Goal: Task Accomplishment & Management: Manage account settings

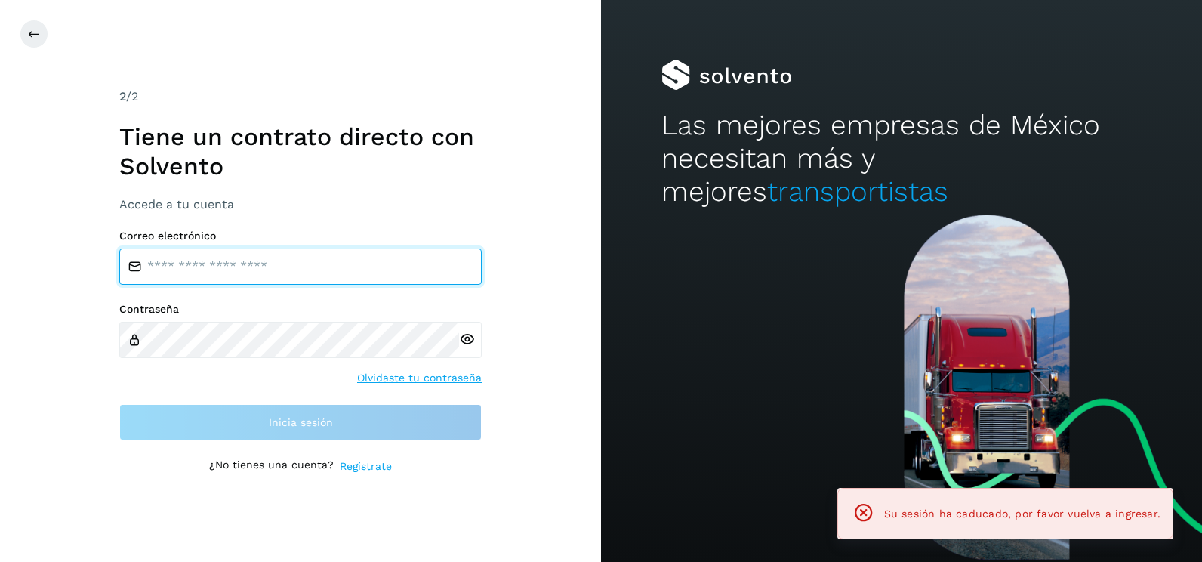
type input "**********"
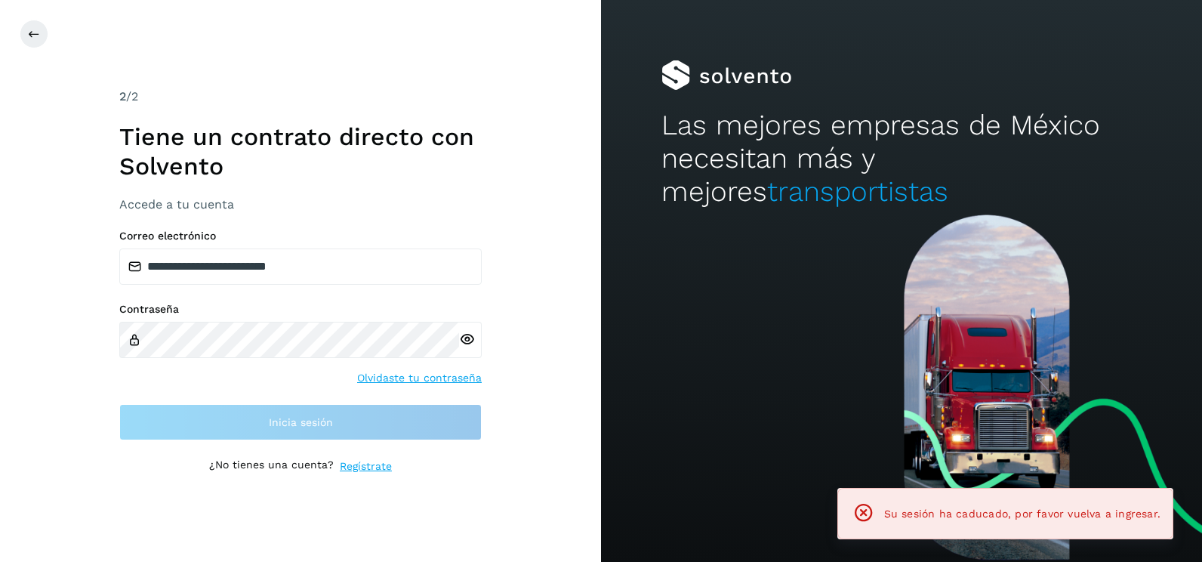
click at [511, 262] on div "**********" at bounding box center [300, 281] width 601 height 562
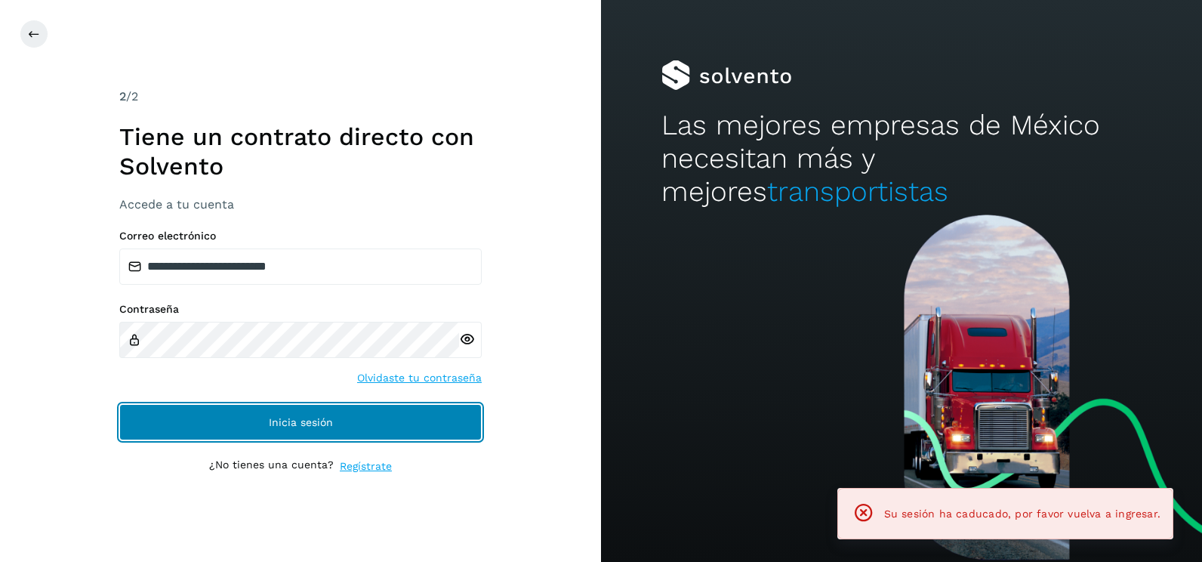
click at [419, 426] on button "Inicia sesión" at bounding box center [300, 422] width 362 height 36
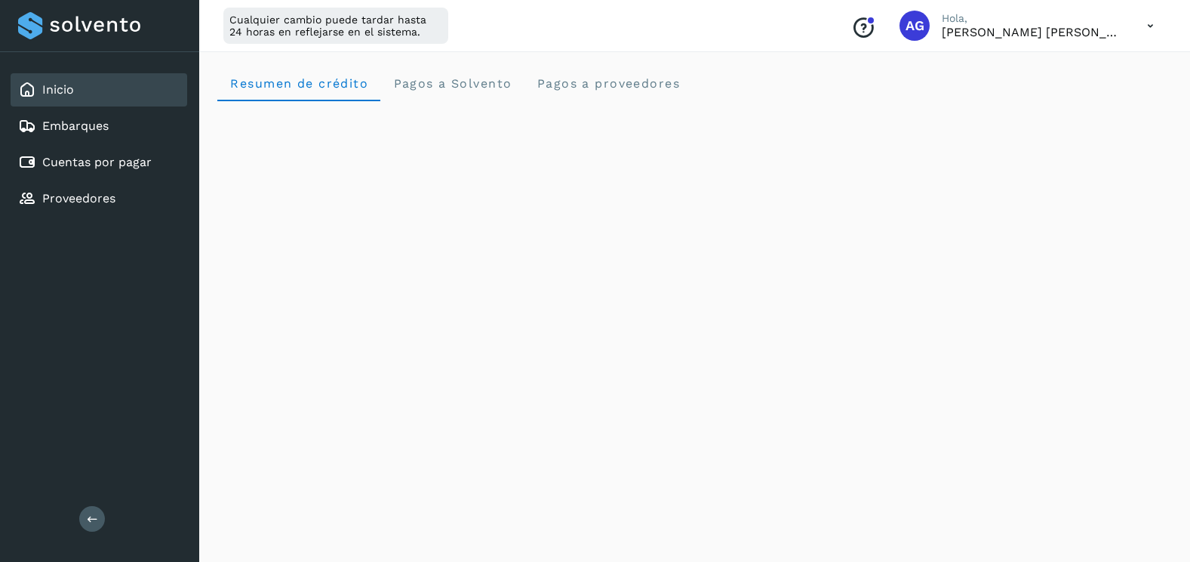
drag, startPoint x: 50, startPoint y: 171, endPoint x: 767, endPoint y: 76, distance: 723.3
click at [767, 76] on div "Resumen de crédito Pagos a Solvento Pagos a proveedores" at bounding box center [694, 83] width 955 height 36
click at [150, 151] on div "Cuentas por pagar" at bounding box center [99, 162] width 177 height 33
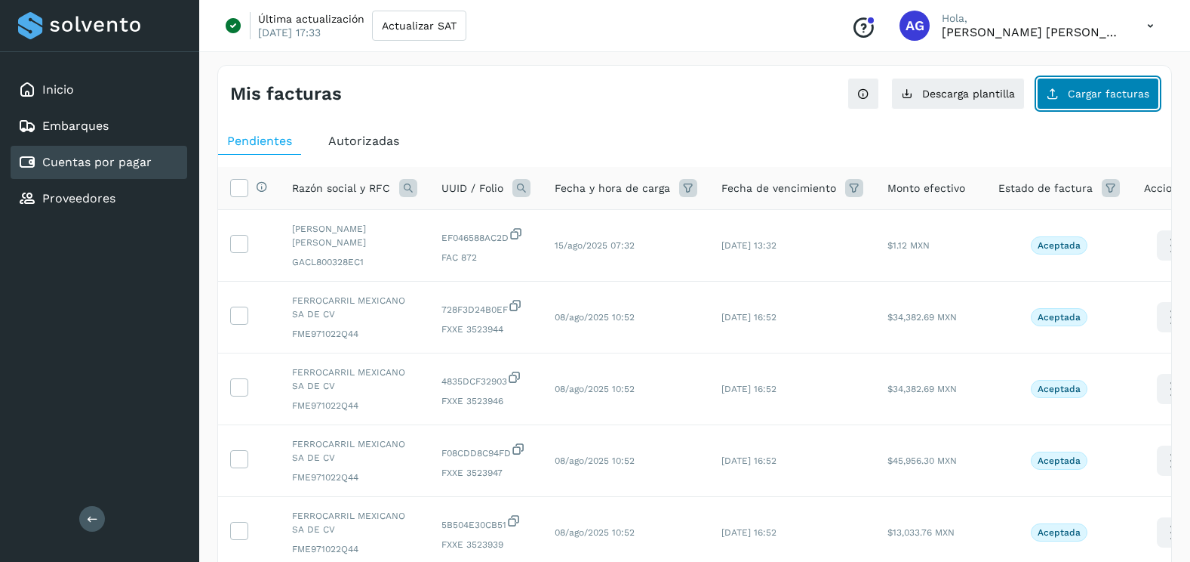
click at [1094, 88] on span "Cargar facturas" at bounding box center [1109, 93] width 82 height 11
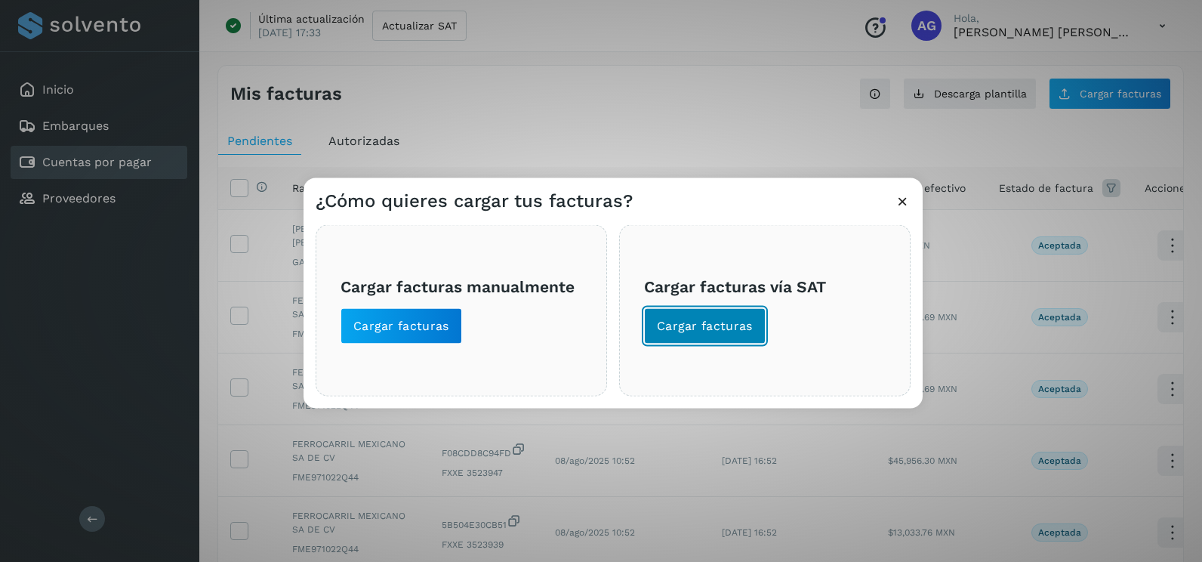
click at [754, 325] on button "Cargar facturas" at bounding box center [705, 326] width 122 height 36
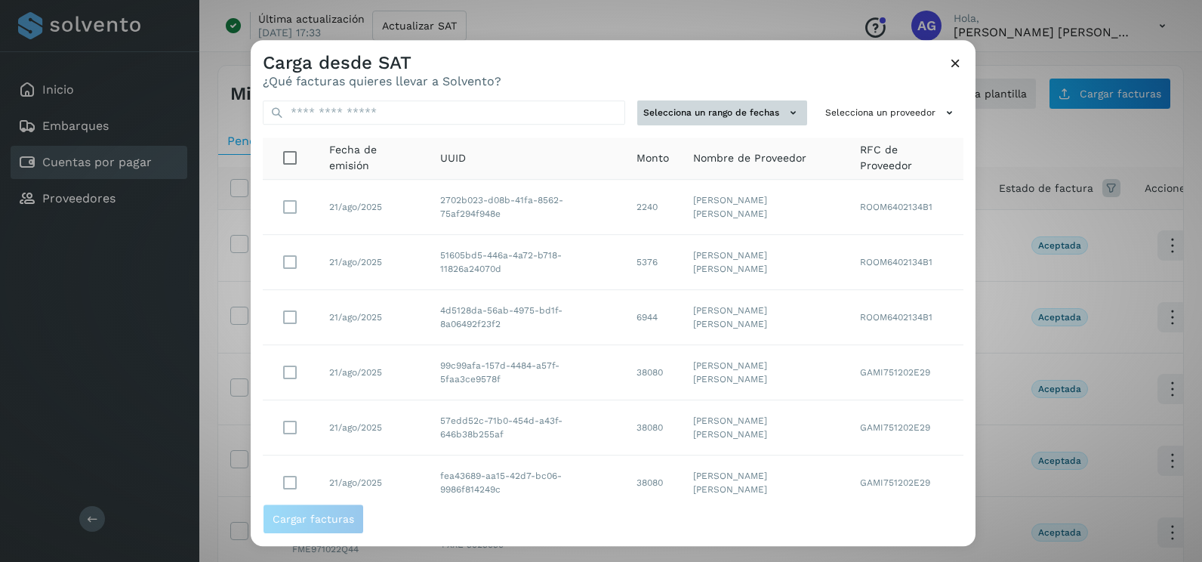
click at [768, 103] on button "Selecciona un rango de fechas" at bounding box center [722, 112] width 170 height 25
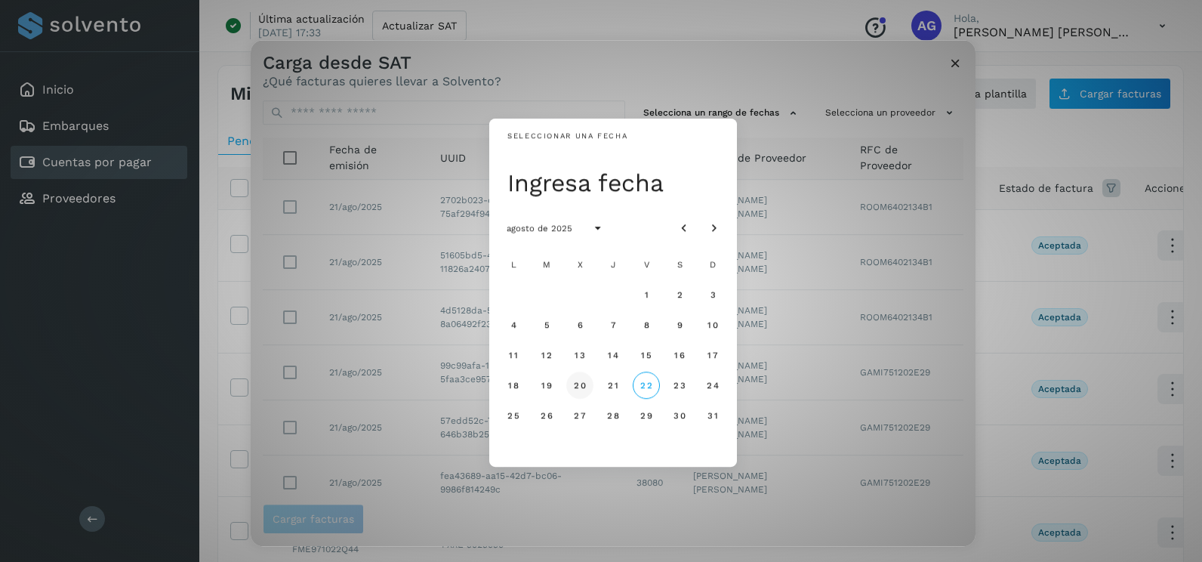
click at [585, 387] on span "20" at bounding box center [579, 385] width 13 height 11
click at [580, 390] on span "20" at bounding box center [579, 385] width 13 height 11
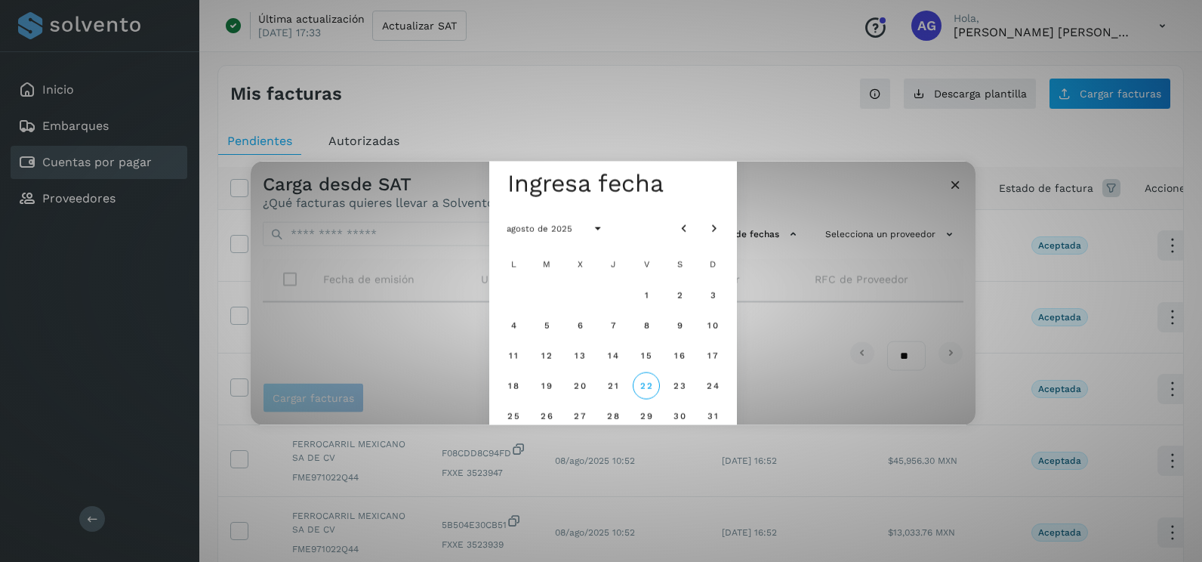
click at [950, 110] on div "Carga desde SAT ¿Qué facturas quieres llevar a Solvento? Selecciona un rango de…" at bounding box center [601, 281] width 1202 height 562
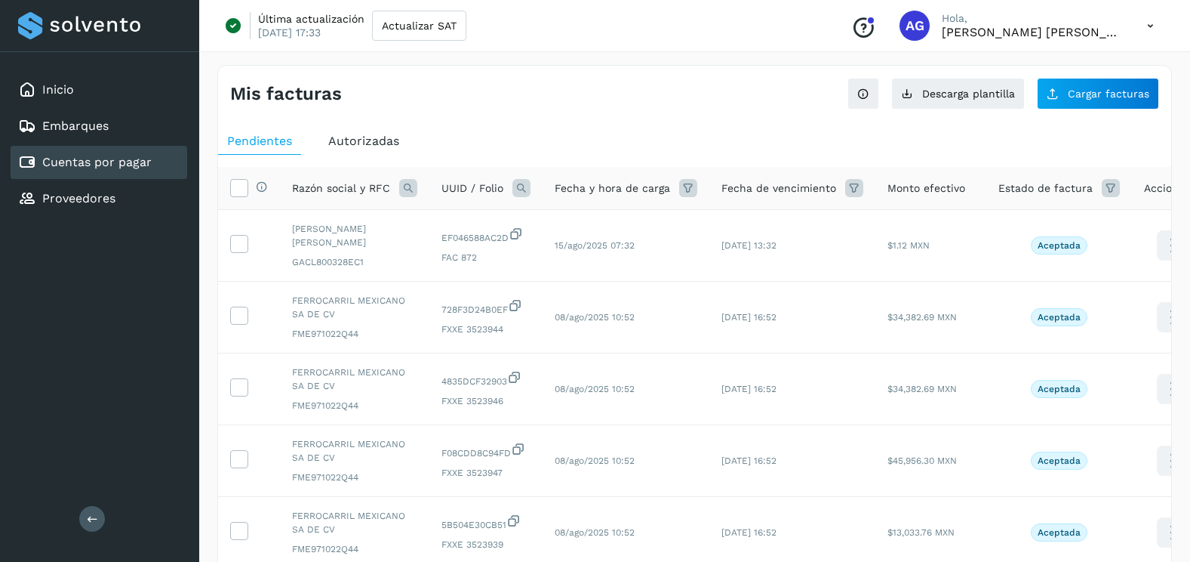
click at [1078, 77] on div "Mis facturas Ver instrucciones para cargar Facturas Descarga plantilla Cargar f…" at bounding box center [694, 88] width 953 height 44
click at [1076, 101] on button "Cargar facturas" at bounding box center [1098, 94] width 122 height 32
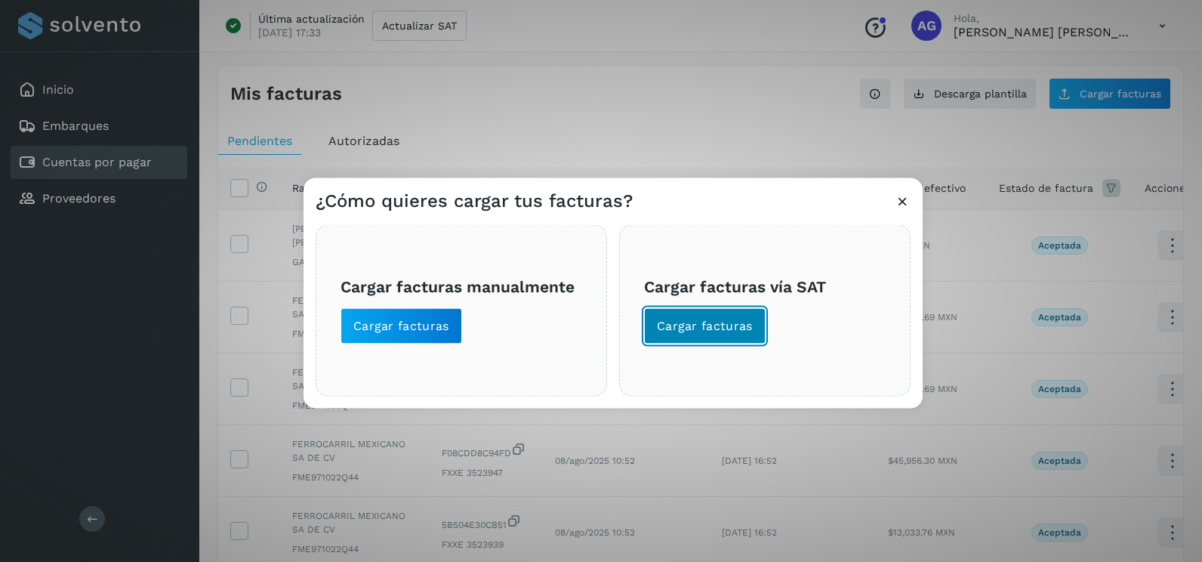
click at [744, 327] on span "Cargar facturas" at bounding box center [705, 326] width 96 height 17
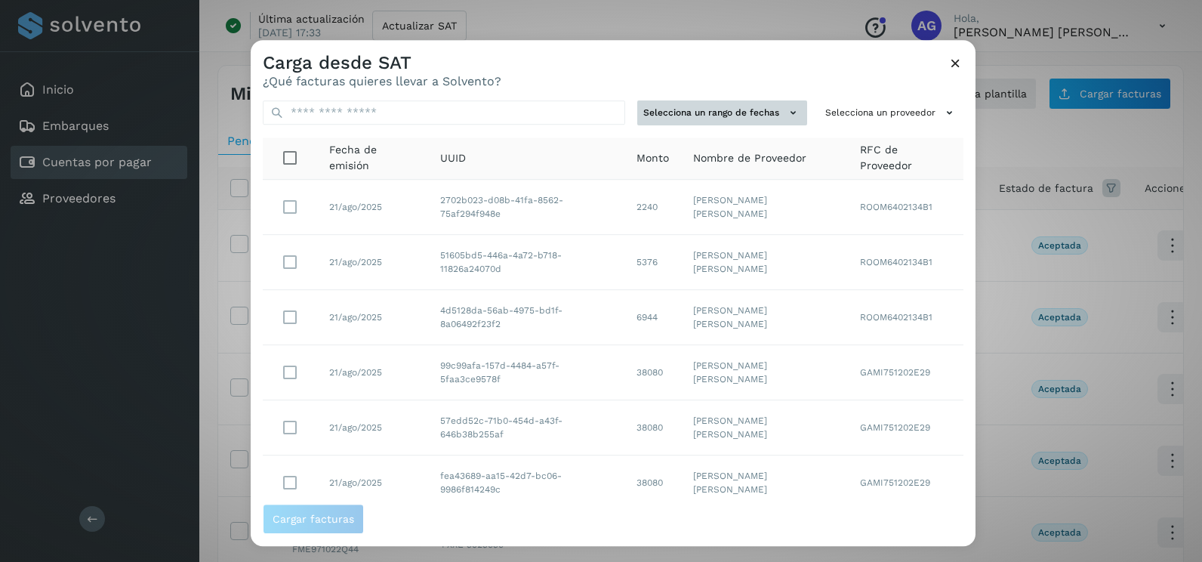
click at [739, 111] on button "Selecciona un rango de fechas" at bounding box center [722, 112] width 170 height 25
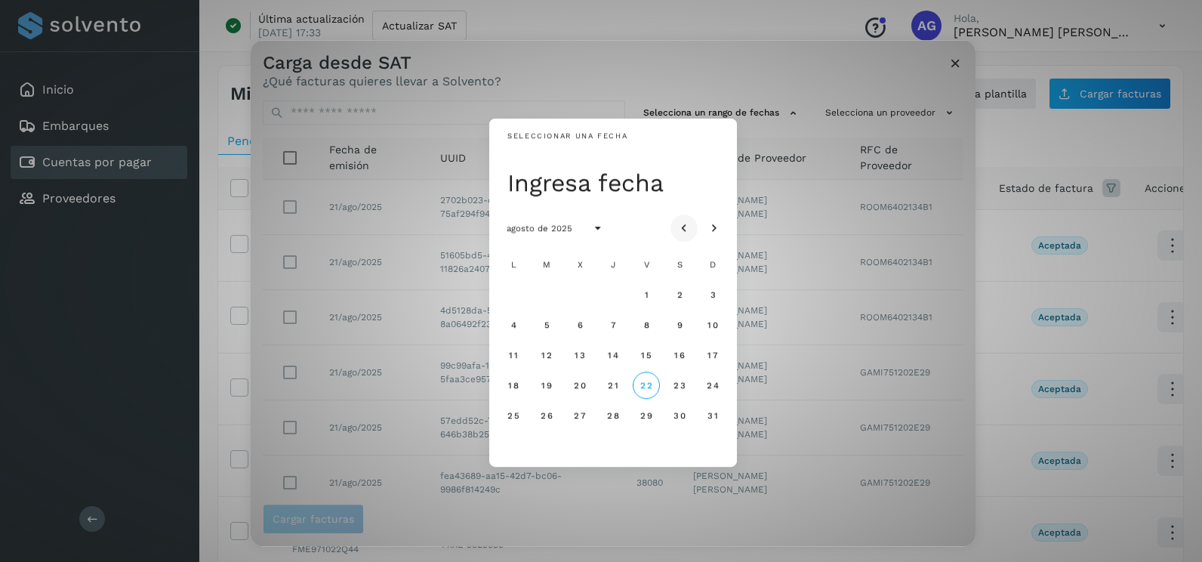
click at [682, 226] on icon "Mes anterior" at bounding box center [683, 228] width 15 height 15
click at [716, 358] on span "20" at bounding box center [712, 354] width 13 height 11
click at [518, 384] on span "21" at bounding box center [512, 385] width 11 height 11
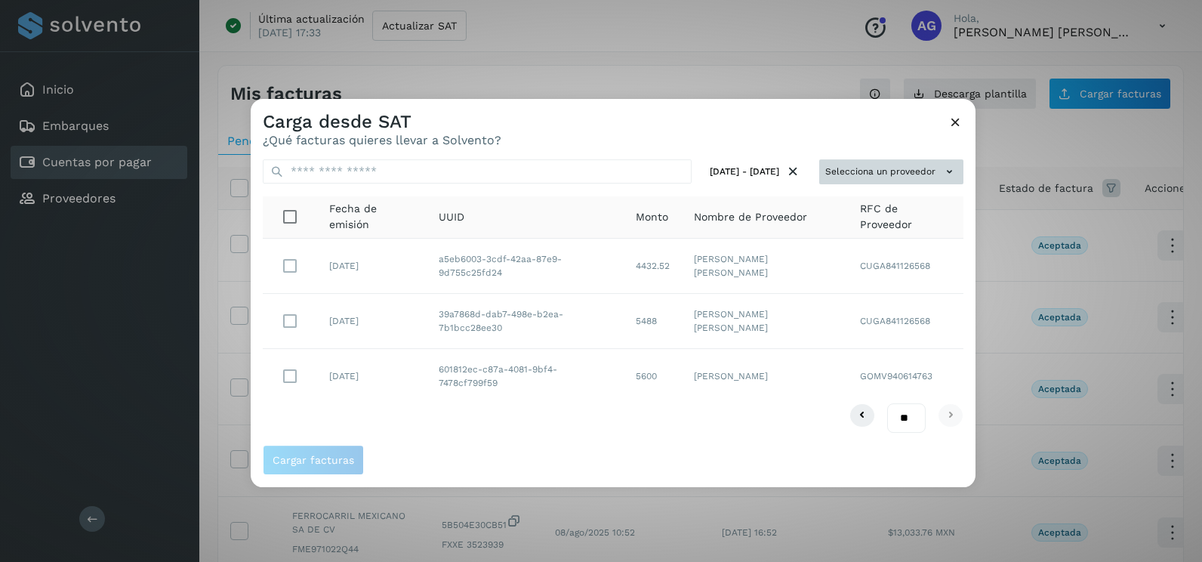
click at [882, 162] on button "Selecciona un proveedor" at bounding box center [891, 171] width 144 height 25
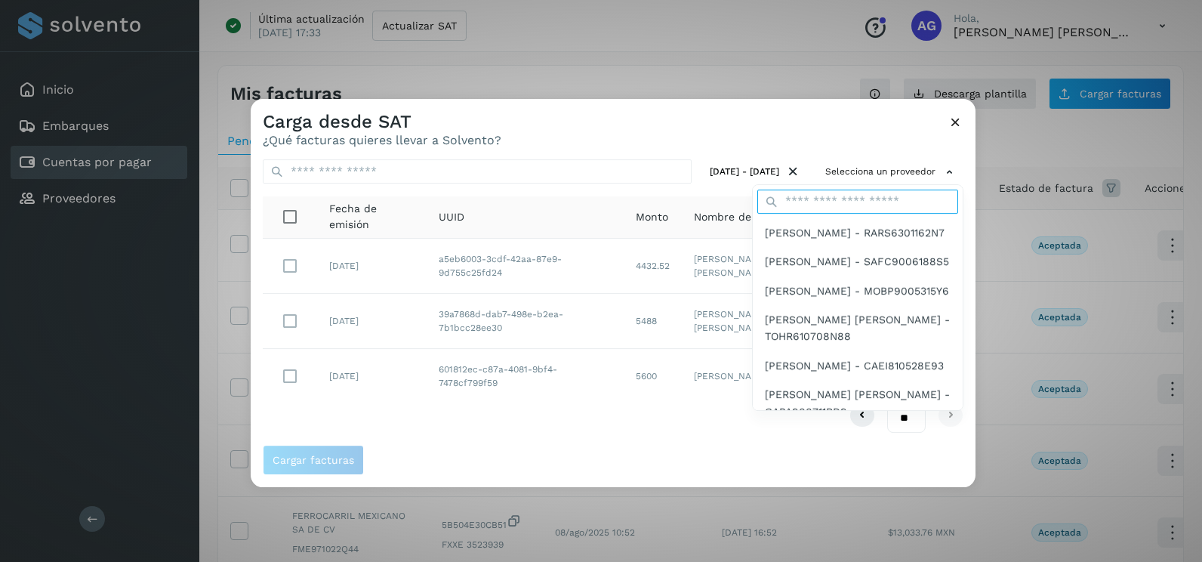
click at [863, 195] on input "text" at bounding box center [857, 201] width 201 height 24
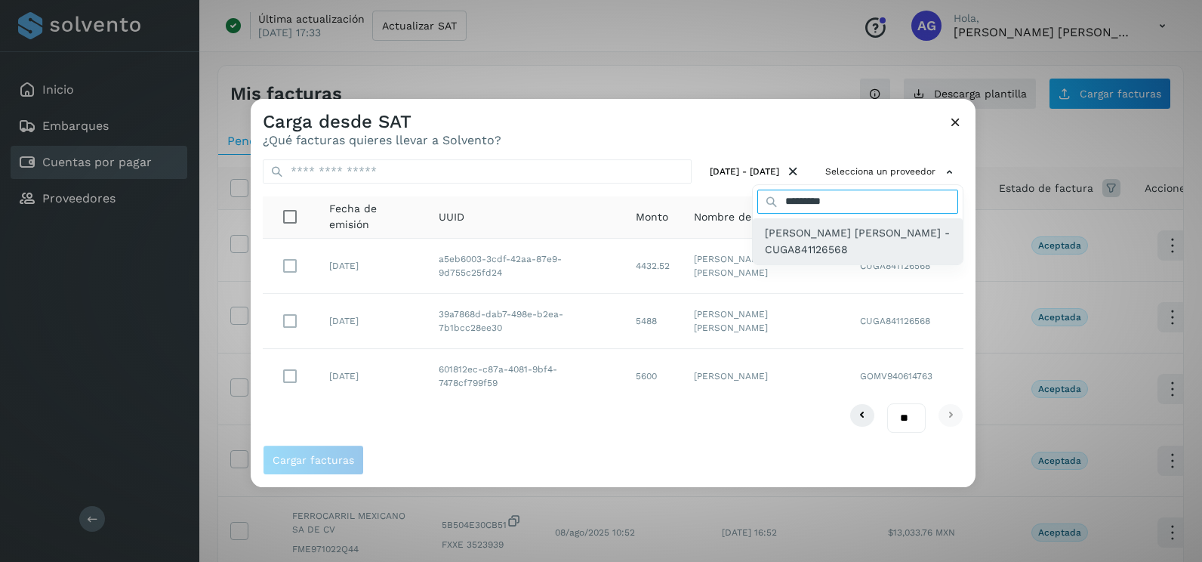
type input "*********"
click at [879, 247] on span "[PERSON_NAME] - CUGA841126568" at bounding box center [858, 241] width 186 height 34
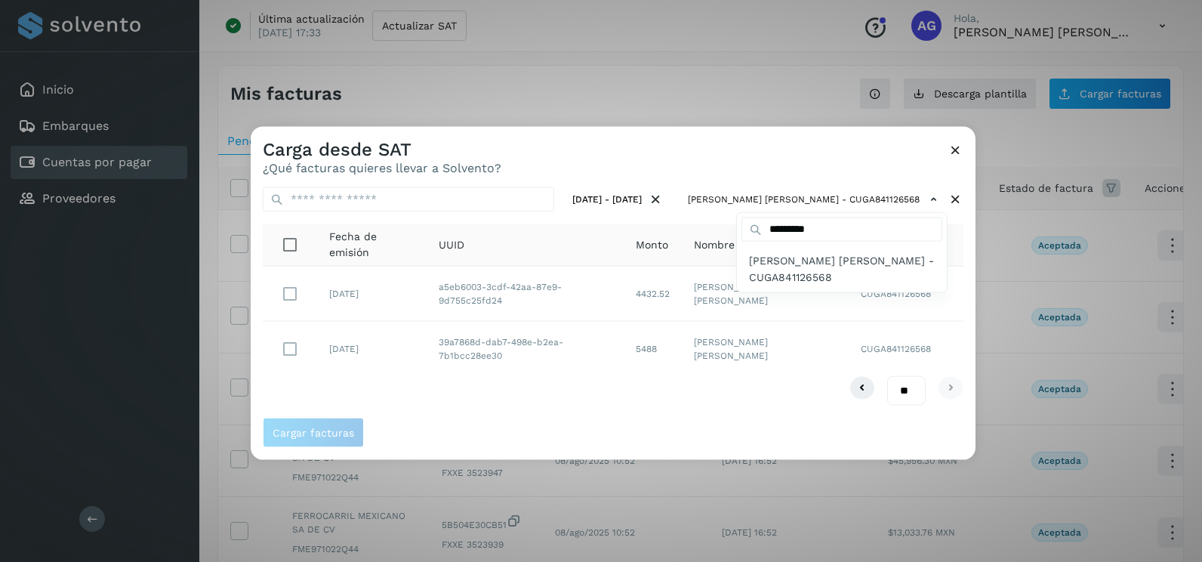
click at [753, 162] on div at bounding box center [852, 408] width 1202 height 562
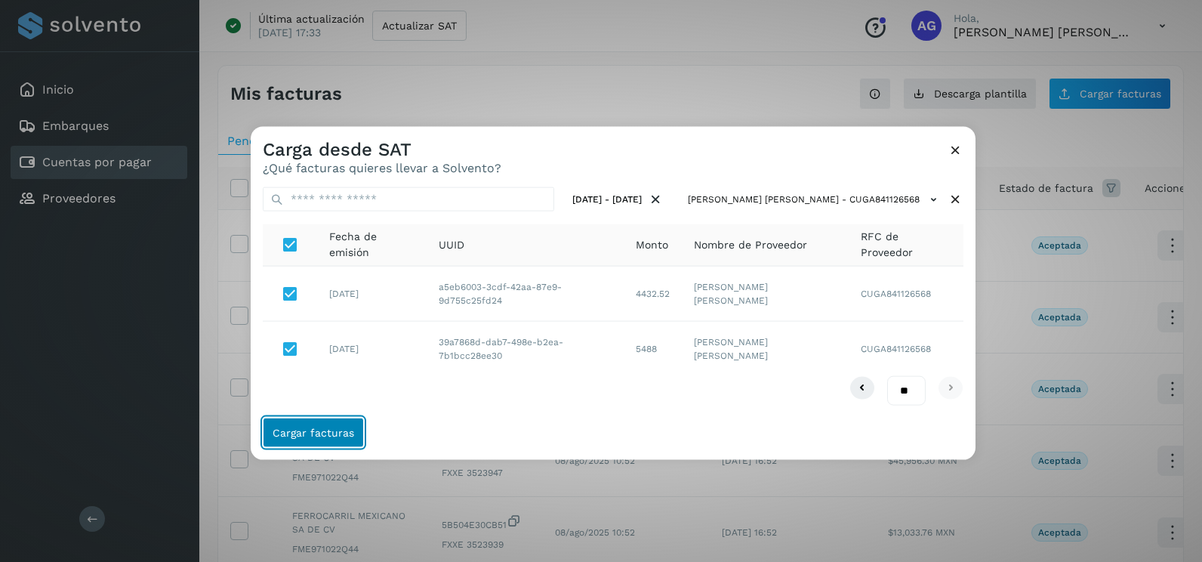
click at [322, 432] on span "Cargar facturas" at bounding box center [313, 431] width 82 height 11
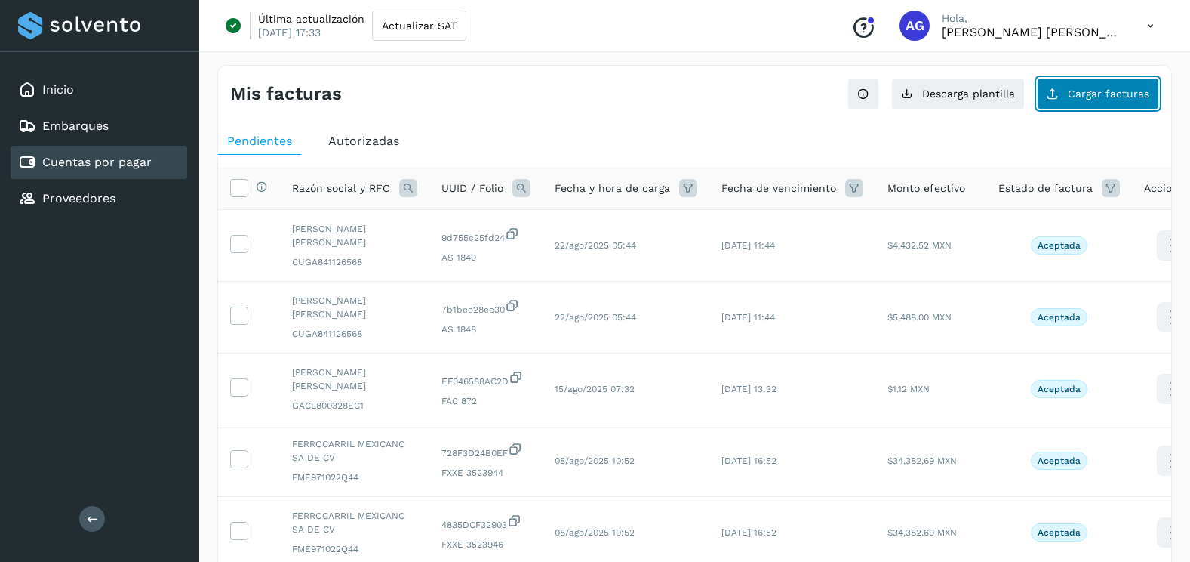
click at [1092, 100] on button "Cargar facturas" at bounding box center [1098, 94] width 122 height 32
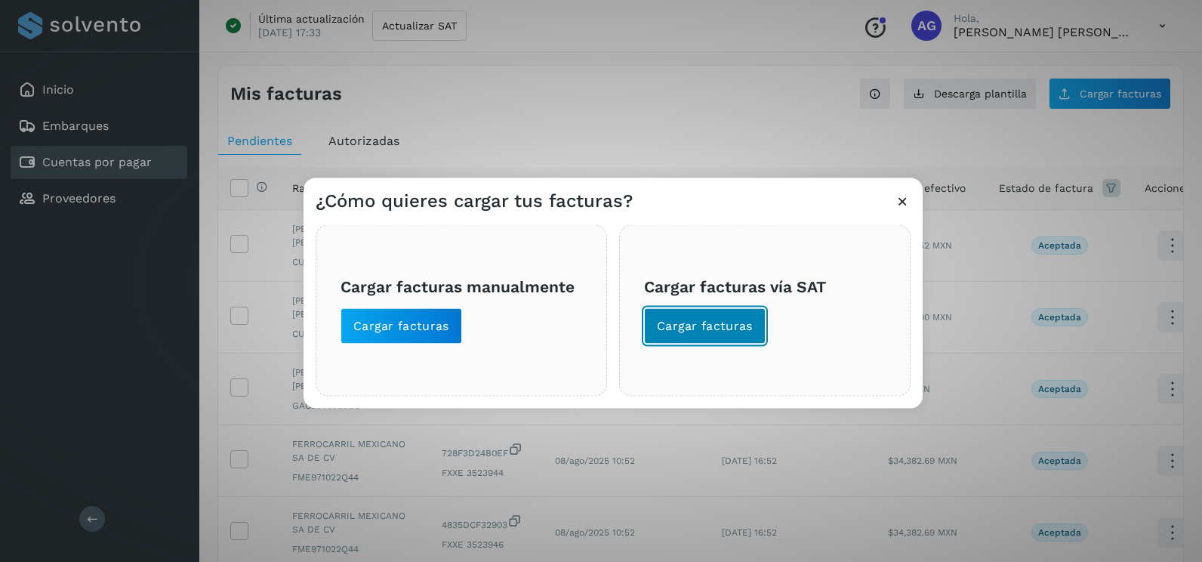
click at [722, 322] on span "Cargar facturas" at bounding box center [705, 326] width 96 height 17
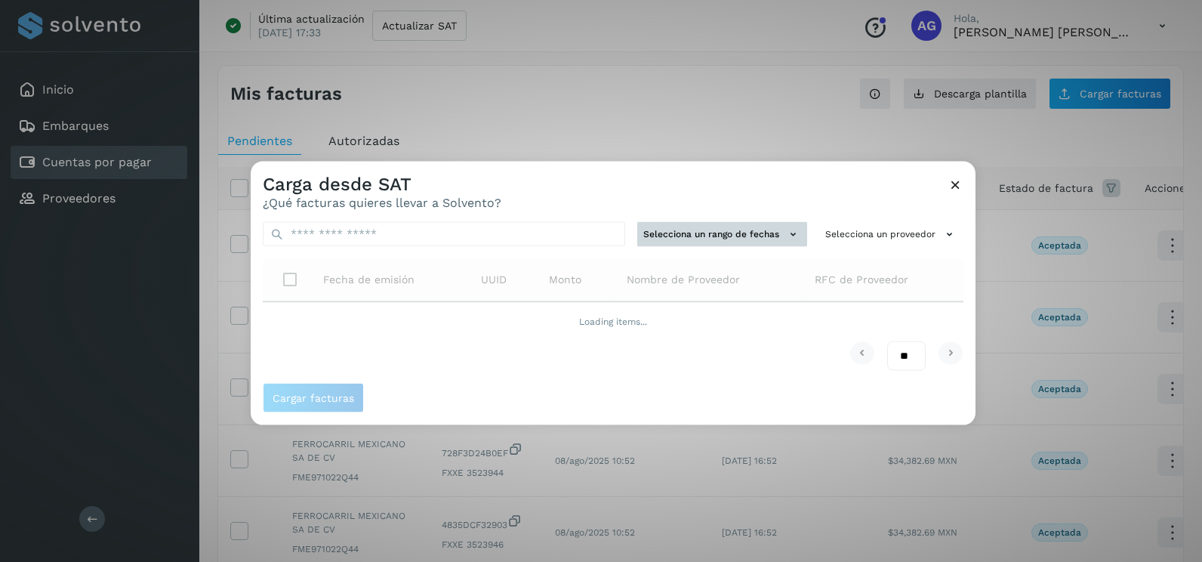
click at [676, 244] on button "Selecciona un rango de fechas" at bounding box center [722, 234] width 170 height 25
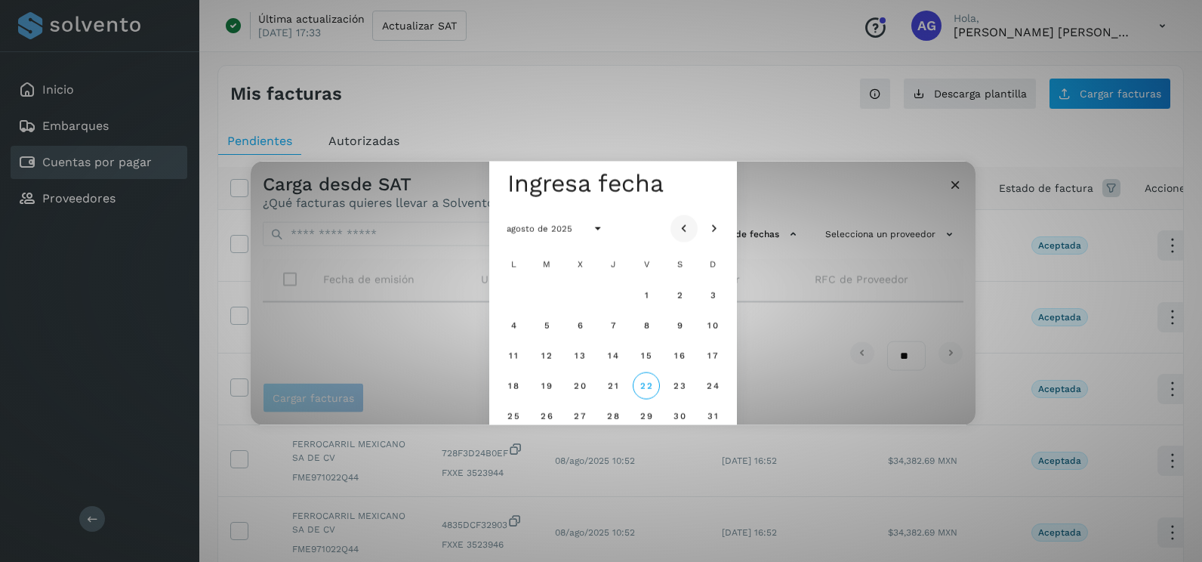
click at [694, 229] on button "Mes anterior" at bounding box center [683, 227] width 27 height 27
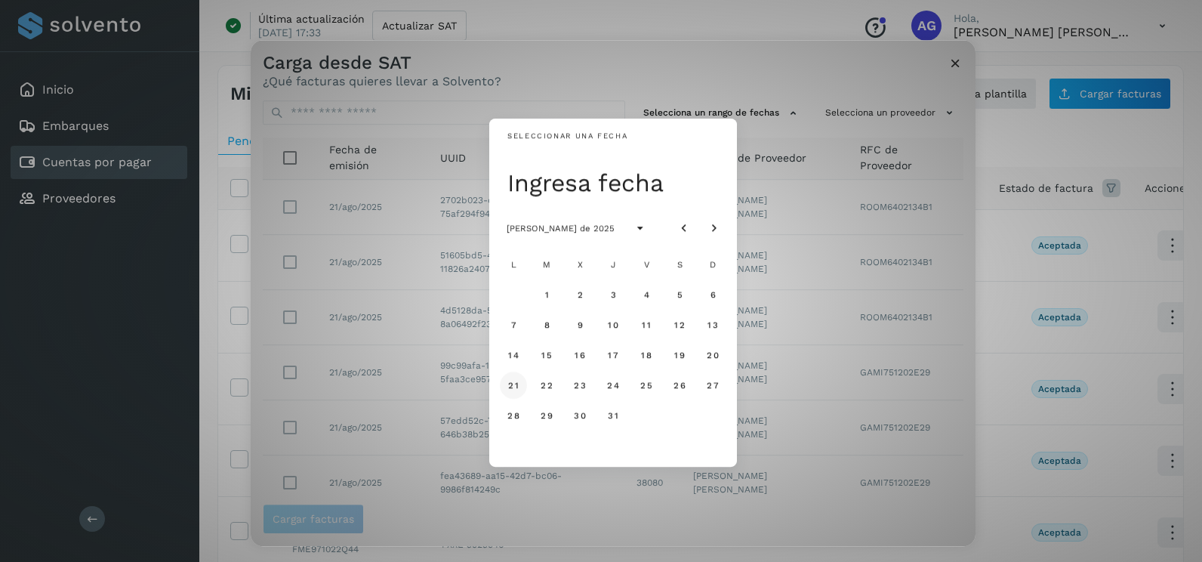
click at [520, 388] on button "21" at bounding box center [513, 384] width 27 height 27
click at [550, 387] on span "22" at bounding box center [546, 385] width 13 height 11
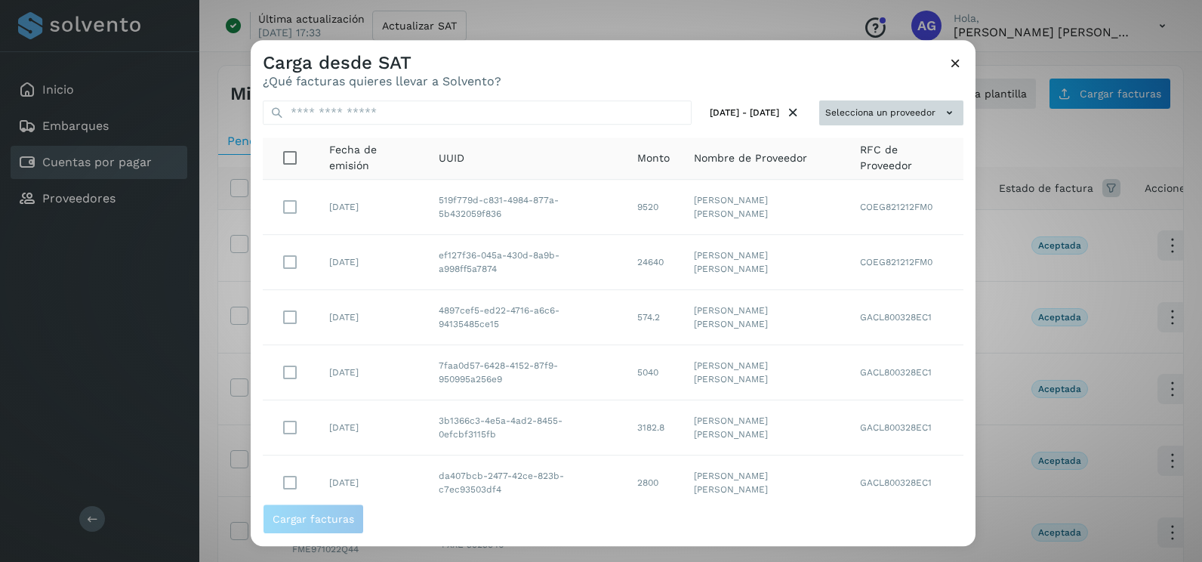
click at [929, 102] on button "Selecciona un proveedor" at bounding box center [891, 112] width 144 height 25
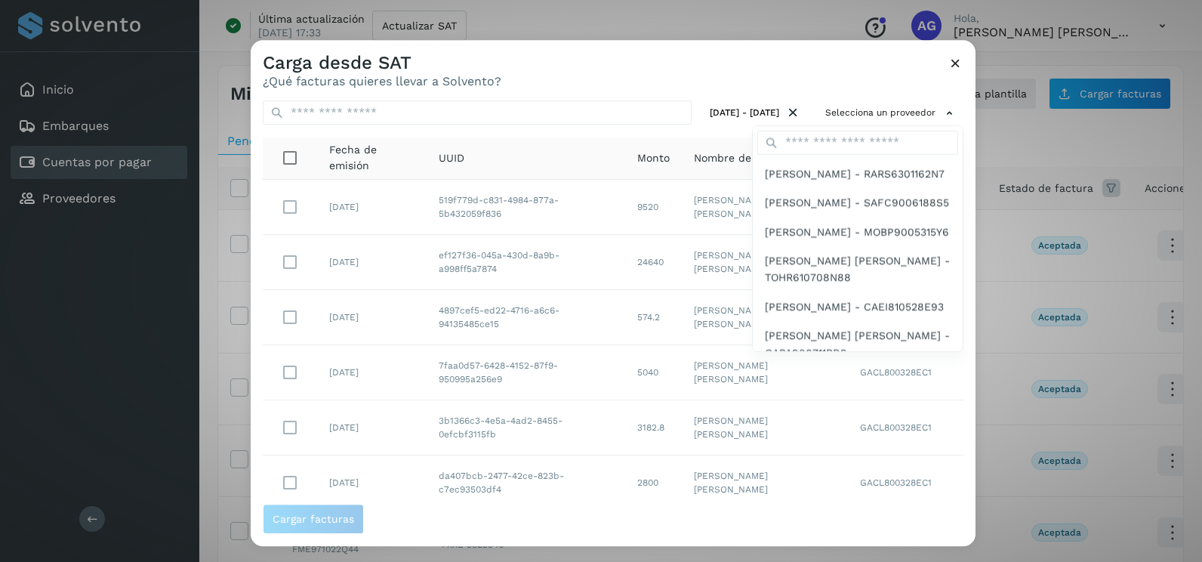
click at [888, 122] on div at bounding box center [852, 321] width 1202 height 562
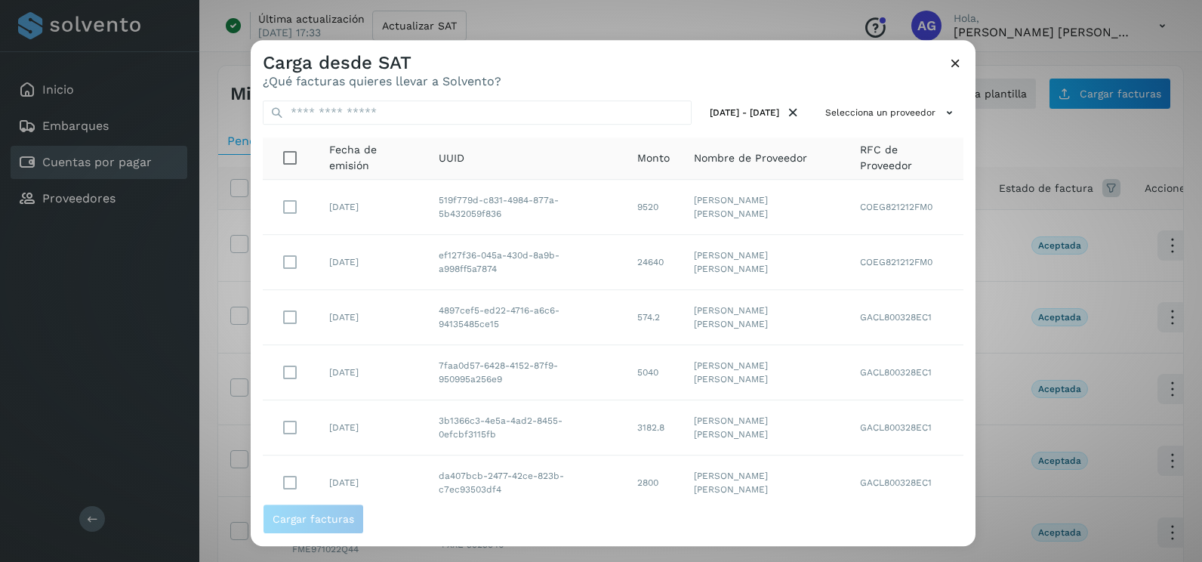
click at [885, 130] on input "text" at bounding box center [861, 131] width 192 height 23
click at [890, 107] on button "Selecciona un proveedor" at bounding box center [891, 112] width 144 height 25
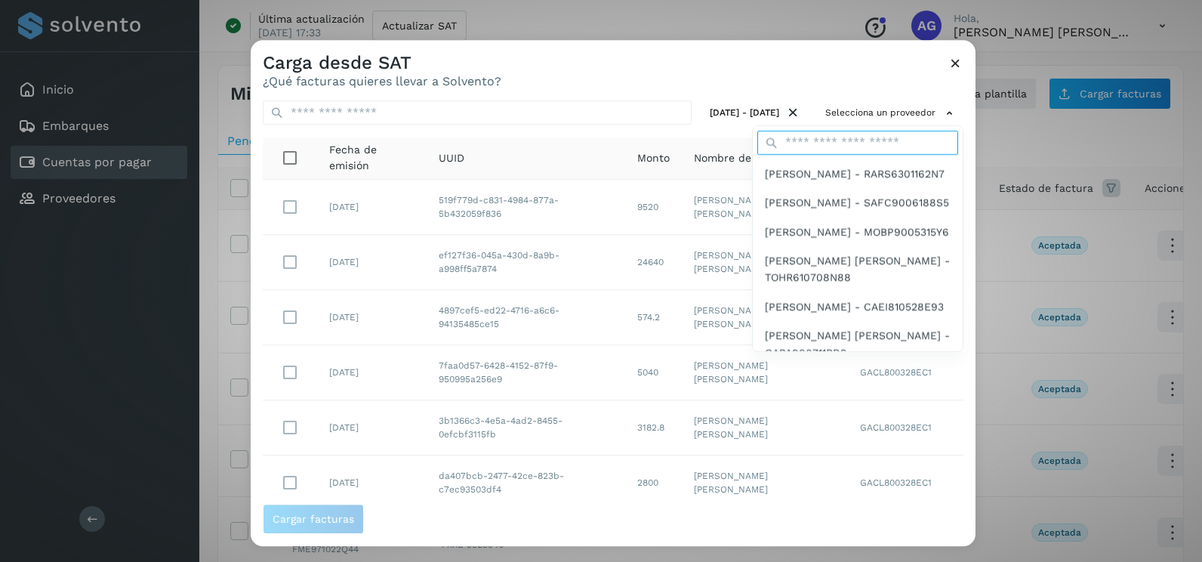
click at [864, 149] on input "text" at bounding box center [857, 143] width 201 height 24
type input "*********"
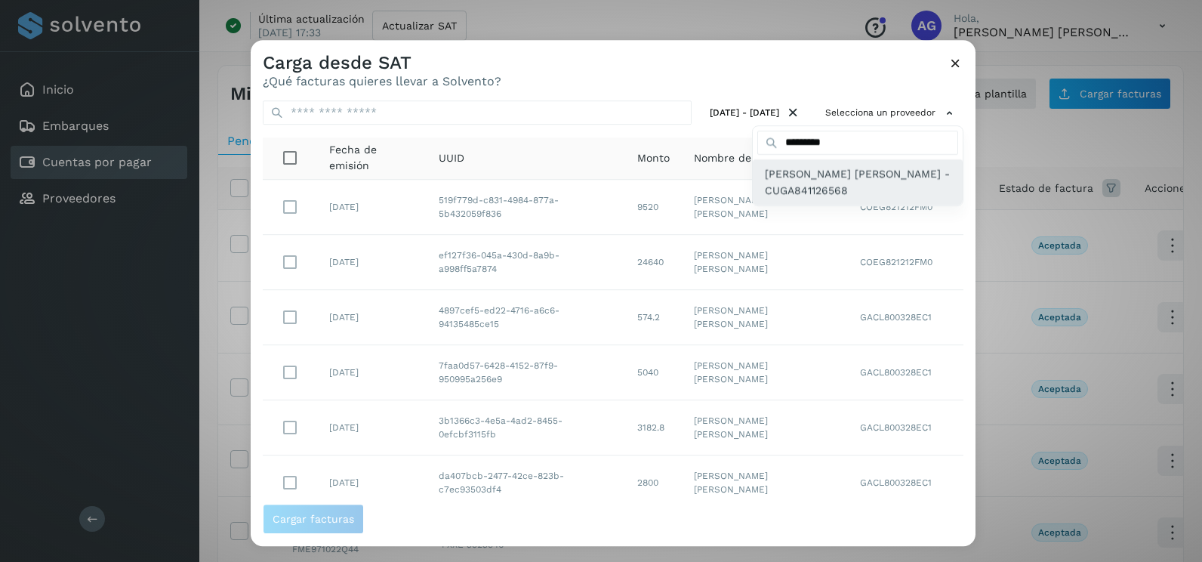
click at [825, 192] on span "[PERSON_NAME] - CUGA841126568" at bounding box center [858, 182] width 186 height 34
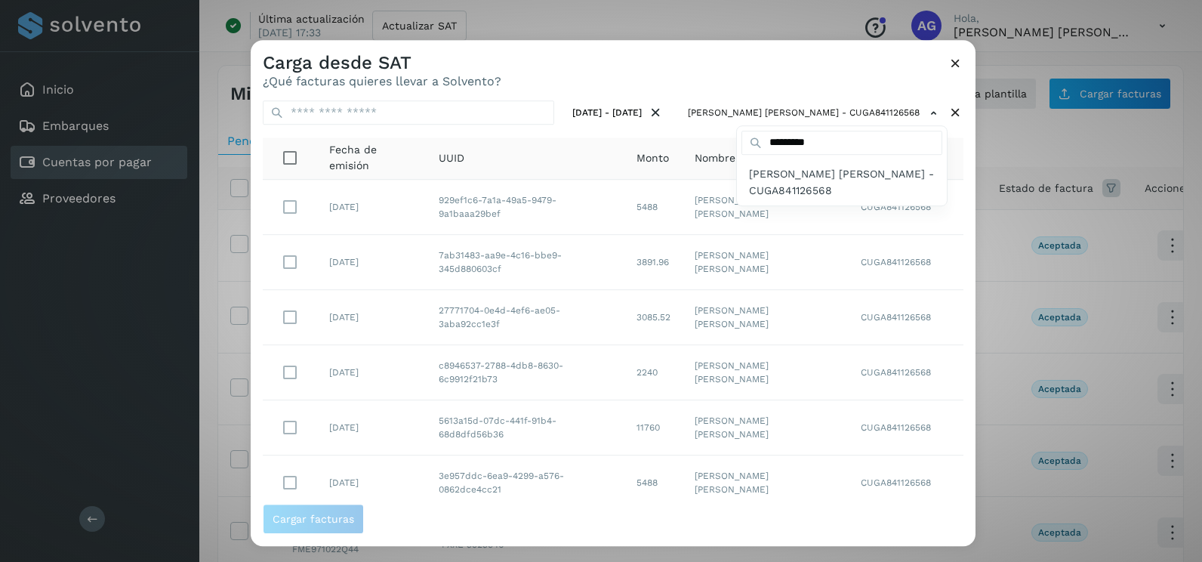
click at [728, 78] on div at bounding box center [852, 321] width 1202 height 562
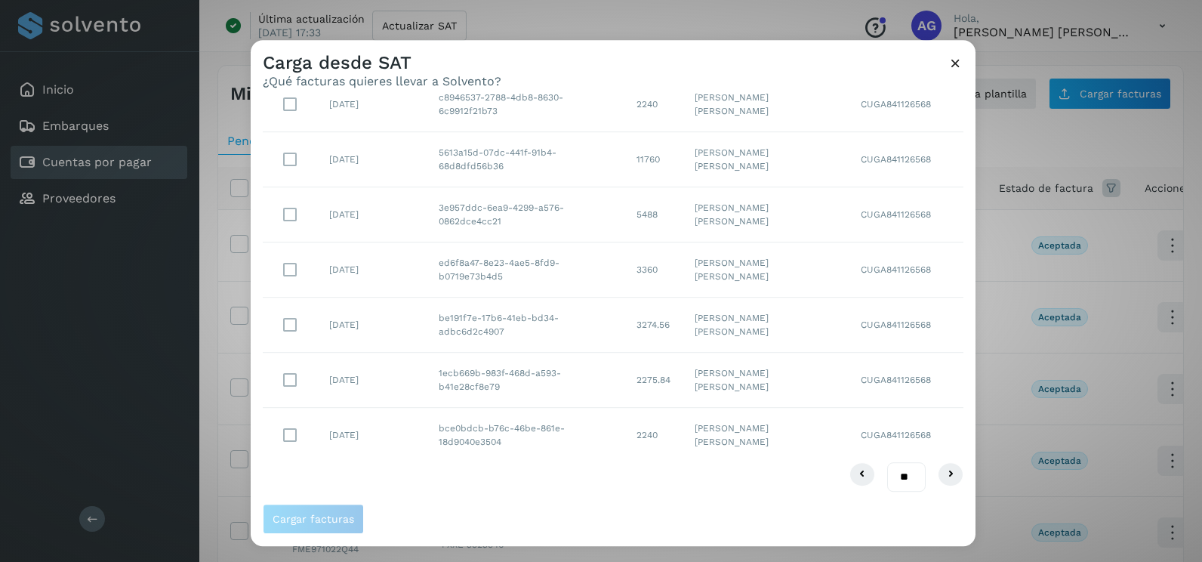
drag, startPoint x: 897, startPoint y: 482, endPoint x: 896, endPoint y: 490, distance: 8.3
click at [897, 482] on select "** ** **" at bounding box center [906, 476] width 38 height 29
select select "**"
click at [887, 462] on select "** ** **" at bounding box center [906, 476] width 38 height 29
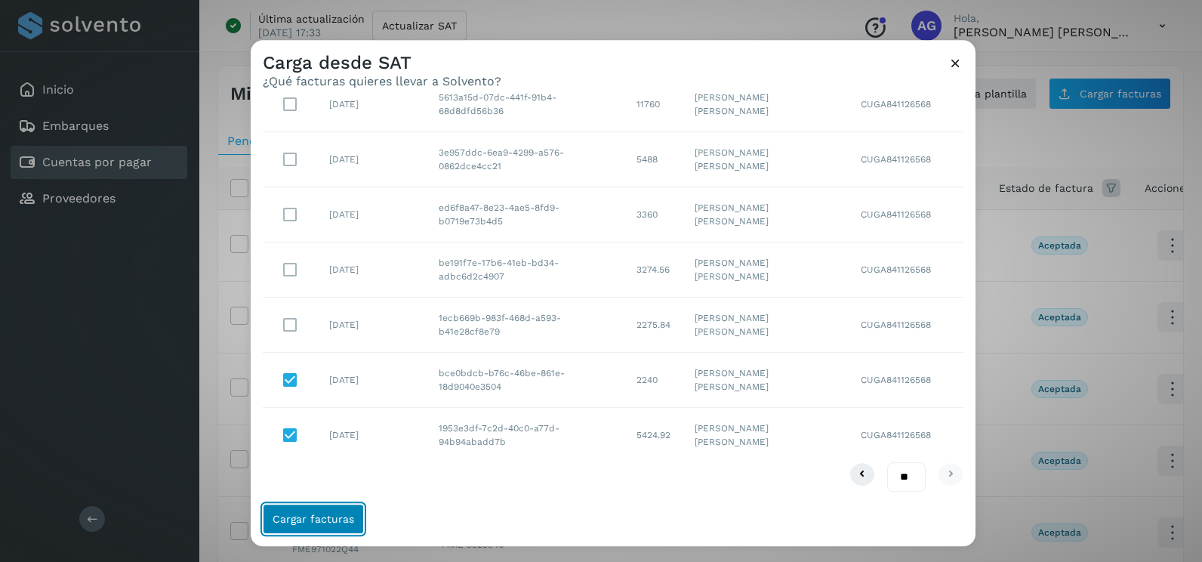
click at [346, 518] on span "Cargar facturas" at bounding box center [313, 518] width 82 height 11
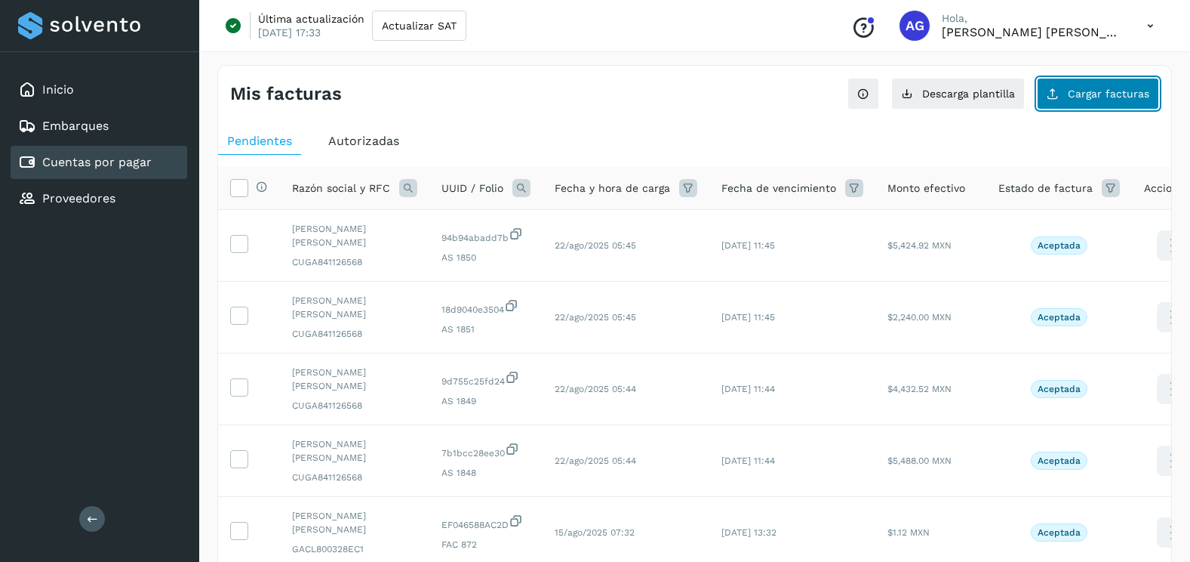
click at [1113, 106] on button "Cargar facturas" at bounding box center [1098, 94] width 122 height 32
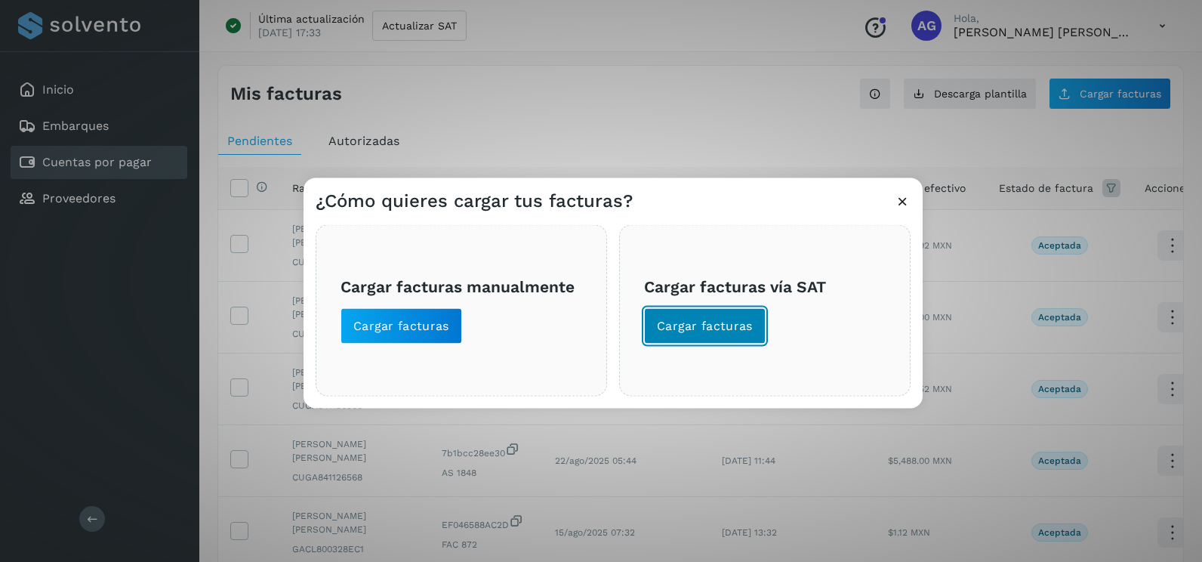
click at [700, 334] on button "Cargar facturas" at bounding box center [705, 326] width 122 height 36
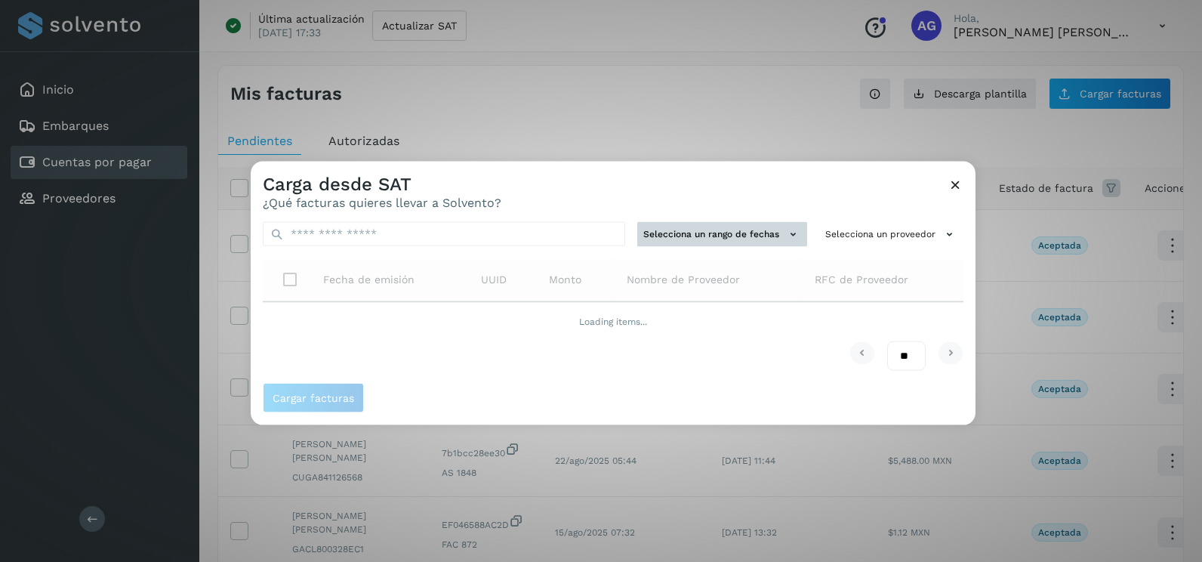
click at [709, 226] on button "Selecciona un rango de fechas" at bounding box center [722, 234] width 170 height 25
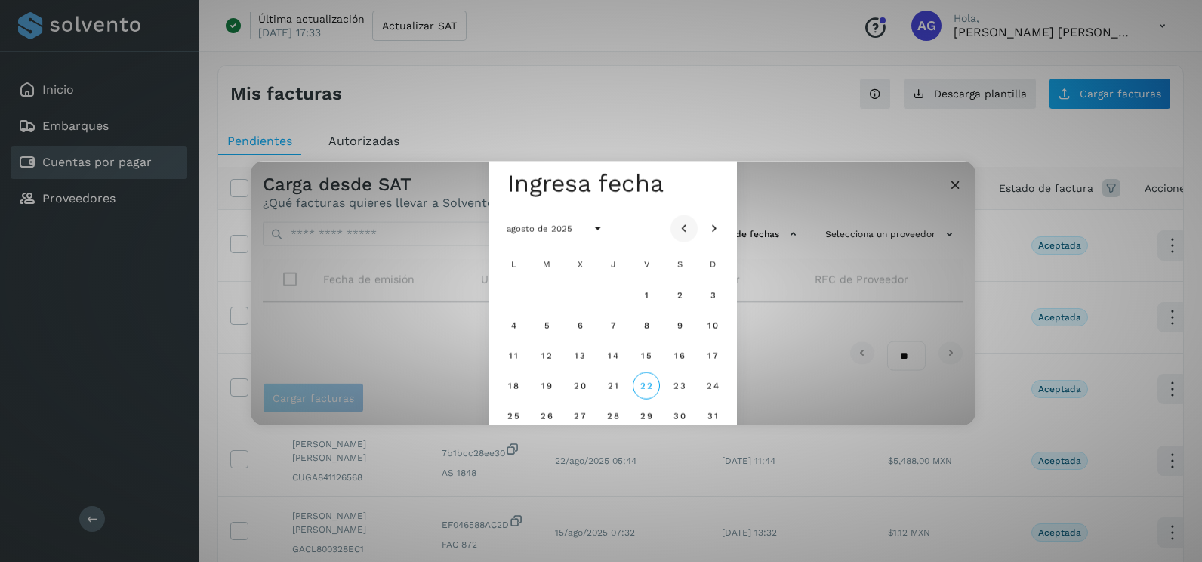
click at [686, 229] on icon "Mes anterior" at bounding box center [683, 228] width 15 height 15
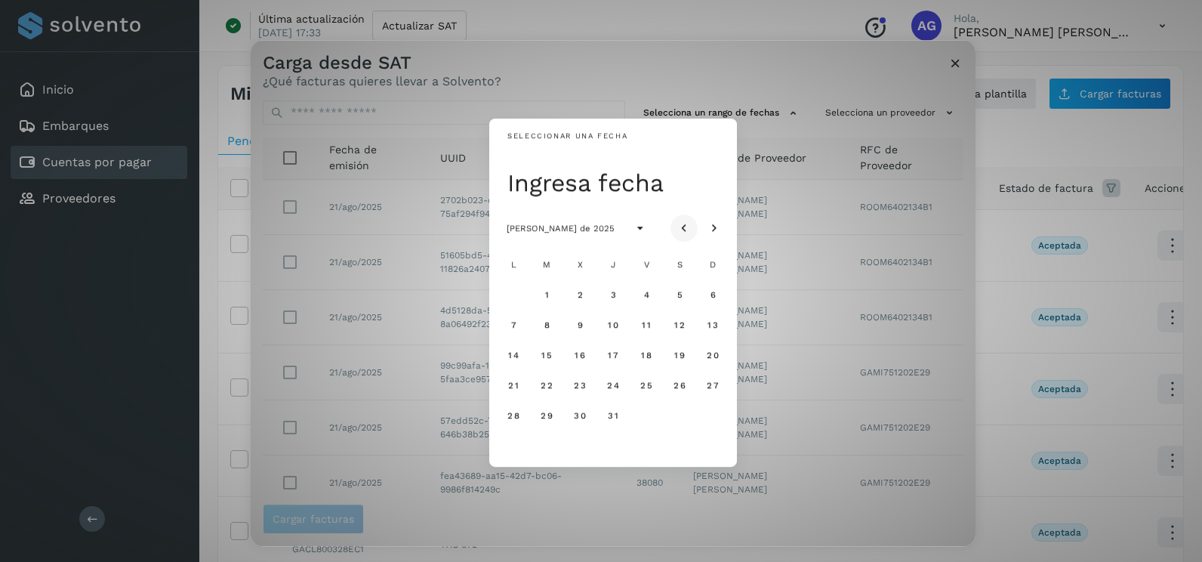
click at [682, 230] on icon "Mes anterior" at bounding box center [683, 228] width 15 height 15
click at [711, 221] on icon "Mes siguiente" at bounding box center [713, 228] width 15 height 15
click at [516, 384] on span "21" at bounding box center [512, 385] width 11 height 11
click at [552, 386] on span "22" at bounding box center [546, 385] width 13 height 11
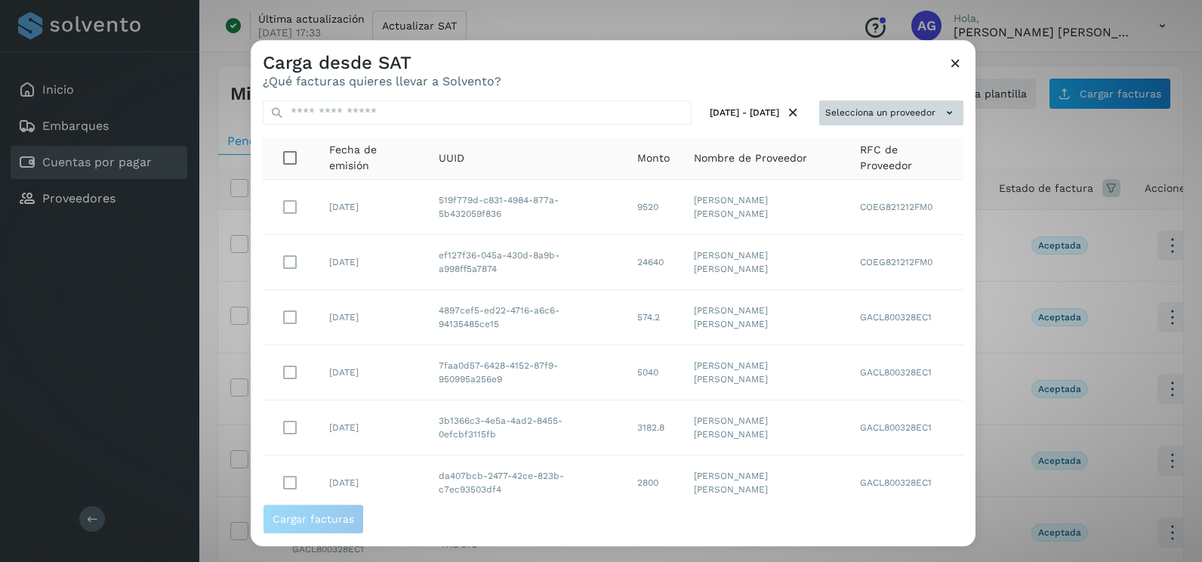
click at [856, 114] on button "Selecciona un proveedor" at bounding box center [891, 112] width 144 height 25
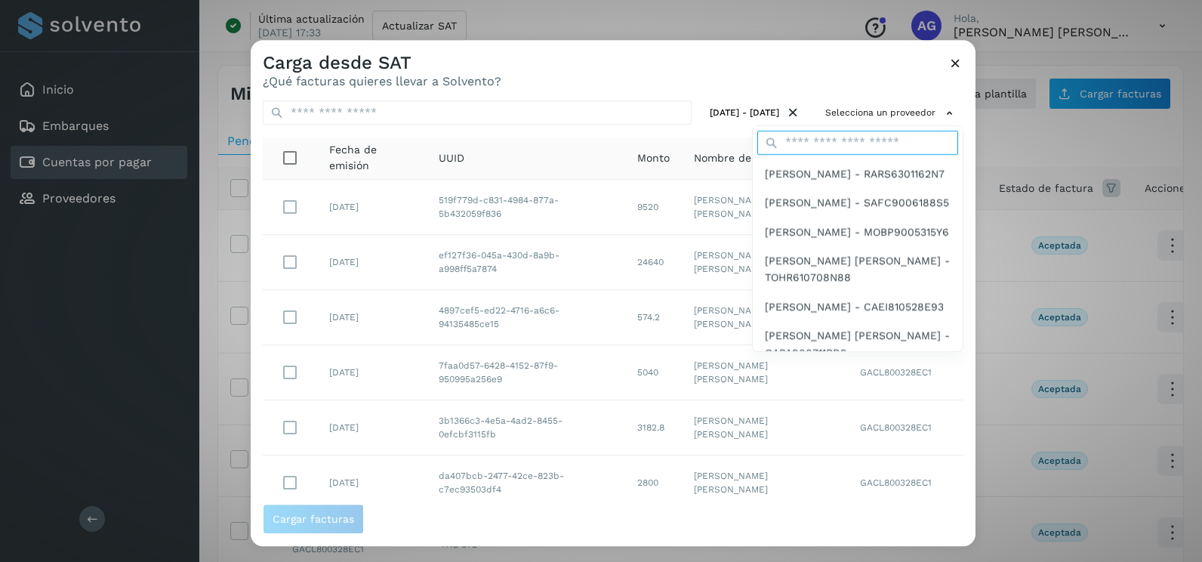
click at [842, 140] on input "text" at bounding box center [857, 143] width 201 height 24
type input "*********"
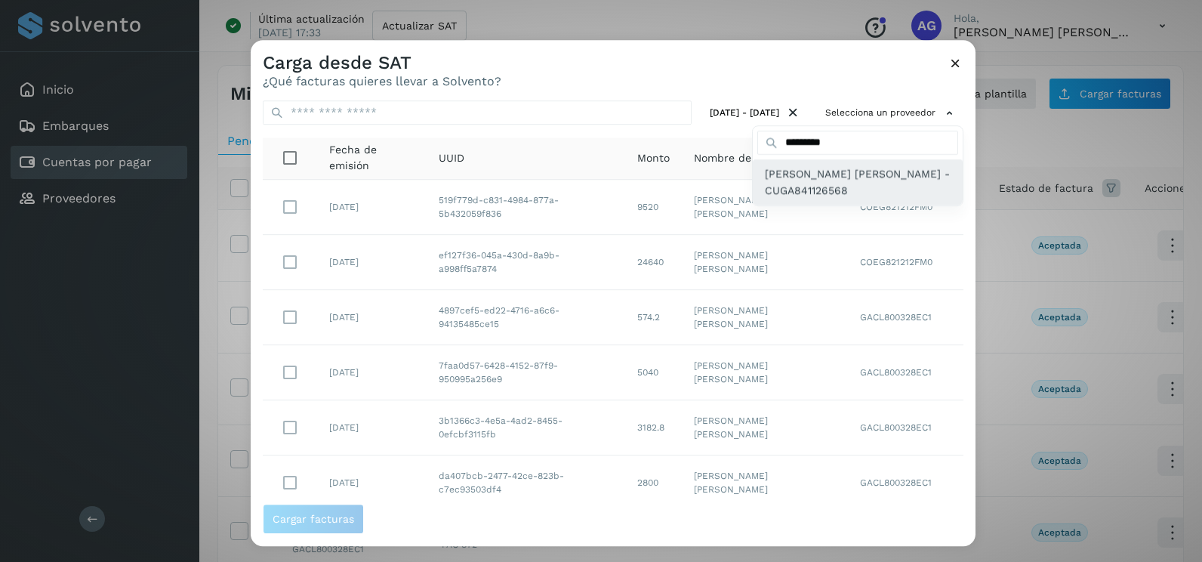
click at [826, 195] on span "[PERSON_NAME] - CUGA841126568" at bounding box center [858, 182] width 186 height 34
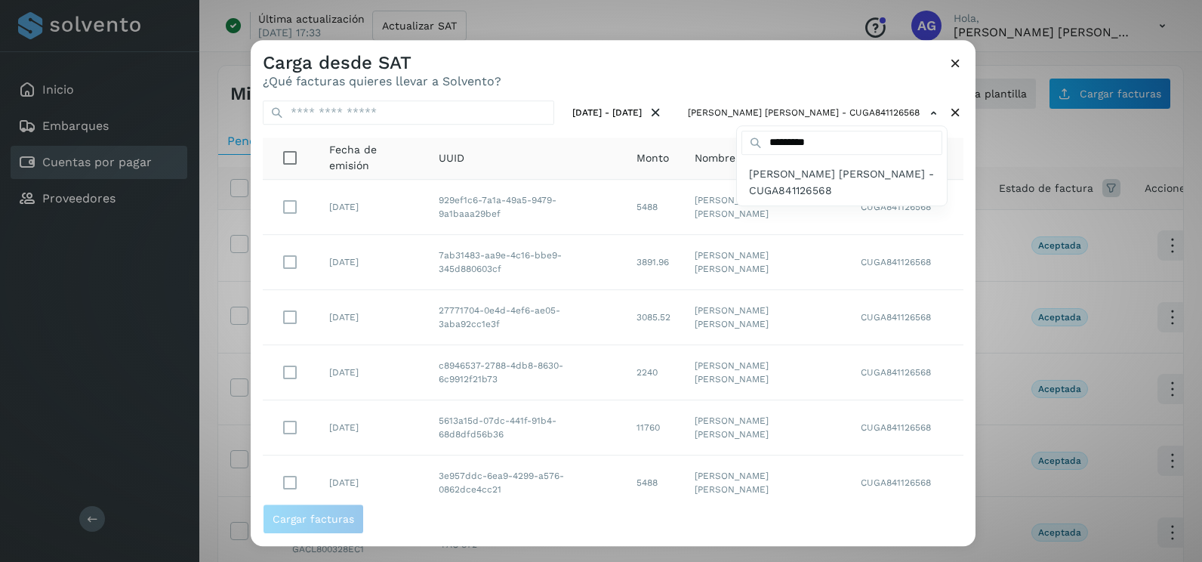
click at [950, 214] on div at bounding box center [852, 321] width 1202 height 562
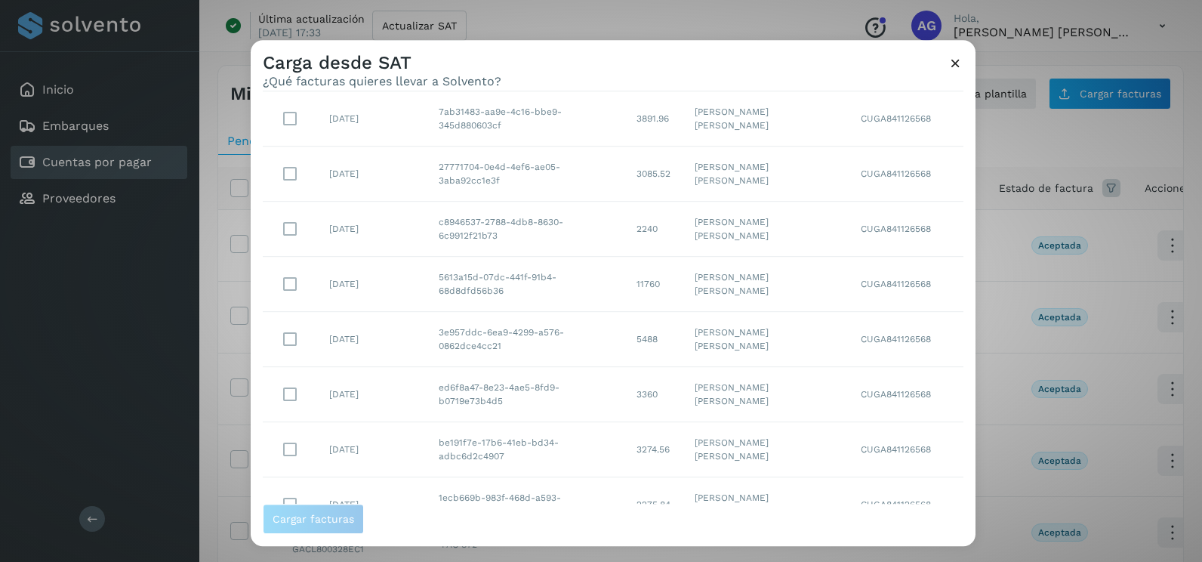
scroll to position [213, 0]
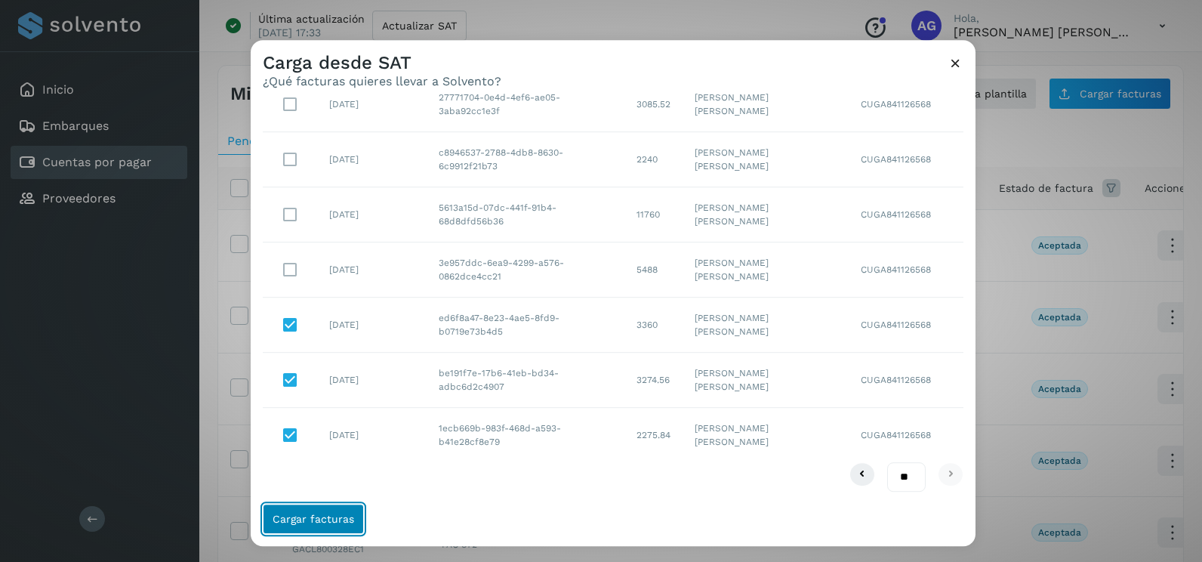
click at [331, 519] on span "Cargar facturas" at bounding box center [313, 518] width 82 height 11
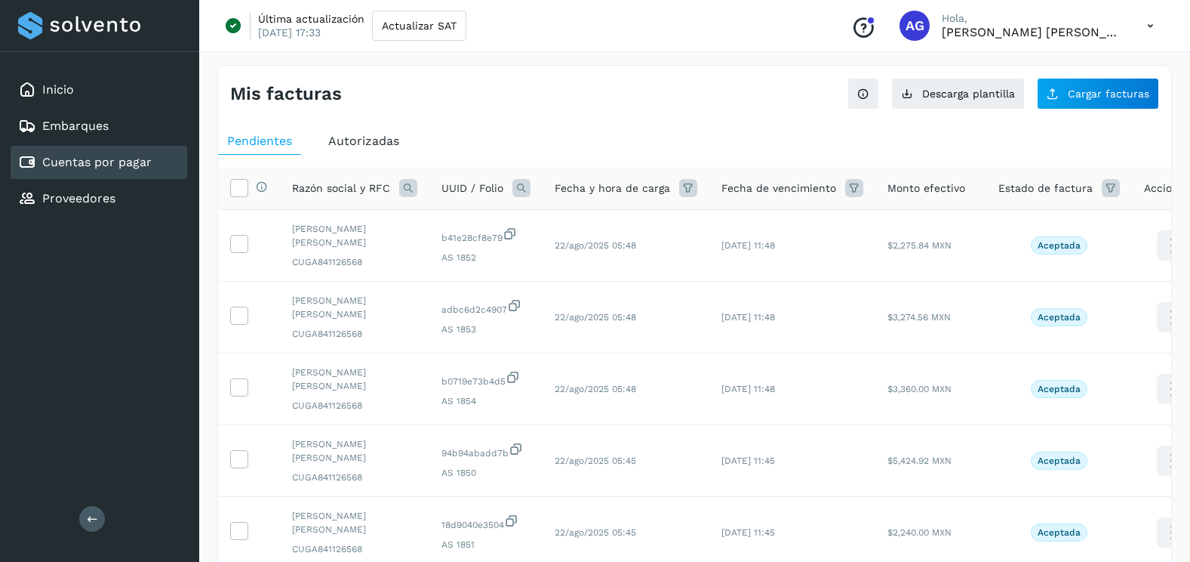
click at [1078, 75] on div "Mis facturas Ver instrucciones para cargar Facturas Descarga plantilla Cargar f…" at bounding box center [694, 88] width 953 height 44
click at [1079, 89] on span "Cargar facturas" at bounding box center [1109, 93] width 82 height 11
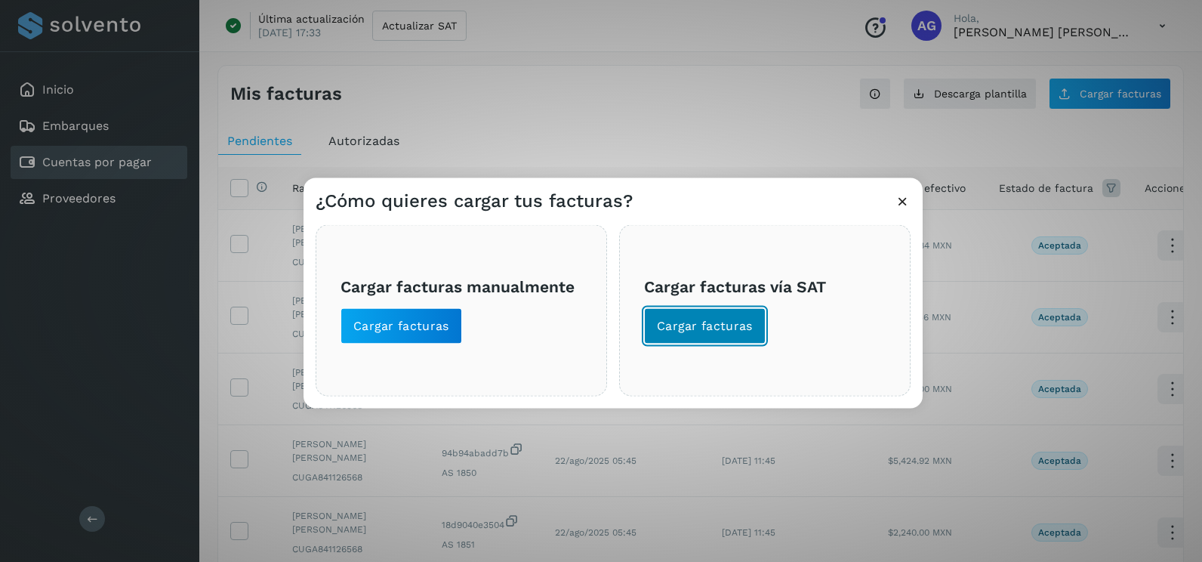
click at [679, 326] on span "Cargar facturas" at bounding box center [705, 326] width 96 height 17
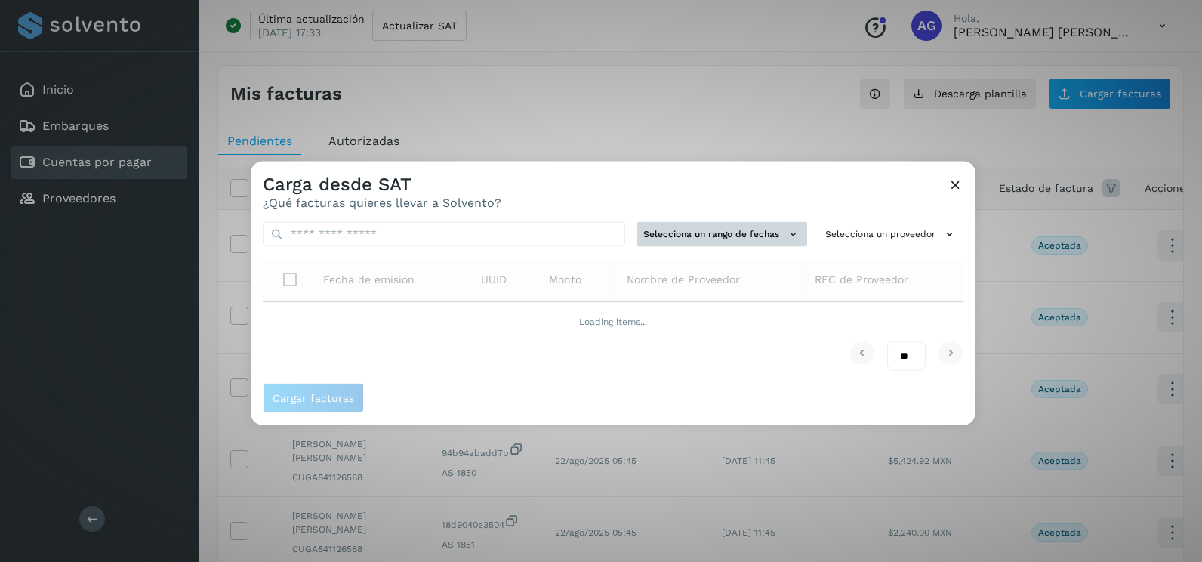
click at [743, 229] on button "Selecciona un rango de fechas" at bounding box center [722, 234] width 170 height 25
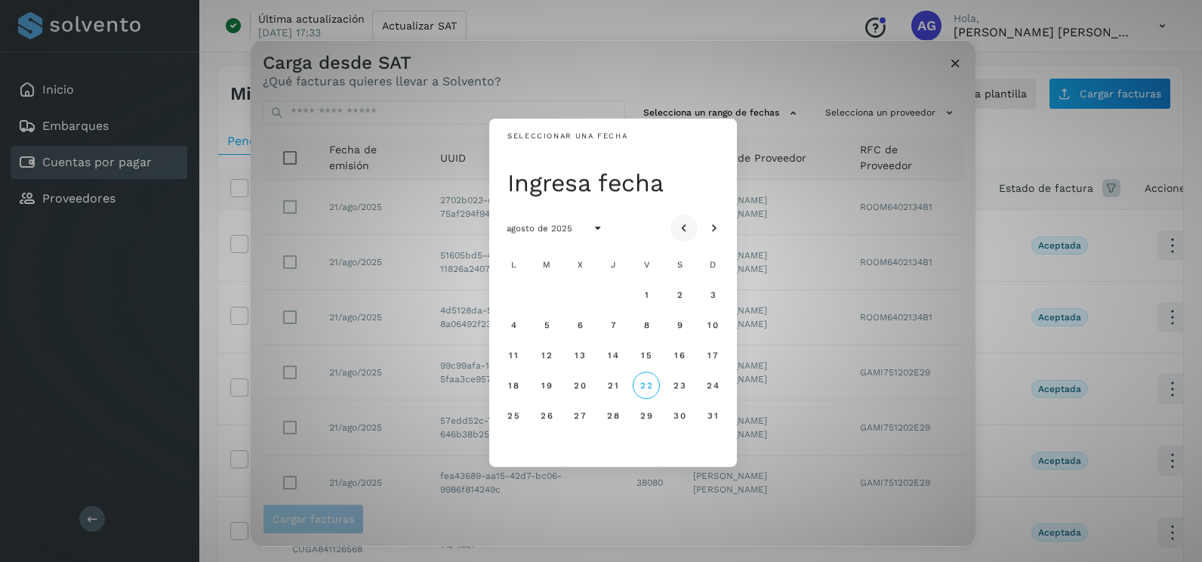
click at [692, 220] on button "Mes anterior" at bounding box center [683, 227] width 27 height 27
click at [514, 384] on span "21" at bounding box center [512, 385] width 11 height 11
click at [553, 387] on button "22" at bounding box center [546, 384] width 27 height 27
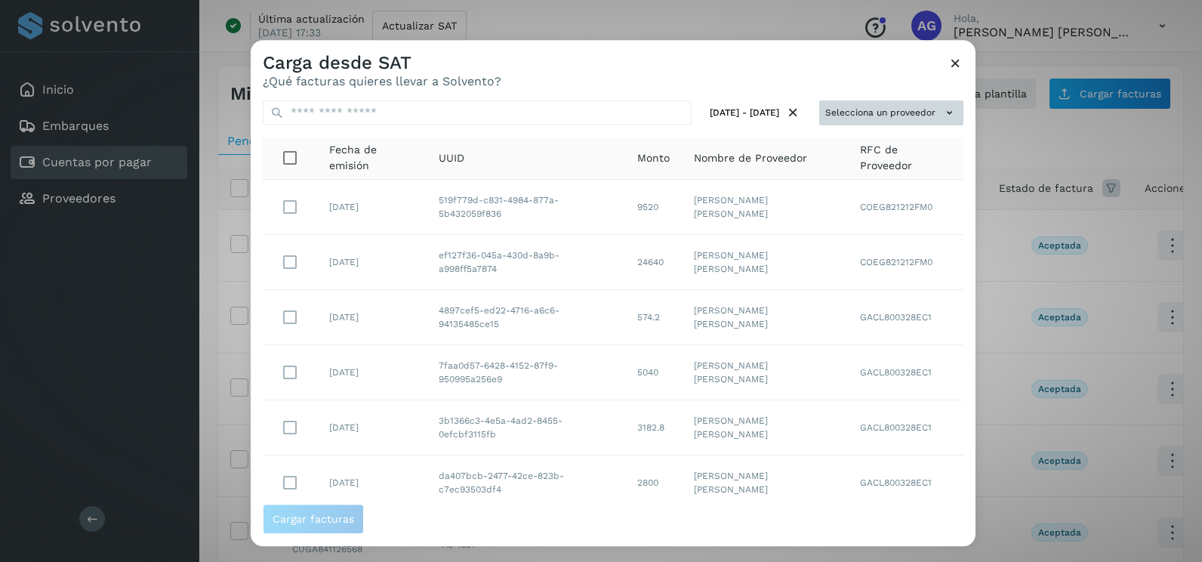
click at [886, 117] on button "Selecciona un proveedor" at bounding box center [891, 112] width 144 height 25
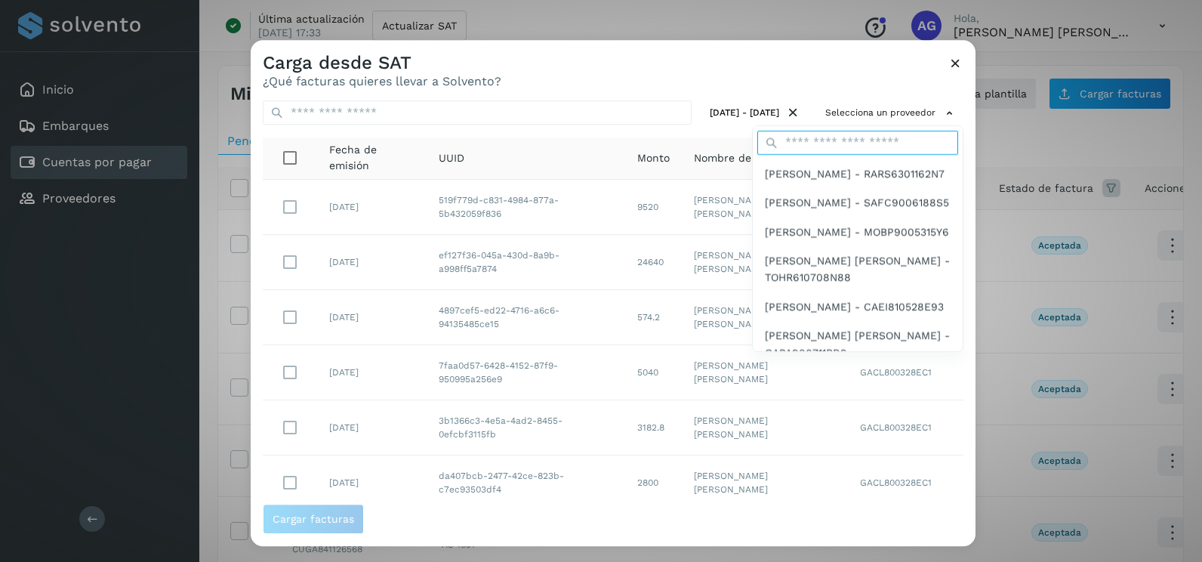
click at [860, 148] on input "text" at bounding box center [857, 143] width 201 height 24
type input "*********"
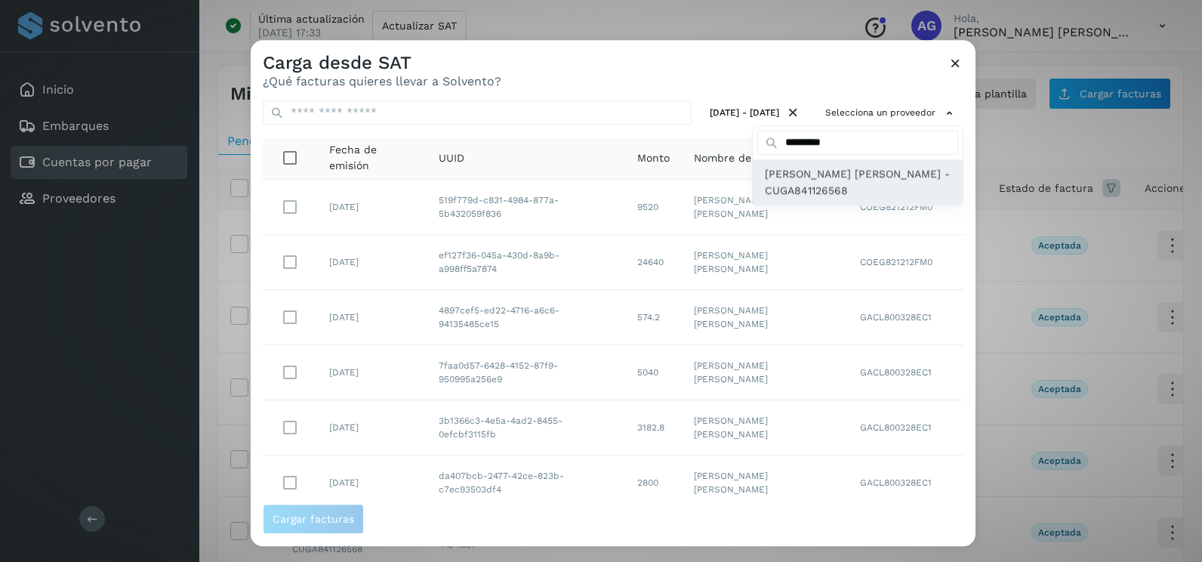
click at [835, 189] on span "[PERSON_NAME] - CUGA841126568" at bounding box center [858, 182] width 186 height 34
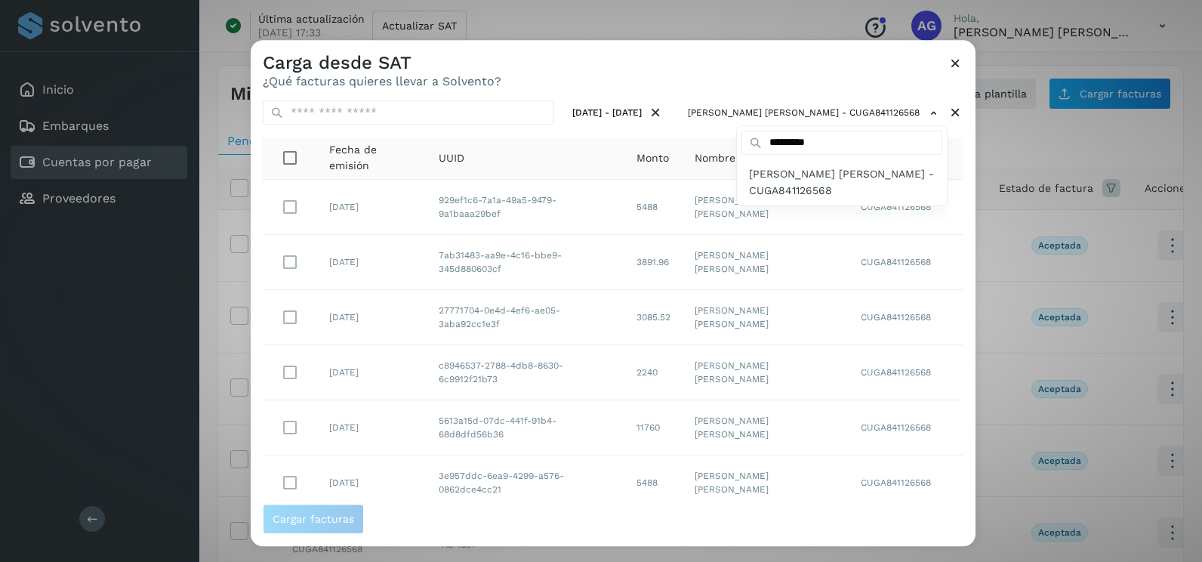
click at [948, 242] on div at bounding box center [852, 321] width 1202 height 562
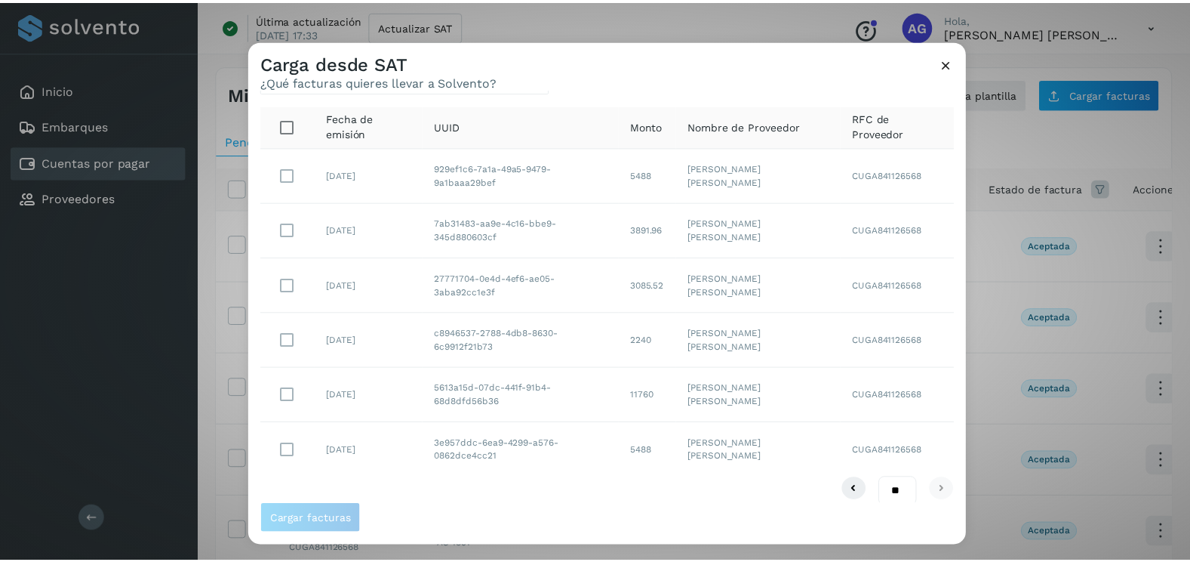
scroll to position [48, 0]
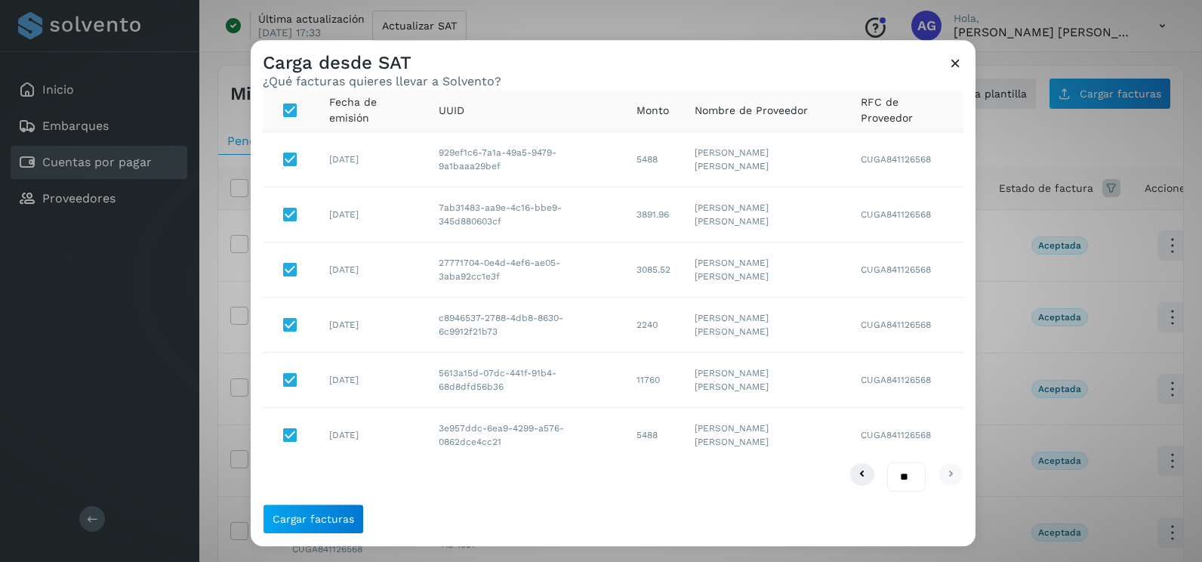
click at [337, 537] on div "Cargar facturas" at bounding box center [613, 524] width 725 height 42
click at [338, 519] on span "Cargar facturas" at bounding box center [313, 518] width 82 height 11
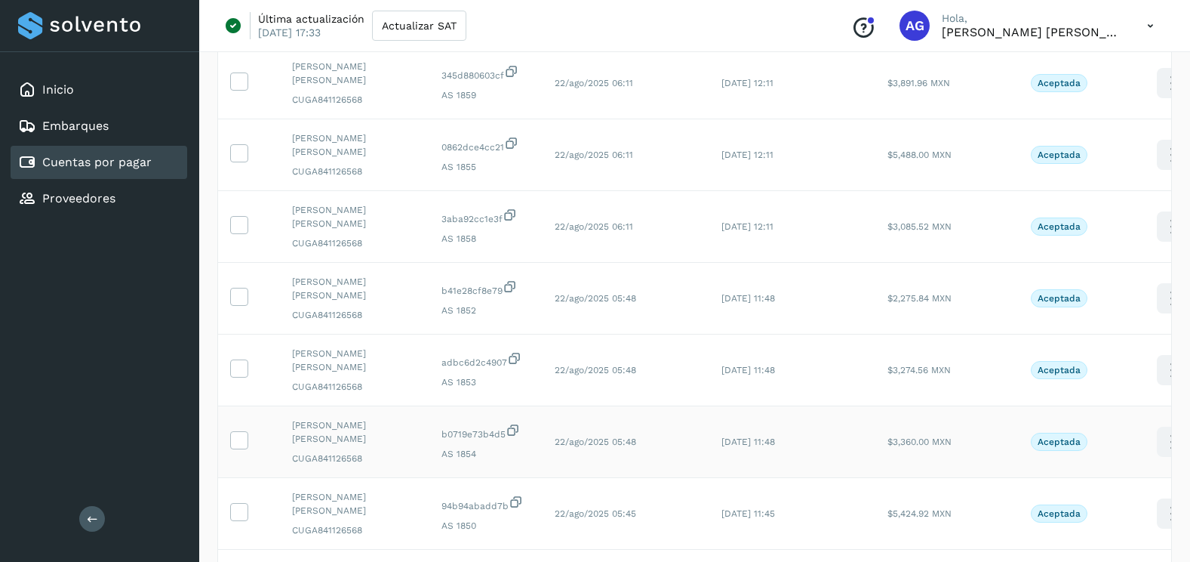
scroll to position [414, 0]
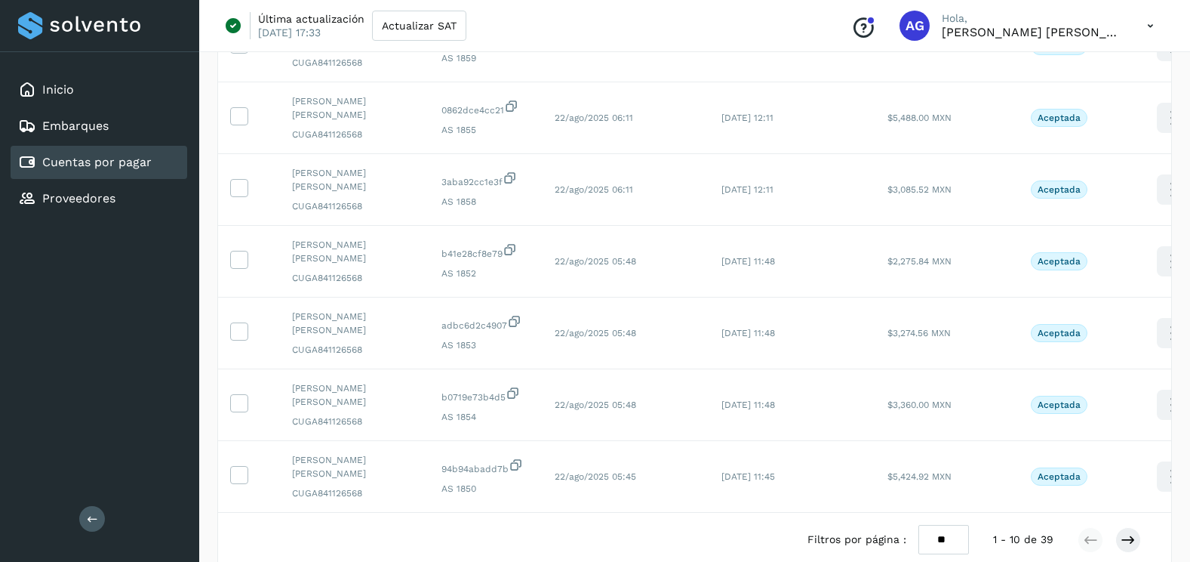
click at [952, 525] on select "** ** **" at bounding box center [944, 539] width 51 height 29
select select "**"
click at [919, 525] on select "** ** **" at bounding box center [944, 539] width 51 height 29
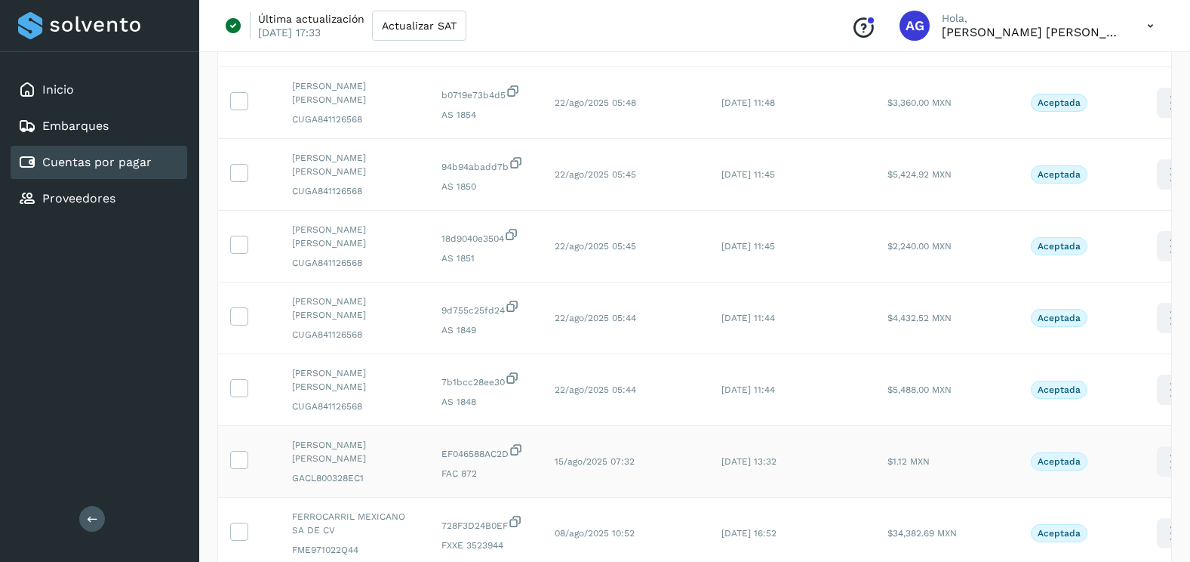
scroll to position [792, 0]
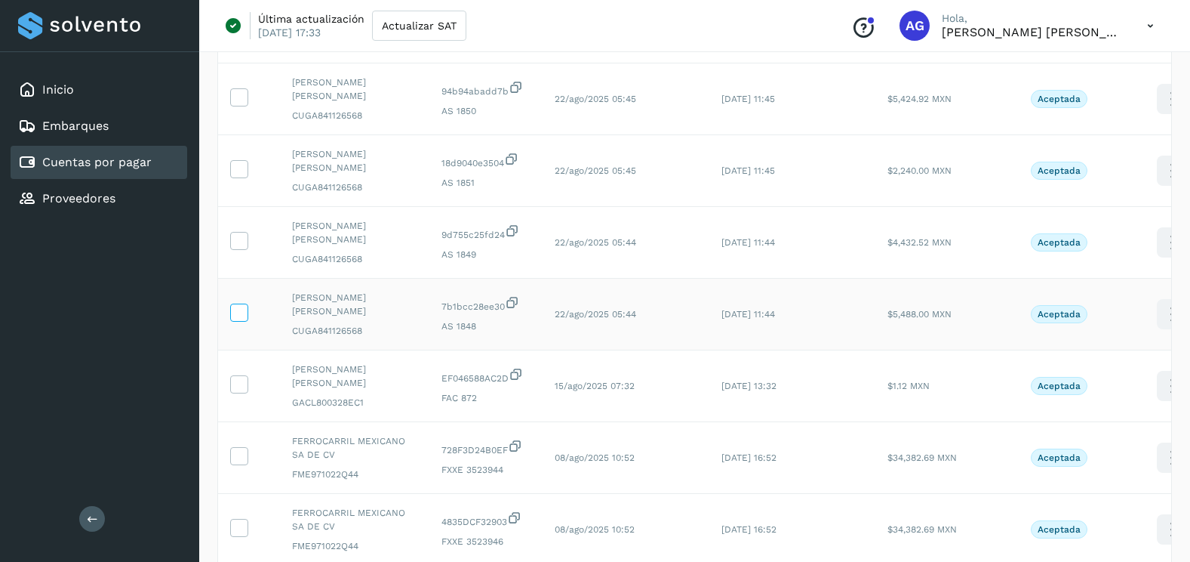
click at [238, 303] on icon at bounding box center [239, 311] width 16 height 16
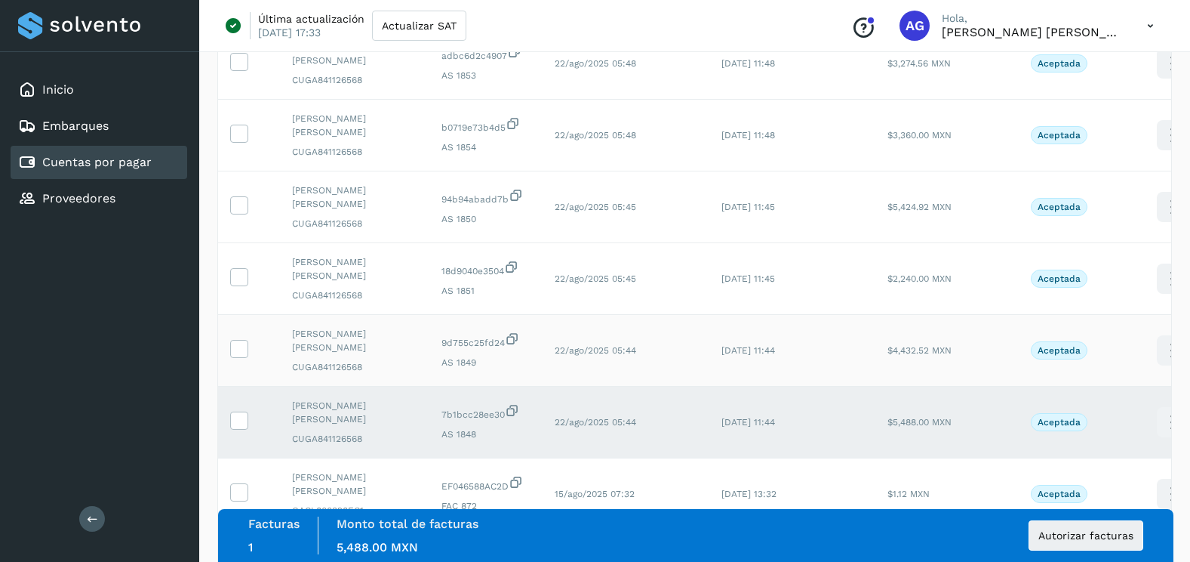
scroll to position [565, 0]
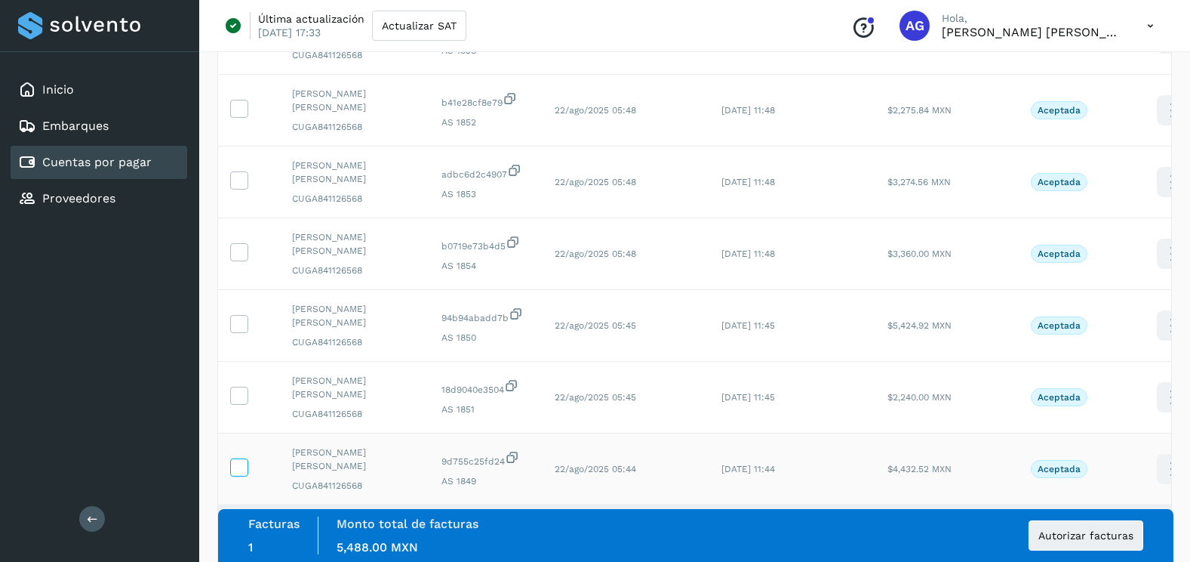
click at [235, 458] on icon at bounding box center [239, 466] width 16 height 16
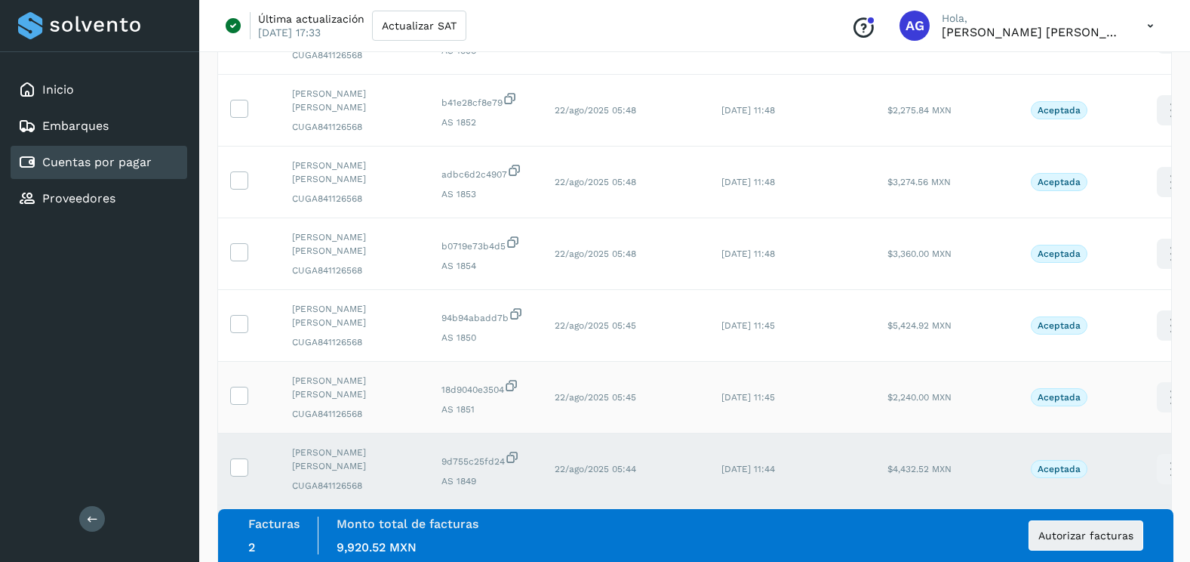
click at [237, 362] on td at bounding box center [249, 398] width 62 height 72
click at [239, 386] on icon at bounding box center [239, 394] width 16 height 16
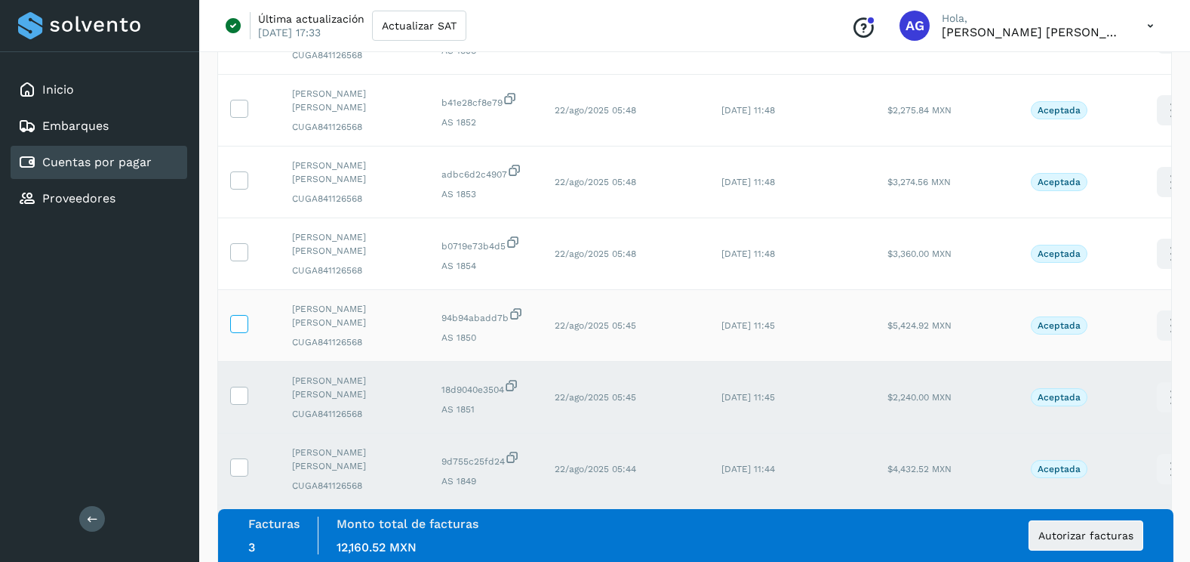
click at [235, 315] on icon at bounding box center [239, 323] width 16 height 16
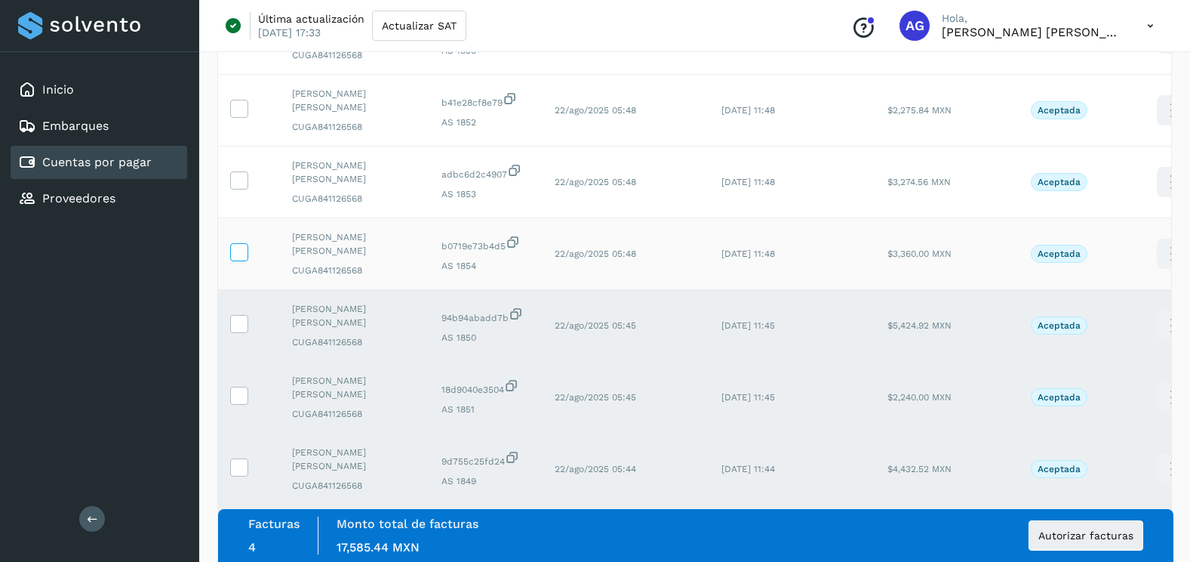
click at [240, 243] on icon at bounding box center [239, 251] width 16 height 16
click at [241, 247] on label at bounding box center [239, 256] width 18 height 18
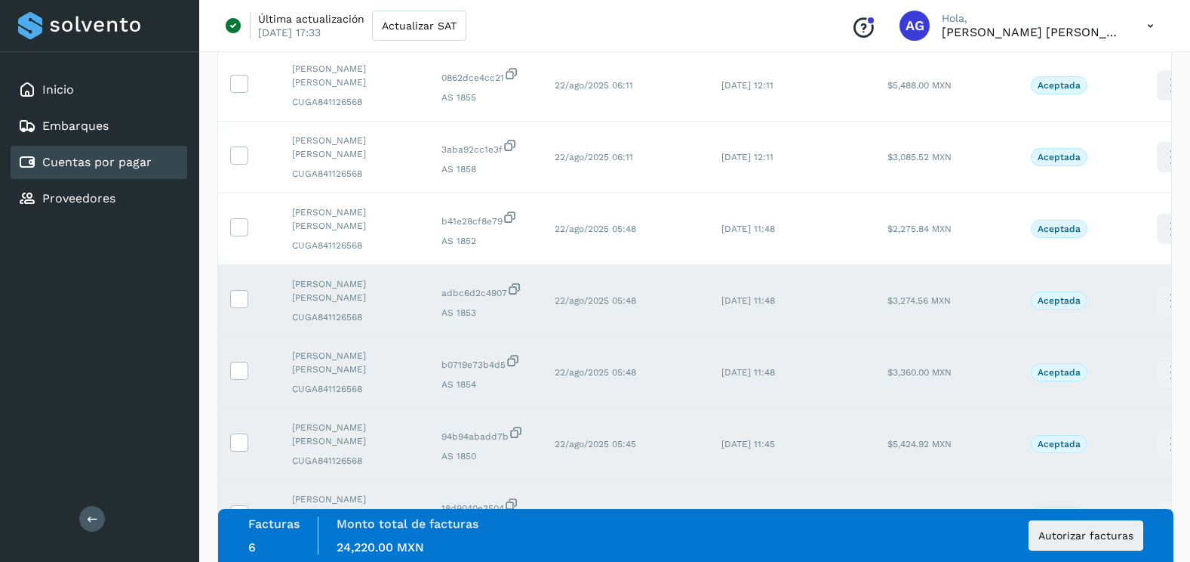
scroll to position [339, 0]
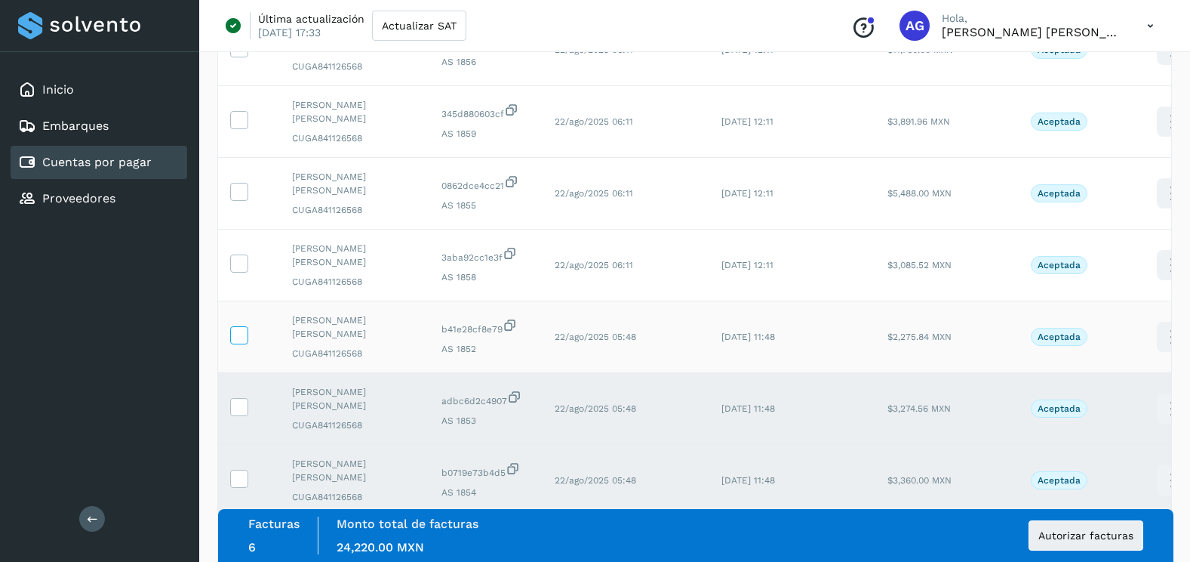
click at [240, 326] on icon at bounding box center [239, 334] width 16 height 16
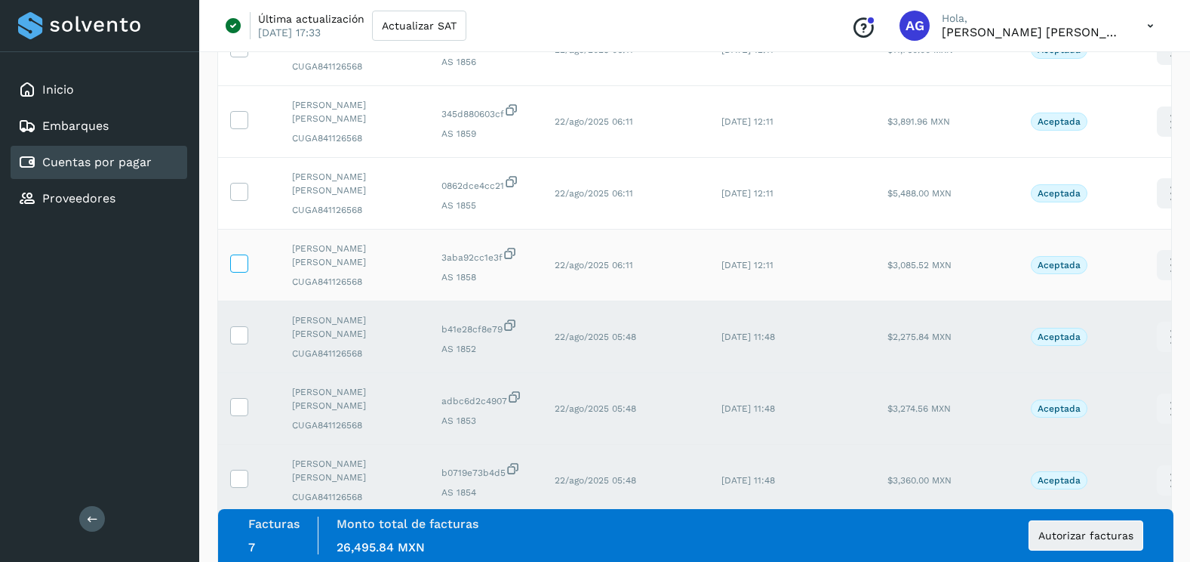
click at [245, 254] on icon at bounding box center [239, 262] width 16 height 16
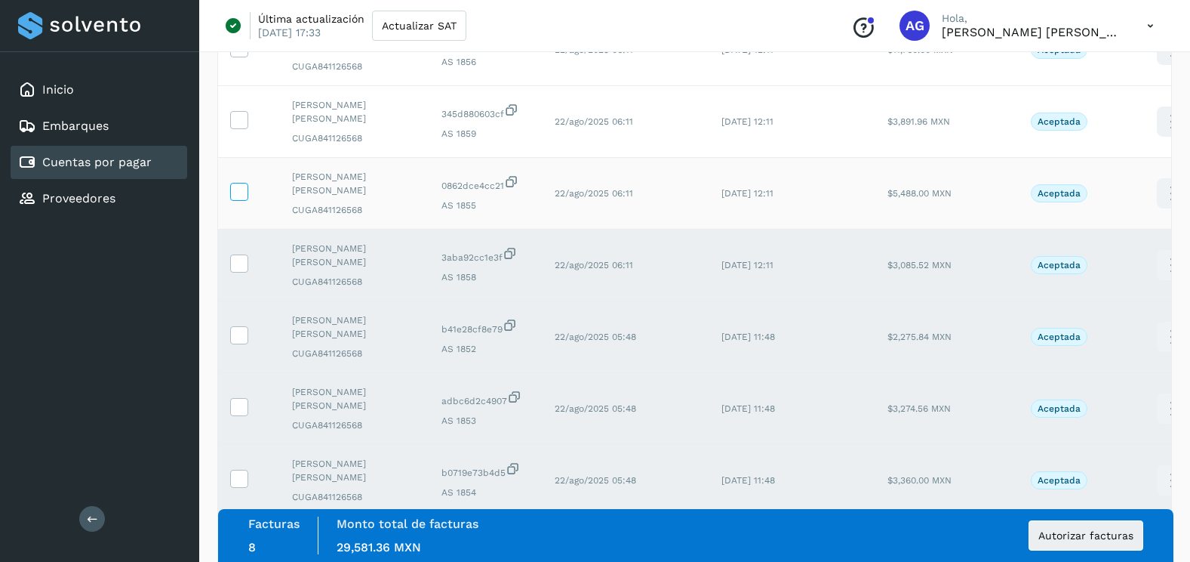
click at [245, 183] on label at bounding box center [239, 192] width 18 height 18
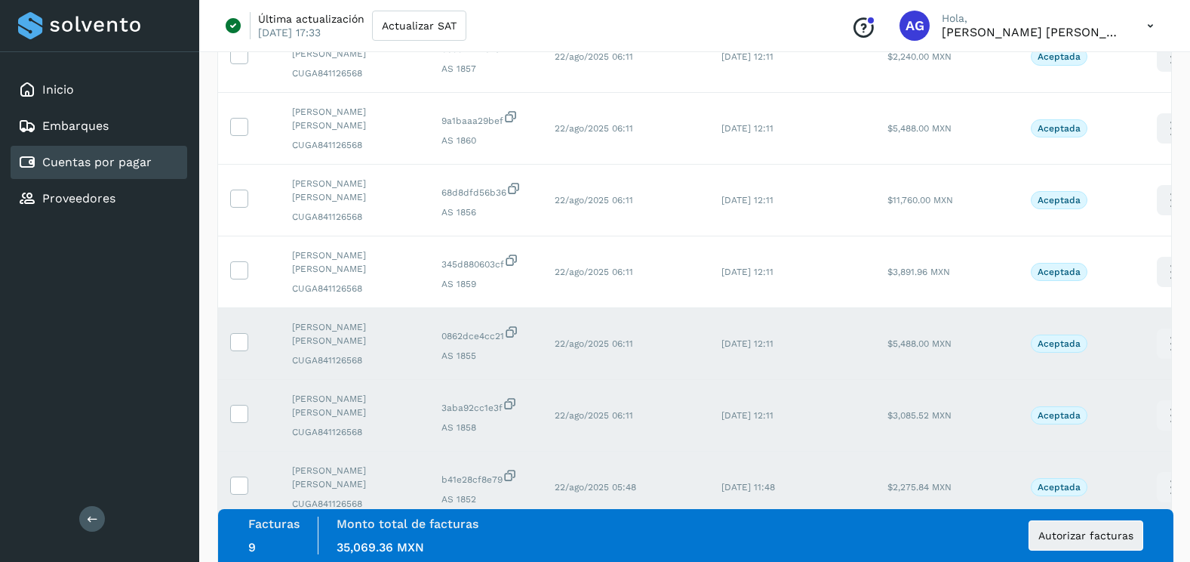
scroll to position [188, 0]
click at [242, 262] on icon at bounding box center [239, 270] width 16 height 16
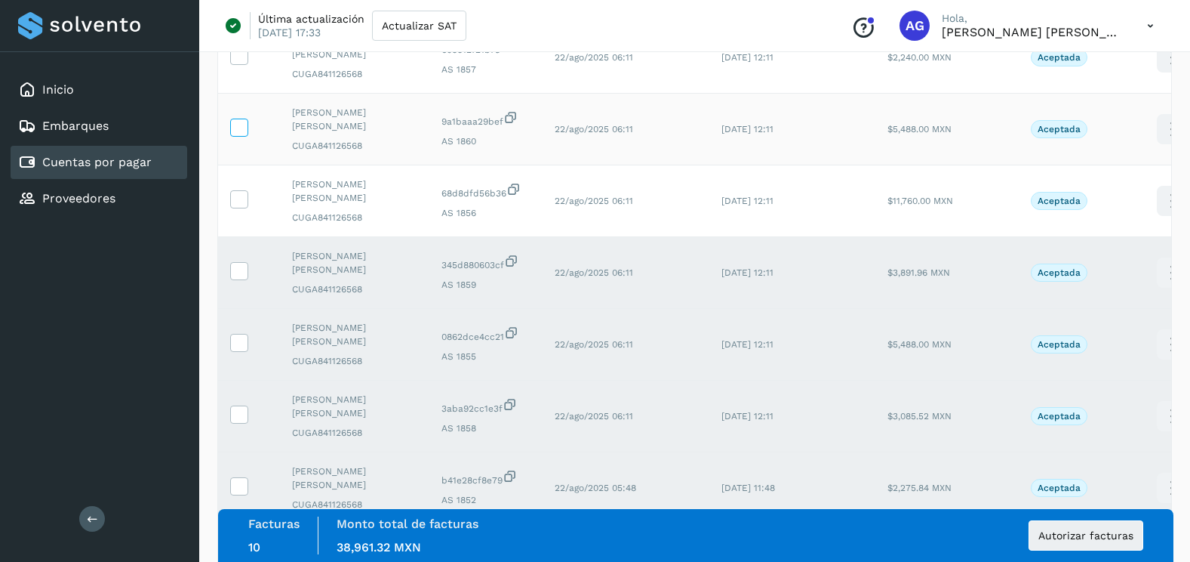
drag, startPoint x: 243, startPoint y: 176, endPoint x: 243, endPoint y: 118, distance: 58.1
click at [243, 190] on icon at bounding box center [239, 198] width 16 height 16
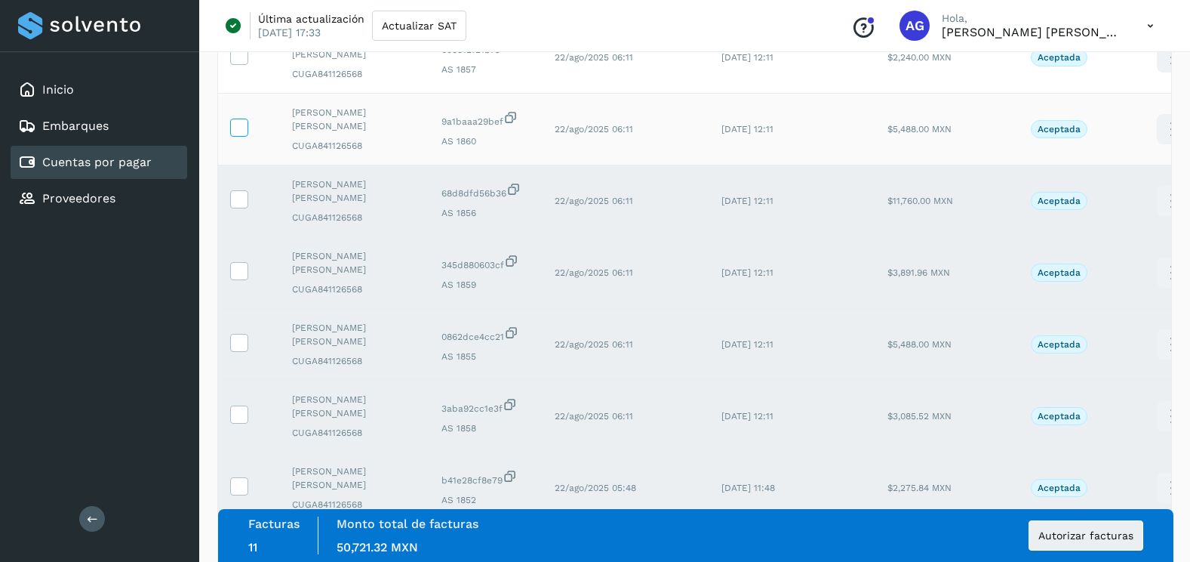
click at [243, 118] on icon at bounding box center [239, 126] width 16 height 16
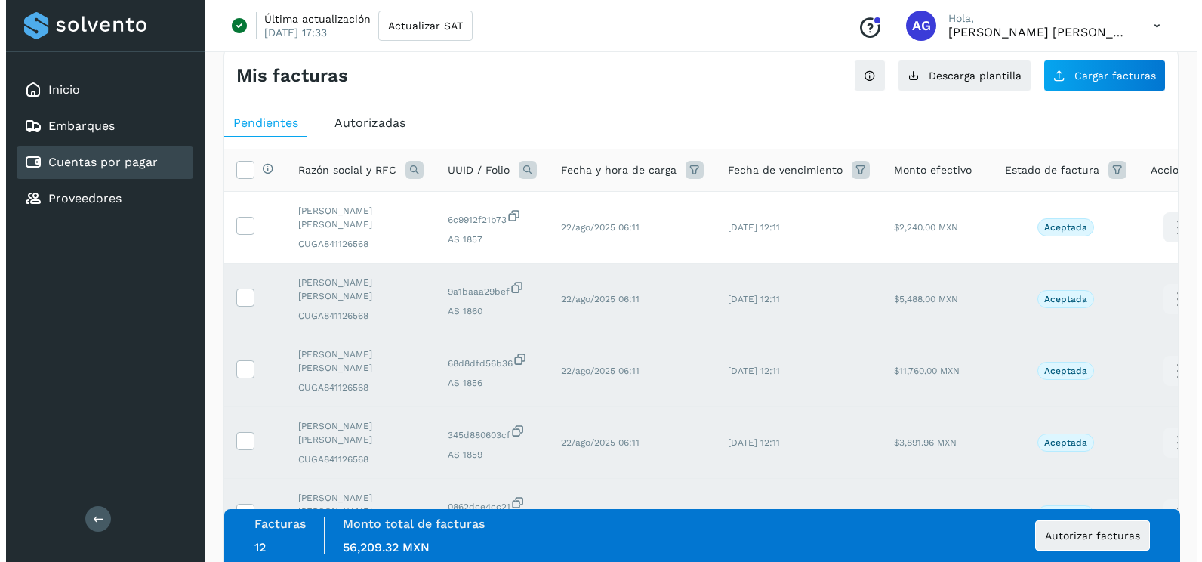
scroll to position [0, 0]
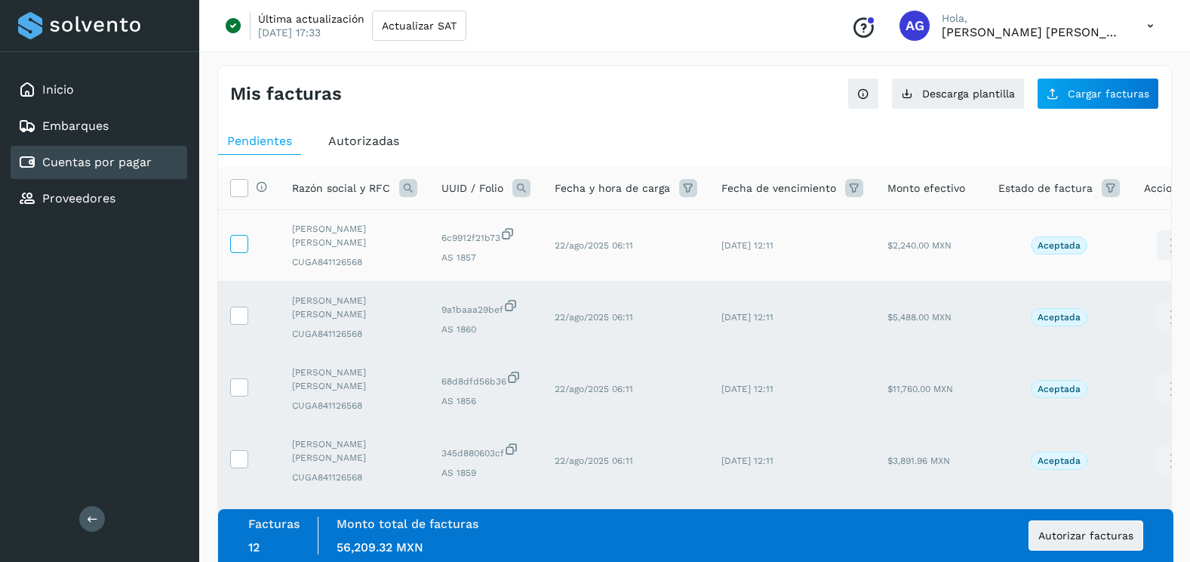
click at [243, 238] on icon at bounding box center [239, 243] width 16 height 16
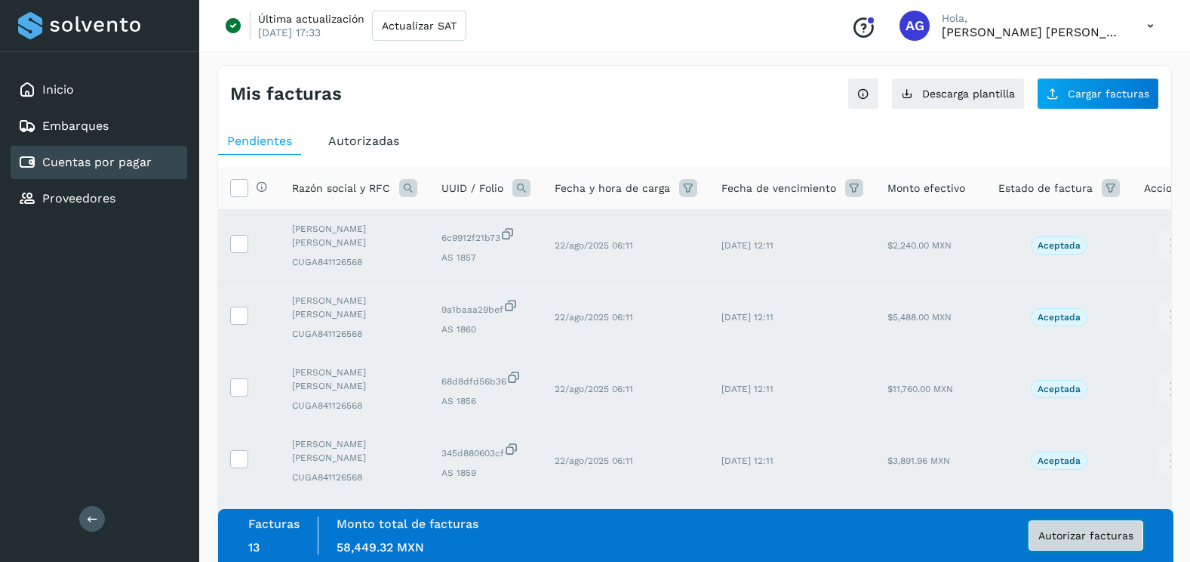
click at [1074, 544] on button "Autorizar facturas" at bounding box center [1086, 535] width 115 height 30
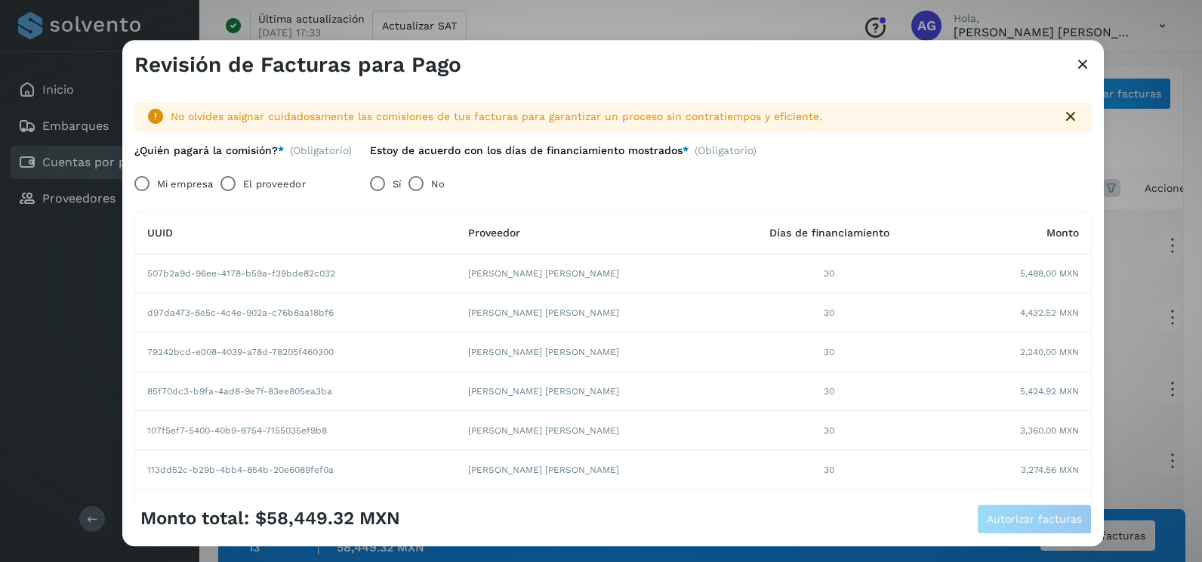
click at [175, 181] on label "Mi empresa" at bounding box center [185, 184] width 56 height 30
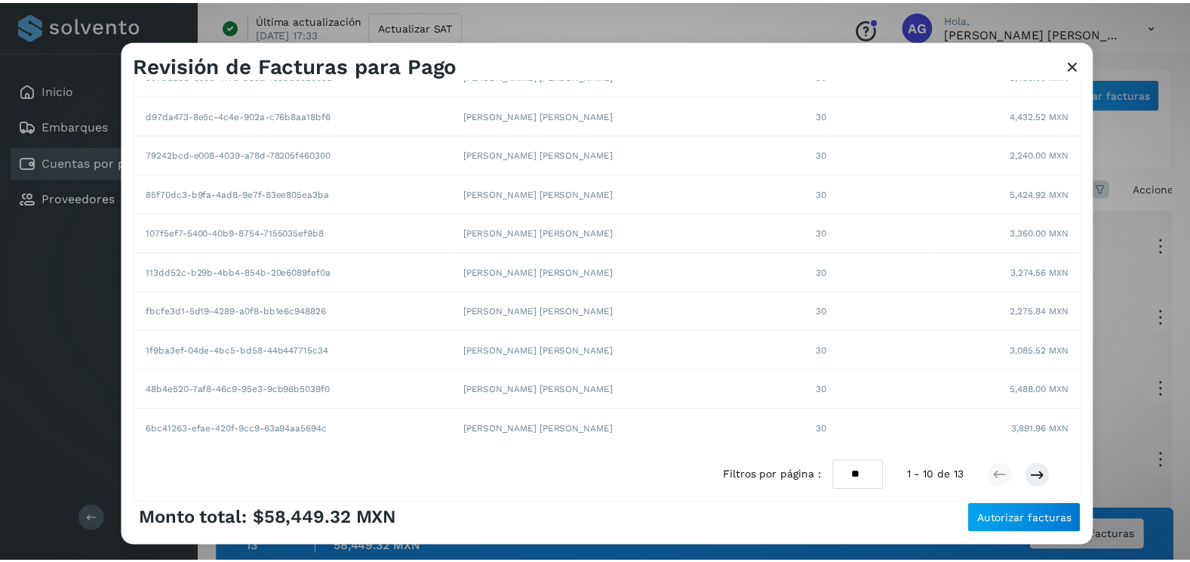
scroll to position [260, 0]
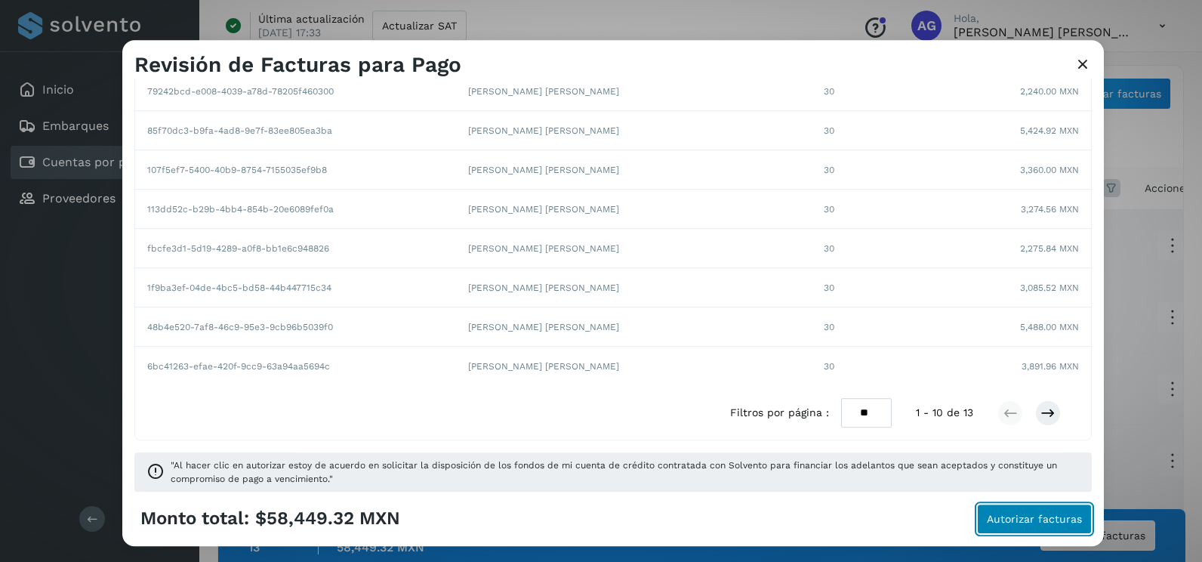
click at [1023, 525] on button "Autorizar facturas" at bounding box center [1034, 518] width 115 height 30
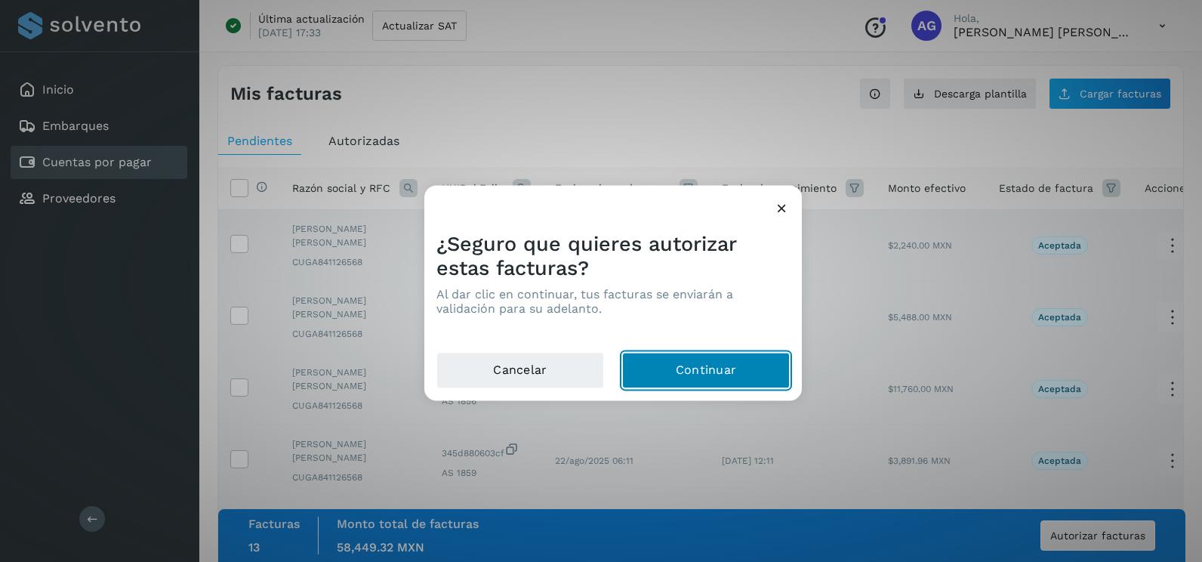
click at [740, 379] on button "Continuar" at bounding box center [706, 370] width 168 height 36
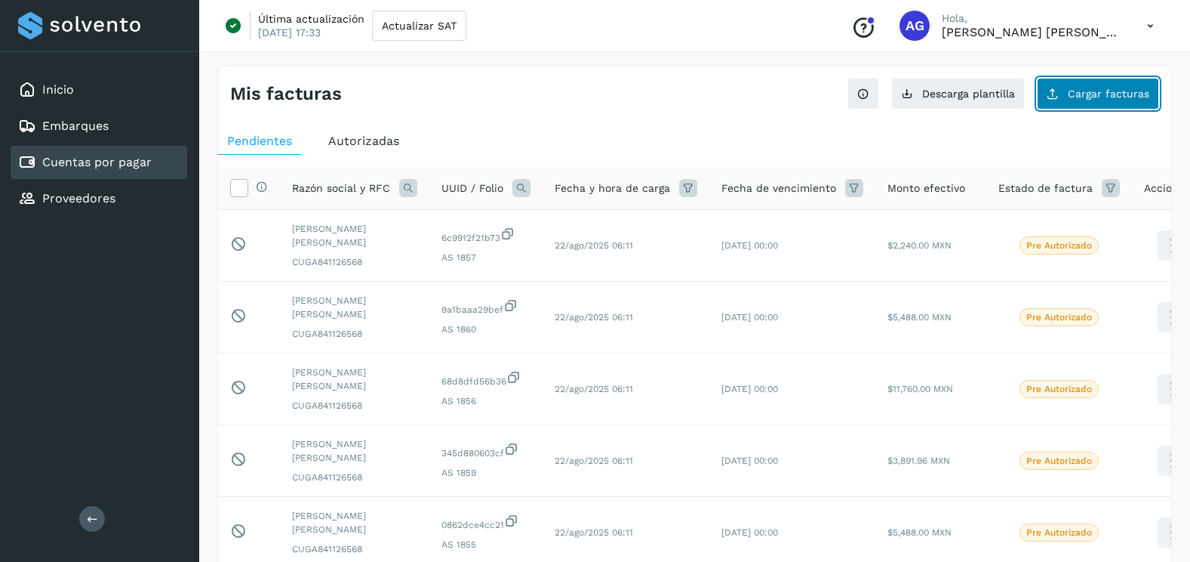
click at [1057, 90] on icon at bounding box center [1053, 94] width 12 height 12
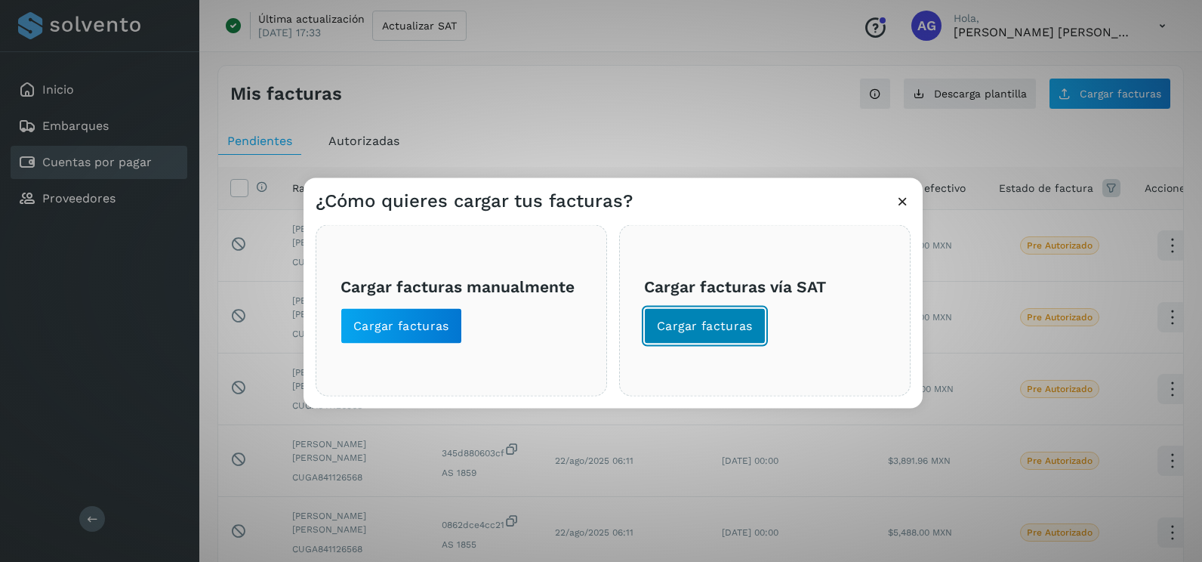
click at [707, 321] on span "Cargar facturas" at bounding box center [705, 326] width 96 height 17
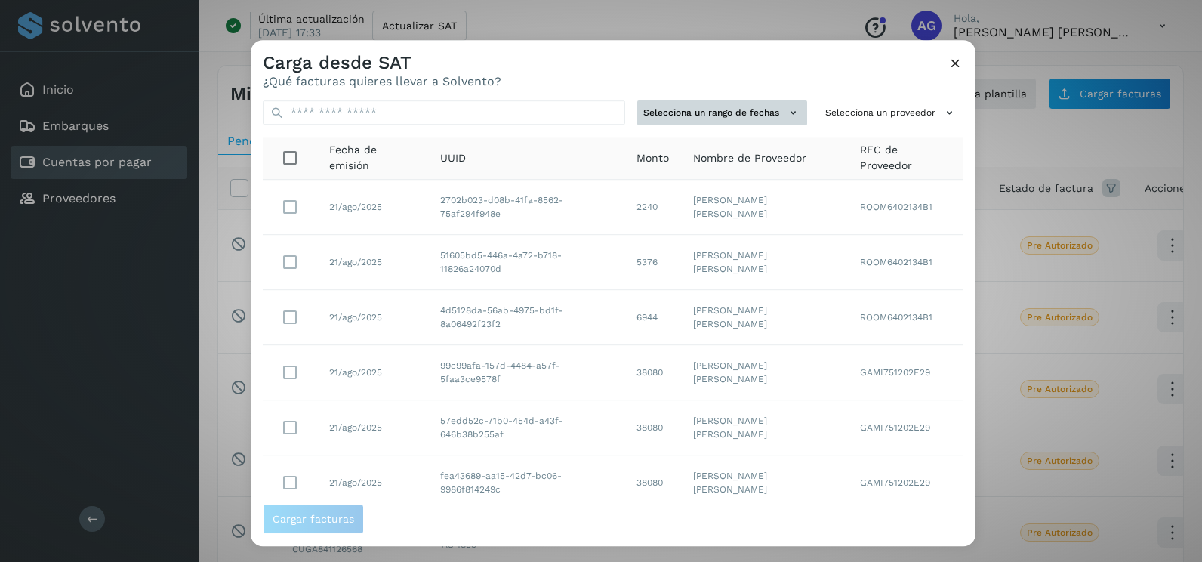
click at [765, 118] on button "Selecciona un rango de fechas" at bounding box center [722, 112] width 170 height 25
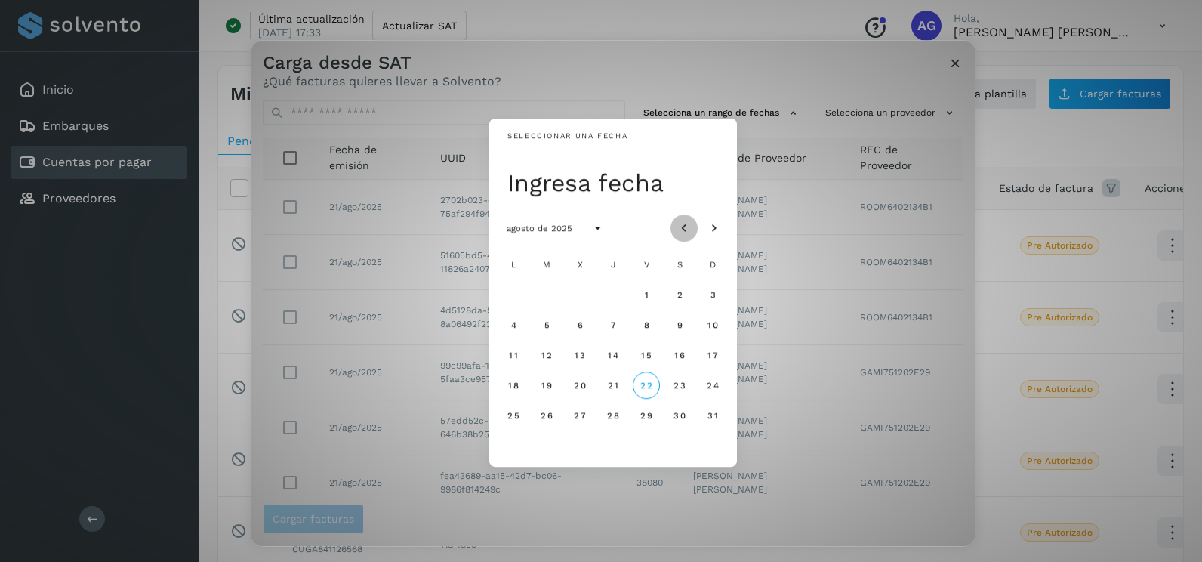
click at [688, 225] on icon "Mes anterior" at bounding box center [683, 228] width 15 height 15
click at [546, 353] on span "15" at bounding box center [545, 354] width 11 height 11
click at [583, 349] on span "16" at bounding box center [579, 354] width 11 height 11
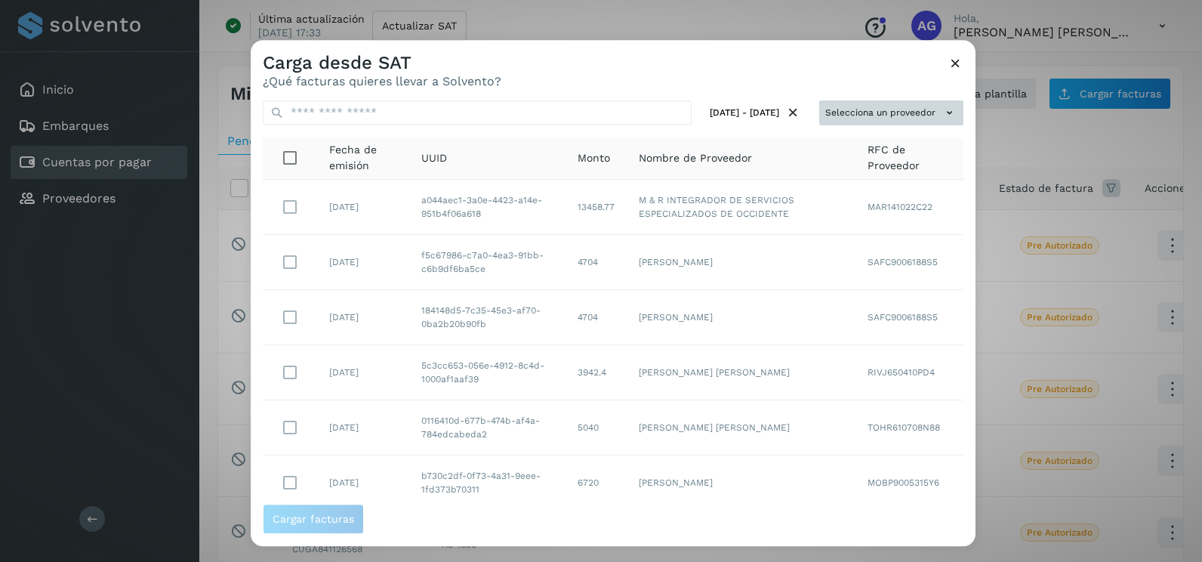
click at [846, 111] on button "Selecciona un proveedor" at bounding box center [891, 112] width 144 height 25
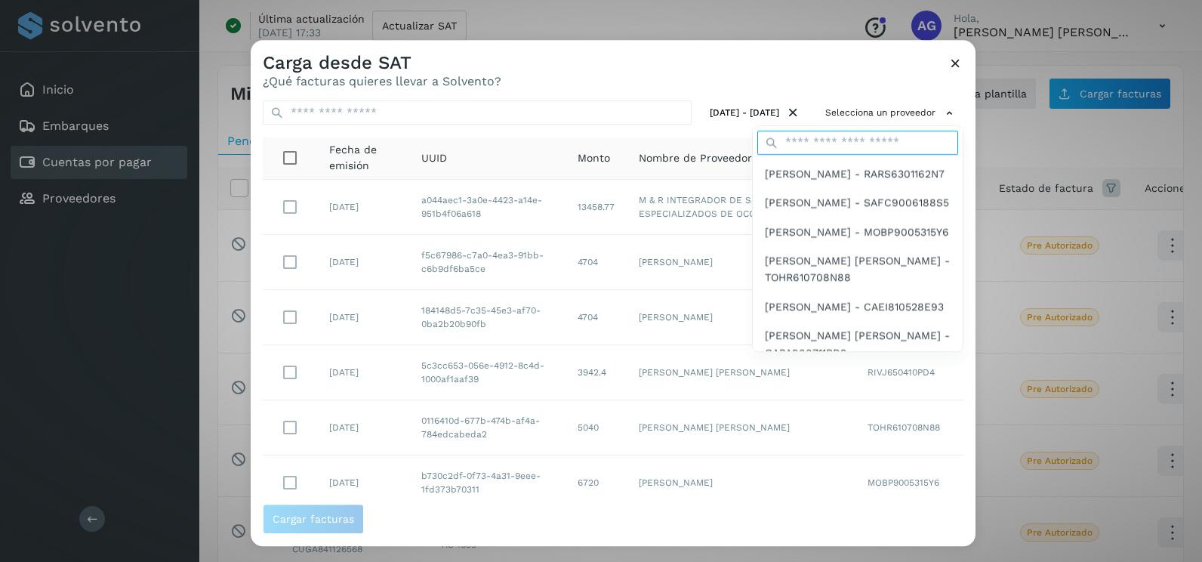
click at [833, 146] on input "text" at bounding box center [857, 143] width 201 height 24
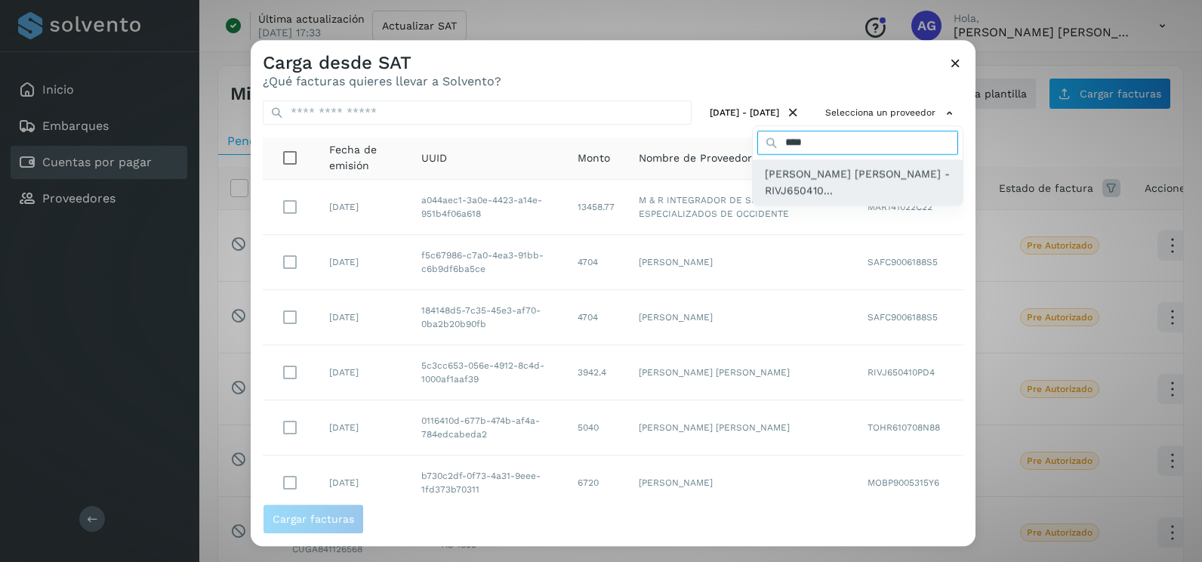
type input "****"
click at [828, 165] on span "[PERSON_NAME] - RIVJ650410..." at bounding box center [858, 182] width 186 height 34
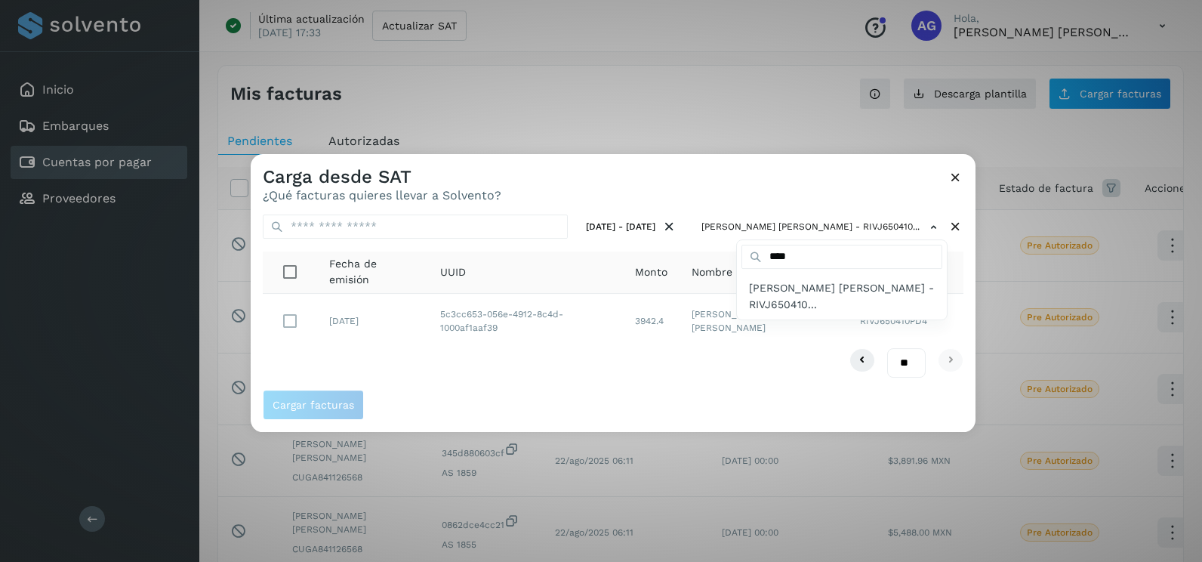
click at [272, 327] on div at bounding box center [852, 435] width 1202 height 562
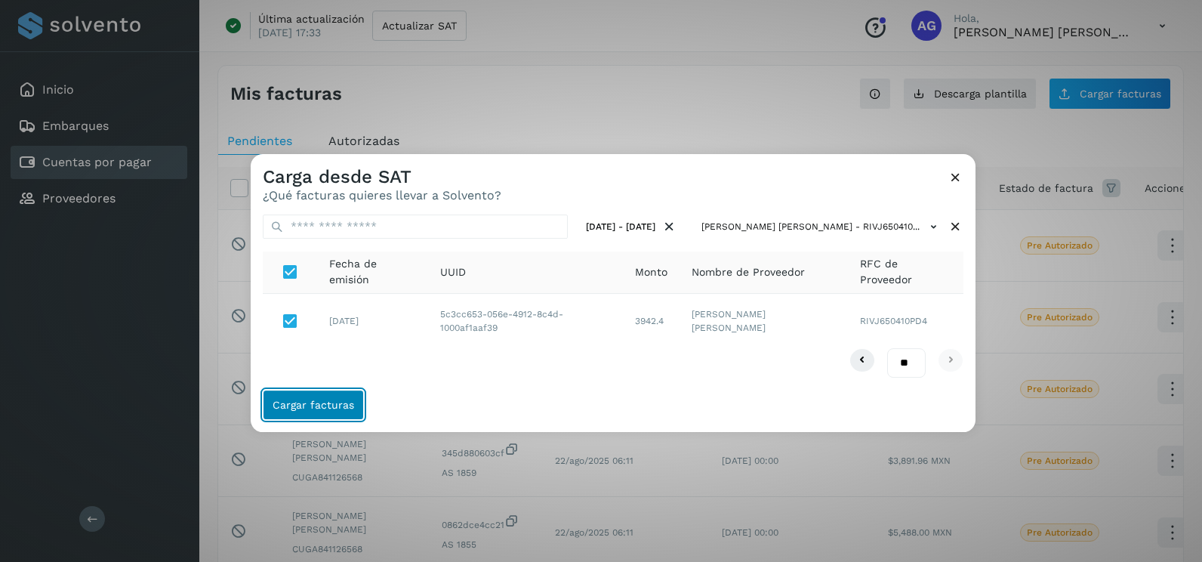
click at [337, 397] on button "Cargar facturas" at bounding box center [313, 404] width 101 height 30
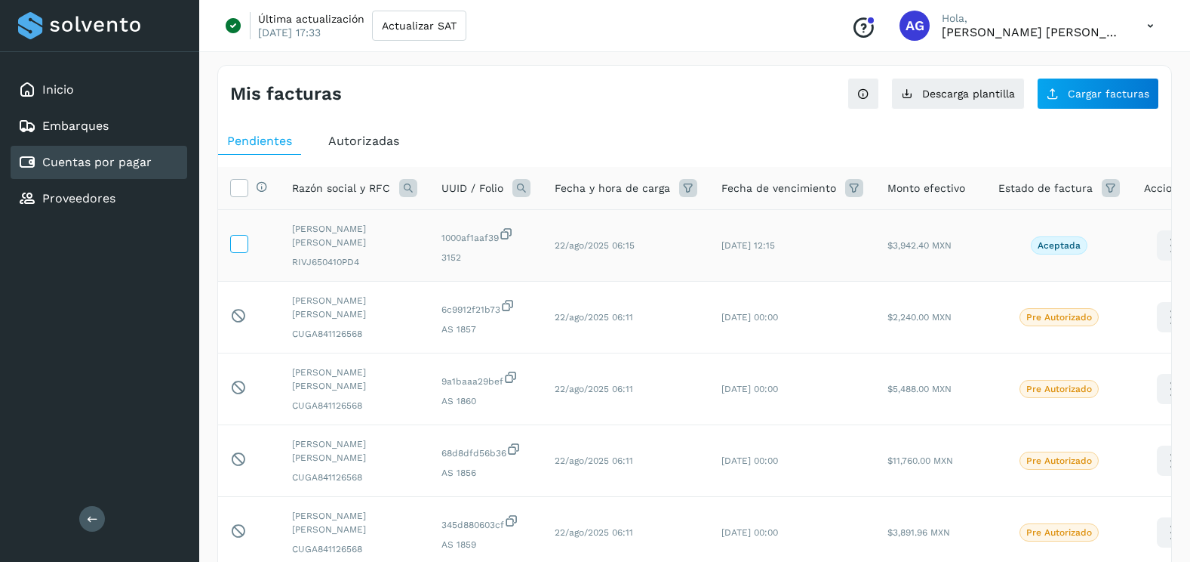
click at [241, 251] on span at bounding box center [239, 247] width 16 height 11
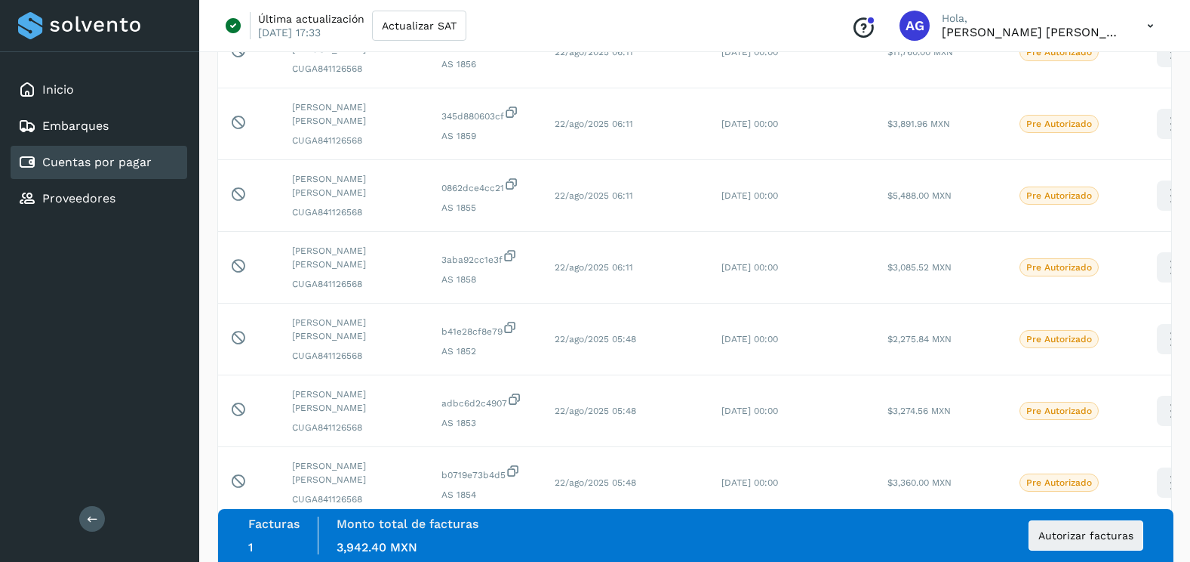
scroll to position [423, 0]
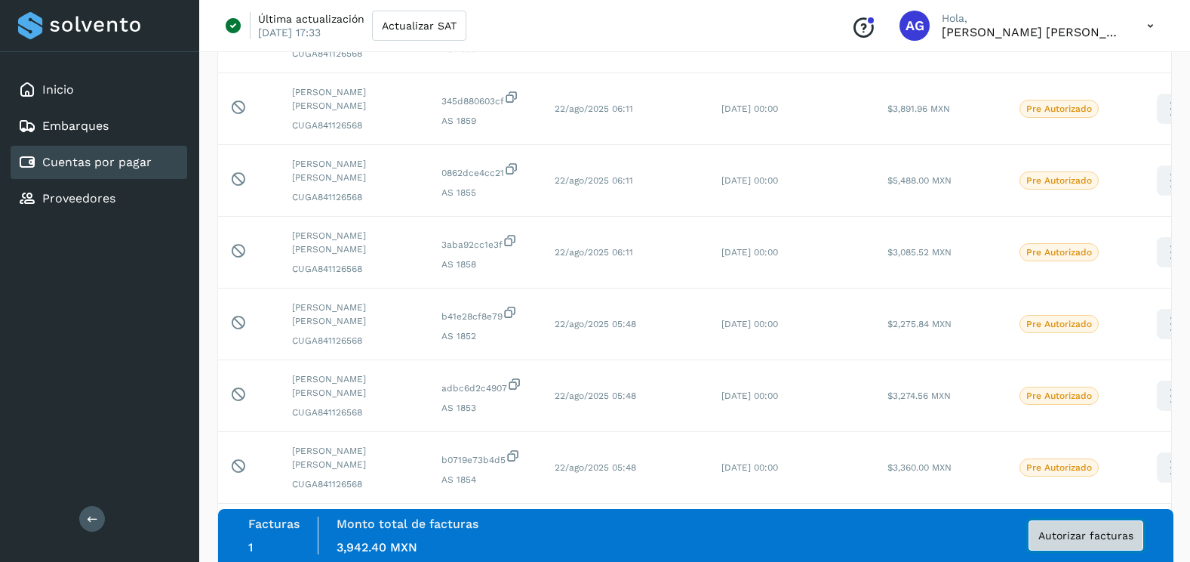
click at [1049, 541] on button "Autorizar facturas" at bounding box center [1086, 535] width 115 height 30
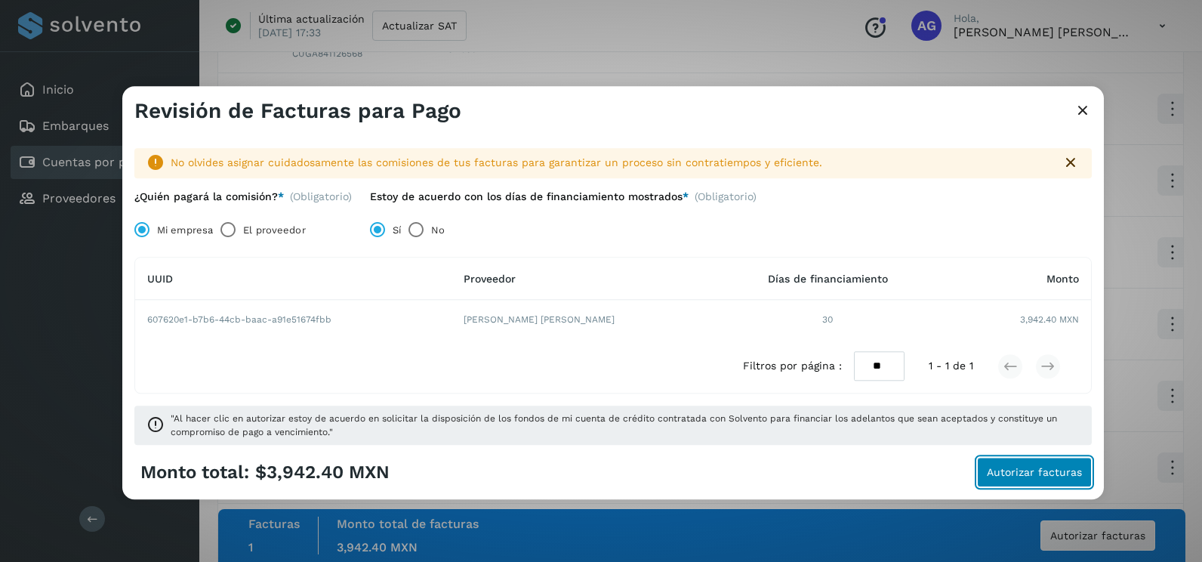
click at [1007, 475] on span "Autorizar facturas" at bounding box center [1033, 472] width 95 height 11
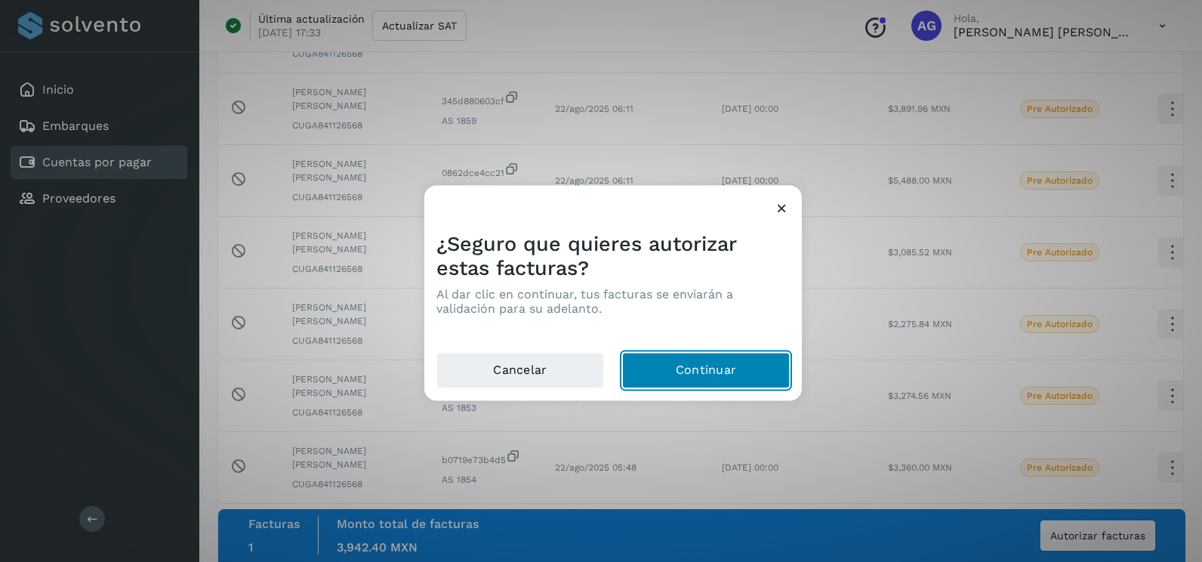
click at [728, 365] on button "Continuar" at bounding box center [706, 370] width 168 height 36
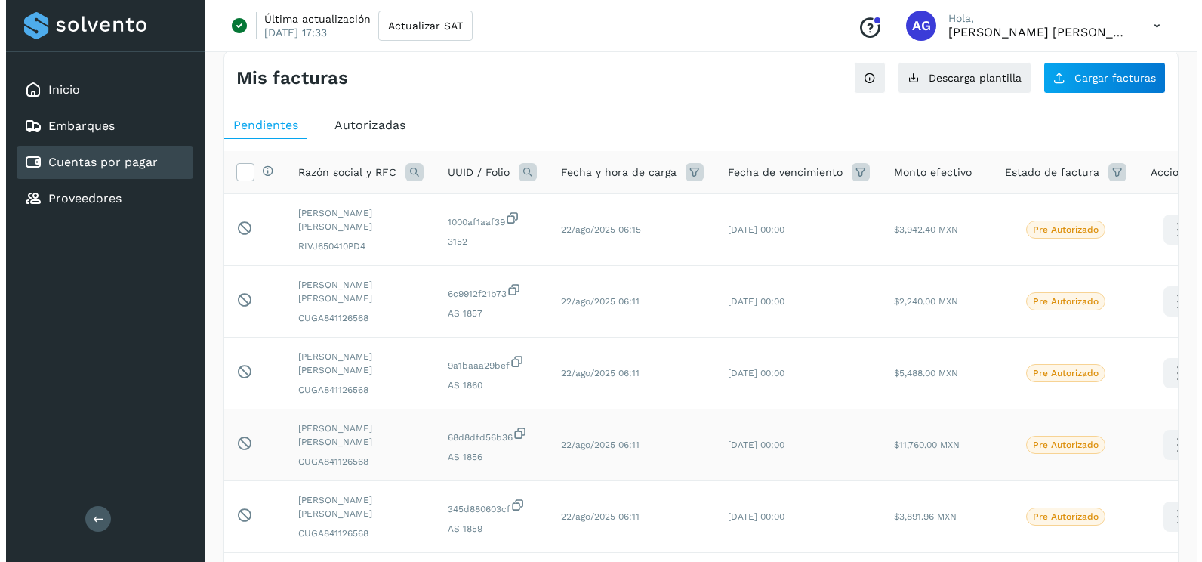
scroll to position [0, 0]
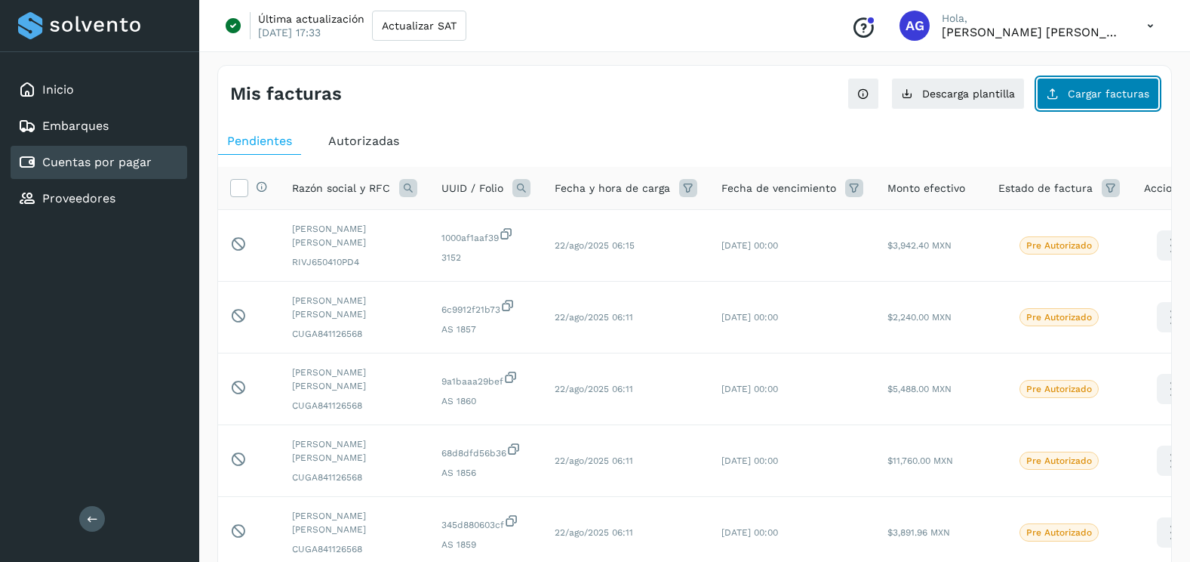
click at [1108, 104] on button "Cargar facturas" at bounding box center [1098, 94] width 122 height 32
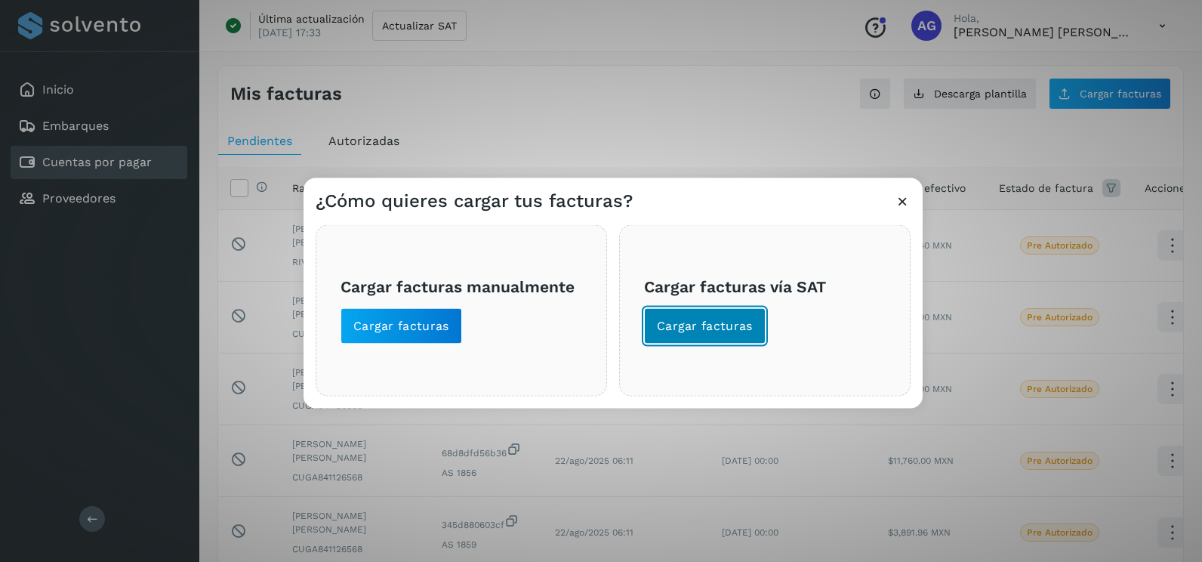
click at [709, 330] on span "Cargar facturas" at bounding box center [705, 326] width 96 height 17
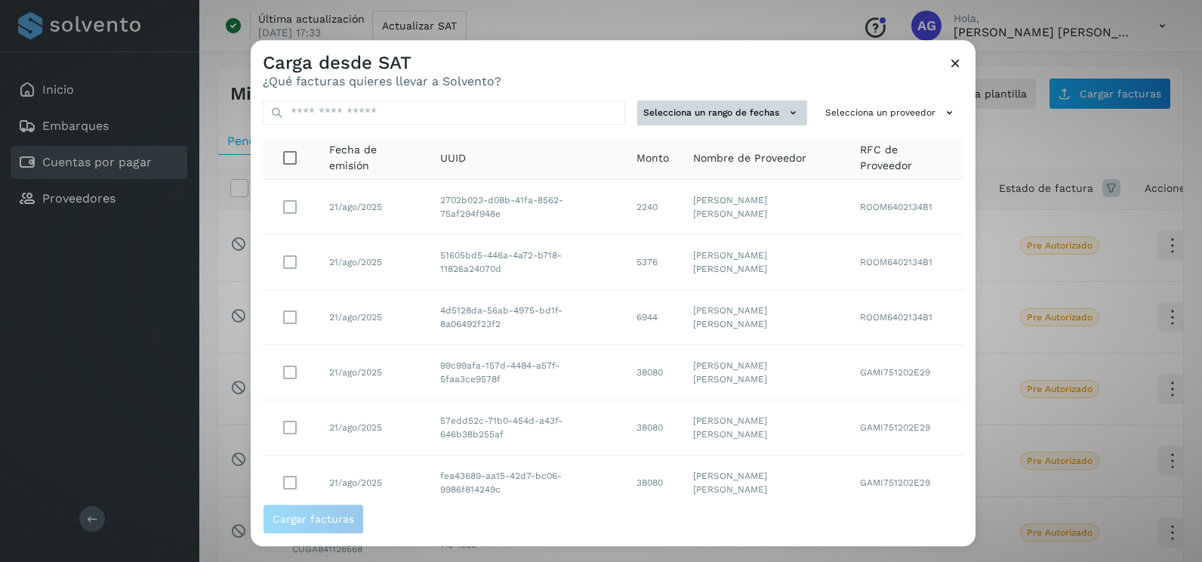
click at [778, 121] on button "Selecciona un rango de fechas" at bounding box center [722, 112] width 170 height 25
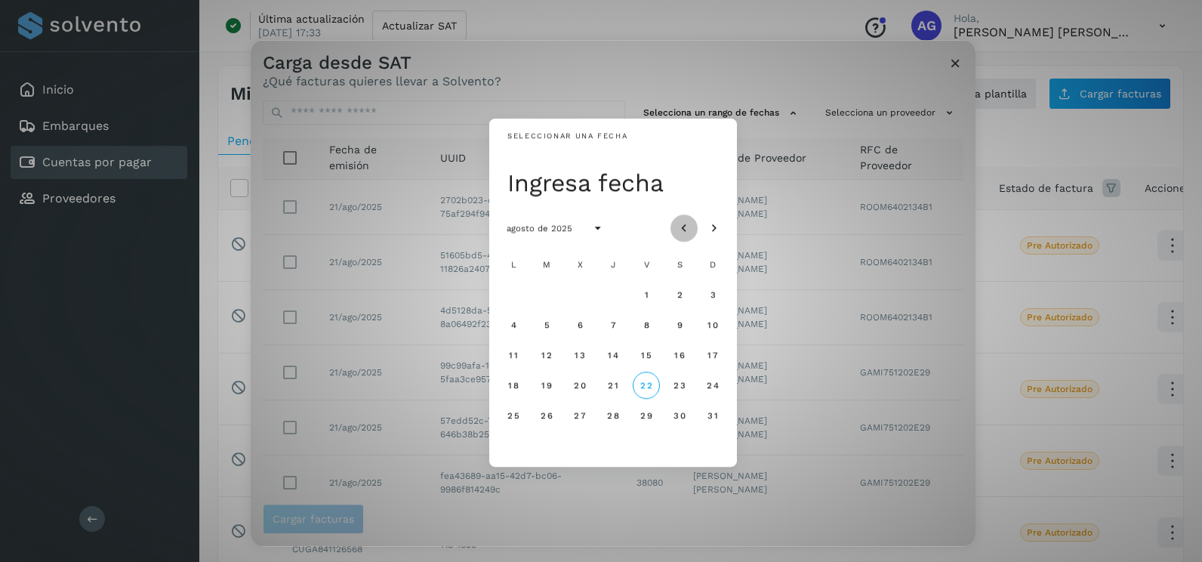
click at [688, 216] on button "Mes anterior" at bounding box center [683, 227] width 27 height 27
click at [514, 352] on span "14" at bounding box center [512, 354] width 11 height 11
click at [552, 355] on button "15" at bounding box center [546, 354] width 27 height 27
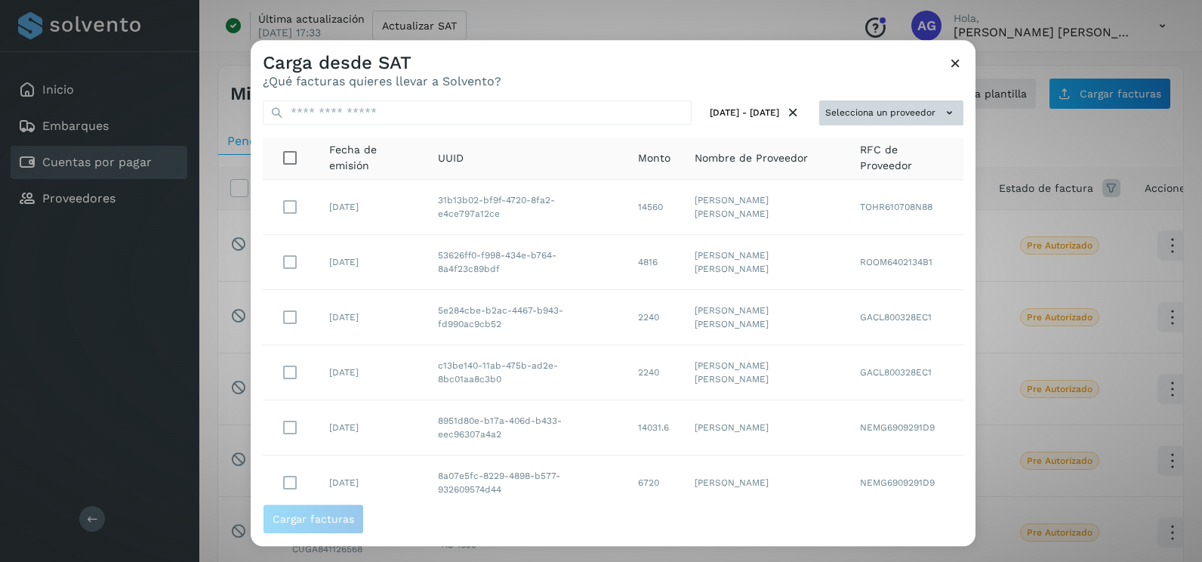
click at [843, 118] on button "Selecciona un proveedor" at bounding box center [891, 112] width 144 height 25
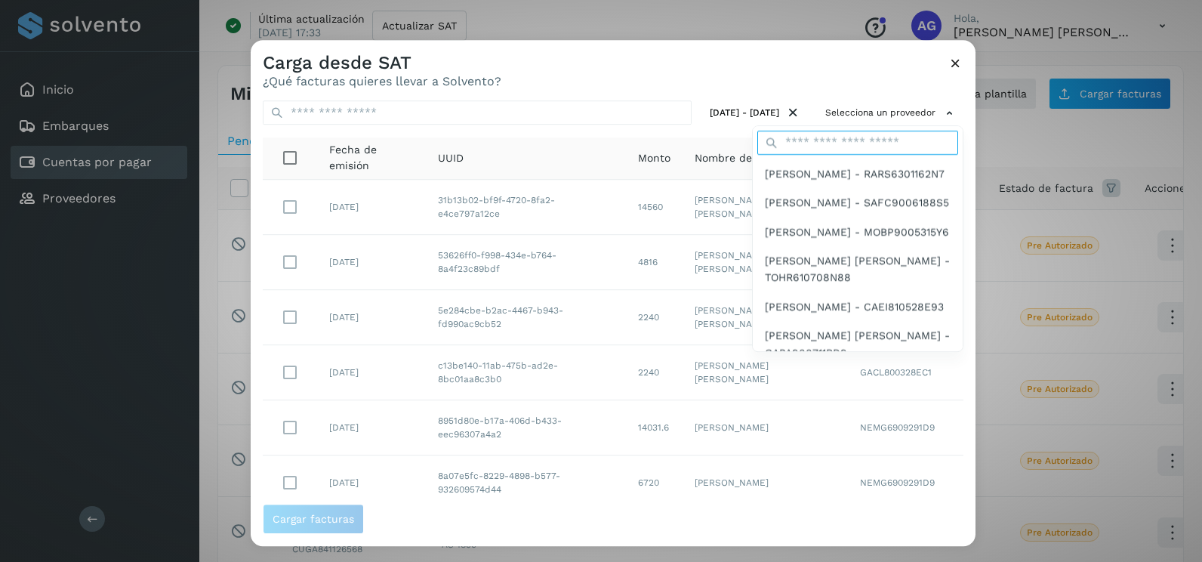
click at [842, 140] on input "text" at bounding box center [857, 143] width 201 height 24
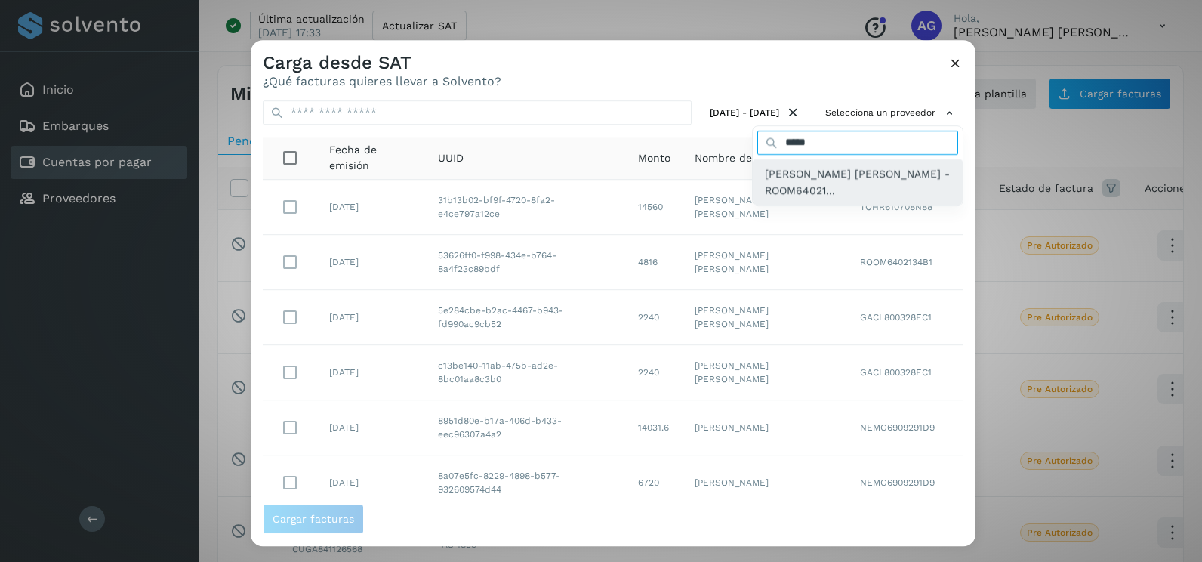
type input "*****"
click at [856, 189] on span "[PERSON_NAME] - ROOM64021..." at bounding box center [858, 182] width 186 height 34
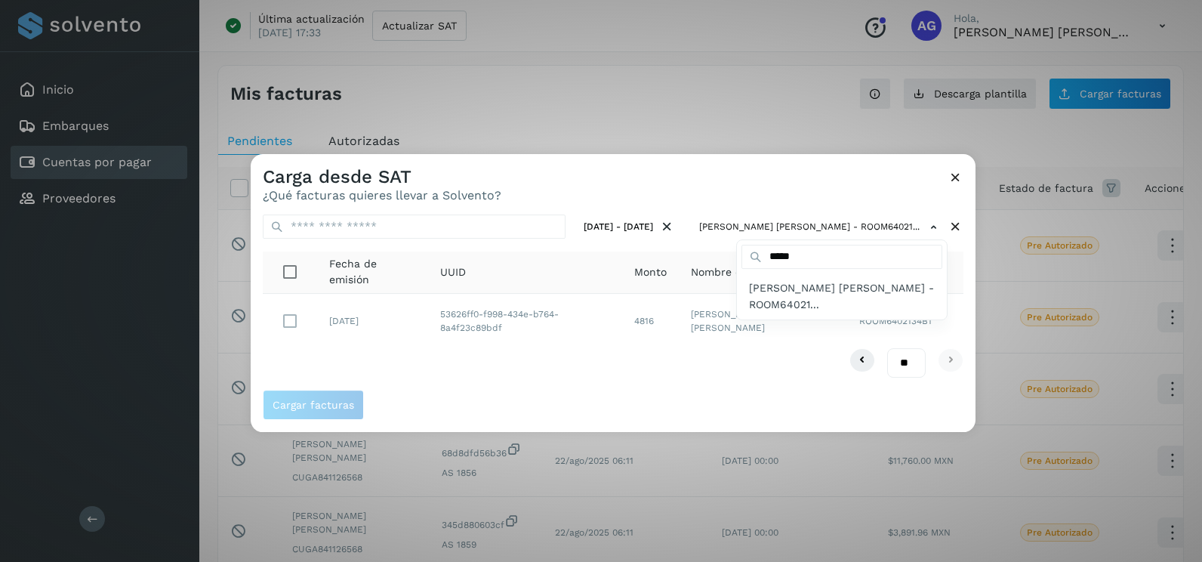
click at [453, 368] on div at bounding box center [852, 435] width 1202 height 562
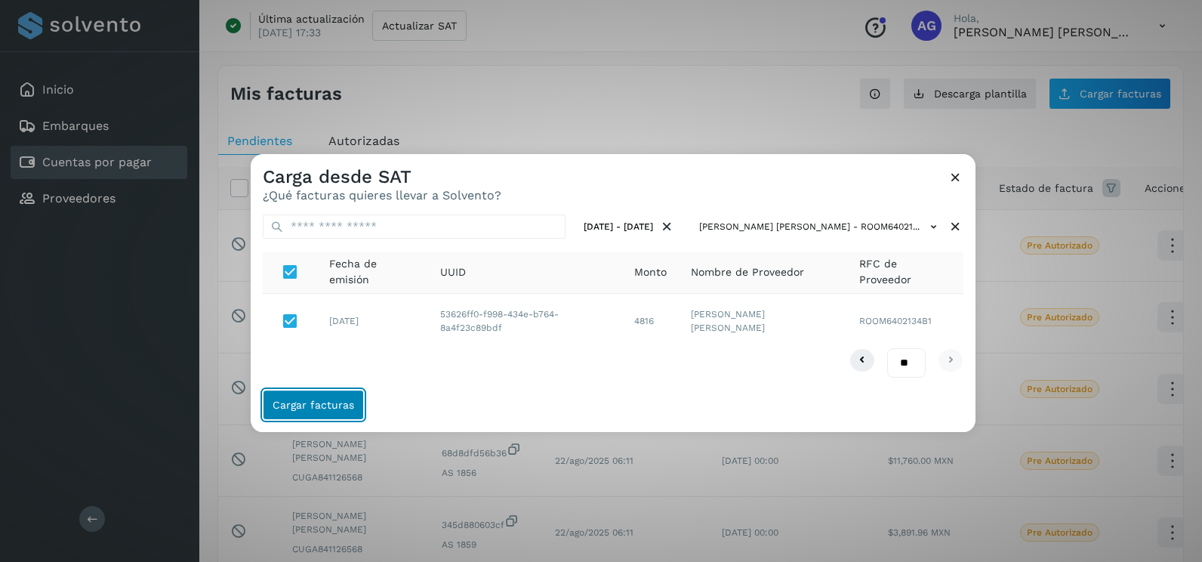
click at [346, 399] on span "Cargar facturas" at bounding box center [313, 404] width 82 height 11
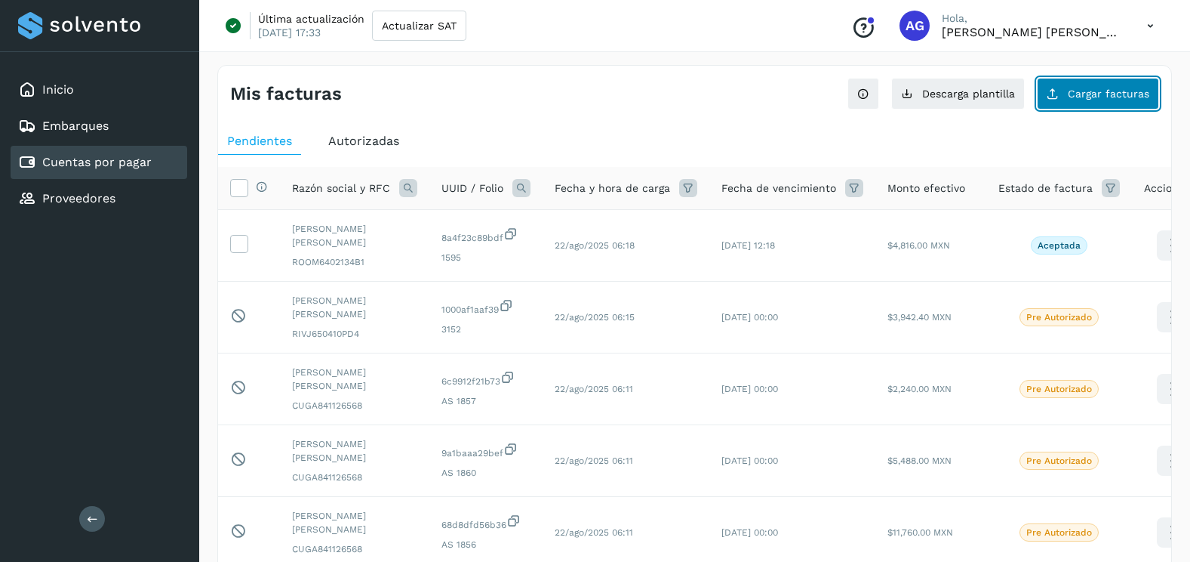
click at [1095, 91] on span "Cargar facturas" at bounding box center [1109, 93] width 82 height 11
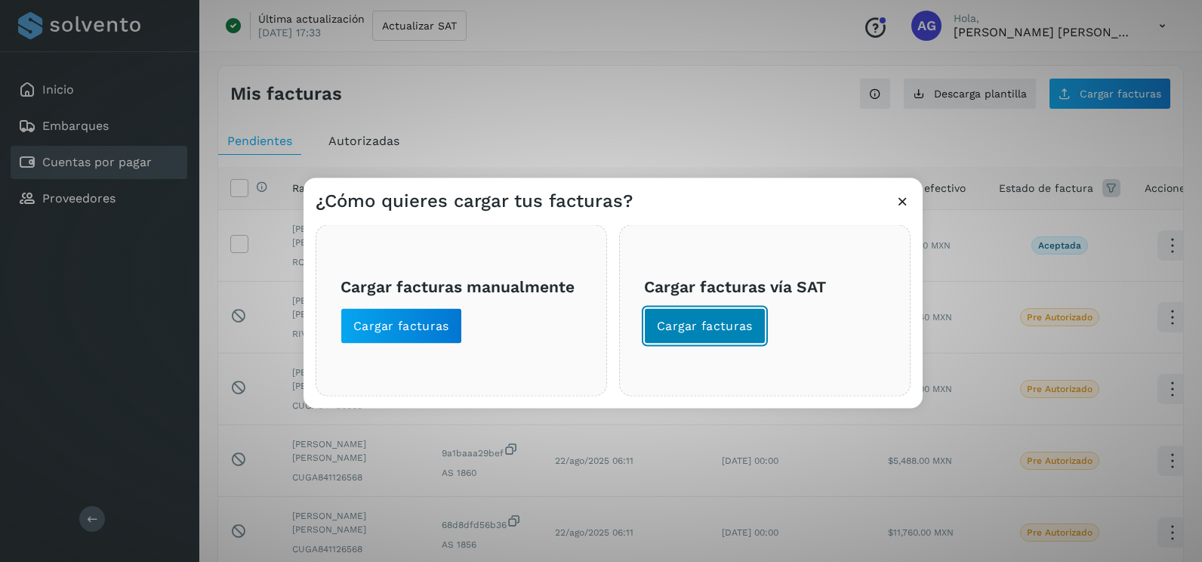
click at [694, 334] on span "Cargar facturas" at bounding box center [705, 326] width 96 height 17
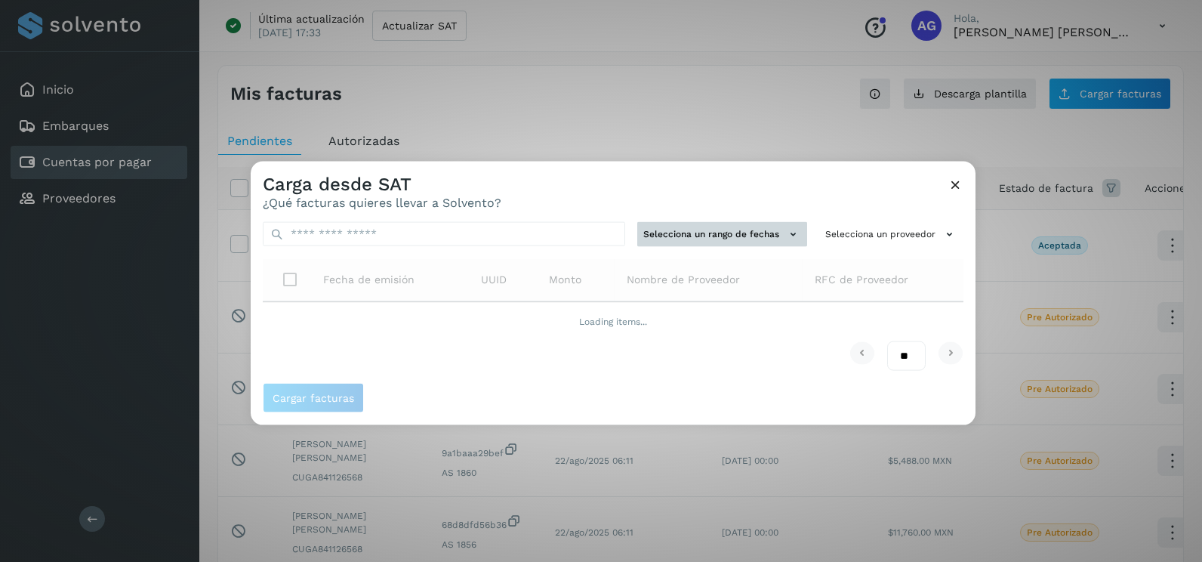
click at [753, 222] on button "Selecciona un rango de fechas" at bounding box center [722, 234] width 170 height 25
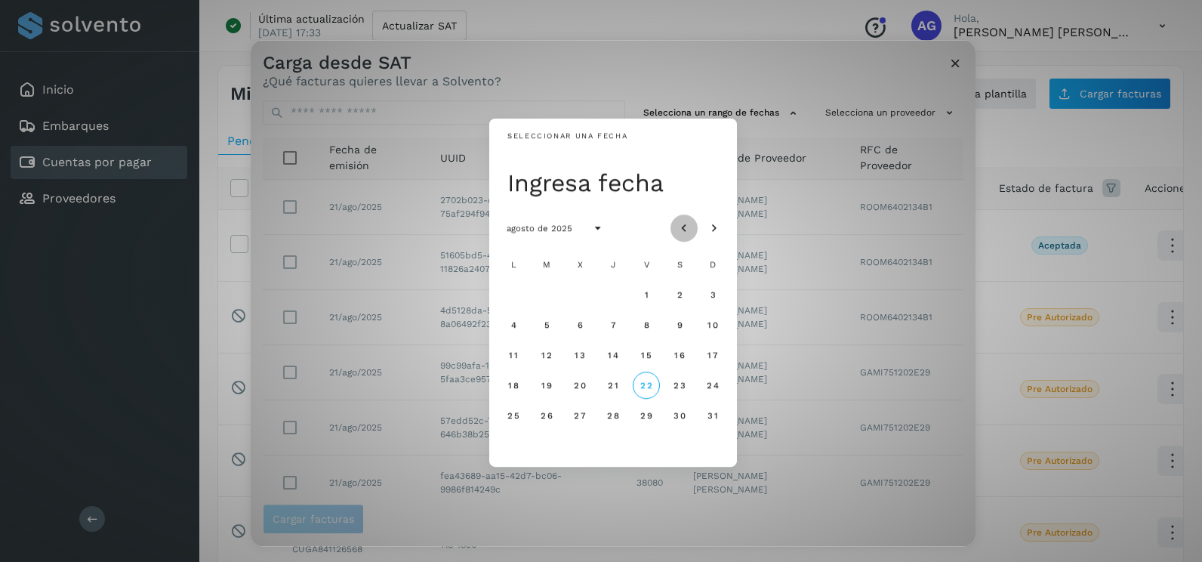
click at [686, 218] on button "Mes anterior" at bounding box center [683, 227] width 27 height 27
click at [551, 355] on span "15" at bounding box center [545, 354] width 11 height 11
click at [573, 355] on button "16" at bounding box center [579, 354] width 27 height 27
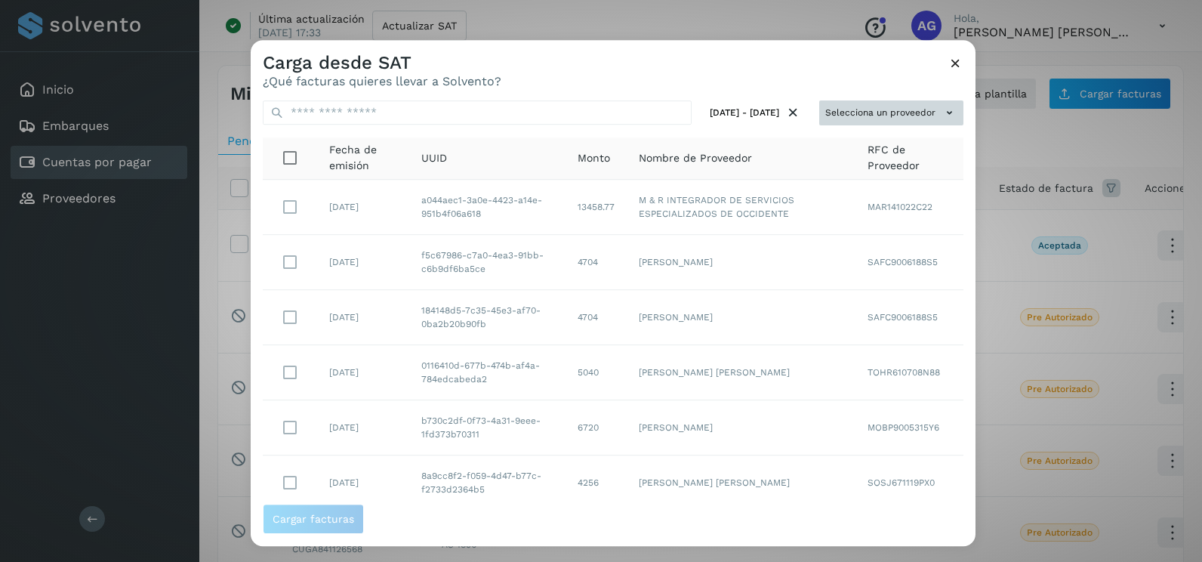
click at [870, 110] on button "Selecciona un proveedor" at bounding box center [891, 112] width 144 height 25
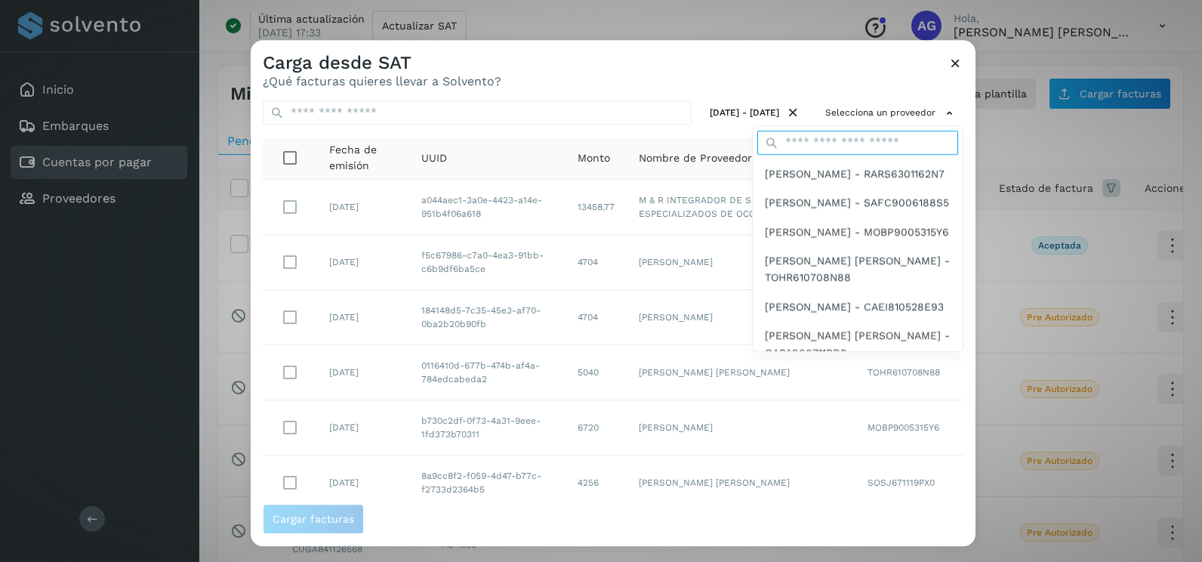
click at [822, 149] on input "text" at bounding box center [857, 143] width 201 height 24
type input "*****"
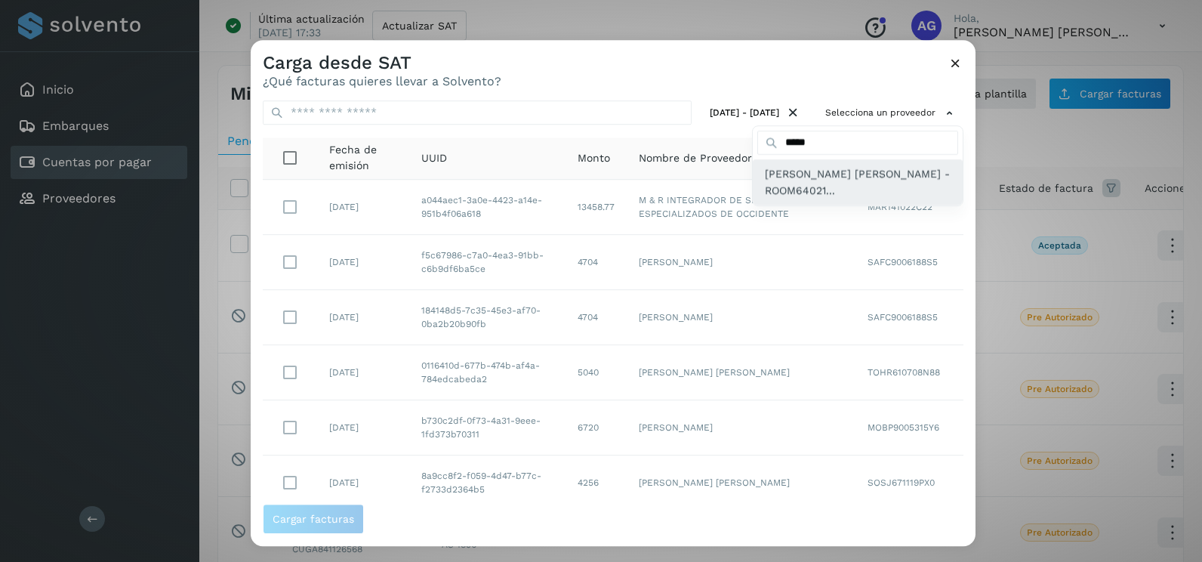
click at [820, 181] on span "[PERSON_NAME] - ROOM64021..." at bounding box center [858, 182] width 186 height 34
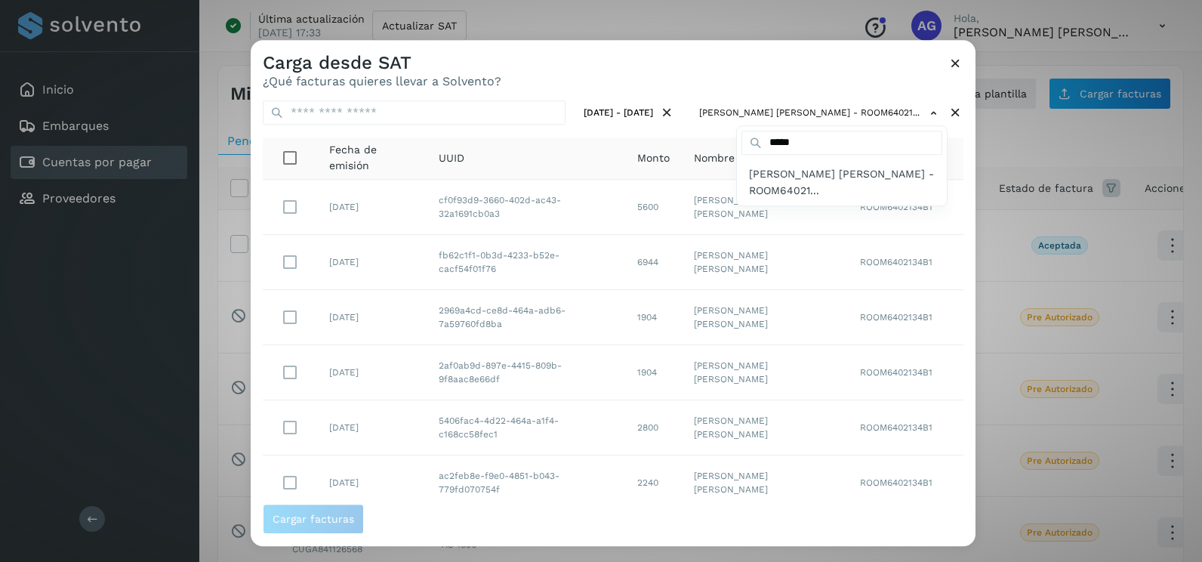
click at [660, 81] on div at bounding box center [852, 321] width 1202 height 562
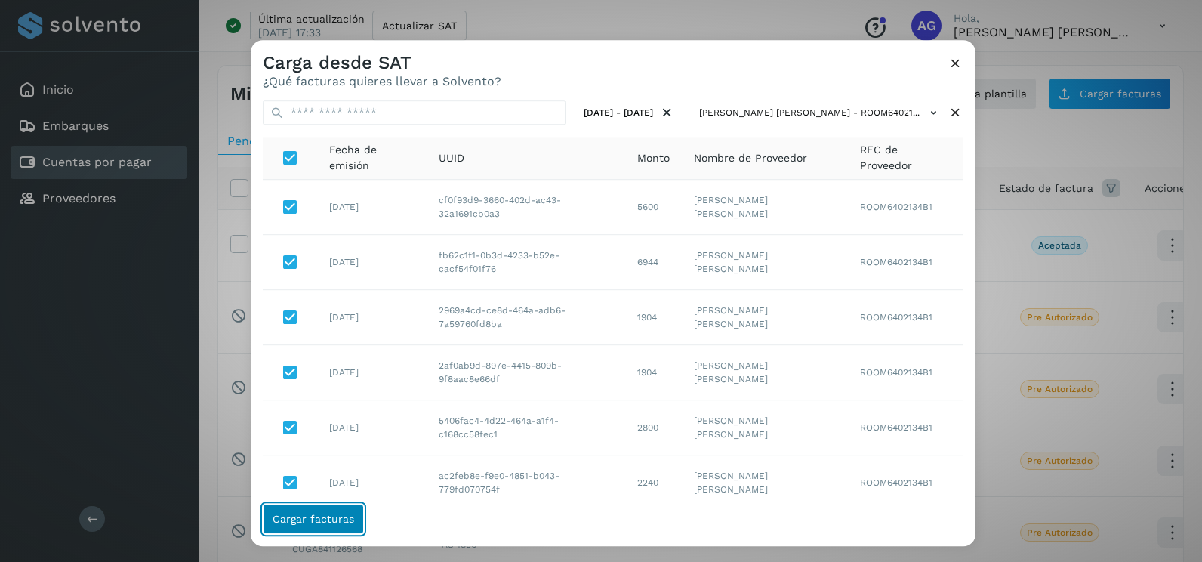
click at [348, 506] on button "Cargar facturas" at bounding box center [313, 518] width 101 height 30
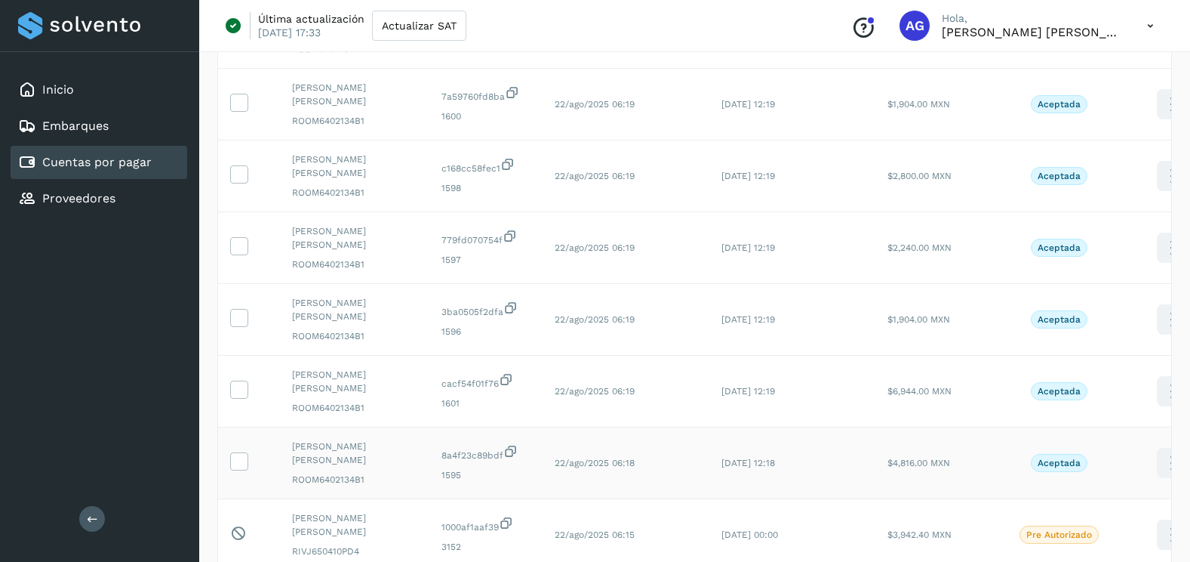
scroll to position [302, 0]
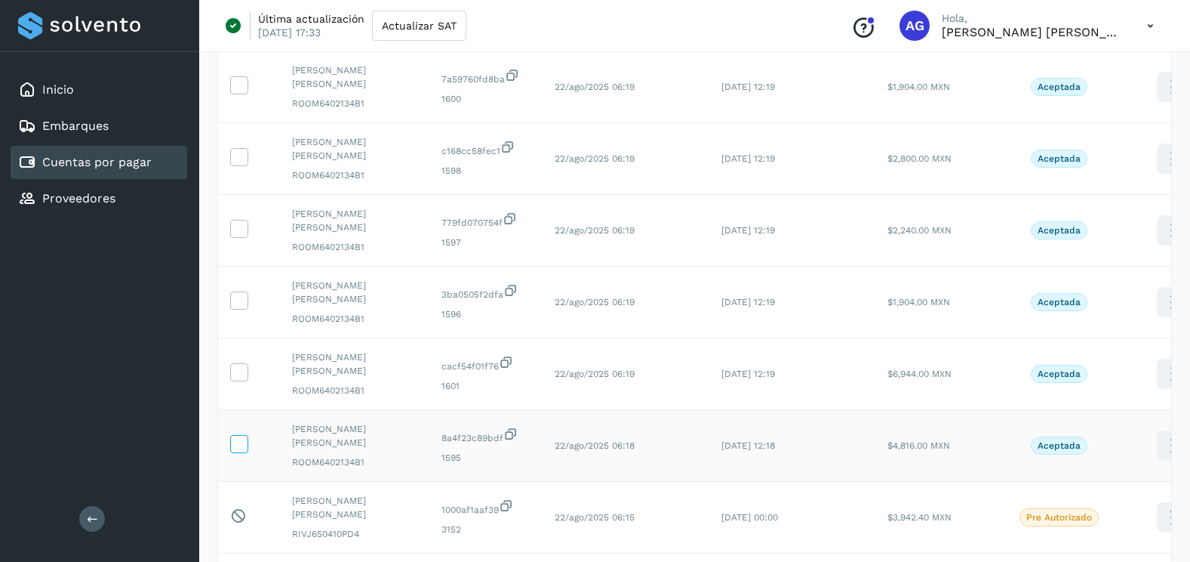
click at [233, 445] on td at bounding box center [249, 446] width 62 height 72
drag, startPoint x: 233, startPoint y: 445, endPoint x: 242, endPoint y: 446, distance: 8.4
click at [242, 446] on icon at bounding box center [239, 443] width 16 height 16
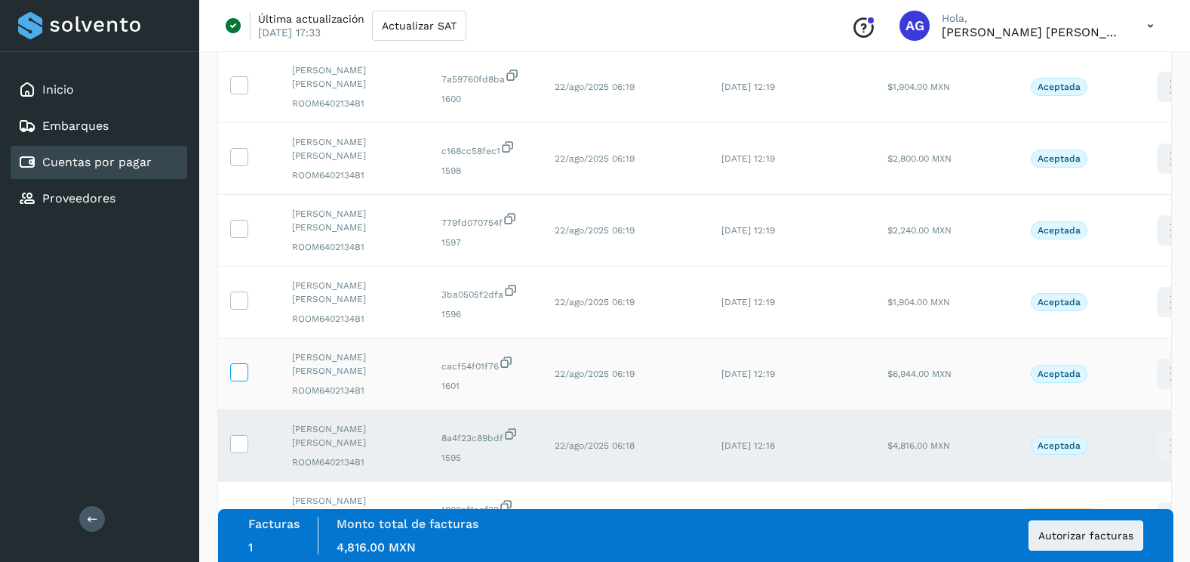
click at [243, 374] on icon at bounding box center [239, 371] width 16 height 16
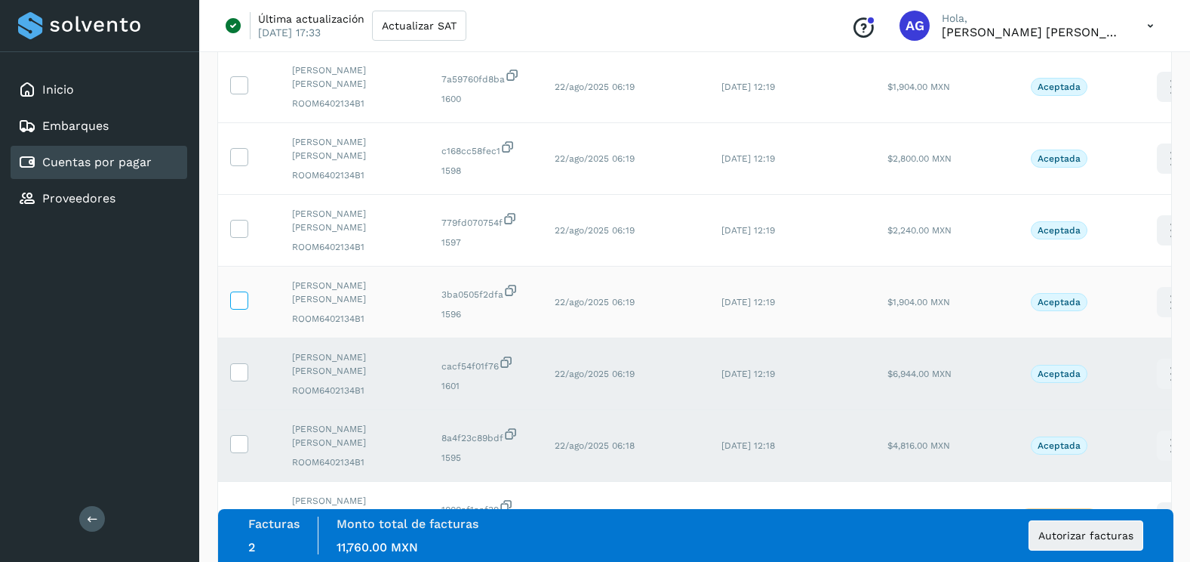
click at [243, 300] on icon at bounding box center [239, 299] width 16 height 16
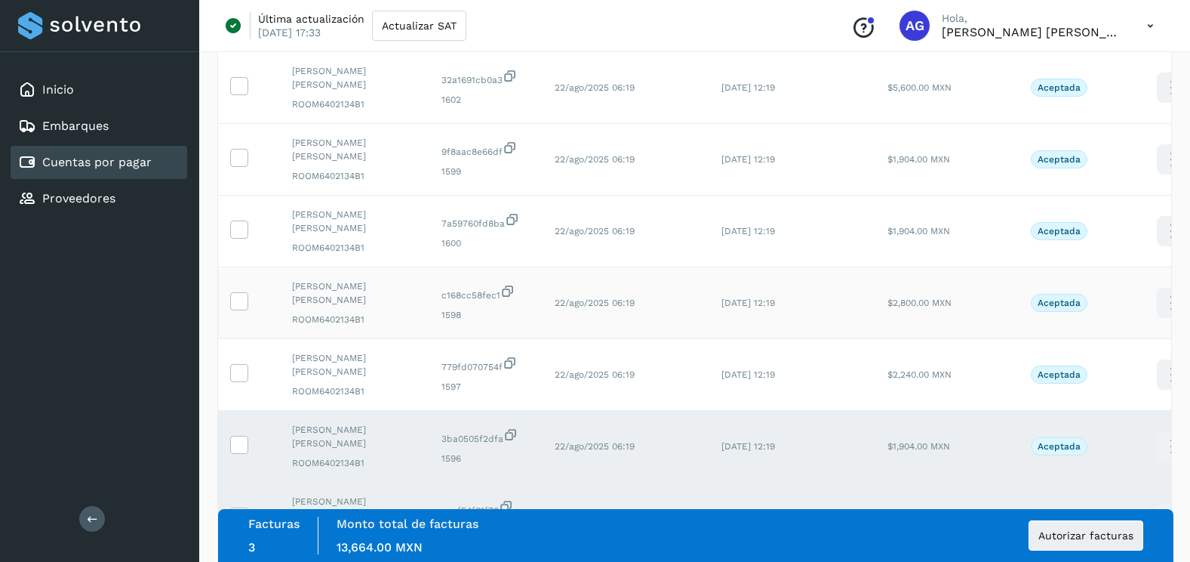
scroll to position [151, 0]
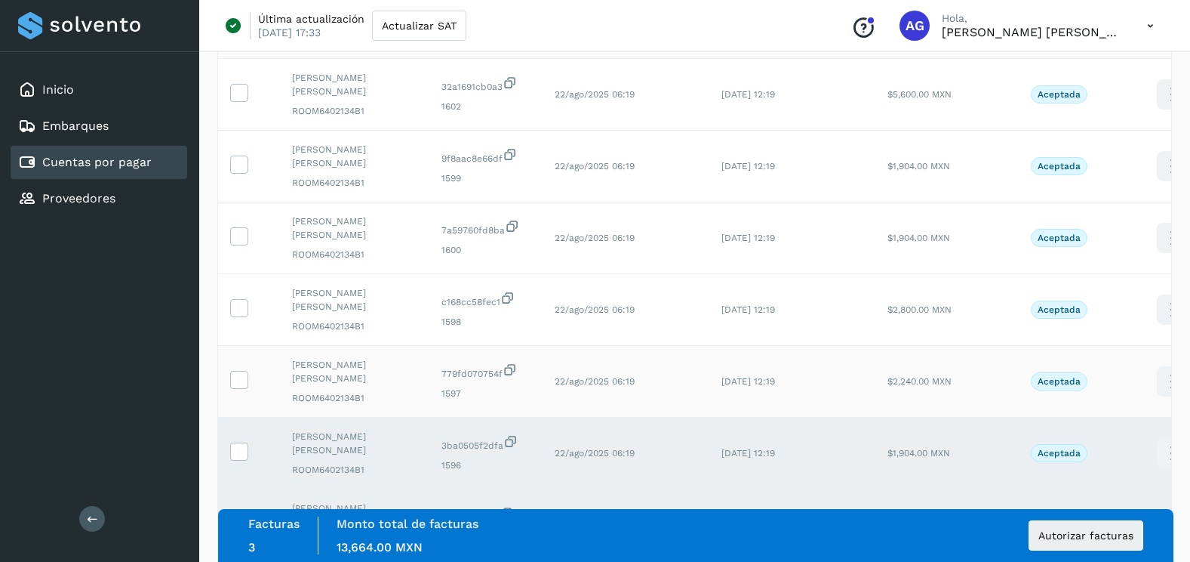
click at [239, 365] on td at bounding box center [249, 382] width 62 height 72
click at [241, 372] on icon at bounding box center [239, 379] width 16 height 16
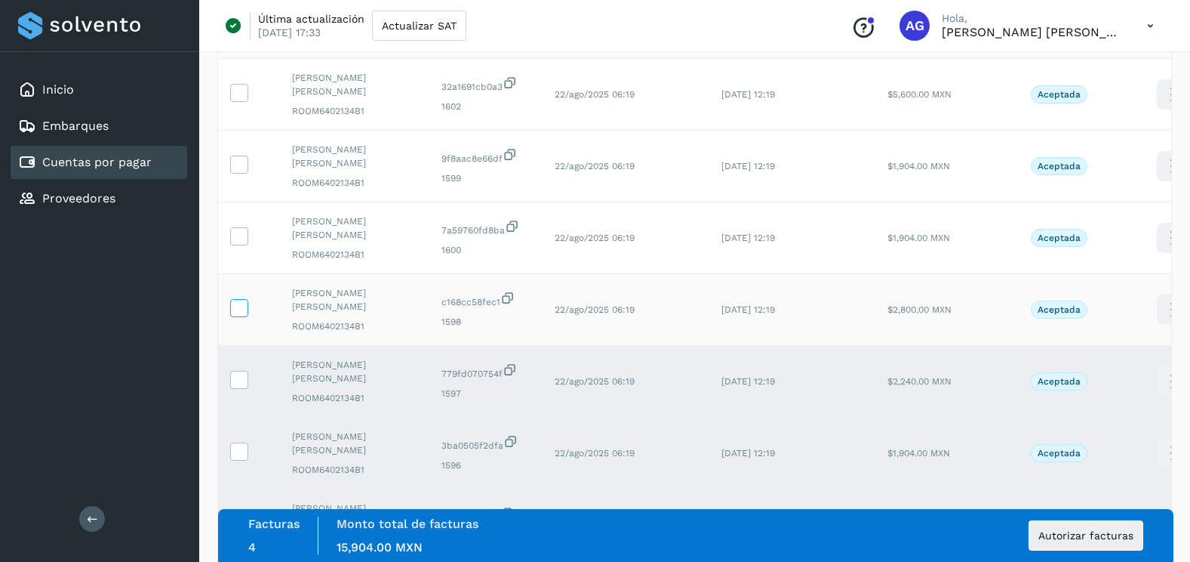
click at [245, 309] on icon at bounding box center [239, 307] width 16 height 16
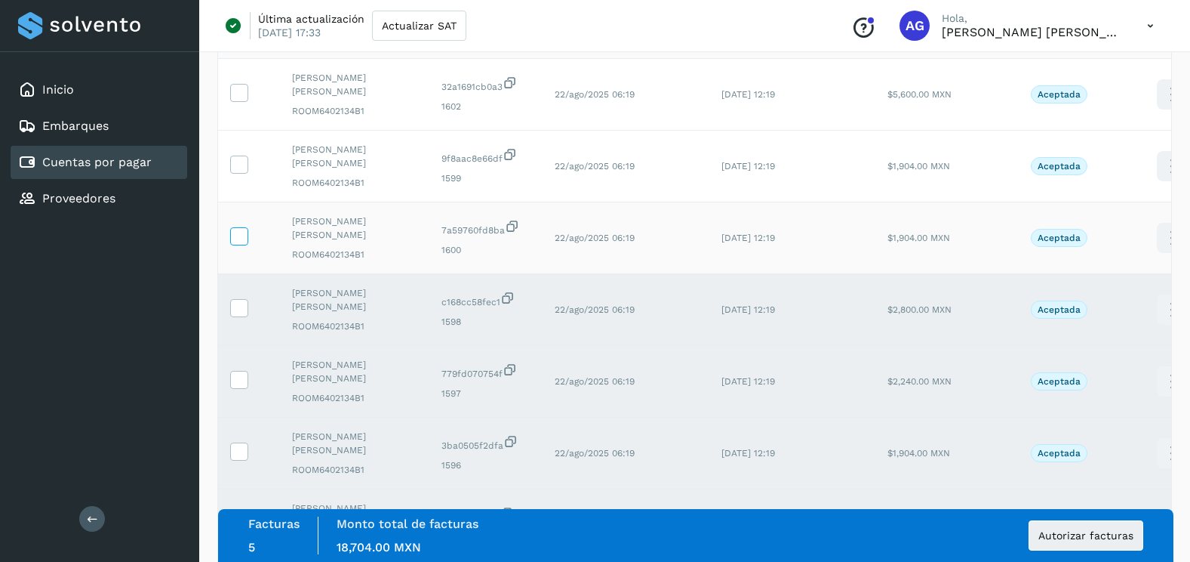
click at [243, 236] on icon at bounding box center [239, 235] width 16 height 16
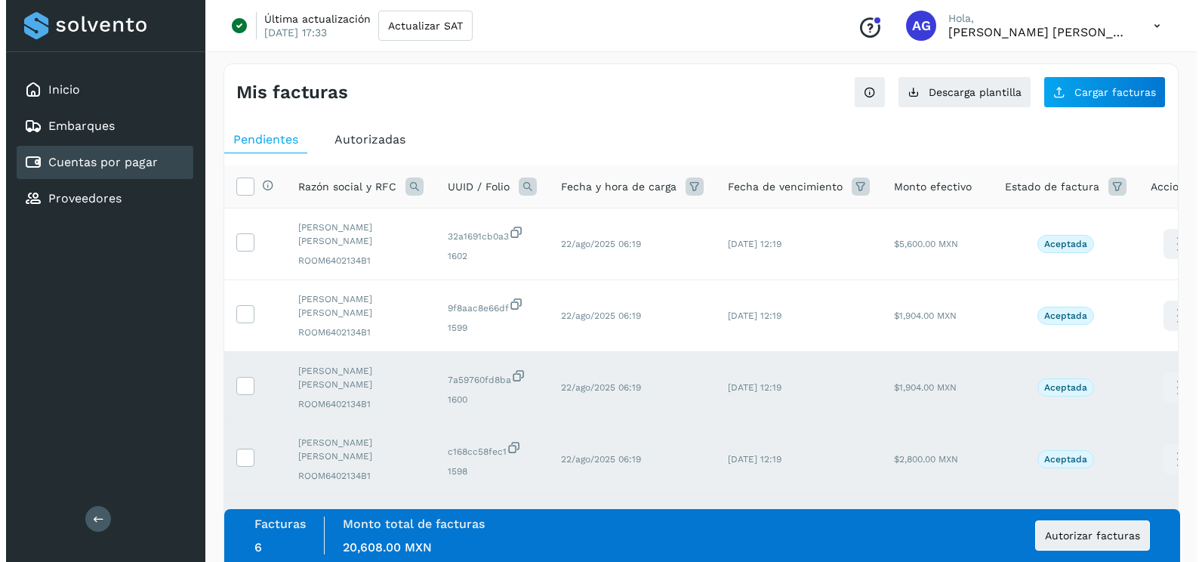
scroll to position [0, 0]
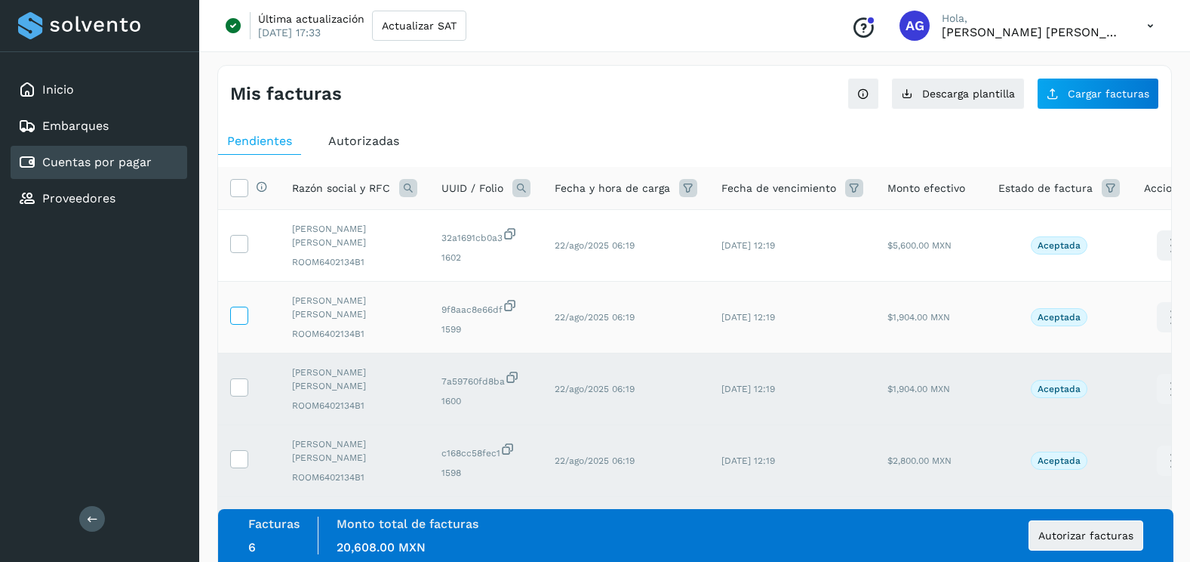
click at [244, 315] on icon at bounding box center [239, 314] width 16 height 16
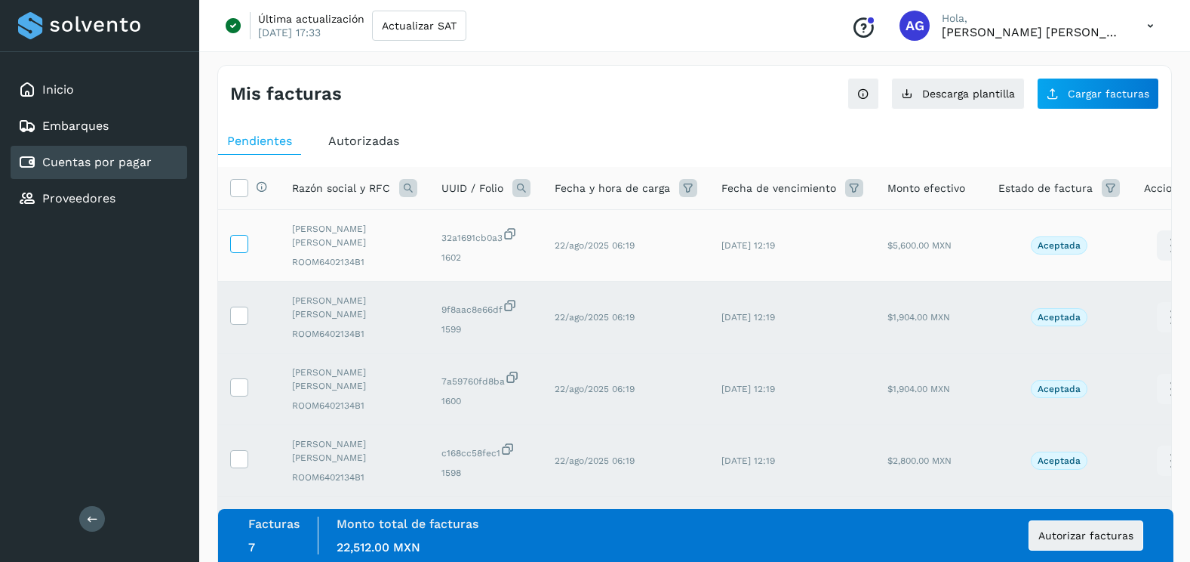
click at [239, 244] on icon at bounding box center [239, 243] width 16 height 16
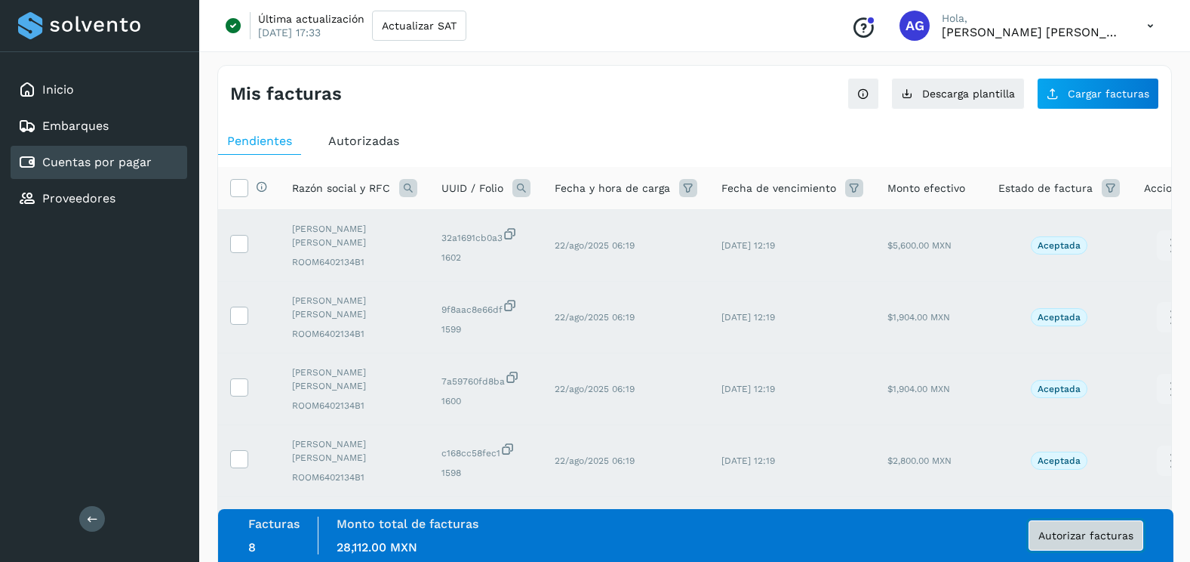
click at [1041, 544] on button "Autorizar facturas" at bounding box center [1086, 535] width 115 height 30
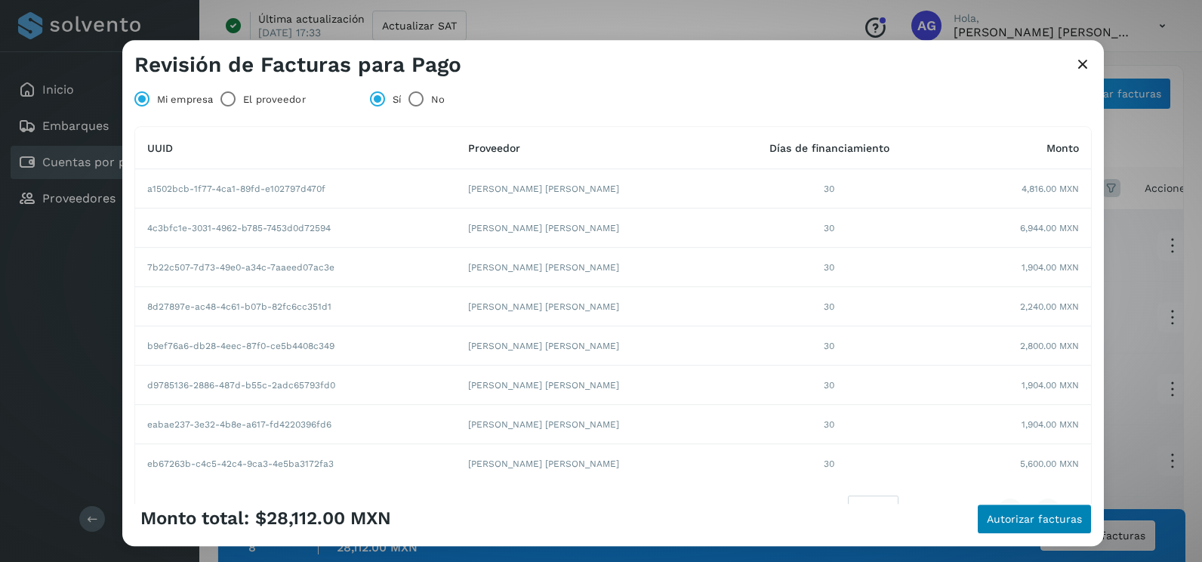
scroll to position [182, 0]
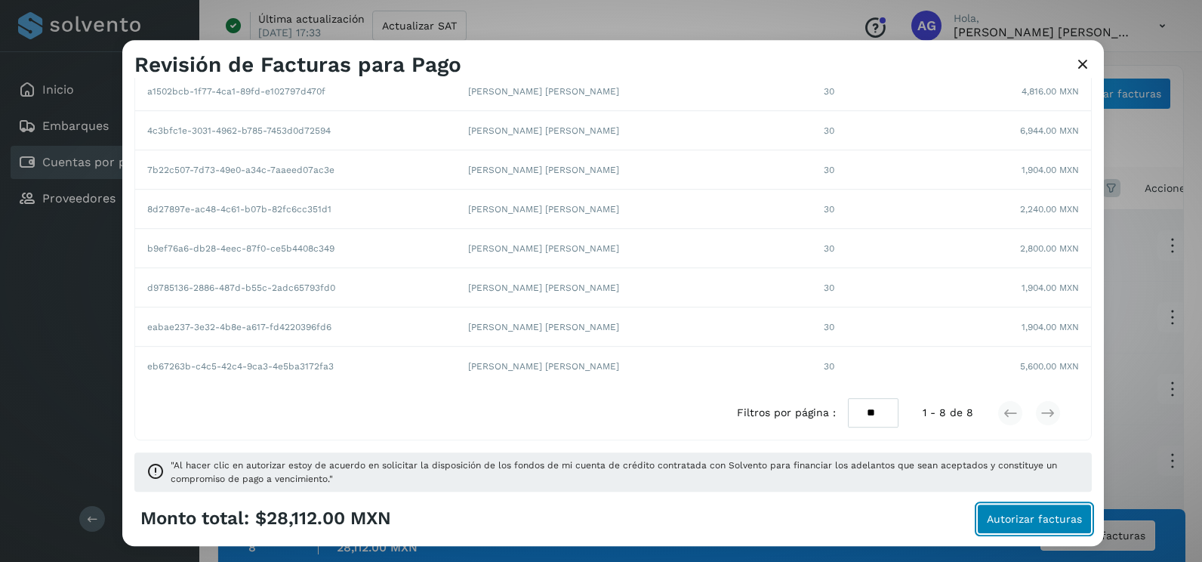
click at [1007, 520] on span "Autorizar facturas" at bounding box center [1033, 518] width 95 height 11
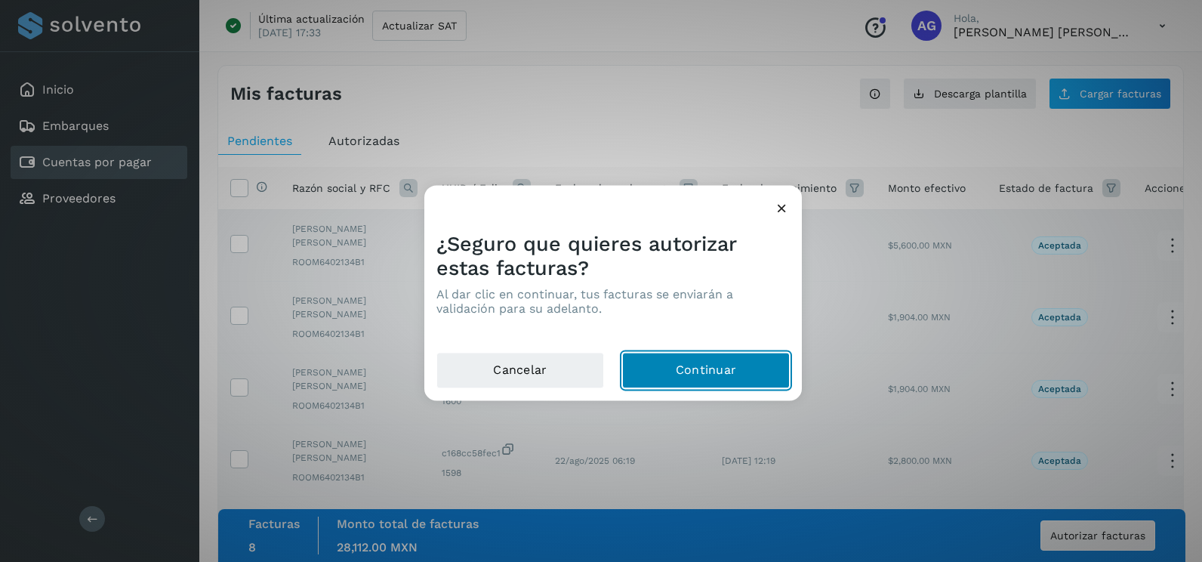
click at [748, 371] on button "Continuar" at bounding box center [706, 370] width 168 height 36
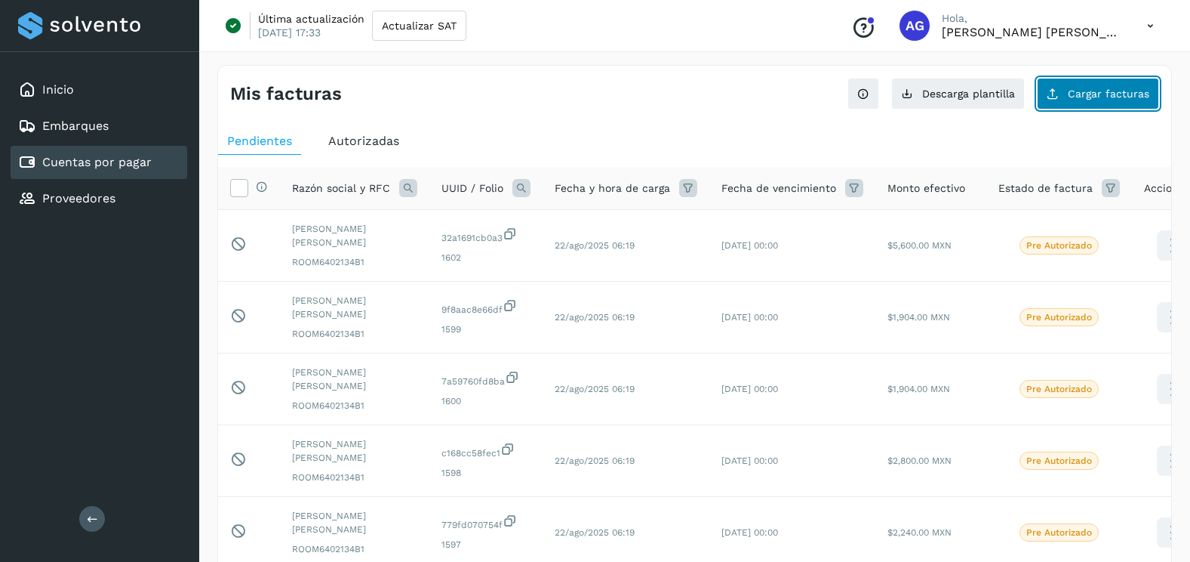
click at [1119, 90] on span "Cargar facturas" at bounding box center [1109, 93] width 82 height 11
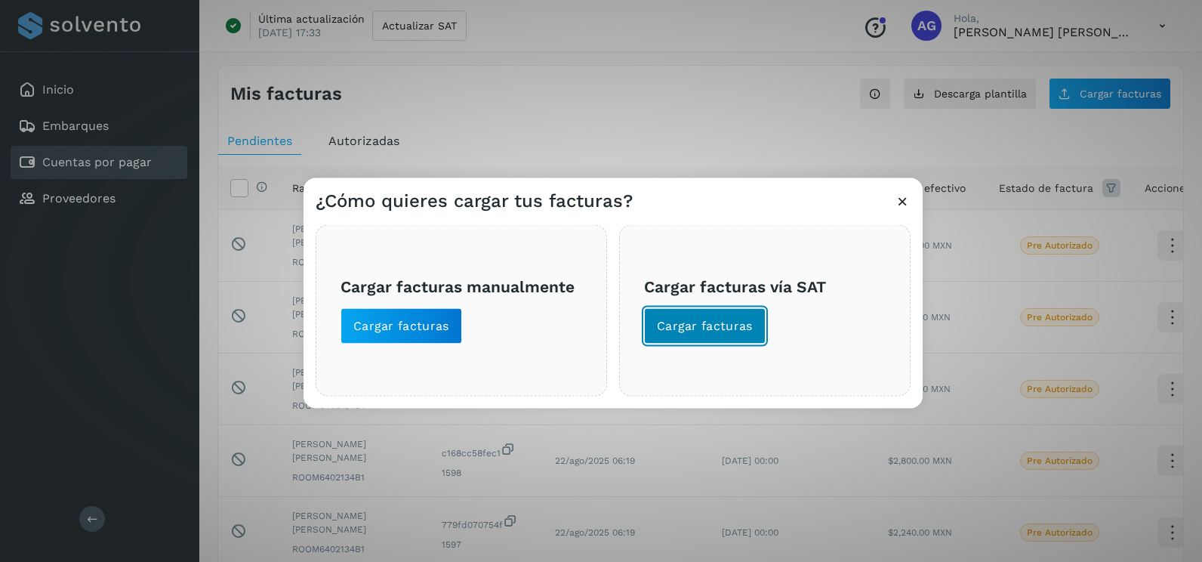
click at [737, 325] on span "Cargar facturas" at bounding box center [705, 326] width 96 height 17
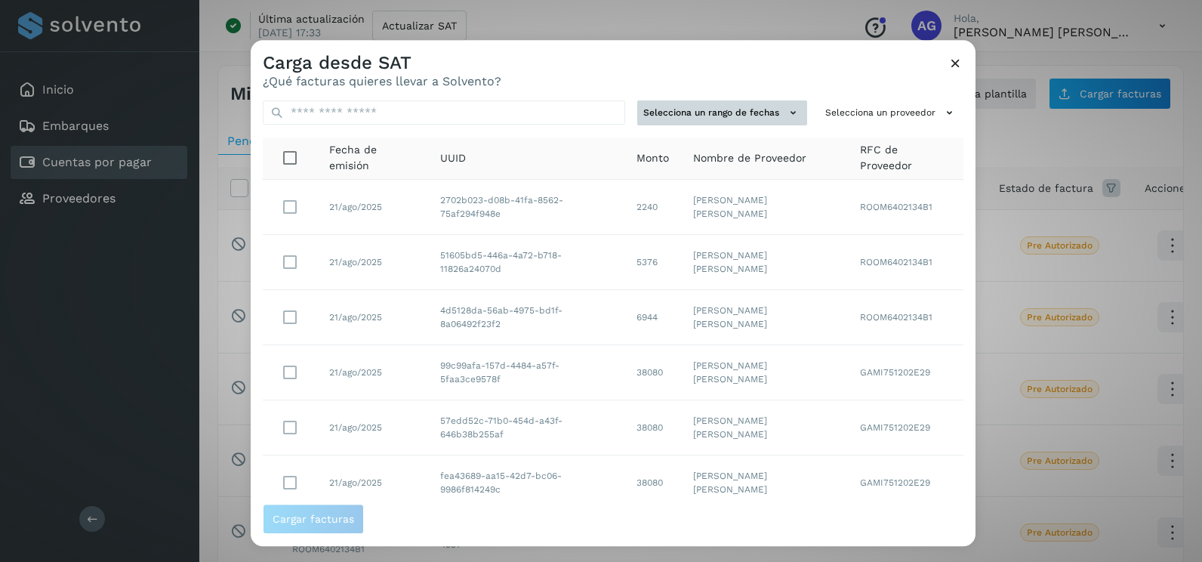
click at [754, 230] on td "[PERSON_NAME]" at bounding box center [764, 207] width 167 height 55
click at [759, 97] on div "Selecciona un rango de fechas Selecciona un proveedor Fecha de emisión UUID Mon…" at bounding box center [613, 295] width 725 height 415
click at [758, 103] on button "Selecciona un rango de fechas" at bounding box center [722, 112] width 170 height 25
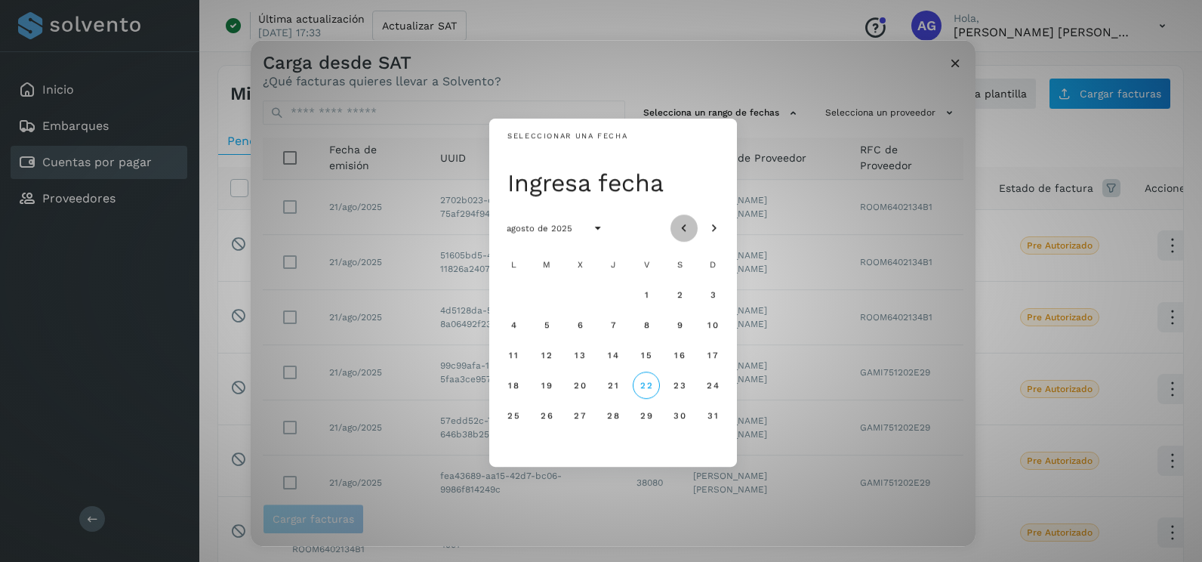
click at [677, 225] on icon "Mes anterior" at bounding box center [683, 228] width 15 height 15
click at [719, 226] on icon "Mes siguiente" at bounding box center [713, 228] width 15 height 15
click at [642, 353] on span "15" at bounding box center [645, 354] width 11 height 11
click at [685, 355] on span "16" at bounding box center [678, 354] width 11 height 11
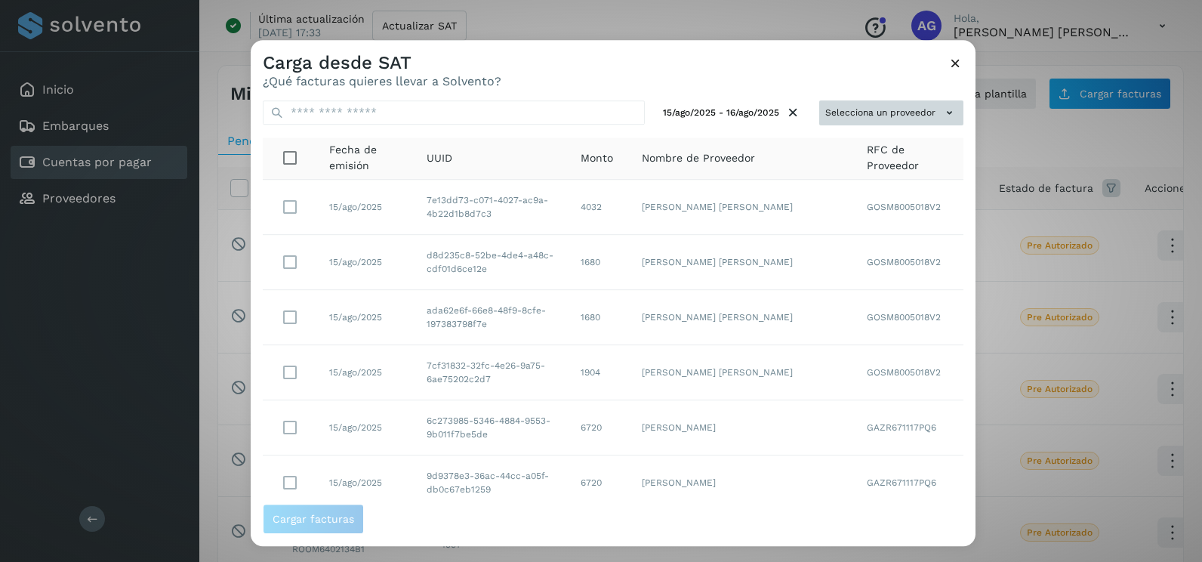
click at [916, 112] on button "Selecciona un proveedor" at bounding box center [891, 112] width 144 height 25
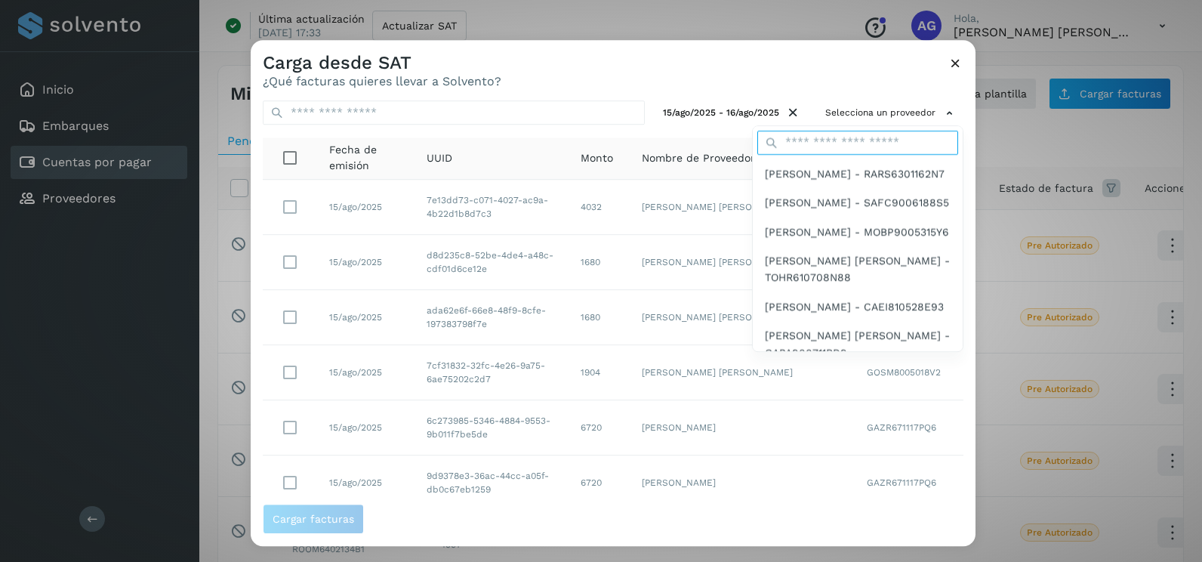
click at [836, 141] on input "text" at bounding box center [857, 143] width 201 height 24
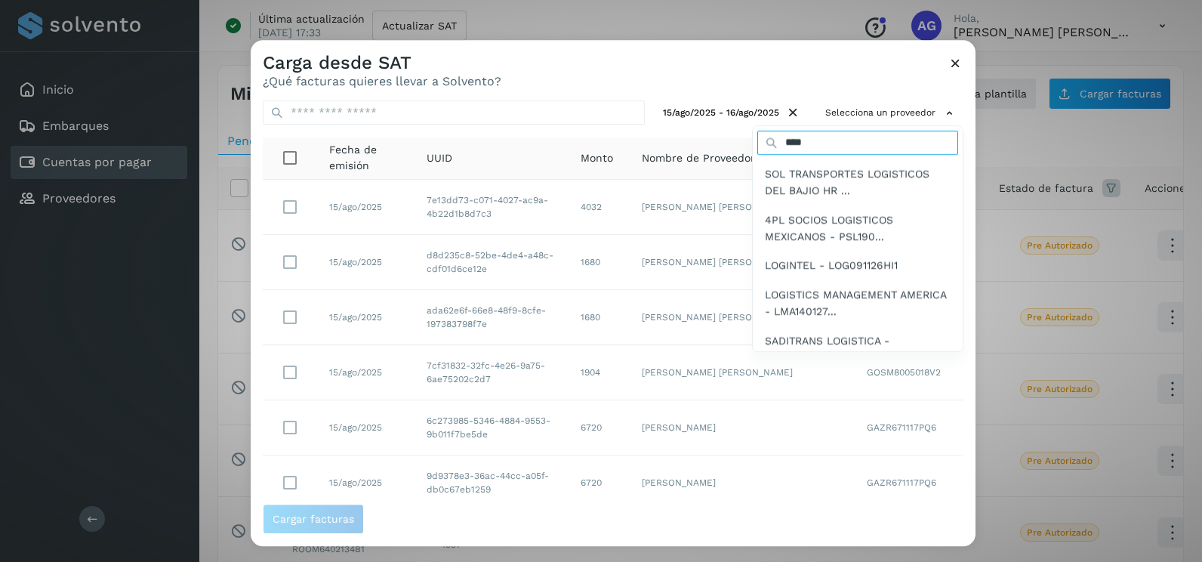
type input "*********"
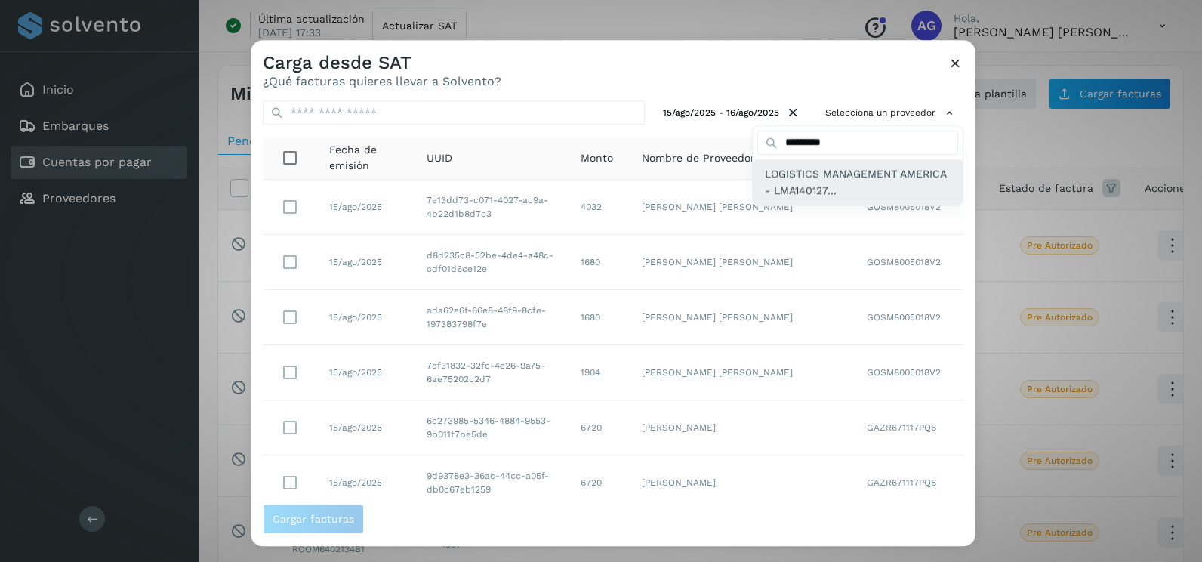
click at [831, 172] on span "LOGISTICS MANAGEMENT AMERICA - LMA140127..." at bounding box center [858, 182] width 186 height 34
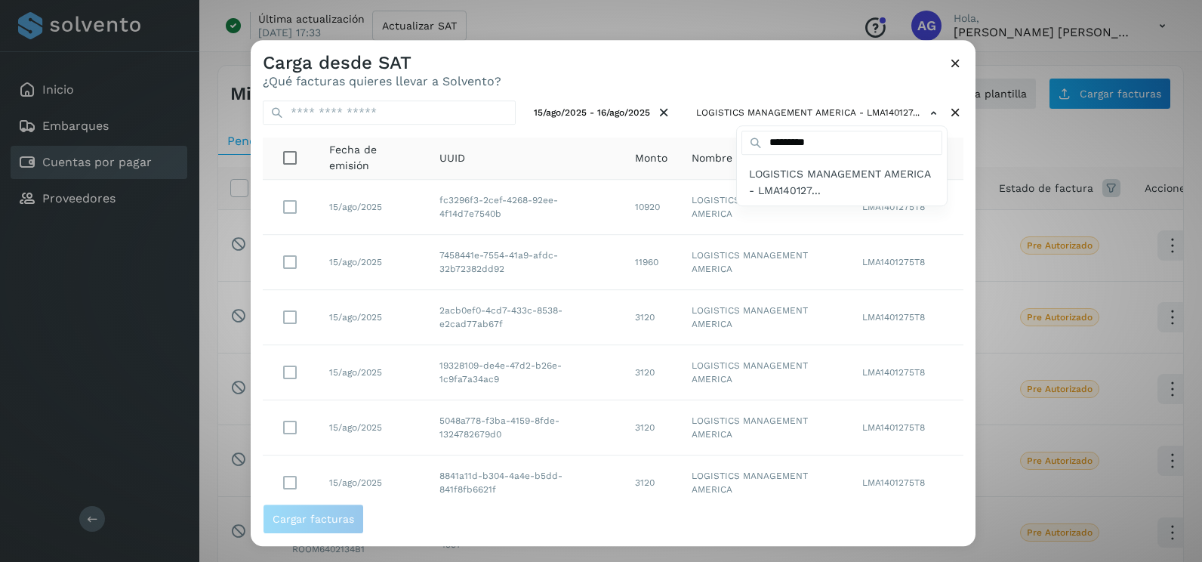
click at [743, 96] on div at bounding box center [852, 321] width 1202 height 562
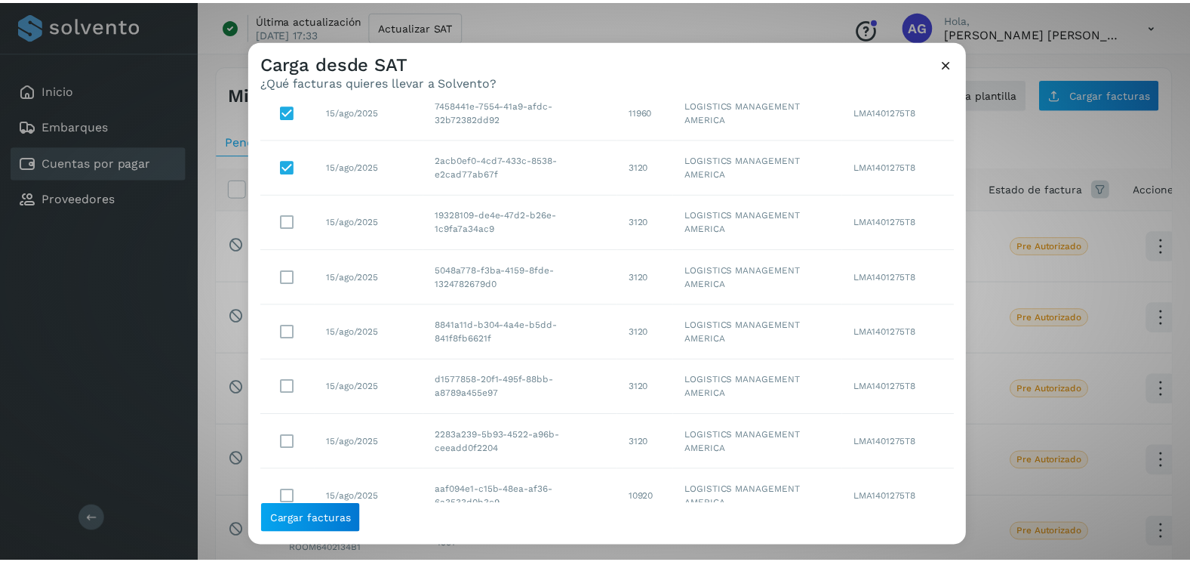
scroll to position [213, 0]
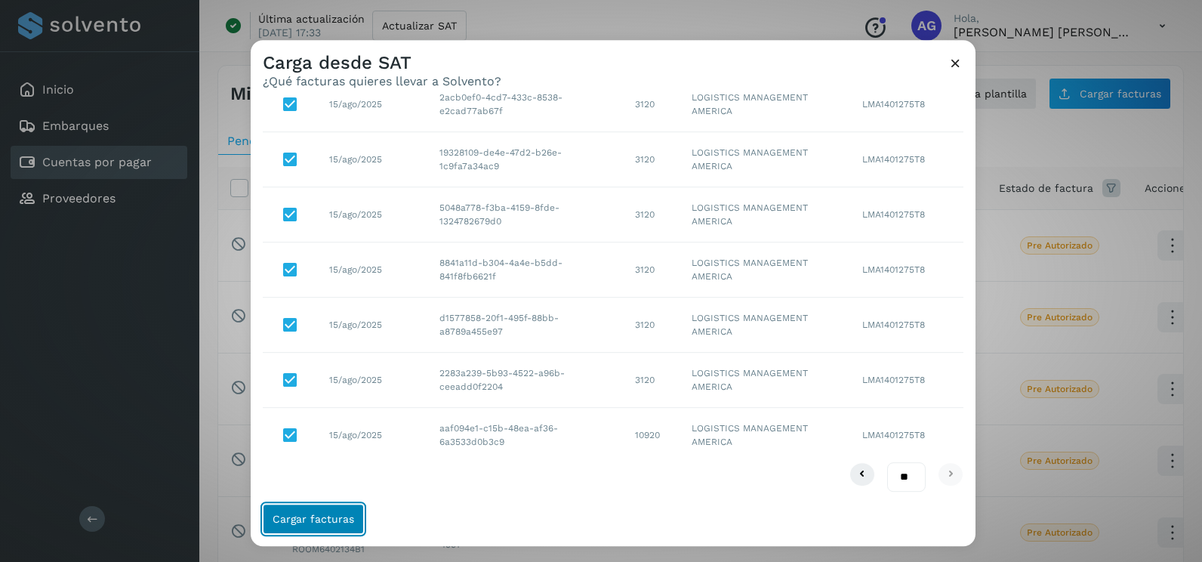
click at [346, 509] on button "Cargar facturas" at bounding box center [313, 518] width 101 height 30
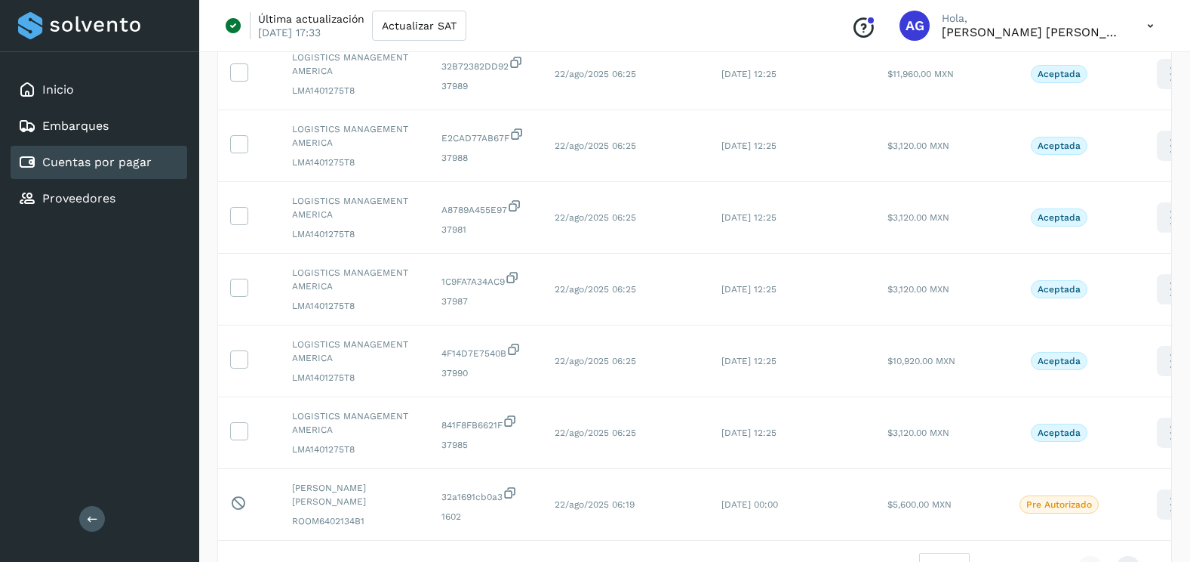
scroll to position [505, 0]
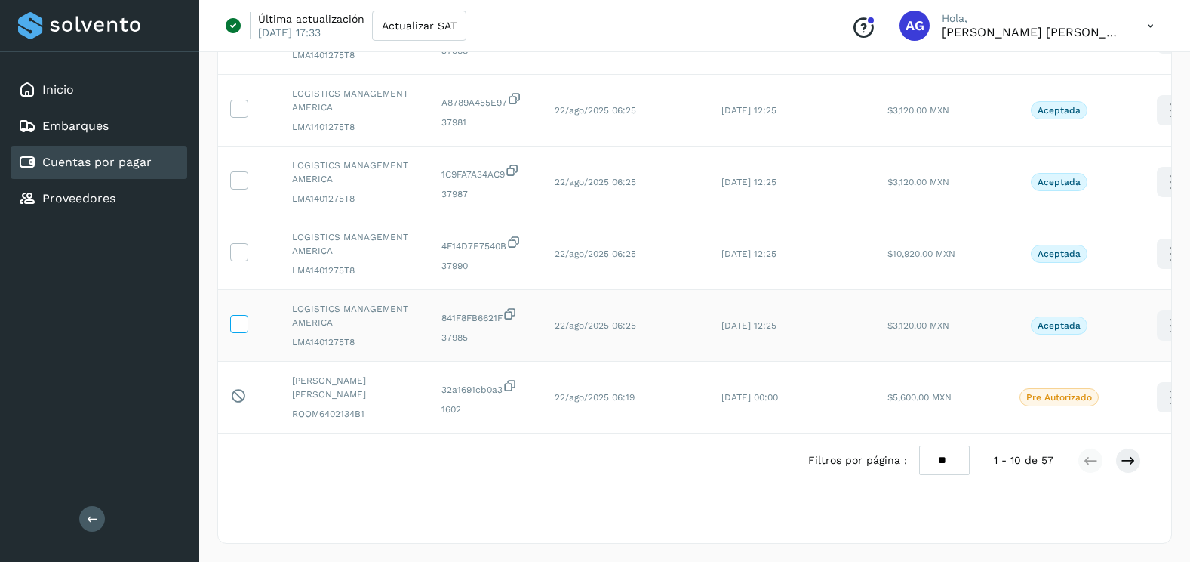
drag, startPoint x: 225, startPoint y: 315, endPoint x: 235, endPoint y: 315, distance: 9.8
click at [235, 315] on td at bounding box center [249, 326] width 62 height 72
click at [236, 315] on icon at bounding box center [239, 323] width 16 height 16
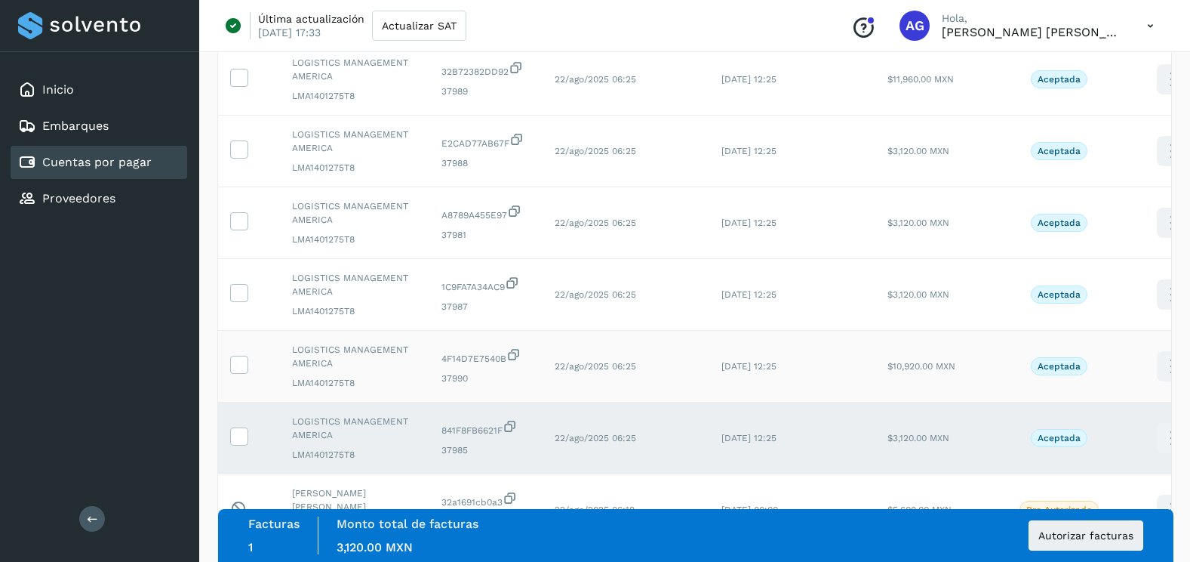
scroll to position [354, 0]
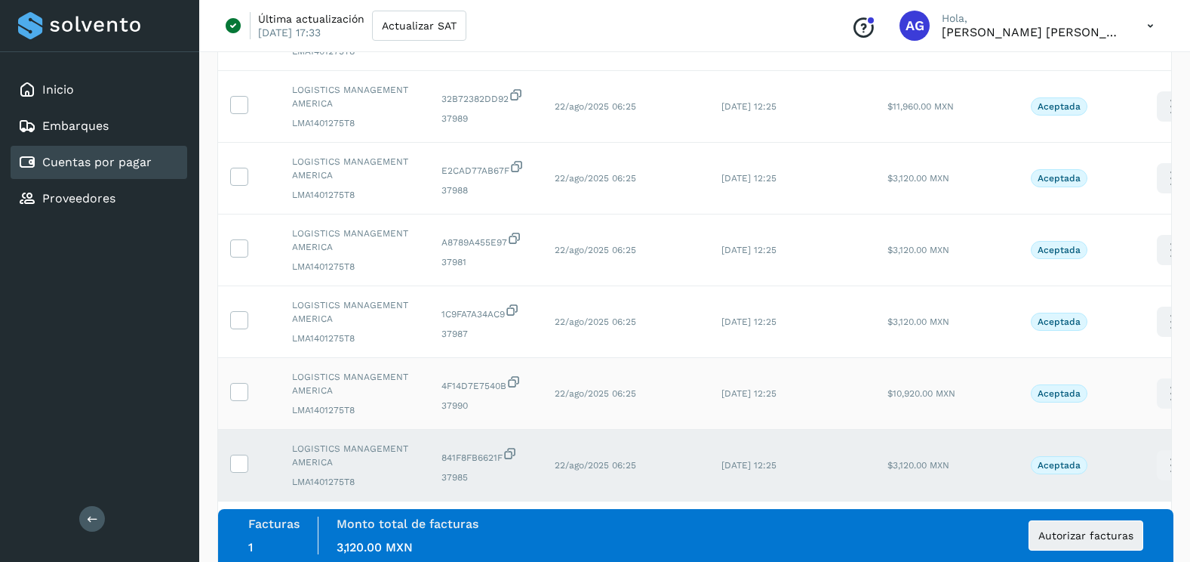
click at [241, 394] on icon at bounding box center [239, 391] width 16 height 16
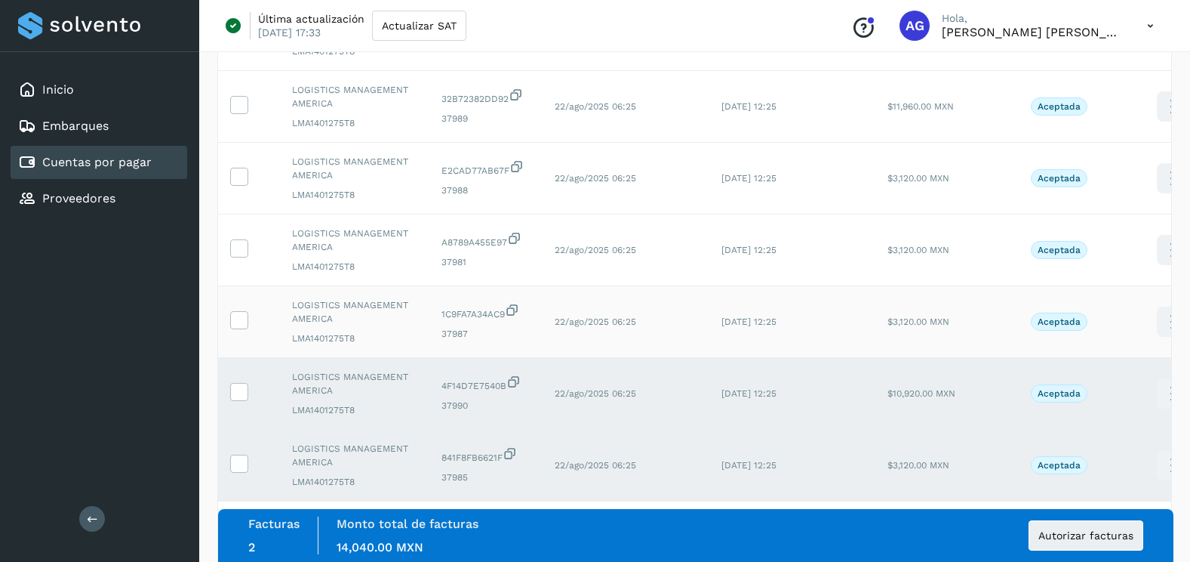
drag, startPoint x: 242, startPoint y: 325, endPoint x: 243, endPoint y: 308, distance: 16.6
click at [242, 322] on icon at bounding box center [239, 319] width 16 height 16
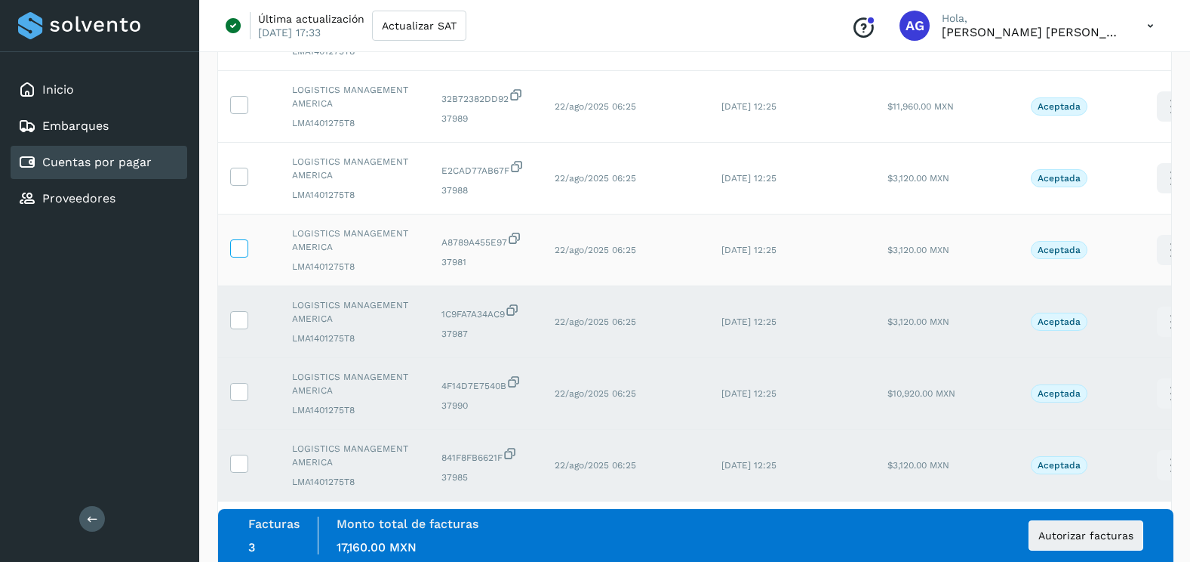
click at [246, 250] on icon at bounding box center [239, 247] width 16 height 16
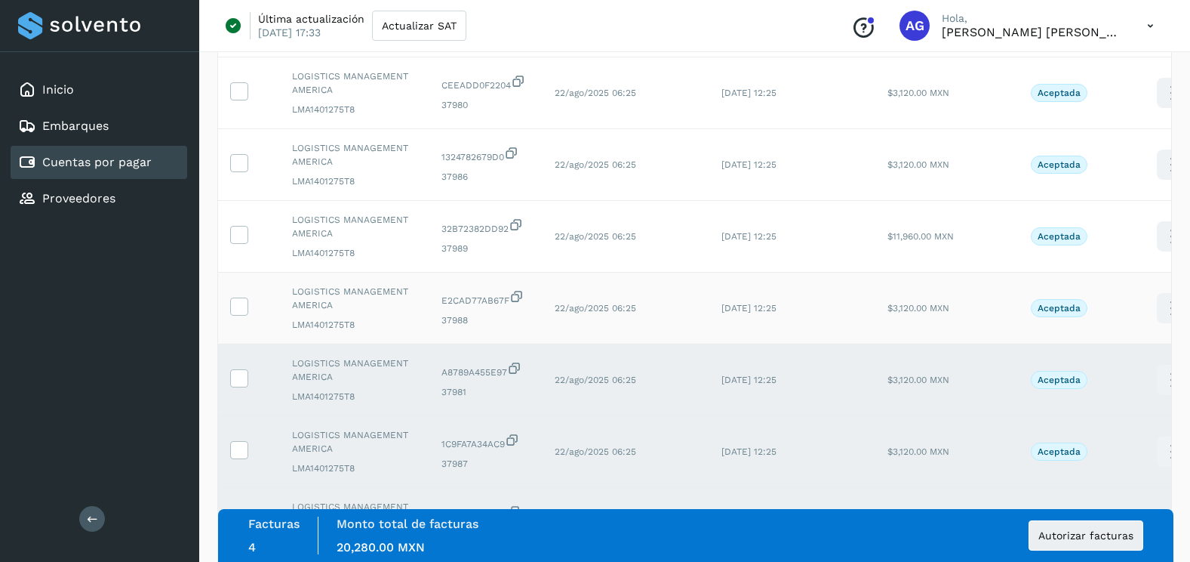
scroll to position [203, 0]
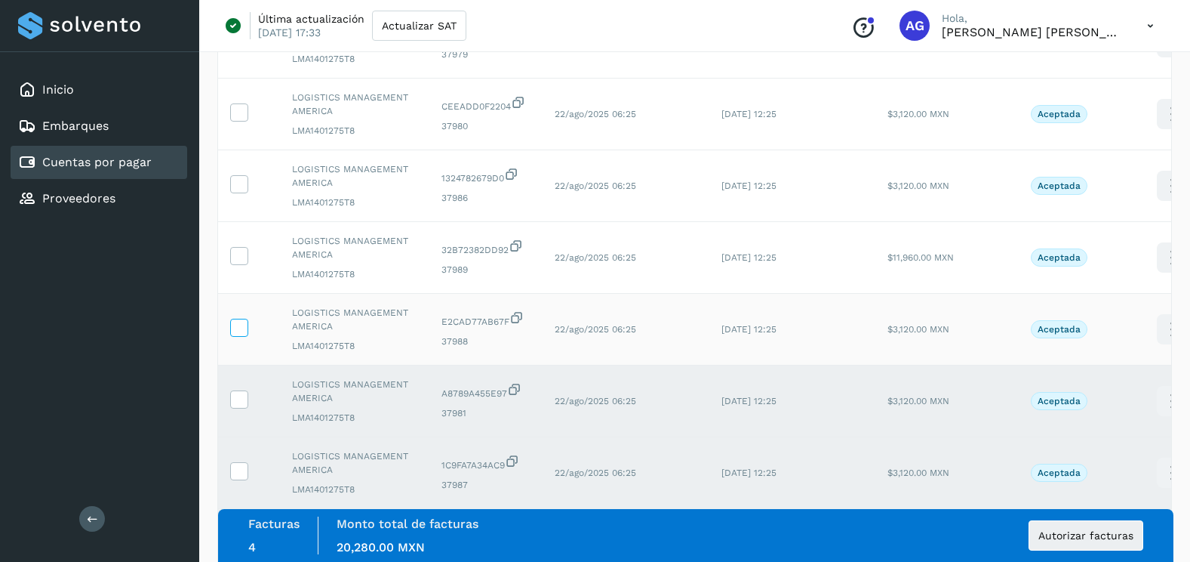
click at [238, 322] on icon at bounding box center [239, 327] width 16 height 16
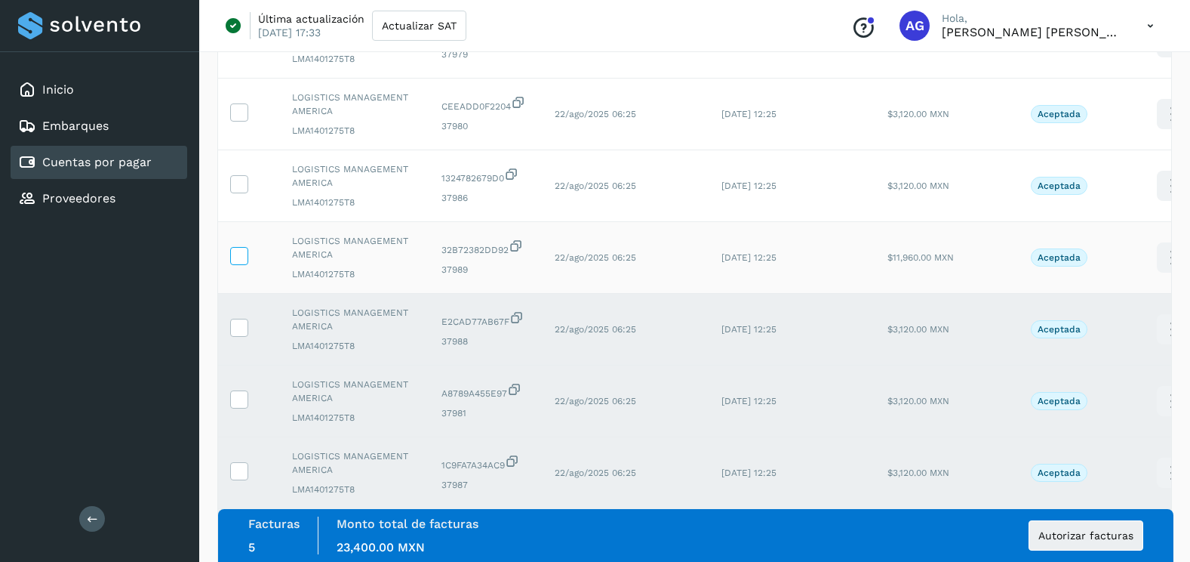
click at [237, 257] on icon at bounding box center [239, 255] width 16 height 16
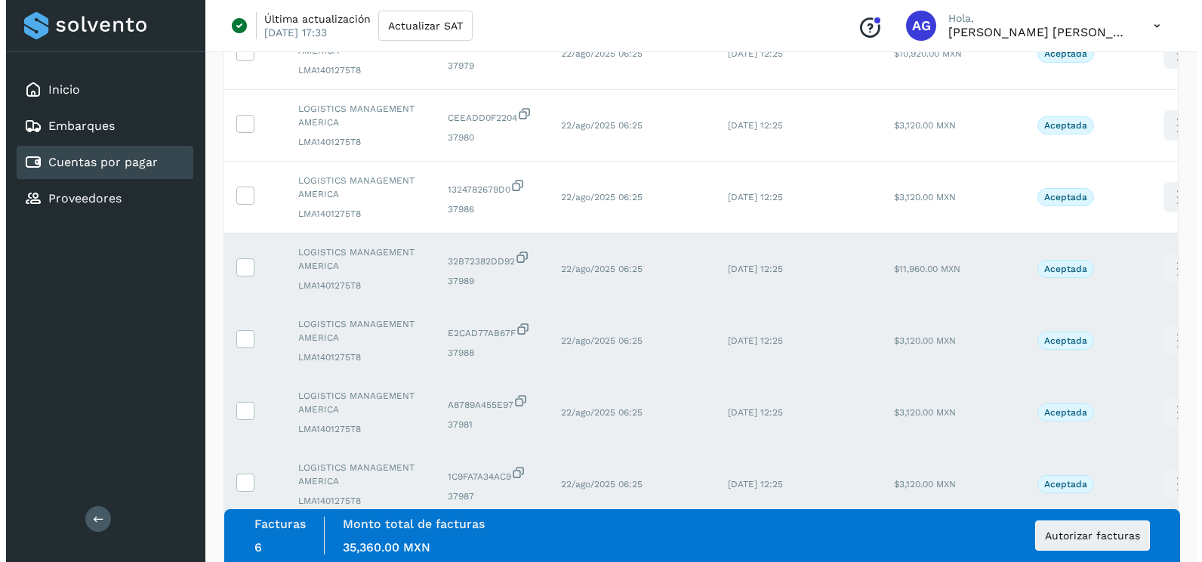
scroll to position [52, 0]
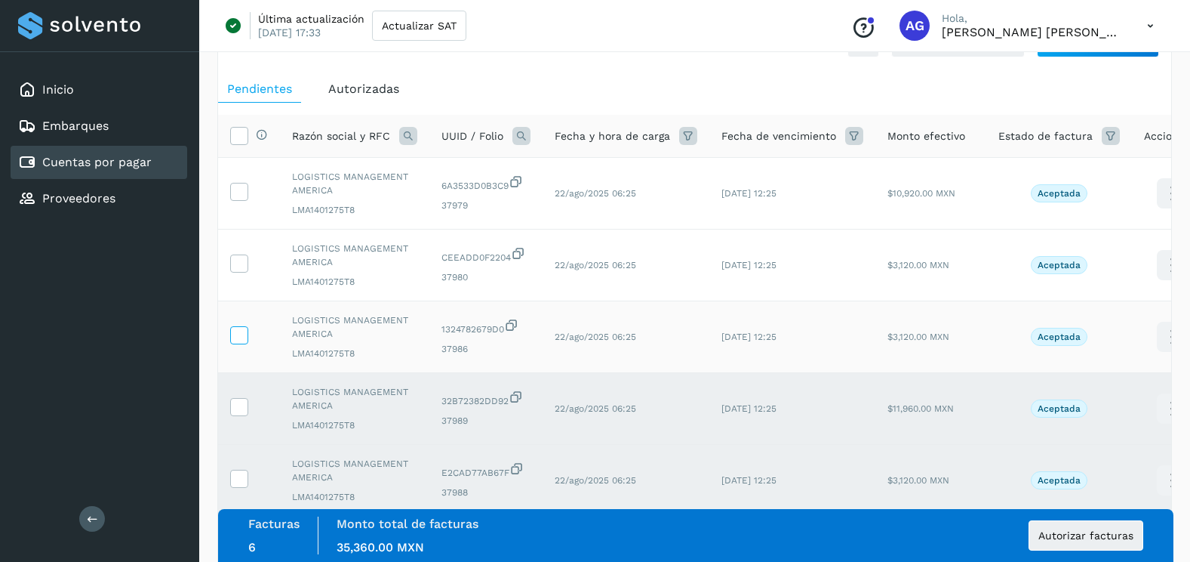
click at [235, 327] on icon at bounding box center [239, 334] width 16 height 16
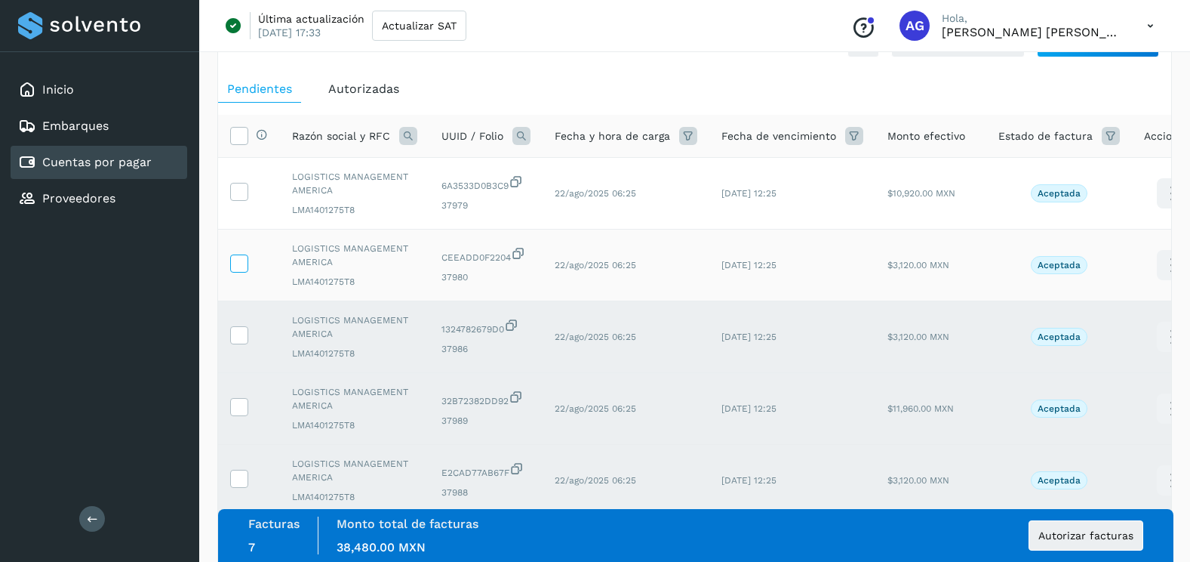
click at [237, 269] on icon at bounding box center [239, 262] width 16 height 16
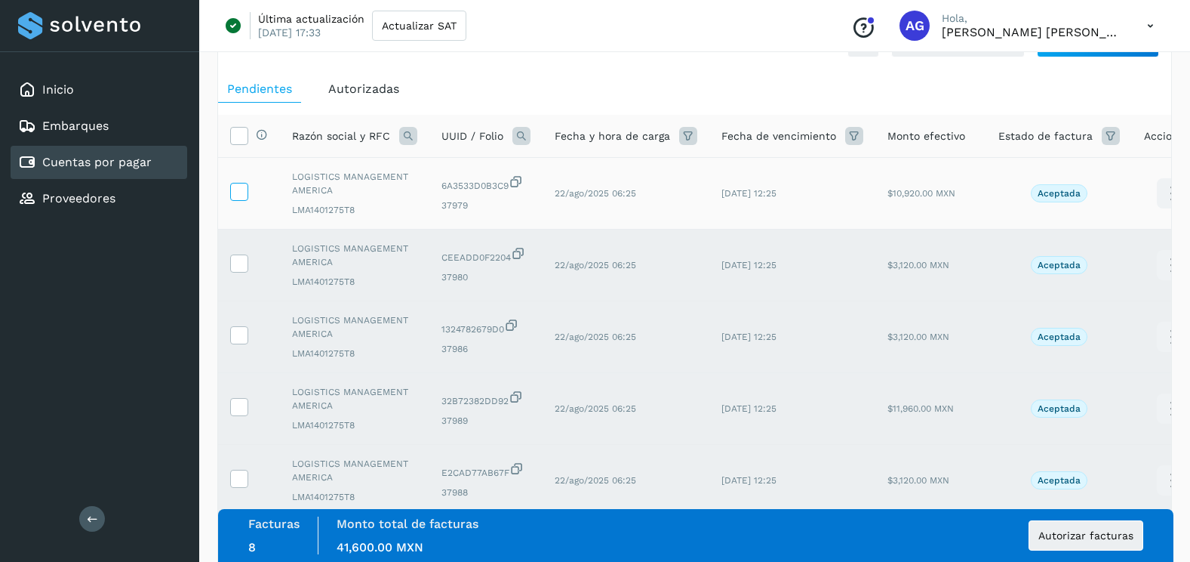
click at [236, 190] on icon at bounding box center [239, 191] width 16 height 16
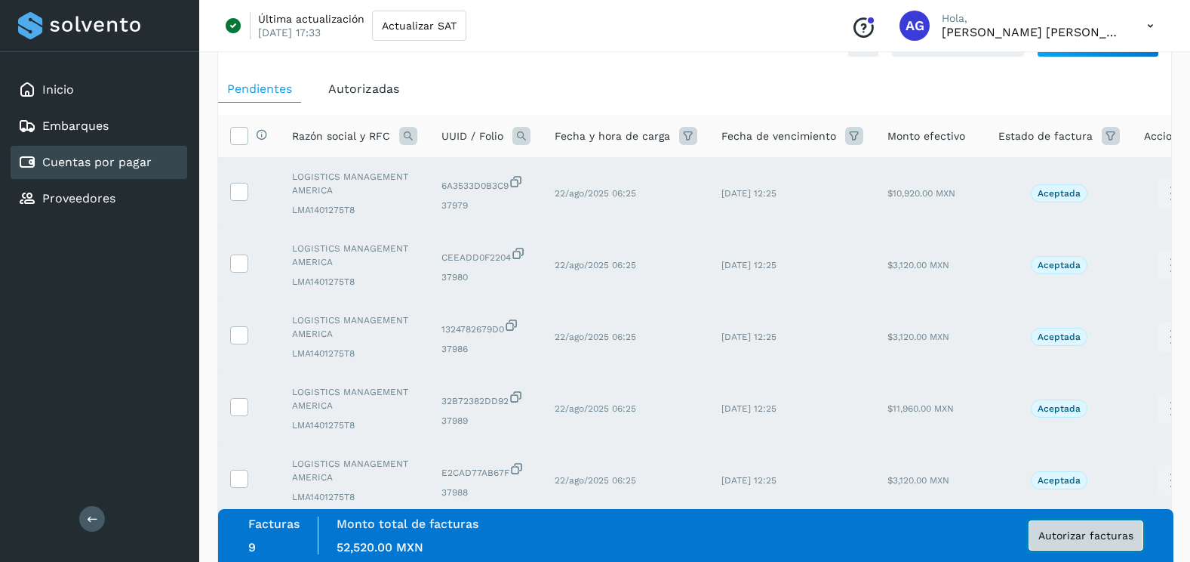
click at [1128, 524] on button "Autorizar facturas" at bounding box center [1086, 535] width 115 height 30
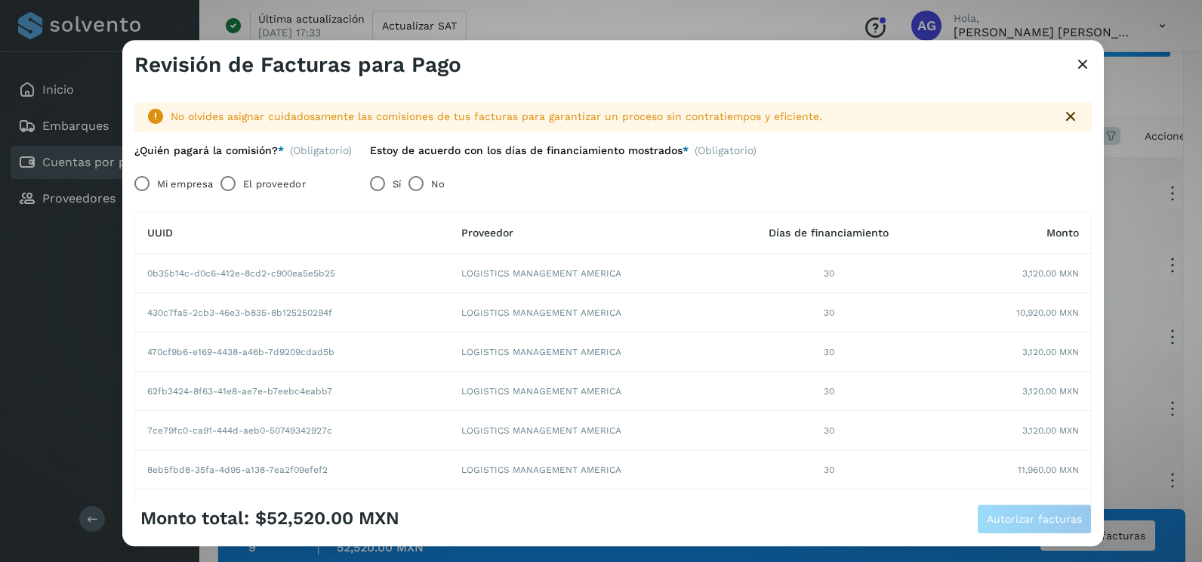
click at [169, 177] on label "Mi empresa" at bounding box center [185, 184] width 56 height 30
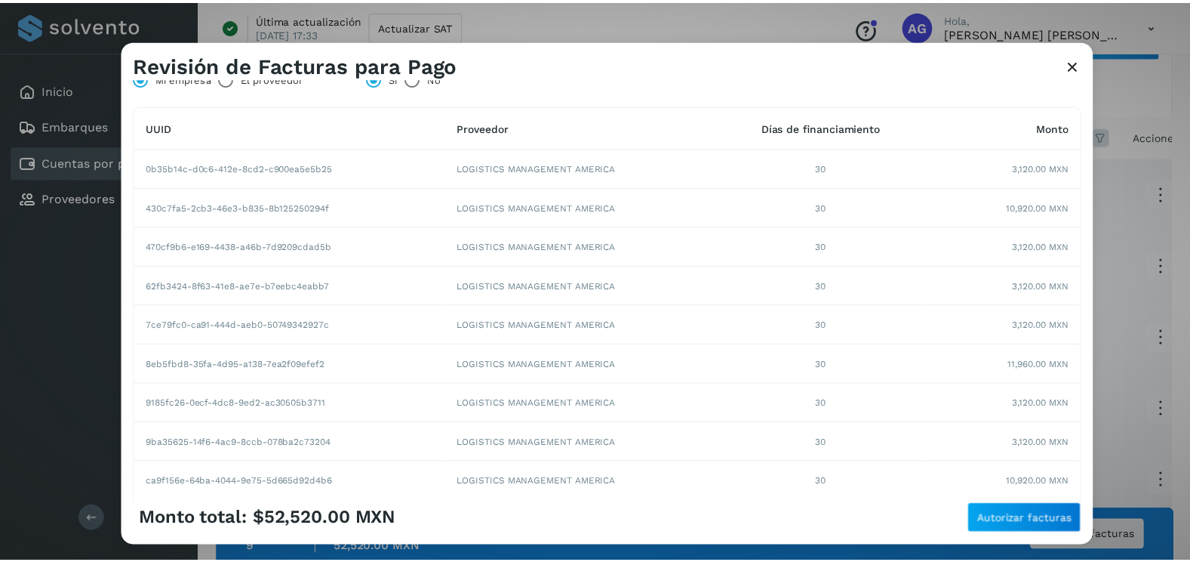
scroll to position [221, 0]
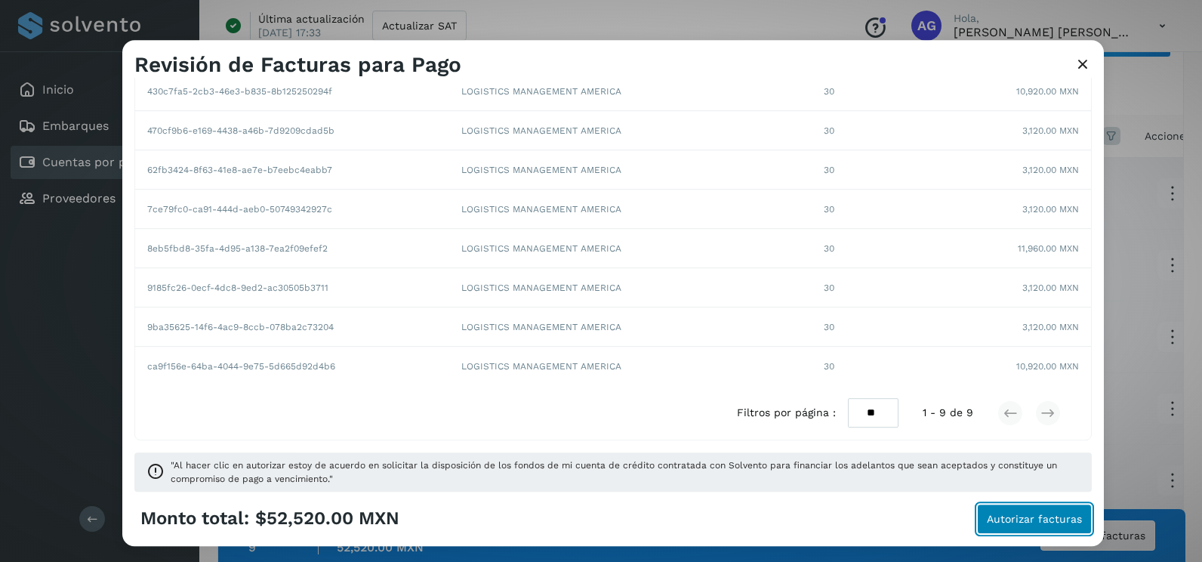
click at [1035, 522] on span "Autorizar facturas" at bounding box center [1033, 518] width 95 height 11
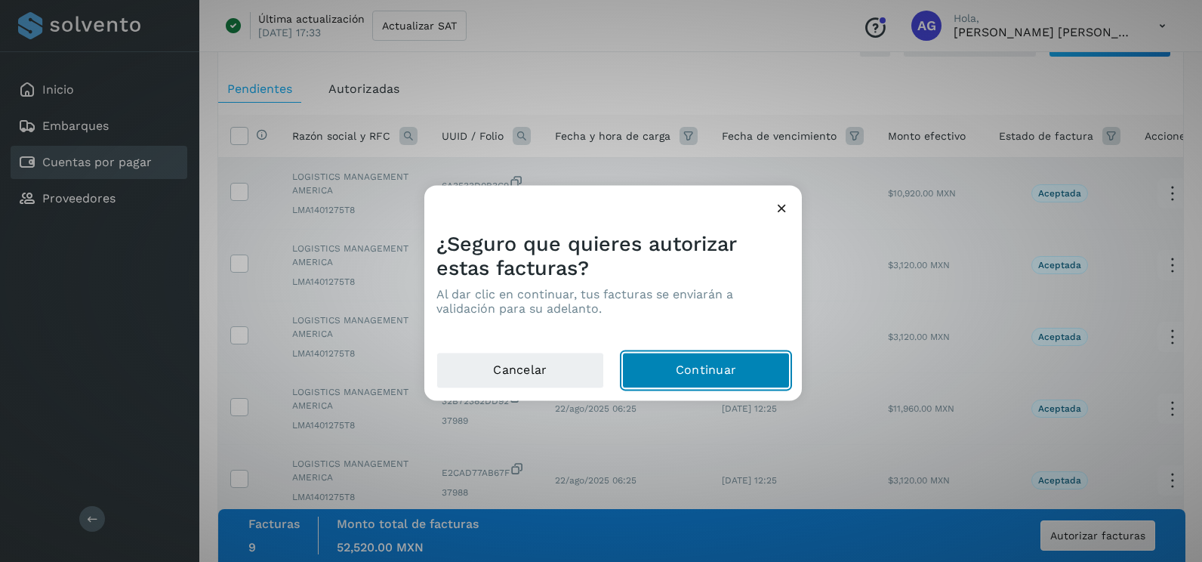
click at [729, 368] on button "Continuar" at bounding box center [706, 370] width 168 height 36
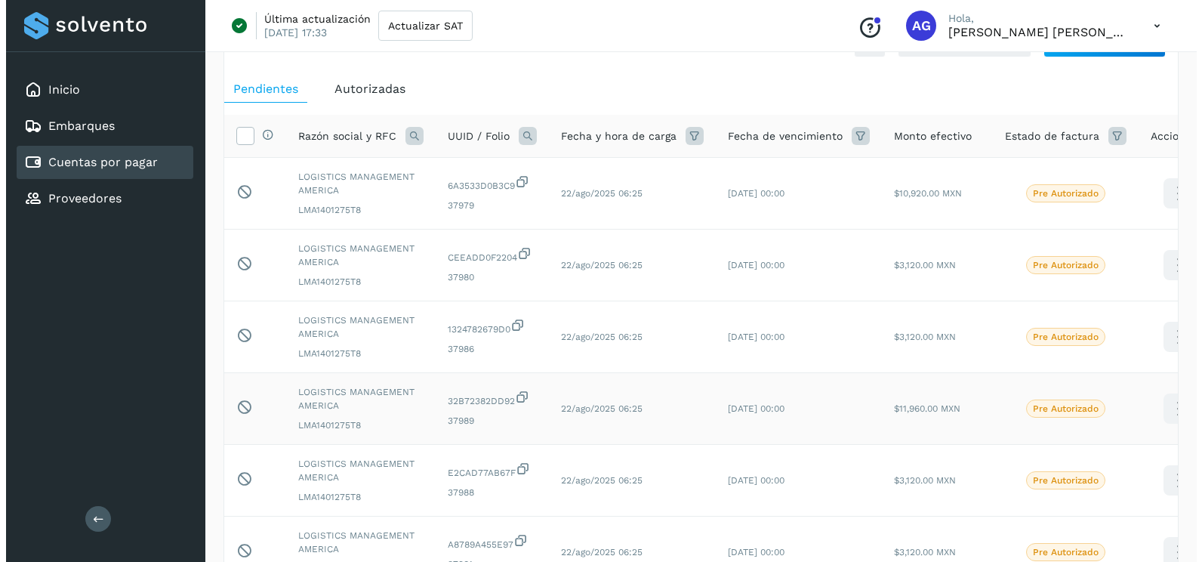
scroll to position [0, 0]
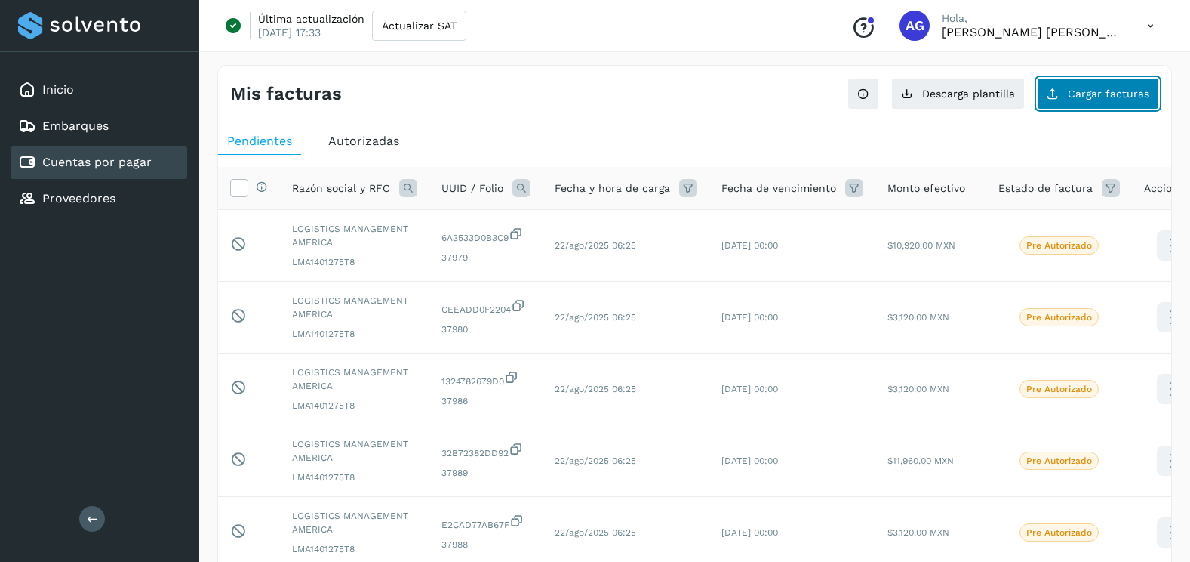
click at [1119, 87] on button "Cargar facturas" at bounding box center [1098, 94] width 122 height 32
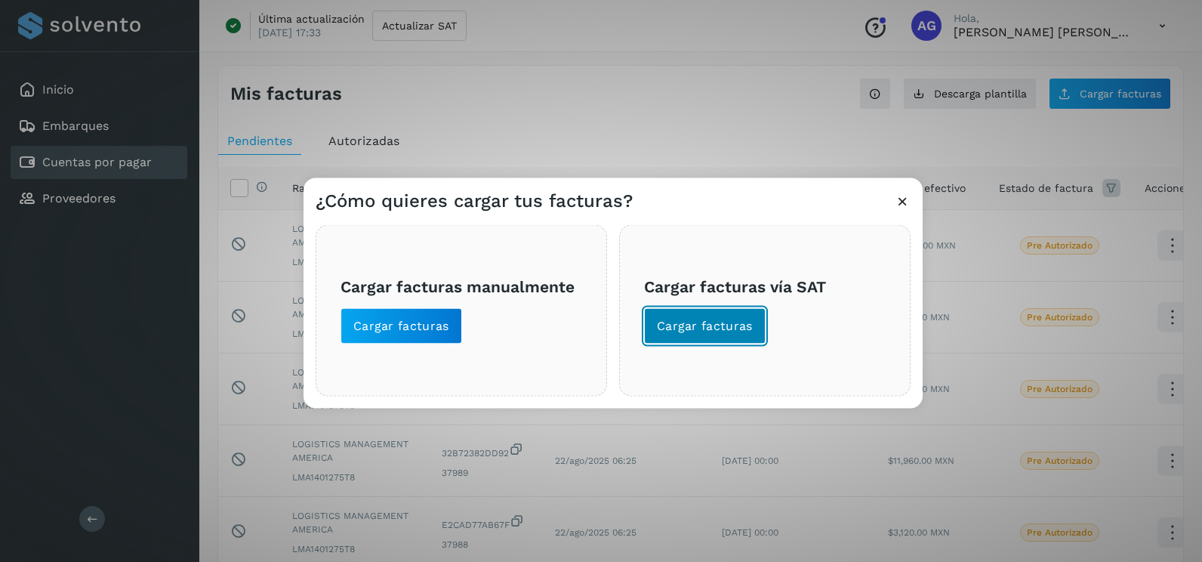
click at [734, 328] on span "Cargar facturas" at bounding box center [705, 326] width 96 height 17
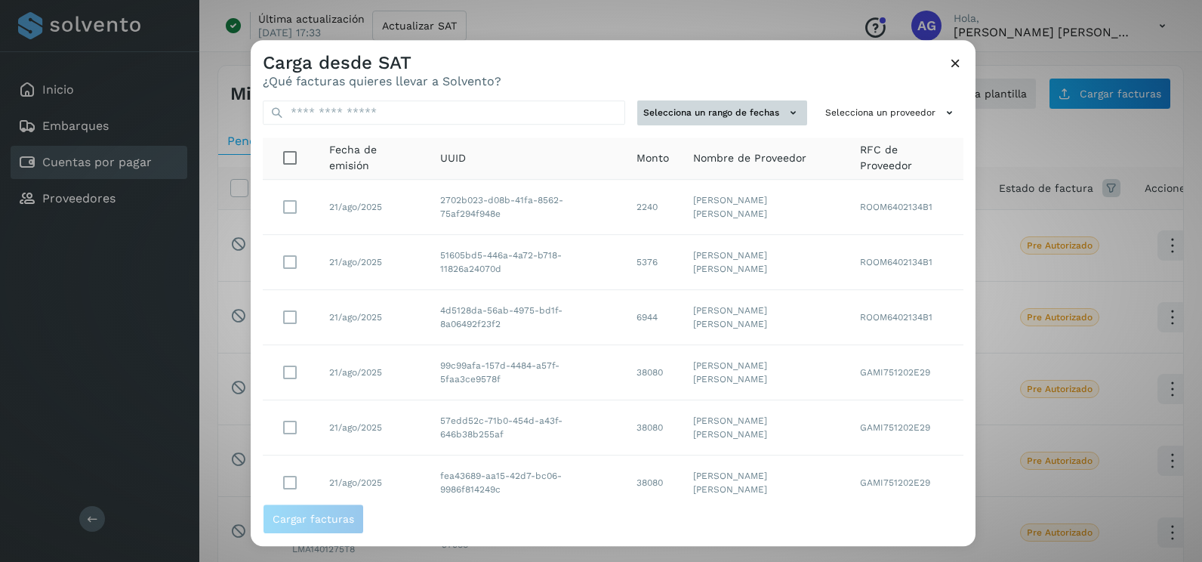
click at [755, 117] on button "Selecciona un rango de fechas" at bounding box center [722, 112] width 170 height 25
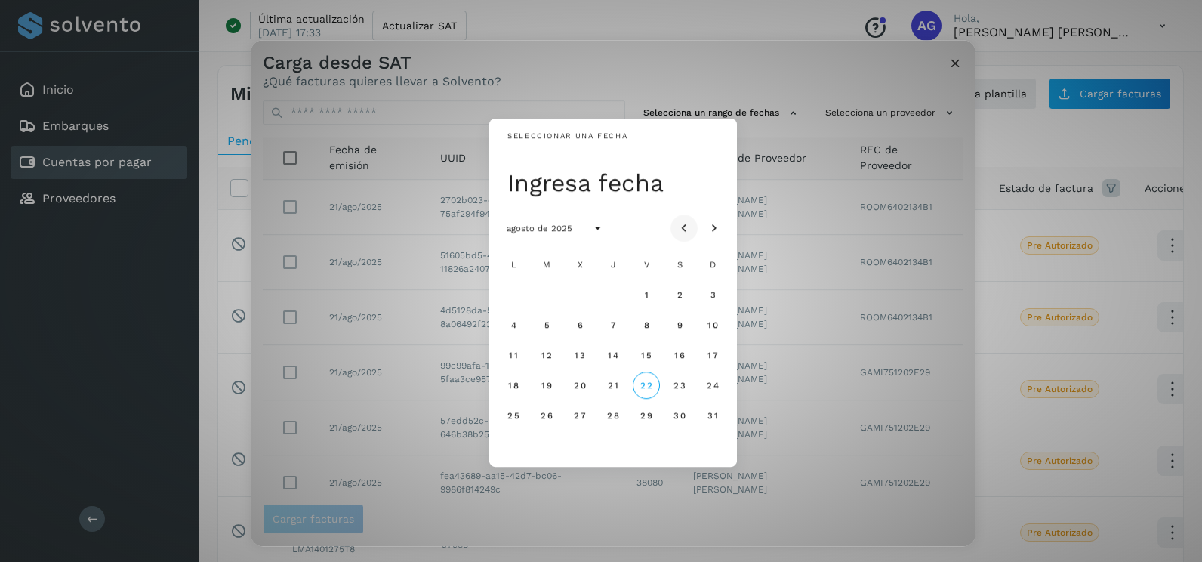
click at [681, 228] on icon "Mes anterior" at bounding box center [683, 228] width 15 height 15
click at [583, 360] on span "16" at bounding box center [579, 354] width 11 height 11
click at [611, 355] on span "17" at bounding box center [612, 354] width 11 height 11
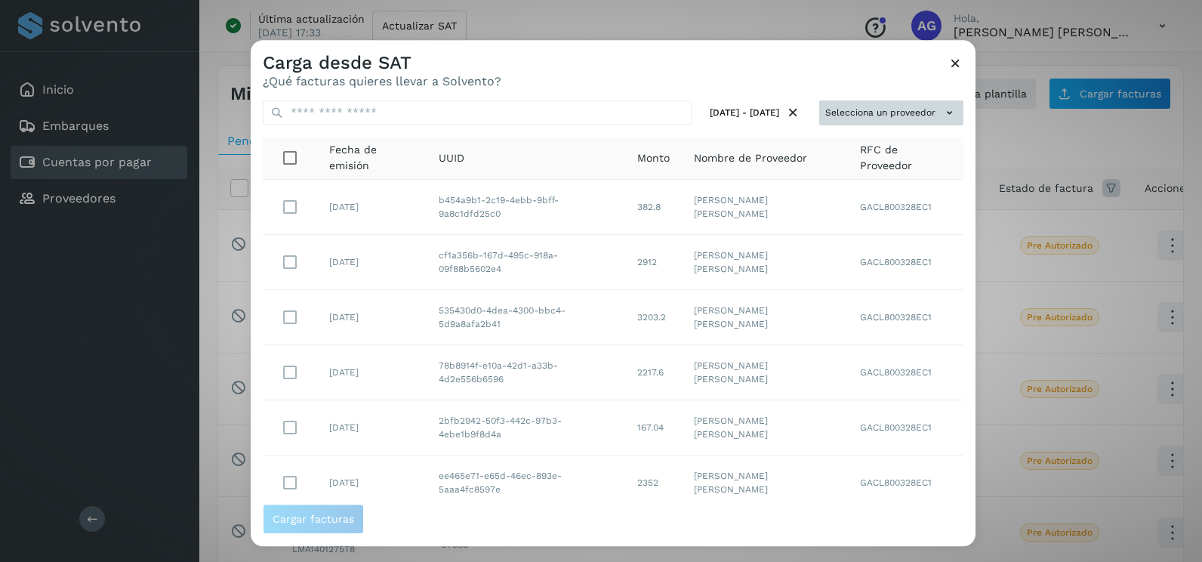
click at [914, 113] on button "Selecciona un proveedor" at bounding box center [891, 112] width 144 height 25
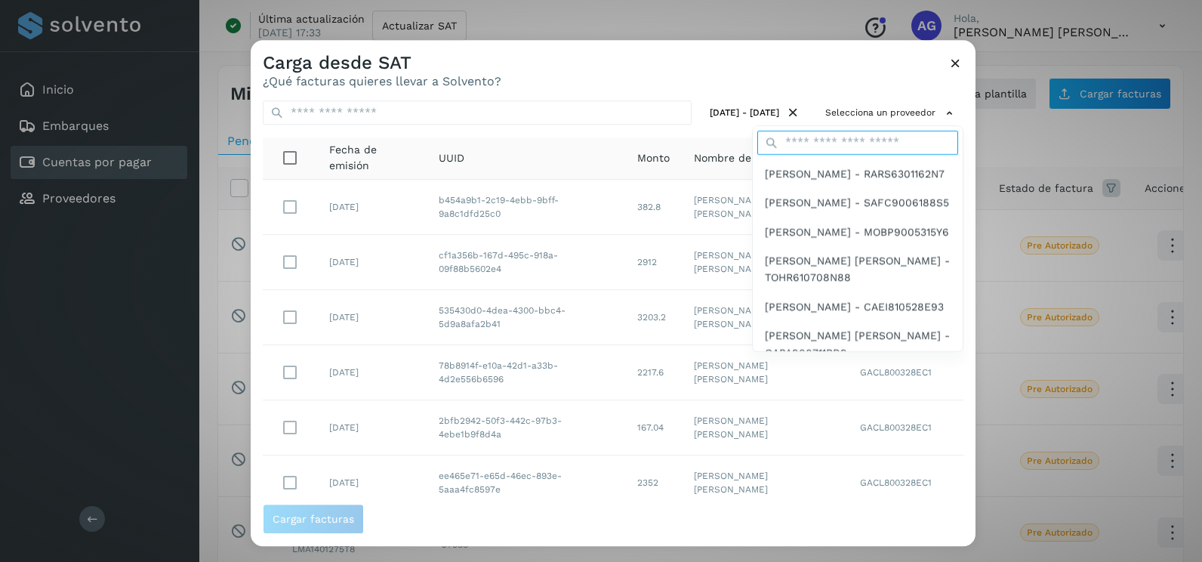
click at [865, 134] on input "text" at bounding box center [857, 143] width 201 height 24
click at [836, 137] on input "text" at bounding box center [857, 143] width 201 height 24
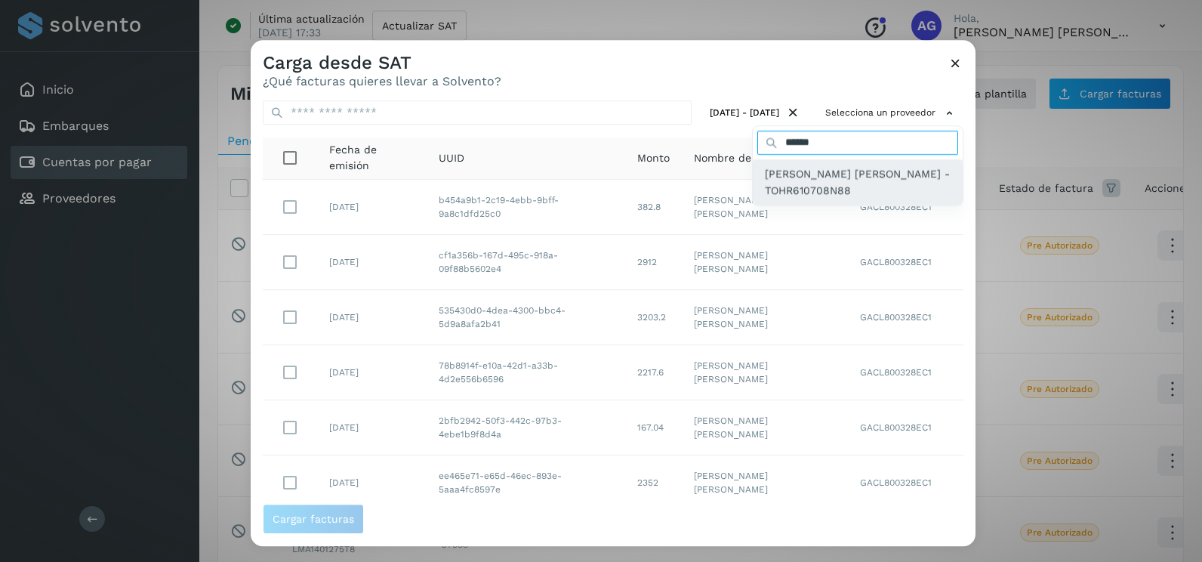
type input "******"
click at [837, 185] on span "[PERSON_NAME] - TOHR610708N88" at bounding box center [858, 182] width 186 height 34
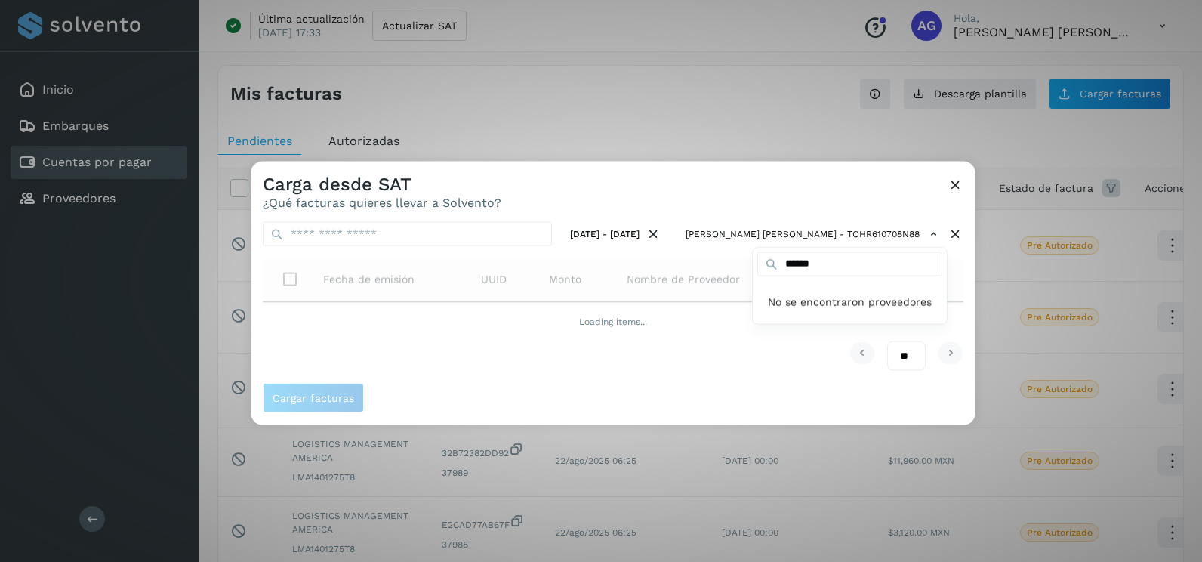
click at [817, 190] on div at bounding box center [852, 443] width 1202 height 562
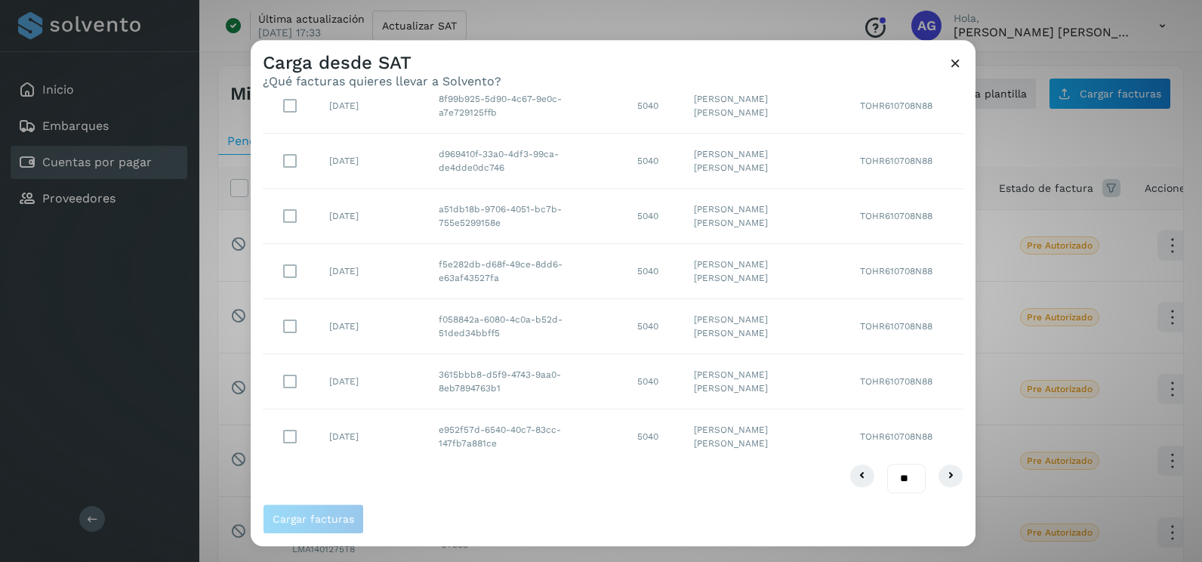
scroll to position [268, 0]
click at [898, 486] on select "** ** **" at bounding box center [906, 476] width 38 height 29
select select "**"
click at [887, 462] on select "** ** **" at bounding box center [906, 476] width 38 height 29
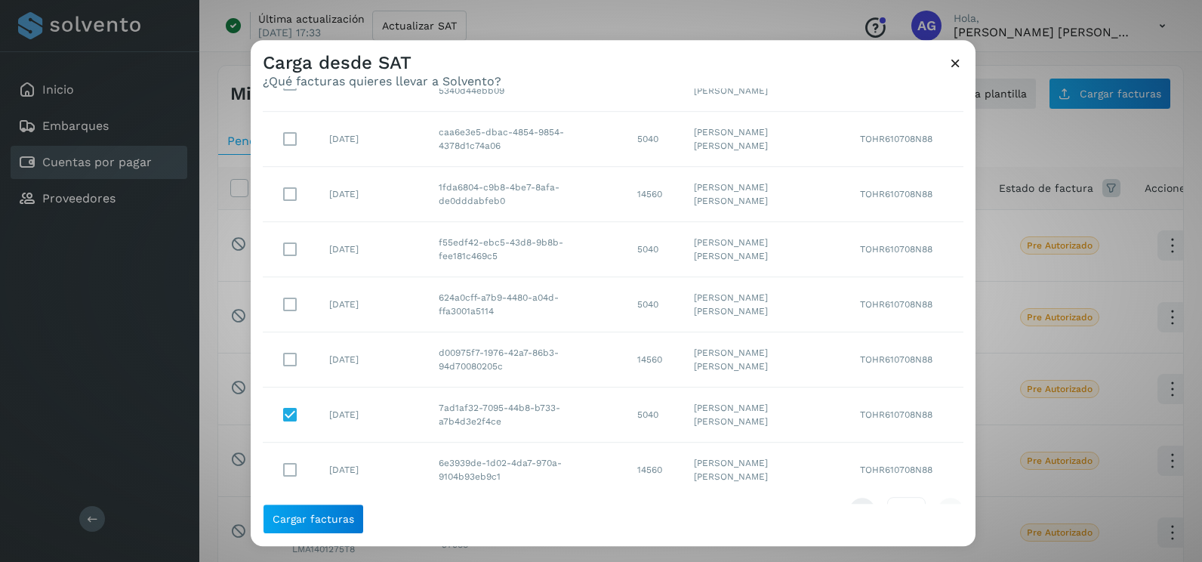
scroll to position [1480, 0]
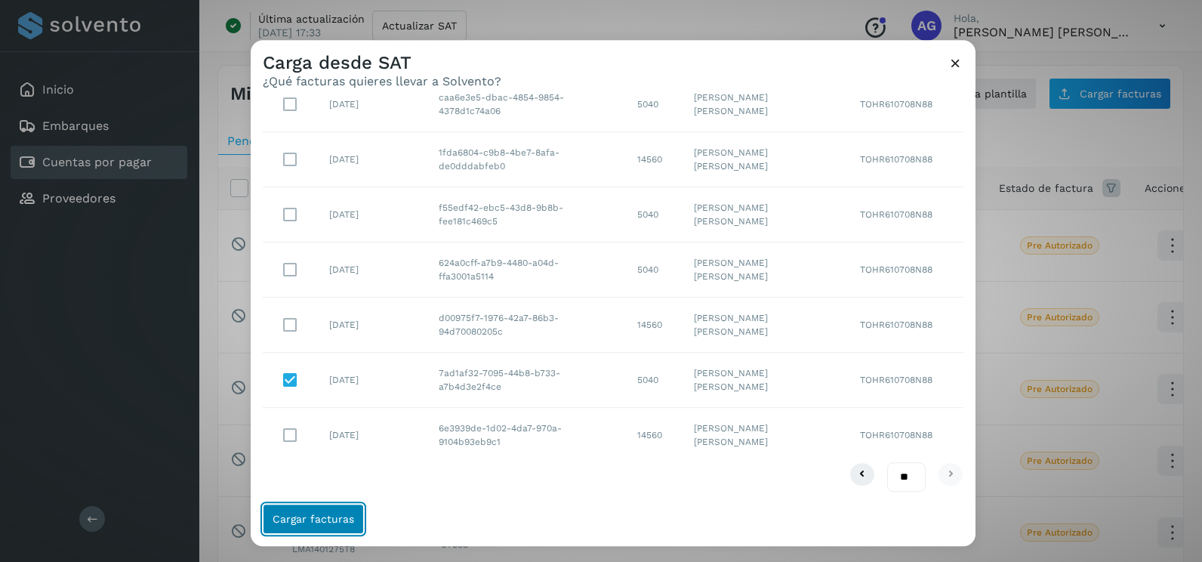
click at [347, 520] on span "Cargar facturas" at bounding box center [313, 518] width 82 height 11
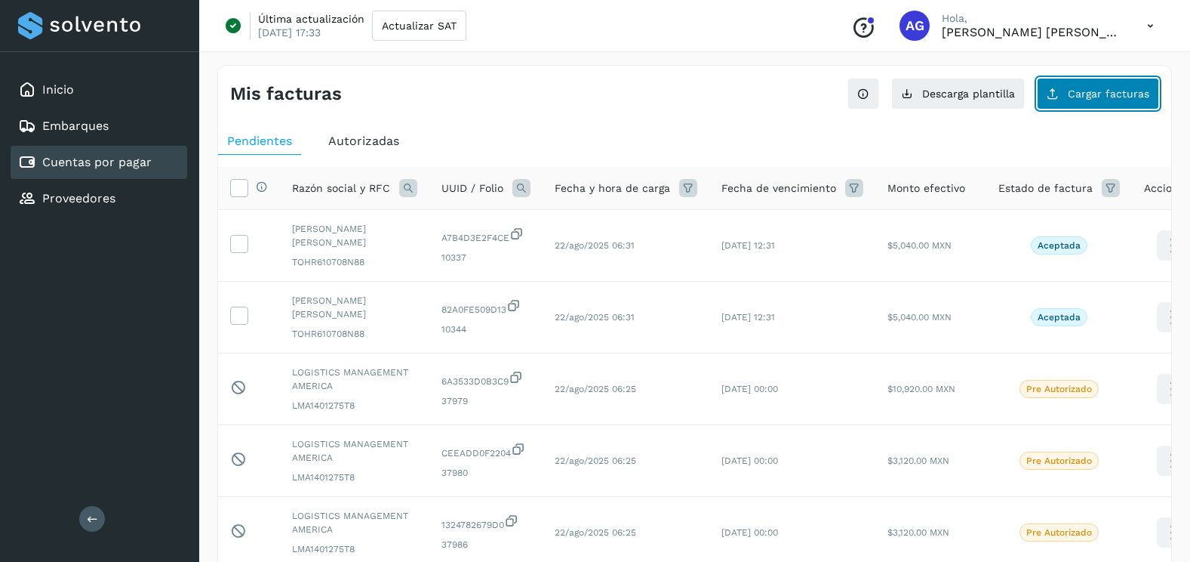
click at [1087, 105] on button "Cargar facturas" at bounding box center [1098, 94] width 122 height 32
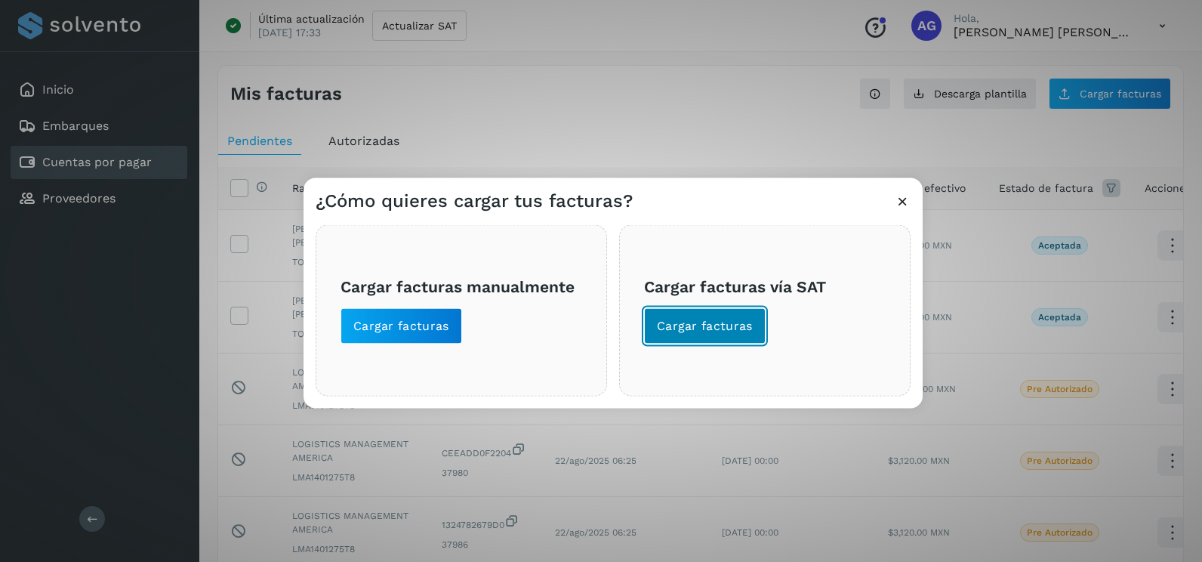
click at [751, 325] on button "Cargar facturas" at bounding box center [705, 326] width 122 height 36
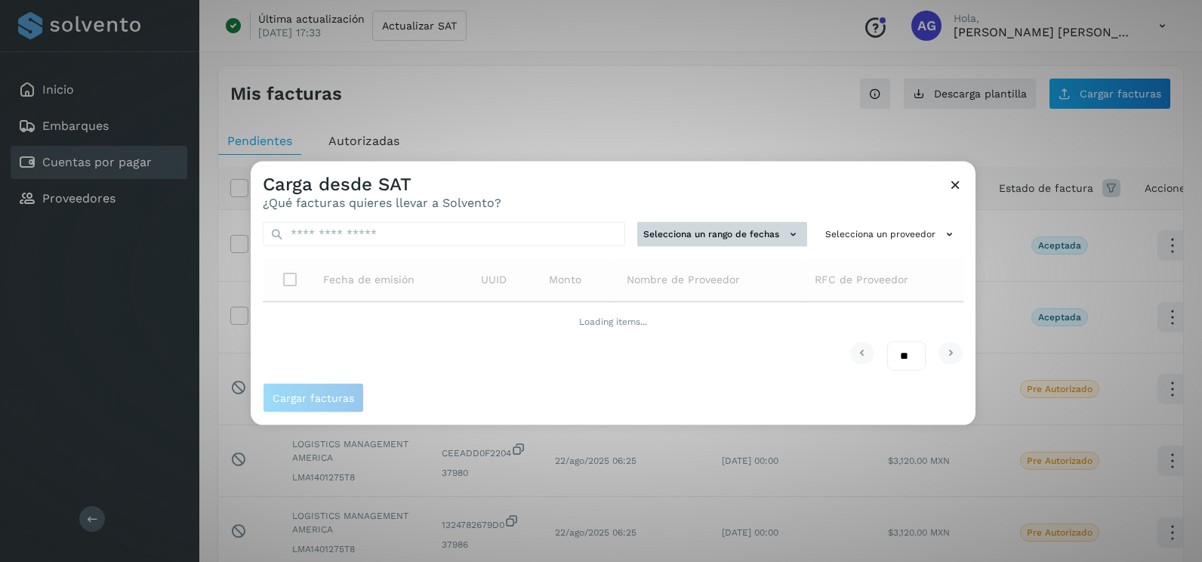
click at [723, 222] on button "Selecciona un rango de fechas" at bounding box center [722, 234] width 170 height 25
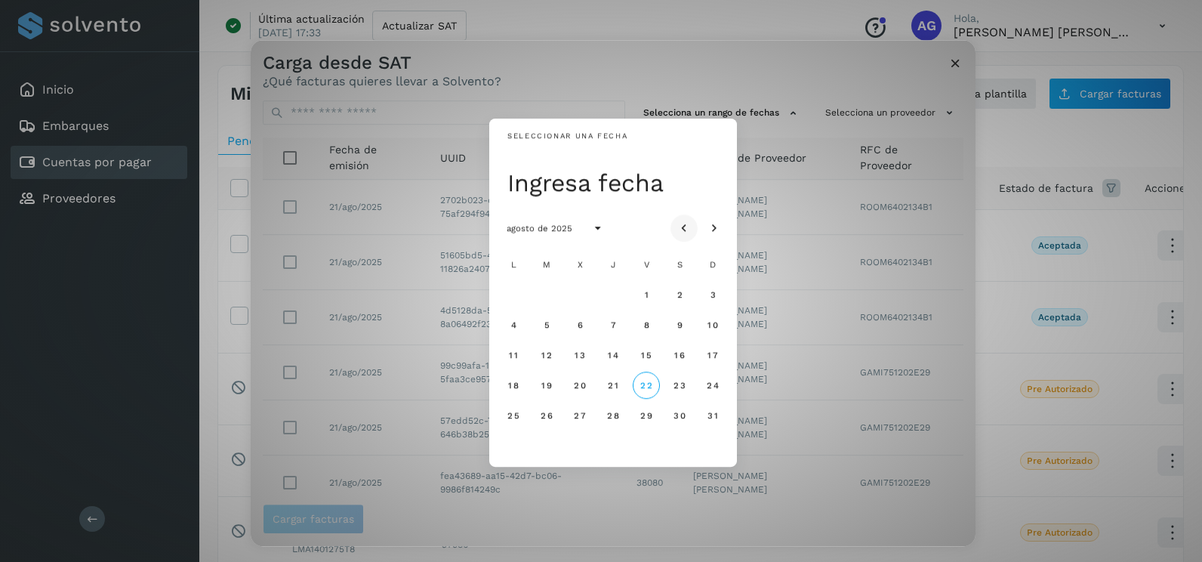
click at [671, 228] on button "Mes anterior" at bounding box center [683, 227] width 27 height 27
click at [583, 355] on span "16" at bounding box center [579, 354] width 11 height 11
click at [613, 359] on span "17" at bounding box center [612, 354] width 11 height 11
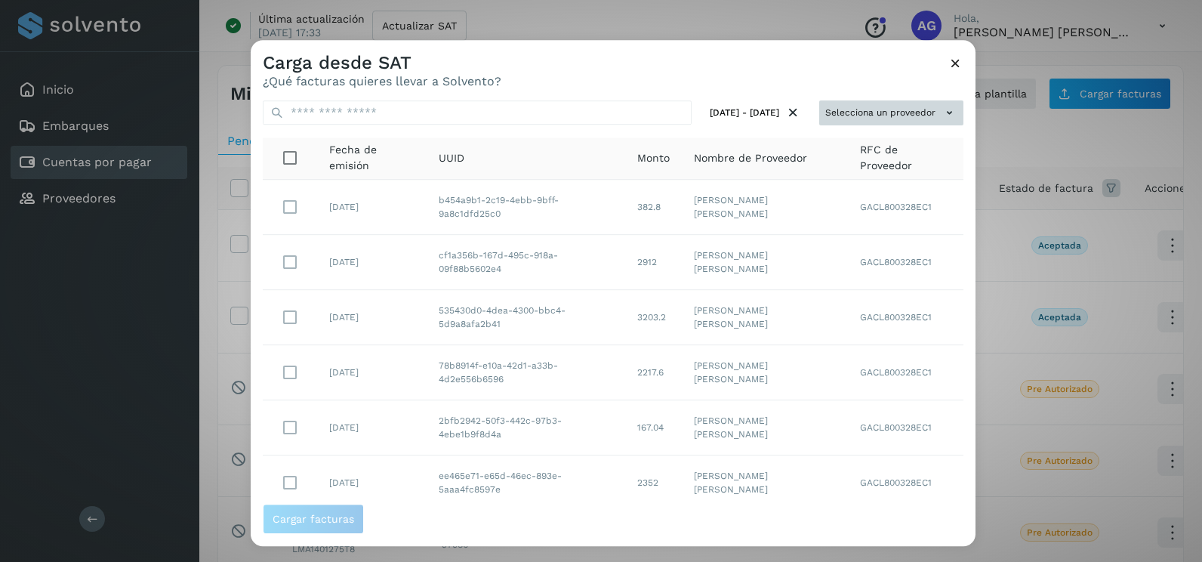
click at [910, 110] on button "Selecciona un proveedor" at bounding box center [891, 112] width 144 height 25
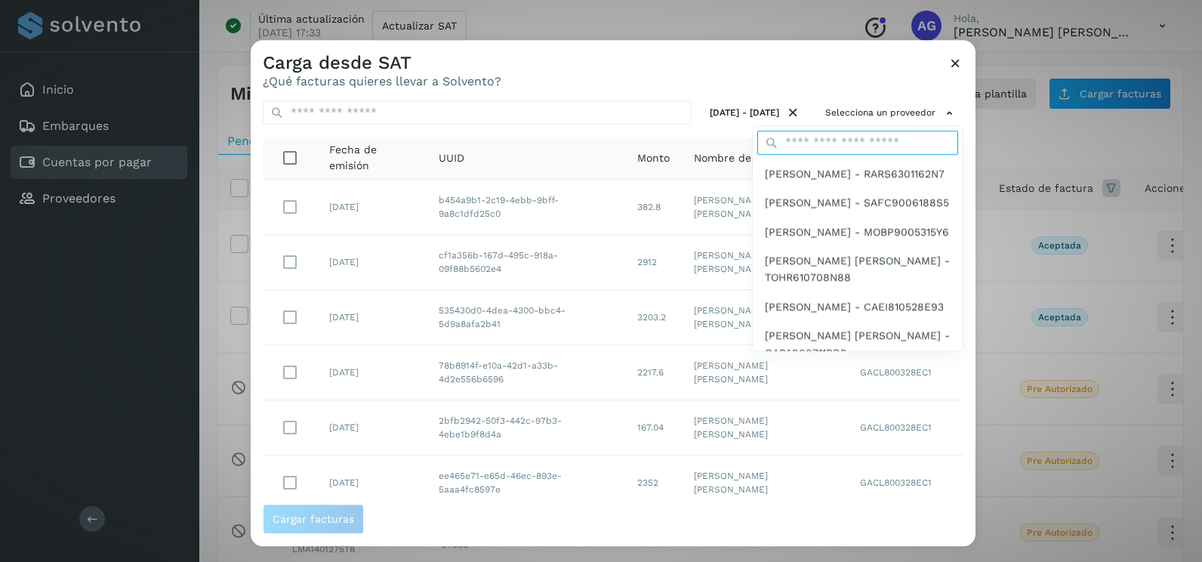
click at [832, 144] on input "text" at bounding box center [857, 143] width 201 height 24
type input "******"
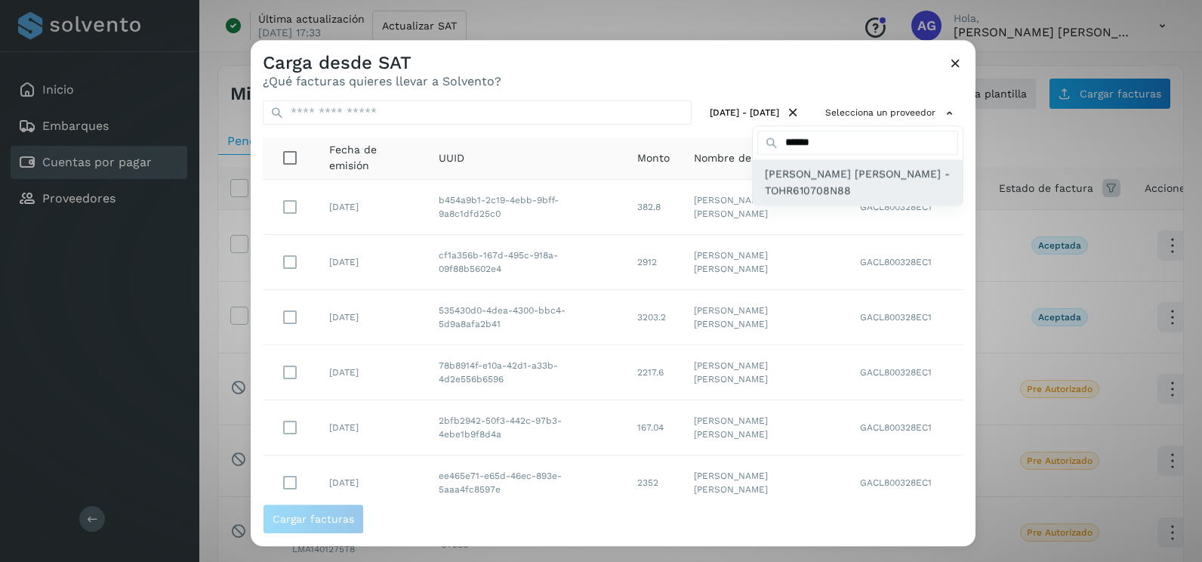
click at [839, 193] on span "[PERSON_NAME] - TOHR610708N88" at bounding box center [858, 182] width 186 height 34
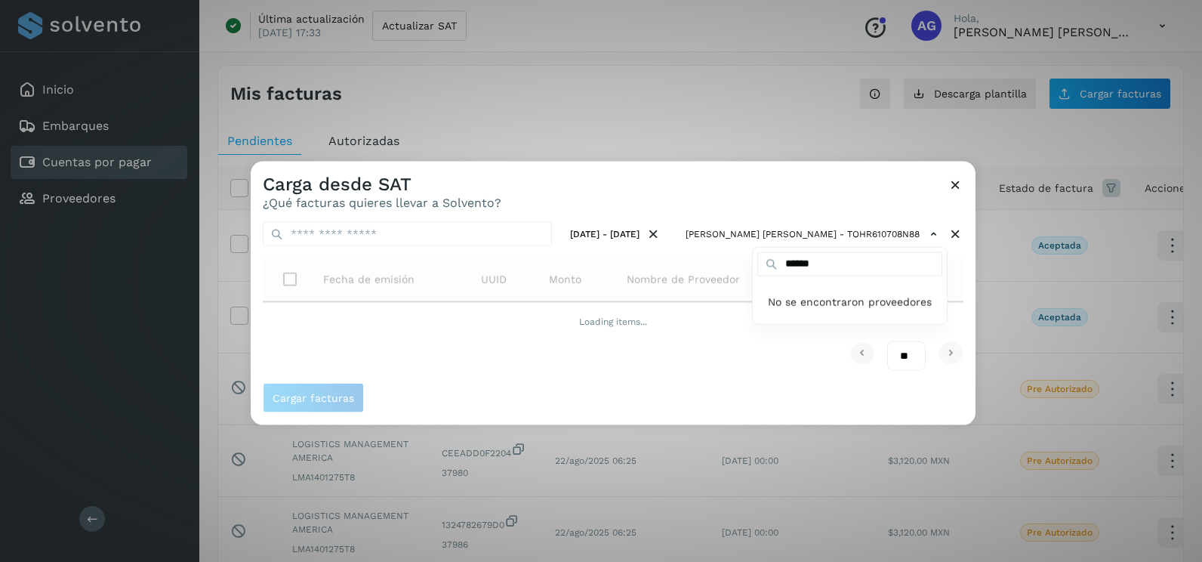
click at [796, 177] on div at bounding box center [852, 443] width 1202 height 562
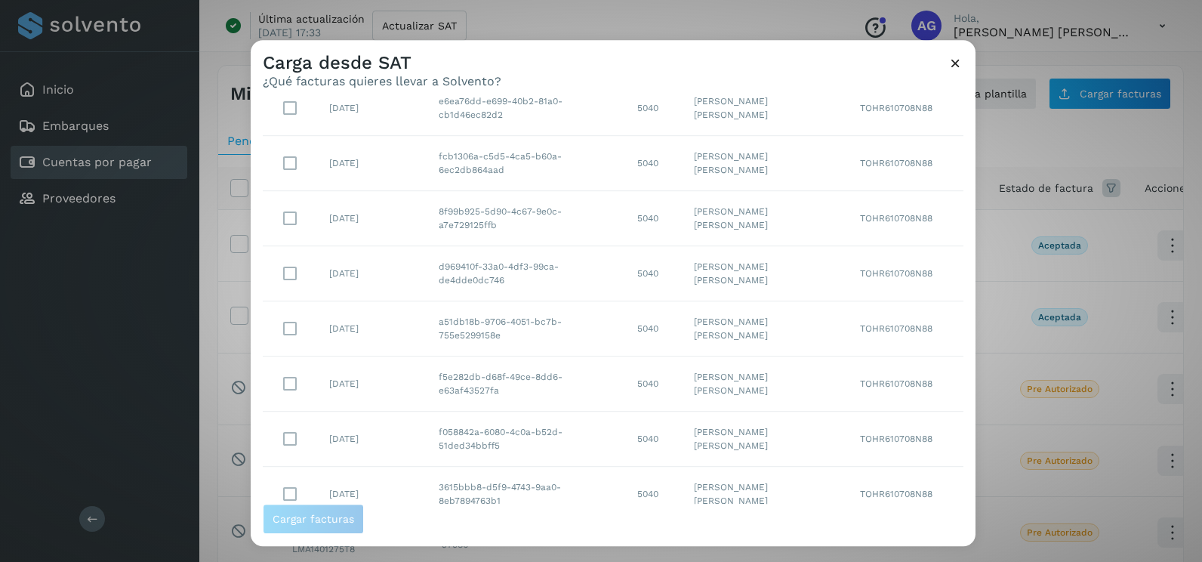
scroll to position [268, 0]
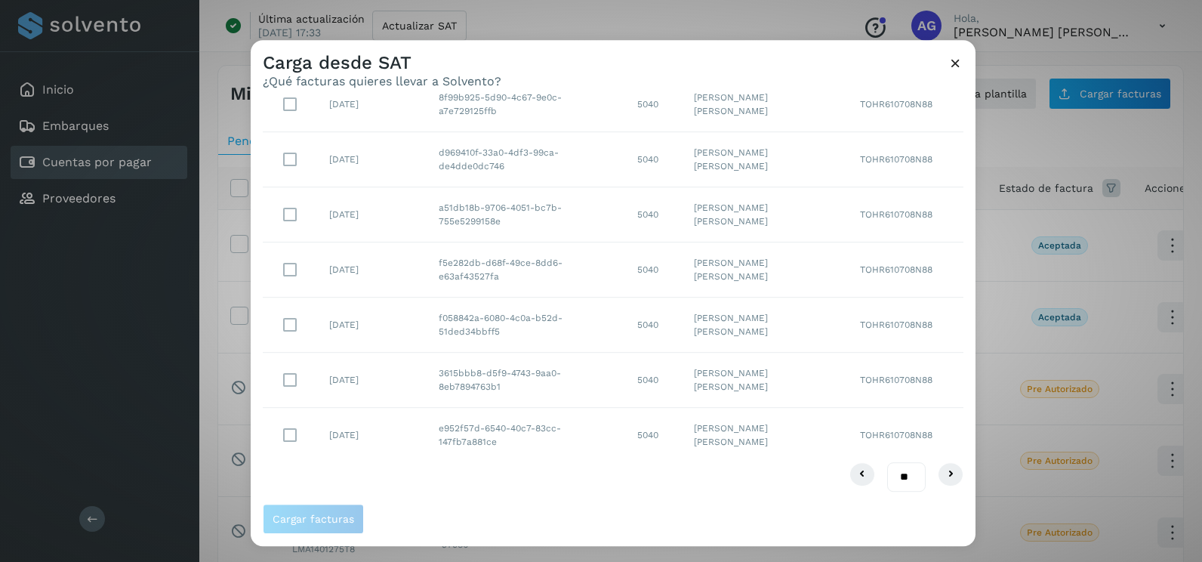
click at [897, 477] on select "** ** **" at bounding box center [906, 476] width 38 height 29
select select "**"
click at [887, 462] on select "** ** **" at bounding box center [906, 476] width 38 height 29
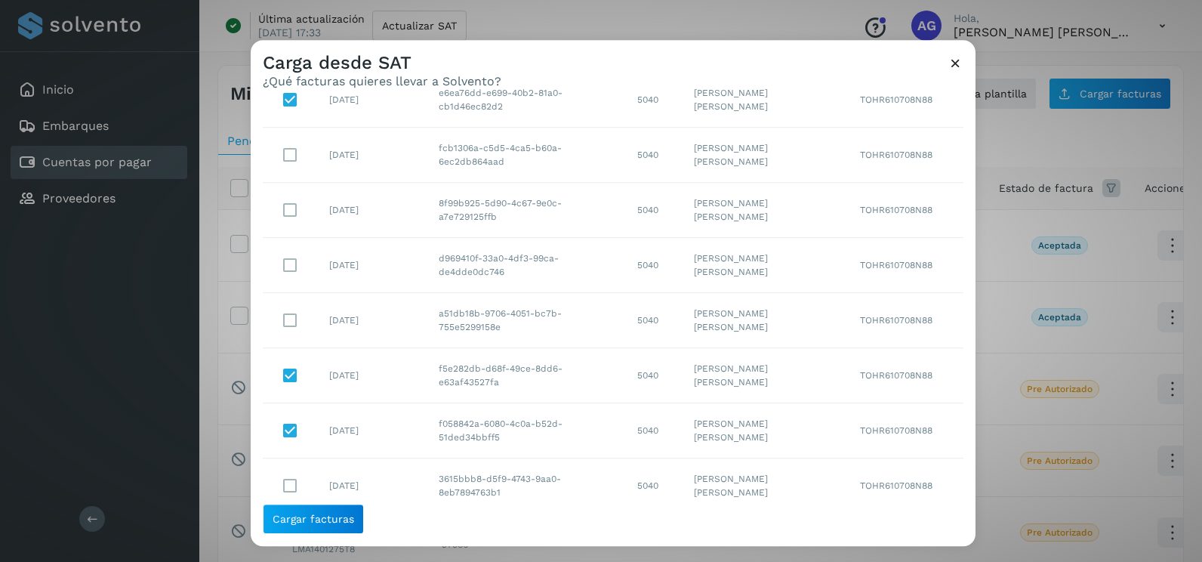
scroll to position [87, 0]
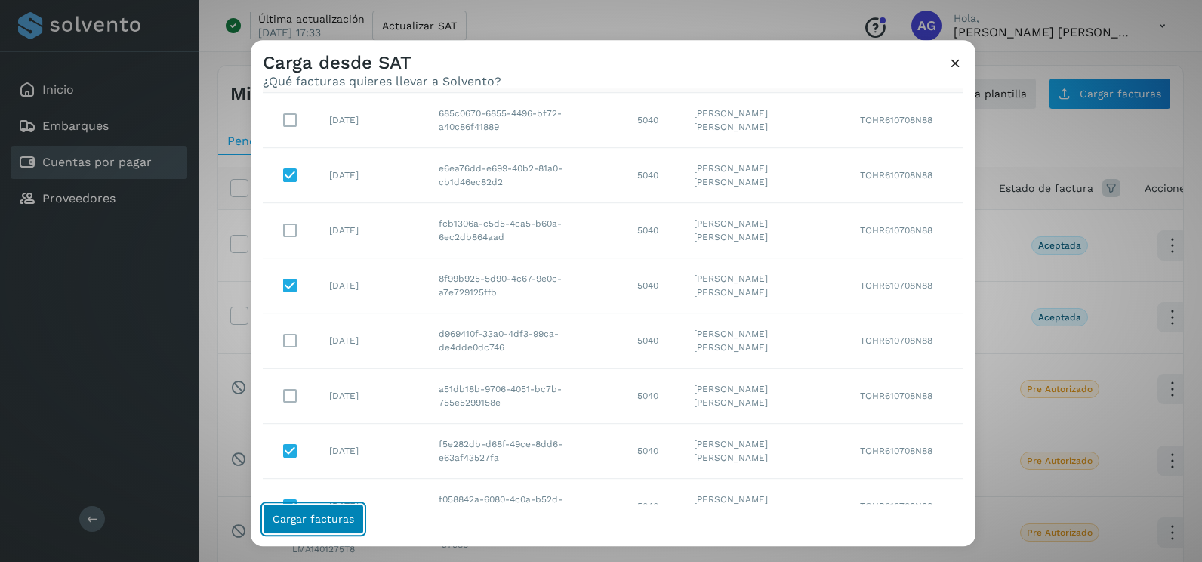
click at [318, 525] on button "Cargar facturas" at bounding box center [313, 518] width 101 height 30
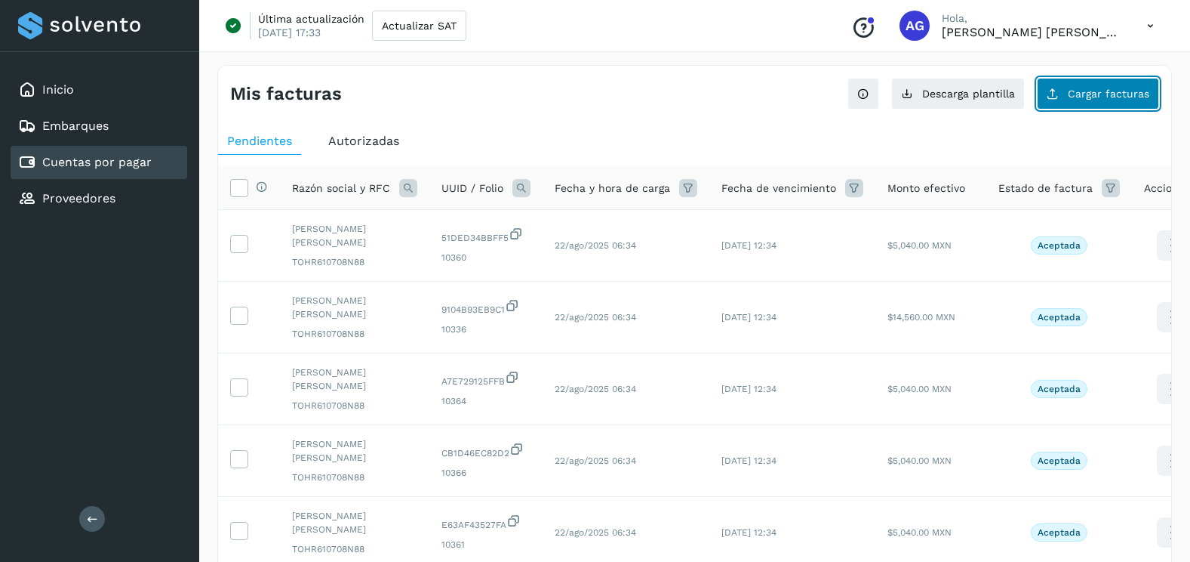
click at [1067, 106] on button "Cargar facturas" at bounding box center [1098, 94] width 122 height 32
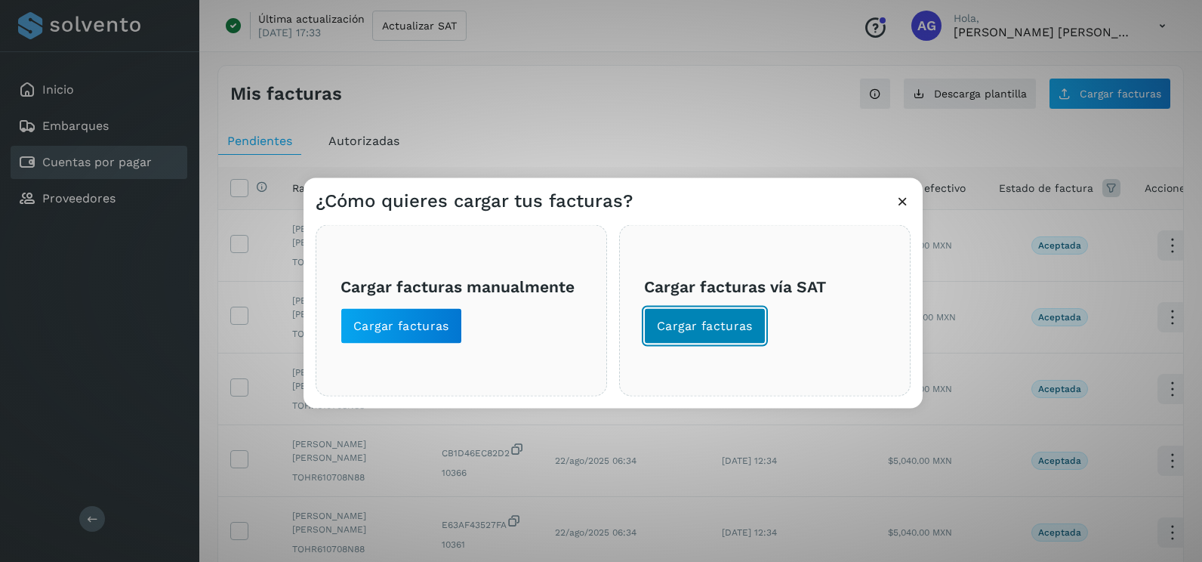
click at [687, 320] on span "Cargar facturas" at bounding box center [705, 326] width 96 height 17
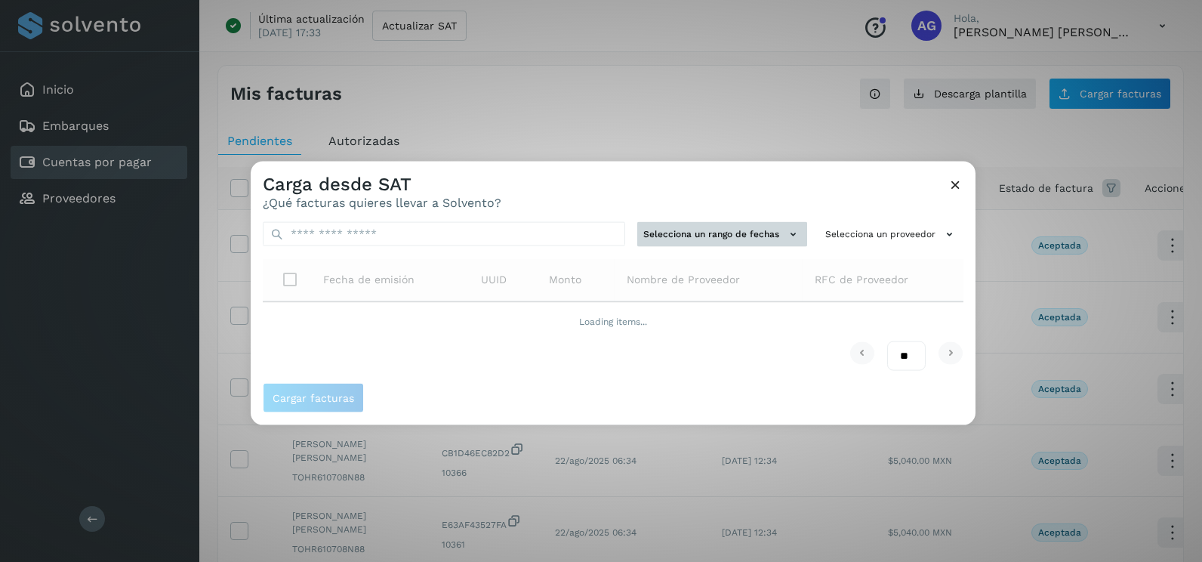
click at [689, 242] on button "Selecciona un rango de fechas" at bounding box center [722, 234] width 170 height 25
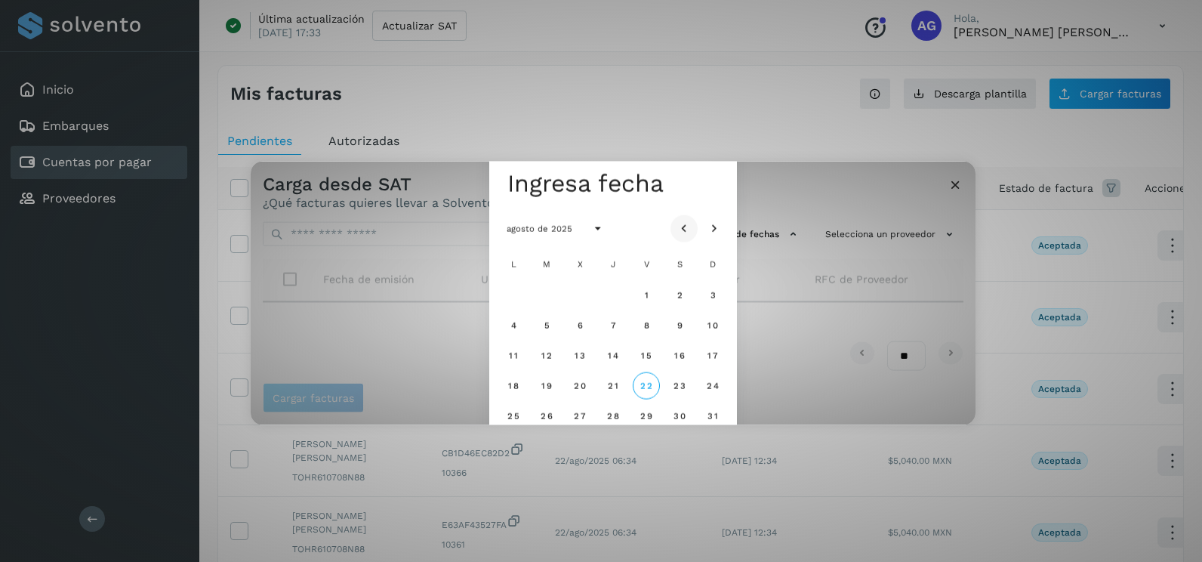
click at [689, 224] on icon "Mes anterior" at bounding box center [683, 228] width 15 height 15
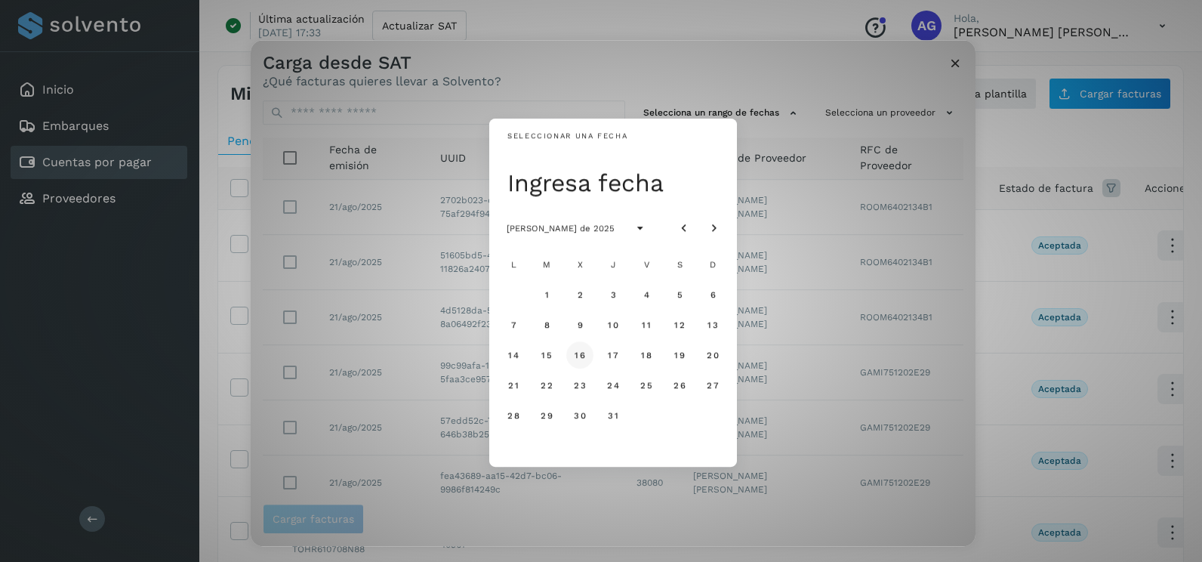
click at [586, 355] on button "16" at bounding box center [579, 354] width 27 height 27
click at [606, 355] on button "17" at bounding box center [612, 354] width 27 height 27
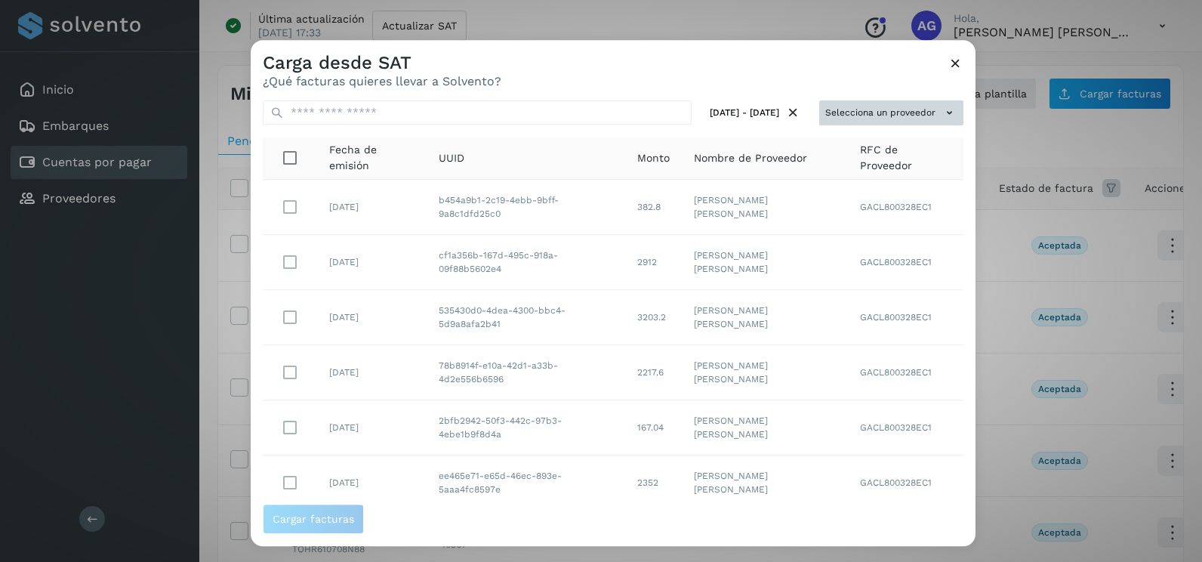
click at [941, 109] on icon at bounding box center [949, 113] width 16 height 16
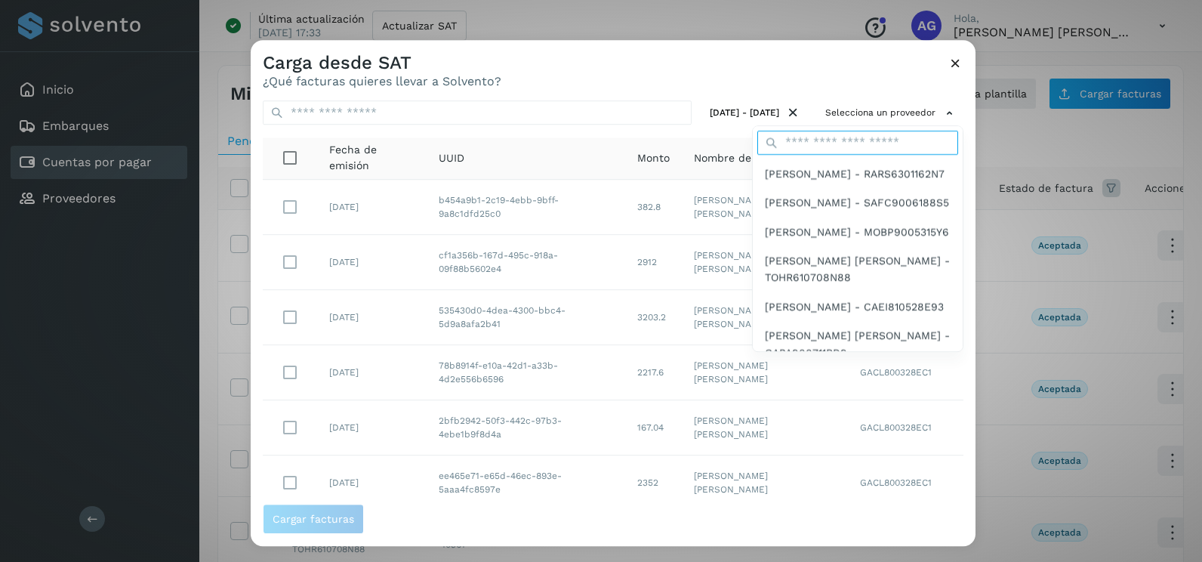
click at [833, 142] on input "text" at bounding box center [857, 143] width 201 height 24
type input "******"
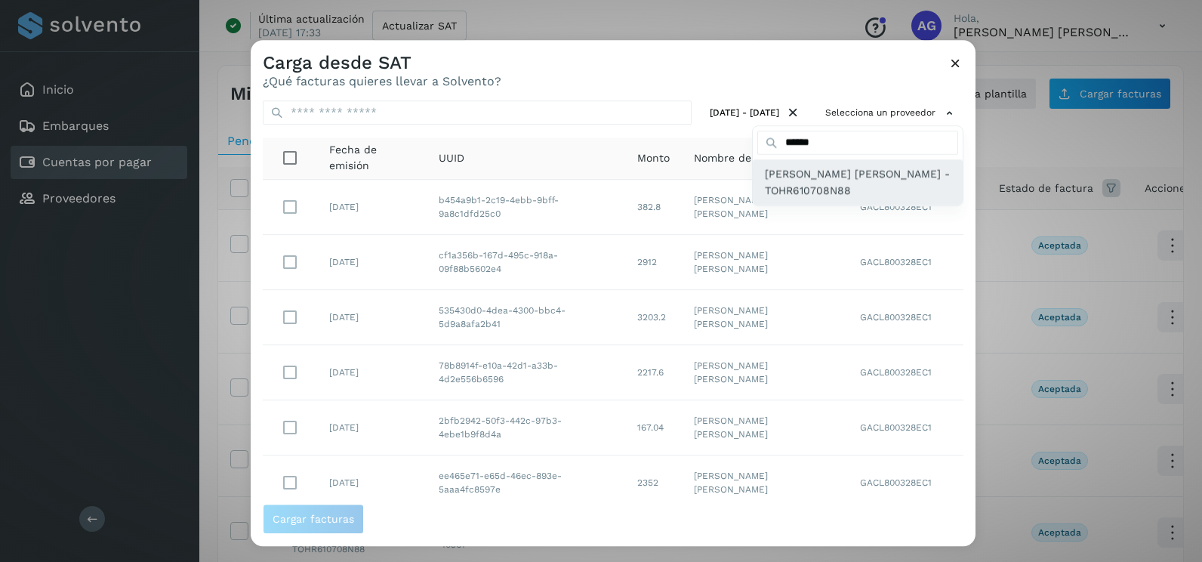
click at [827, 190] on span "[PERSON_NAME] - TOHR610708N88" at bounding box center [858, 182] width 186 height 34
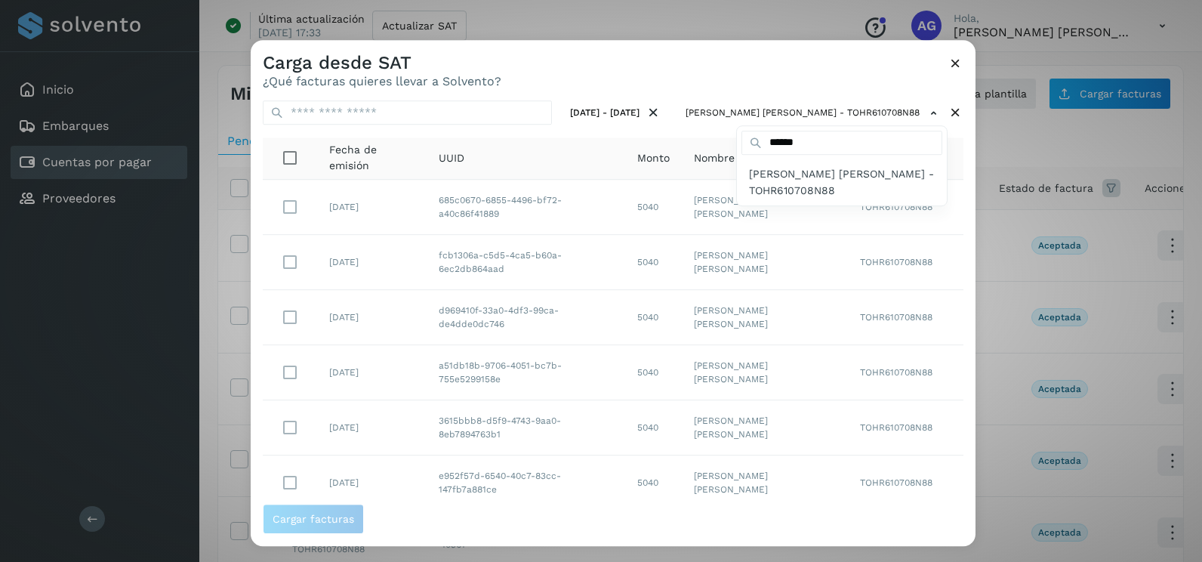
click at [653, 86] on div at bounding box center [852, 321] width 1202 height 562
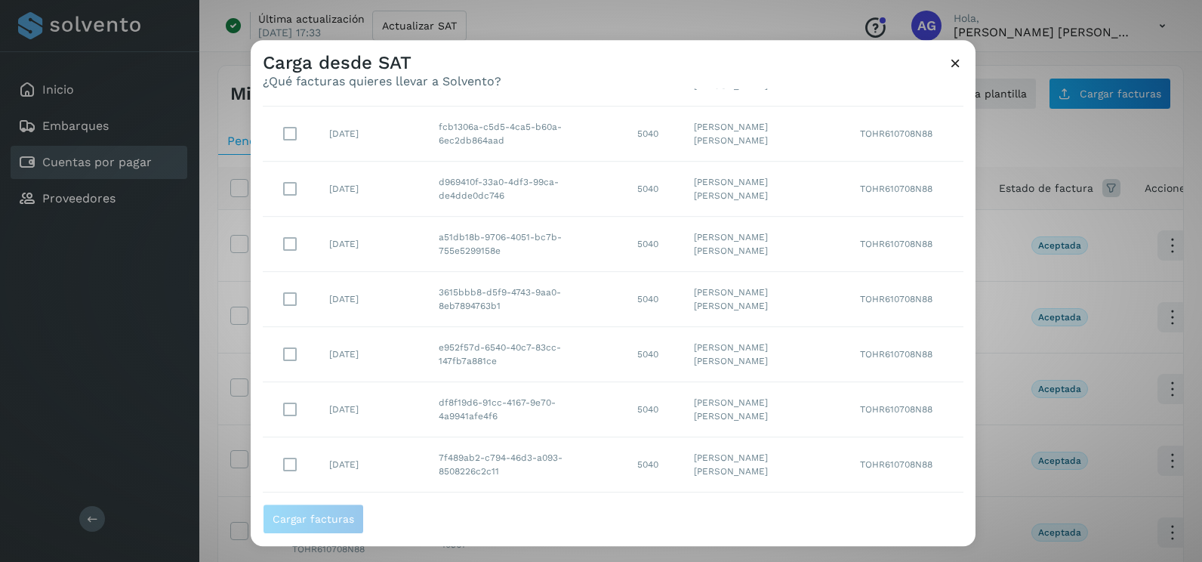
scroll to position [268, 0]
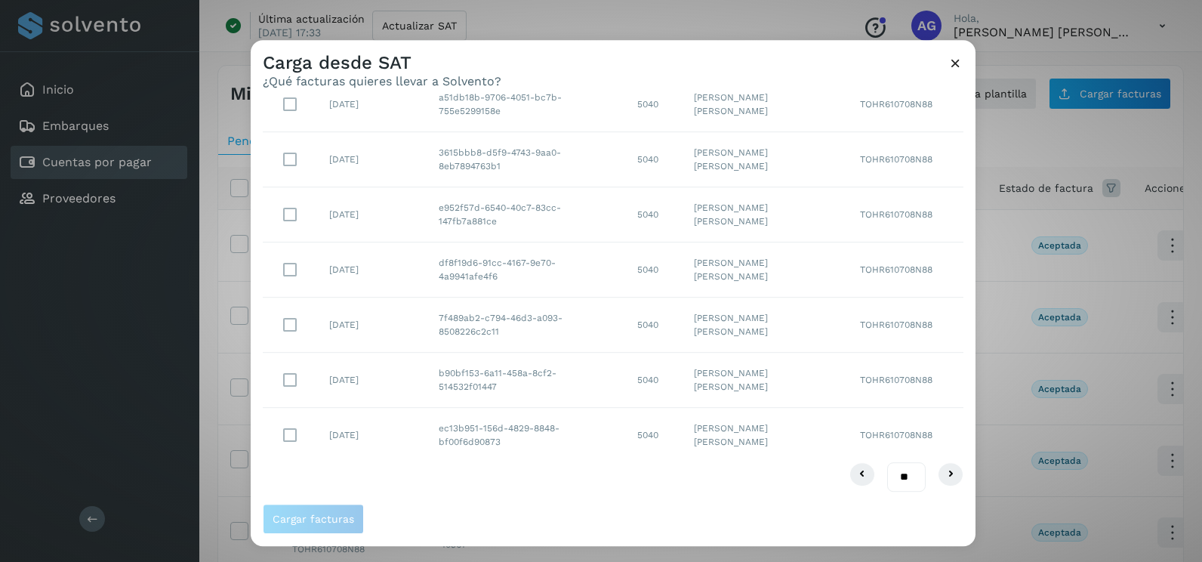
click at [893, 476] on select "** ** **" at bounding box center [906, 476] width 38 height 29
select select "**"
click at [887, 462] on select "** ** **" at bounding box center [906, 476] width 38 height 29
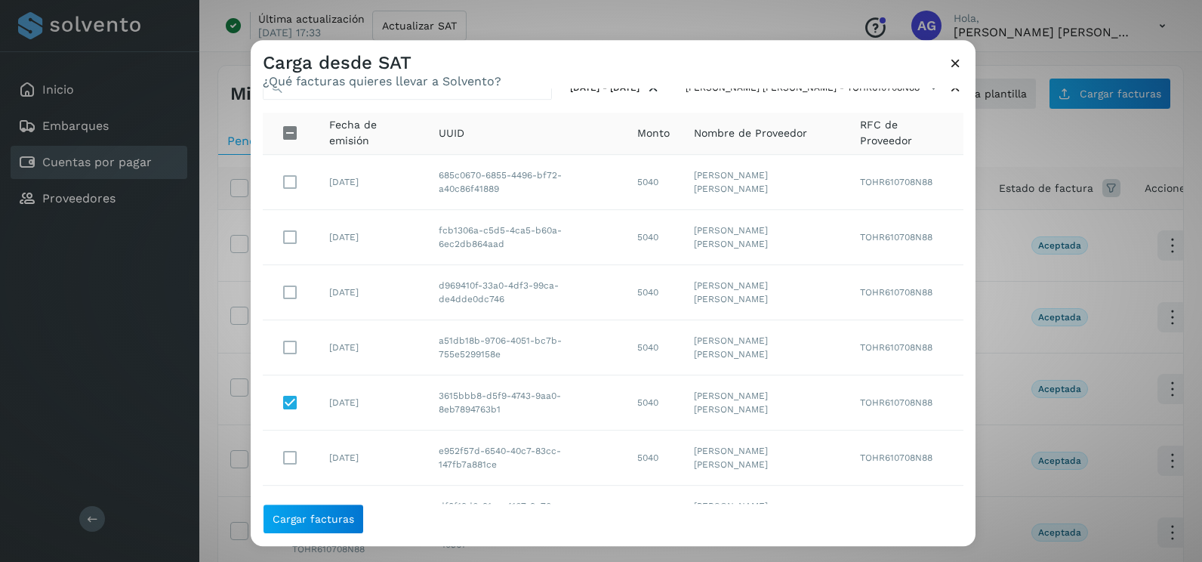
scroll to position [0, 0]
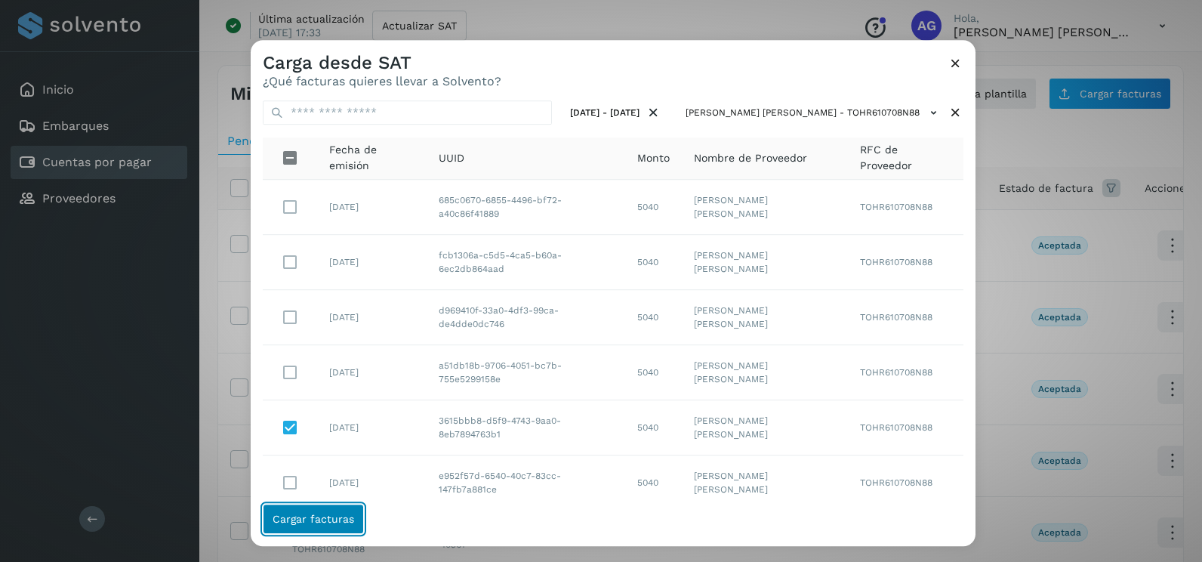
click at [324, 523] on span "Cargar facturas" at bounding box center [313, 518] width 82 height 11
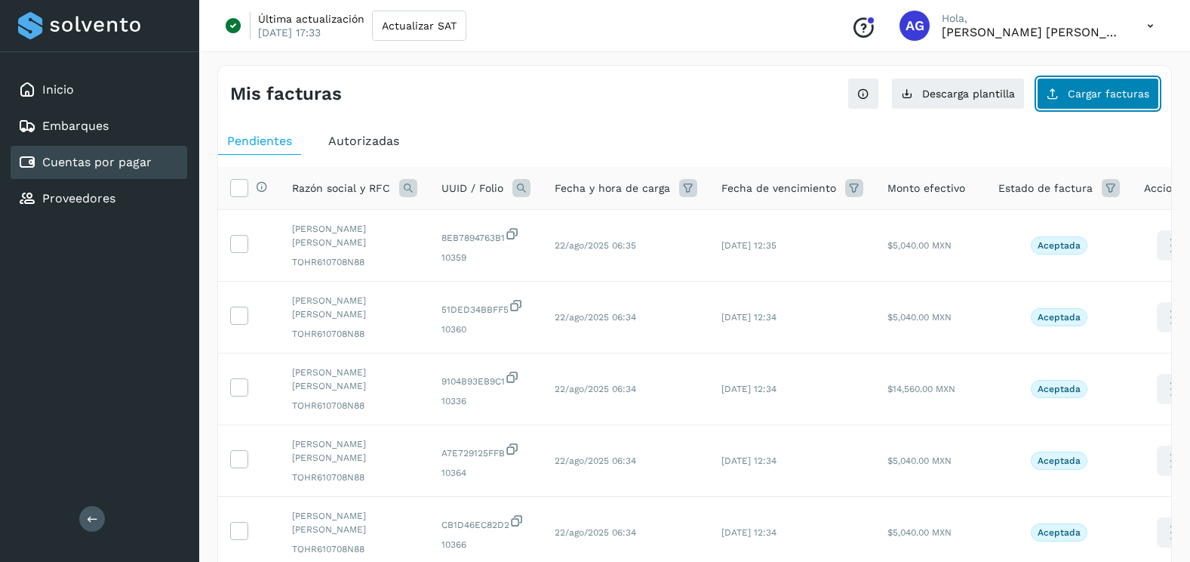
click at [1097, 102] on button "Cargar facturas" at bounding box center [1098, 94] width 122 height 32
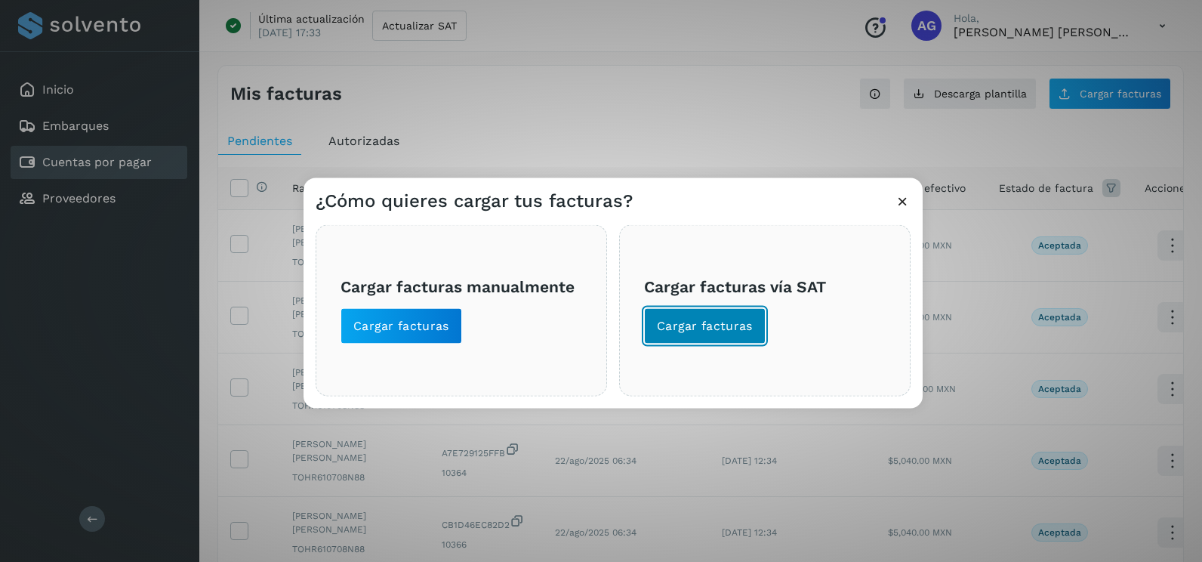
click at [744, 328] on span "Cargar facturas" at bounding box center [705, 326] width 96 height 17
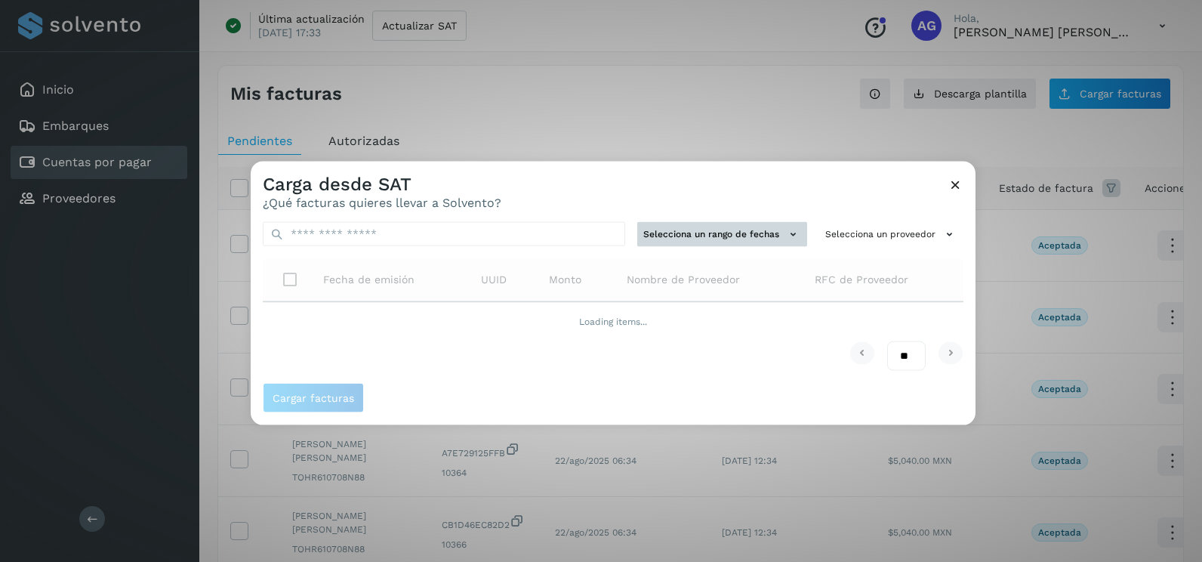
click at [699, 234] on button "Selecciona un rango de fechas" at bounding box center [722, 234] width 170 height 25
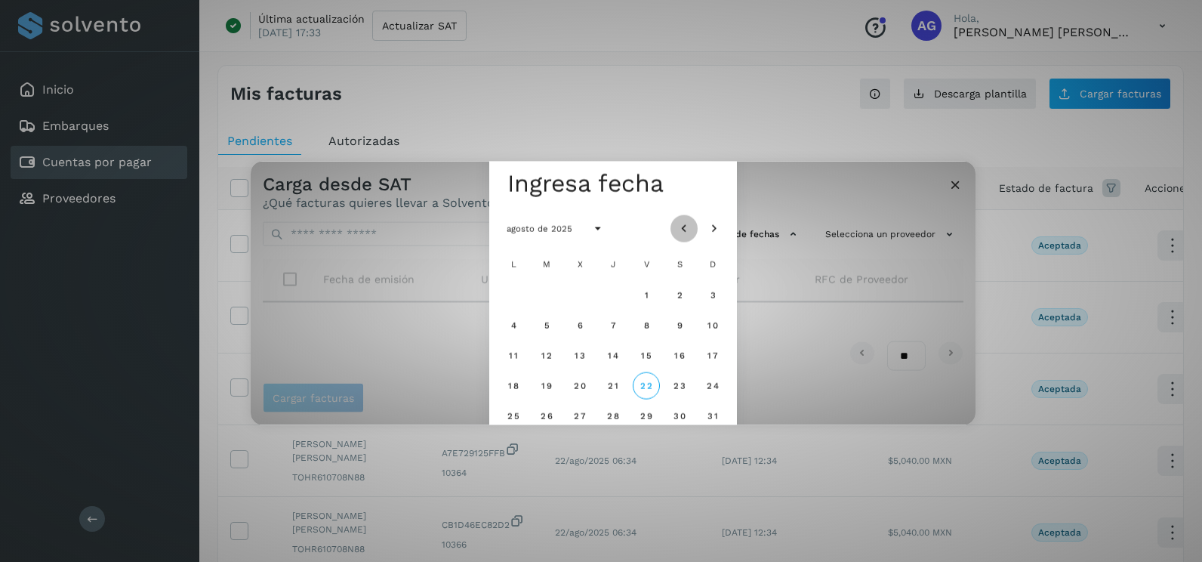
click at [679, 223] on icon "Mes anterior" at bounding box center [683, 228] width 15 height 15
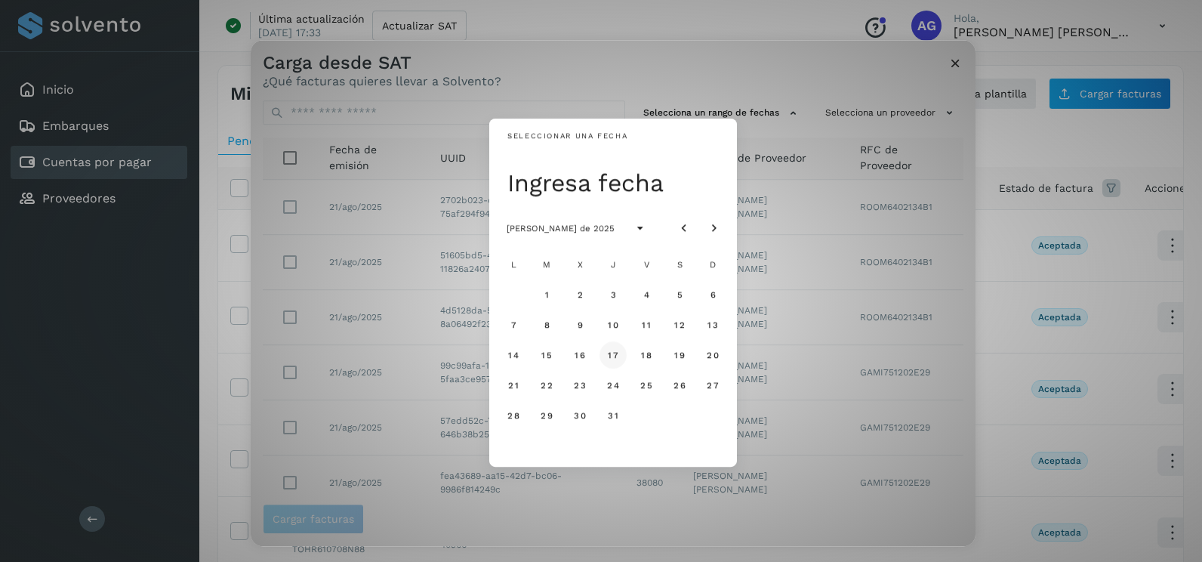
click at [606, 362] on button "17" at bounding box center [612, 354] width 27 height 27
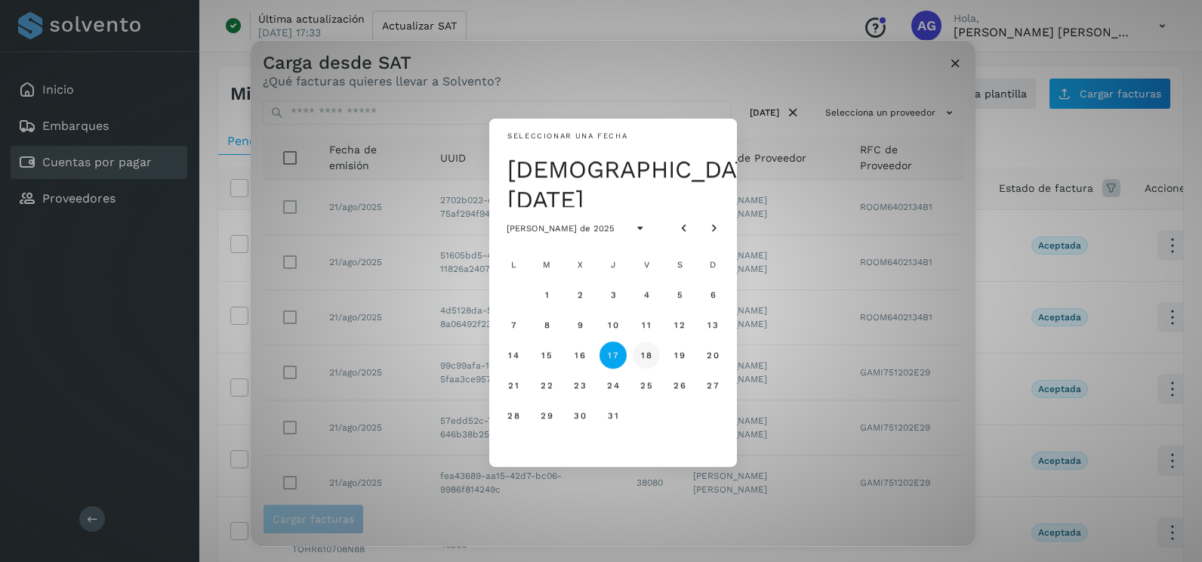
click at [645, 355] on span "18" at bounding box center [645, 354] width 11 height 11
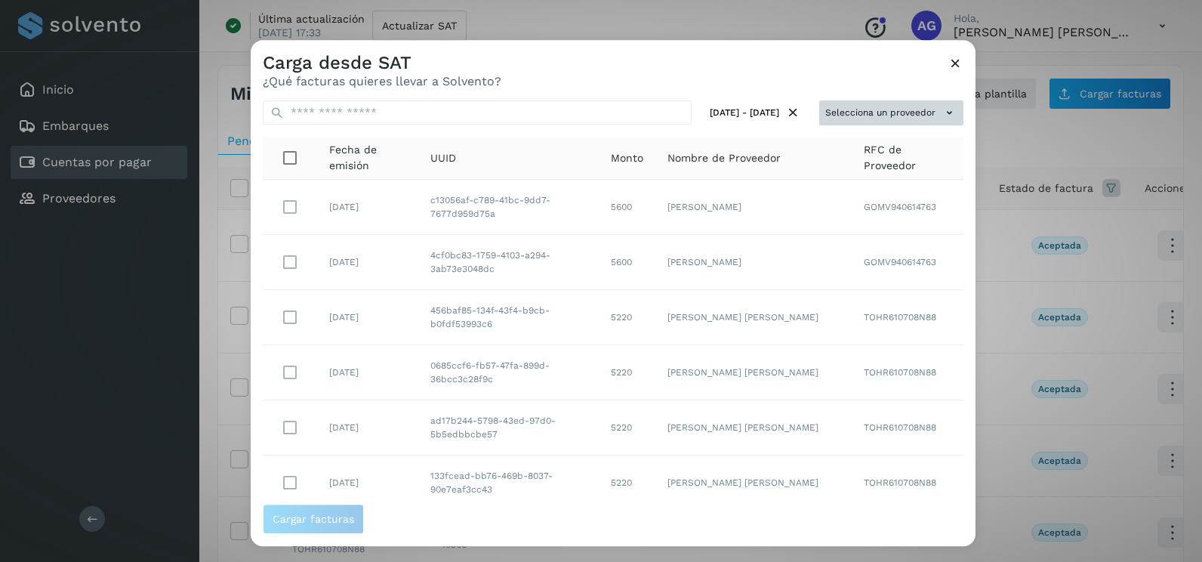
click at [929, 109] on button "Selecciona un proveedor" at bounding box center [891, 112] width 144 height 25
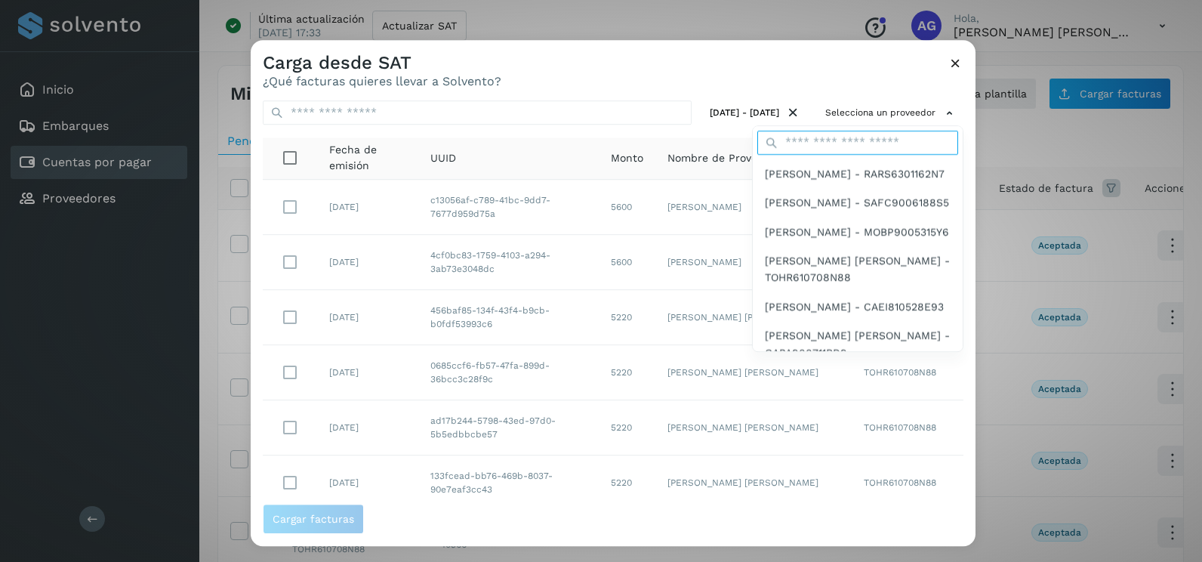
click at [845, 139] on input "text" at bounding box center [857, 143] width 201 height 24
type input "******"
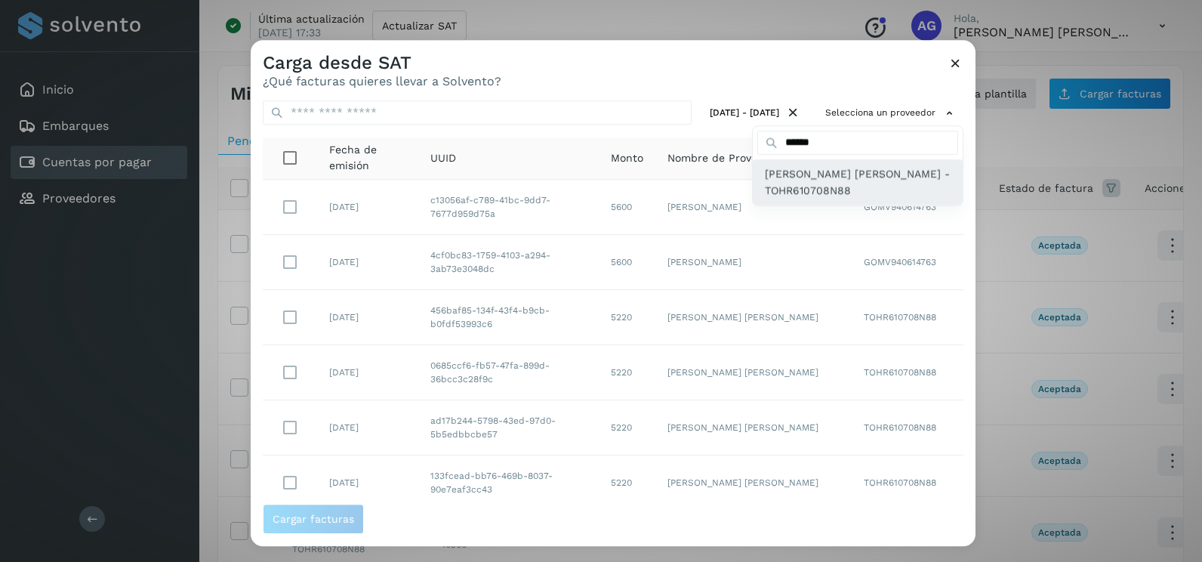
click at [826, 188] on span "[PERSON_NAME] - TOHR610708N88" at bounding box center [858, 182] width 186 height 34
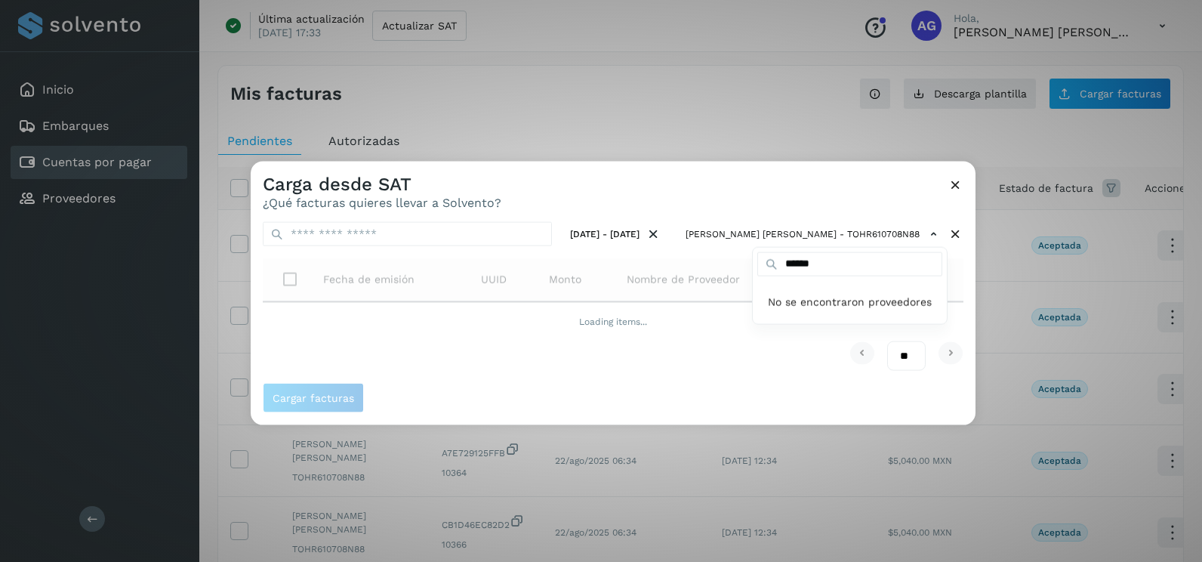
click at [786, 174] on div at bounding box center [852, 443] width 1202 height 562
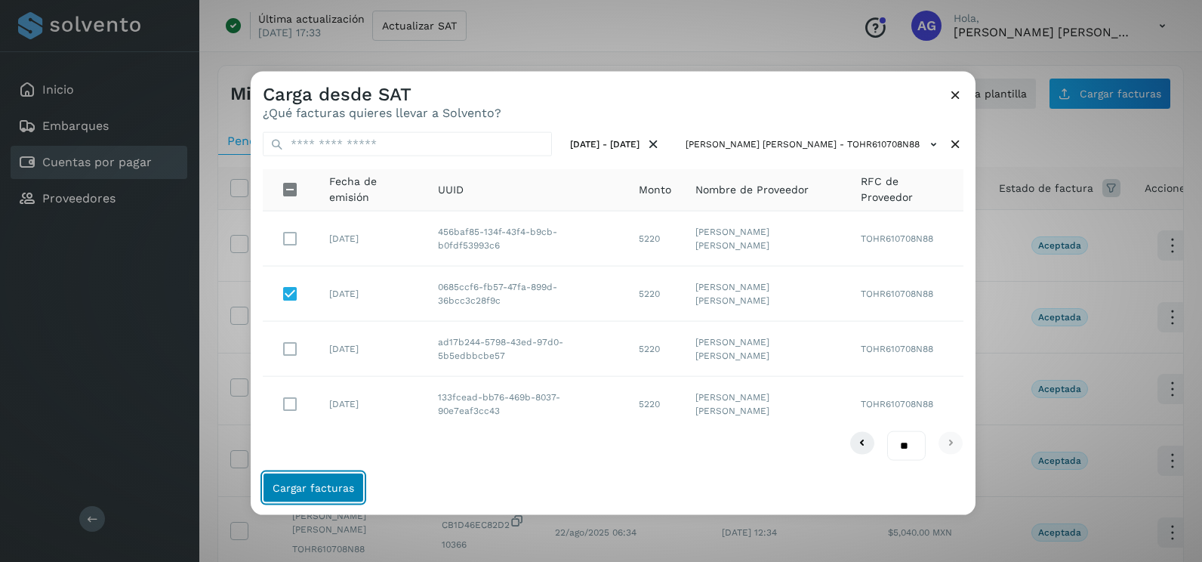
click at [331, 482] on span "Cargar facturas" at bounding box center [313, 487] width 82 height 11
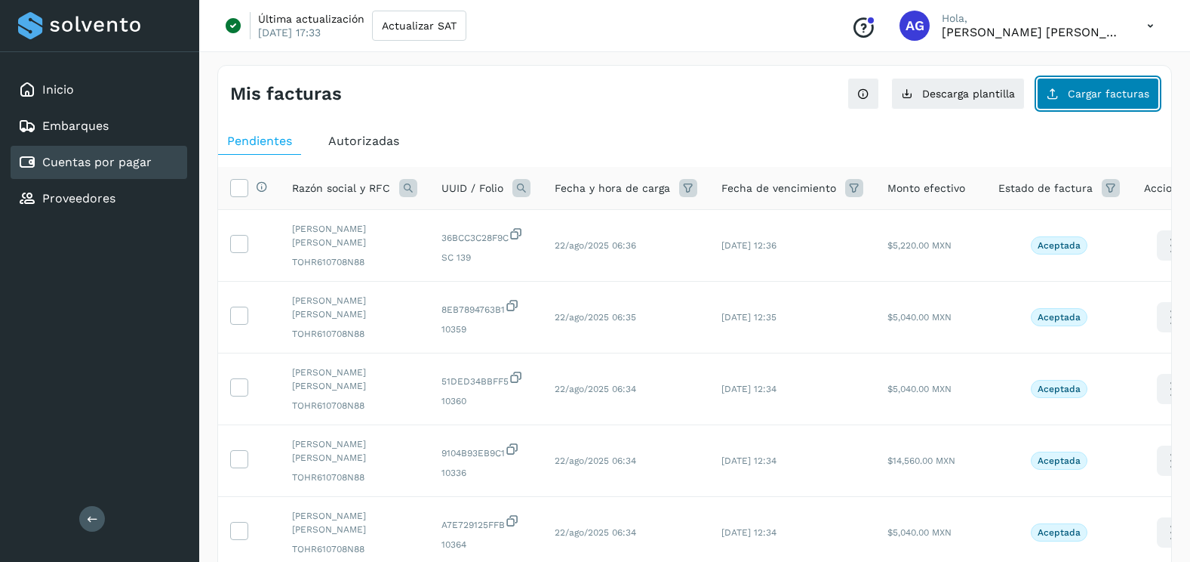
click at [1066, 99] on button "Cargar facturas" at bounding box center [1098, 94] width 122 height 32
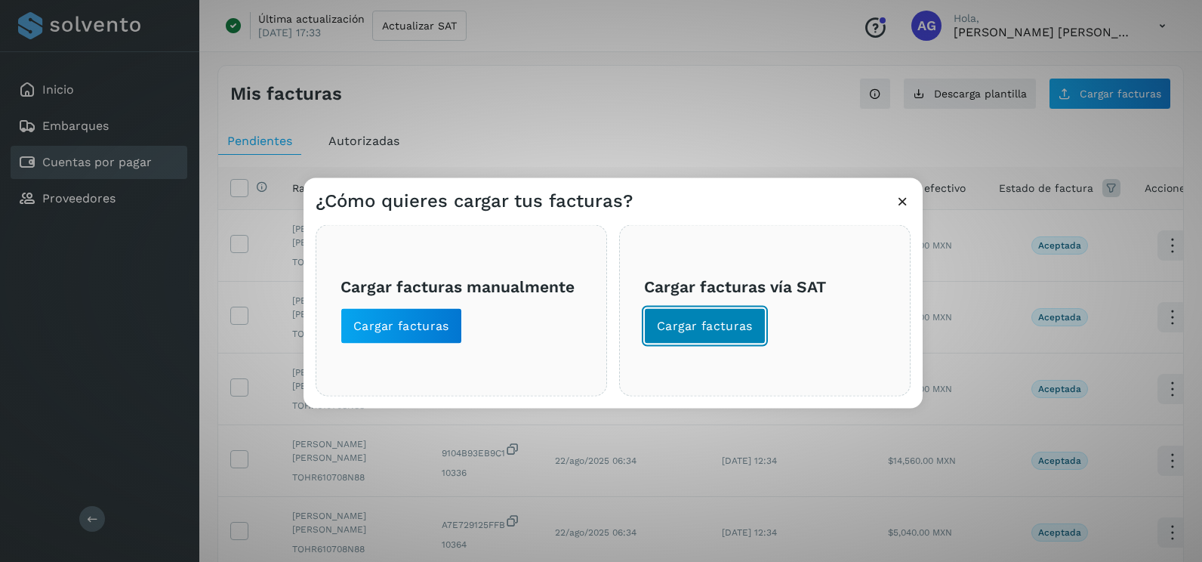
click at [691, 328] on span "Cargar facturas" at bounding box center [705, 326] width 96 height 17
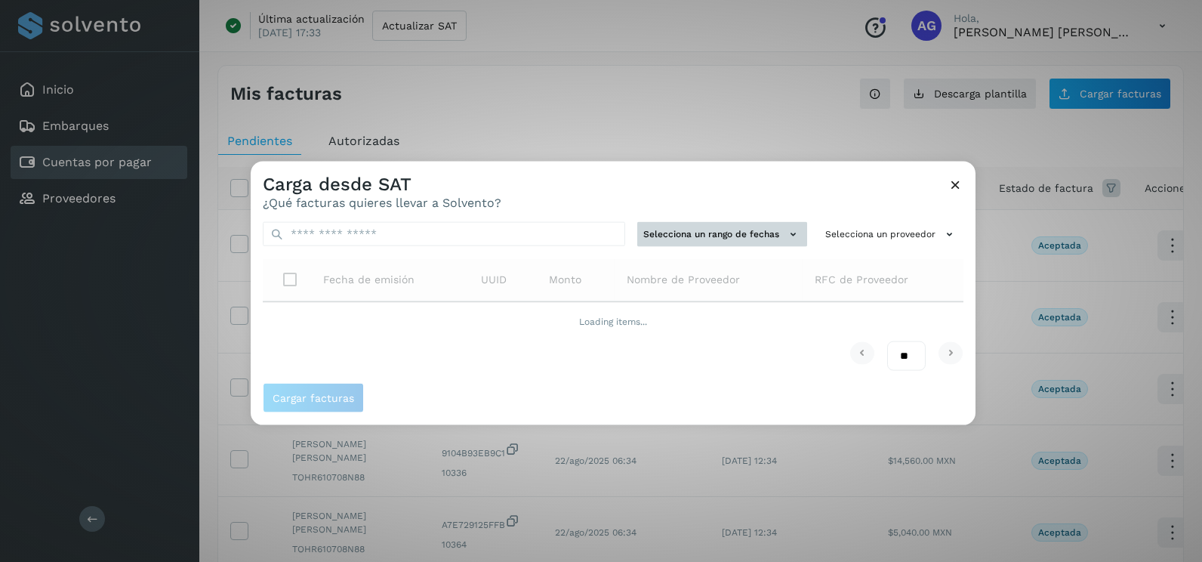
click at [722, 228] on button "Selecciona un rango de fechas" at bounding box center [722, 234] width 170 height 25
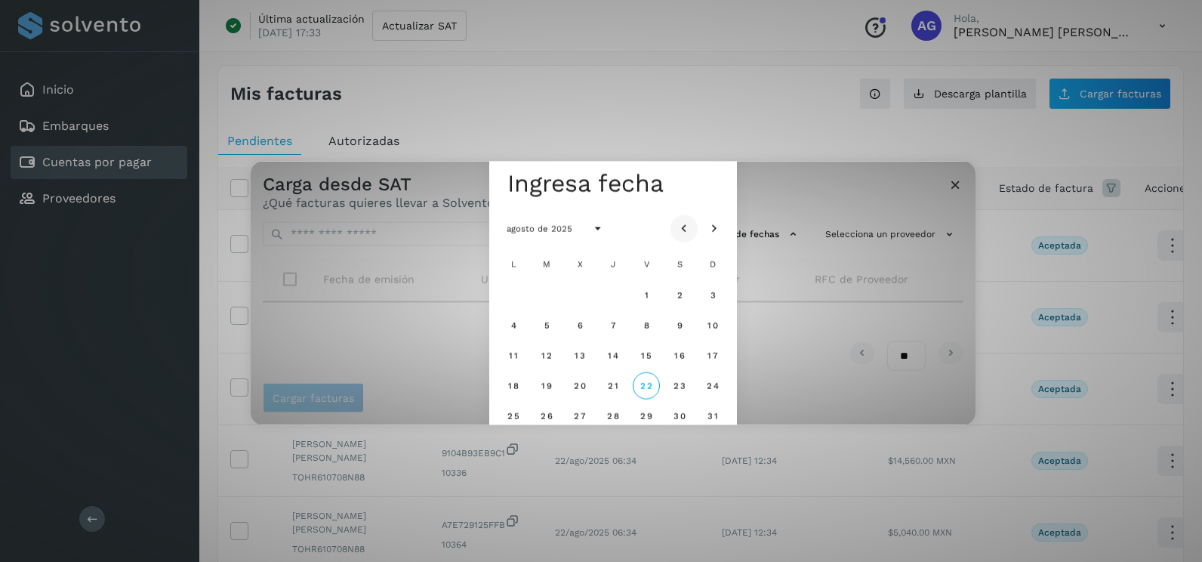
click at [682, 224] on icon "Mes anterior" at bounding box center [683, 228] width 15 height 15
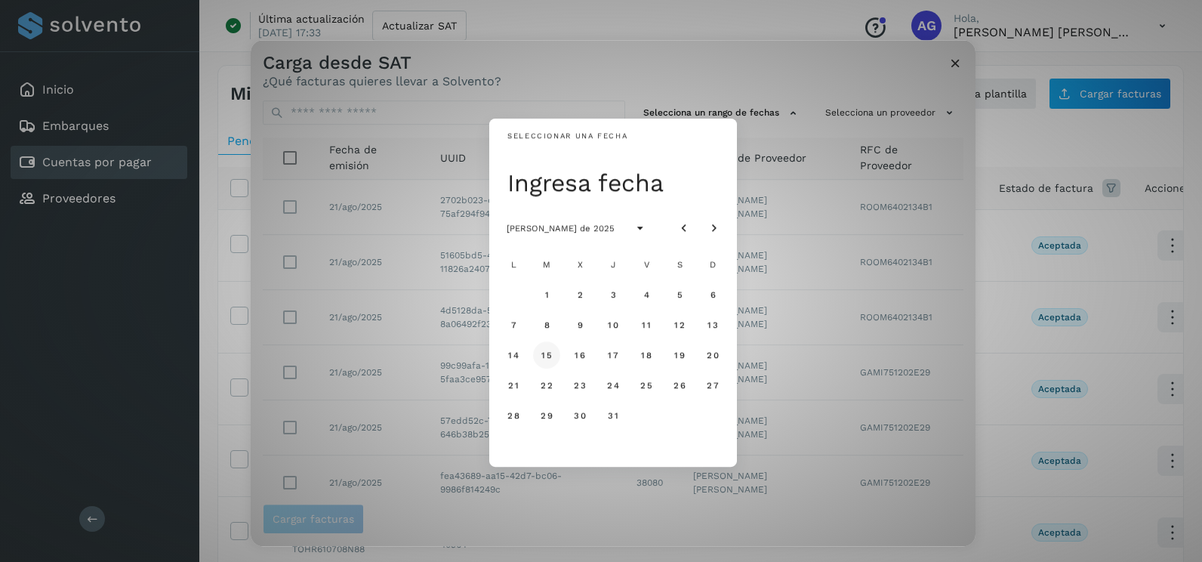
click at [540, 356] on button "15" at bounding box center [546, 354] width 27 height 27
click at [587, 362] on button "16" at bounding box center [579, 354] width 27 height 27
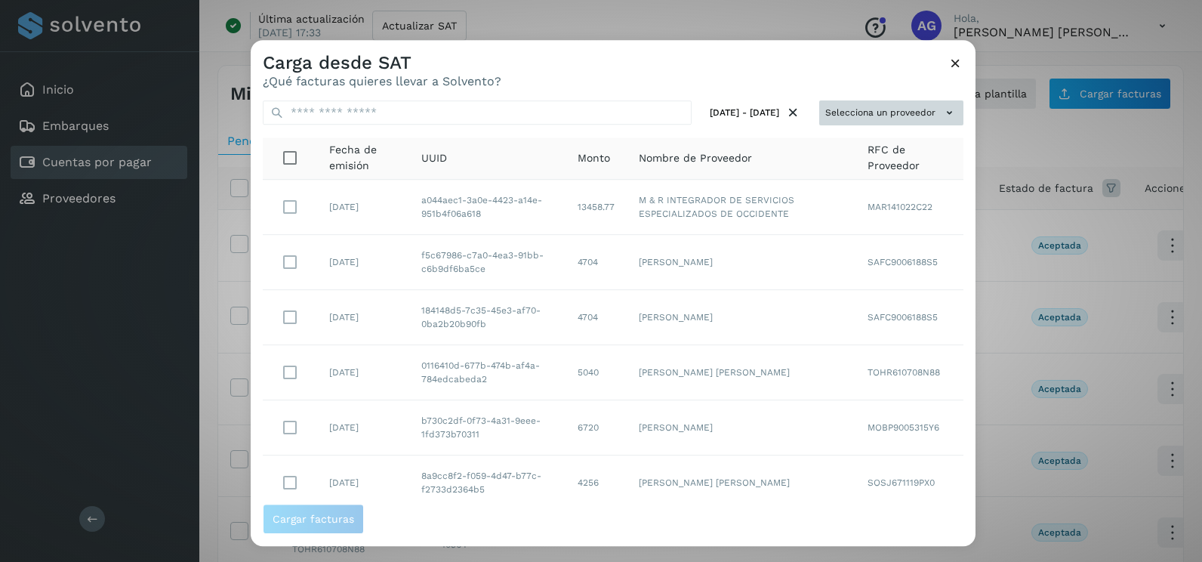
click at [850, 115] on button "Selecciona un proveedor" at bounding box center [891, 112] width 144 height 25
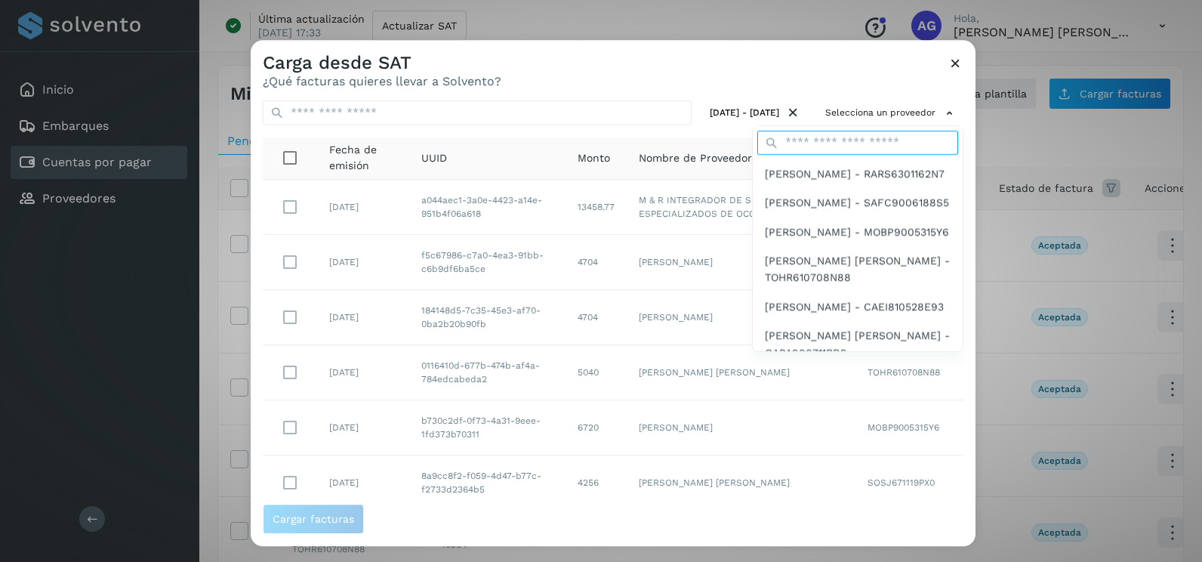
click at [817, 144] on input "text" at bounding box center [857, 143] width 201 height 24
type input "******"
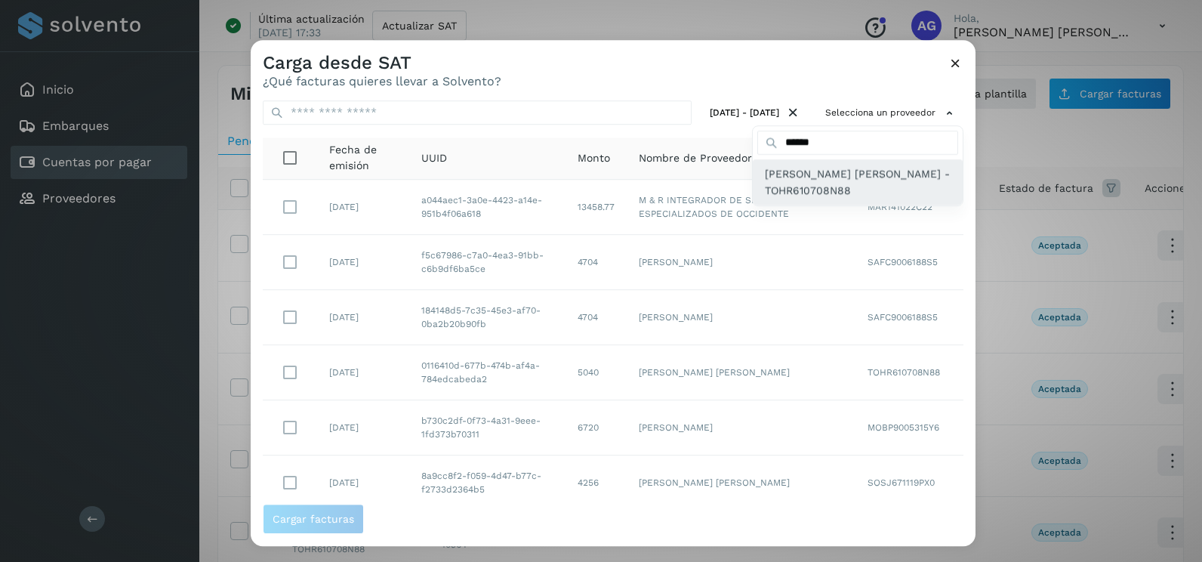
click at [799, 199] on span "[PERSON_NAME] - TOHR610708N88" at bounding box center [858, 182] width 186 height 34
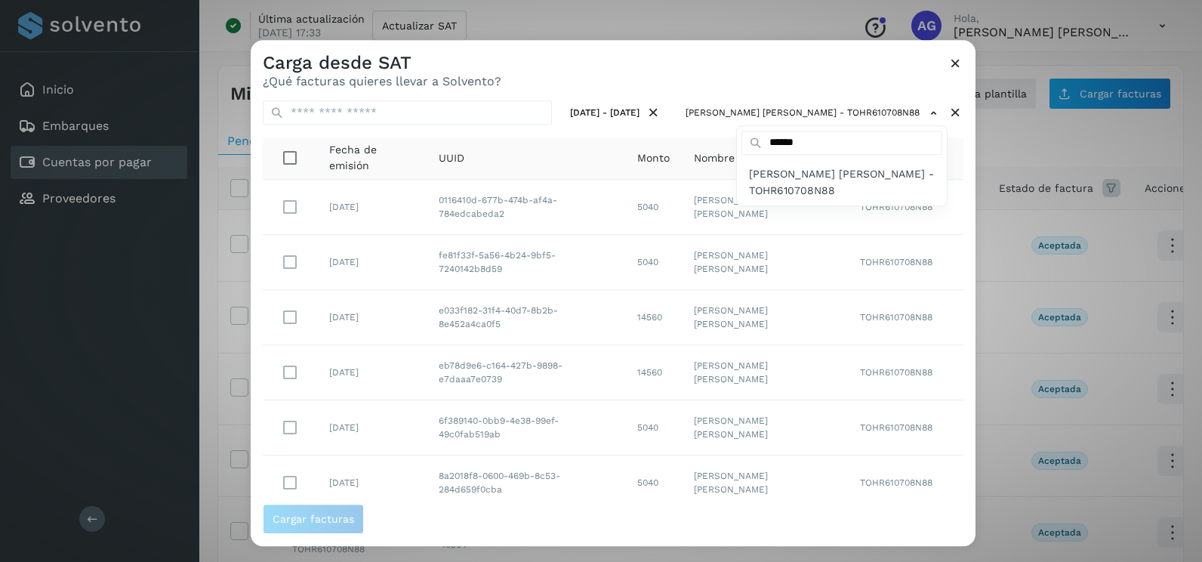
click at [960, 366] on div at bounding box center [852, 321] width 1202 height 562
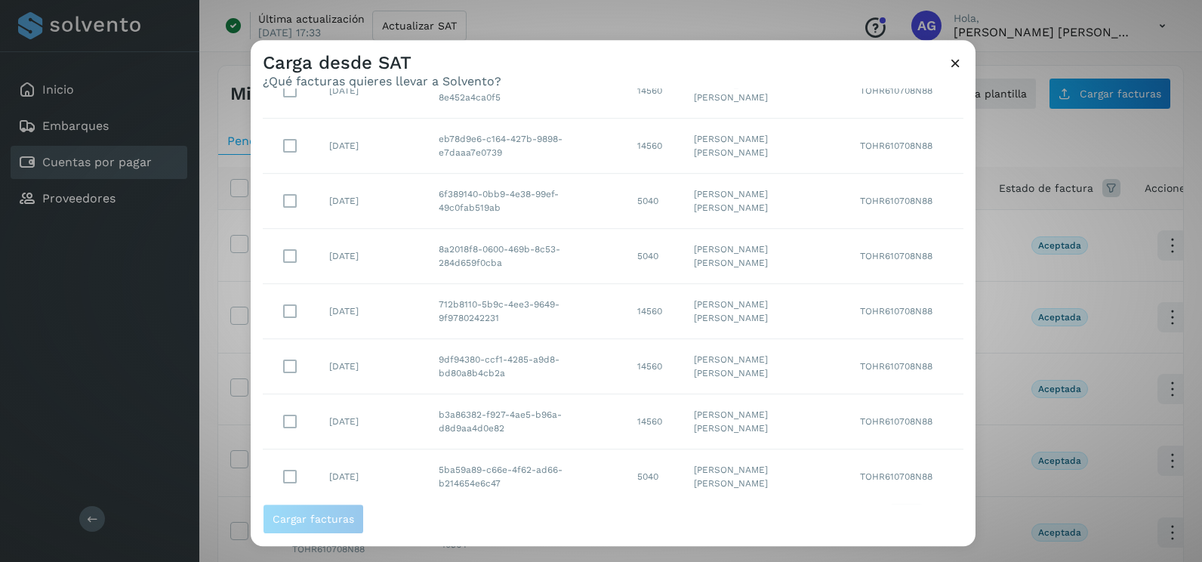
scroll to position [268, 0]
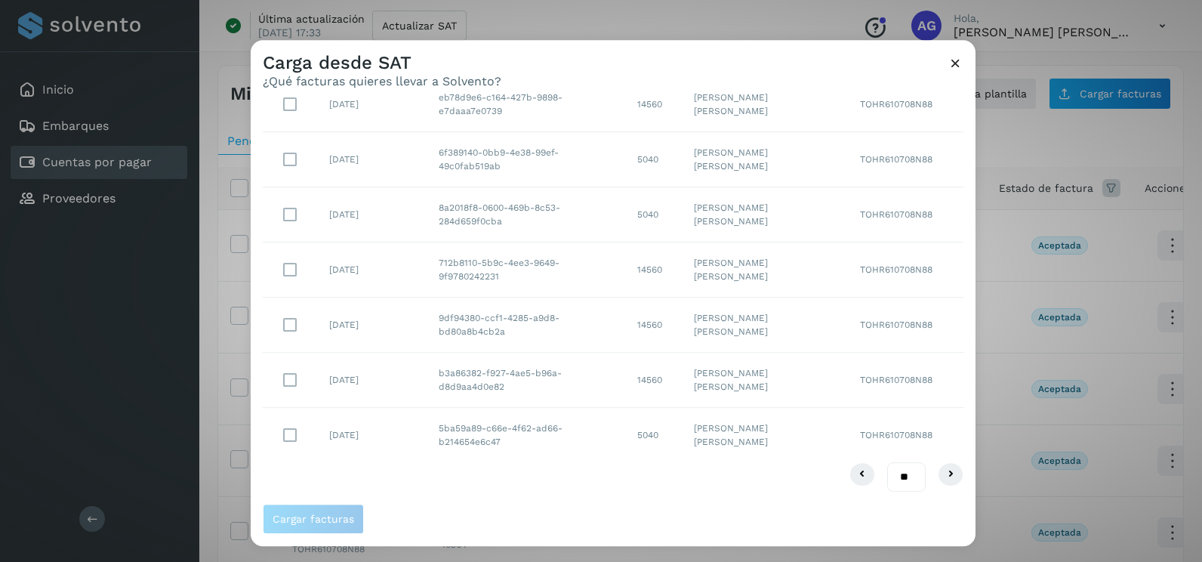
click at [899, 476] on select "** ** **" at bounding box center [906, 476] width 38 height 29
select select "**"
click at [887, 462] on select "** ** **" at bounding box center [906, 476] width 38 height 29
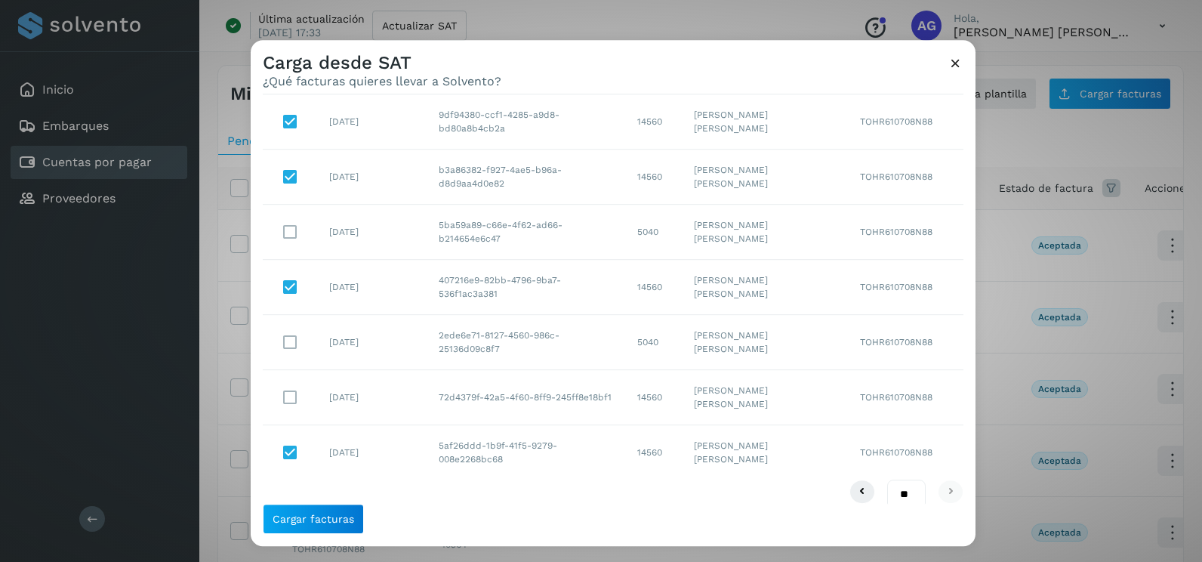
scroll to position [488, 0]
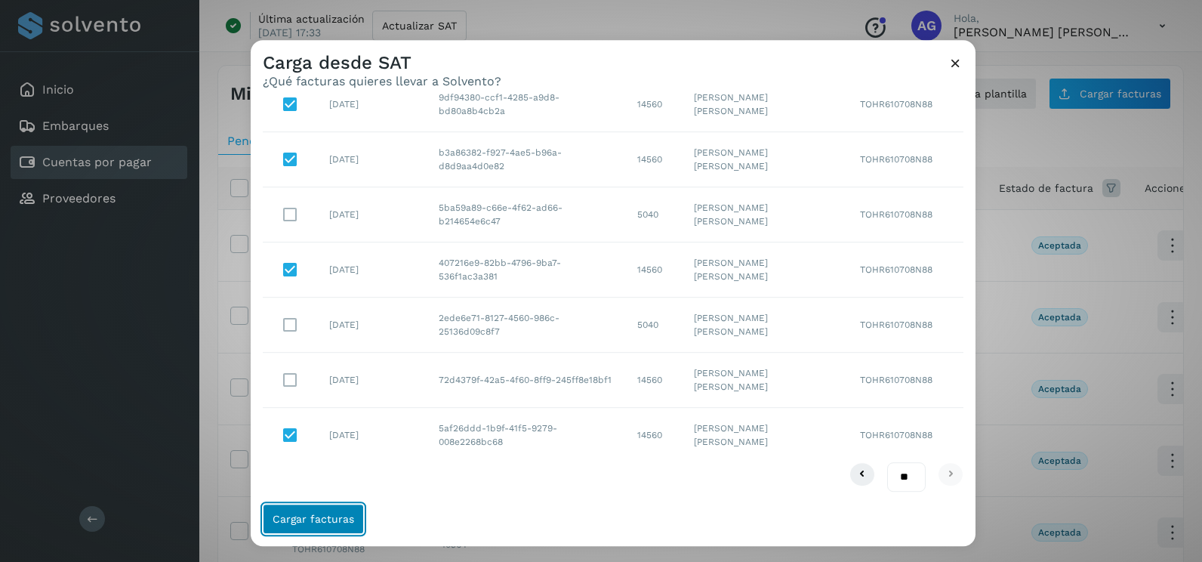
click at [346, 509] on button "Cargar facturas" at bounding box center [313, 518] width 101 height 30
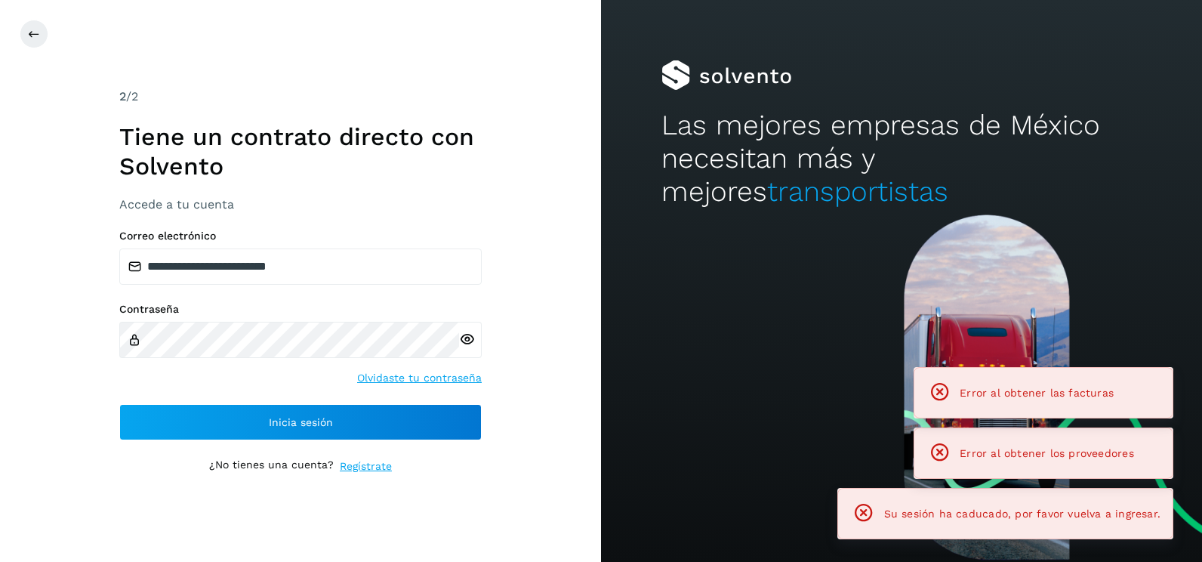
click at [410, 442] on div "**********" at bounding box center [300, 281] width 362 height 386
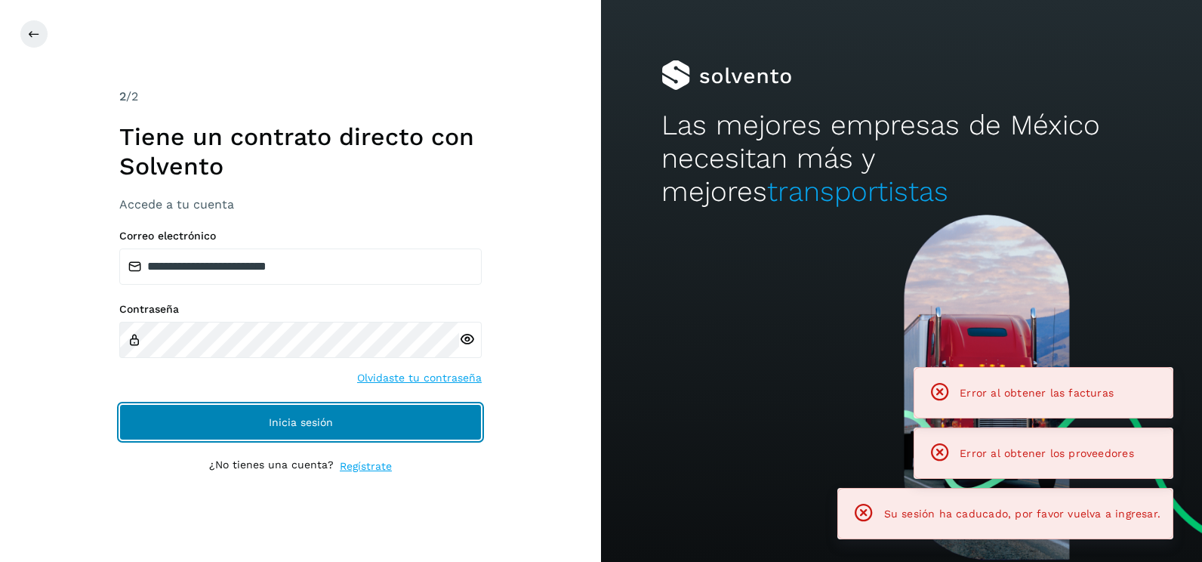
click at [410, 435] on button "Inicia sesión" at bounding box center [300, 422] width 362 height 36
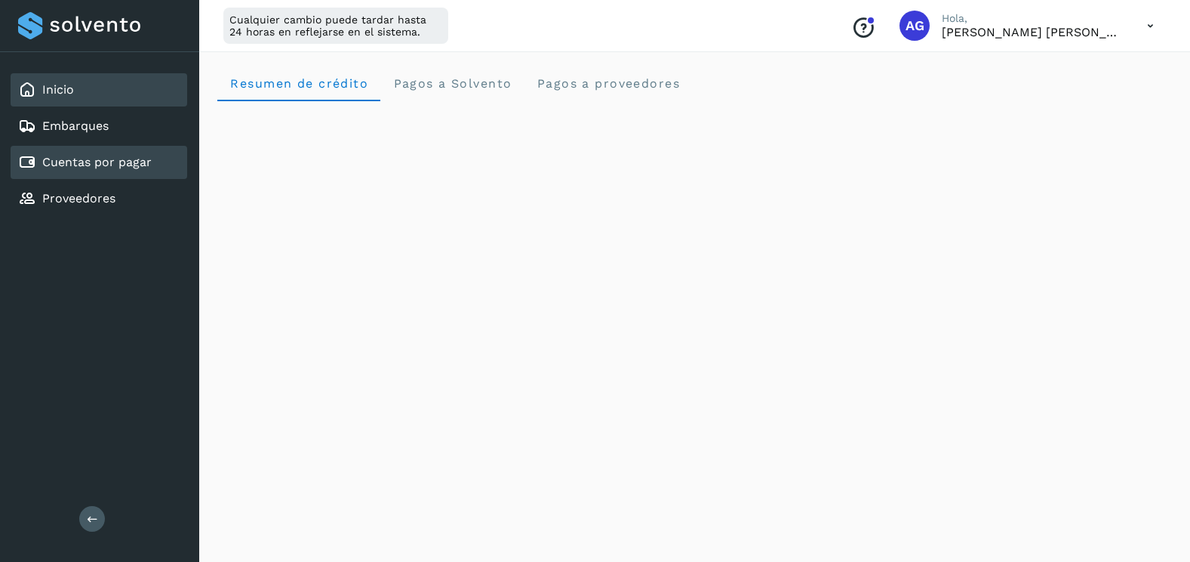
click at [147, 168] on link "Cuentas por pagar" at bounding box center [96, 162] width 109 height 14
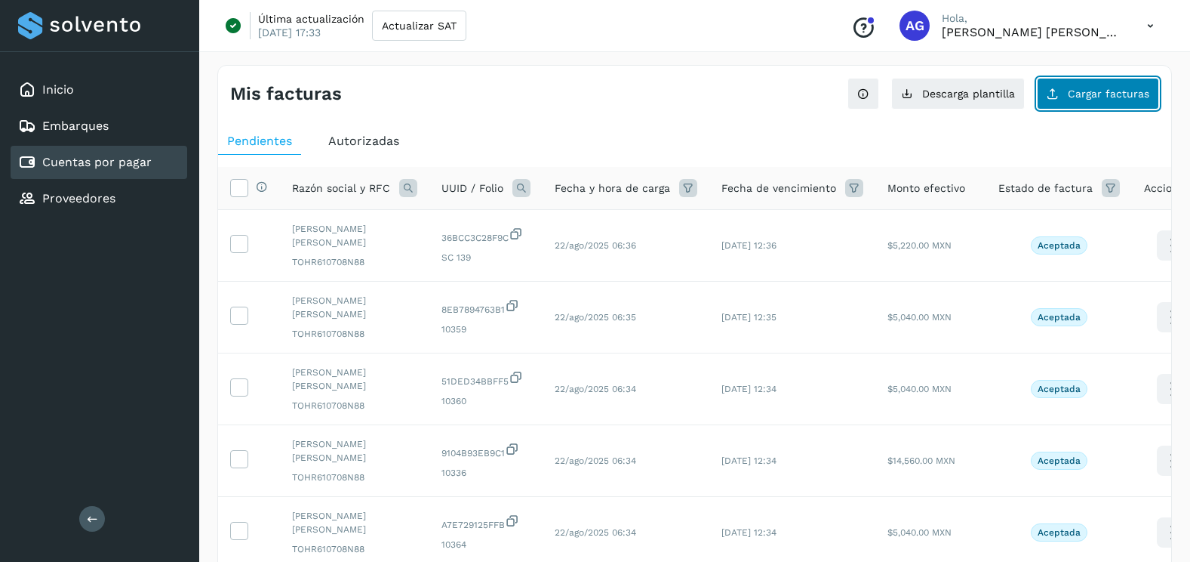
click at [1107, 100] on button "Cargar facturas" at bounding box center [1098, 94] width 122 height 32
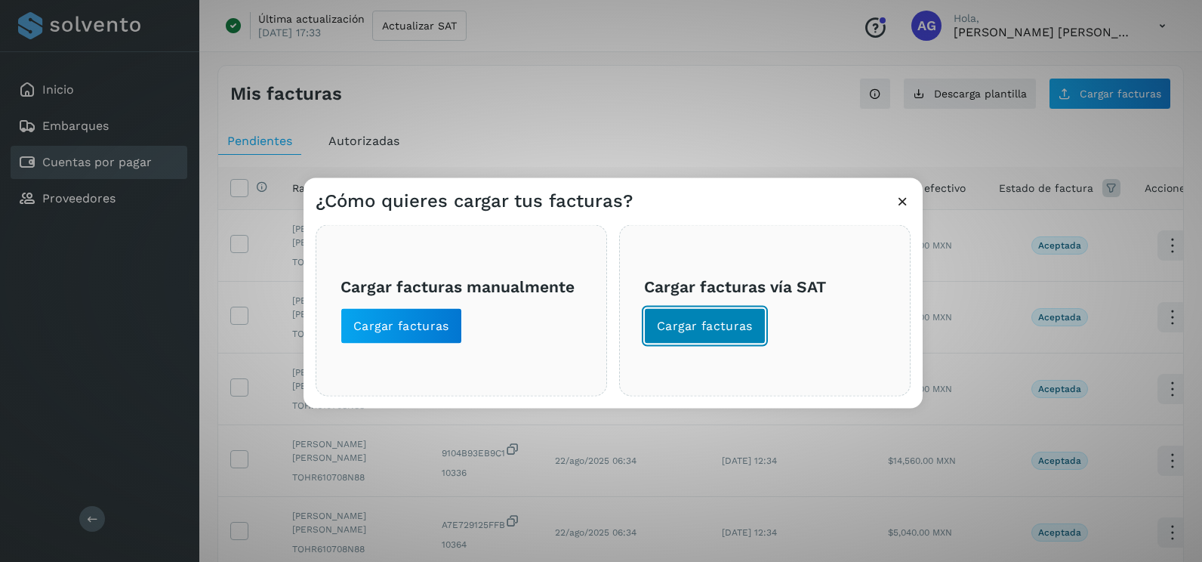
click at [703, 336] on button "Cargar facturas" at bounding box center [705, 326] width 122 height 36
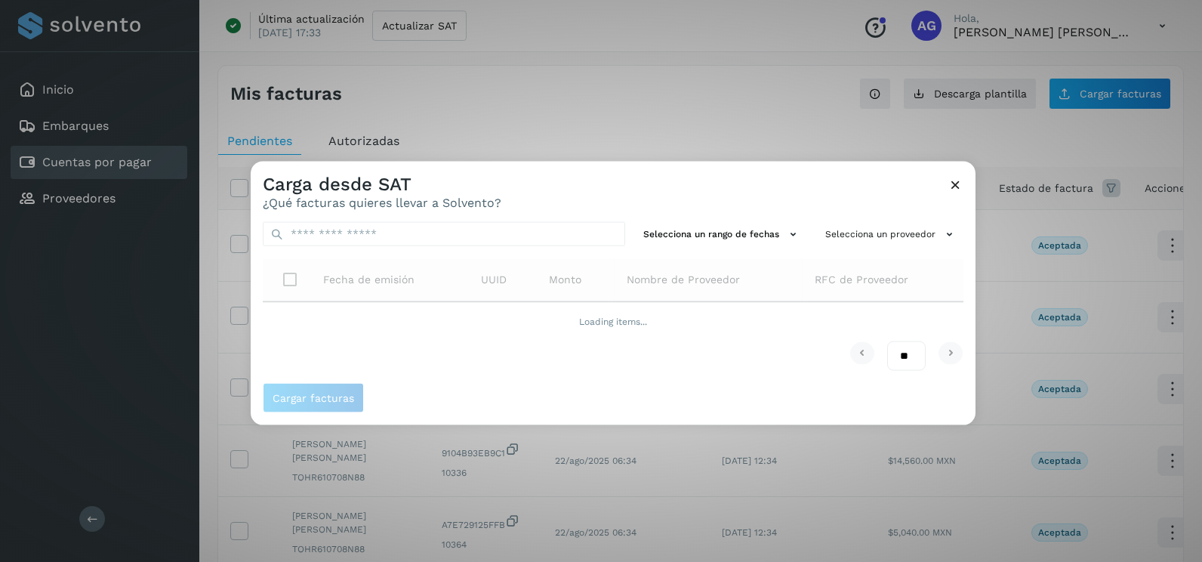
click at [717, 205] on div "Carga desde SAT ¿Qué facturas quieres llevar a Solvento?" at bounding box center [613, 186] width 725 height 48
click at [723, 218] on div "Selecciona un rango de fechas Selecciona un proveedor Fecha de emisión UUID Mon…" at bounding box center [613, 296] width 725 height 173
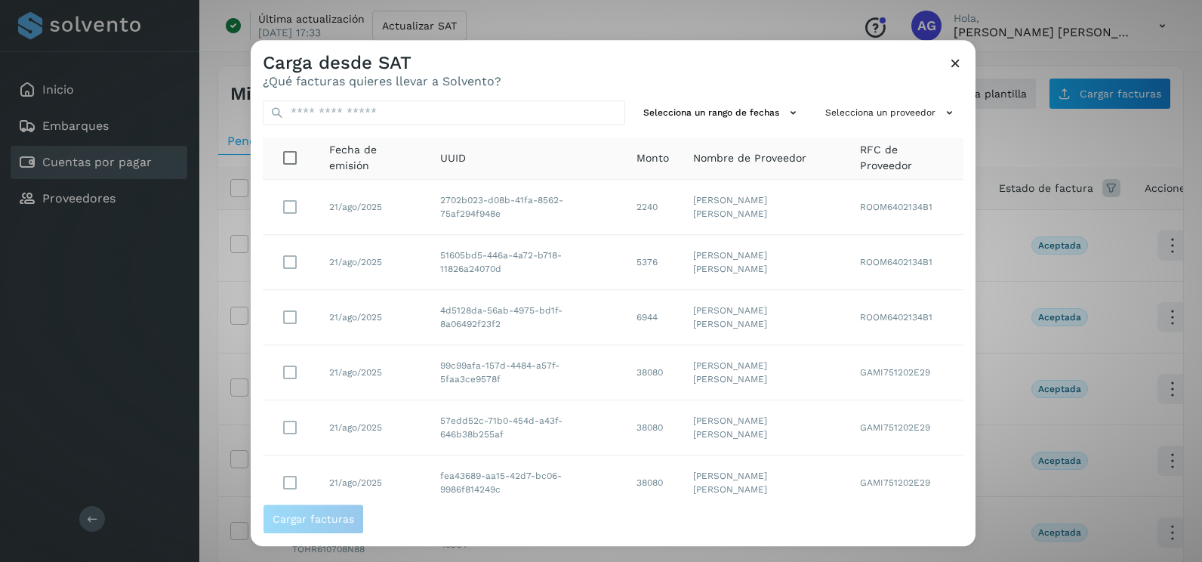
click at [719, 233] on td "[PERSON_NAME]" at bounding box center [764, 207] width 167 height 55
click at [737, 116] on button "Selecciona un rango de fechas" at bounding box center [722, 112] width 170 height 25
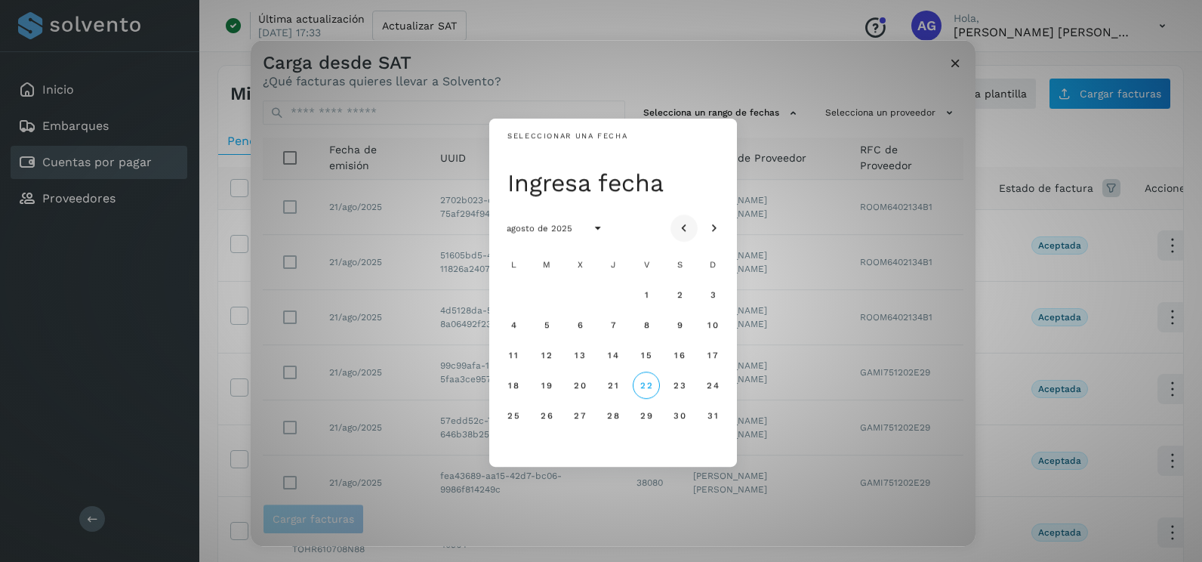
click at [691, 225] on icon "Mes anterior" at bounding box center [683, 228] width 15 height 15
click at [547, 352] on span "15" at bounding box center [545, 354] width 11 height 11
click at [586, 353] on button "16" at bounding box center [579, 354] width 27 height 27
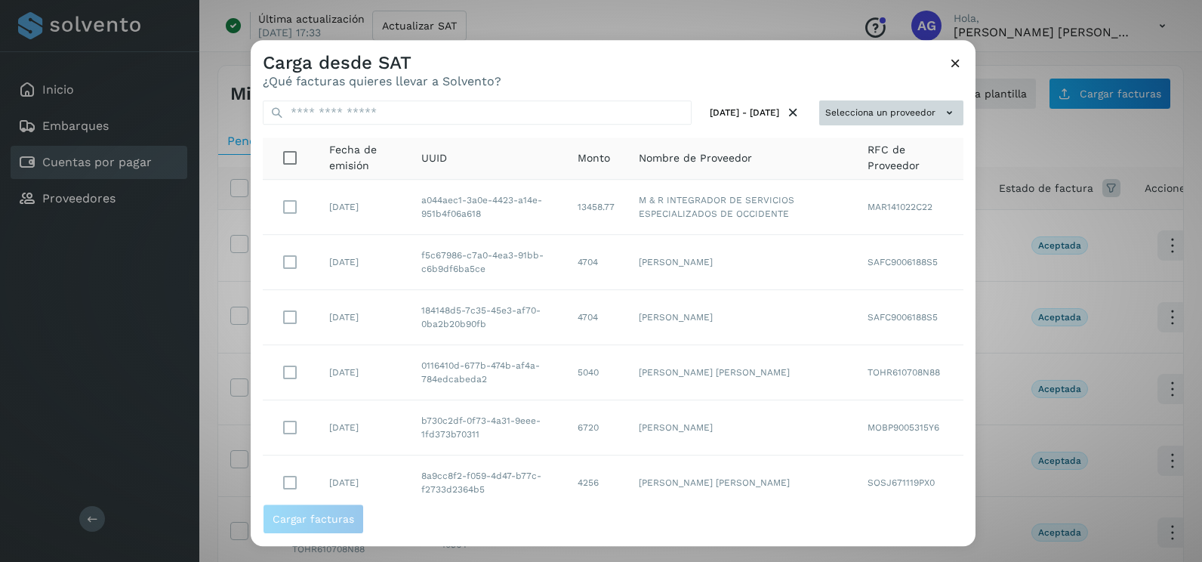
click at [865, 109] on button "Selecciona un proveedor" at bounding box center [891, 112] width 144 height 25
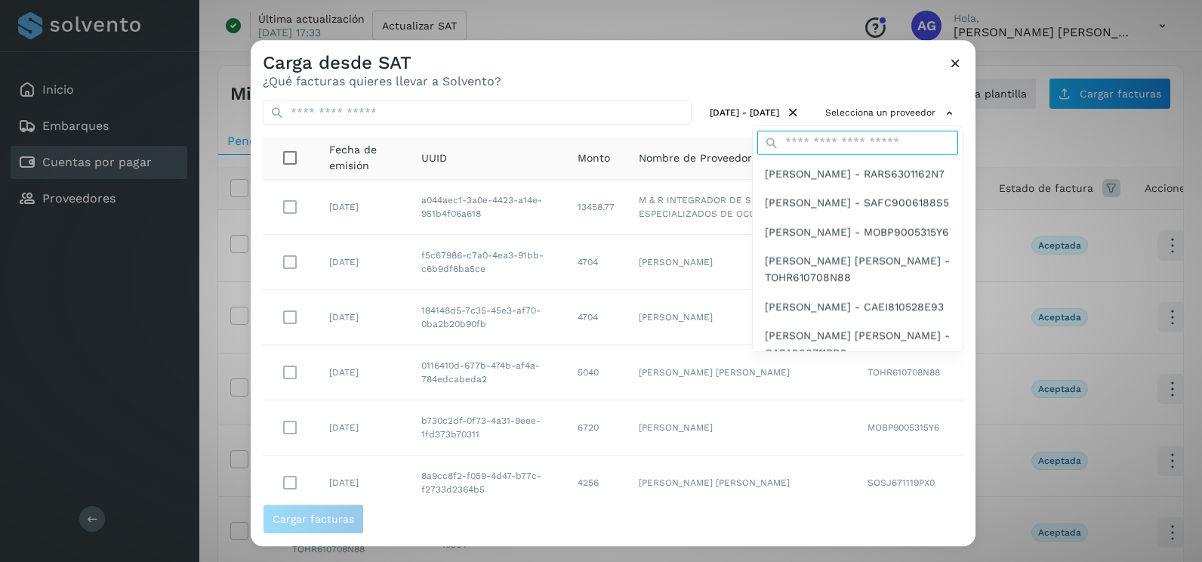
click at [841, 133] on input "text" at bounding box center [857, 143] width 201 height 24
type input "******"
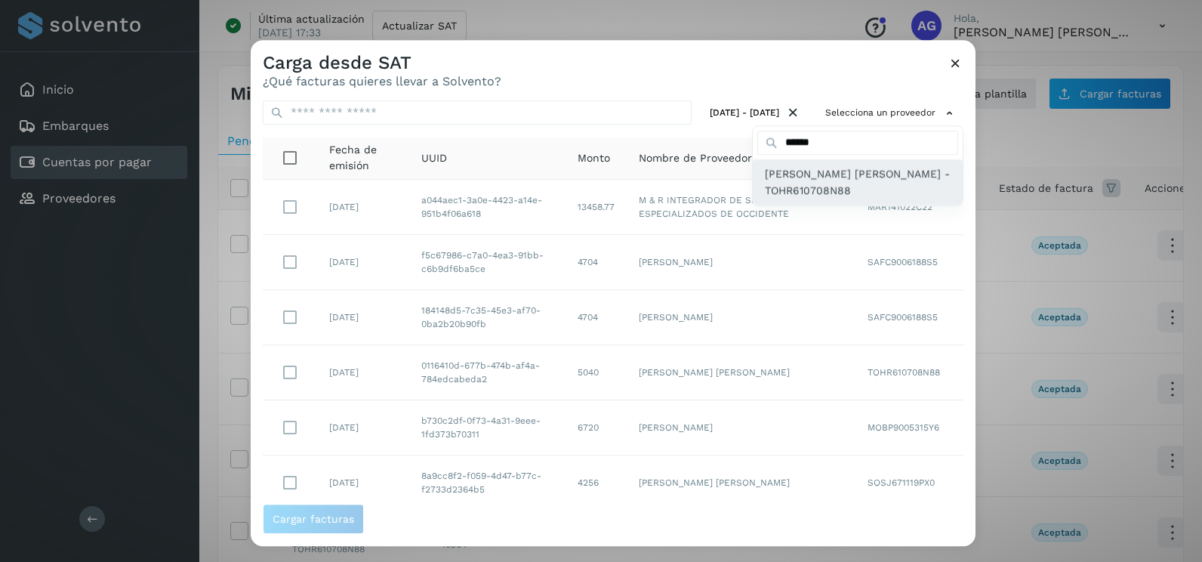
click at [829, 193] on span "[PERSON_NAME] - TOHR610708N88" at bounding box center [858, 182] width 186 height 34
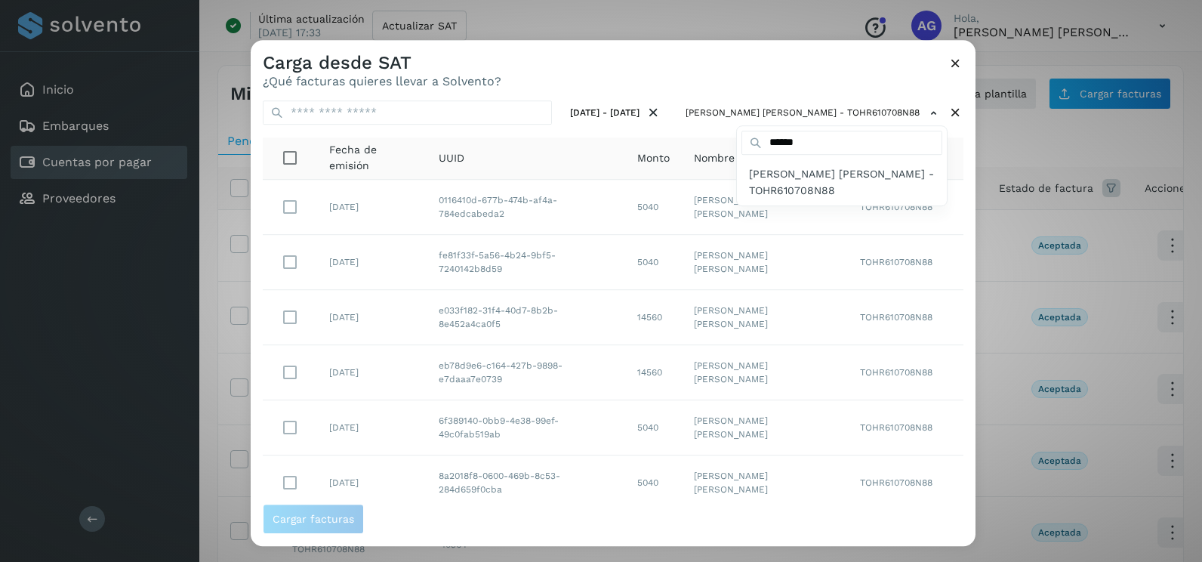
click at [829, 193] on span "[PERSON_NAME] - TOHR610708N88" at bounding box center [842, 182] width 186 height 34
click at [746, 88] on div at bounding box center [852, 321] width 1202 height 562
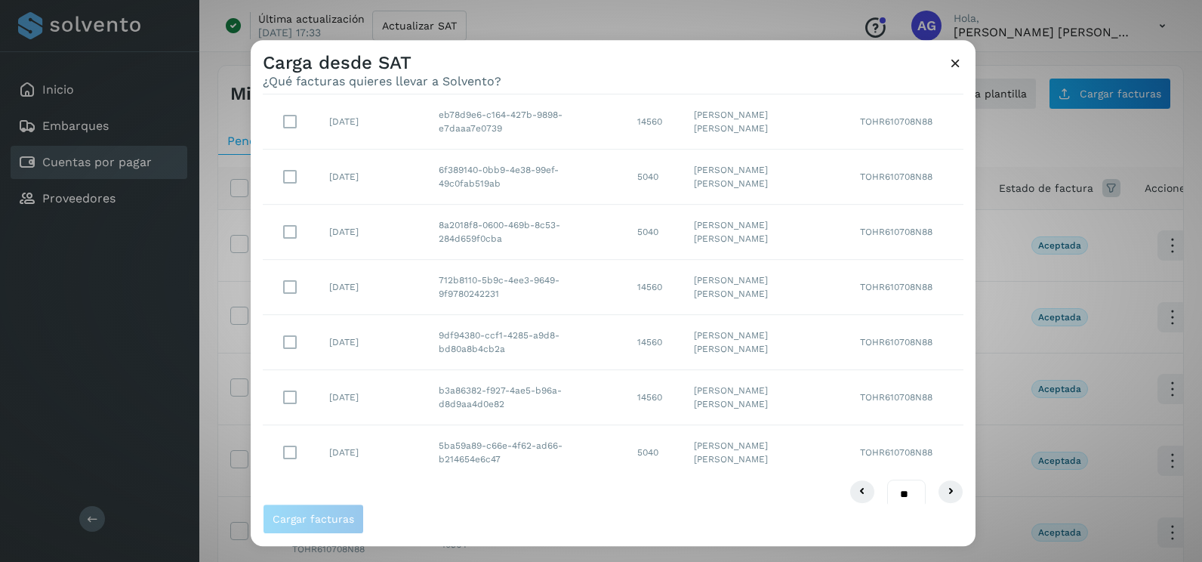
scroll to position [268, 0]
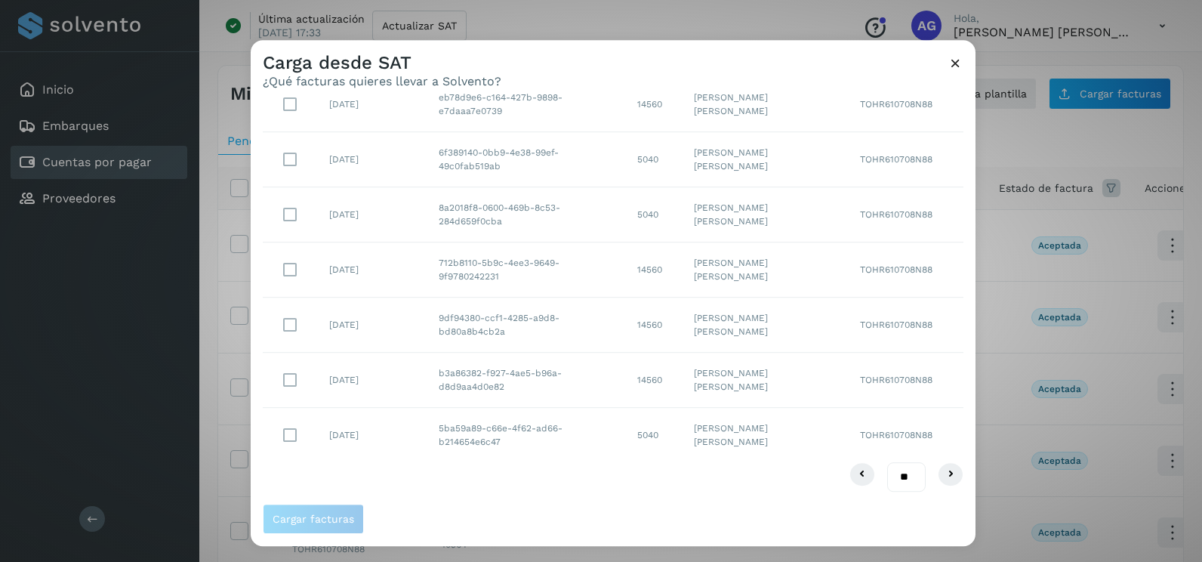
click at [896, 474] on select "** ** **" at bounding box center [906, 476] width 38 height 29
select select "**"
click at [887, 462] on select "** ** **" at bounding box center [906, 476] width 38 height 29
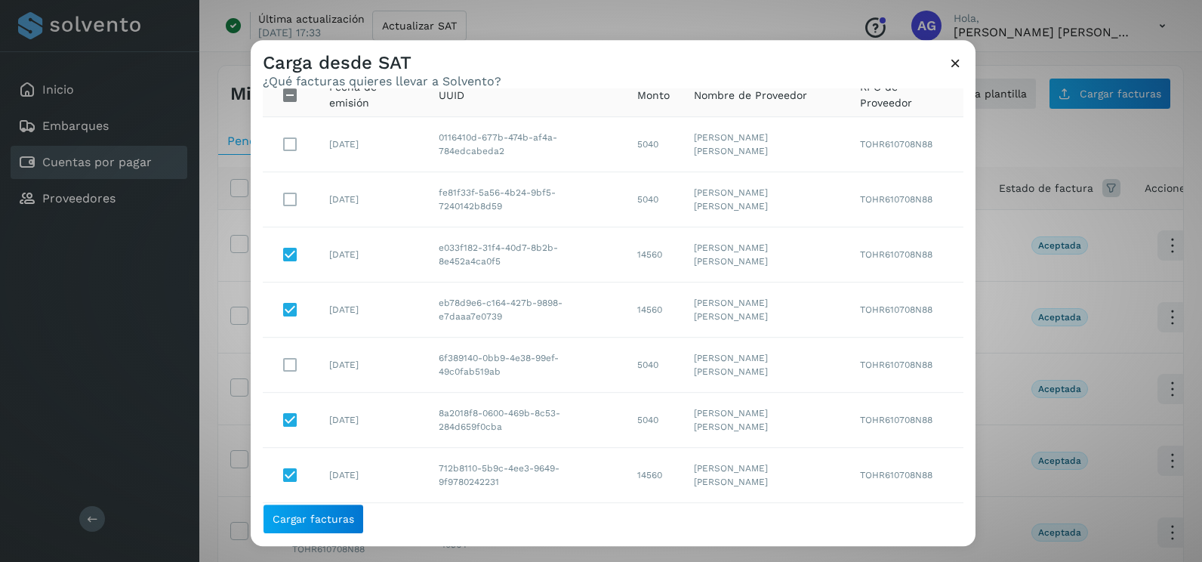
scroll to position [35, 0]
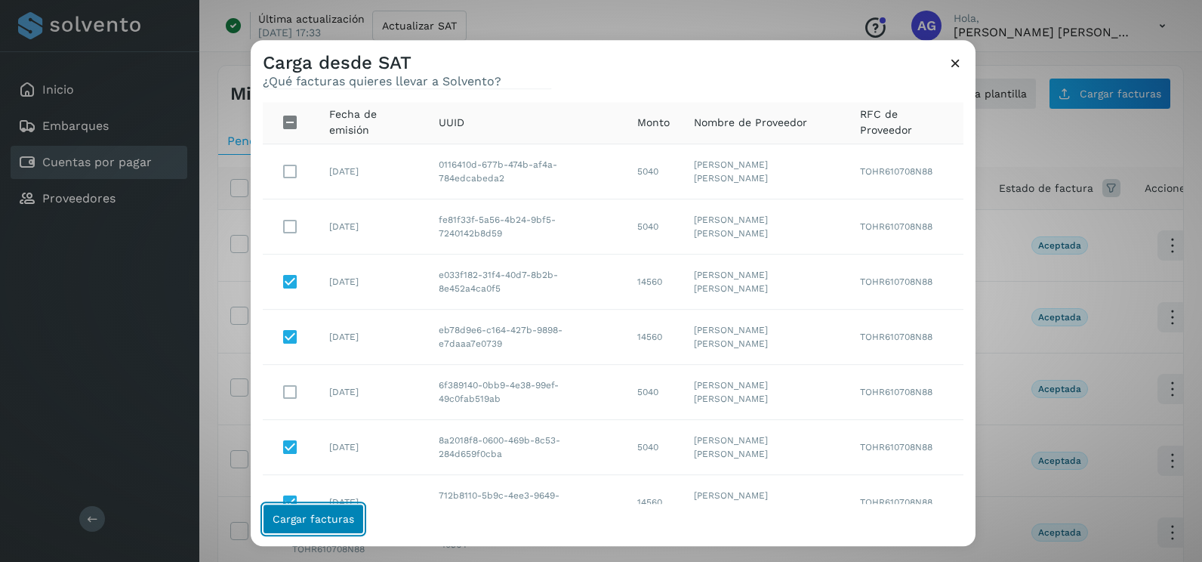
click at [352, 509] on button "Cargar facturas" at bounding box center [313, 518] width 101 height 30
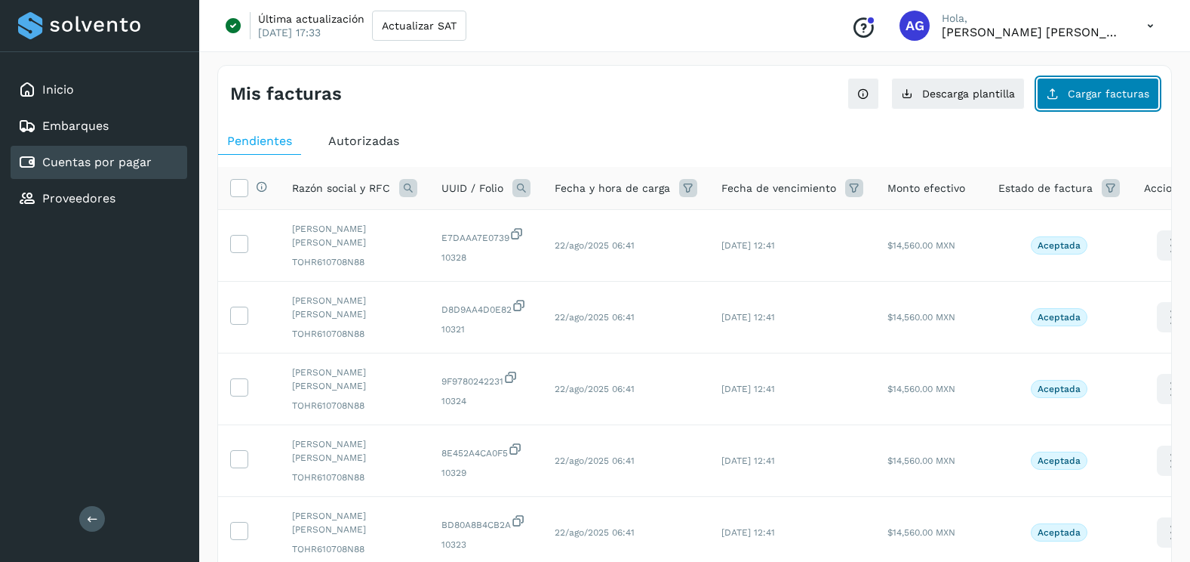
click at [1080, 100] on button "Cargar facturas" at bounding box center [1098, 94] width 122 height 32
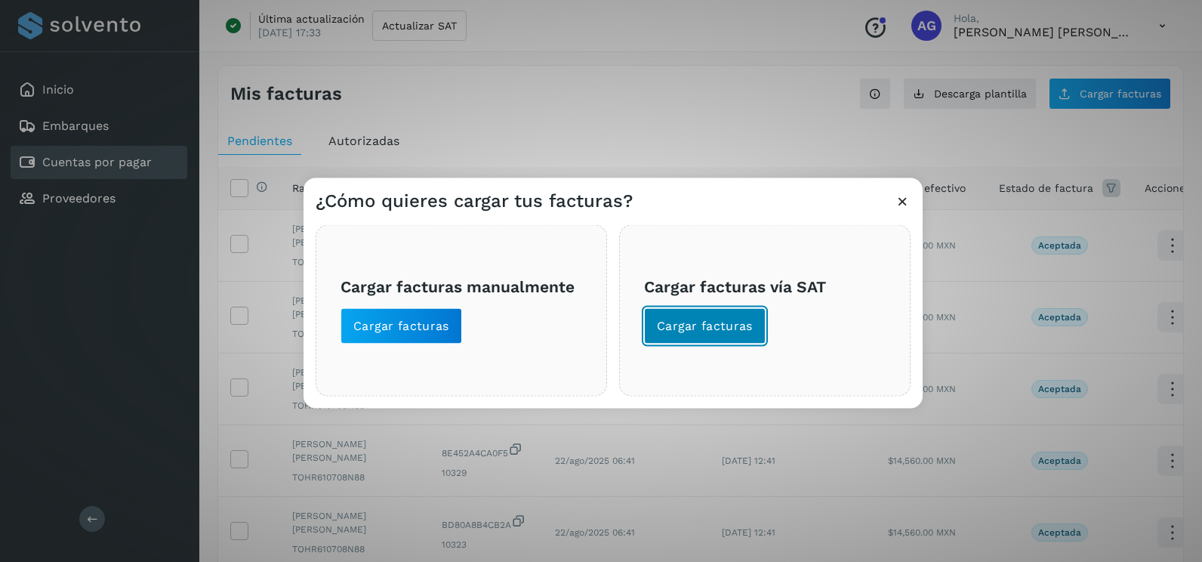
click at [736, 334] on span "Cargar facturas" at bounding box center [705, 326] width 96 height 17
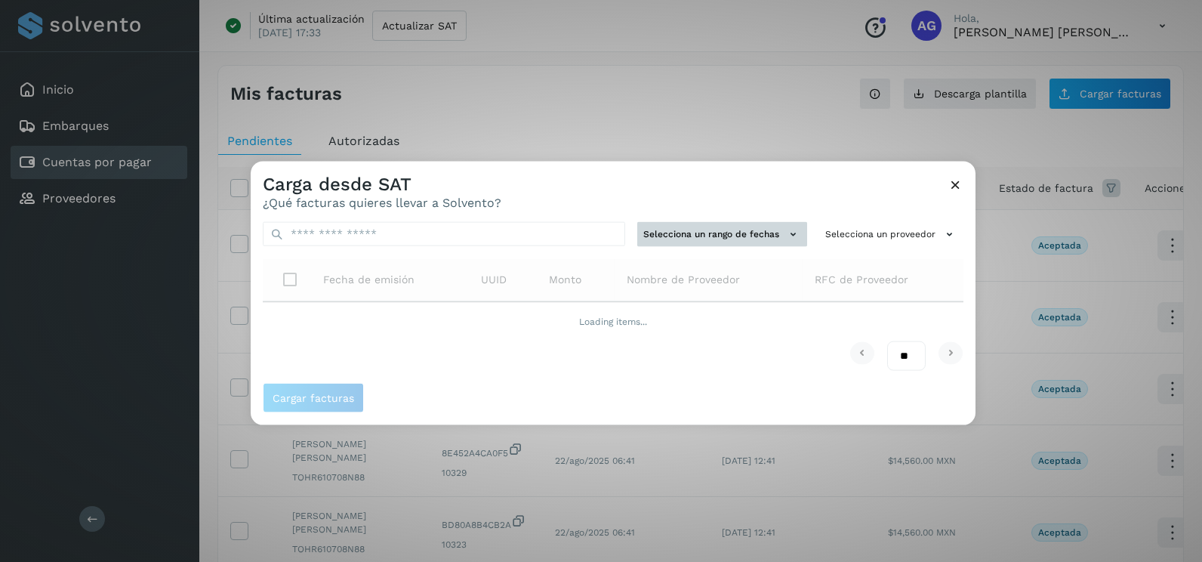
click at [746, 232] on button "Selecciona un rango de fechas" at bounding box center [722, 234] width 170 height 25
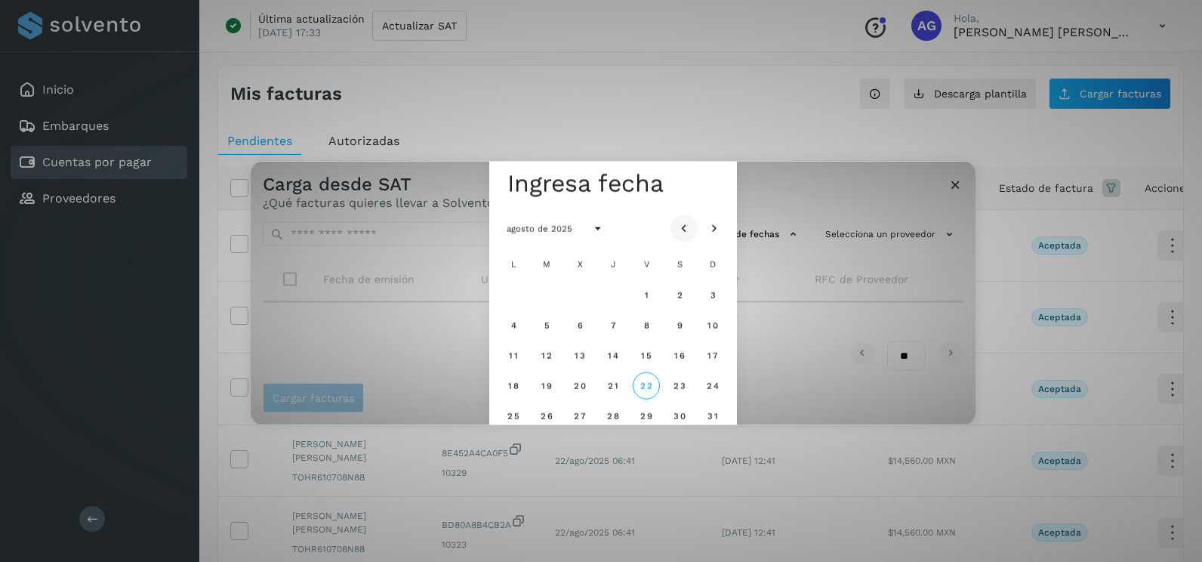
click at [688, 219] on button "Mes anterior" at bounding box center [683, 227] width 27 height 27
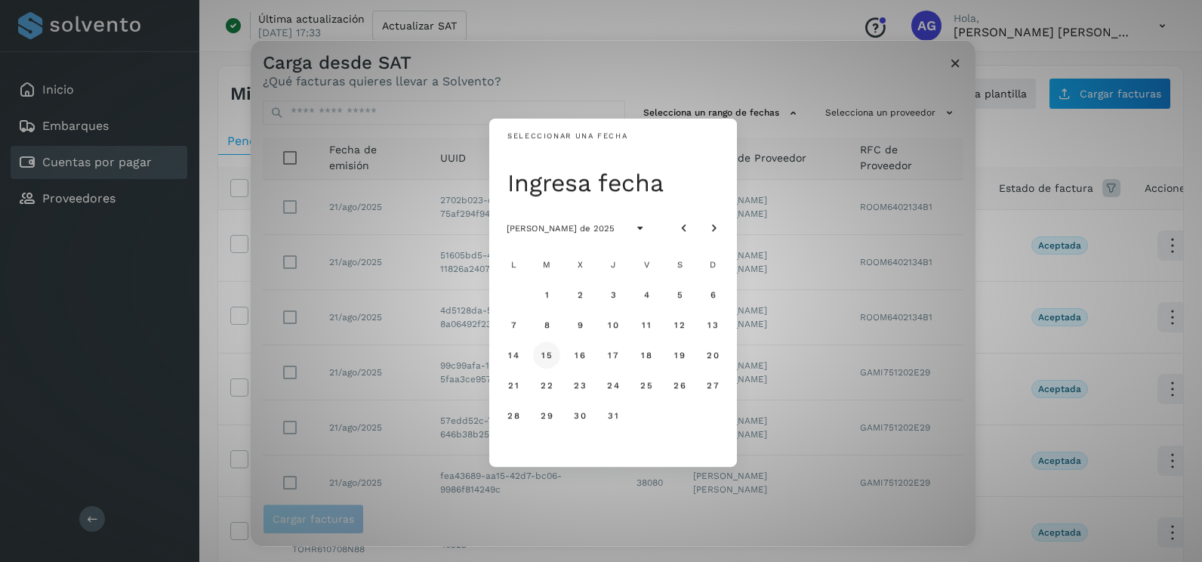
click at [546, 357] on span "15" at bounding box center [545, 354] width 11 height 11
click at [585, 351] on span "16" at bounding box center [579, 354] width 11 height 11
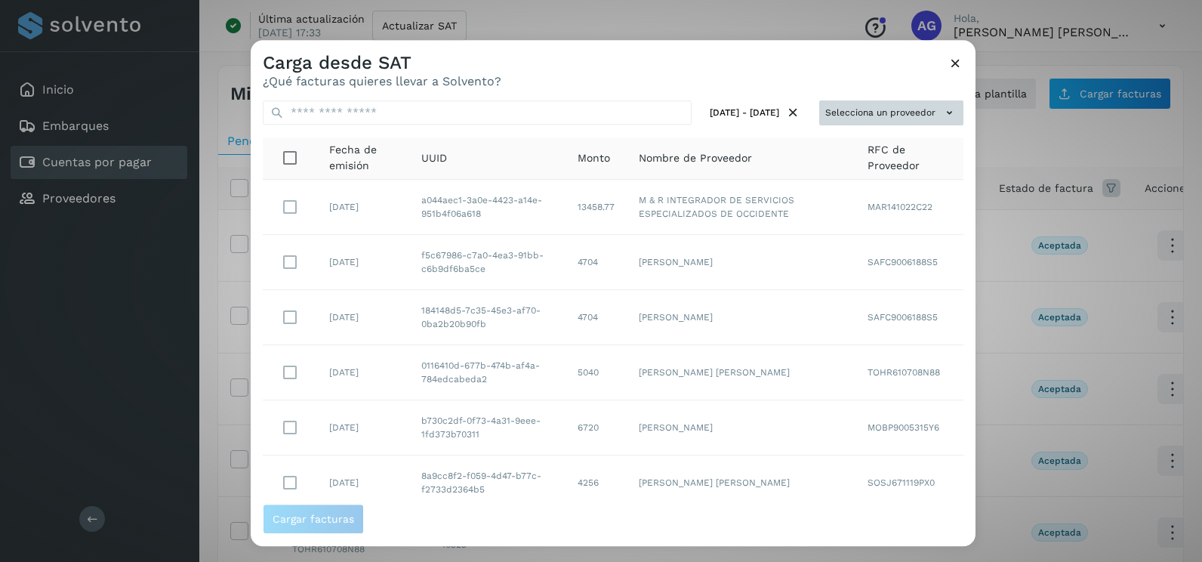
click at [827, 114] on button "Selecciona un proveedor" at bounding box center [891, 112] width 144 height 25
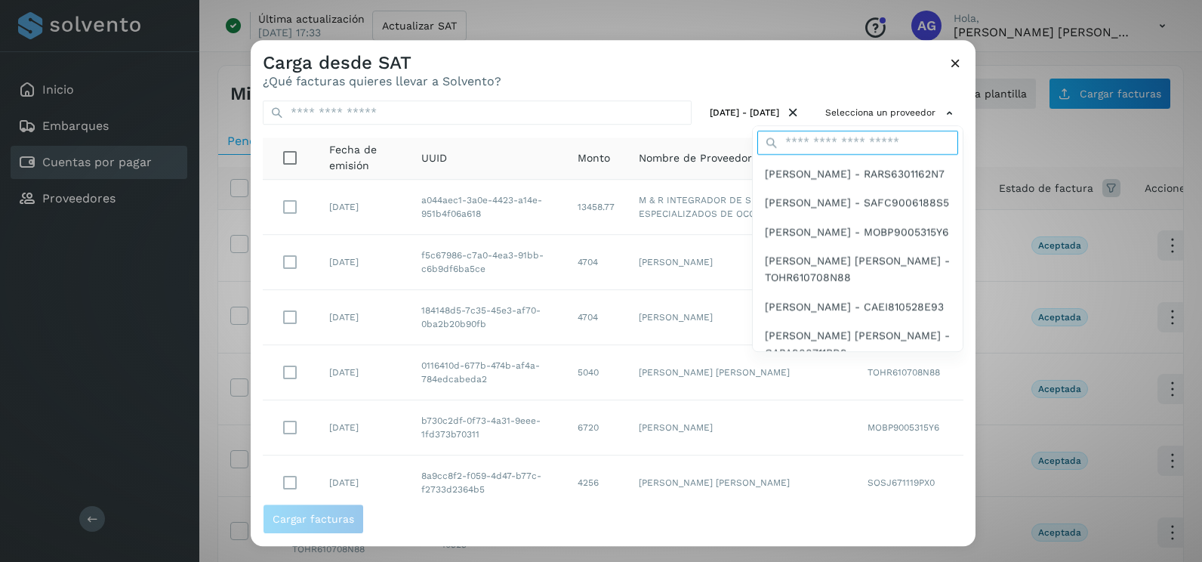
click at [798, 140] on input "text" at bounding box center [857, 143] width 201 height 24
type input "******"
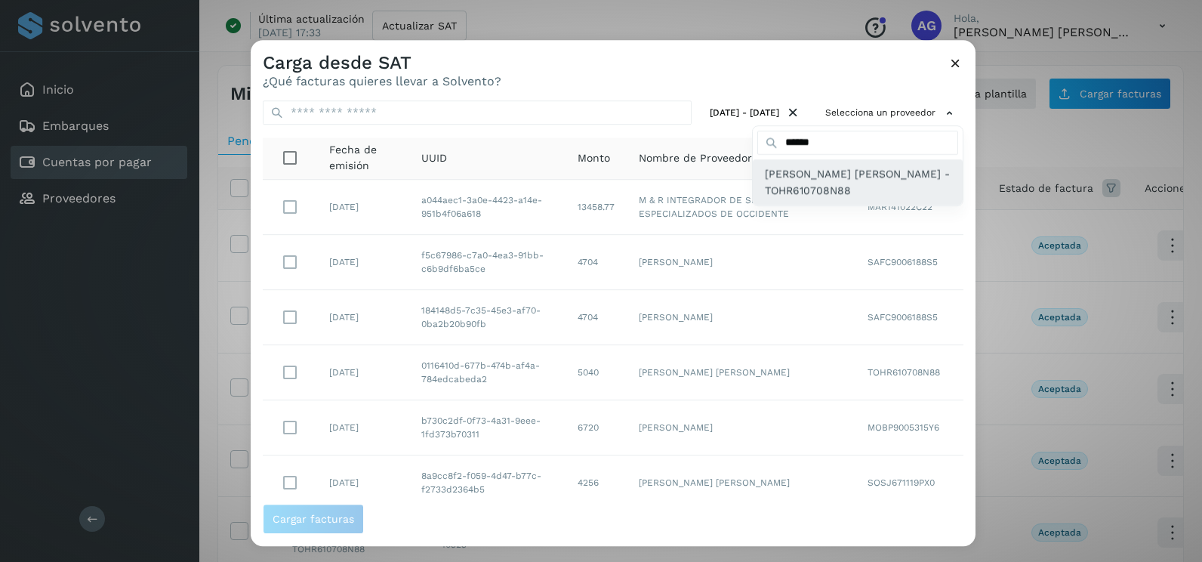
click at [798, 189] on span "[PERSON_NAME] - TOHR610708N88" at bounding box center [858, 182] width 186 height 34
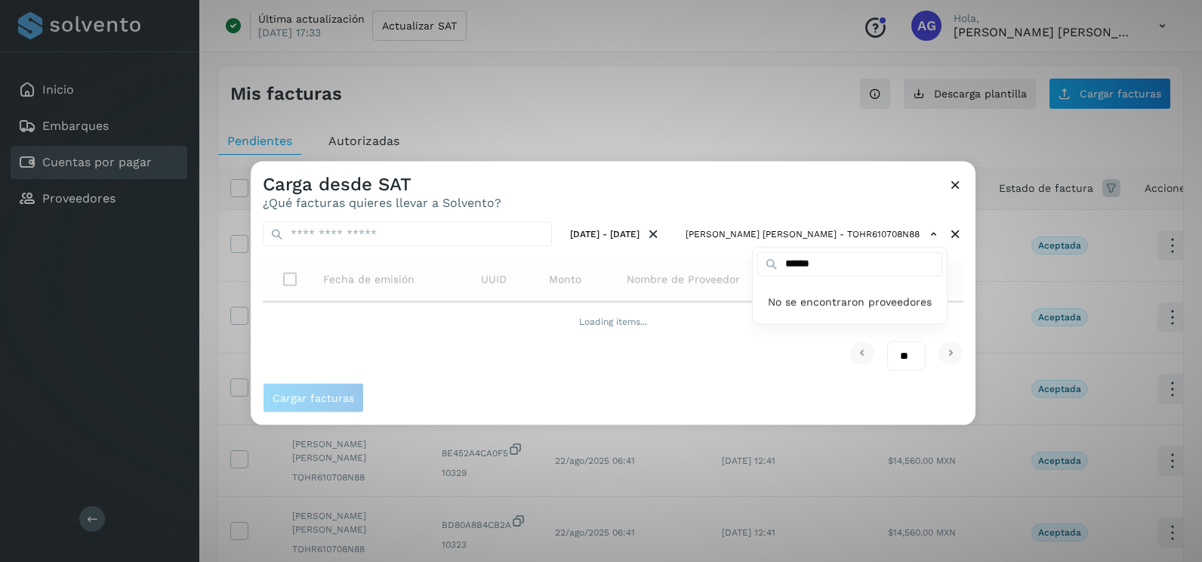
click at [737, 189] on div at bounding box center [852, 443] width 1202 height 562
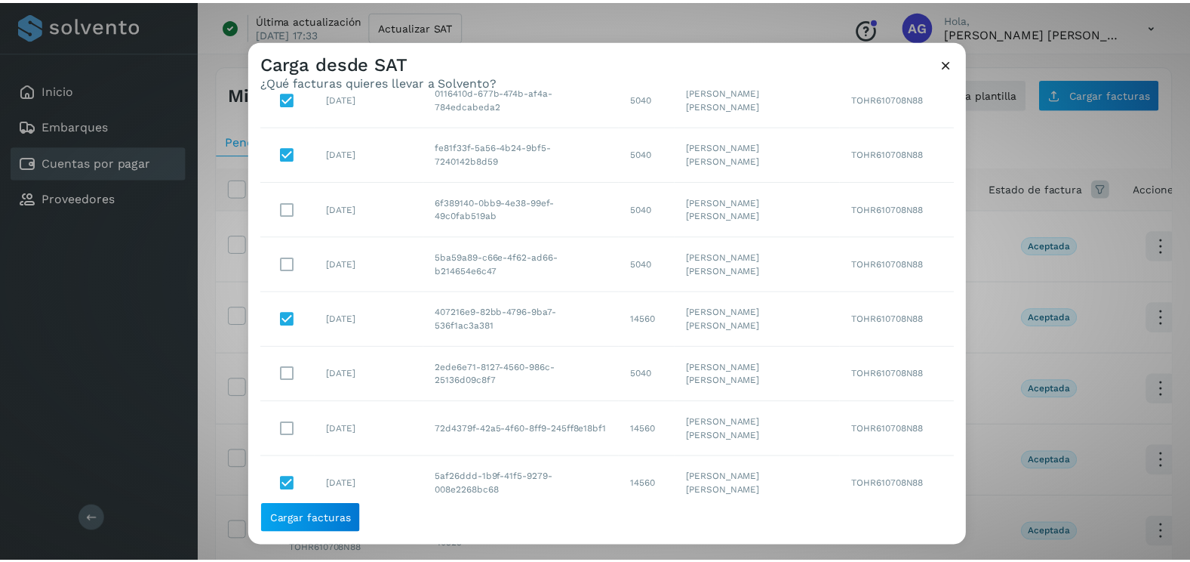
scroll to position [82, 0]
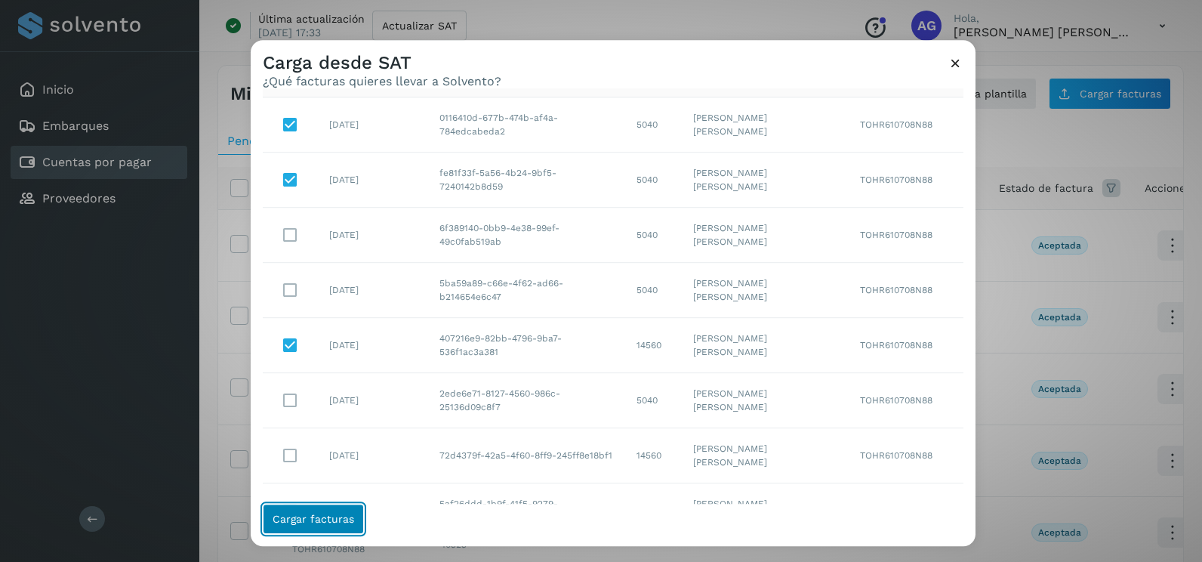
click at [328, 516] on span "Cargar facturas" at bounding box center [313, 518] width 82 height 11
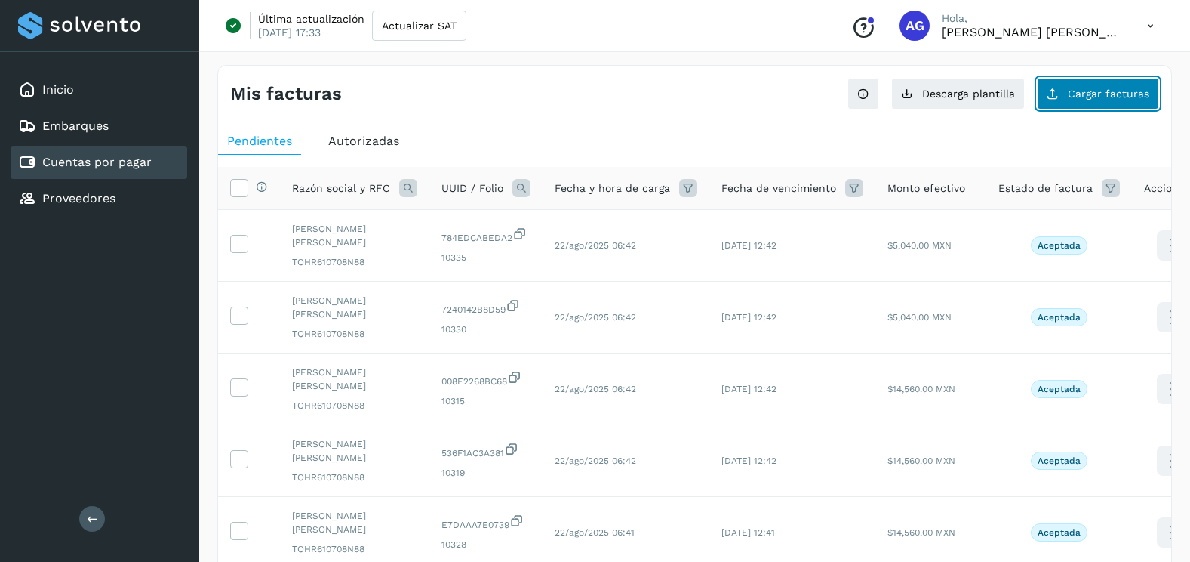
click at [1076, 101] on button "Cargar facturas" at bounding box center [1098, 94] width 122 height 32
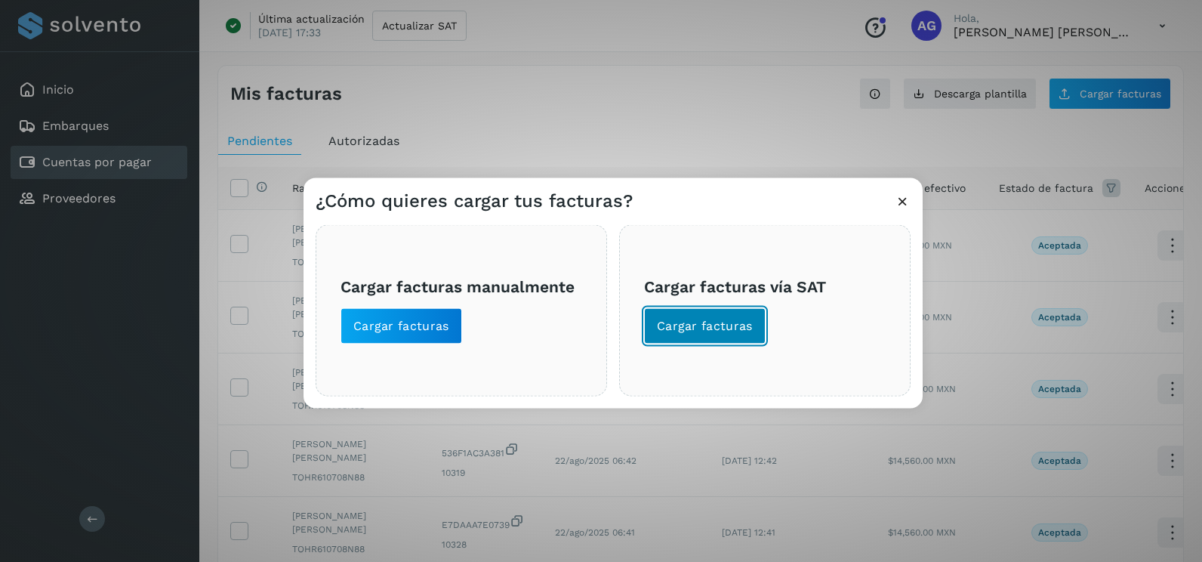
click at [734, 317] on button "Cargar facturas" at bounding box center [705, 326] width 122 height 36
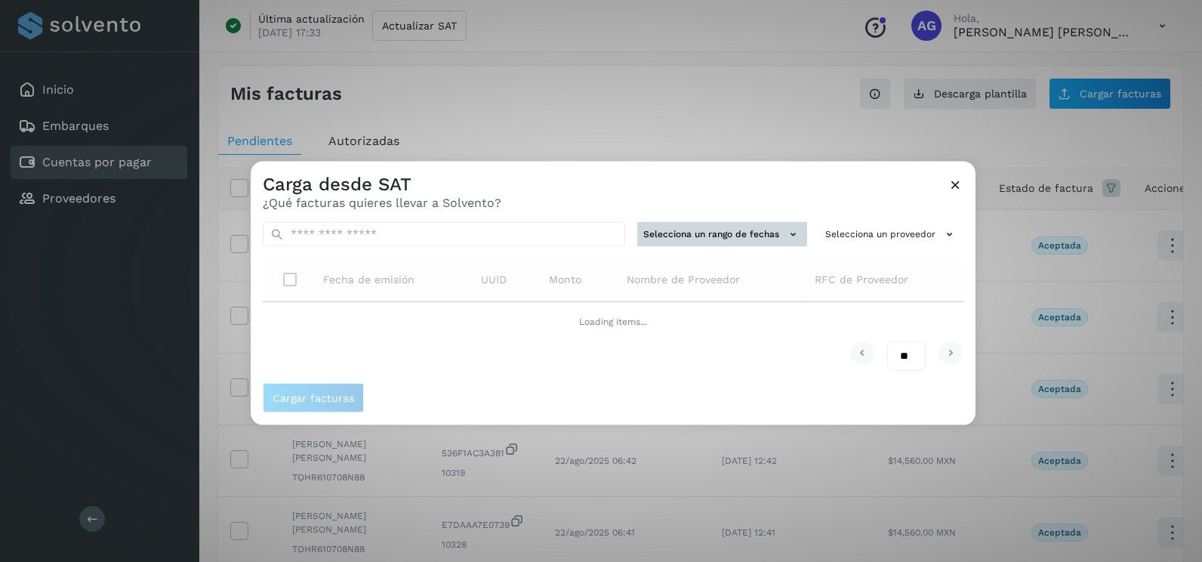
click at [737, 224] on button "Selecciona un rango de fechas" at bounding box center [722, 234] width 170 height 25
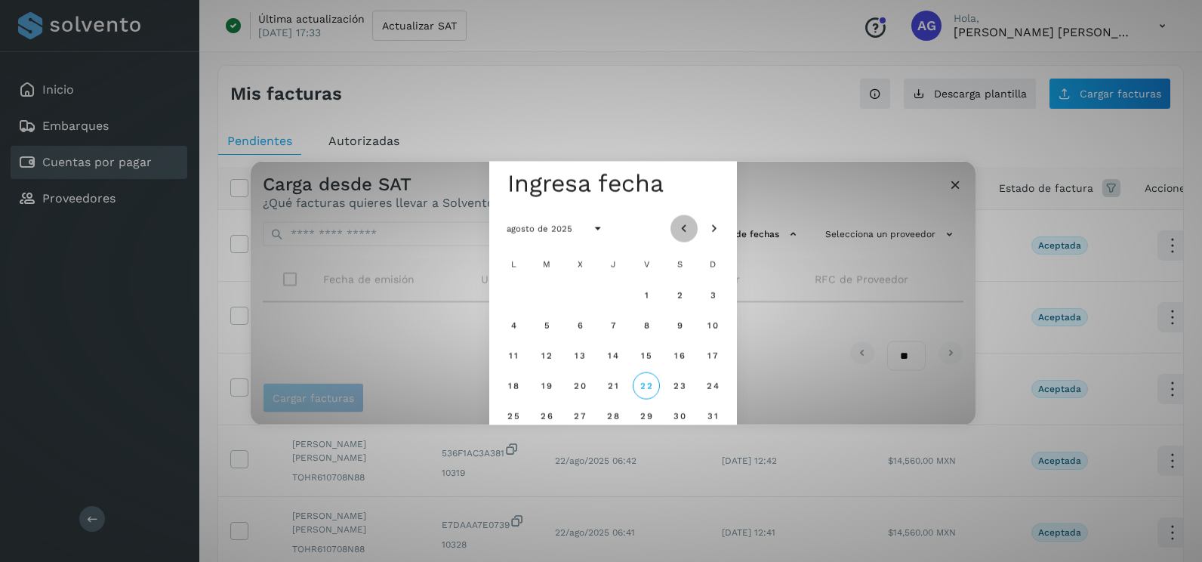
click at [686, 224] on icon "Mes anterior" at bounding box center [683, 228] width 15 height 15
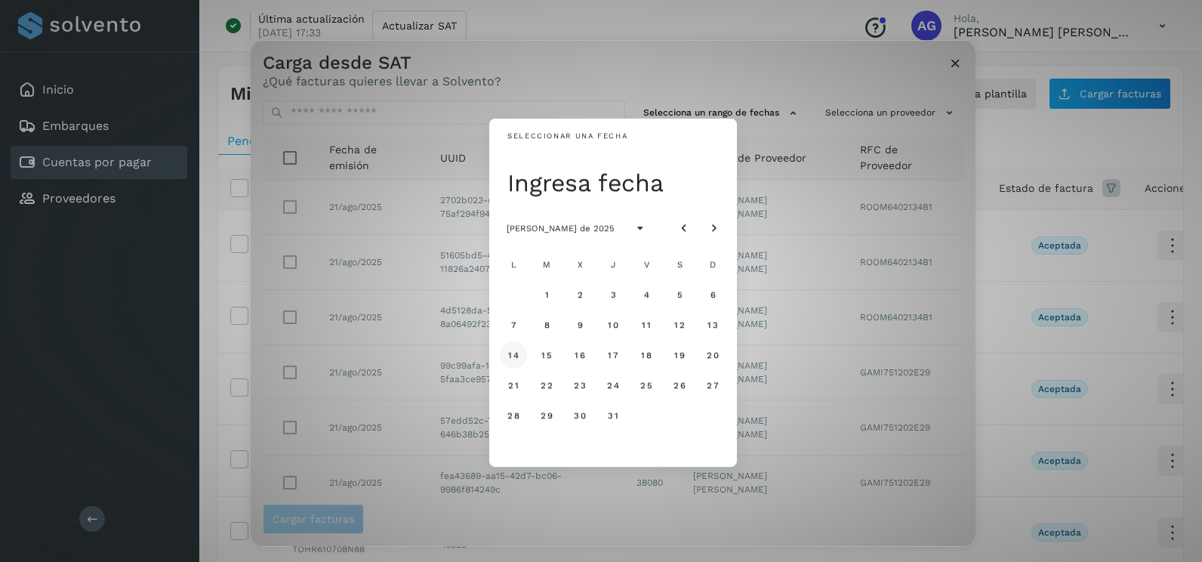
click at [512, 358] on span "14" at bounding box center [512, 354] width 11 height 11
click at [546, 358] on span "15" at bounding box center [545, 354] width 11 height 11
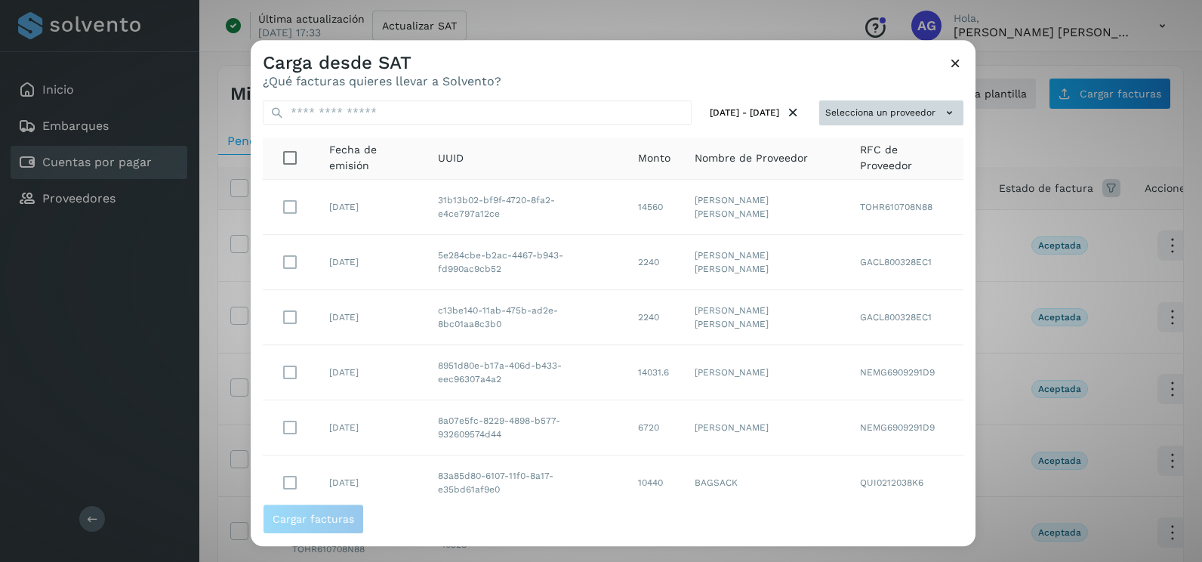
click at [897, 115] on button "Selecciona un proveedor" at bounding box center [891, 112] width 144 height 25
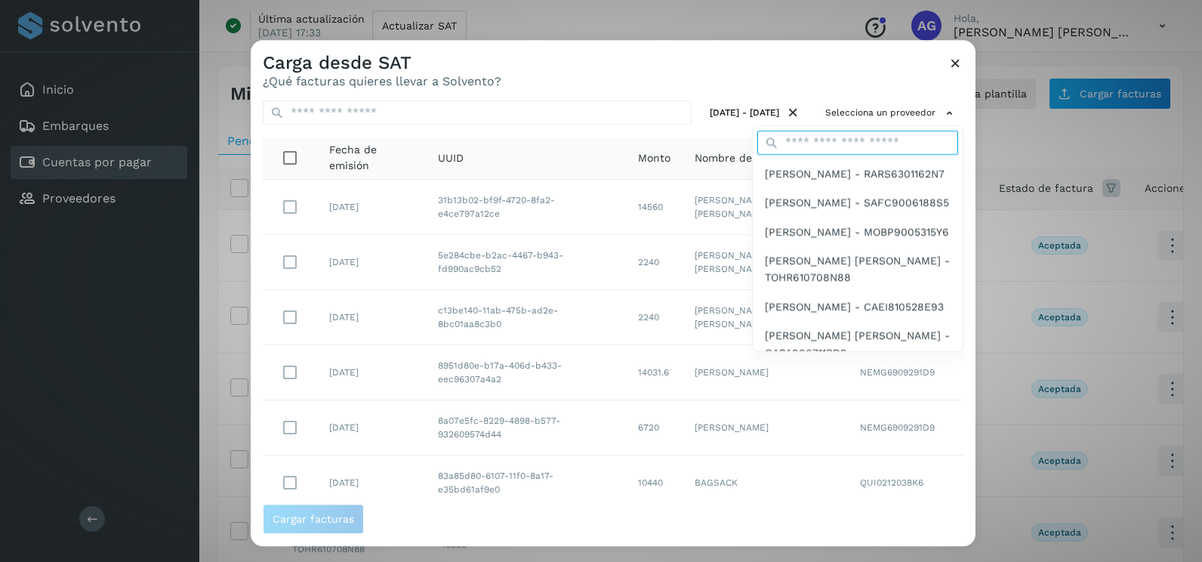
click at [825, 144] on input "text" at bounding box center [857, 143] width 201 height 24
type input "******"
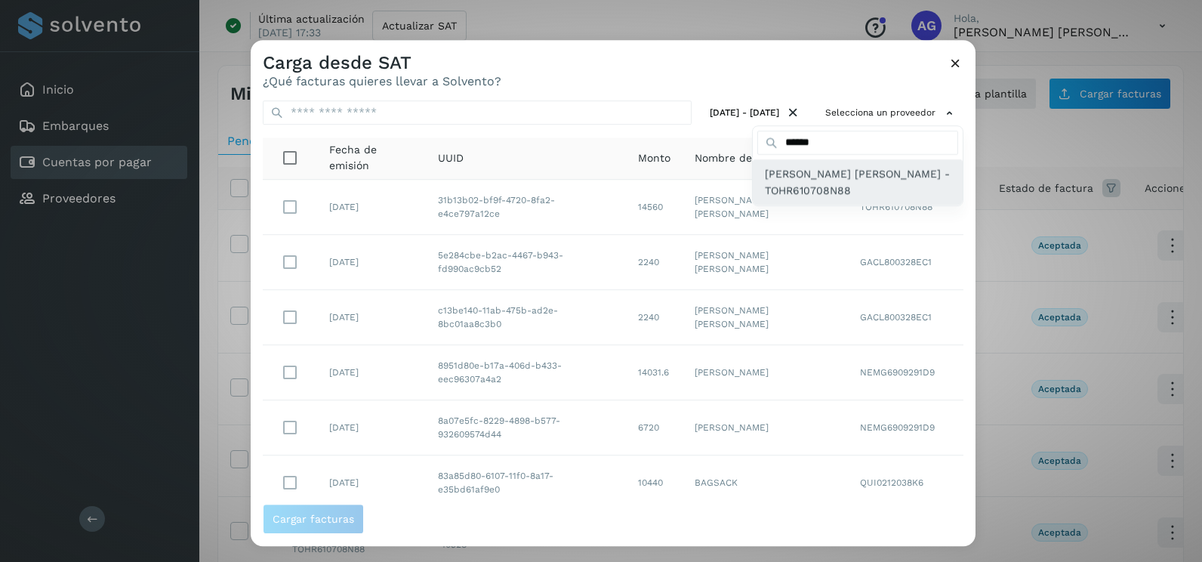
click at [812, 199] on span "[PERSON_NAME] - TOHR610708N88" at bounding box center [858, 182] width 186 height 34
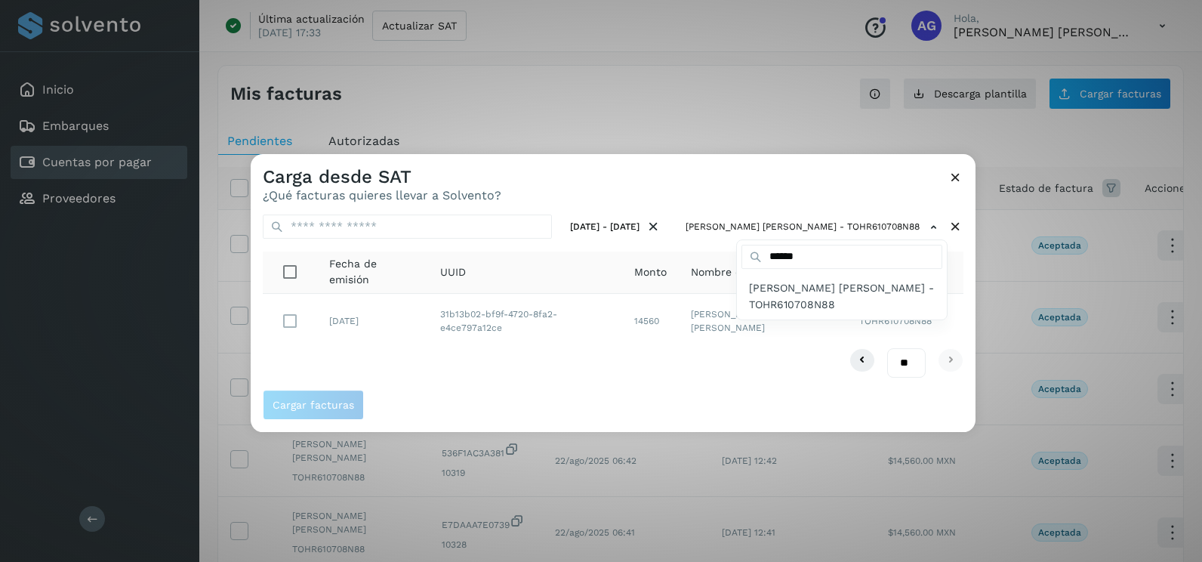
click at [534, 368] on div at bounding box center [852, 435] width 1202 height 562
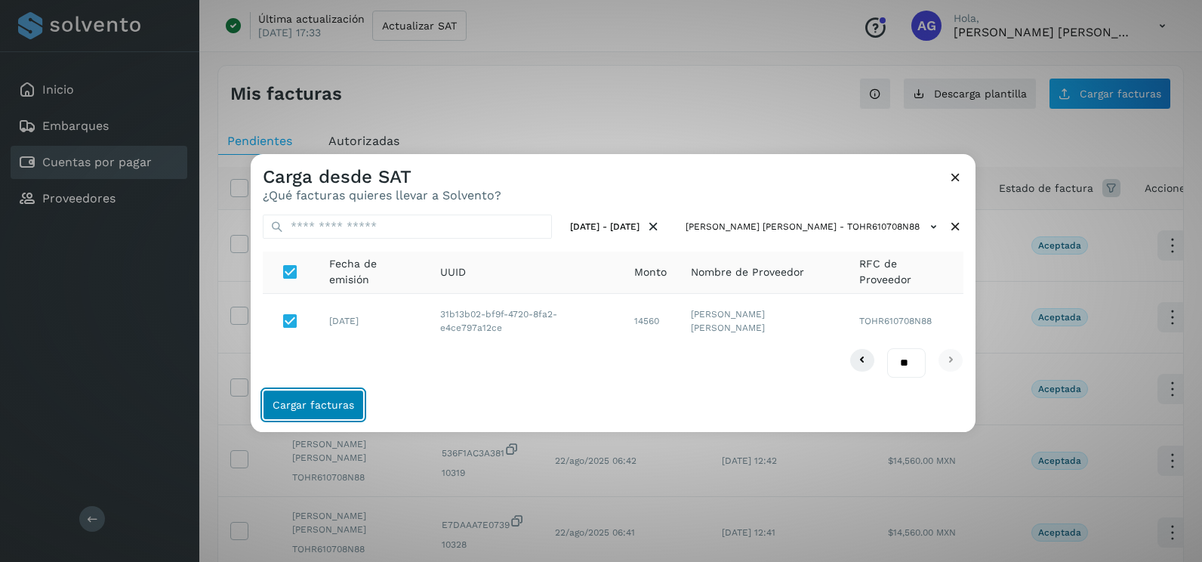
click at [349, 398] on button "Cargar facturas" at bounding box center [313, 404] width 101 height 30
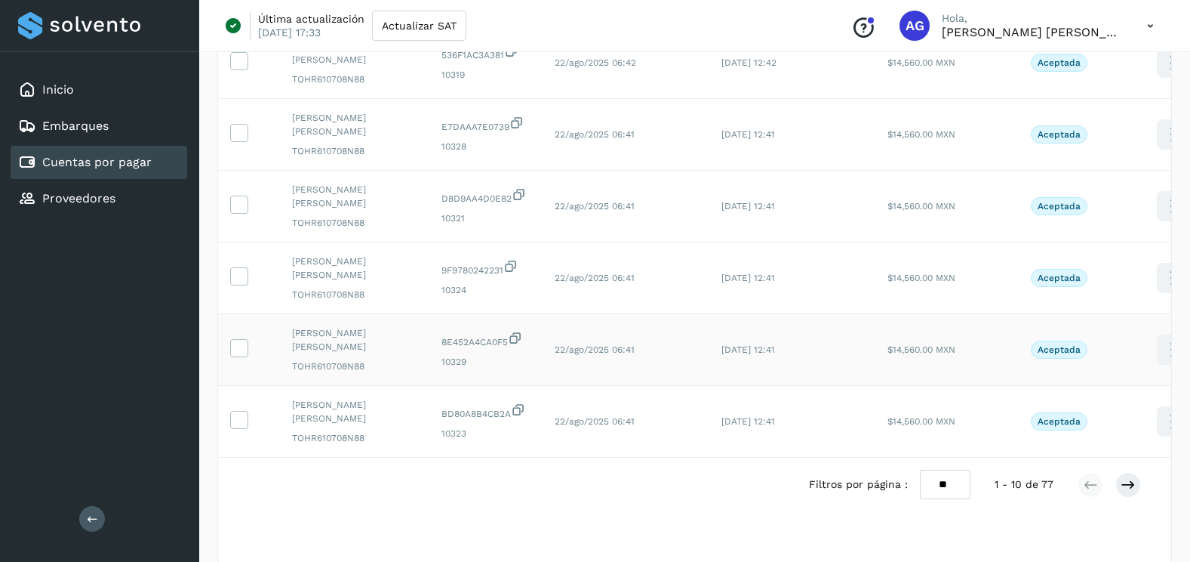
scroll to position [505, 0]
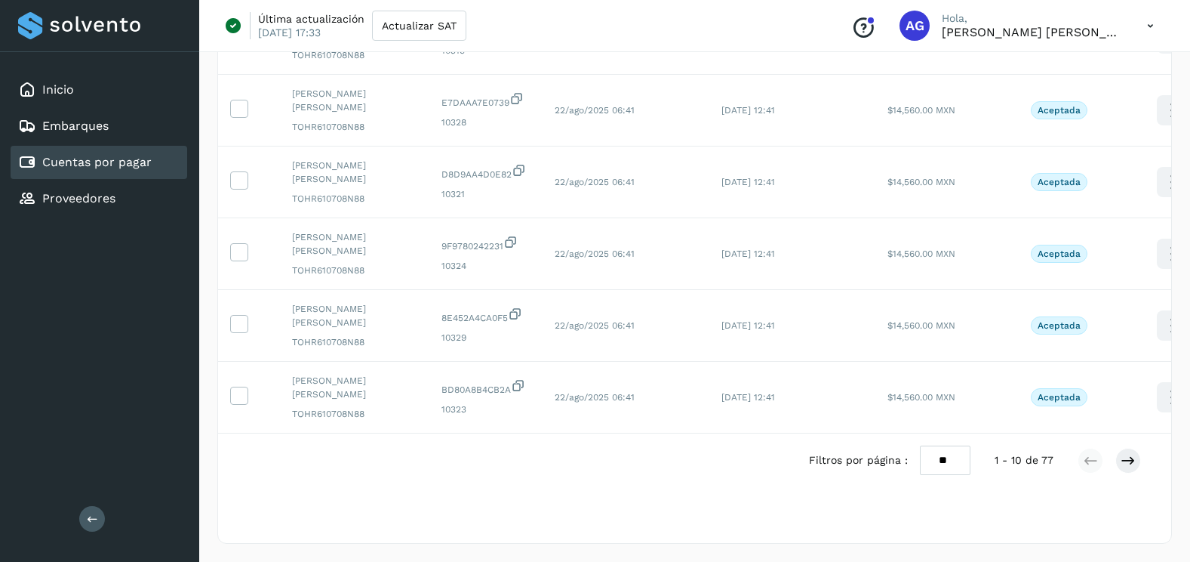
click at [948, 461] on select "** ** **" at bounding box center [945, 459] width 51 height 29
select select "**"
click at [920, 445] on select "** ** **" at bounding box center [945, 459] width 51 height 29
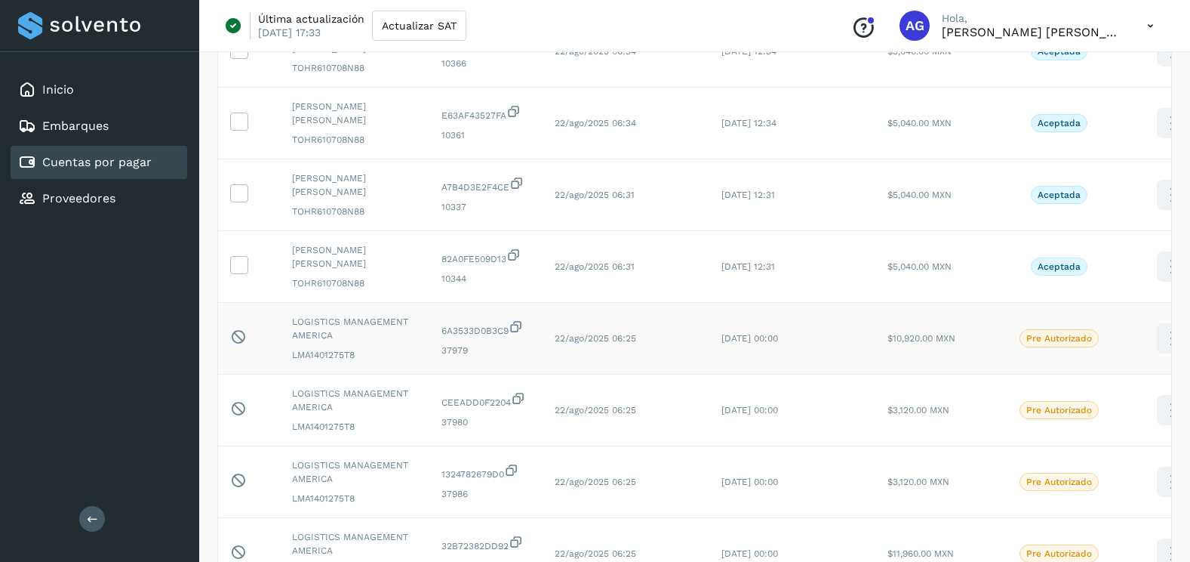
scroll to position [1260, 0]
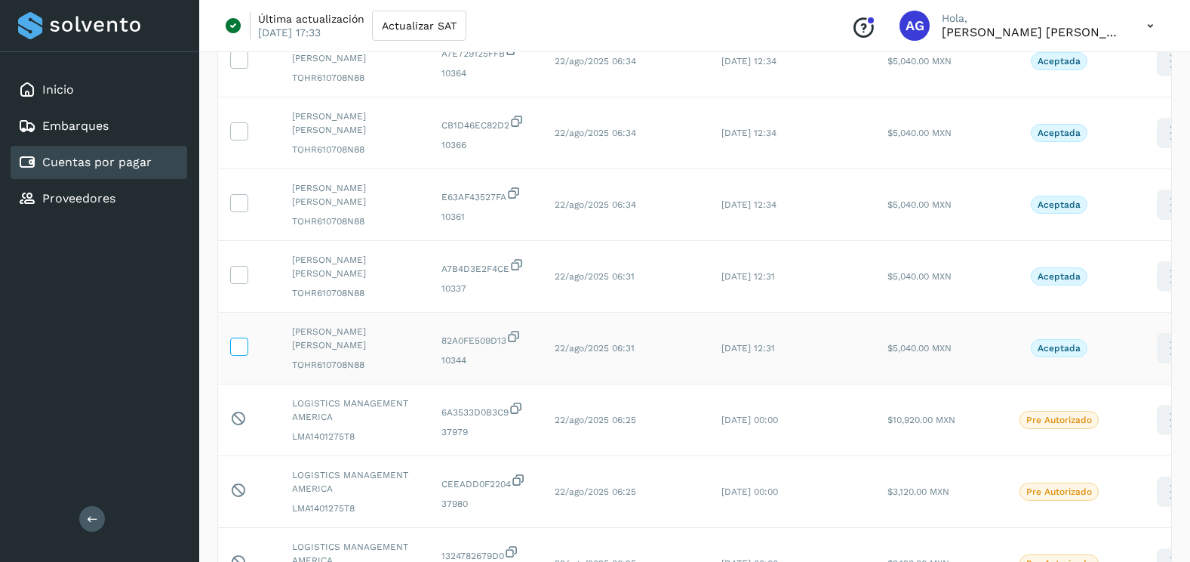
click at [242, 341] on icon at bounding box center [239, 345] width 16 height 16
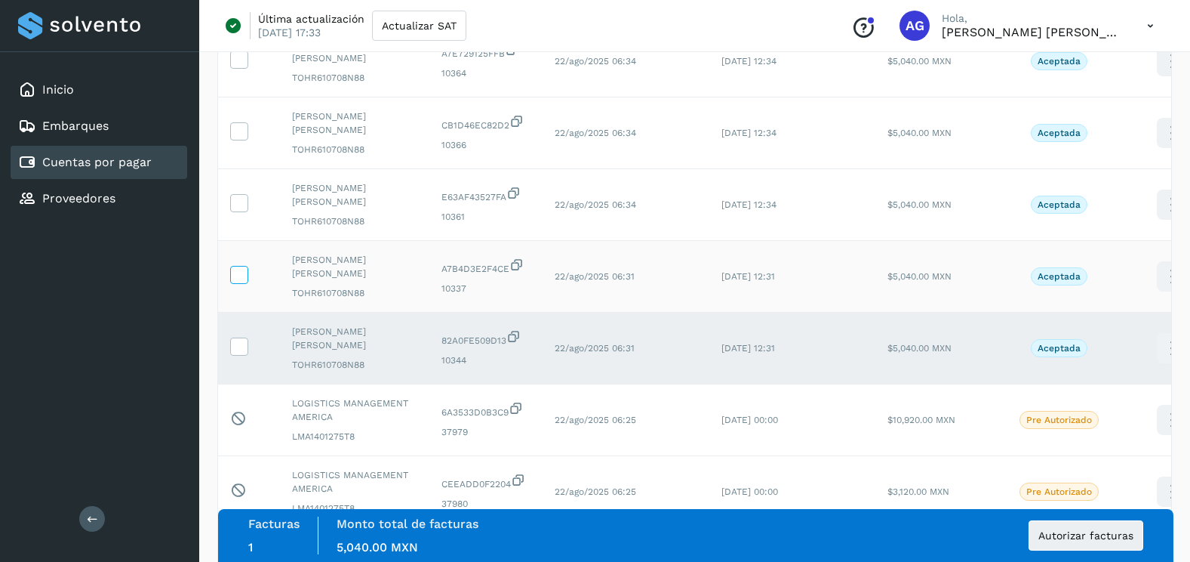
click at [243, 277] on icon at bounding box center [239, 274] width 16 height 16
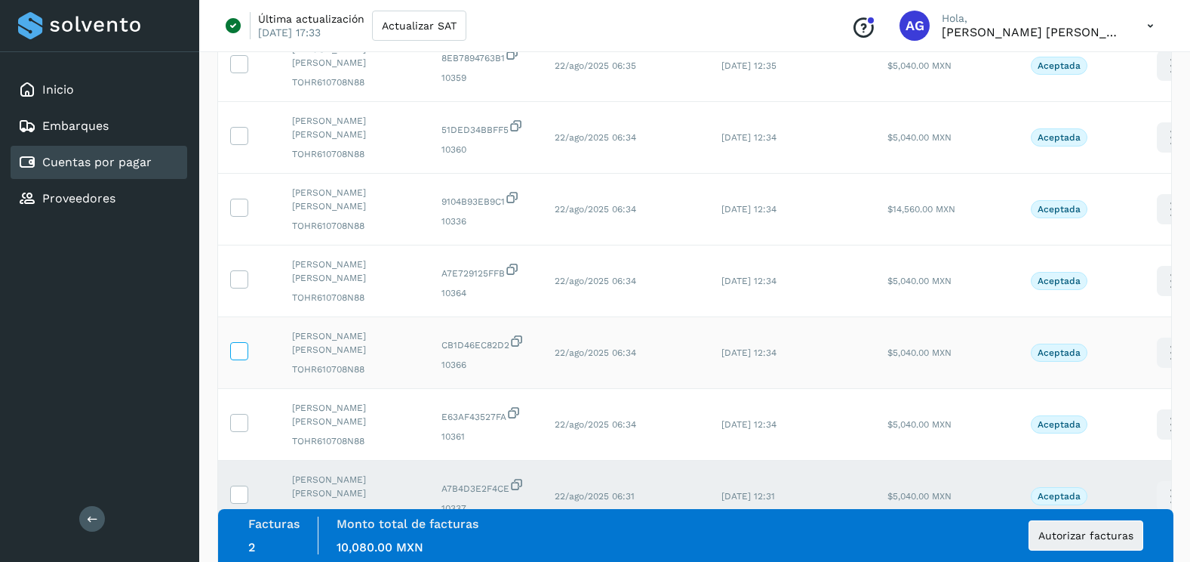
scroll to position [1033, 0]
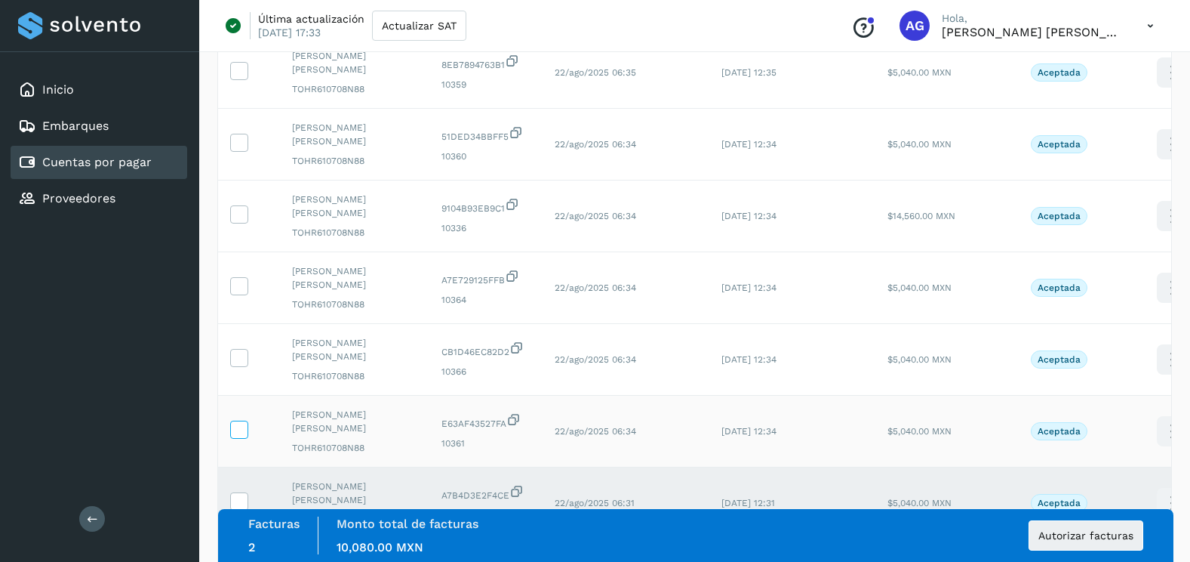
click at [235, 422] on icon at bounding box center [239, 428] width 16 height 16
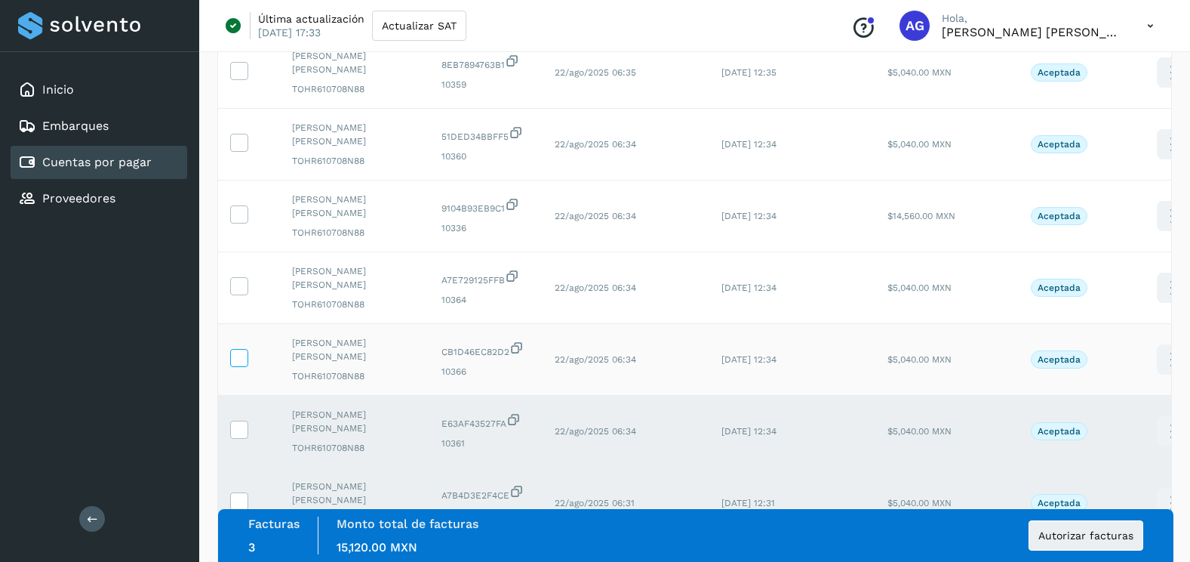
click at [241, 358] on icon at bounding box center [239, 357] width 16 height 16
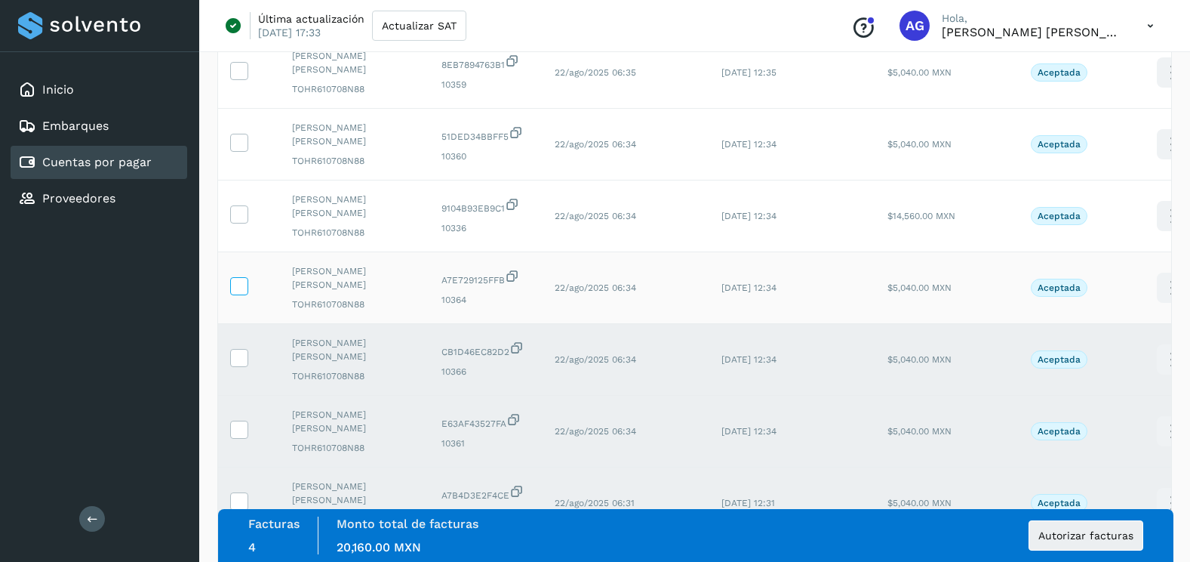
click at [239, 292] on icon at bounding box center [239, 285] width 16 height 16
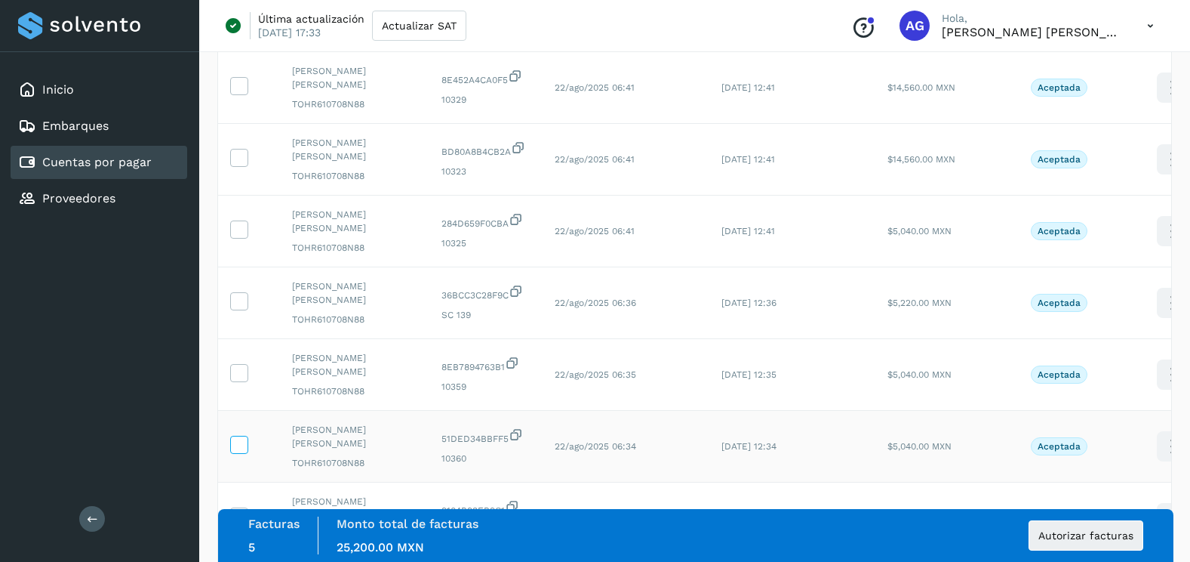
scroll to position [807, 0]
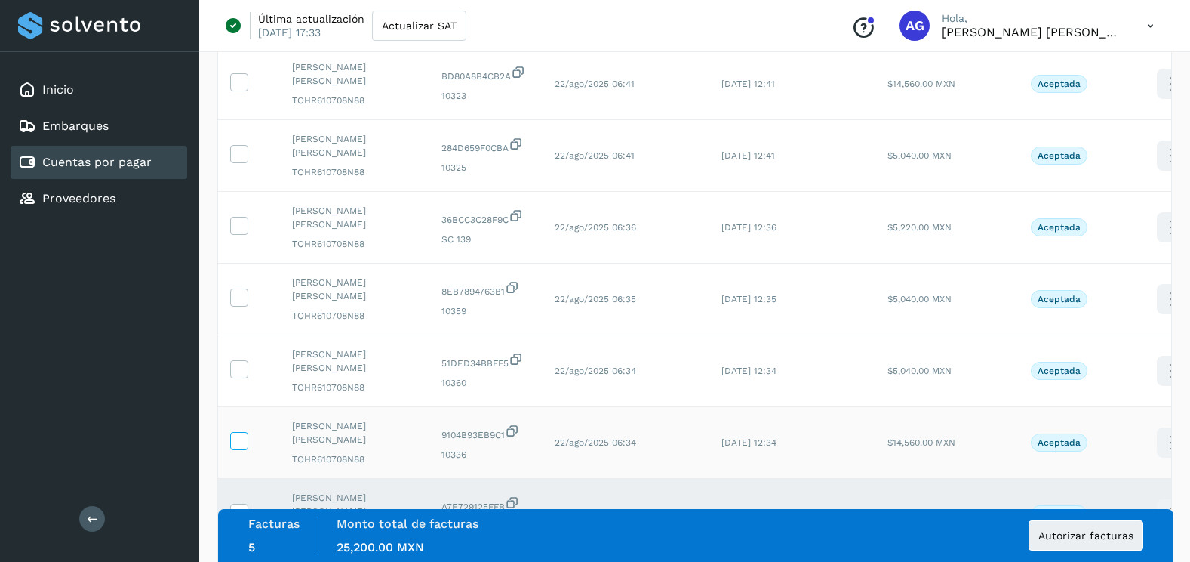
click at [243, 439] on icon at bounding box center [239, 440] width 16 height 16
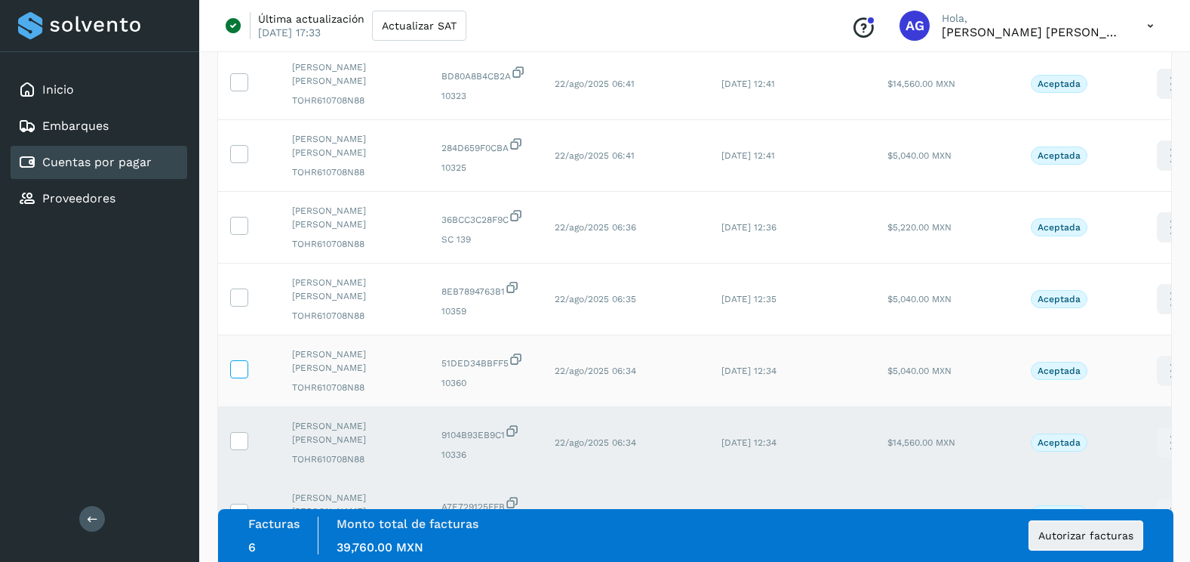
click at [239, 365] on icon at bounding box center [239, 368] width 16 height 16
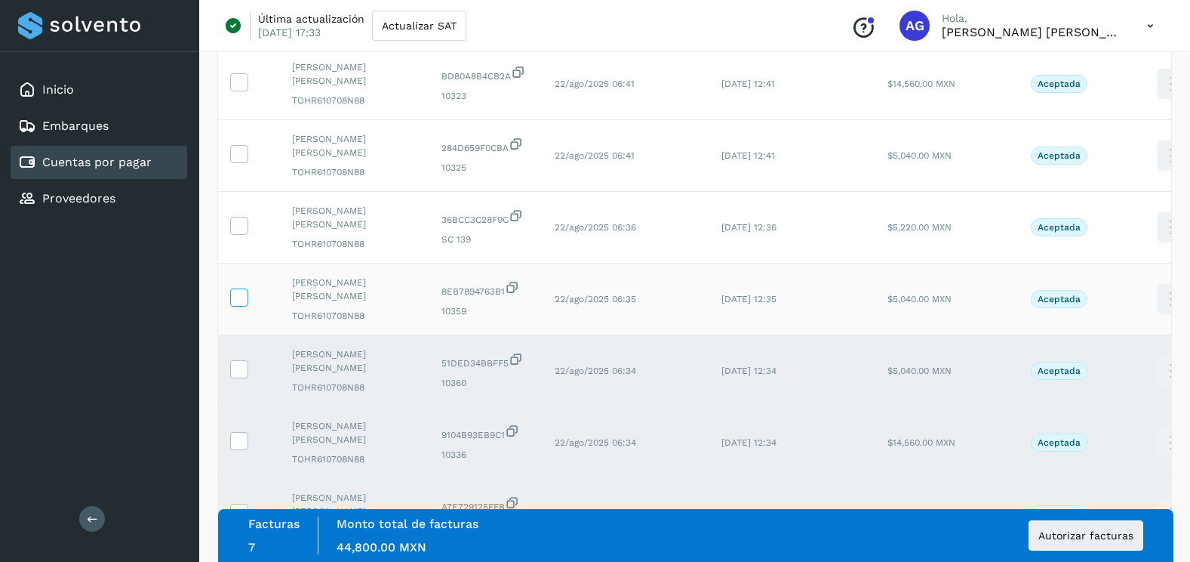
drag, startPoint x: 242, startPoint y: 310, endPoint x: 242, endPoint y: 302, distance: 8.3
click at [242, 306] on td at bounding box center [249, 299] width 62 height 72
click at [242, 300] on icon at bounding box center [239, 296] width 16 height 16
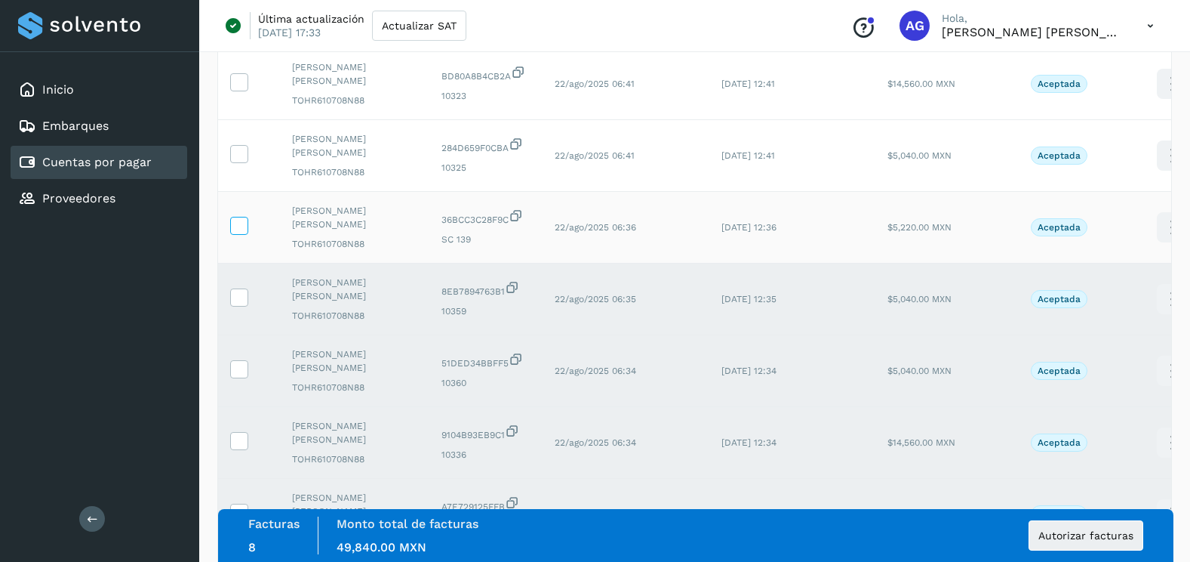
click at [246, 233] on span at bounding box center [239, 228] width 16 height 11
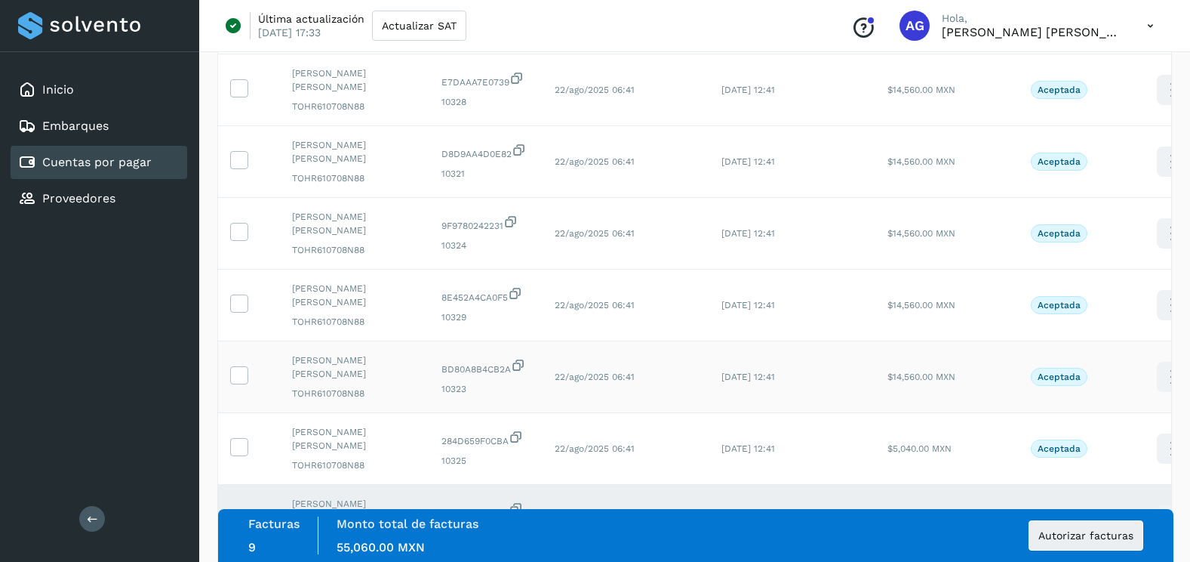
scroll to position [505, 0]
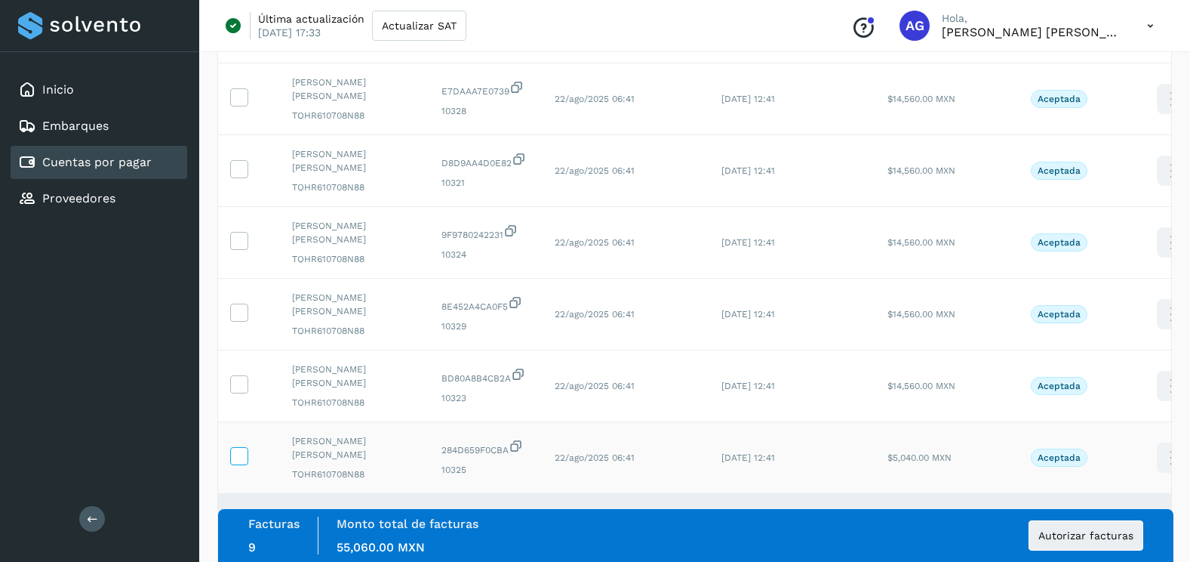
click at [242, 452] on icon at bounding box center [239, 455] width 16 height 16
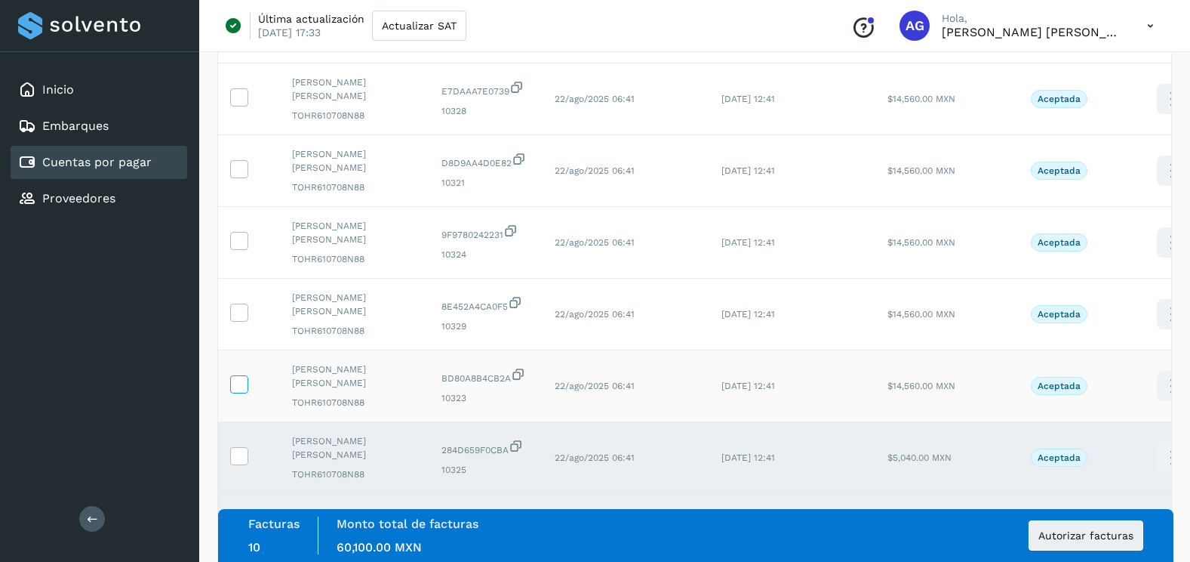
click at [235, 377] on icon at bounding box center [239, 383] width 16 height 16
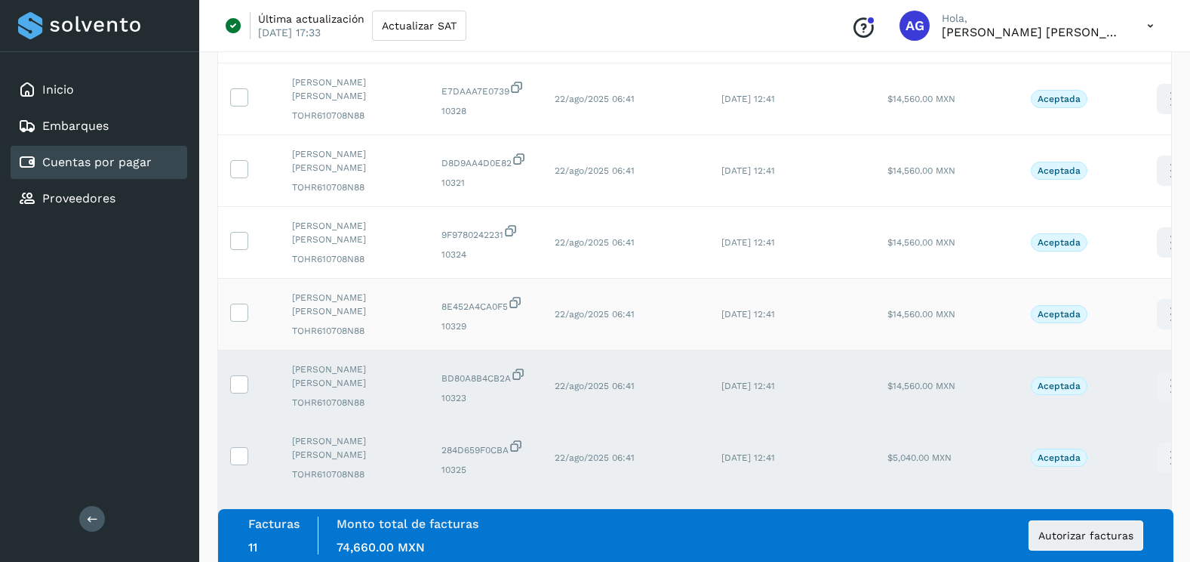
drag, startPoint x: 243, startPoint y: 322, endPoint x: 245, endPoint y: 300, distance: 22.0
click at [243, 319] on label at bounding box center [239, 312] width 18 height 18
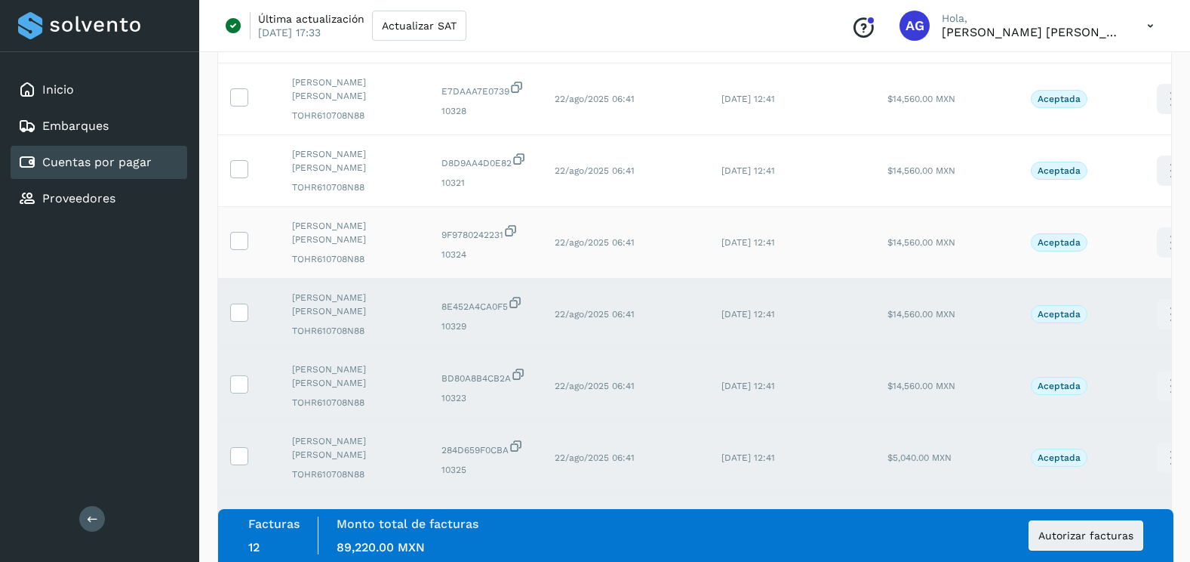
click at [248, 250] on td at bounding box center [249, 243] width 62 height 72
click at [245, 247] on icon at bounding box center [239, 240] width 16 height 16
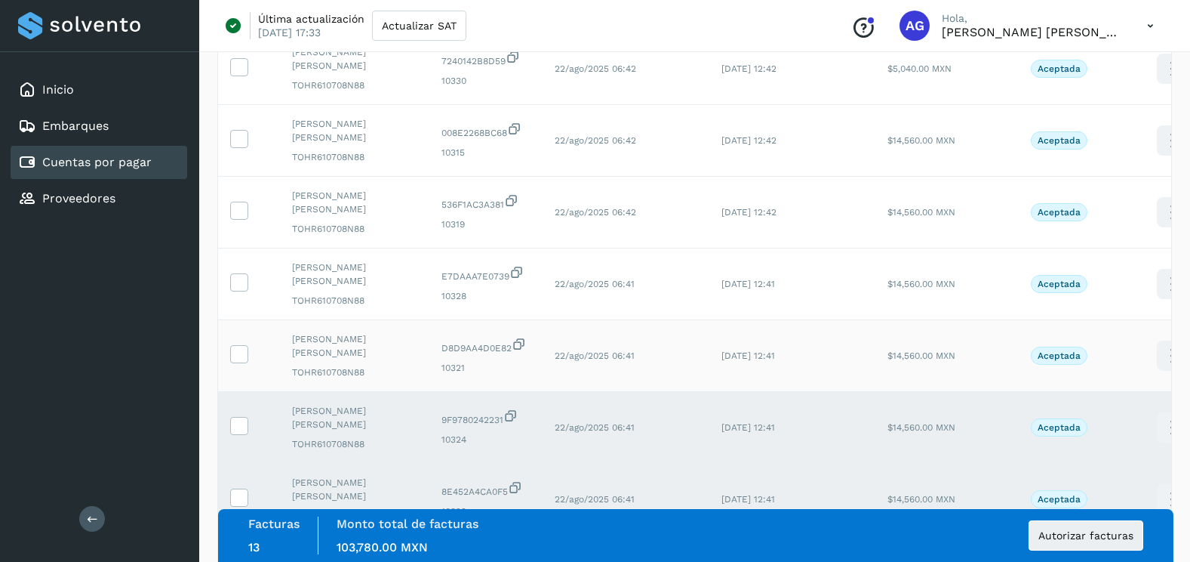
scroll to position [279, 0]
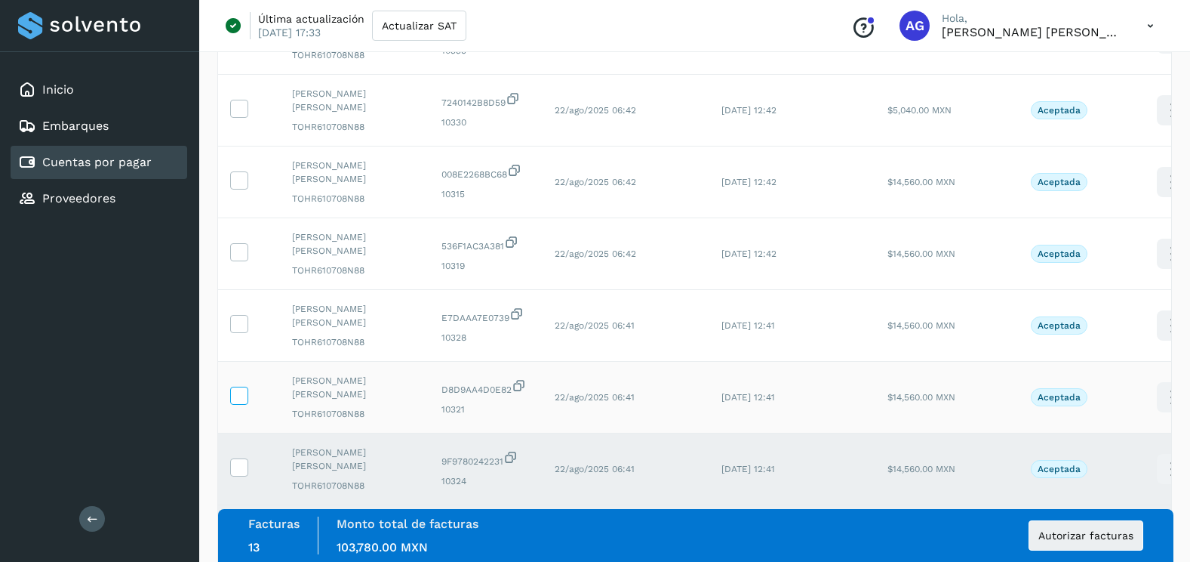
click at [242, 393] on icon at bounding box center [239, 394] width 16 height 16
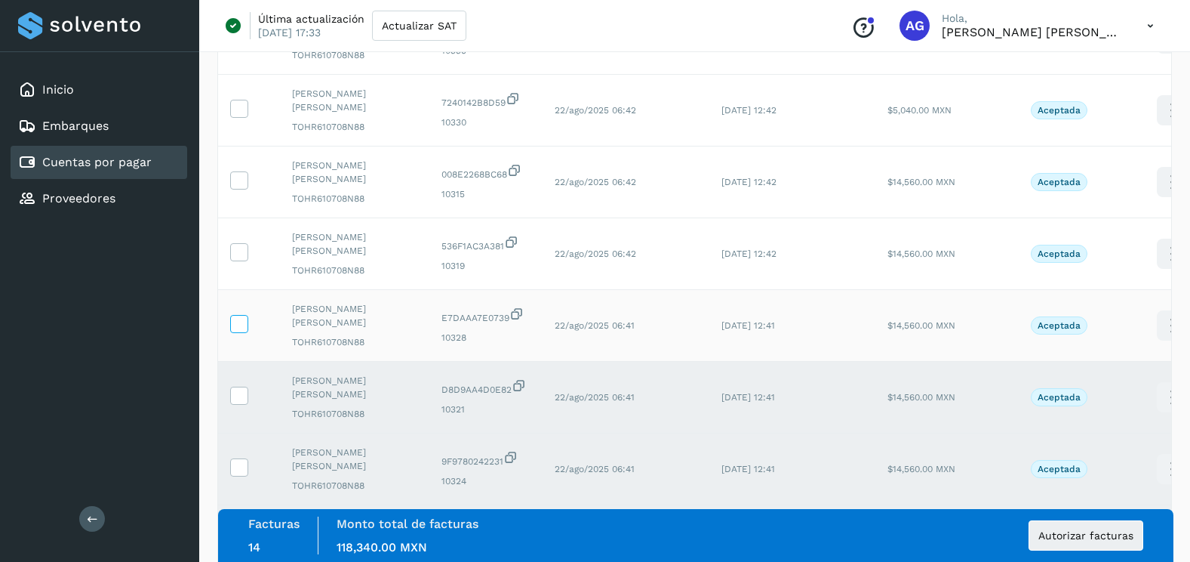
click at [241, 322] on icon at bounding box center [239, 323] width 16 height 16
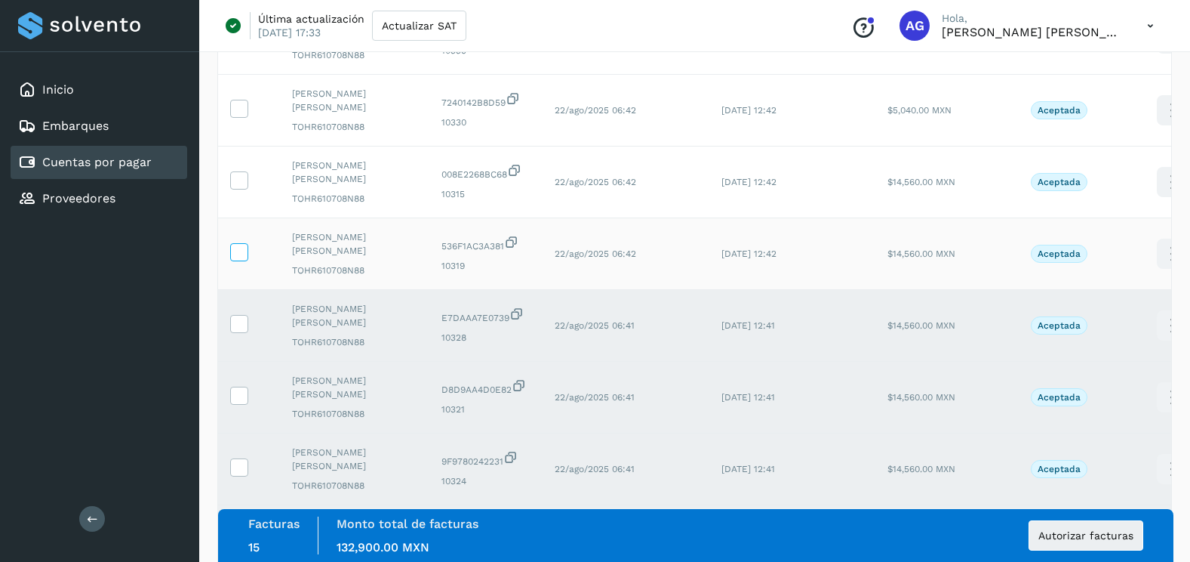
click at [242, 260] on label at bounding box center [239, 252] width 18 height 18
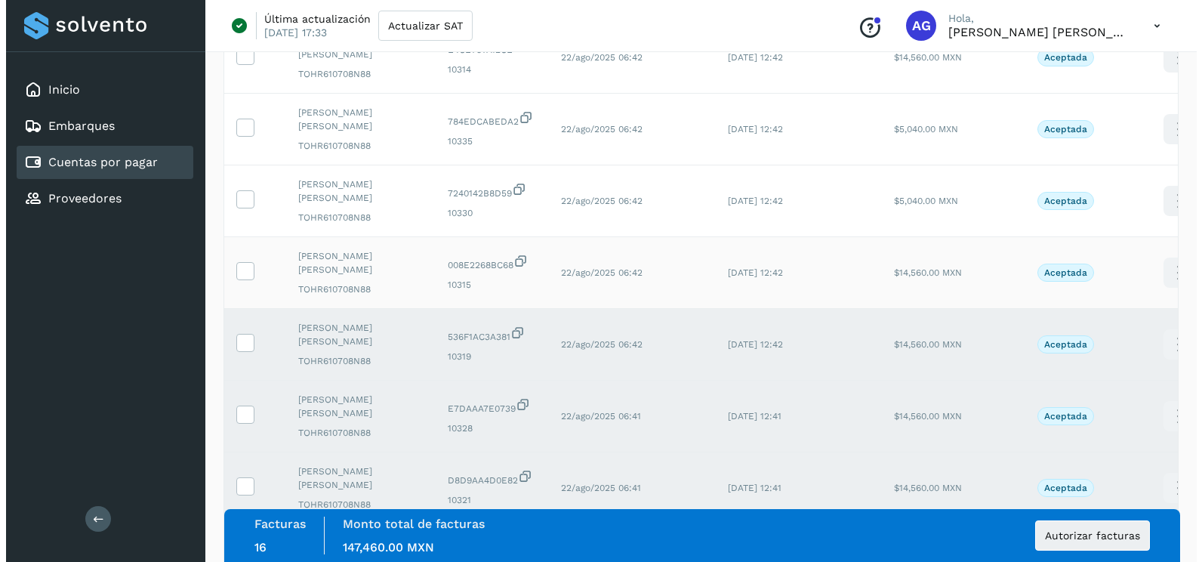
scroll to position [52, 0]
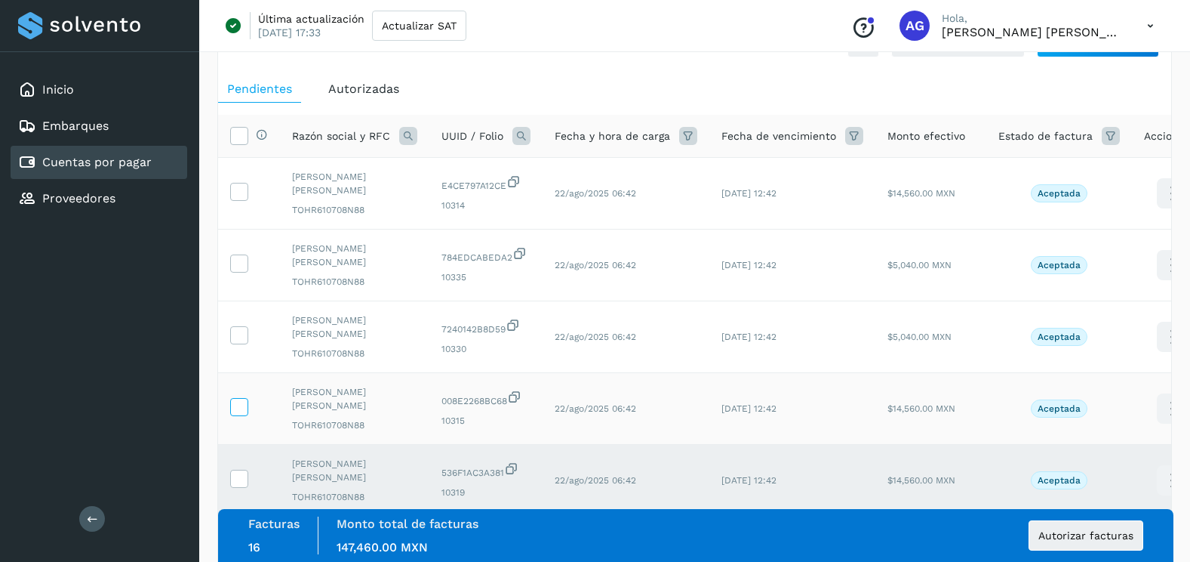
click at [239, 399] on icon at bounding box center [239, 406] width 16 height 16
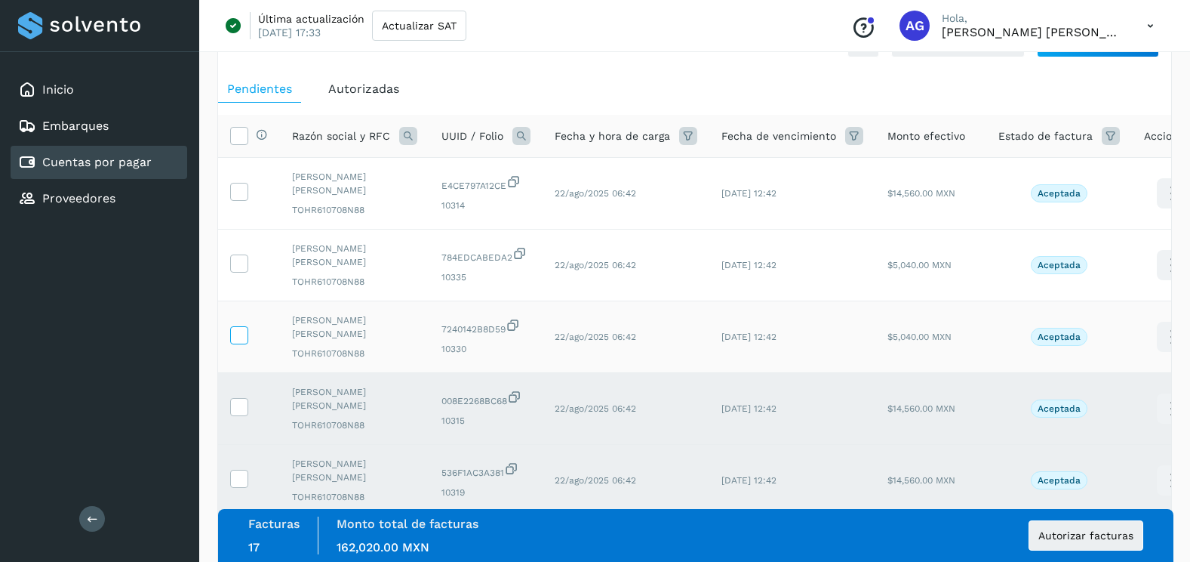
click at [239, 343] on label at bounding box center [239, 335] width 18 height 18
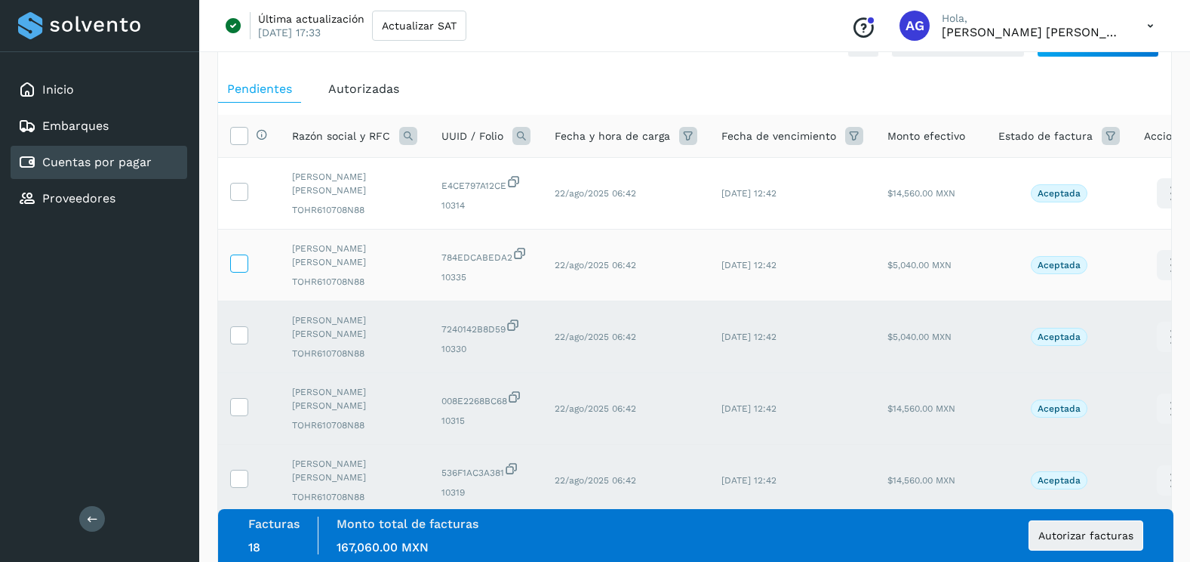
click at [247, 259] on label at bounding box center [239, 263] width 18 height 18
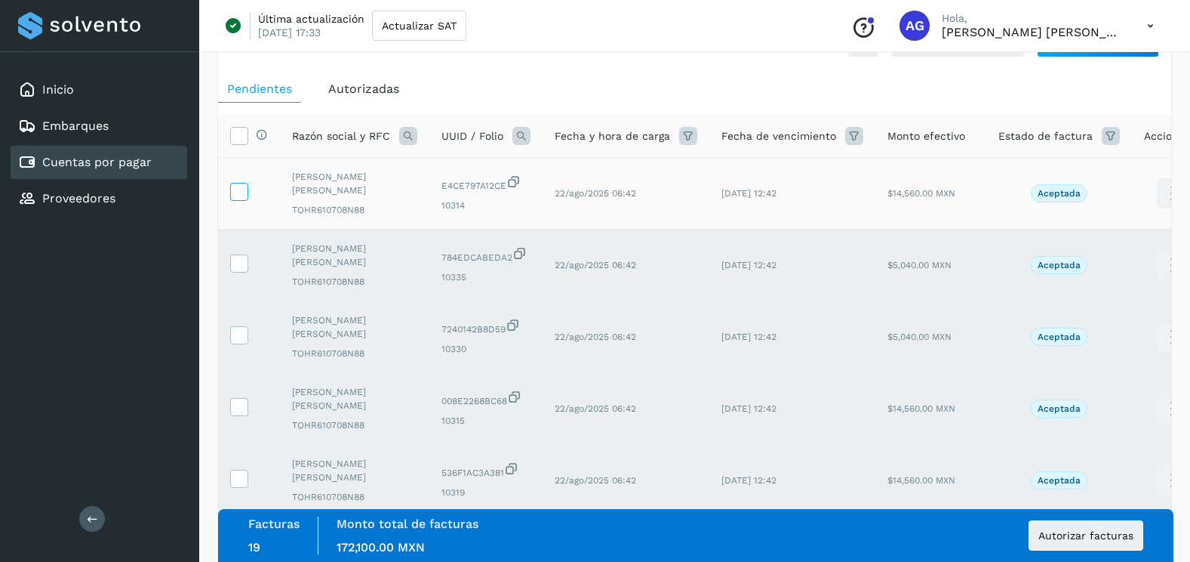
click at [247, 192] on label at bounding box center [239, 192] width 18 height 18
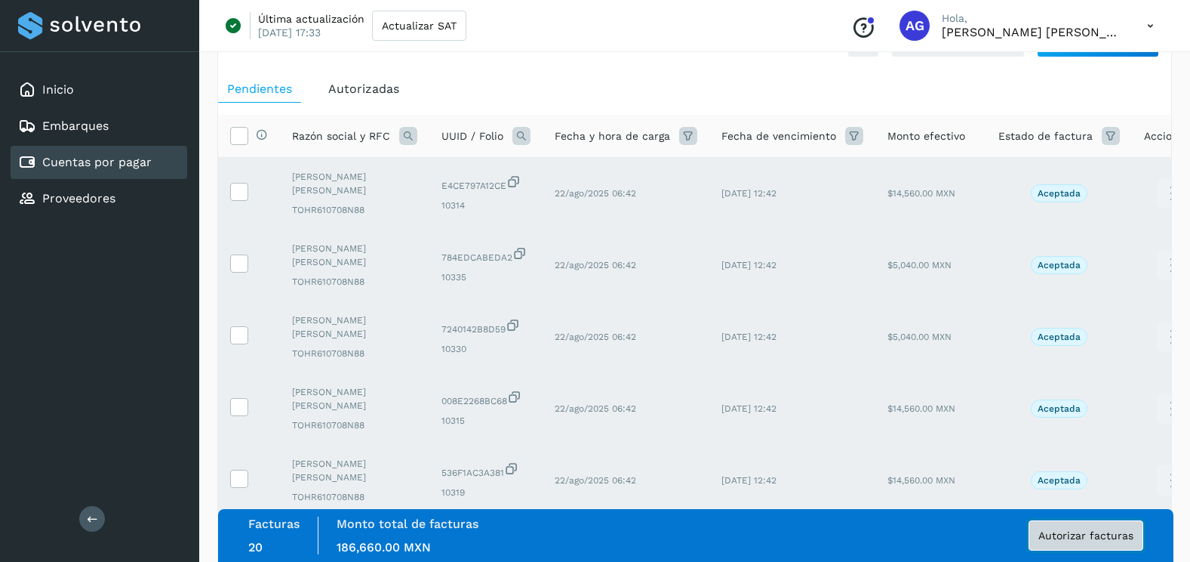
click at [1044, 547] on button "Autorizar facturas" at bounding box center [1086, 535] width 115 height 30
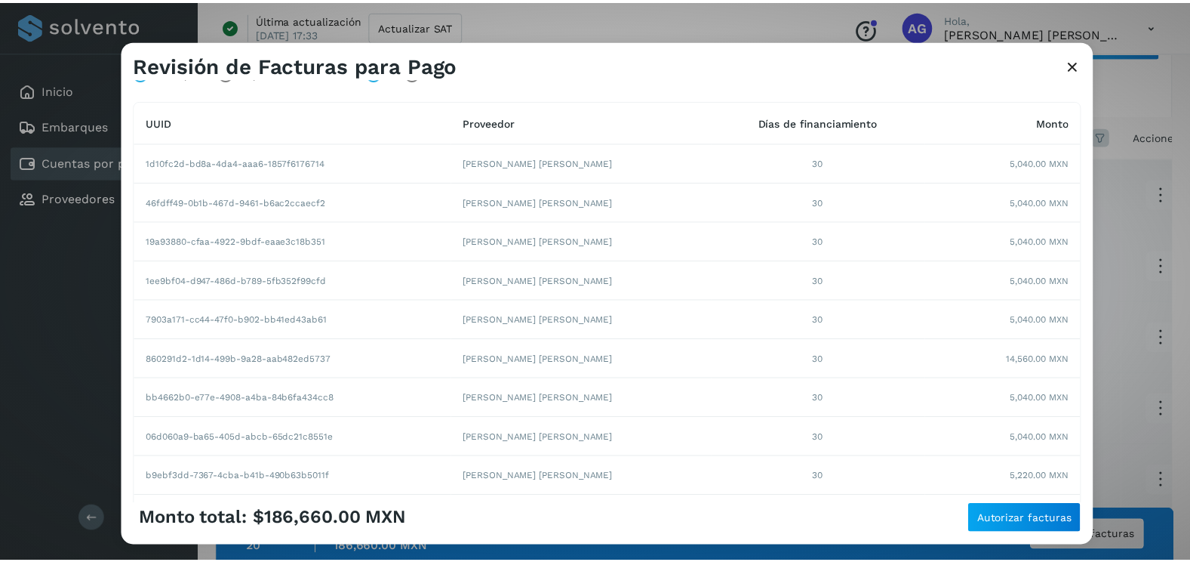
scroll to position [260, 0]
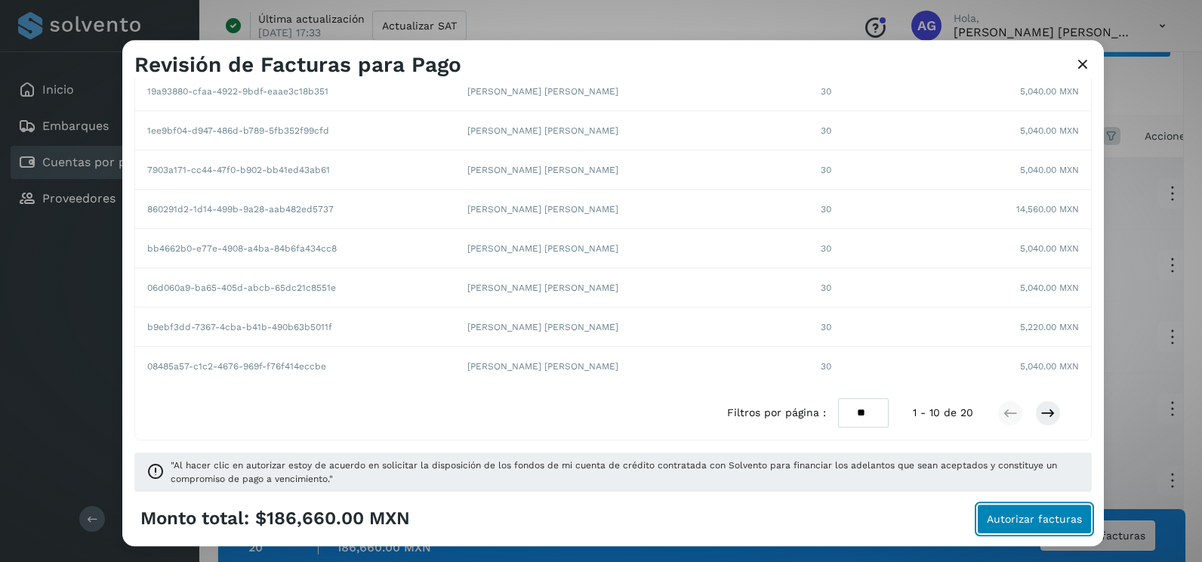
click at [1009, 516] on span "Autorizar facturas" at bounding box center [1033, 518] width 95 height 11
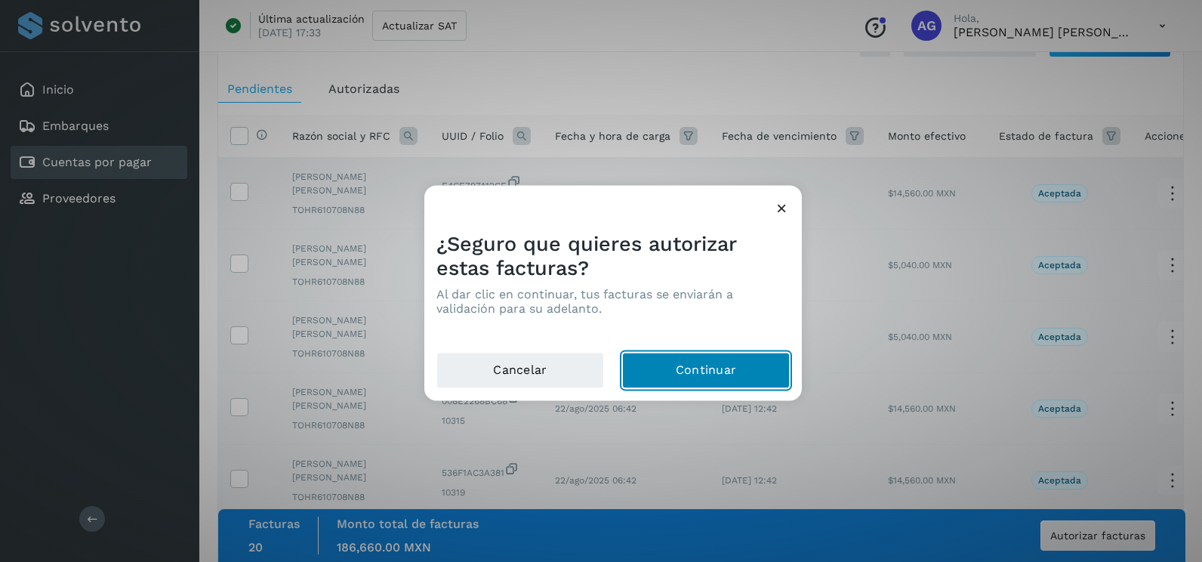
click at [732, 376] on button "Continuar" at bounding box center [706, 370] width 168 height 36
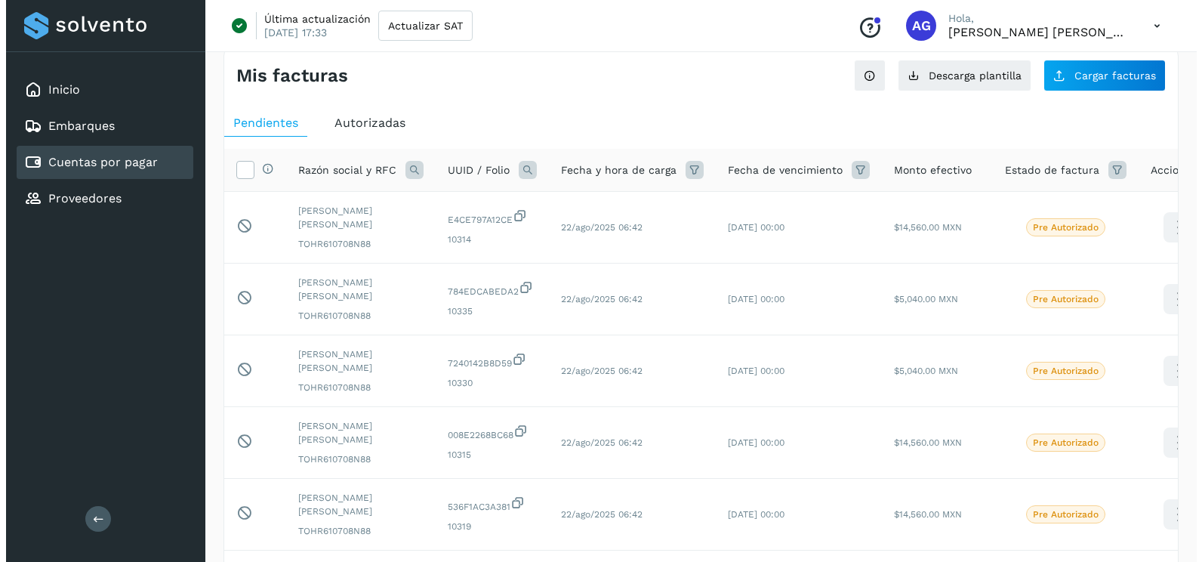
scroll to position [0, 0]
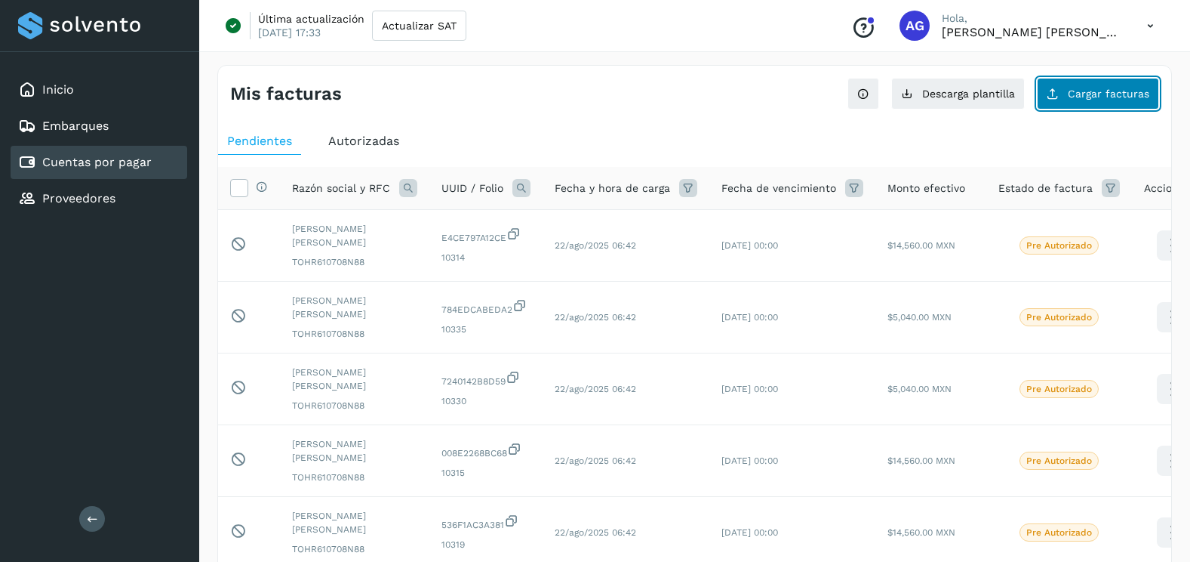
click at [1080, 78] on button "Cargar facturas" at bounding box center [1098, 94] width 122 height 32
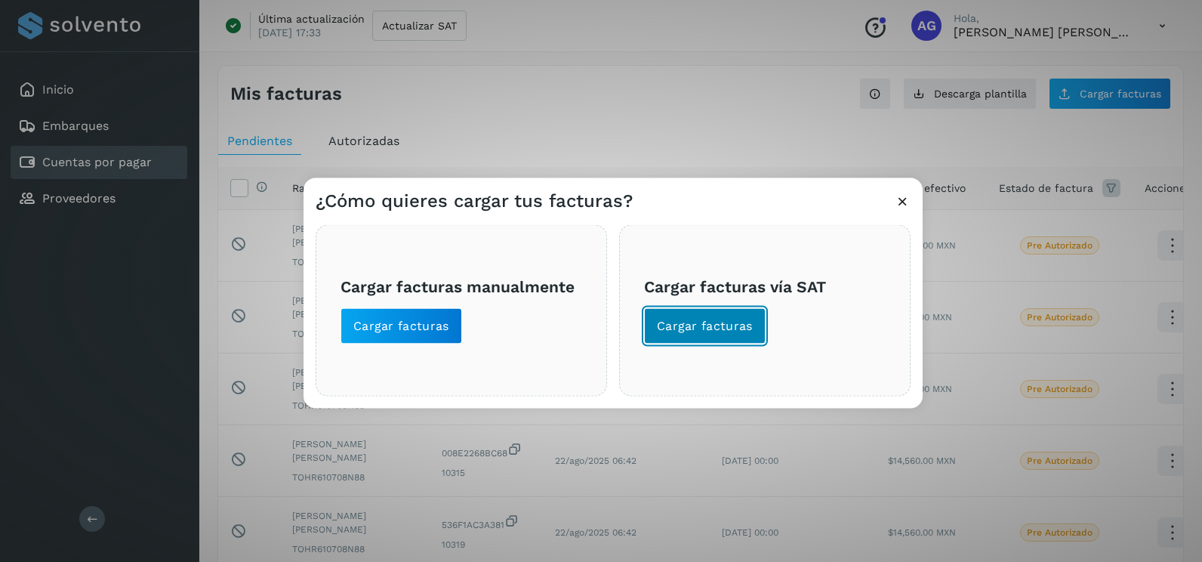
click at [730, 319] on span "Cargar facturas" at bounding box center [705, 326] width 96 height 17
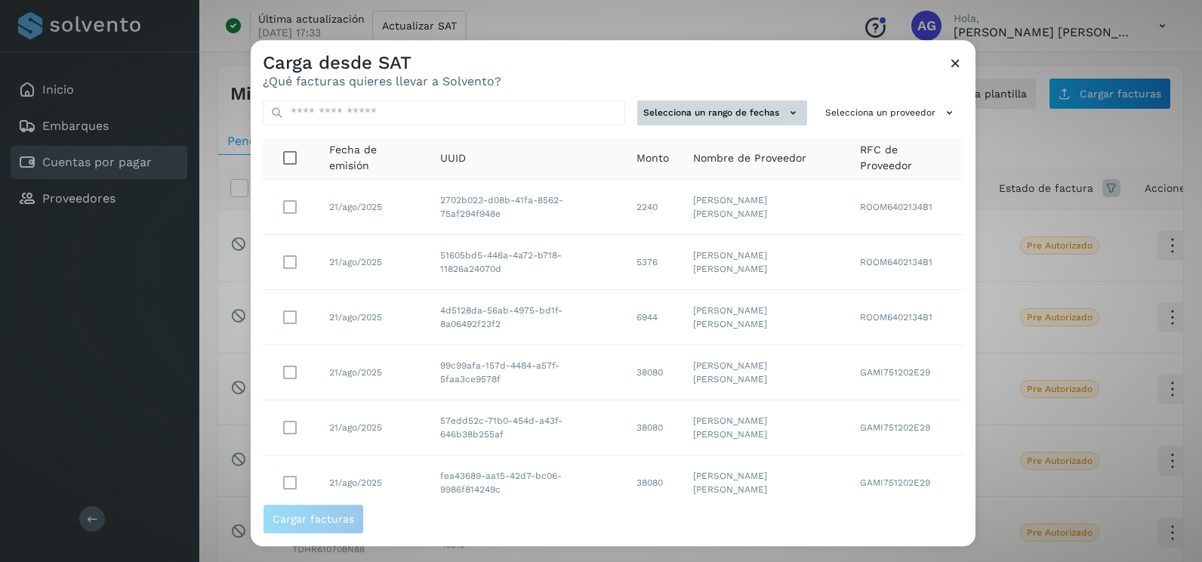
click at [755, 110] on button "Selecciona un rango de fechas" at bounding box center [722, 112] width 170 height 25
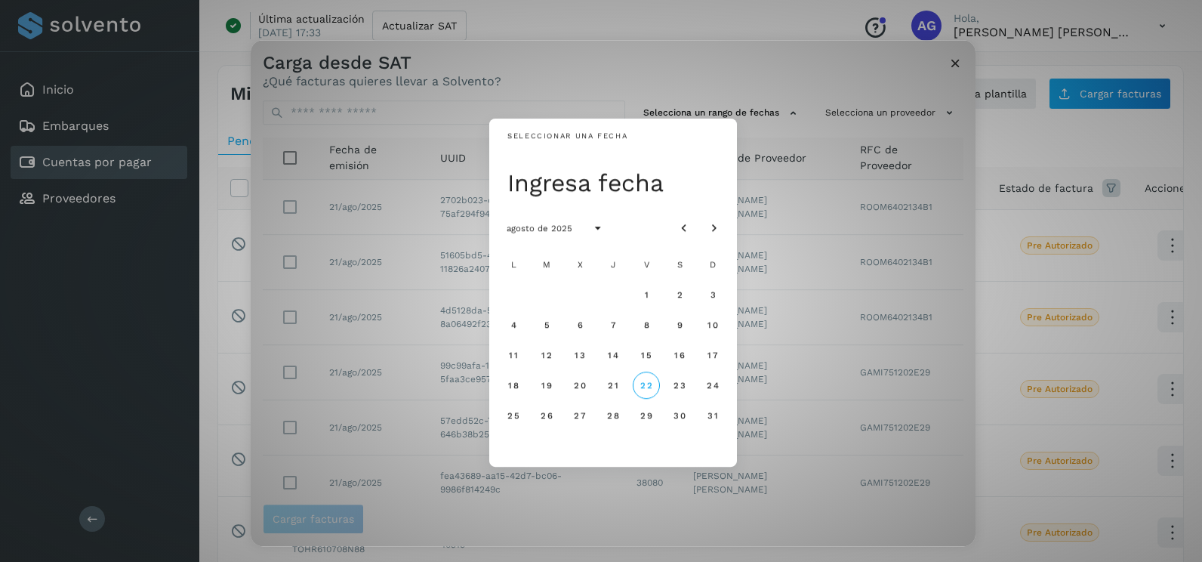
drag, startPoint x: 691, startPoint y: 220, endPoint x: 641, endPoint y: 291, distance: 86.7
click at [691, 221] on icon "Mes anterior" at bounding box center [683, 228] width 15 height 15
click at [618, 355] on button "17" at bounding box center [612, 354] width 27 height 27
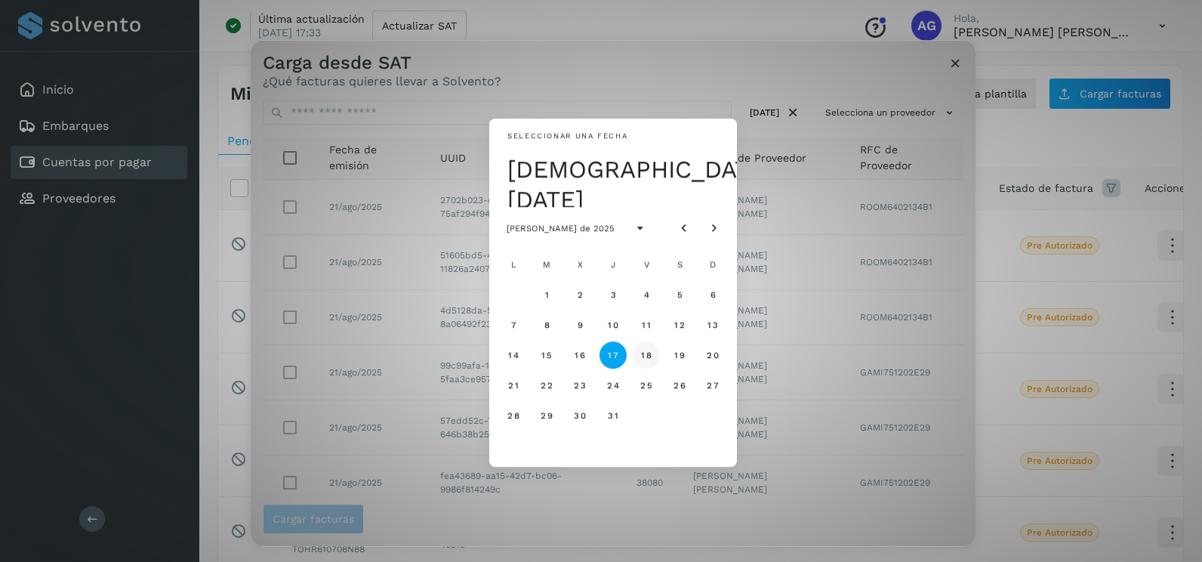
click at [648, 352] on span "18" at bounding box center [645, 354] width 11 height 11
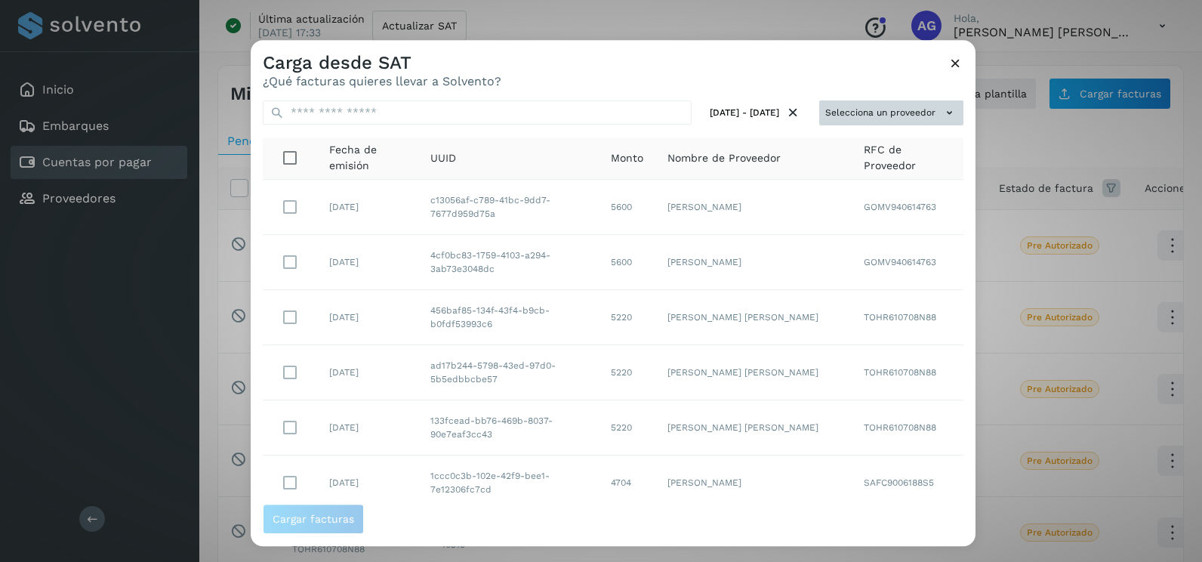
click at [911, 114] on button "Selecciona un proveedor" at bounding box center [891, 112] width 144 height 25
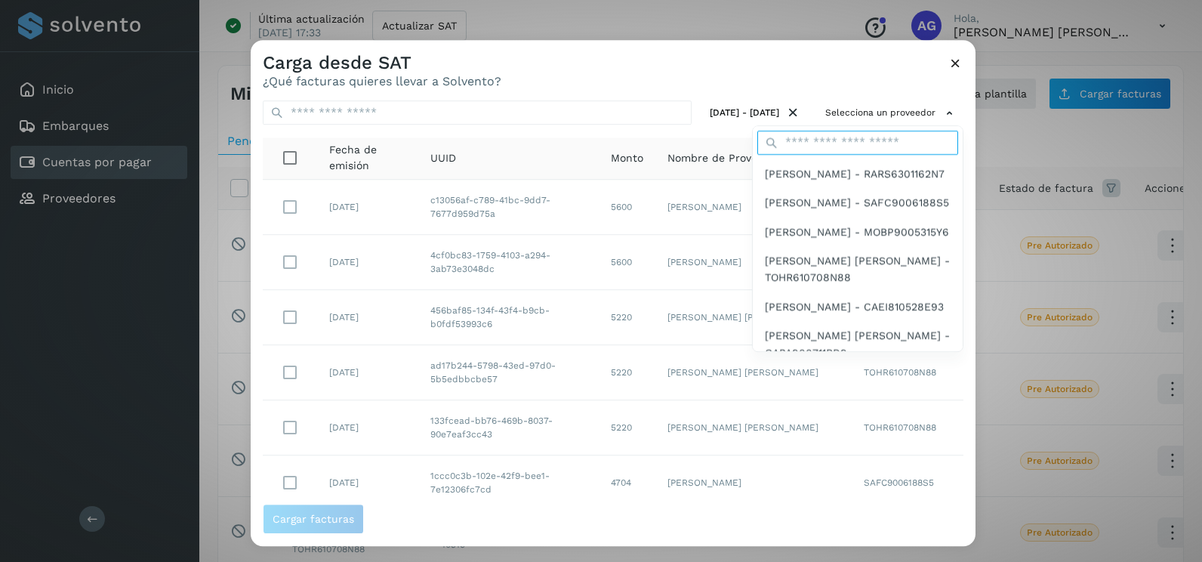
click at [837, 144] on input "text" at bounding box center [857, 143] width 201 height 24
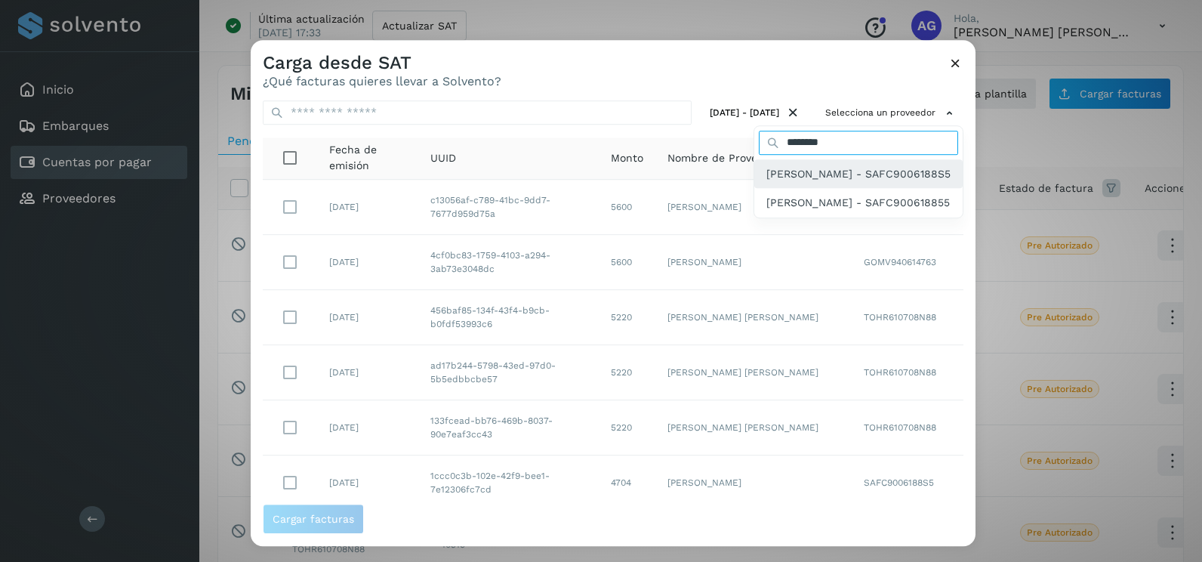
type input "********"
click at [902, 182] on span "[PERSON_NAME] - SAFC9006188S5" at bounding box center [858, 173] width 184 height 17
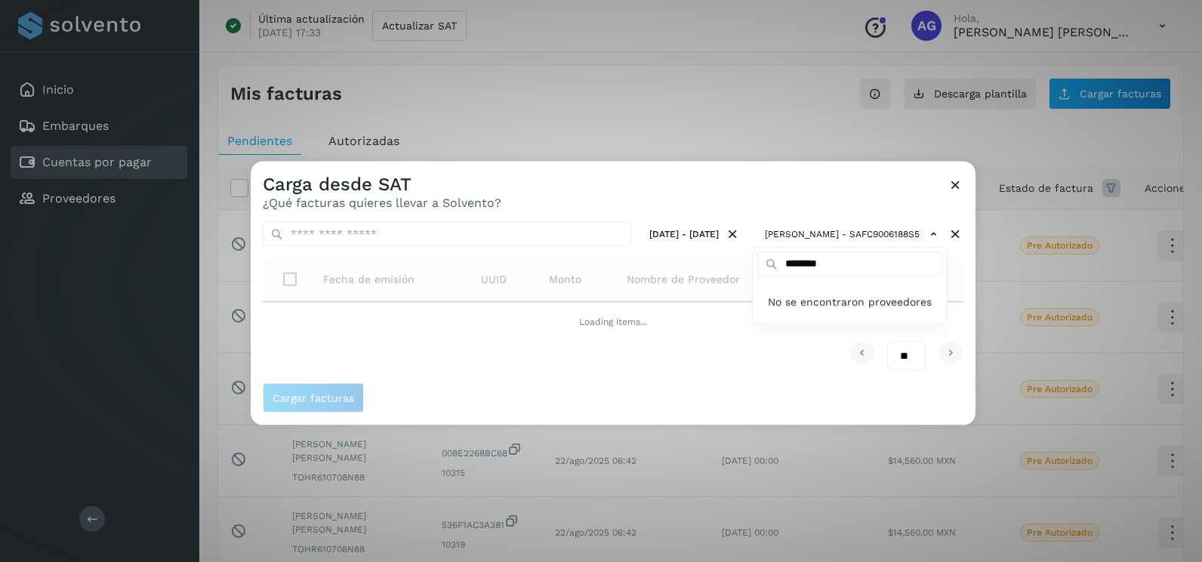
click at [963, 259] on div at bounding box center [852, 443] width 1202 height 562
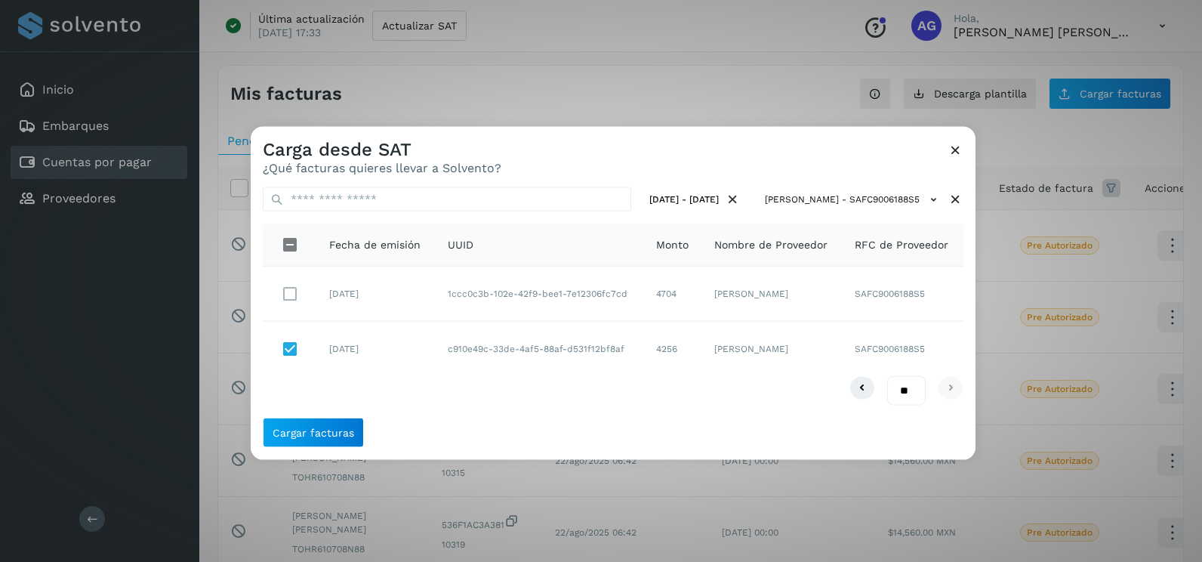
click at [306, 294] on td at bounding box center [290, 293] width 54 height 55
click at [331, 437] on span "Cargar facturas" at bounding box center [313, 431] width 82 height 11
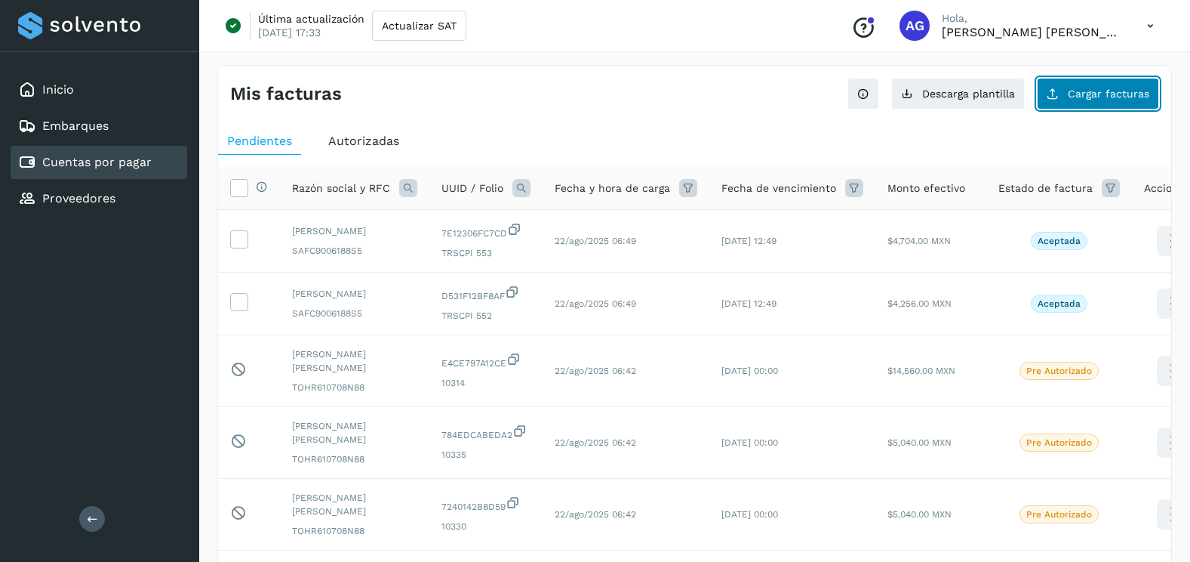
click at [1092, 100] on button "Cargar facturas" at bounding box center [1098, 94] width 122 height 32
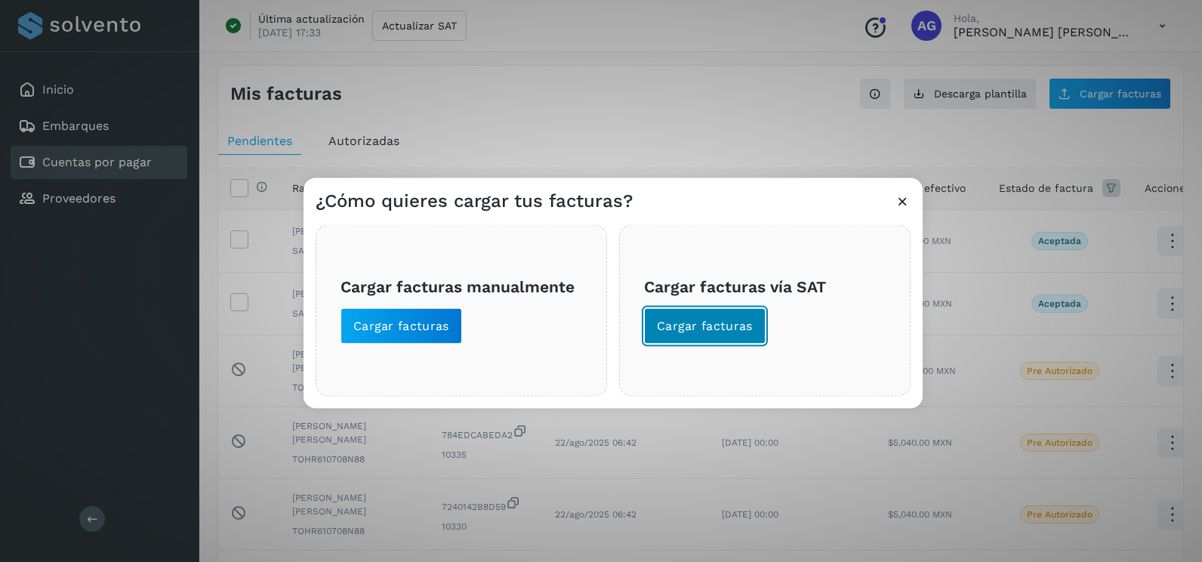
click at [690, 336] on button "Cargar facturas" at bounding box center [705, 326] width 122 height 36
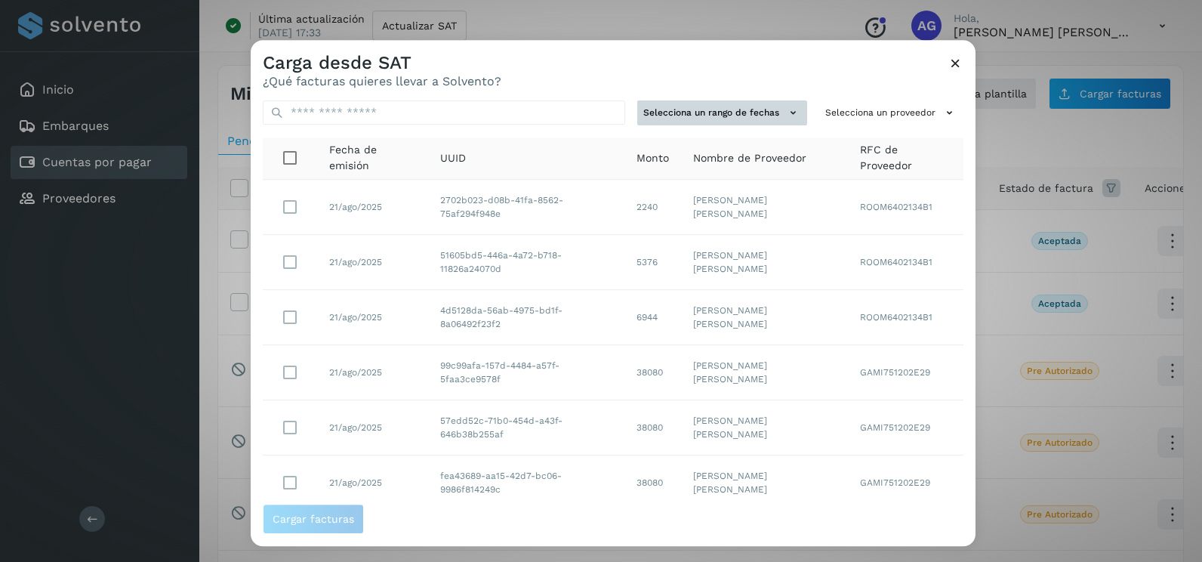
click at [759, 112] on button "Selecciona un rango de fechas" at bounding box center [722, 112] width 170 height 25
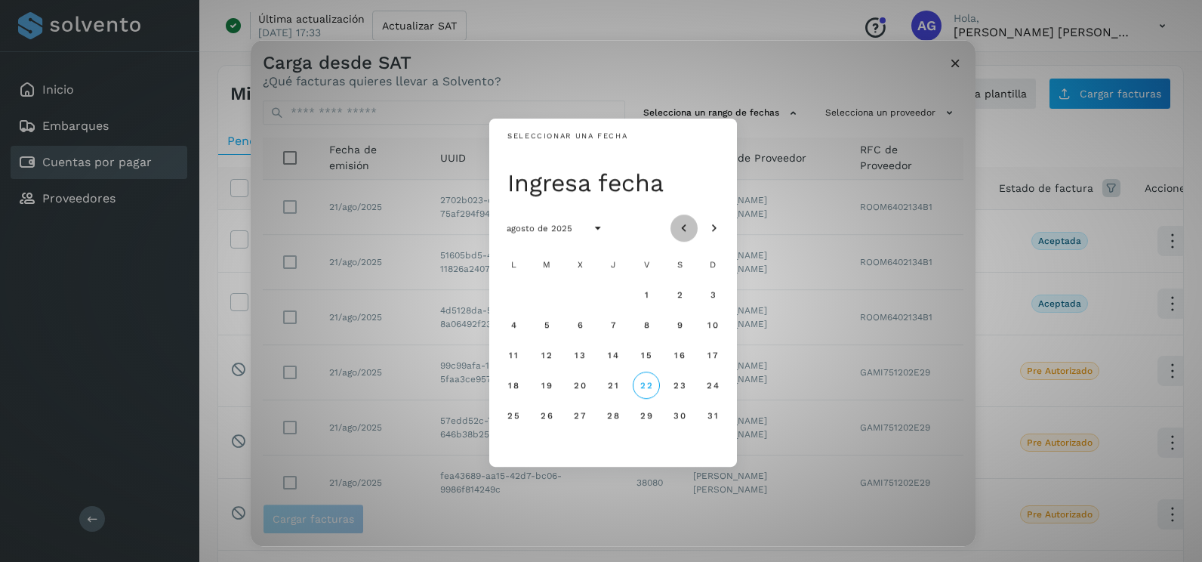
click at [693, 229] on button "Mes anterior" at bounding box center [683, 227] width 27 height 27
click at [552, 355] on span "15" at bounding box center [545, 354] width 11 height 11
click at [577, 353] on span "16" at bounding box center [579, 354] width 11 height 11
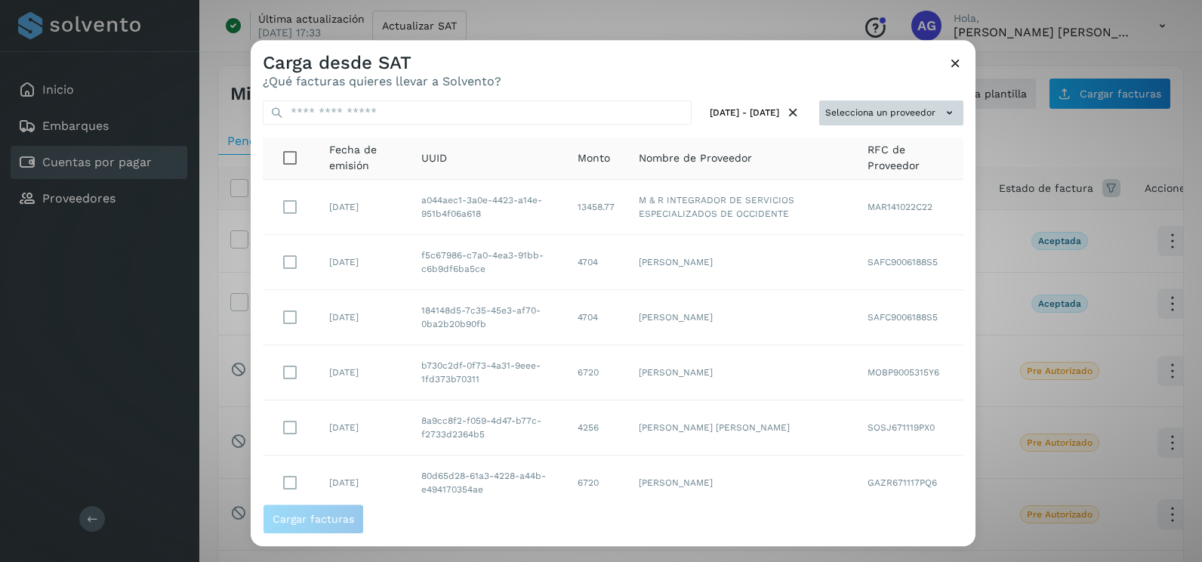
click at [884, 122] on button "Selecciona un proveedor" at bounding box center [891, 112] width 144 height 25
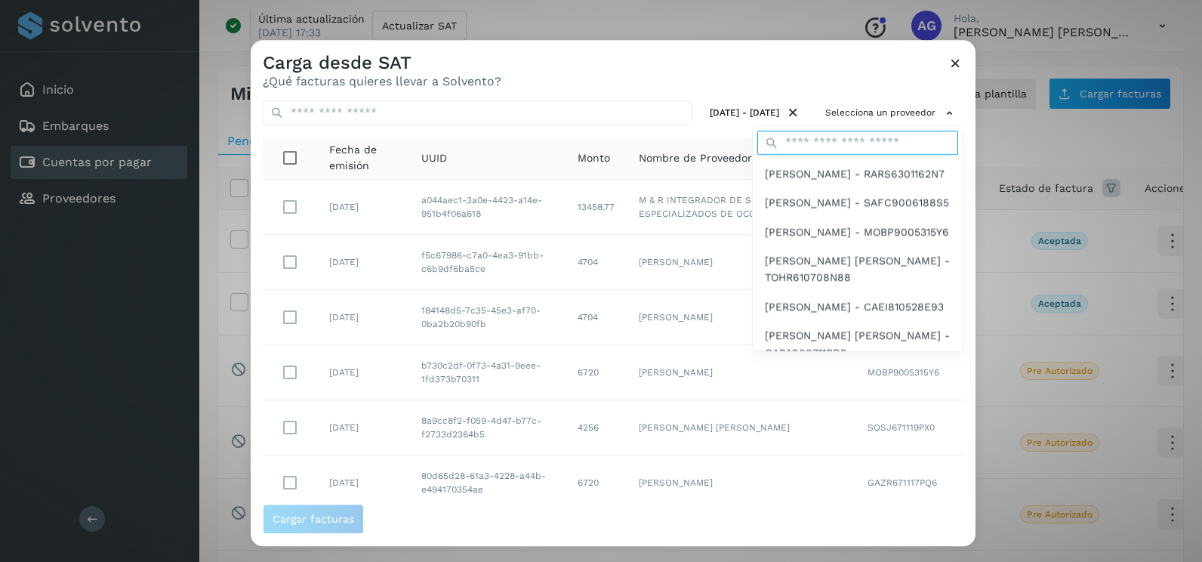
click at [833, 144] on input "text" at bounding box center [857, 143] width 201 height 24
type input "********"
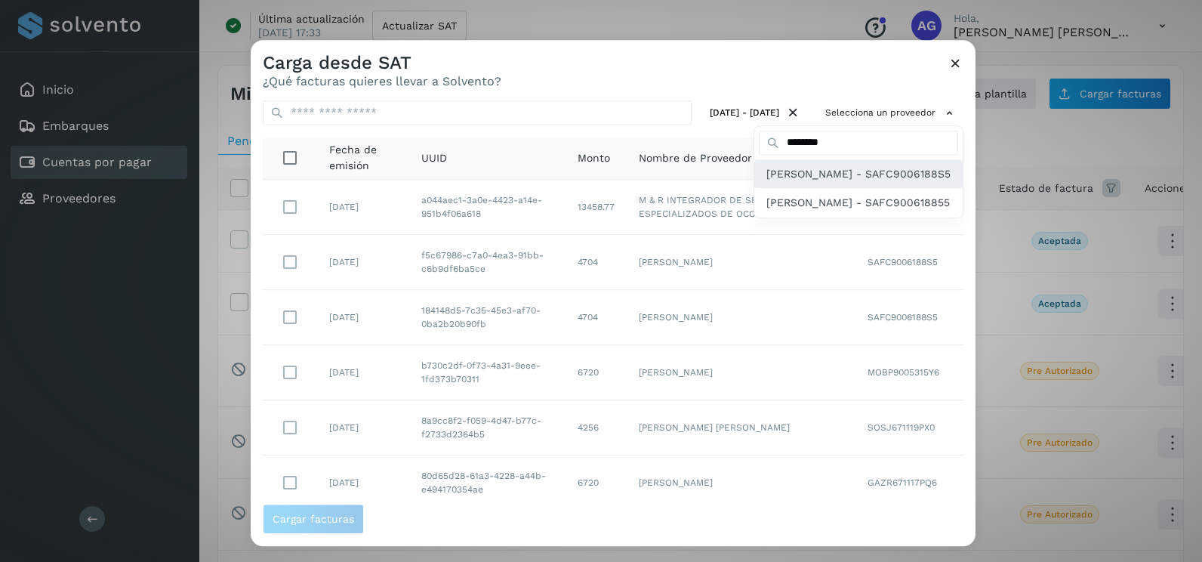
click at [817, 182] on span "[PERSON_NAME] - SAFC9006188S5" at bounding box center [858, 173] width 184 height 17
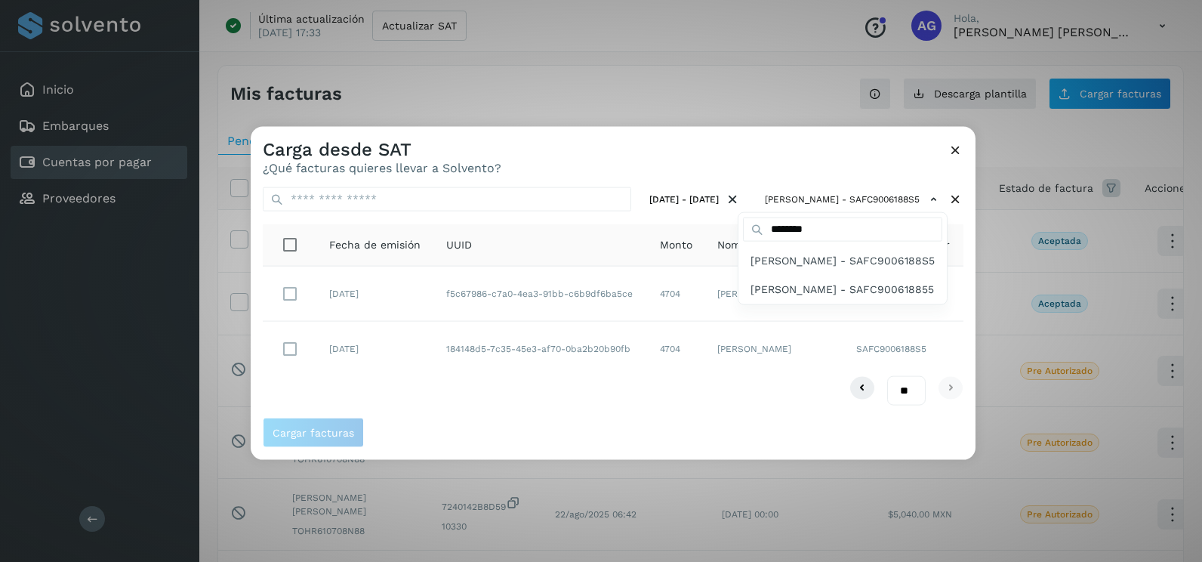
click at [794, 174] on div at bounding box center [852, 408] width 1202 height 562
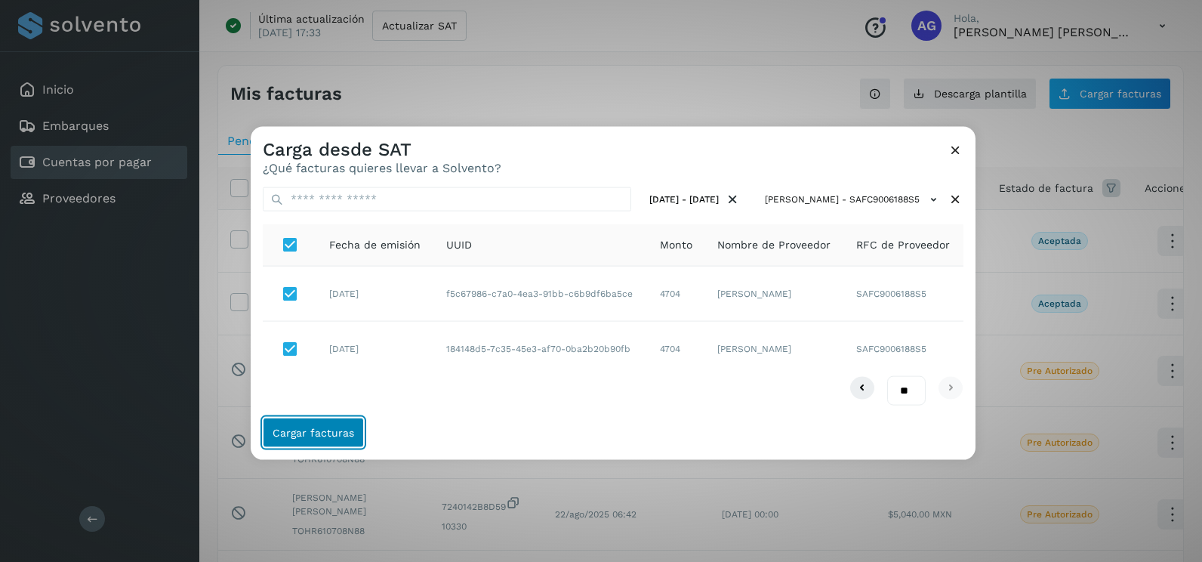
click at [340, 432] on span "Cargar facturas" at bounding box center [313, 431] width 82 height 11
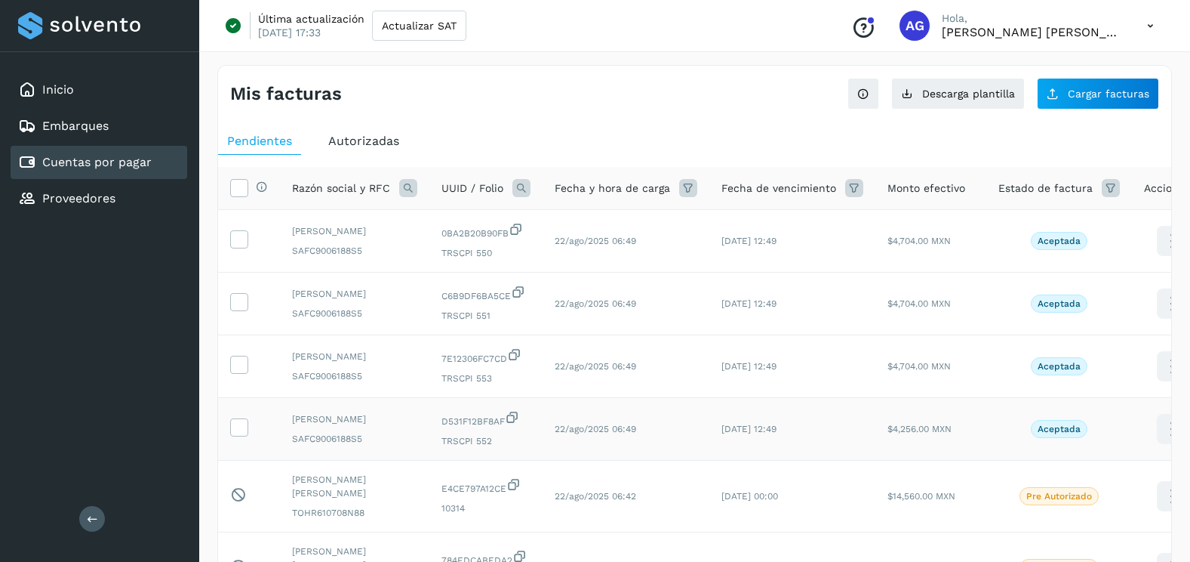
click at [245, 448] on td at bounding box center [249, 429] width 62 height 63
drag, startPoint x: 245, startPoint y: 461, endPoint x: 246, endPoint y: 397, distance: 64.2
click at [245, 434] on icon at bounding box center [239, 426] width 16 height 16
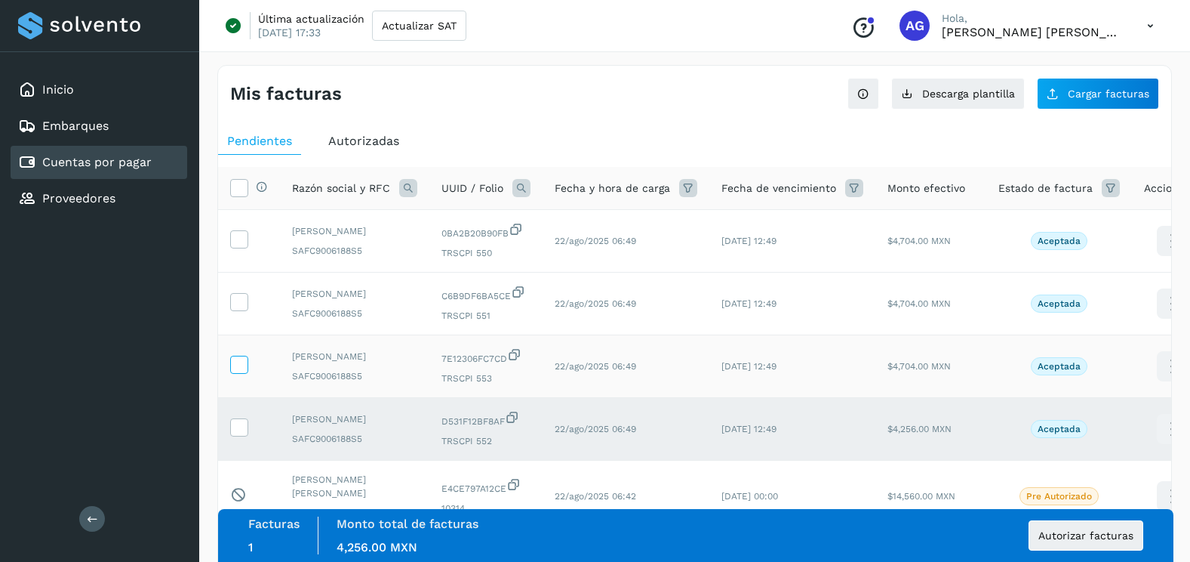
click at [239, 371] on icon at bounding box center [239, 363] width 16 height 16
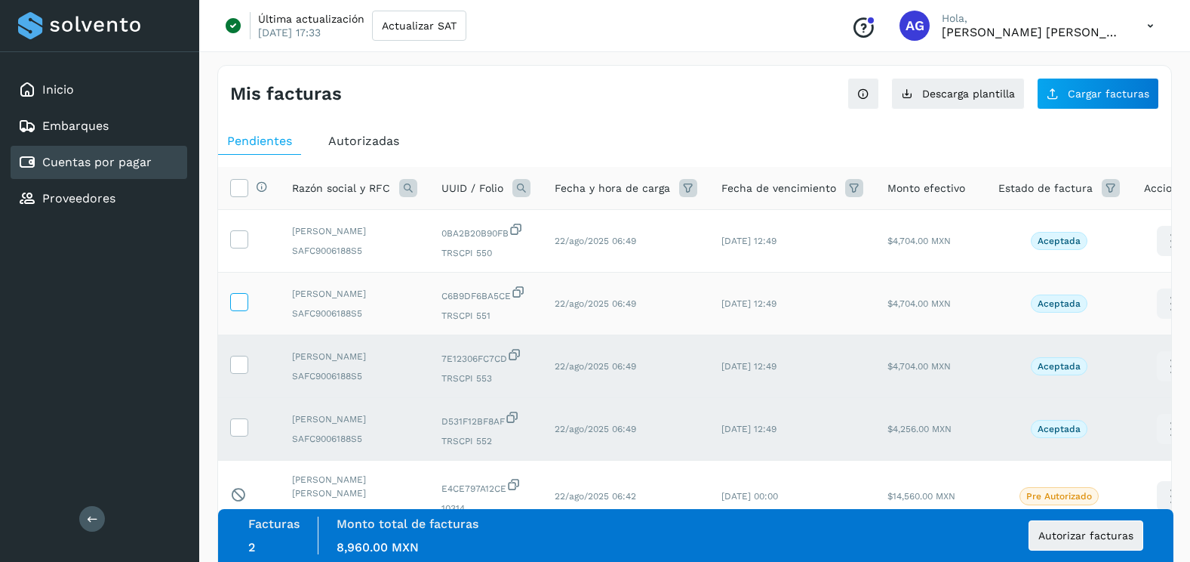
click at [244, 309] on icon at bounding box center [239, 301] width 16 height 16
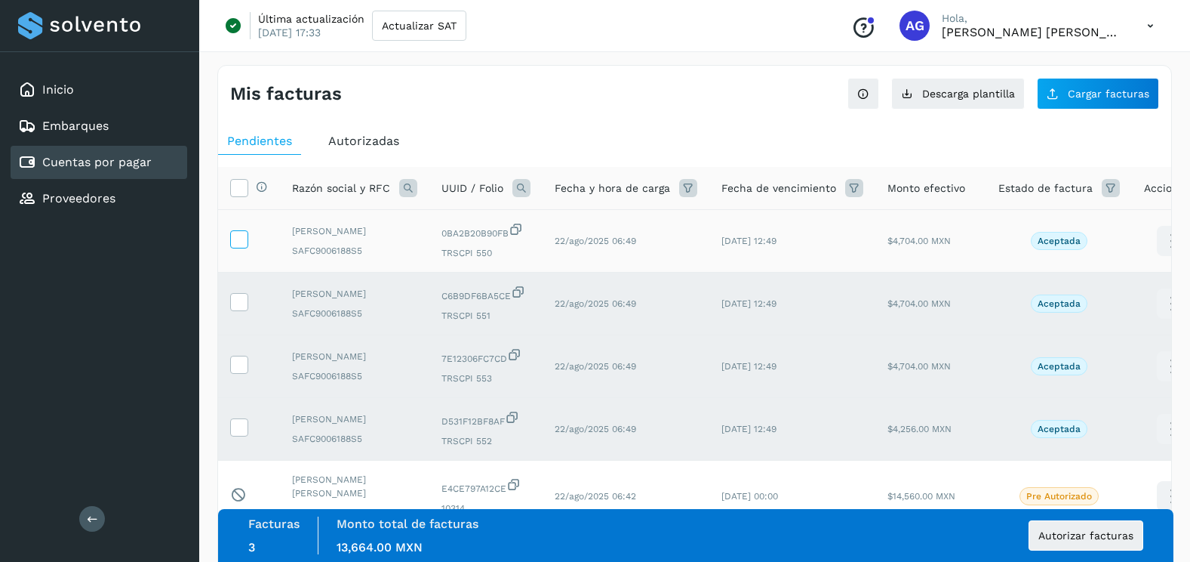
click at [245, 246] on icon at bounding box center [239, 238] width 16 height 16
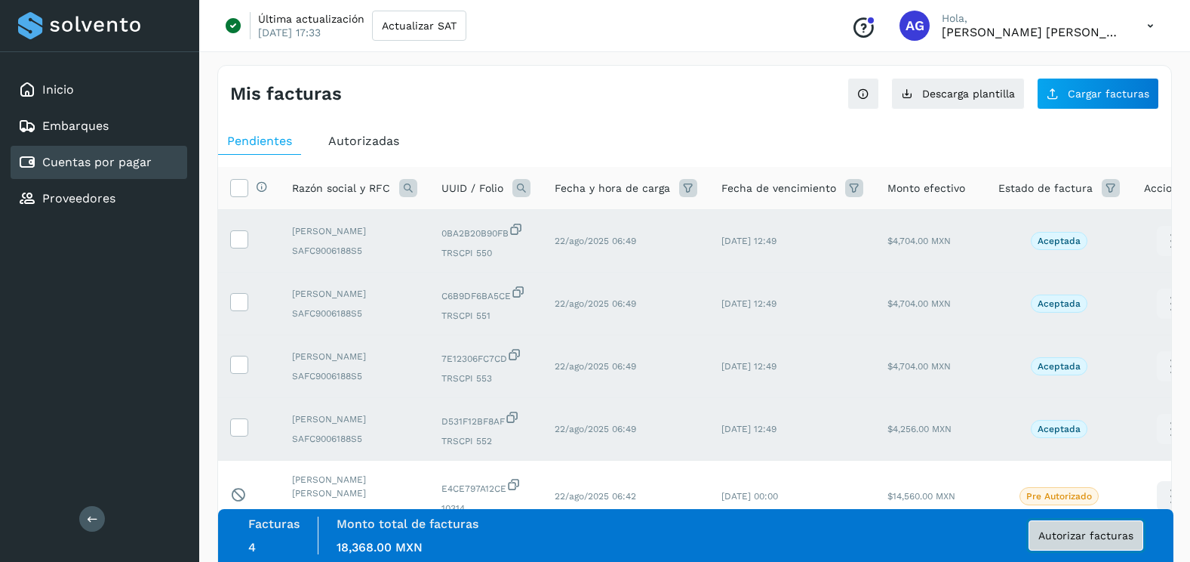
click at [1098, 531] on span "Autorizar facturas" at bounding box center [1086, 535] width 95 height 11
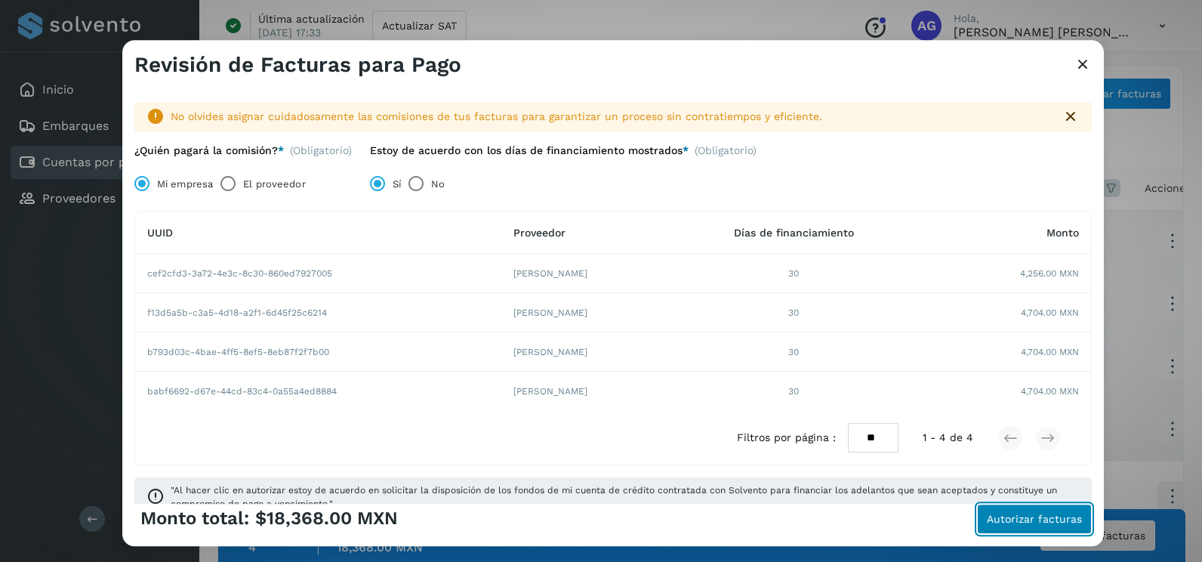
click at [997, 525] on button "Autorizar facturas" at bounding box center [1034, 518] width 115 height 30
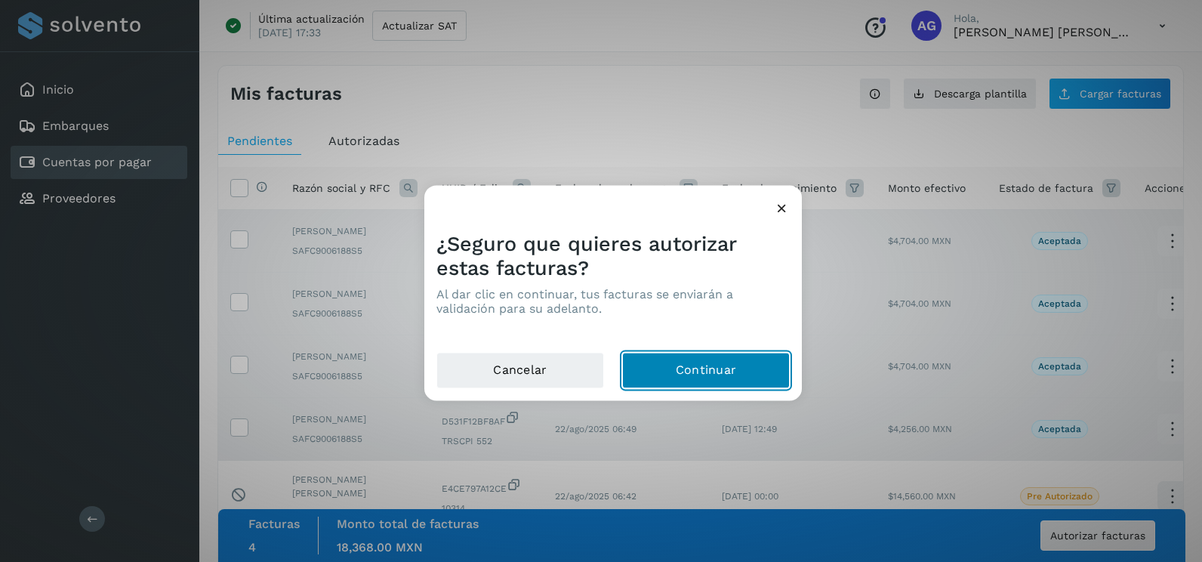
click at [677, 375] on button "Continuar" at bounding box center [706, 370] width 168 height 36
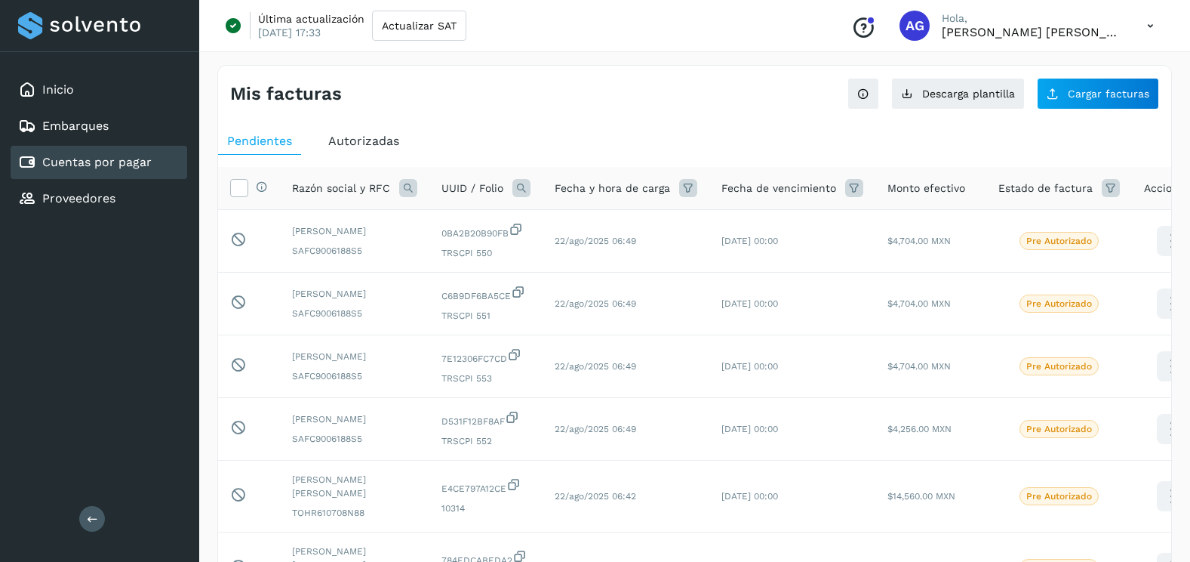
click at [1066, 76] on div "Mis facturas Ver instrucciones para cargar Facturas Descarga plantilla Cargar f…" at bounding box center [694, 88] width 953 height 44
click at [1071, 88] on span "Cargar facturas" at bounding box center [1109, 93] width 82 height 11
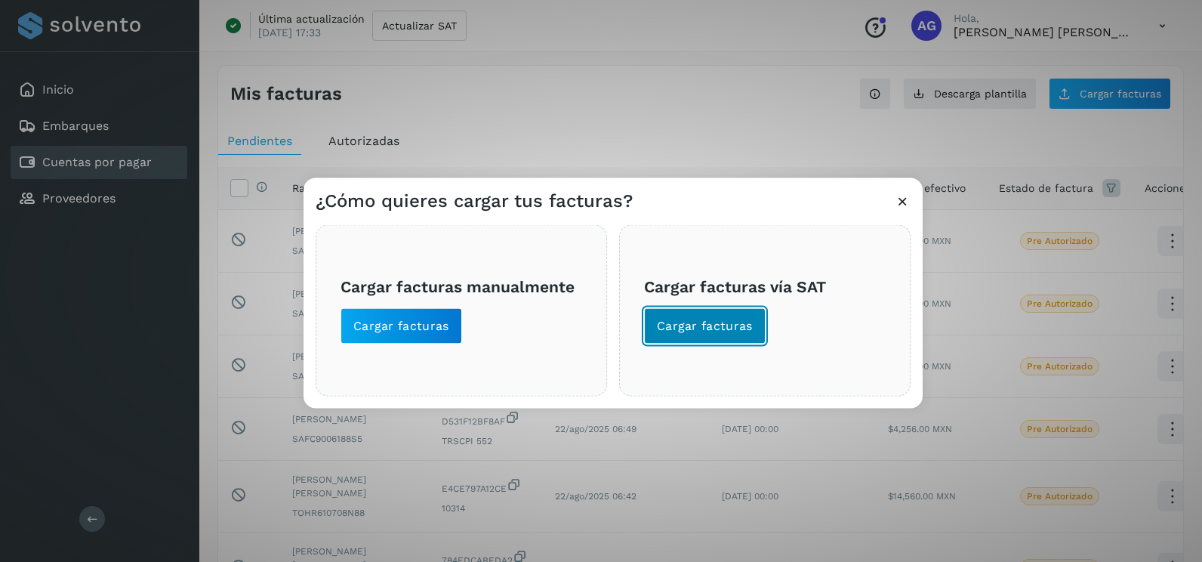
click at [713, 334] on button "Cargar facturas" at bounding box center [705, 326] width 122 height 36
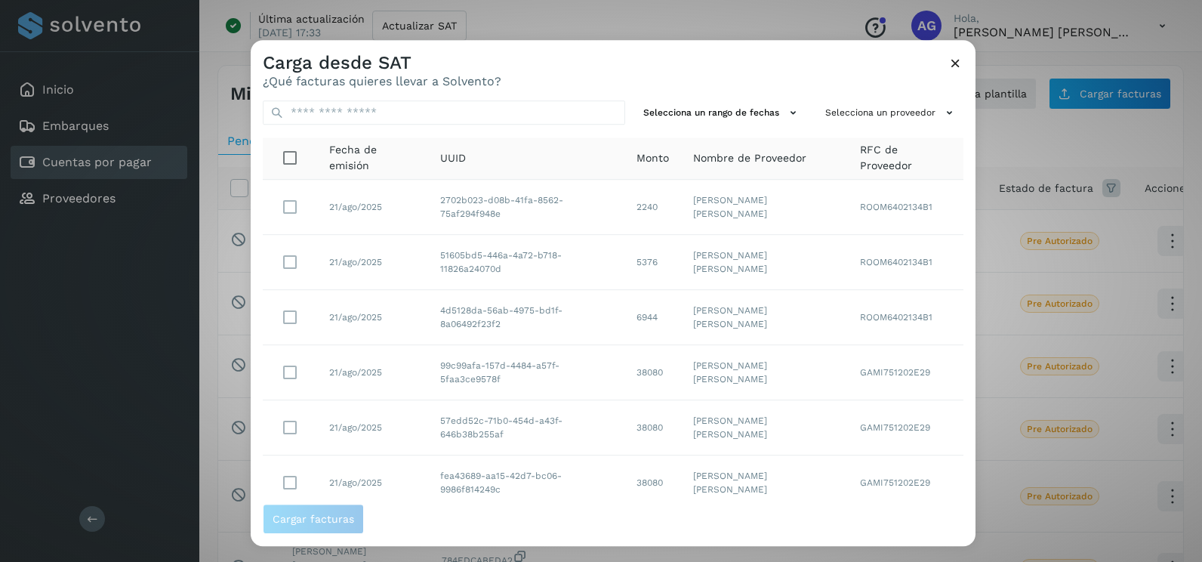
click at [758, 97] on div "Selecciona un rango de fechas Selecciona un proveedor Fecha de emisión UUID Mon…" at bounding box center [613, 295] width 725 height 415
click at [750, 112] on button "Selecciona un rango de fechas" at bounding box center [722, 112] width 170 height 25
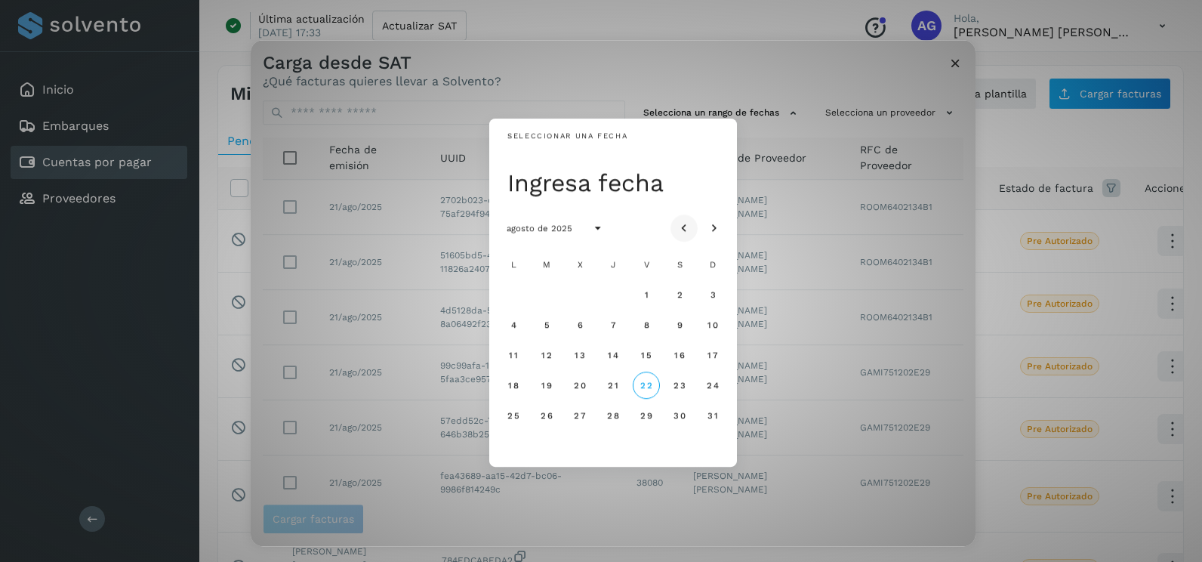
click at [687, 223] on icon "Mes anterior" at bounding box center [683, 228] width 15 height 15
click at [685, 215] on button "Mes anterior" at bounding box center [683, 227] width 27 height 27
click at [549, 414] on span "24" at bounding box center [546, 415] width 13 height 11
click at [577, 417] on span "25" at bounding box center [579, 415] width 13 height 11
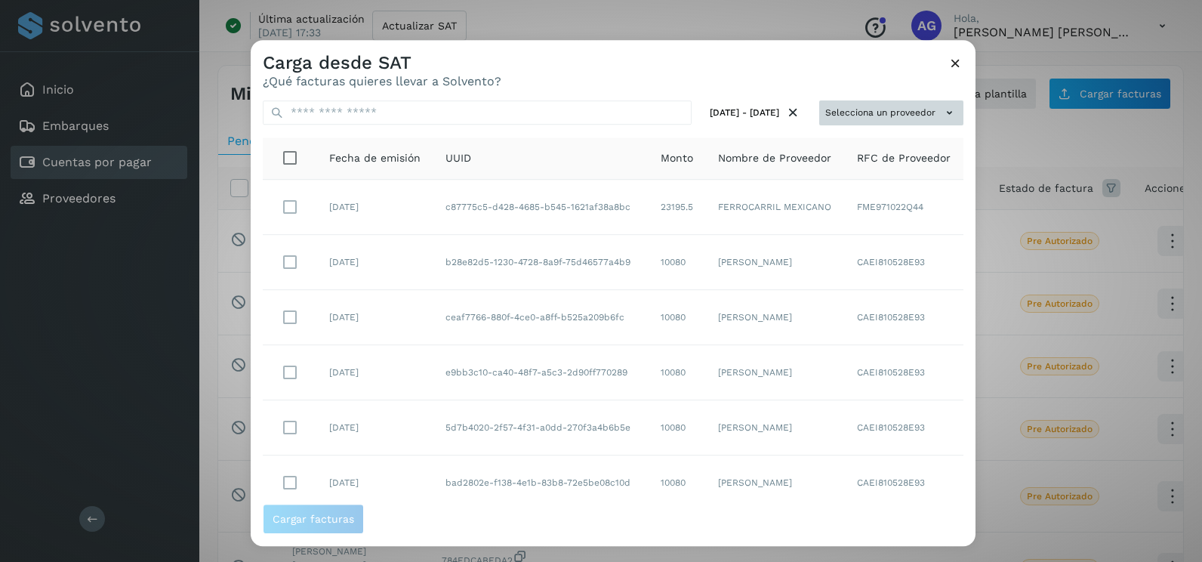
click at [941, 109] on icon at bounding box center [949, 113] width 16 height 16
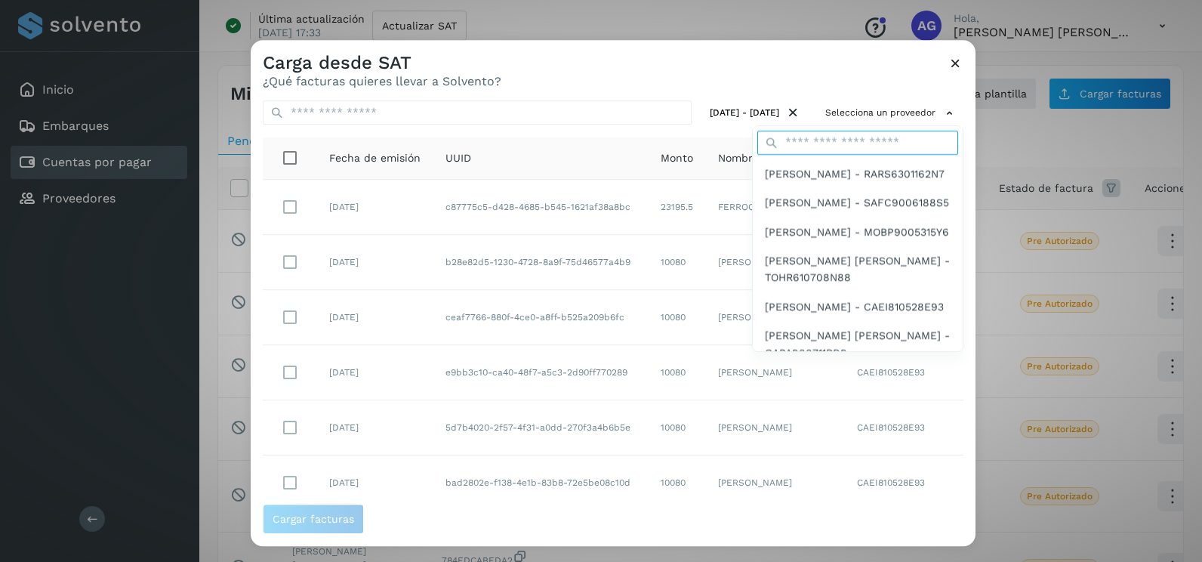
click at [832, 143] on input "text" at bounding box center [857, 143] width 201 height 24
type input "******"
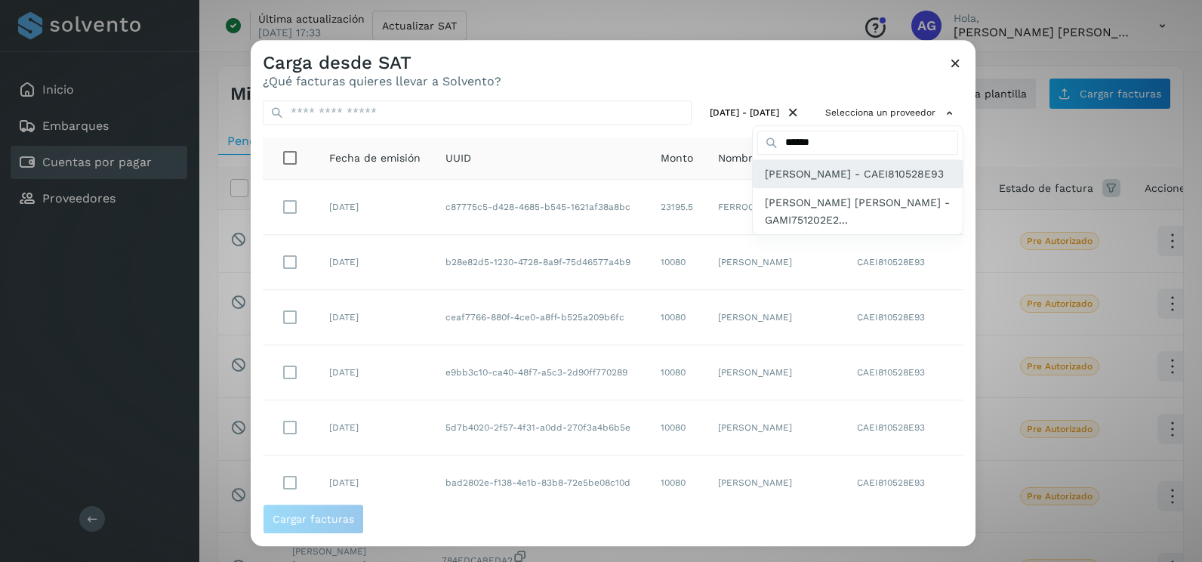
click at [826, 182] on span "[PERSON_NAME] - CAEI810528E93" at bounding box center [854, 173] width 179 height 17
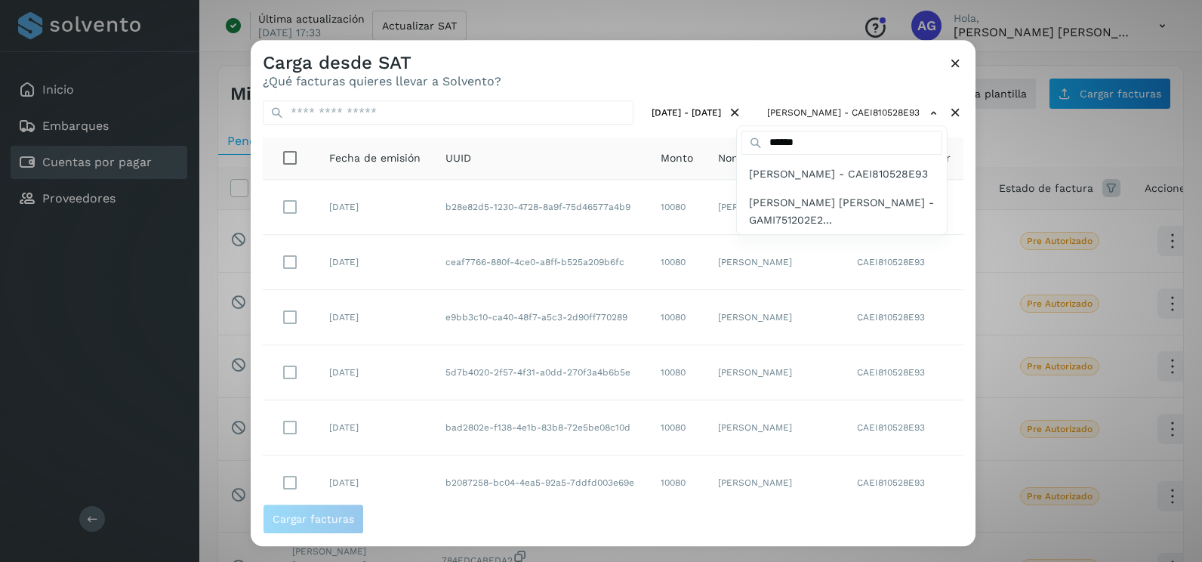
click at [676, 71] on div at bounding box center [852, 321] width 1202 height 562
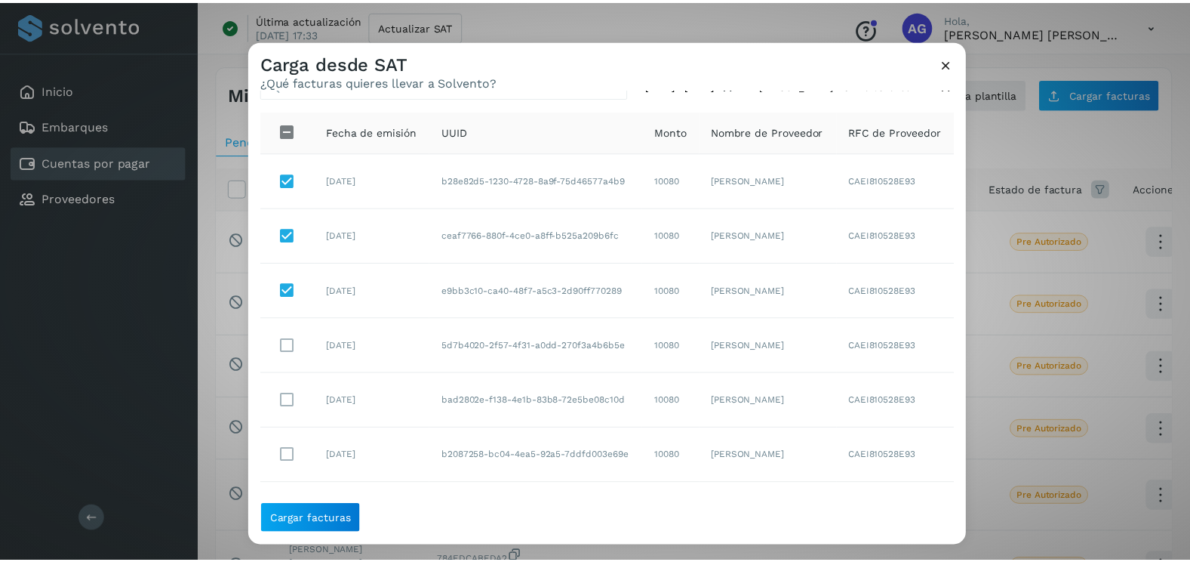
scroll to position [103, 0]
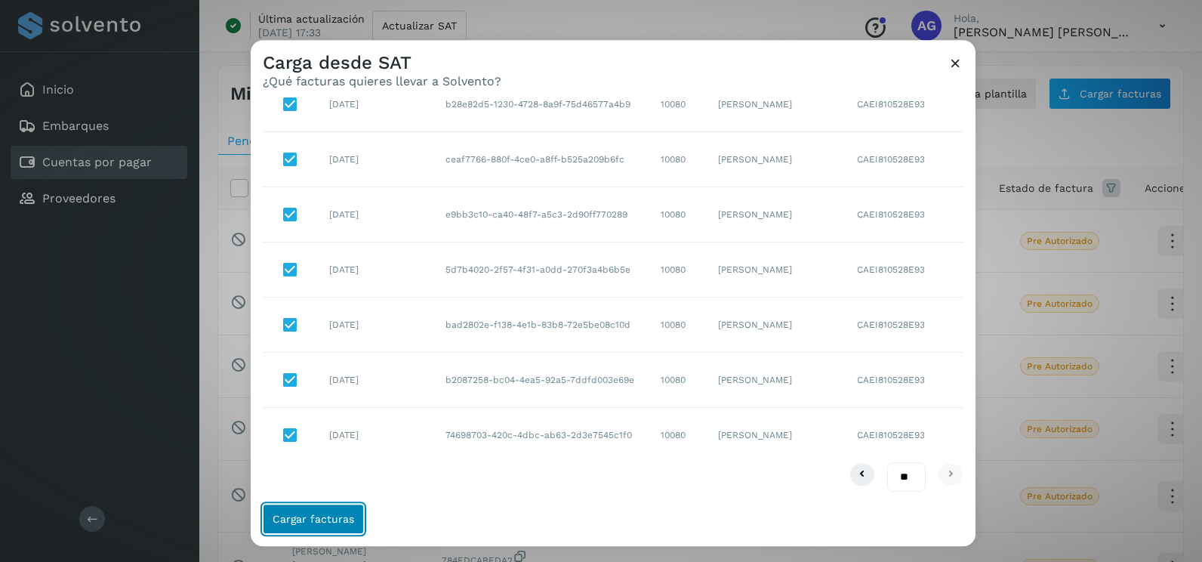
click at [324, 520] on span "Cargar facturas" at bounding box center [313, 518] width 82 height 11
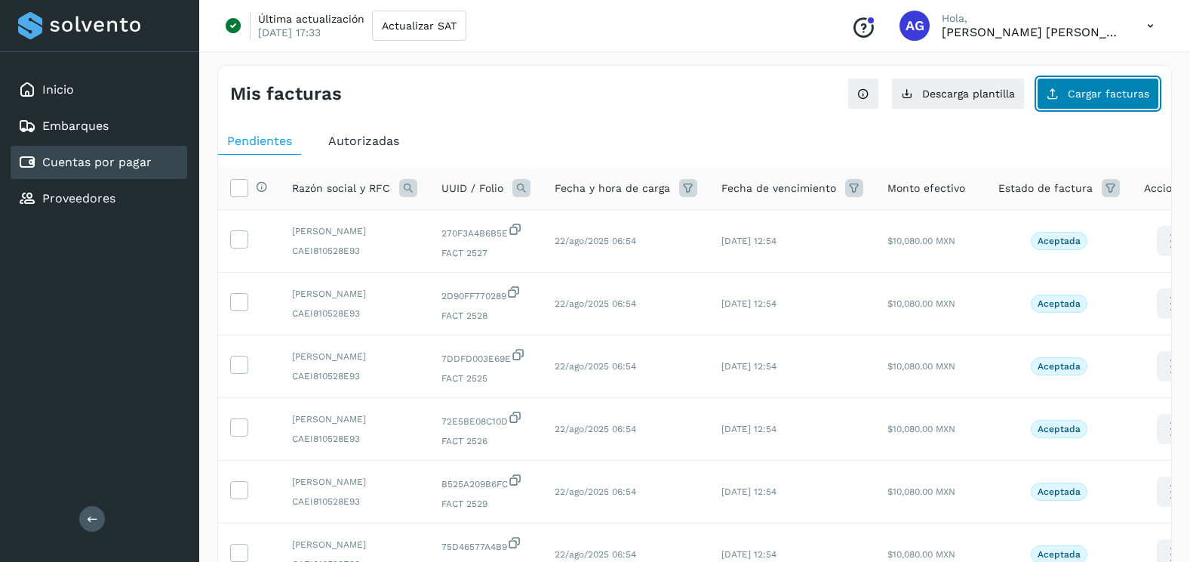
click at [1096, 99] on span "Cargar facturas" at bounding box center [1109, 93] width 82 height 11
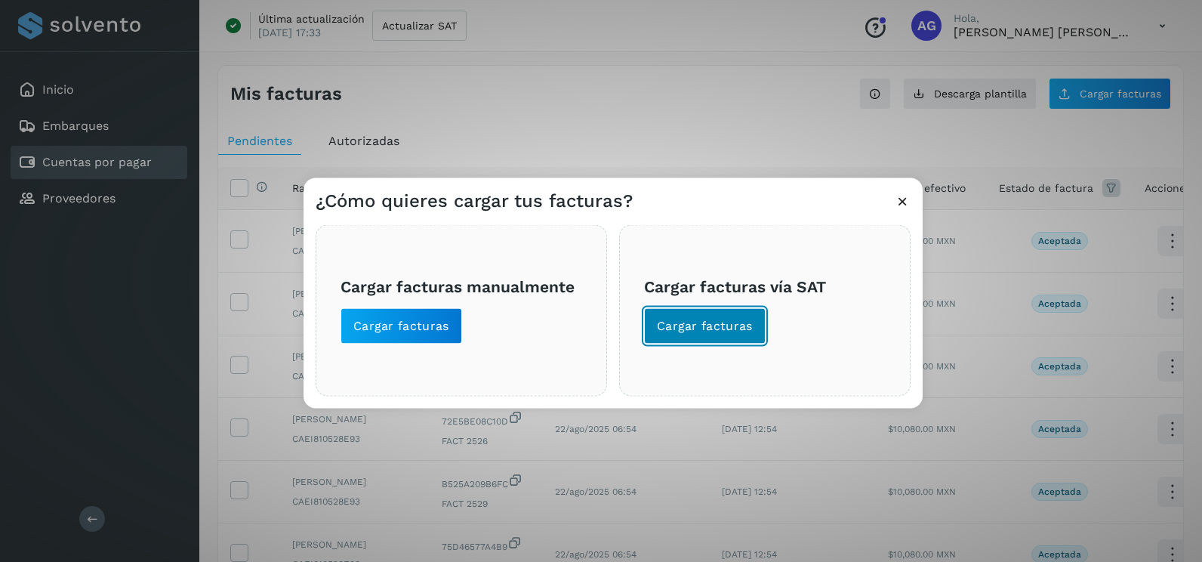
click at [734, 322] on span "Cargar facturas" at bounding box center [705, 326] width 96 height 17
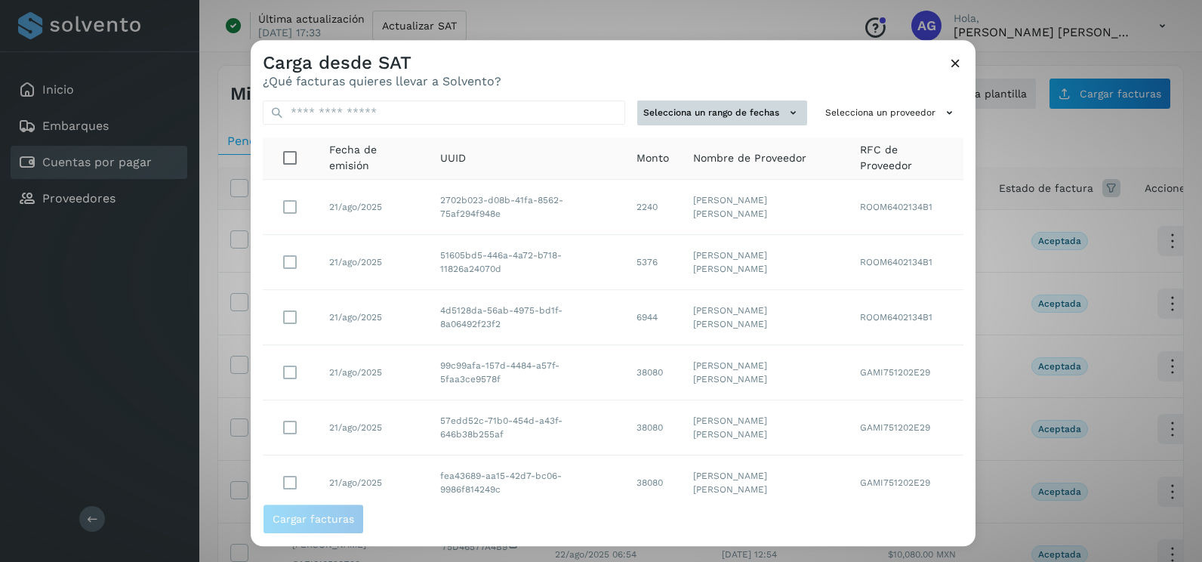
click at [752, 105] on button "Selecciona un rango de fechas" at bounding box center [722, 112] width 170 height 25
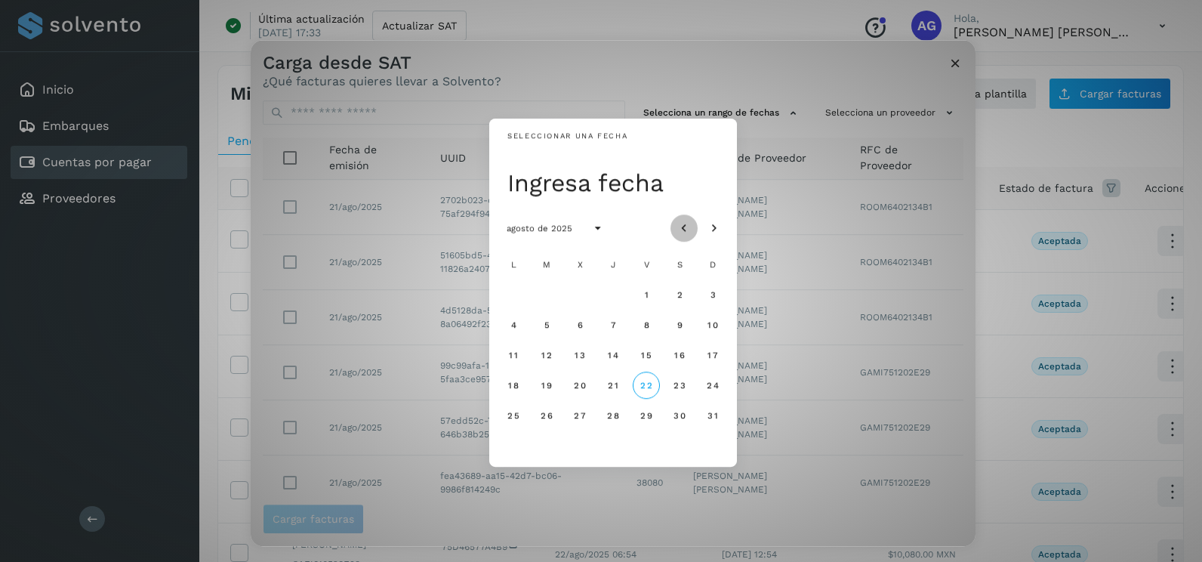
click at [684, 226] on icon "Mes anterior" at bounding box center [683, 228] width 15 height 15
click at [642, 327] on span "11" at bounding box center [646, 324] width 10 height 11
click at [679, 329] on span "12" at bounding box center [678, 324] width 11 height 11
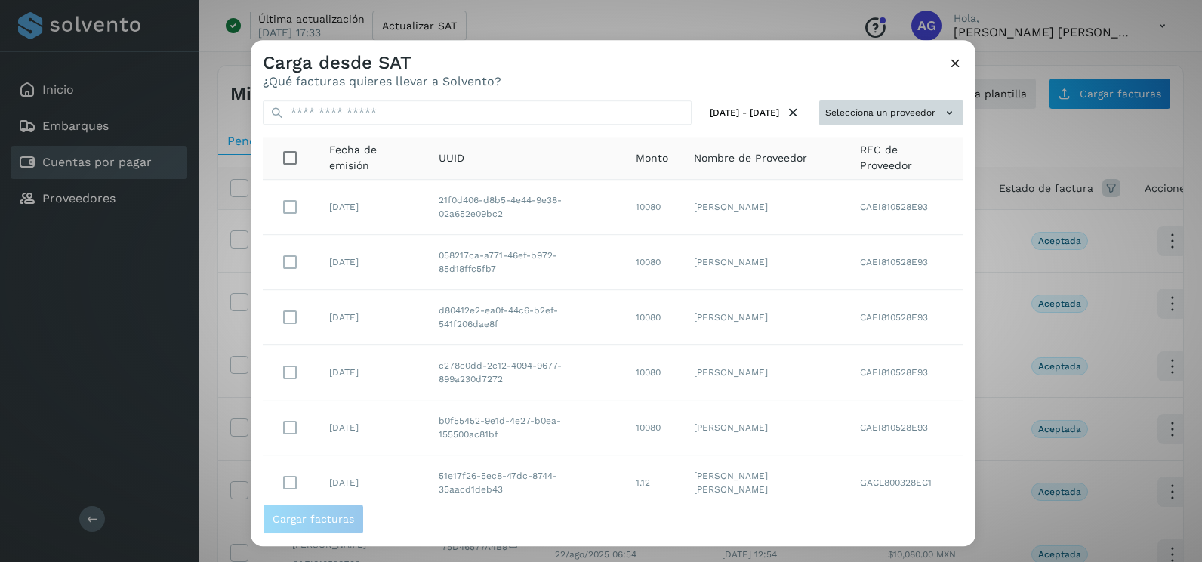
click at [906, 112] on button "Selecciona un proveedor" at bounding box center [891, 112] width 144 height 25
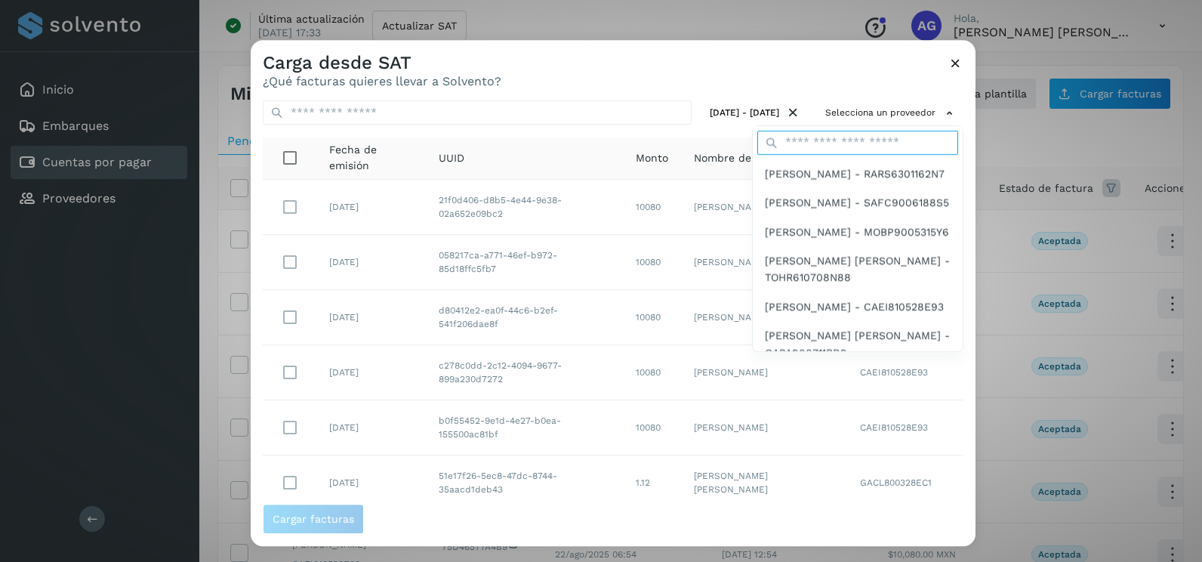
click at [806, 135] on input "text" at bounding box center [857, 143] width 201 height 24
type input "******"
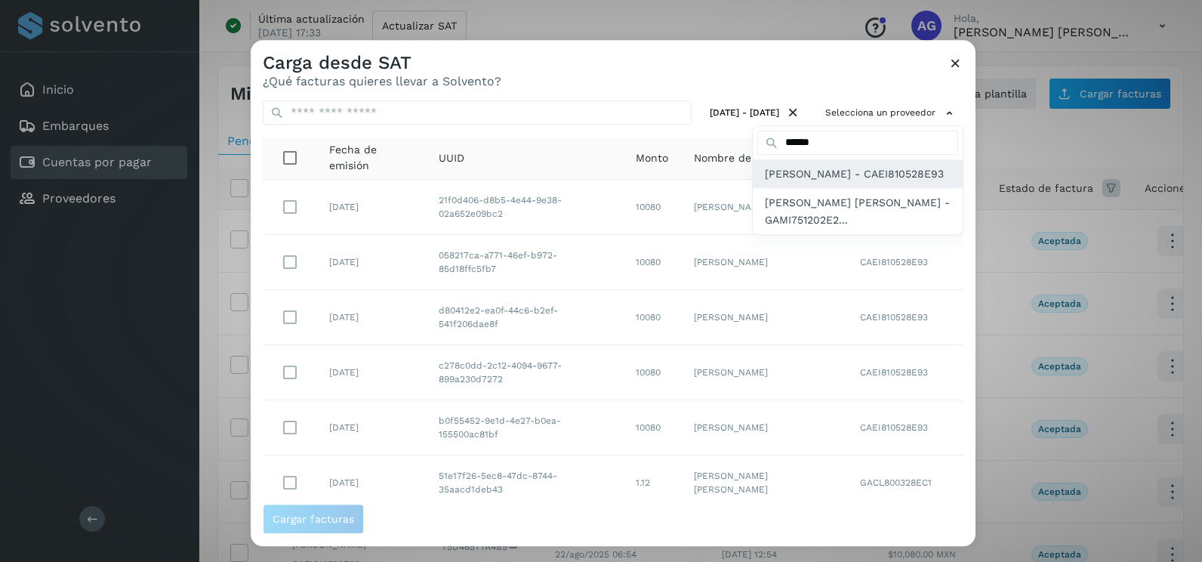
click at [806, 182] on span "[PERSON_NAME] - CAEI810528E93" at bounding box center [854, 173] width 179 height 17
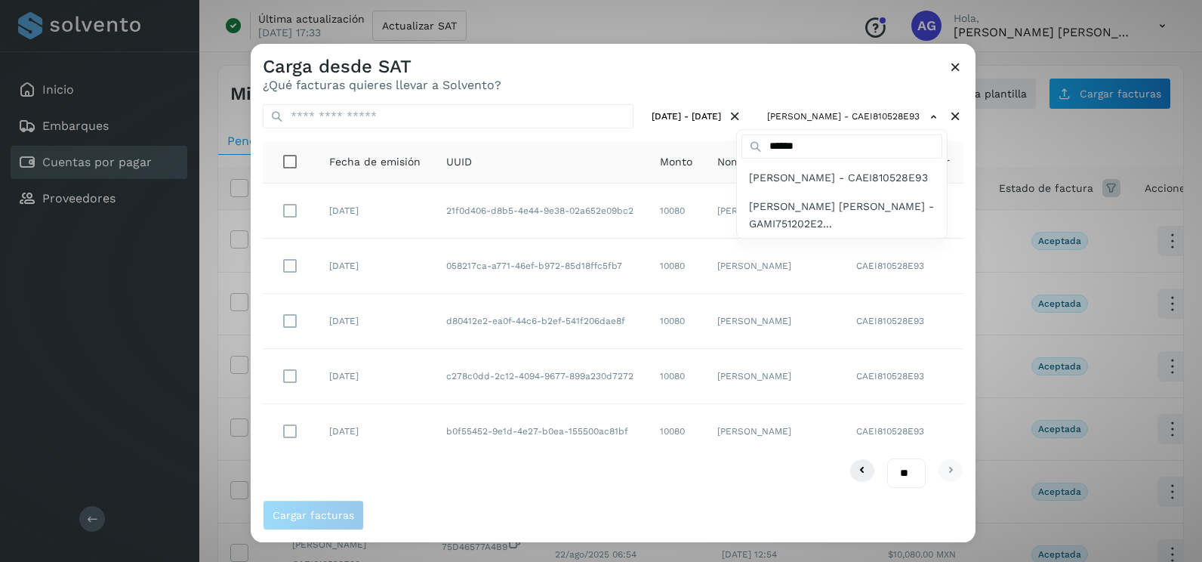
click at [285, 266] on div at bounding box center [852, 325] width 1202 height 562
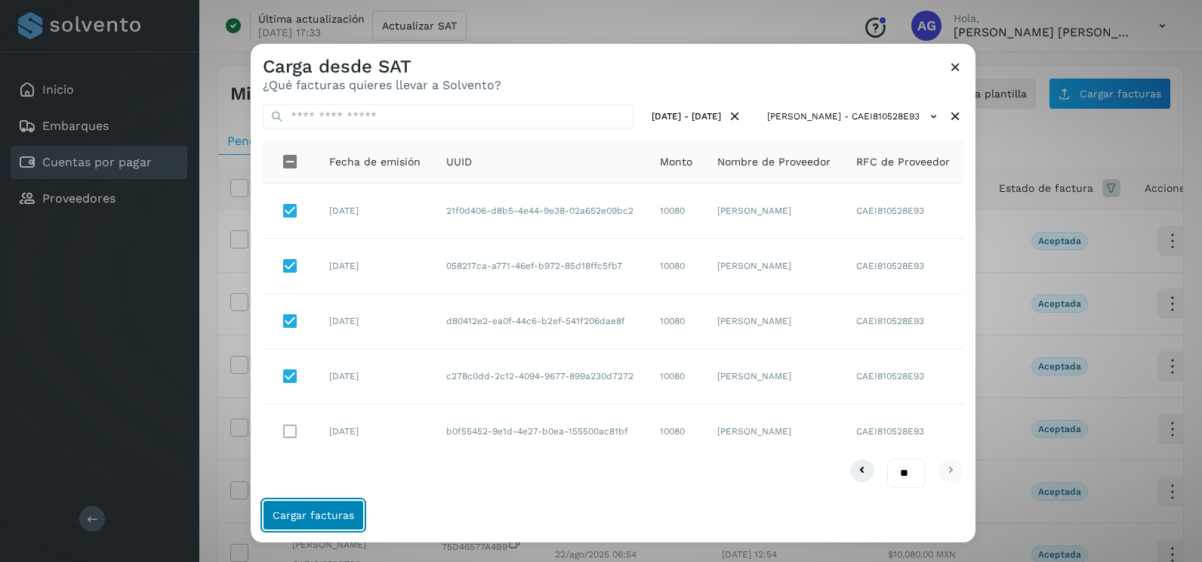
click at [303, 520] on span "Cargar facturas" at bounding box center [313, 514] width 82 height 11
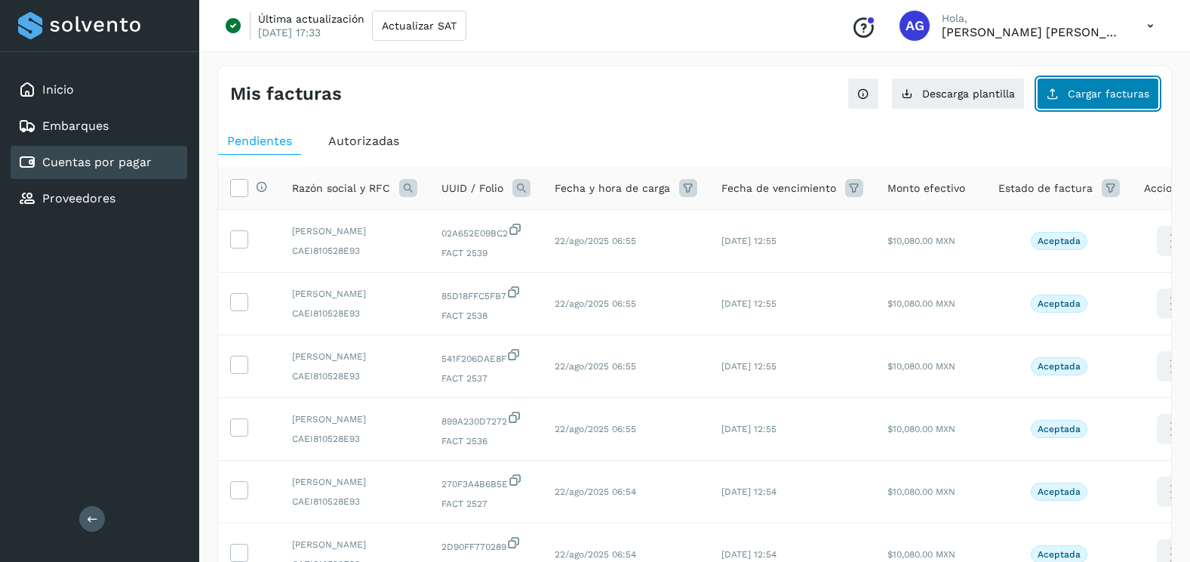
click at [1067, 105] on button "Cargar facturas" at bounding box center [1098, 94] width 122 height 32
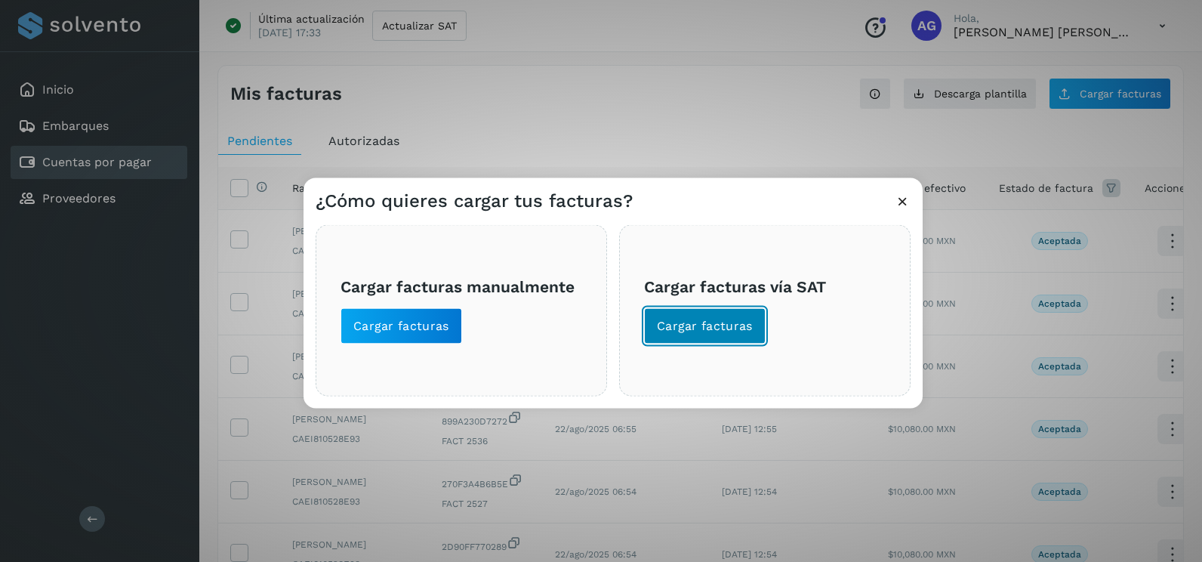
click at [746, 318] on span "Cargar facturas" at bounding box center [705, 326] width 96 height 17
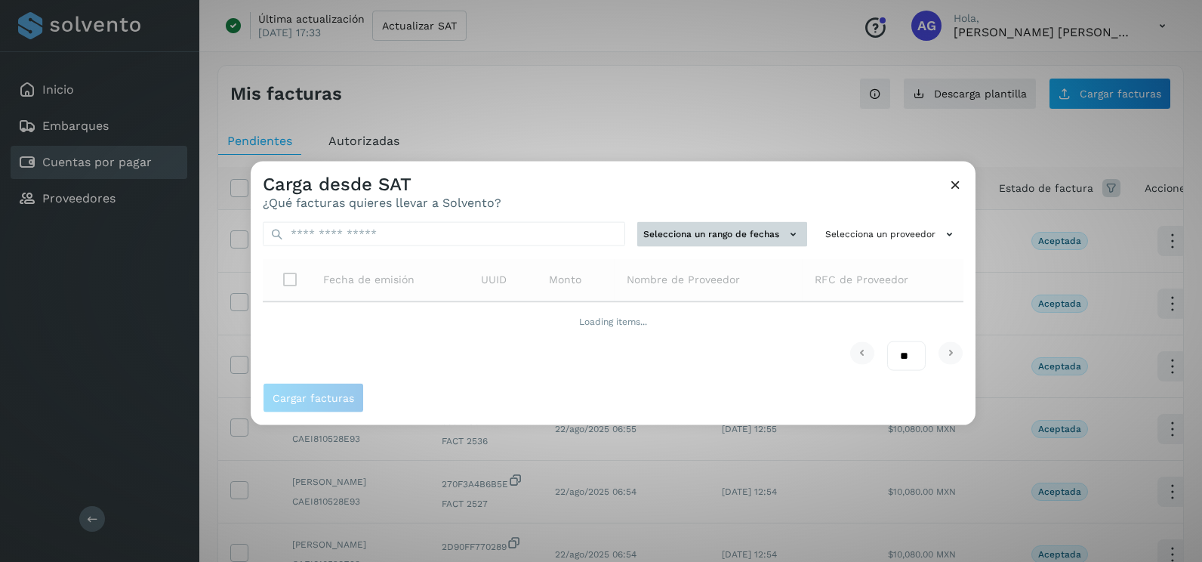
click at [756, 234] on button "Selecciona un rango de fechas" at bounding box center [722, 234] width 170 height 25
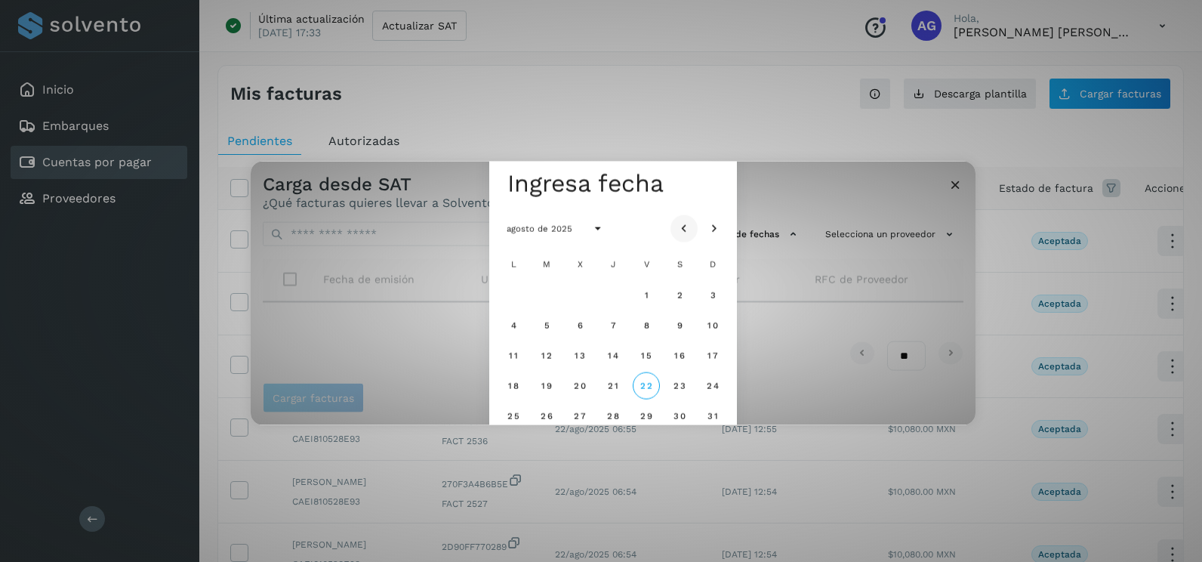
click at [688, 219] on button "Mes anterior" at bounding box center [683, 227] width 27 height 27
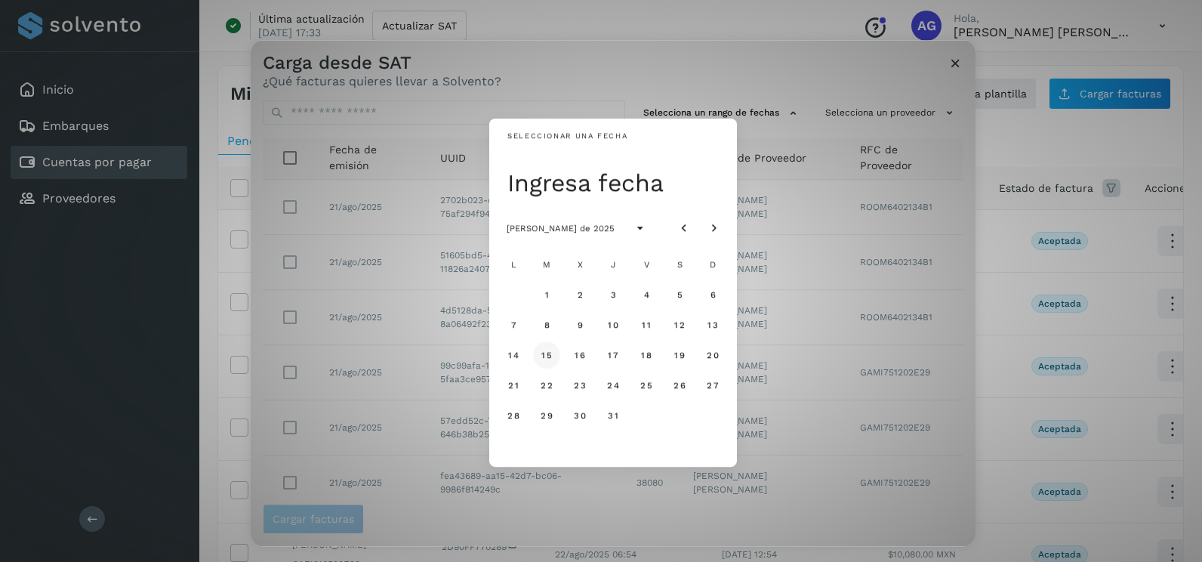
click at [546, 354] on span "15" at bounding box center [545, 354] width 11 height 11
click at [583, 355] on span "16" at bounding box center [579, 354] width 11 height 11
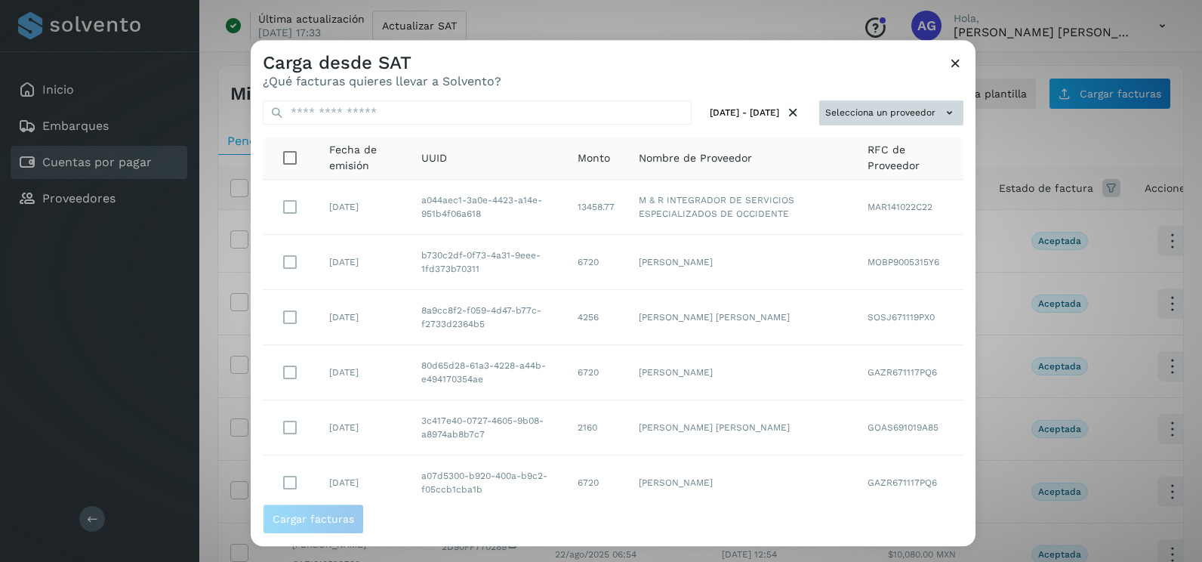
click at [870, 127] on div "15/jul/2025 - 16/jul/2025 Selecciona un proveedor Fecha de emisión UUID Monto N…" at bounding box center [613, 295] width 725 height 415
click at [870, 121] on button "Selecciona un proveedor" at bounding box center [891, 112] width 144 height 25
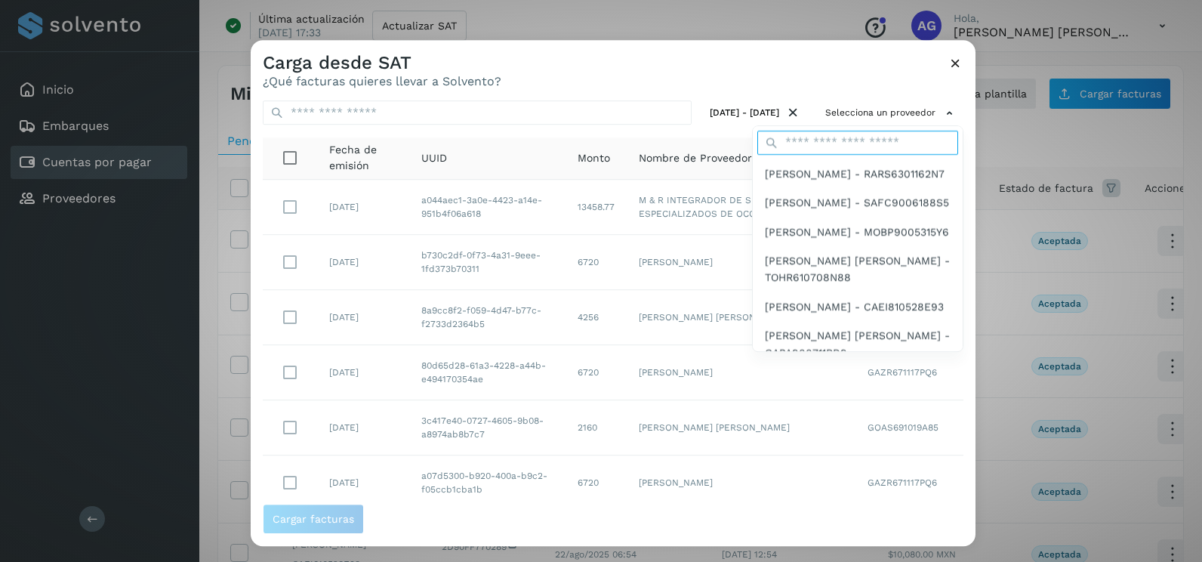
click at [841, 137] on input "text" at bounding box center [857, 143] width 201 height 24
type input "******"
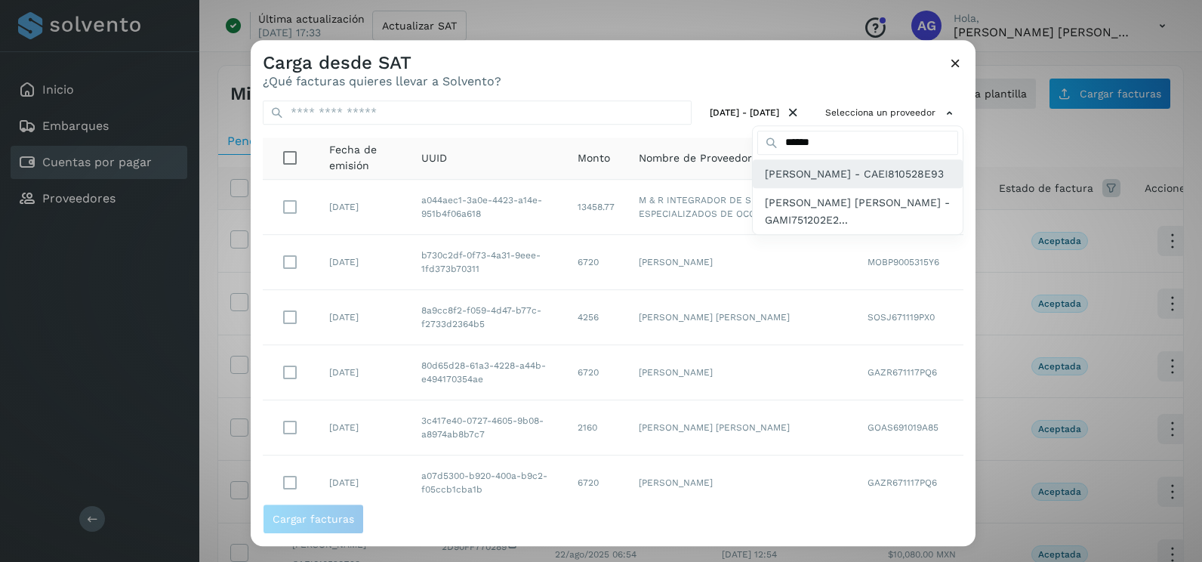
click at [812, 177] on span "[PERSON_NAME] - CAEI810528E93" at bounding box center [854, 173] width 179 height 17
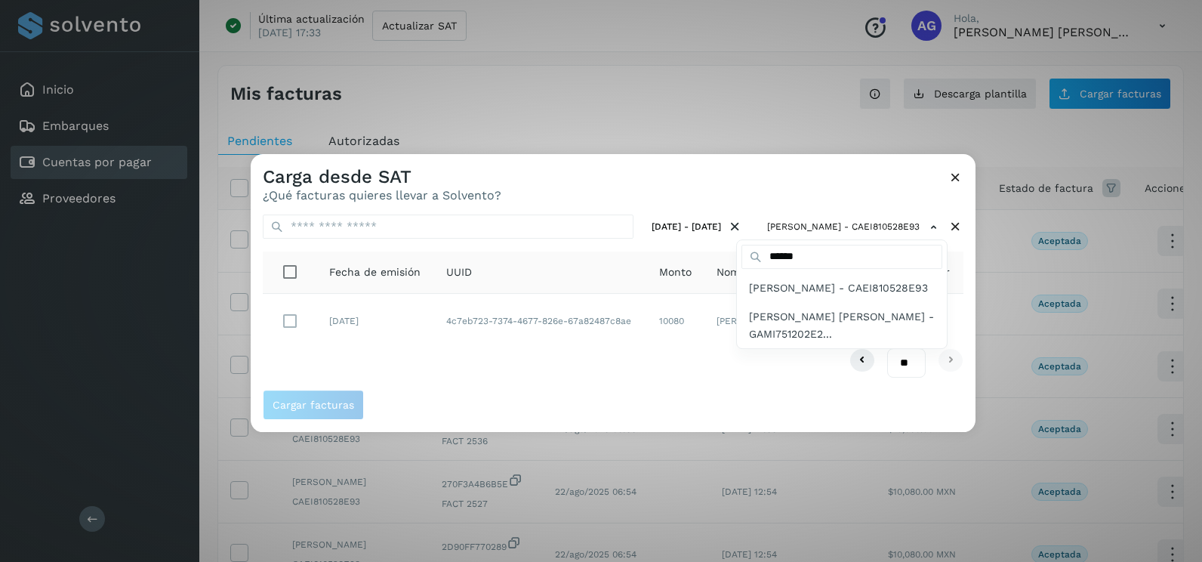
drag, startPoint x: 455, startPoint y: 360, endPoint x: 341, endPoint y: 323, distance: 119.8
click at [454, 359] on div at bounding box center [852, 435] width 1202 height 562
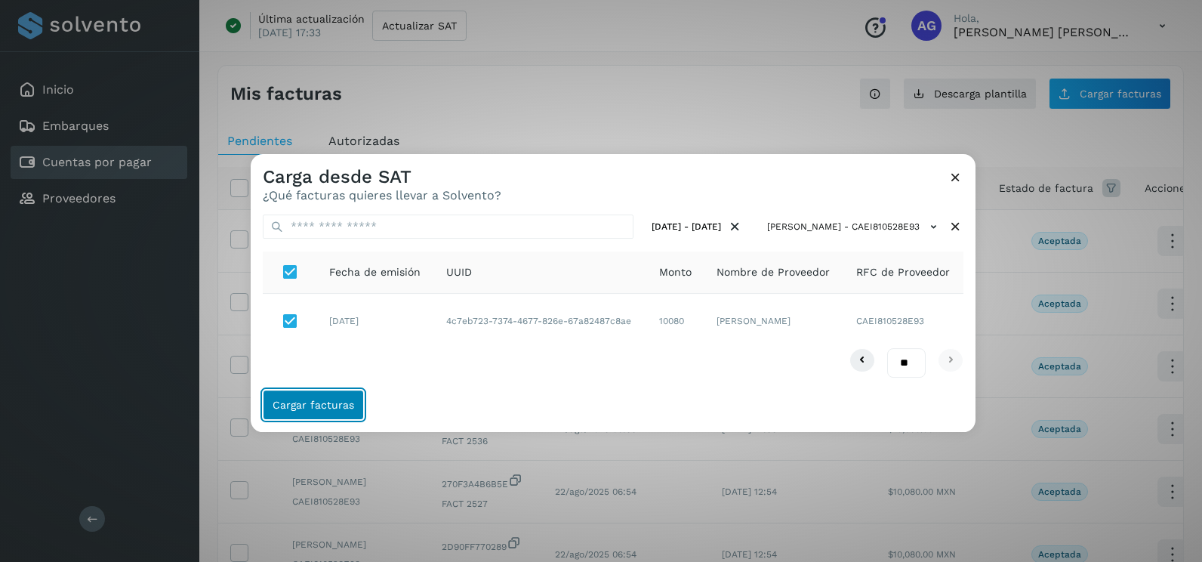
click at [327, 407] on span "Cargar facturas" at bounding box center [313, 404] width 82 height 11
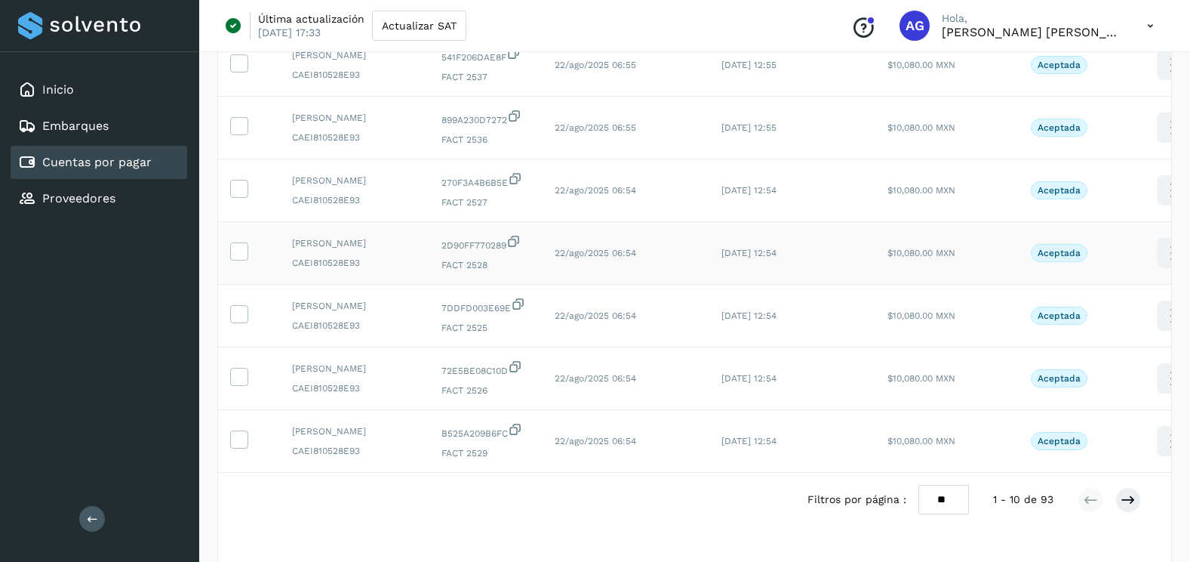
scroll to position [453, 0]
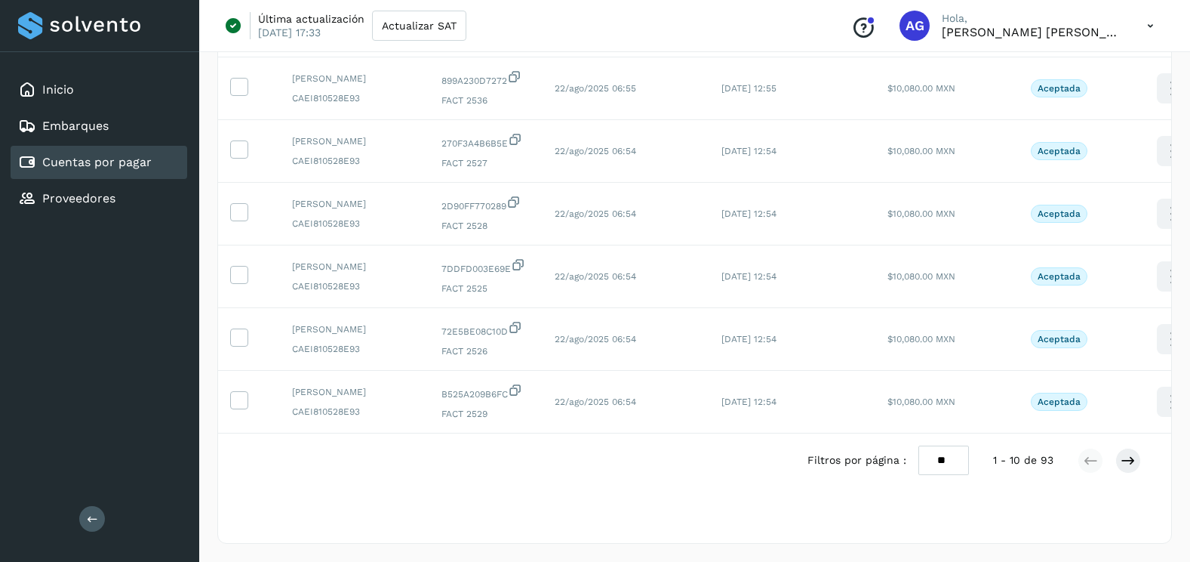
click at [942, 475] on select "** ** **" at bounding box center [944, 459] width 51 height 29
select select "**"
click at [919, 445] on select "** ** **" at bounding box center [944, 459] width 51 height 29
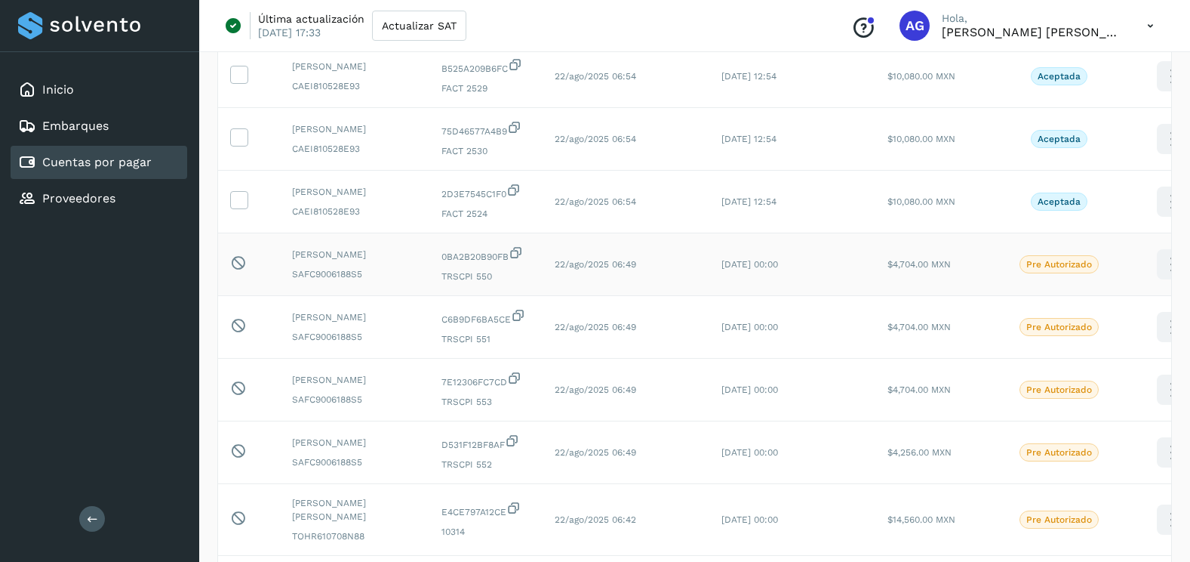
scroll to position [755, 0]
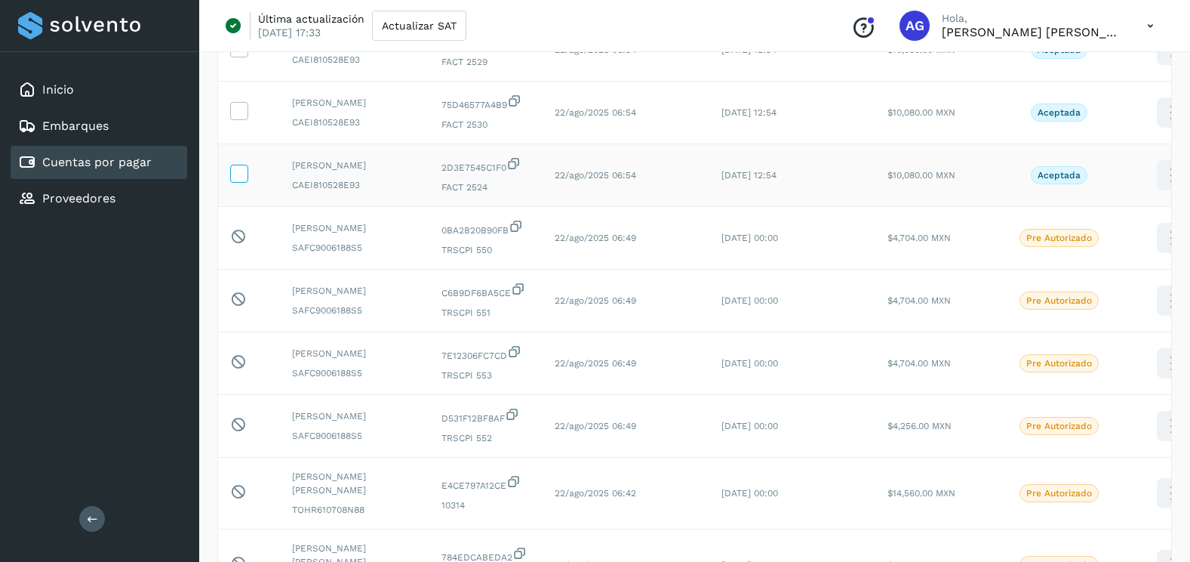
click at [232, 180] on icon at bounding box center [239, 173] width 16 height 16
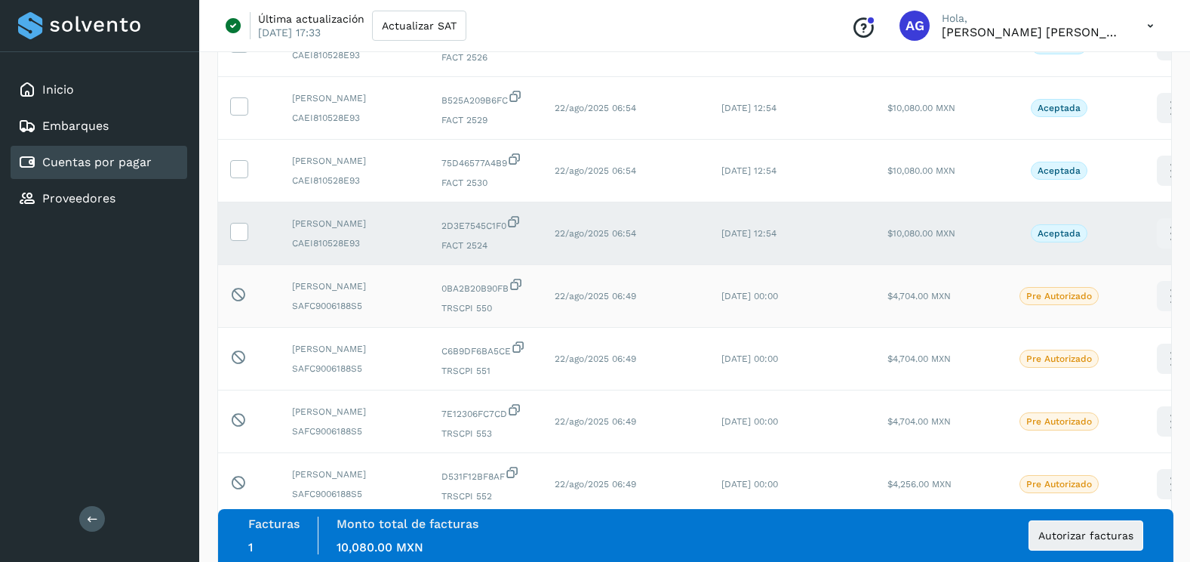
scroll to position [604, 0]
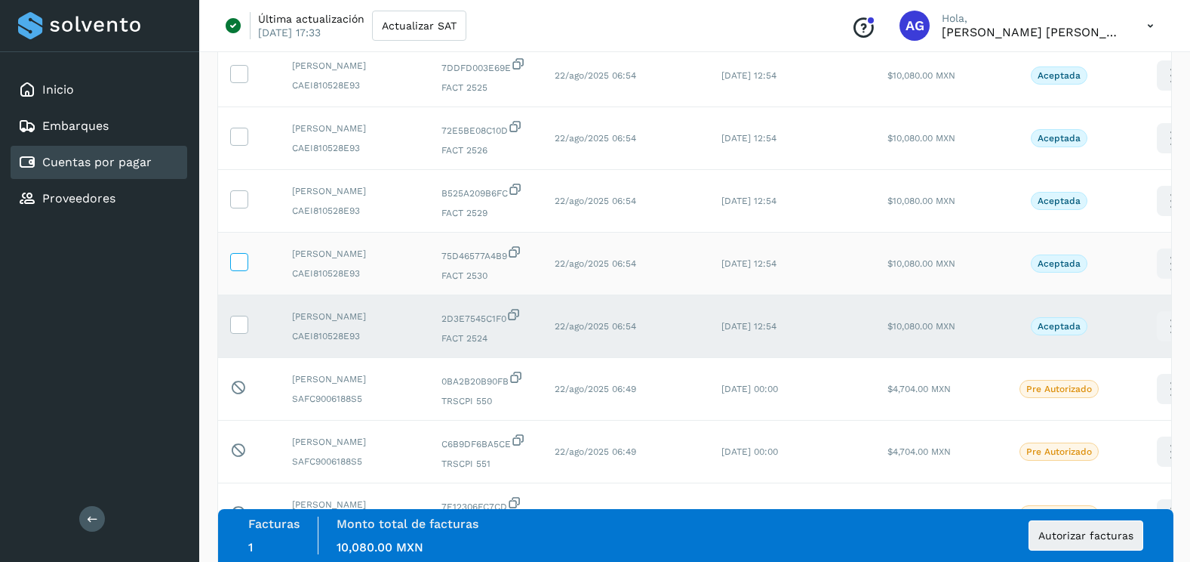
click at [247, 295] on td at bounding box center [249, 263] width 62 height 63
click at [239, 269] on icon at bounding box center [239, 261] width 16 height 16
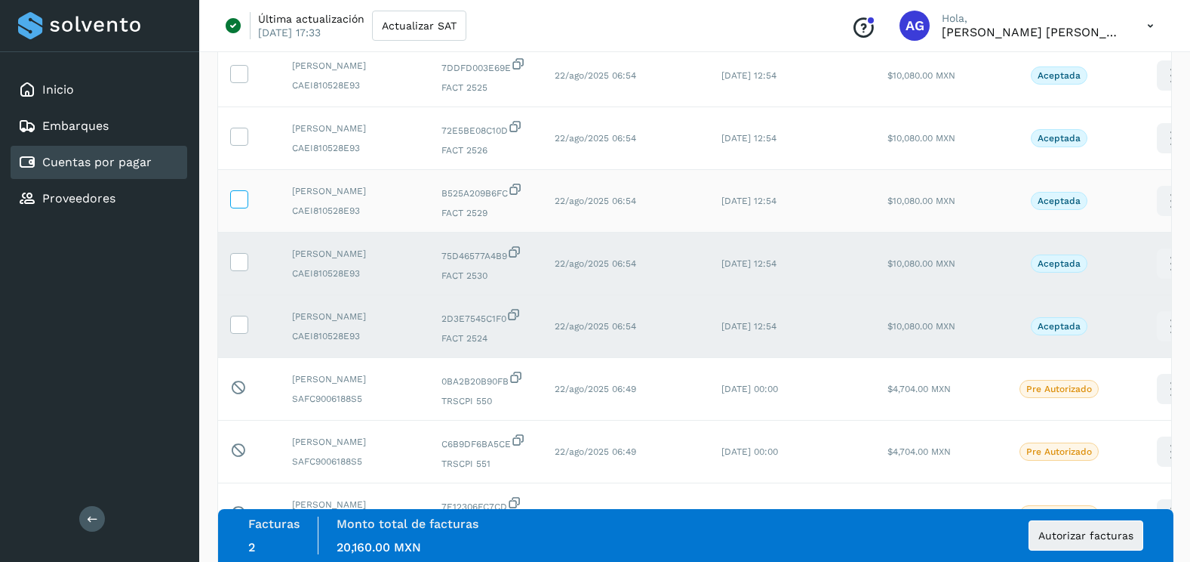
drag, startPoint x: 239, startPoint y: 297, endPoint x: 239, endPoint y: 288, distance: 9.1
click at [239, 232] on td at bounding box center [249, 201] width 62 height 63
click at [239, 206] on icon at bounding box center [239, 198] width 16 height 16
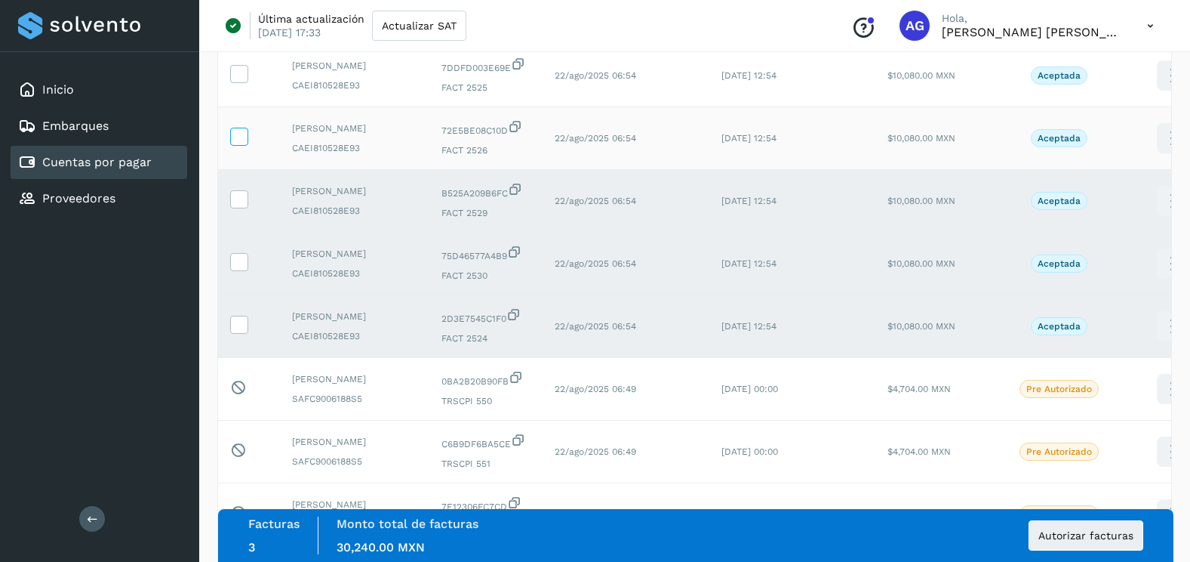
click at [245, 146] on label at bounding box center [239, 137] width 18 height 18
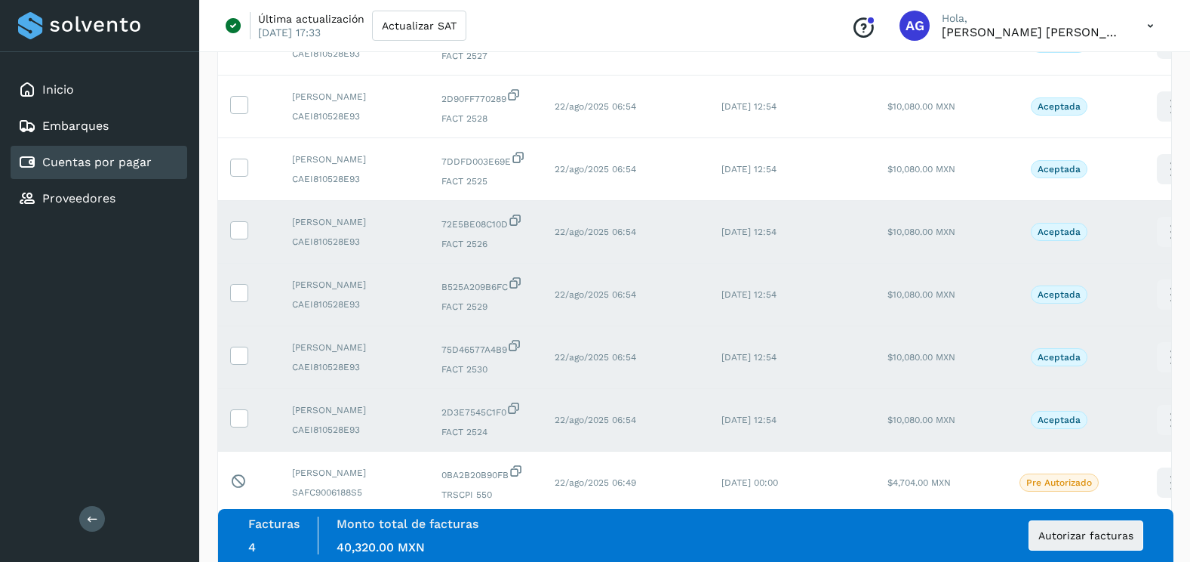
scroll to position [377, 0]
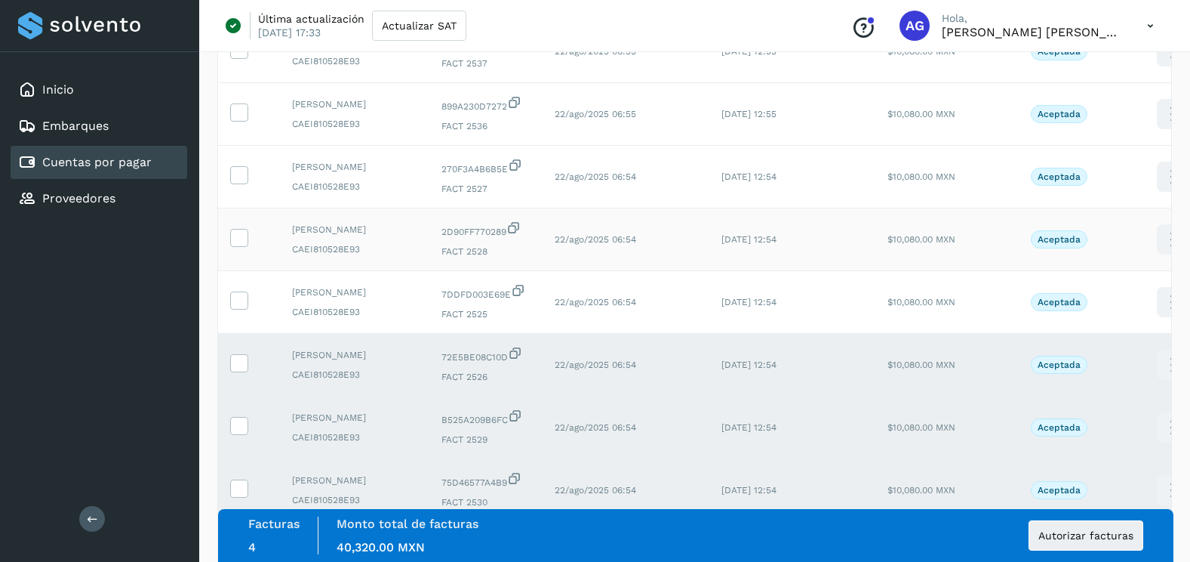
drag, startPoint x: 239, startPoint y: 372, endPoint x: 236, endPoint y: 318, distance: 54.4
click at [239, 307] on icon at bounding box center [239, 299] width 16 height 16
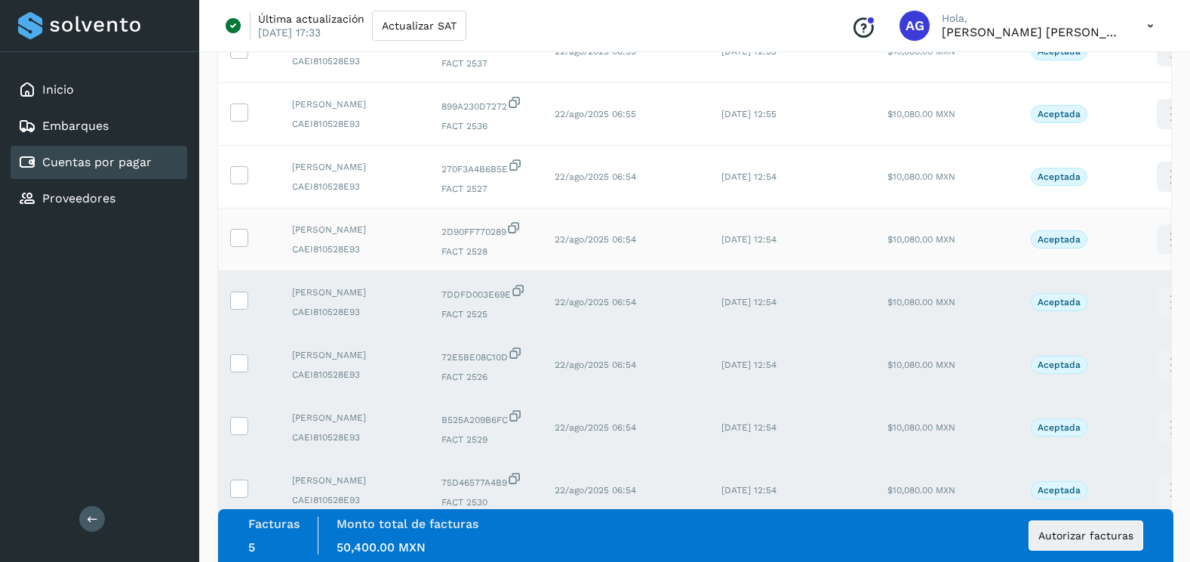
drag, startPoint x: 236, startPoint y: 306, endPoint x: 239, endPoint y: 279, distance: 27.3
click at [236, 271] on td at bounding box center [249, 239] width 62 height 63
drag, startPoint x: 239, startPoint y: 302, endPoint x: 241, endPoint y: 219, distance: 83.0
click at [240, 245] on icon at bounding box center [239, 237] width 16 height 16
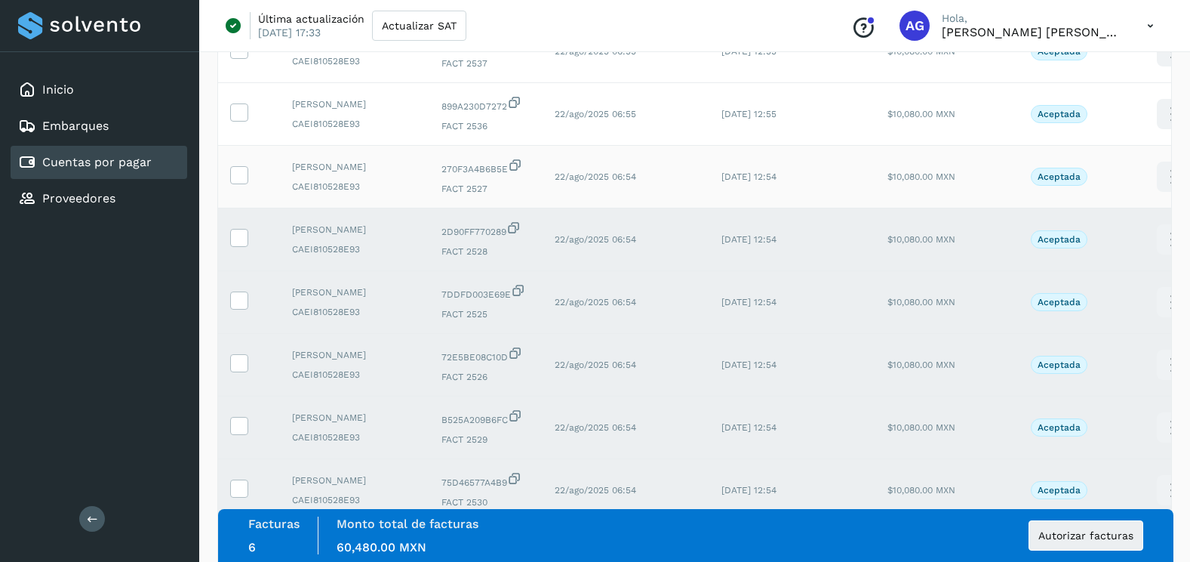
click at [240, 208] on td at bounding box center [249, 177] width 62 height 63
click at [241, 182] on icon at bounding box center [239, 174] width 16 height 16
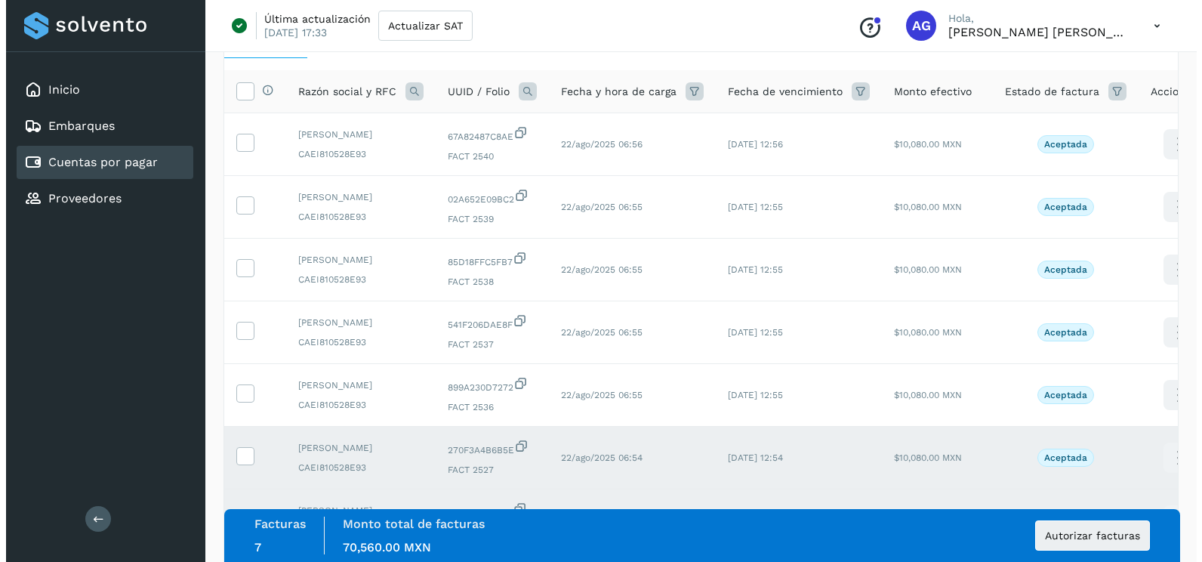
scroll to position [75, 0]
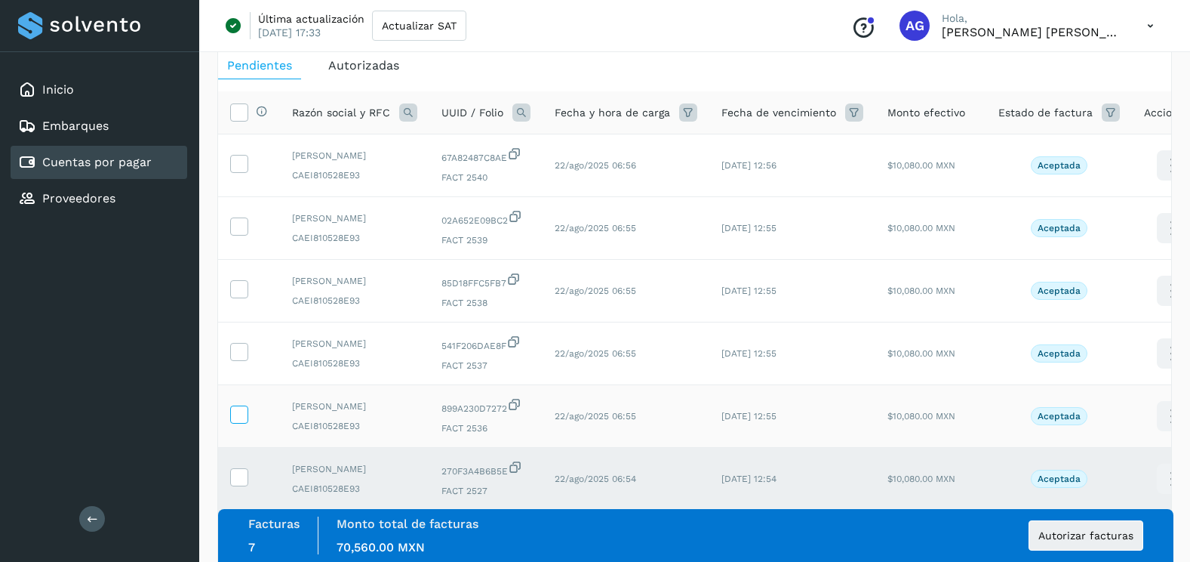
click at [238, 421] on icon at bounding box center [239, 413] width 16 height 16
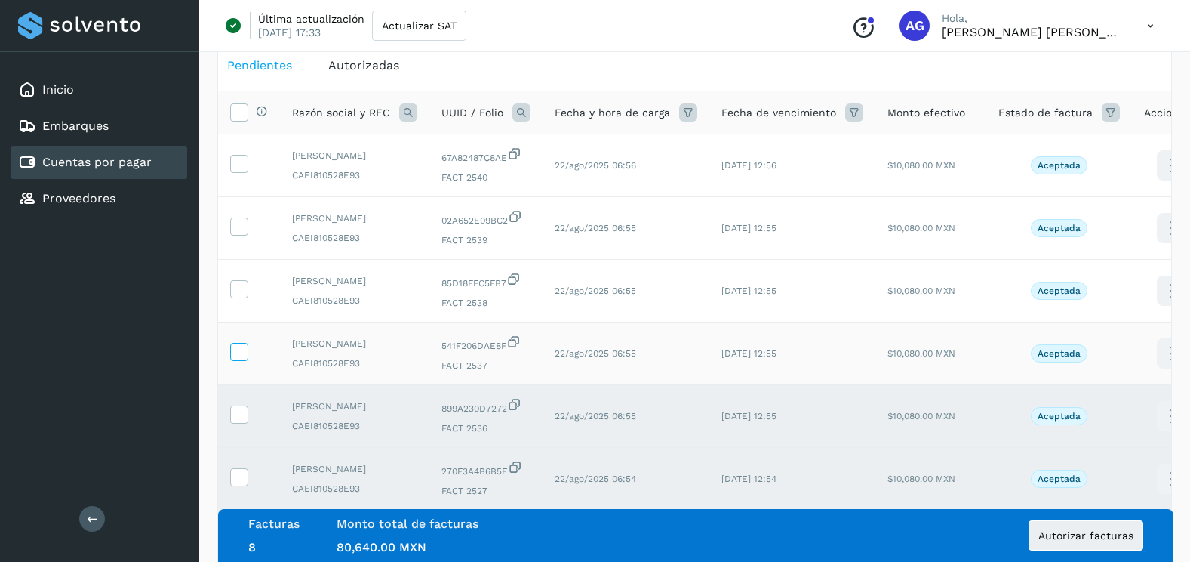
click at [246, 359] on icon at bounding box center [239, 351] width 16 height 16
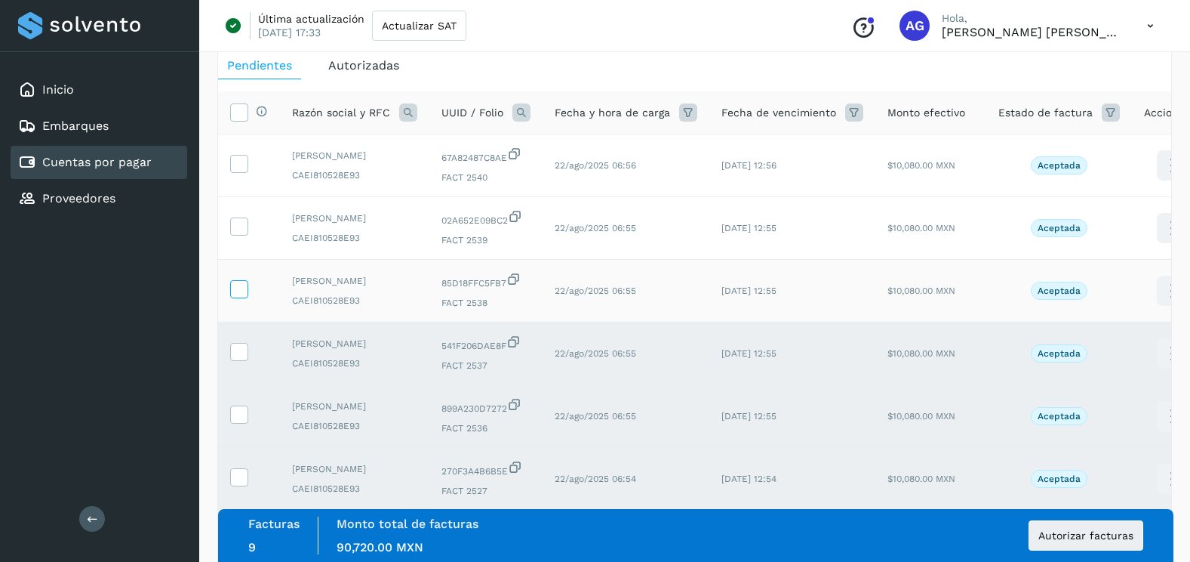
click at [245, 296] on icon at bounding box center [239, 288] width 16 height 16
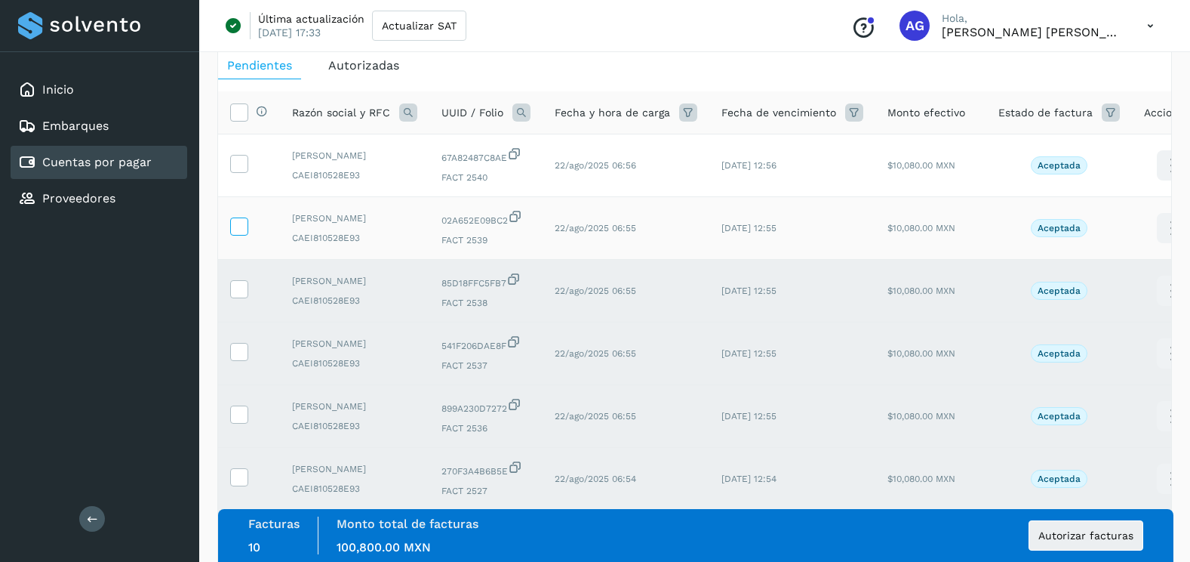
click at [246, 231] on icon at bounding box center [239, 225] width 16 height 16
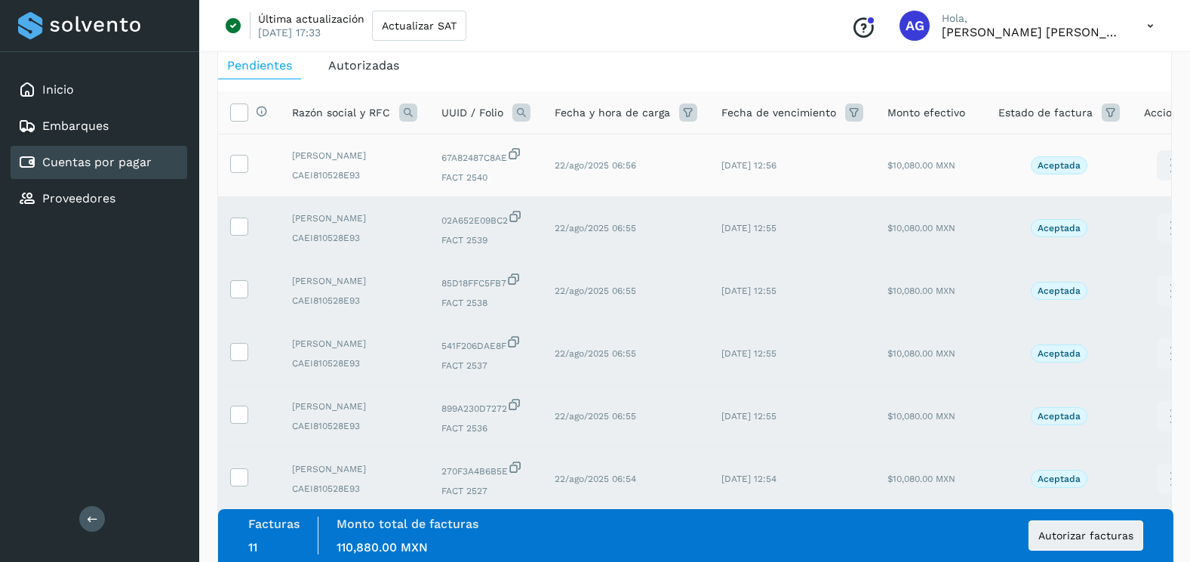
click at [239, 184] on td at bounding box center [249, 165] width 62 height 63
click at [239, 173] on label at bounding box center [239, 164] width 18 height 18
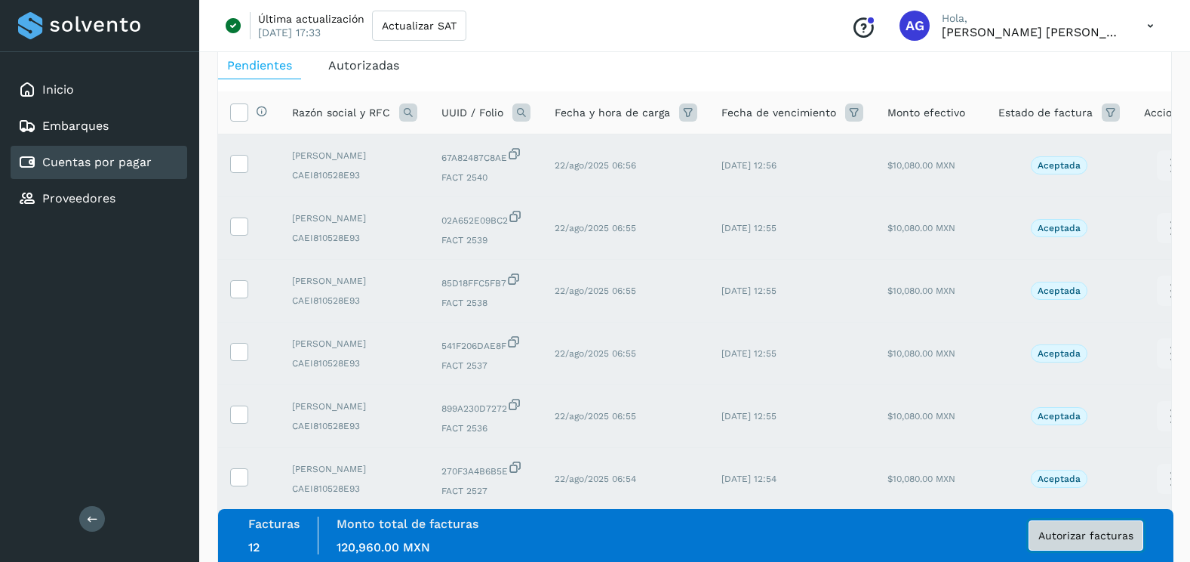
click at [1127, 522] on button "Autorizar facturas" at bounding box center [1086, 535] width 115 height 30
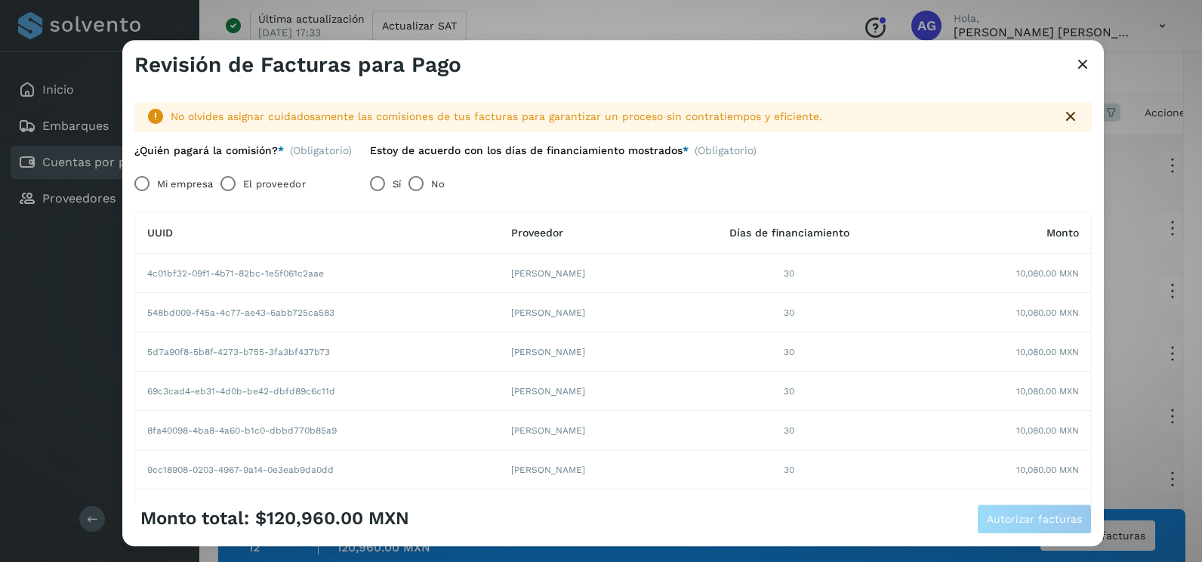
click at [179, 181] on label "Mi empresa" at bounding box center [185, 184] width 56 height 30
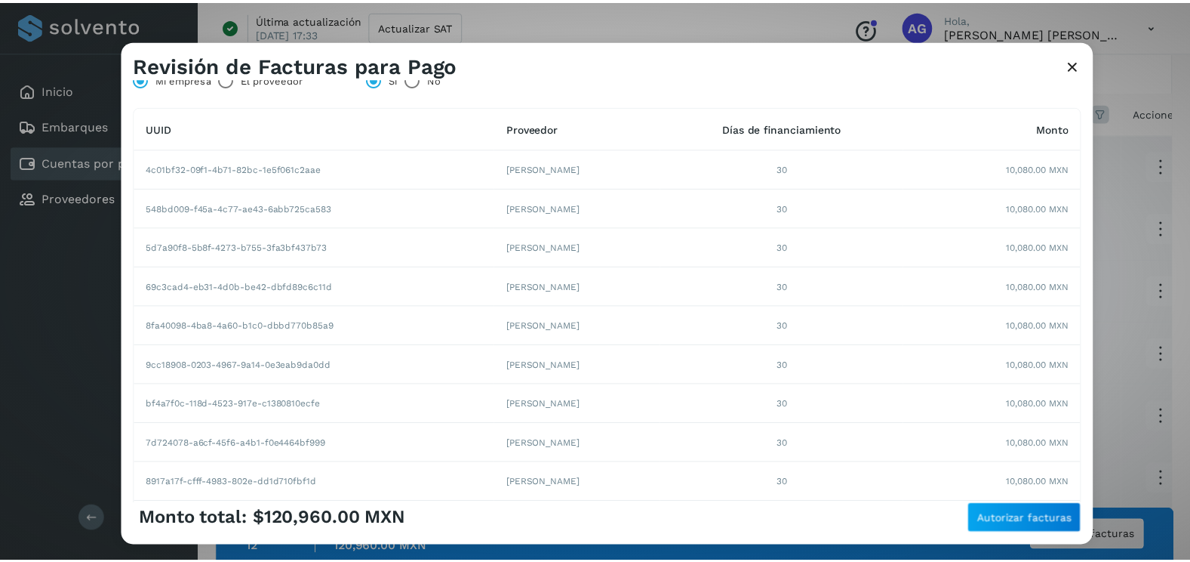
scroll to position [260, 0]
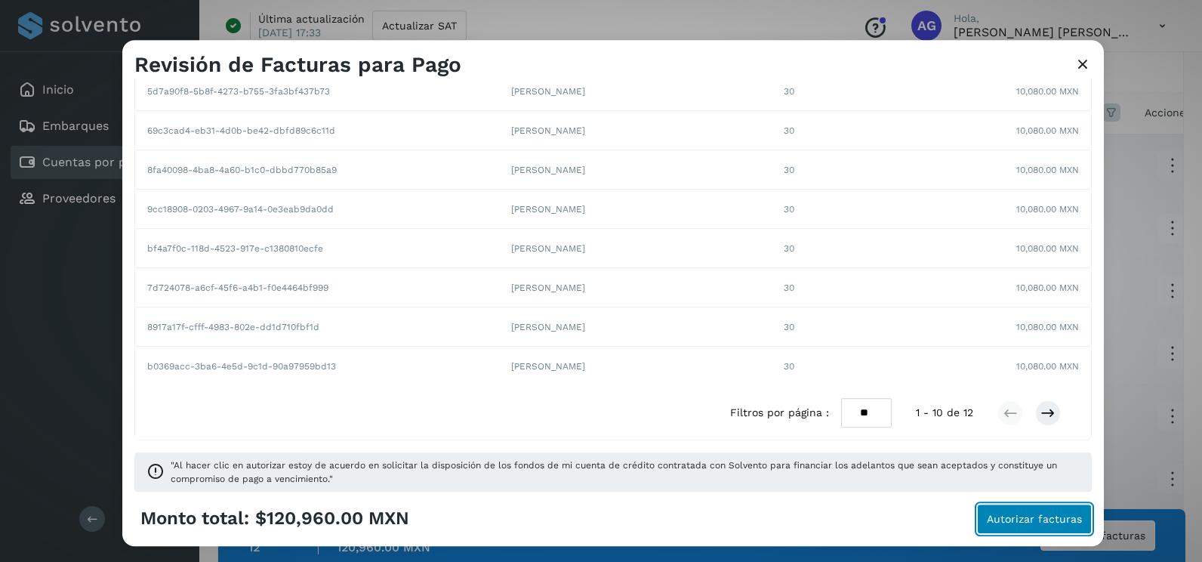
click at [1028, 520] on span "Autorizar facturas" at bounding box center [1033, 518] width 95 height 11
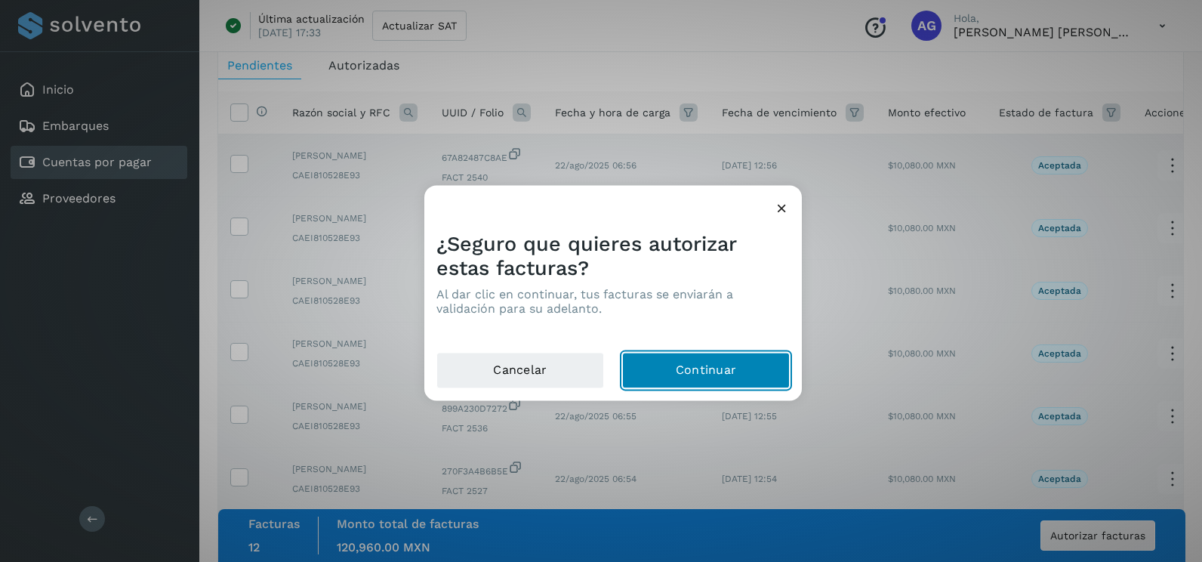
click at [706, 369] on button "Continuar" at bounding box center [706, 370] width 168 height 36
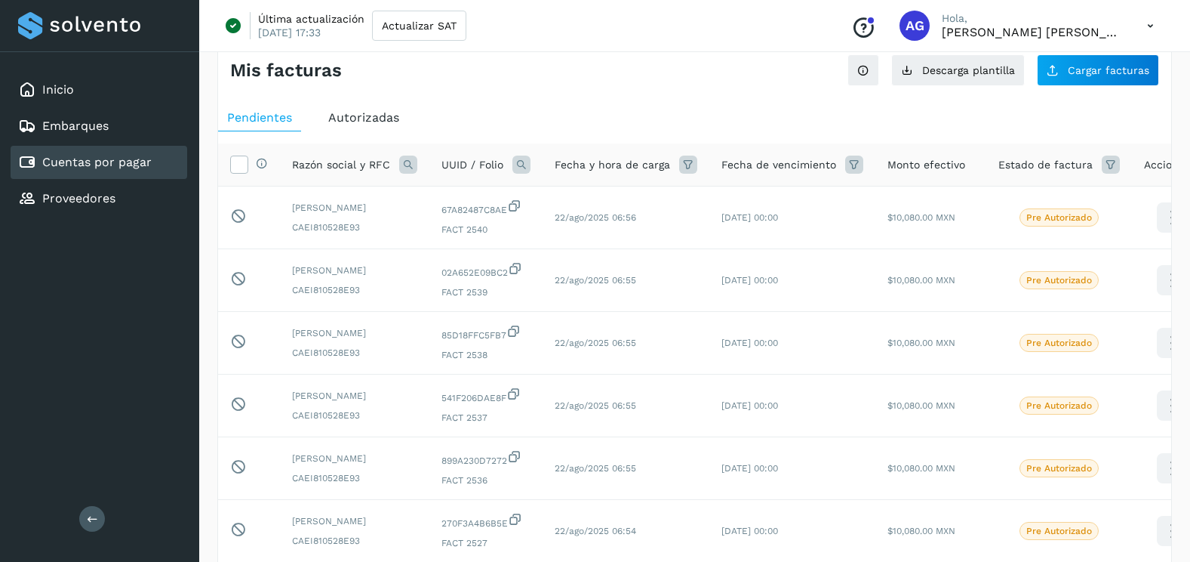
scroll to position [0, 0]
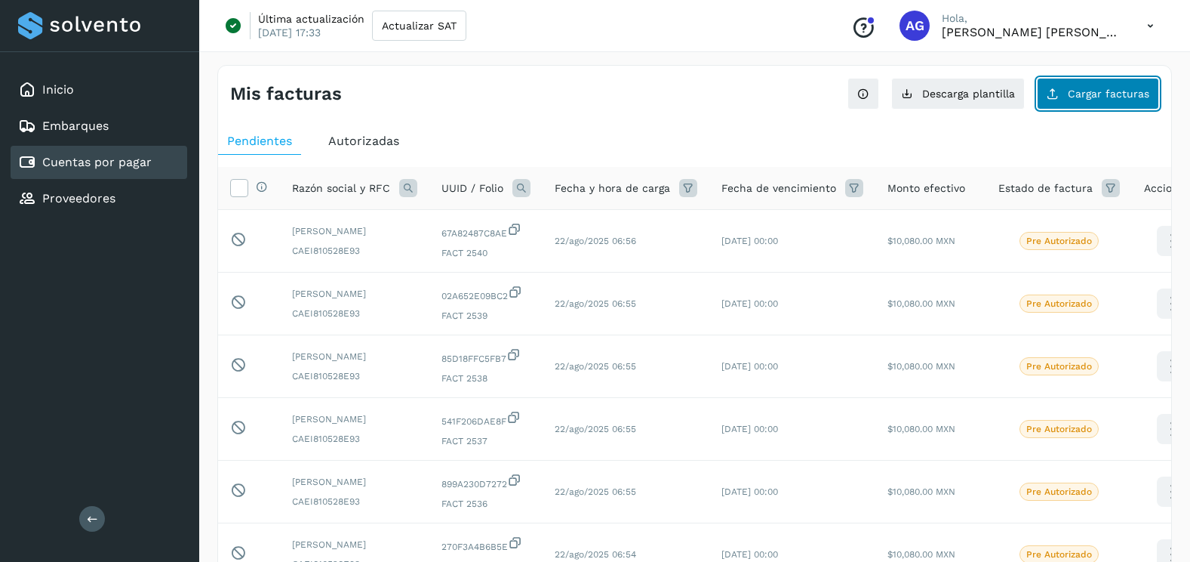
click at [1103, 91] on span "Cargar facturas" at bounding box center [1109, 93] width 82 height 11
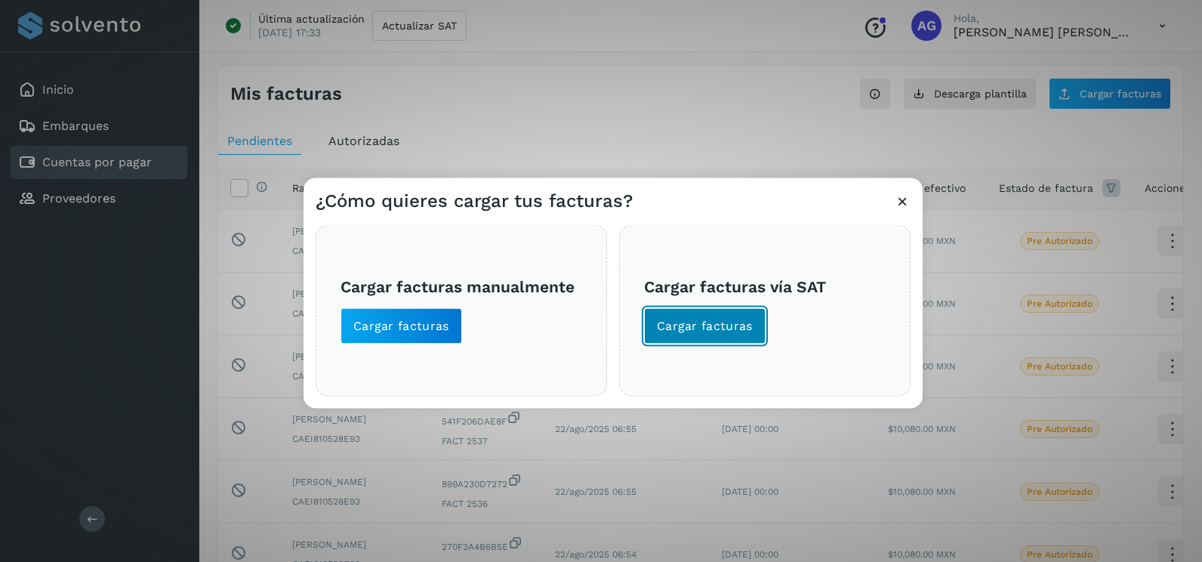
click at [746, 308] on button "Cargar facturas" at bounding box center [705, 326] width 122 height 36
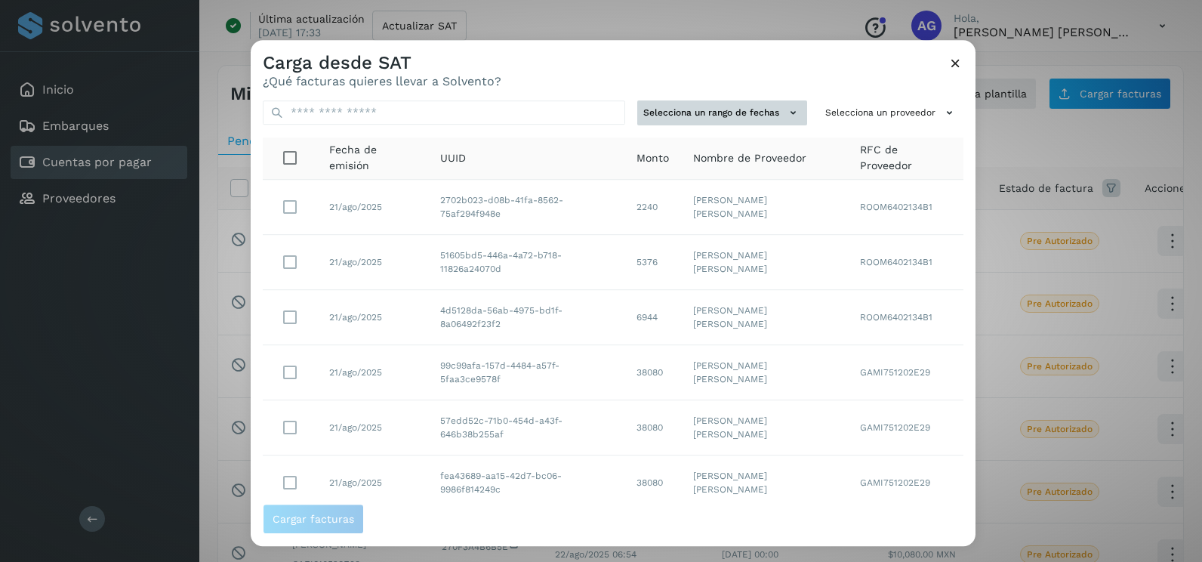
click at [736, 111] on button "Selecciona un rango de fechas" at bounding box center [722, 112] width 170 height 25
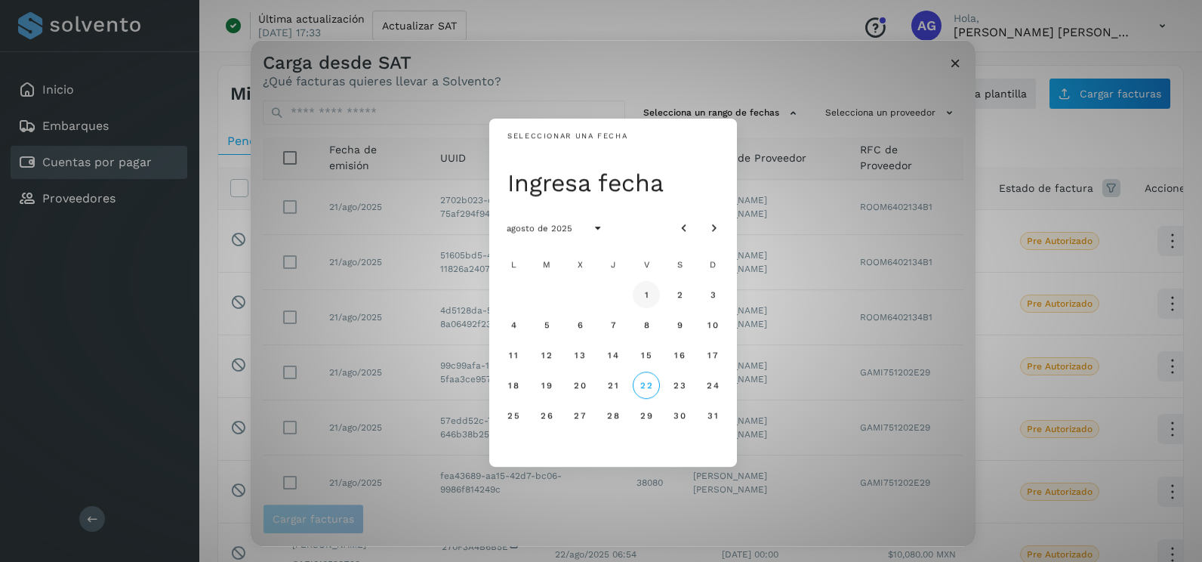
click at [642, 293] on button "1" at bounding box center [646, 294] width 27 height 27
click at [685, 294] on button "2" at bounding box center [679, 294] width 27 height 27
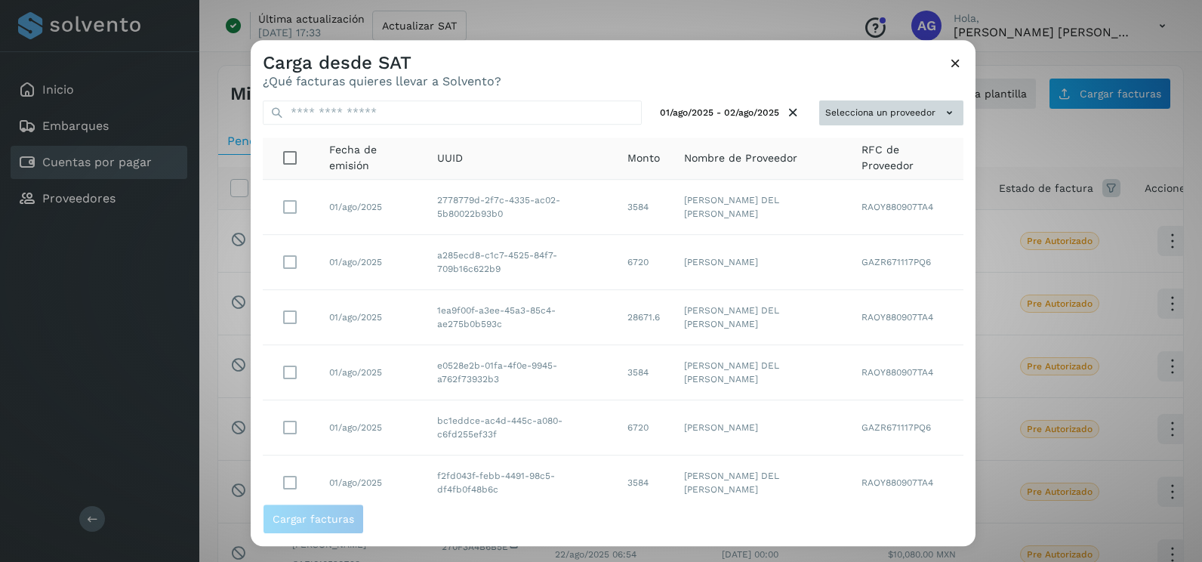
click at [912, 121] on button "Selecciona un proveedor" at bounding box center [891, 112] width 144 height 25
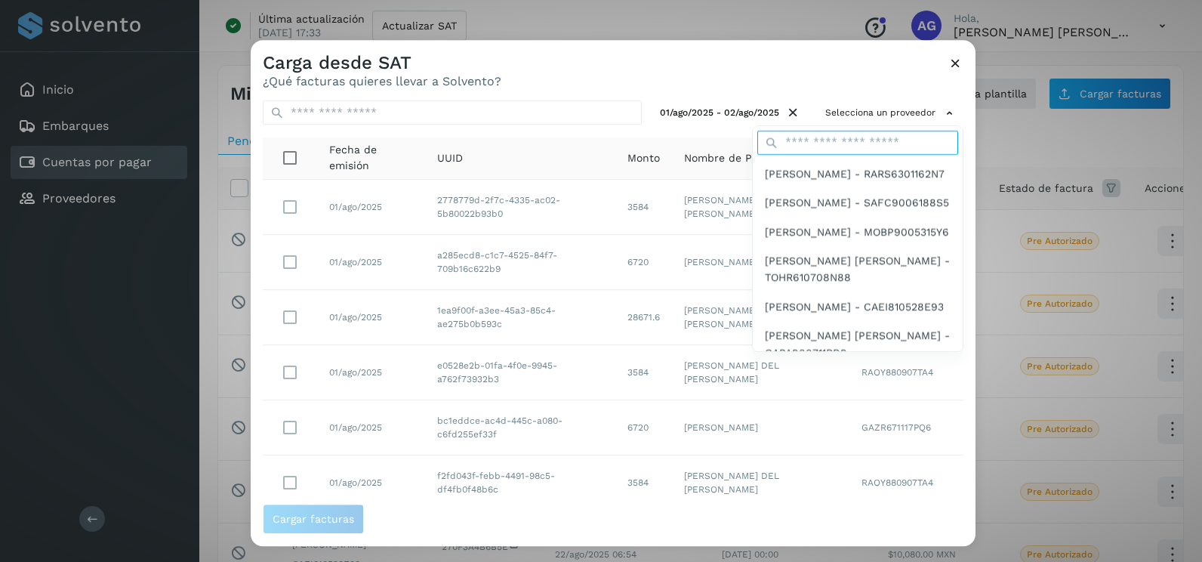
click at [872, 142] on input "text" at bounding box center [857, 143] width 201 height 24
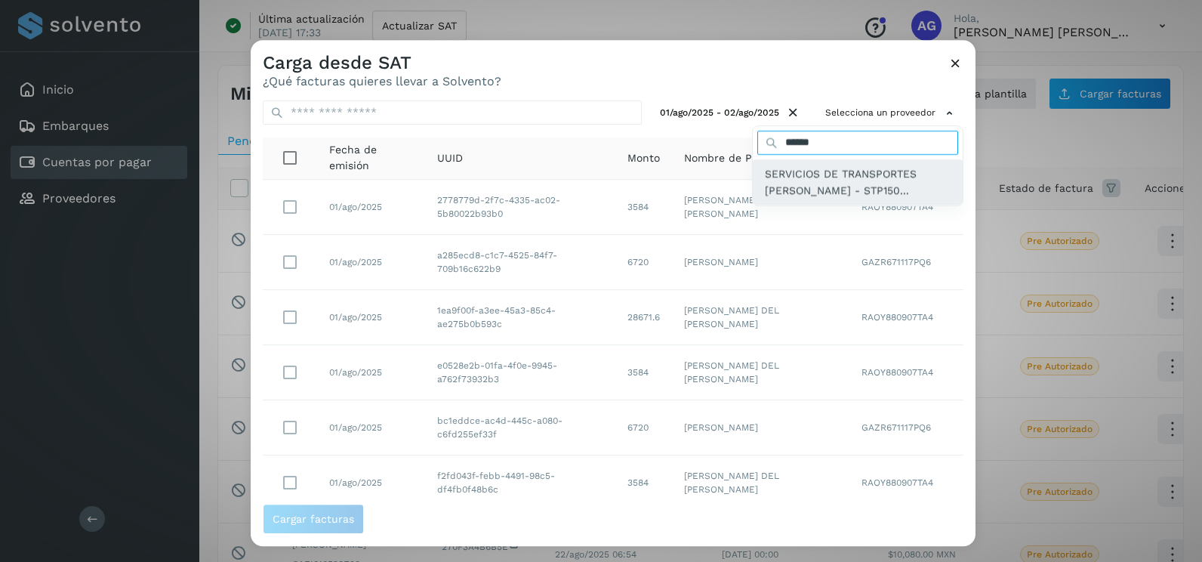
type input "******"
click at [854, 199] on span "SERVICIOS DE TRANSPORTES [PERSON_NAME] - STP150..." at bounding box center [858, 182] width 186 height 34
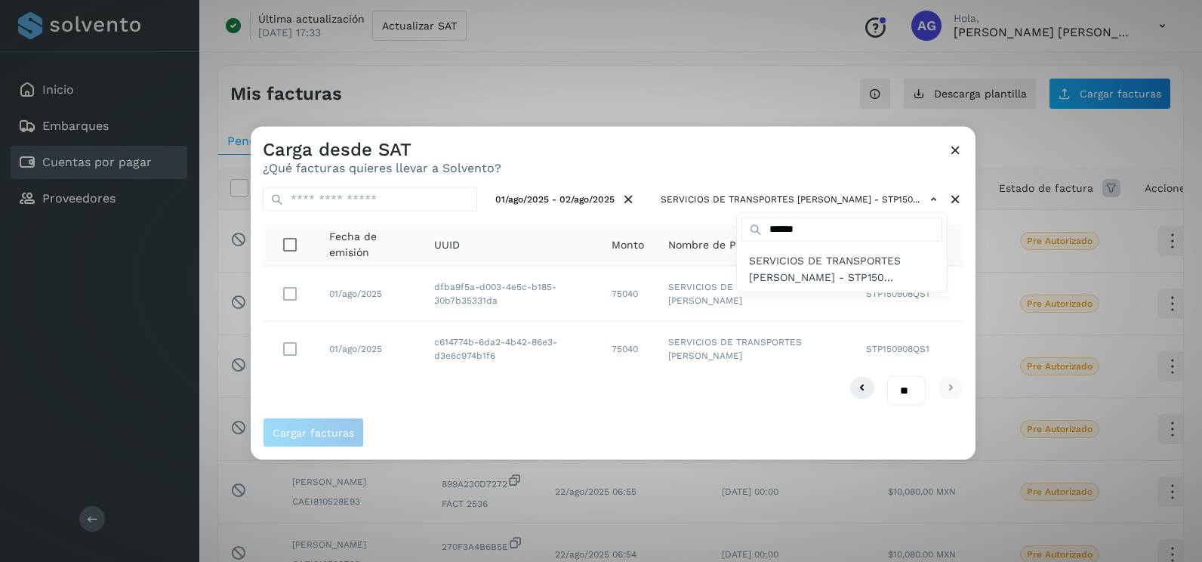
click at [288, 345] on div at bounding box center [852, 408] width 1202 height 562
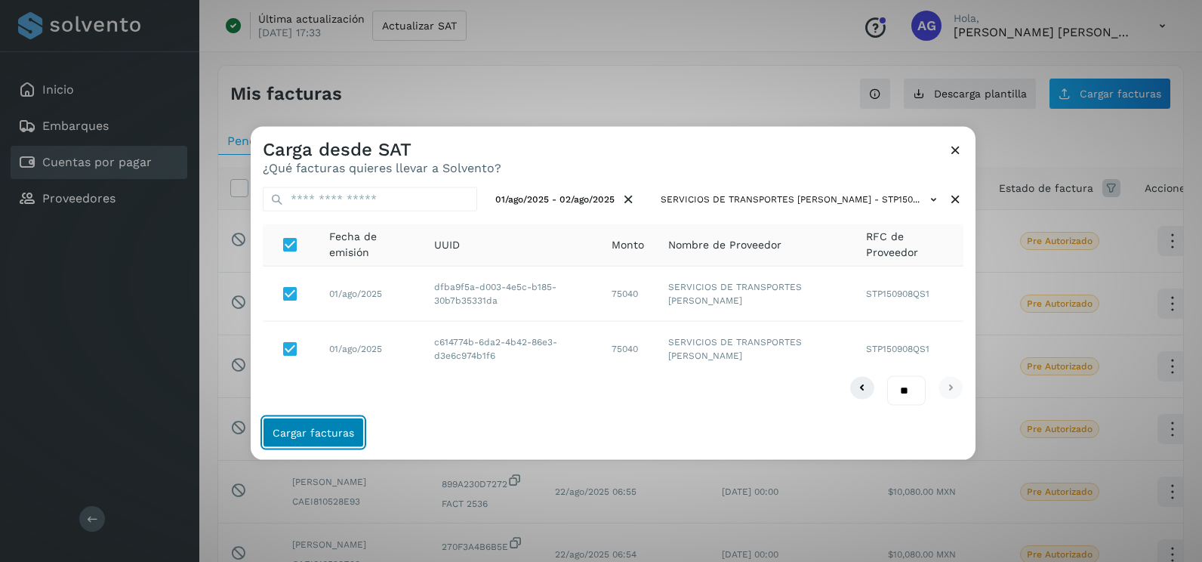
click at [315, 432] on span "Cargar facturas" at bounding box center [313, 431] width 82 height 11
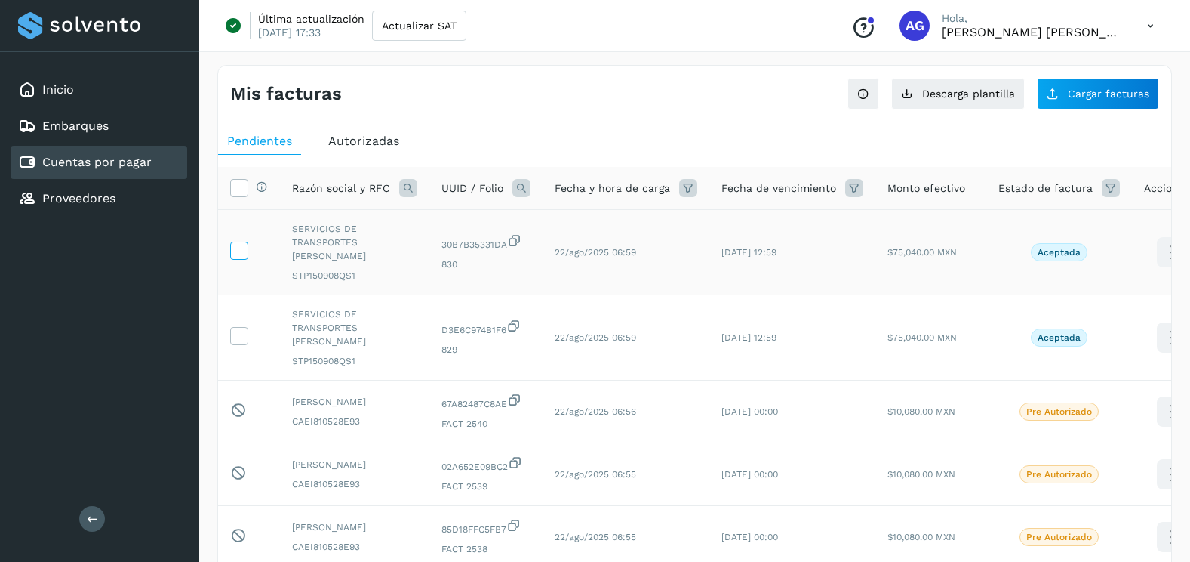
click at [243, 242] on icon at bounding box center [239, 250] width 16 height 16
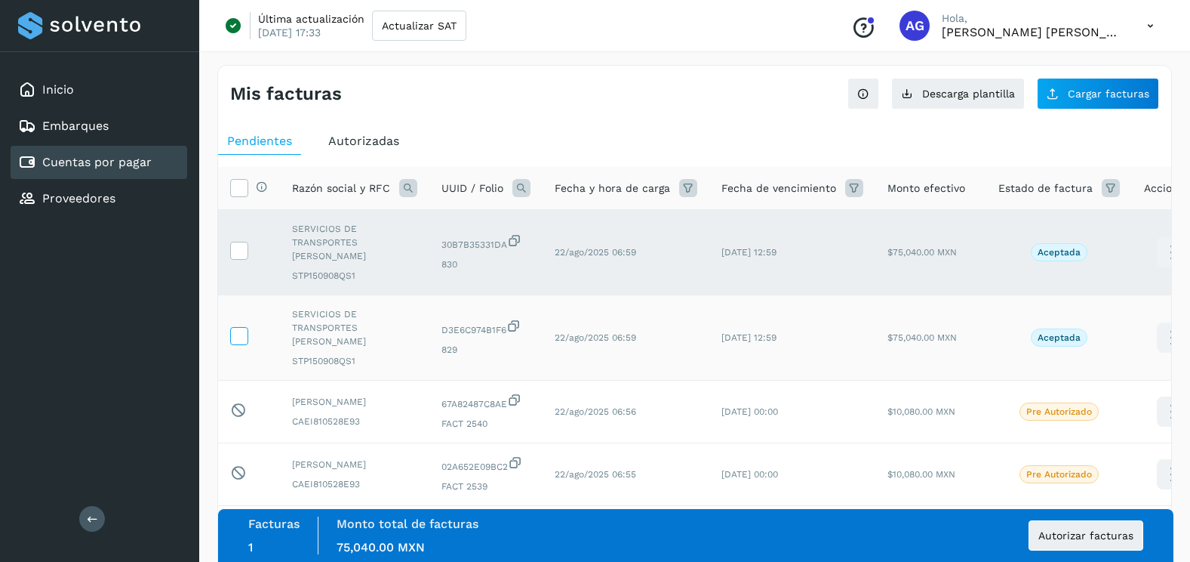
click at [241, 327] on icon at bounding box center [239, 335] width 16 height 16
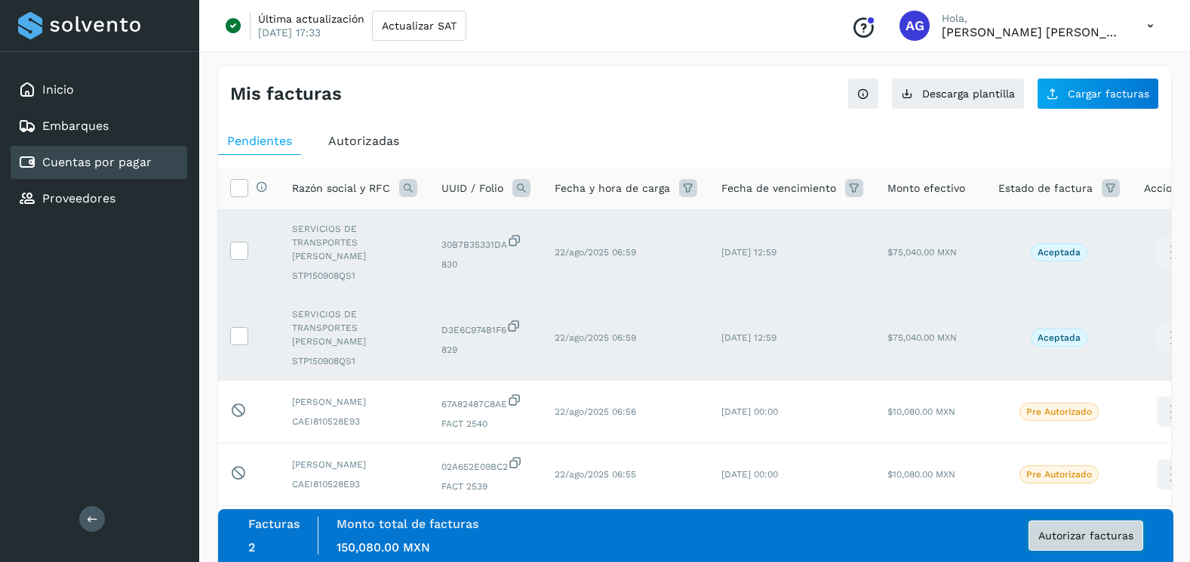
click at [1070, 531] on span "Autorizar facturas" at bounding box center [1086, 535] width 95 height 11
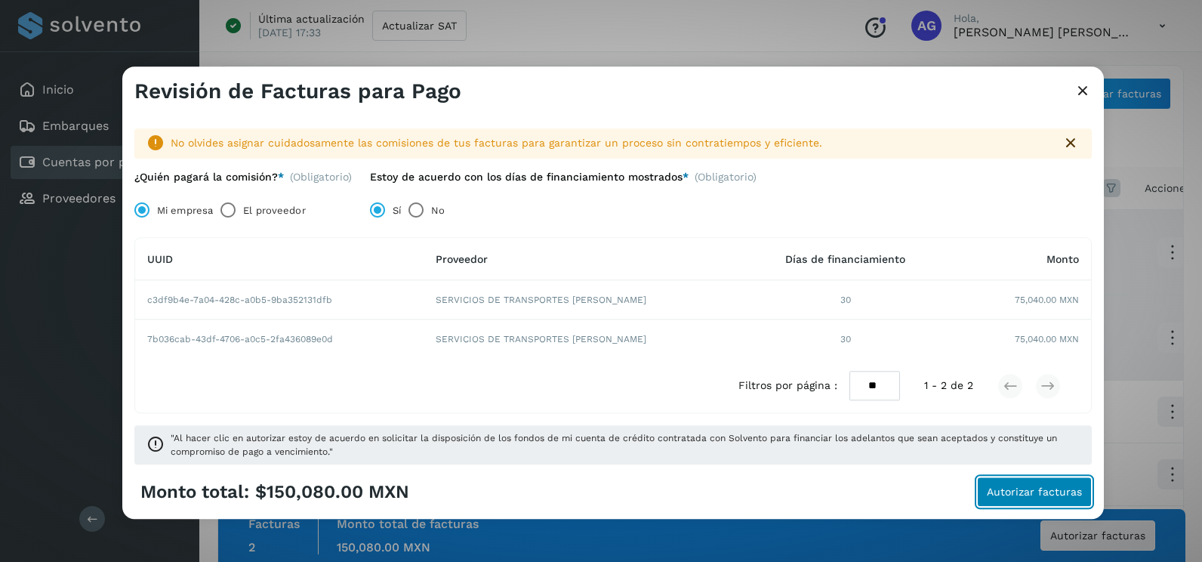
click at [1023, 491] on span "Autorizar facturas" at bounding box center [1033, 492] width 95 height 11
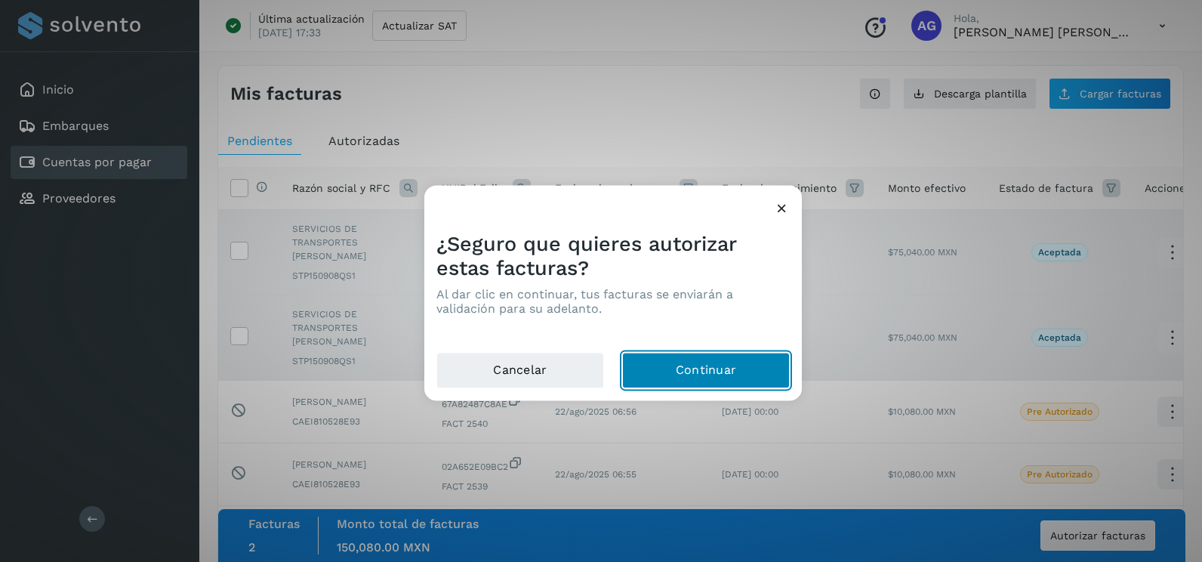
click at [675, 375] on button "Continuar" at bounding box center [706, 370] width 168 height 36
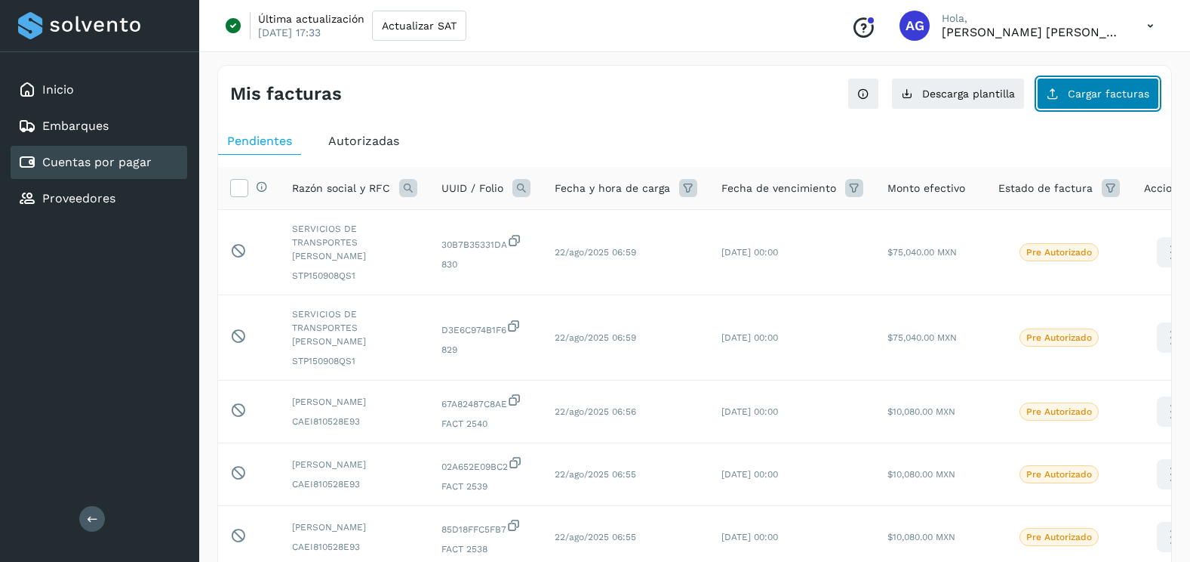
click at [1122, 94] on span "Cargar facturas" at bounding box center [1109, 93] width 82 height 11
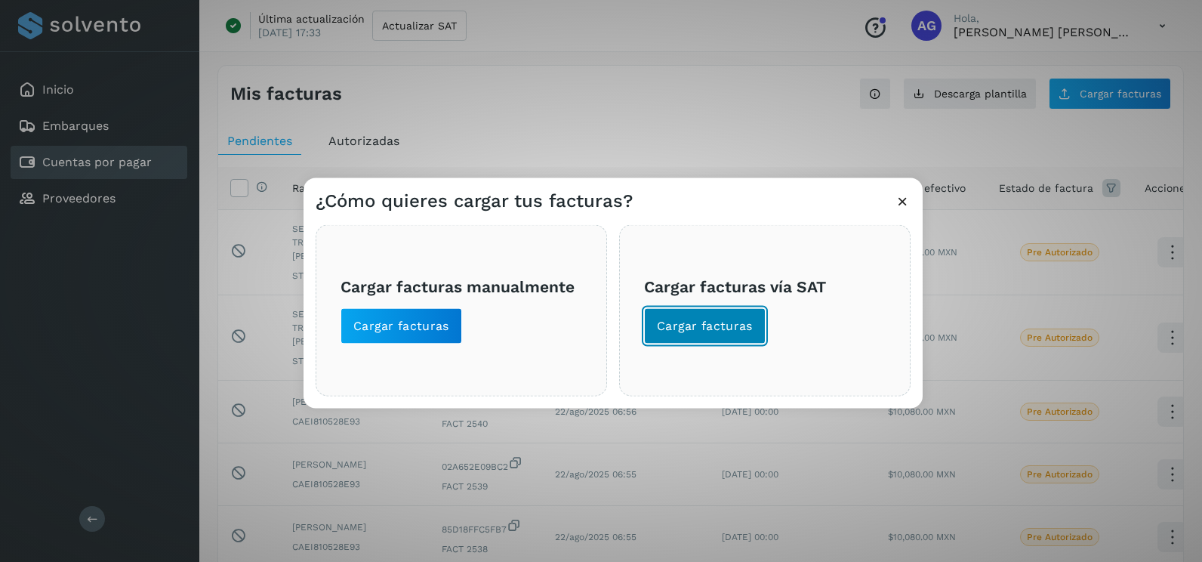
click at [745, 330] on span "Cargar facturas" at bounding box center [705, 326] width 96 height 17
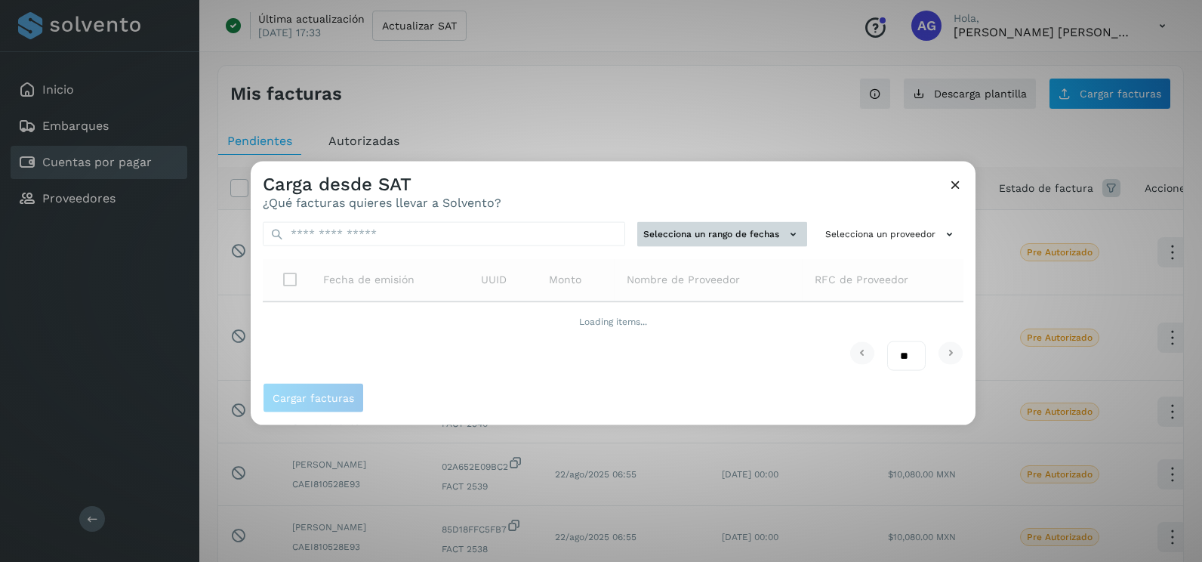
click at [766, 226] on div "Selecciona un rango de fechas Selecciona un proveedor Fecha de emisión UUID Mon…" at bounding box center [613, 296] width 725 height 173
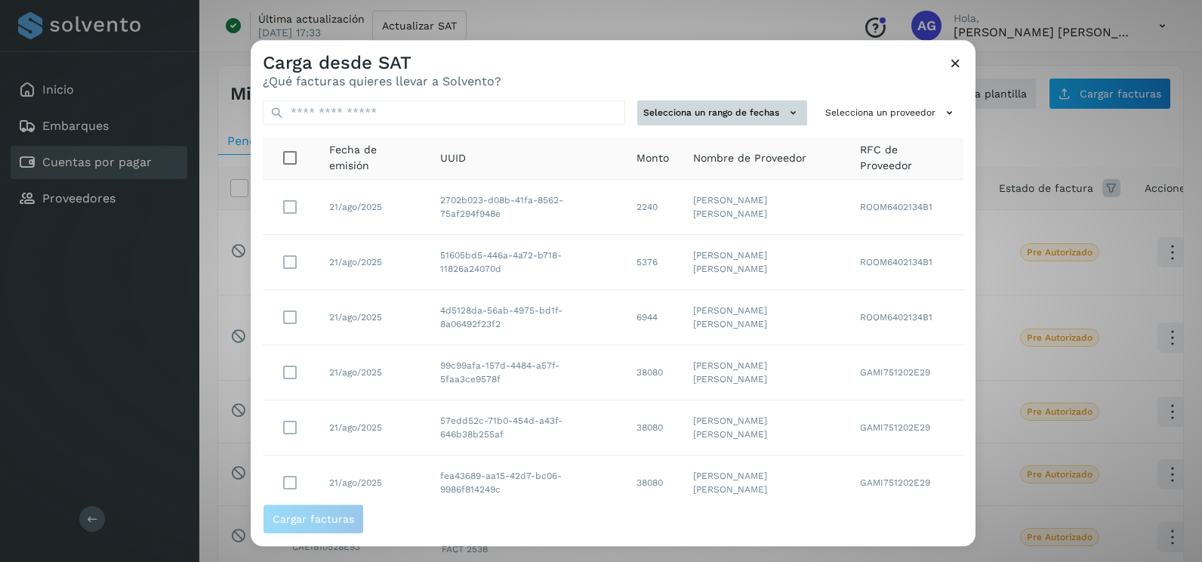
click at [723, 116] on button "Selecciona un rango de fechas" at bounding box center [722, 112] width 170 height 25
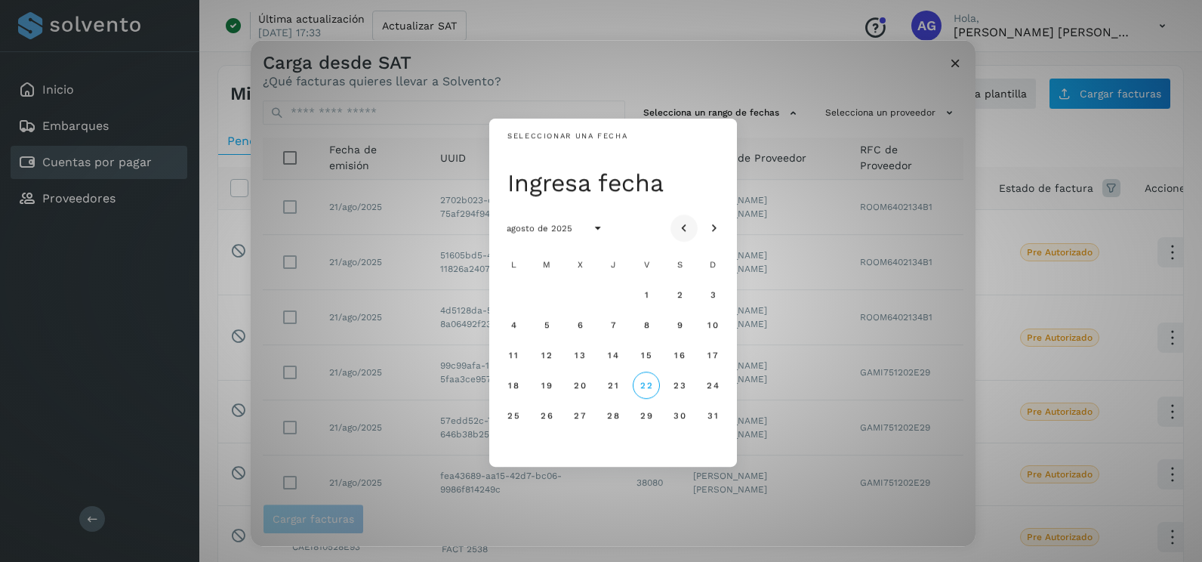
click at [696, 231] on button "Mes anterior" at bounding box center [683, 227] width 27 height 27
click at [619, 323] on button "10" at bounding box center [612, 324] width 27 height 27
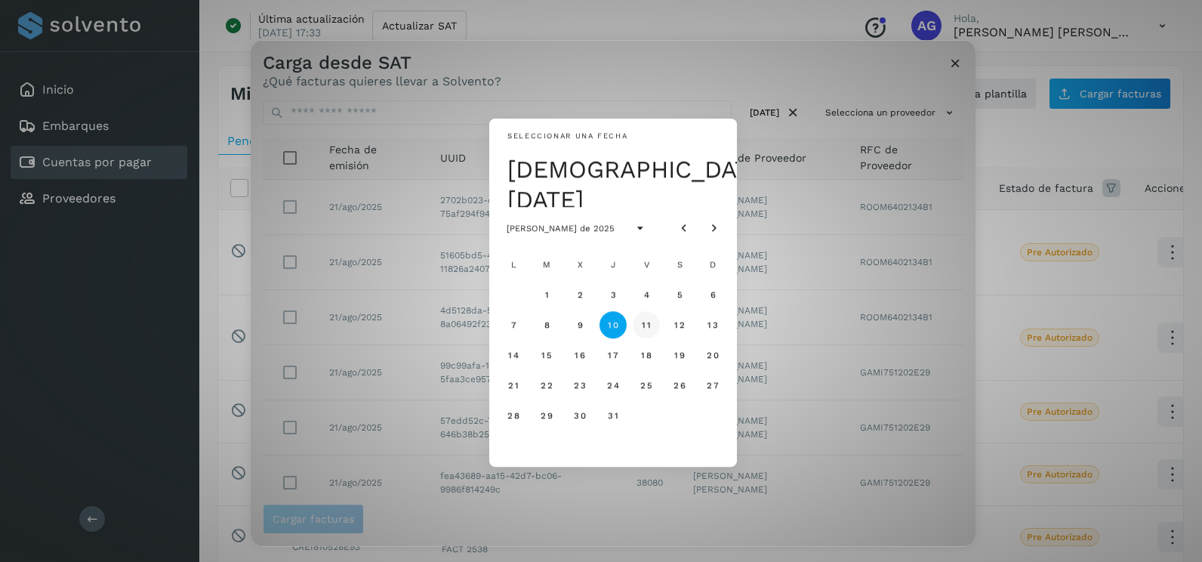
click at [649, 328] on span "11" at bounding box center [646, 324] width 10 height 11
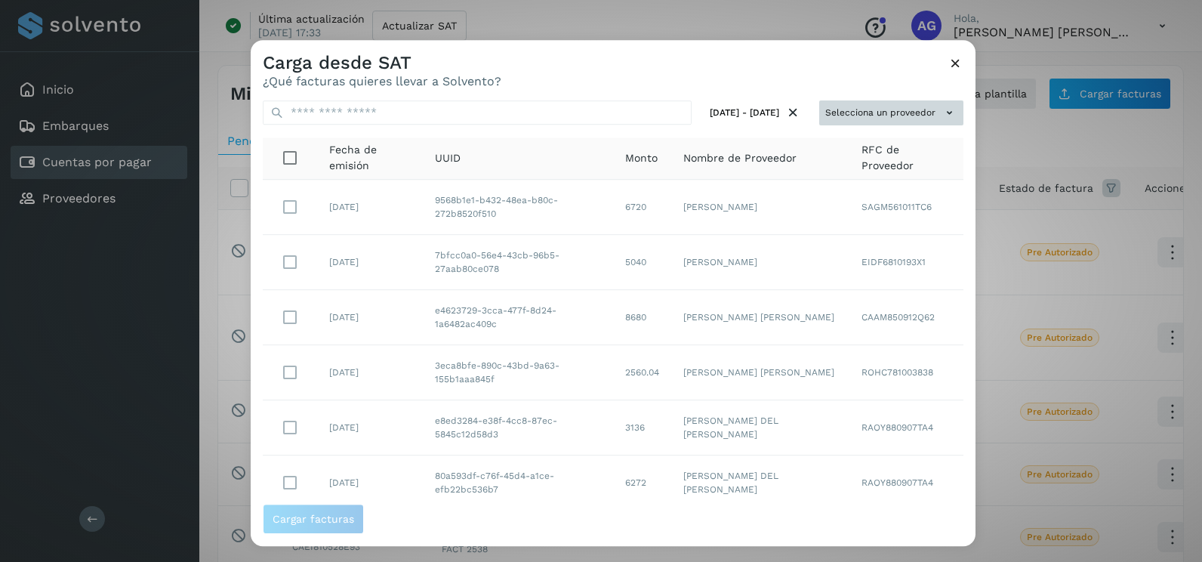
click at [914, 117] on button "Selecciona un proveedor" at bounding box center [891, 112] width 144 height 25
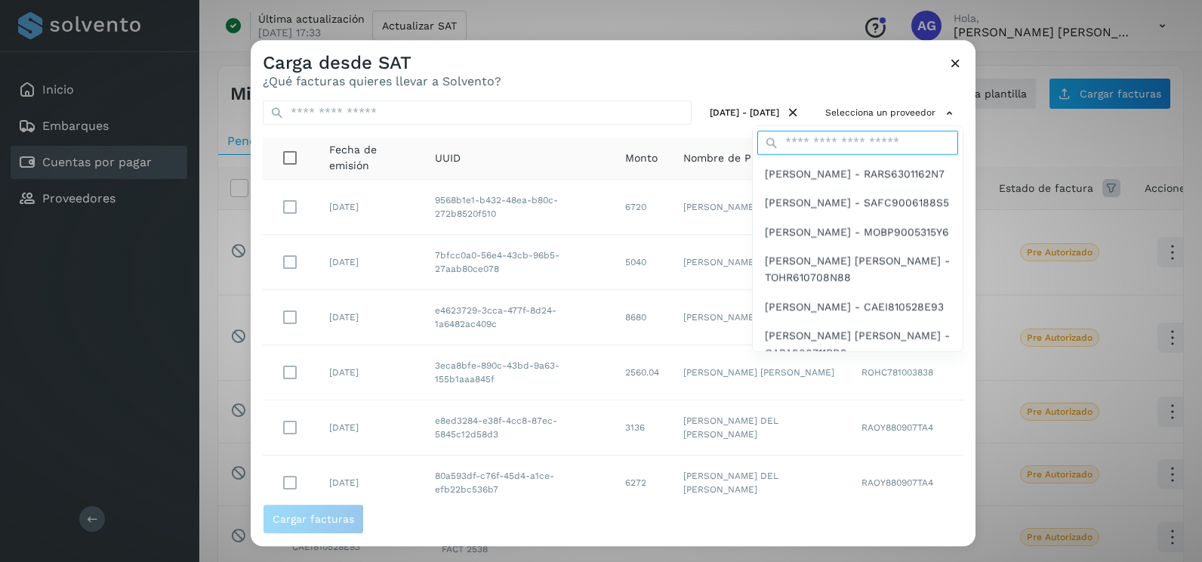
click at [895, 140] on input "text" at bounding box center [857, 143] width 201 height 24
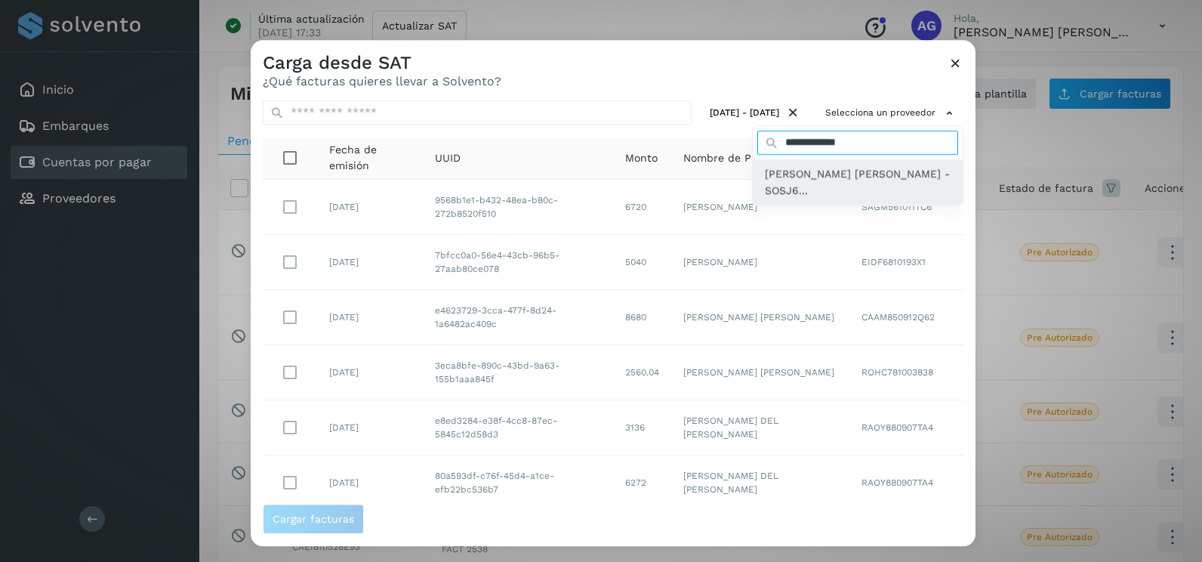
type input "**********"
click at [883, 166] on span "[PERSON_NAME] - SOSJ6..." at bounding box center [858, 182] width 186 height 34
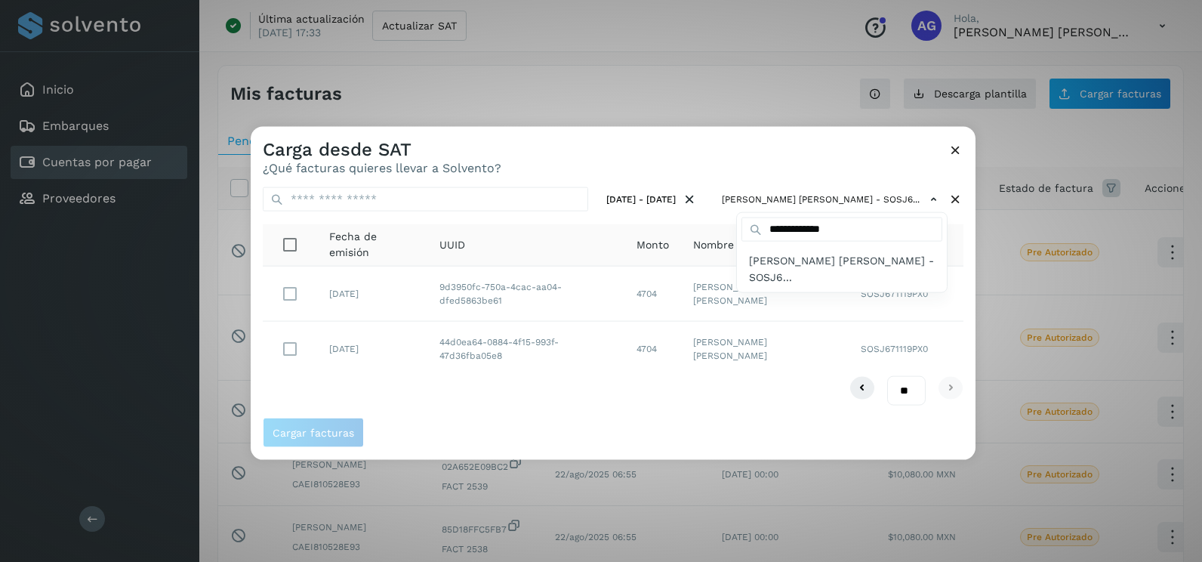
click at [854, 167] on div at bounding box center [852, 408] width 1202 height 562
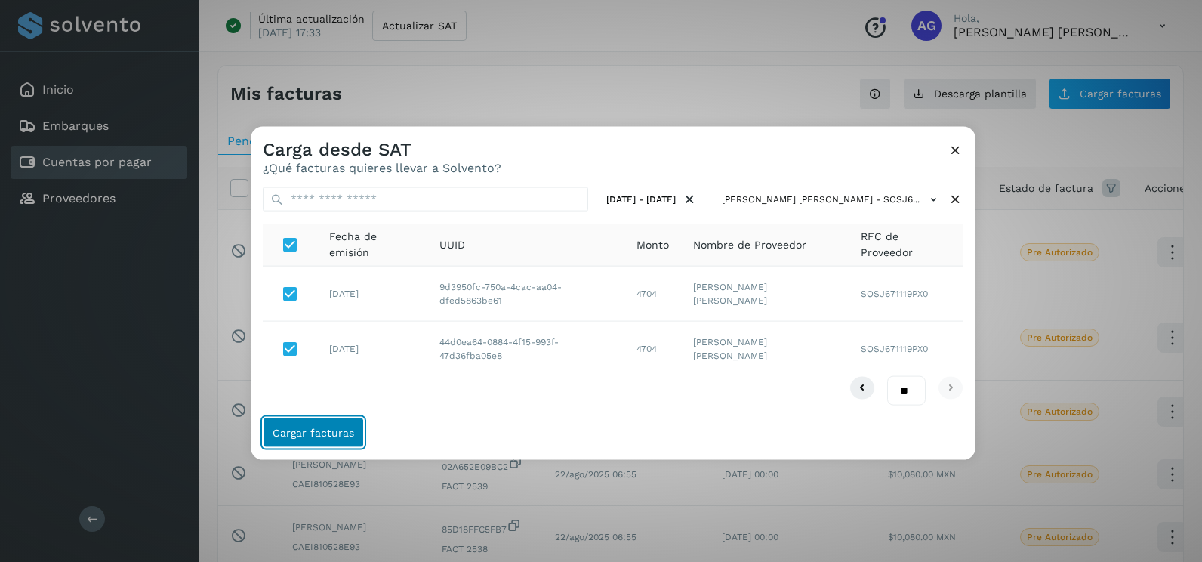
click at [345, 432] on span "Cargar facturas" at bounding box center [313, 431] width 82 height 11
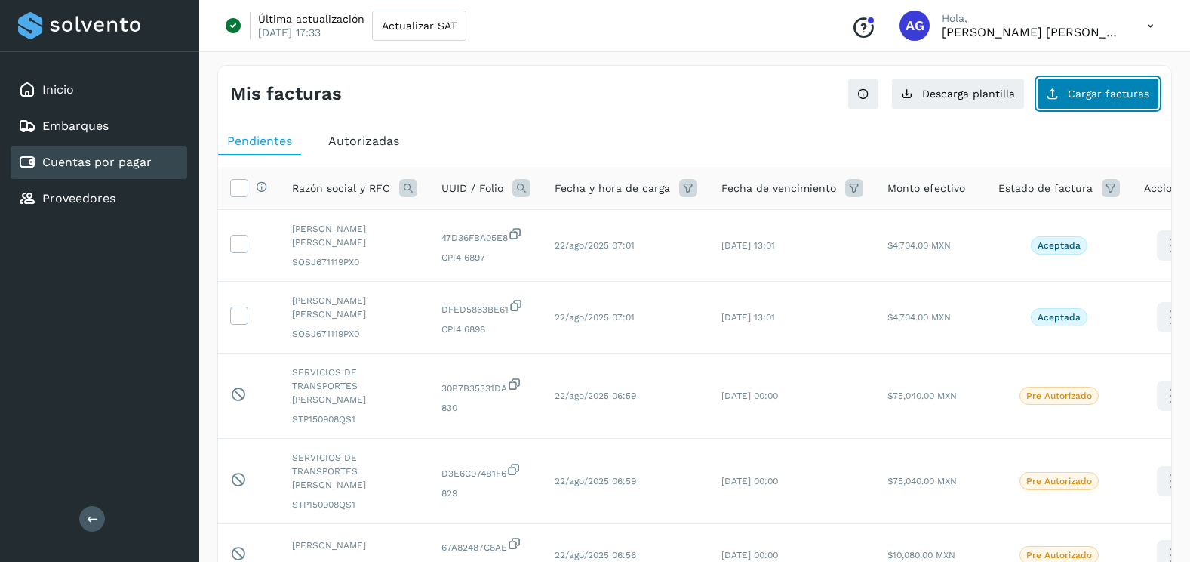
click at [1071, 97] on span "Cargar facturas" at bounding box center [1109, 93] width 82 height 11
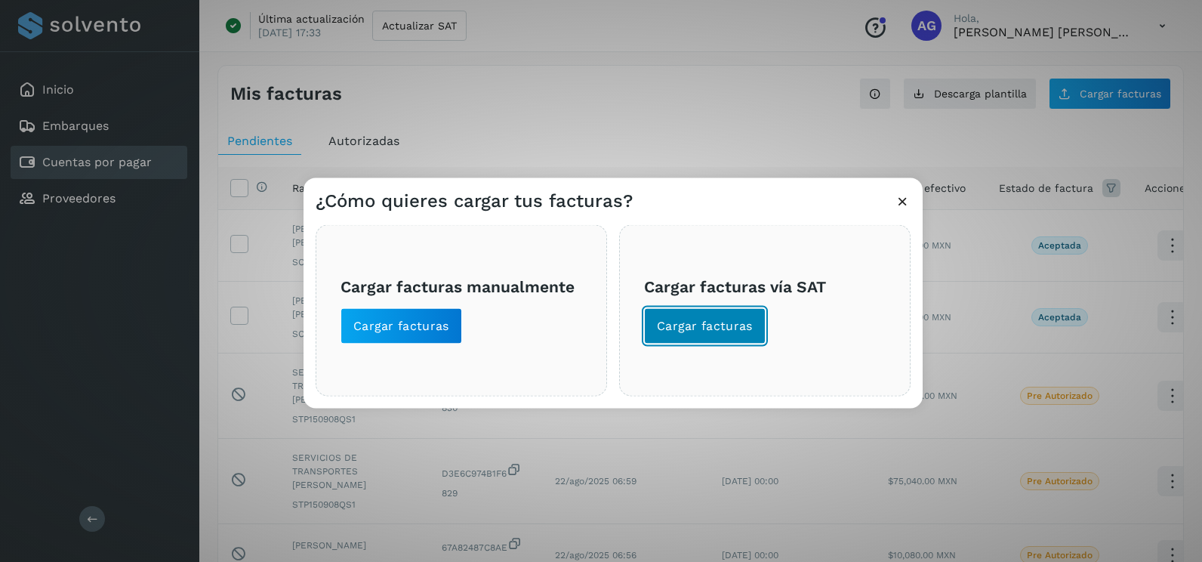
click at [730, 335] on button "Cargar facturas" at bounding box center [705, 326] width 122 height 36
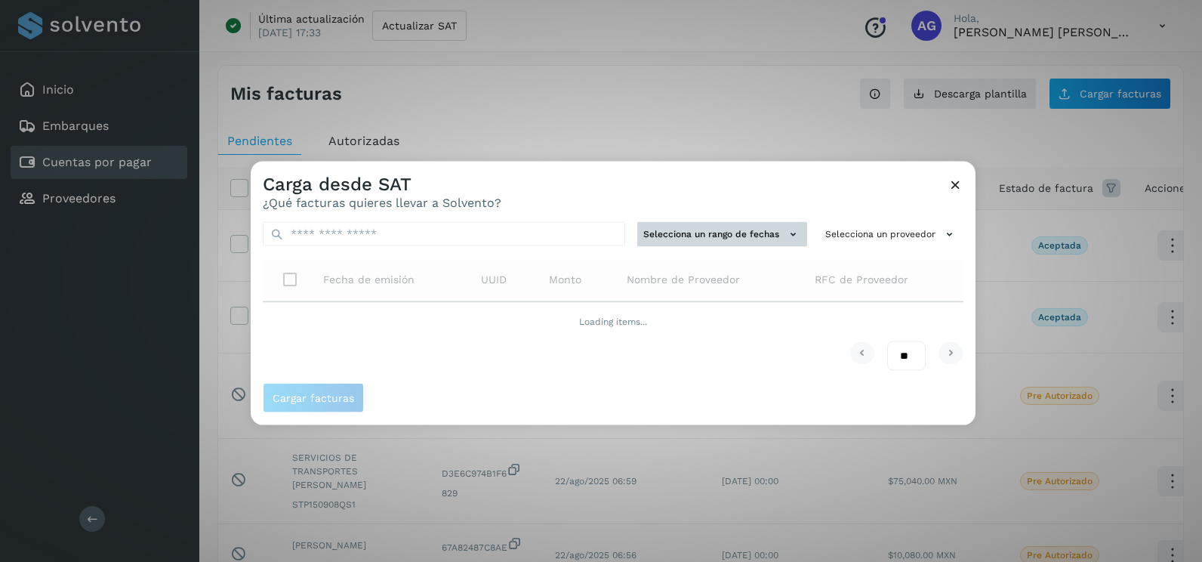
click at [711, 244] on button "Selecciona un rango de fechas" at bounding box center [722, 234] width 170 height 25
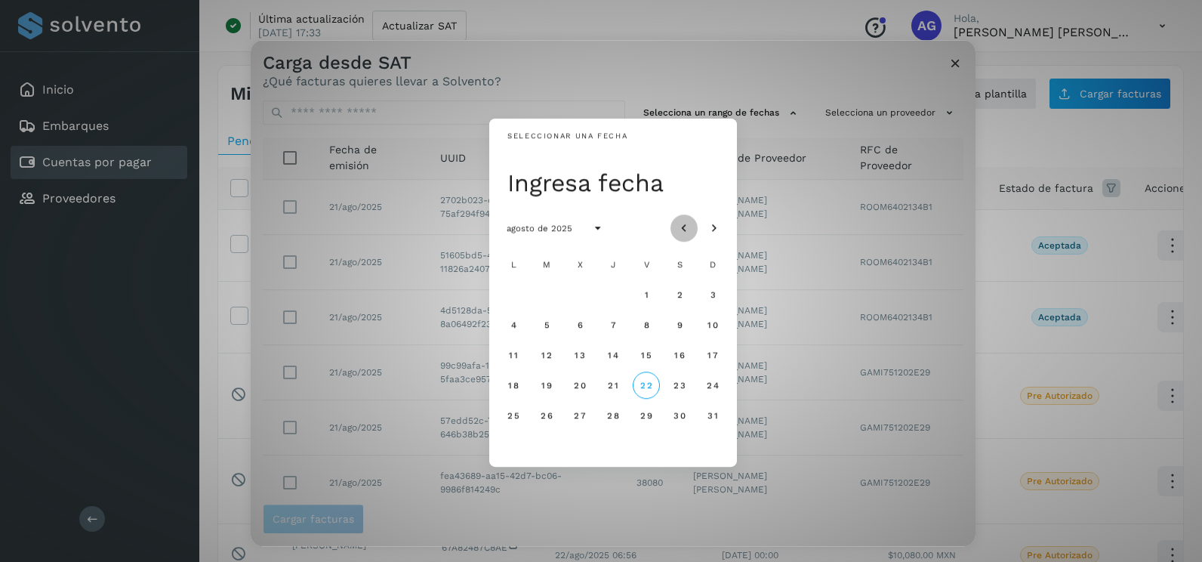
click at [688, 221] on icon "Mes anterior" at bounding box center [683, 228] width 15 height 15
click at [554, 349] on button "15" at bounding box center [546, 354] width 27 height 27
click at [577, 355] on span "16" at bounding box center [579, 354] width 11 height 11
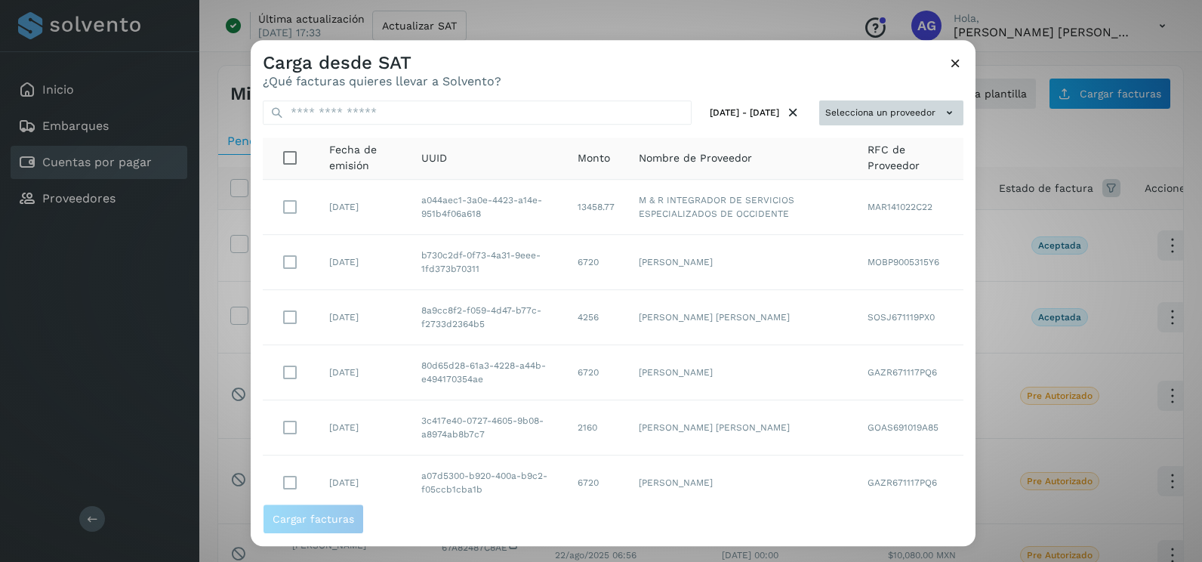
click at [897, 109] on button "Selecciona un proveedor" at bounding box center [891, 112] width 144 height 25
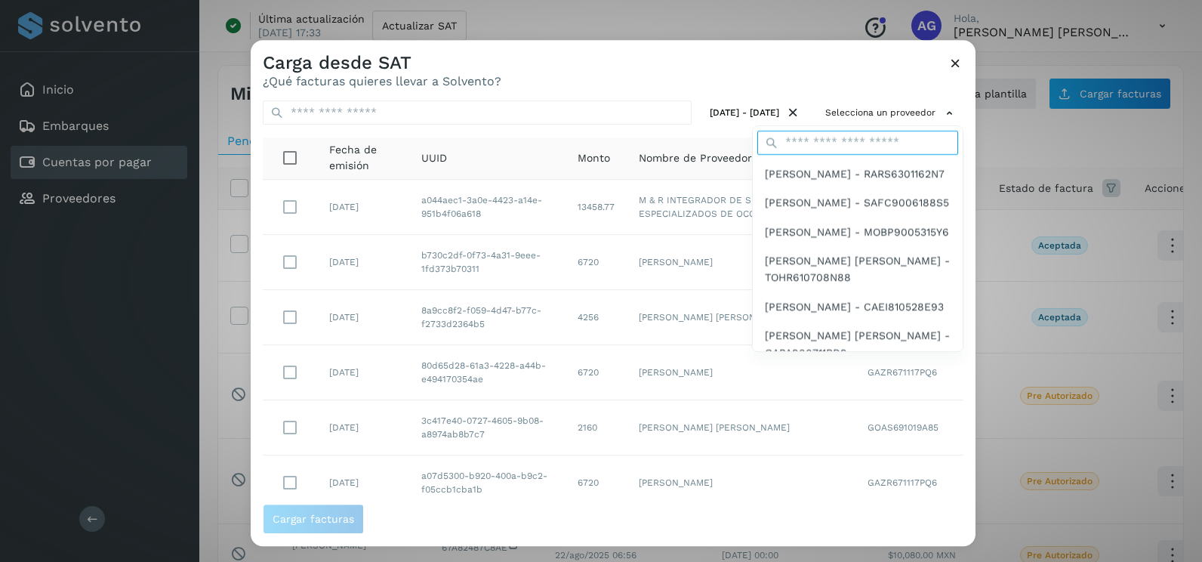
click at [866, 133] on input "text" at bounding box center [857, 143] width 201 height 24
type input "**********"
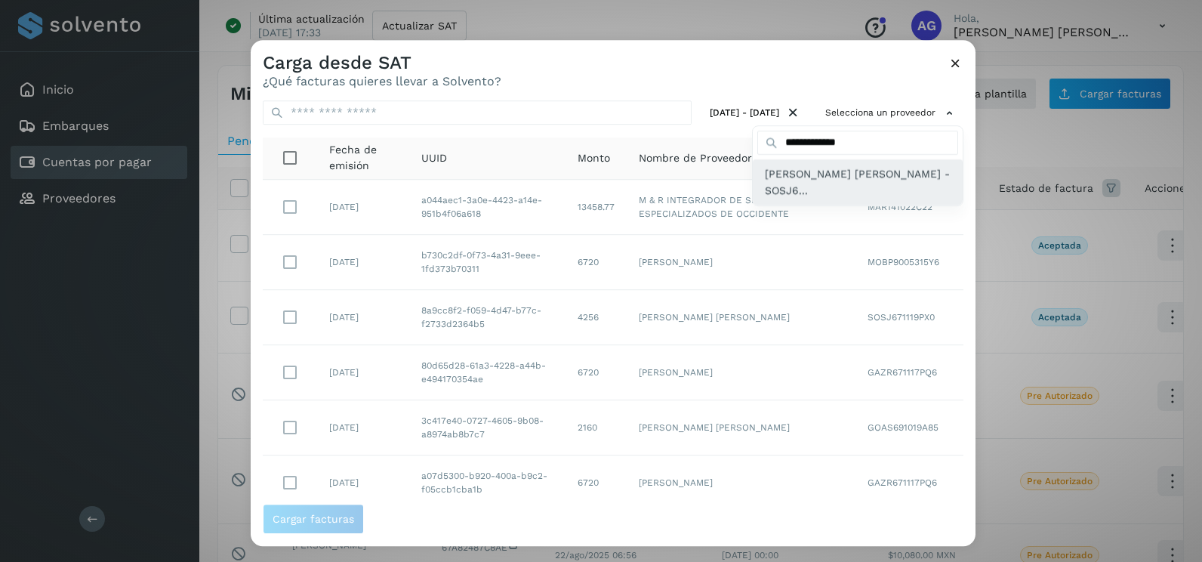
click at [836, 180] on span "[PERSON_NAME] - SOSJ6..." at bounding box center [858, 182] width 186 height 34
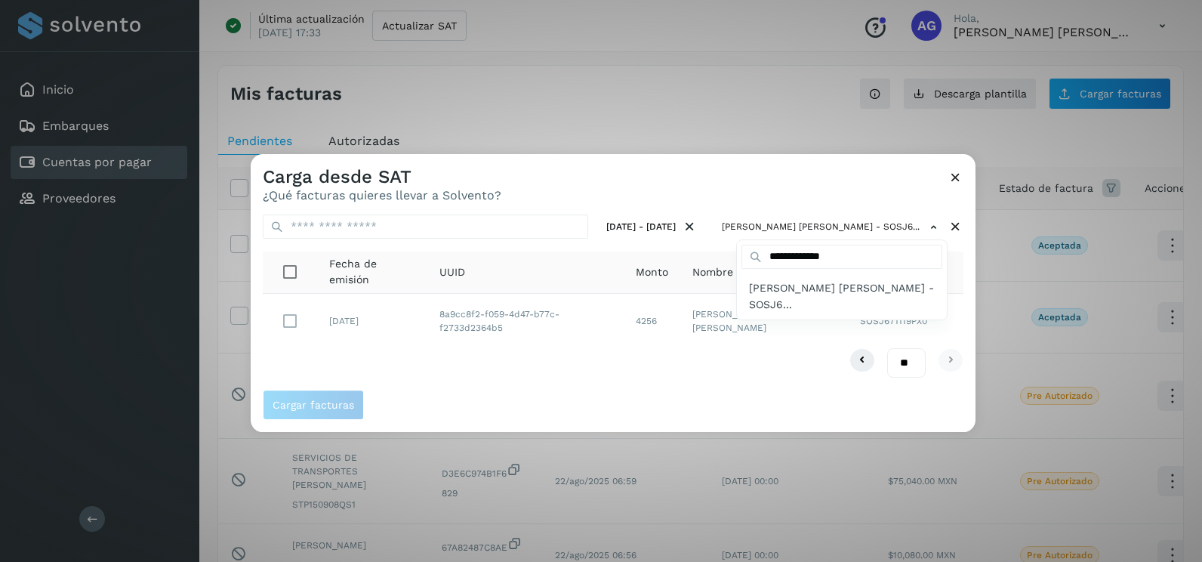
click at [294, 324] on div at bounding box center [852, 435] width 1202 height 562
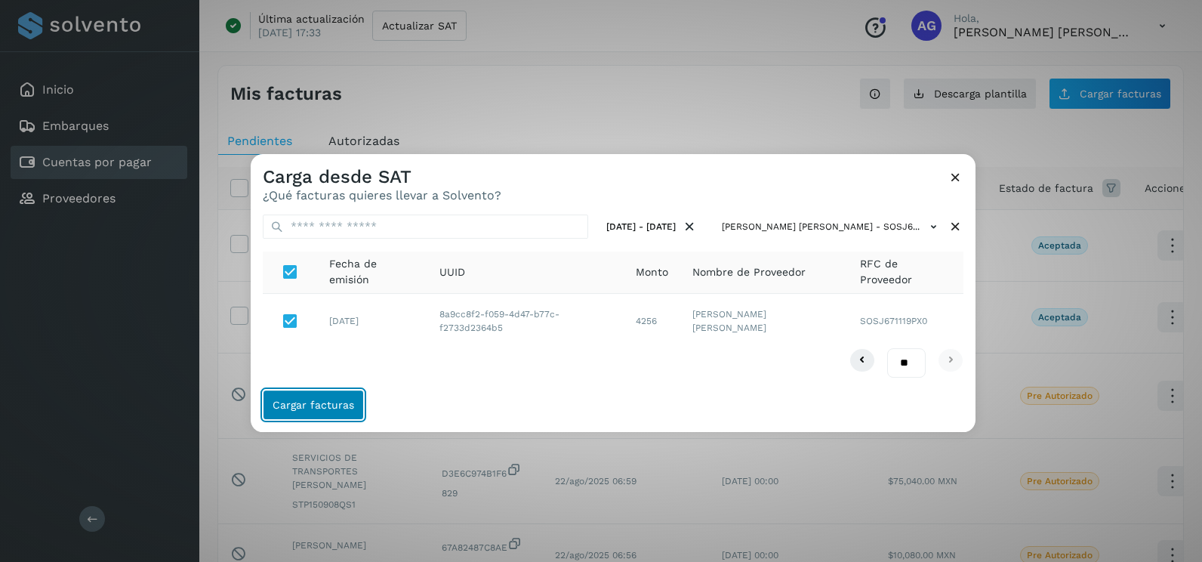
click at [334, 408] on span "Cargar facturas" at bounding box center [313, 404] width 82 height 11
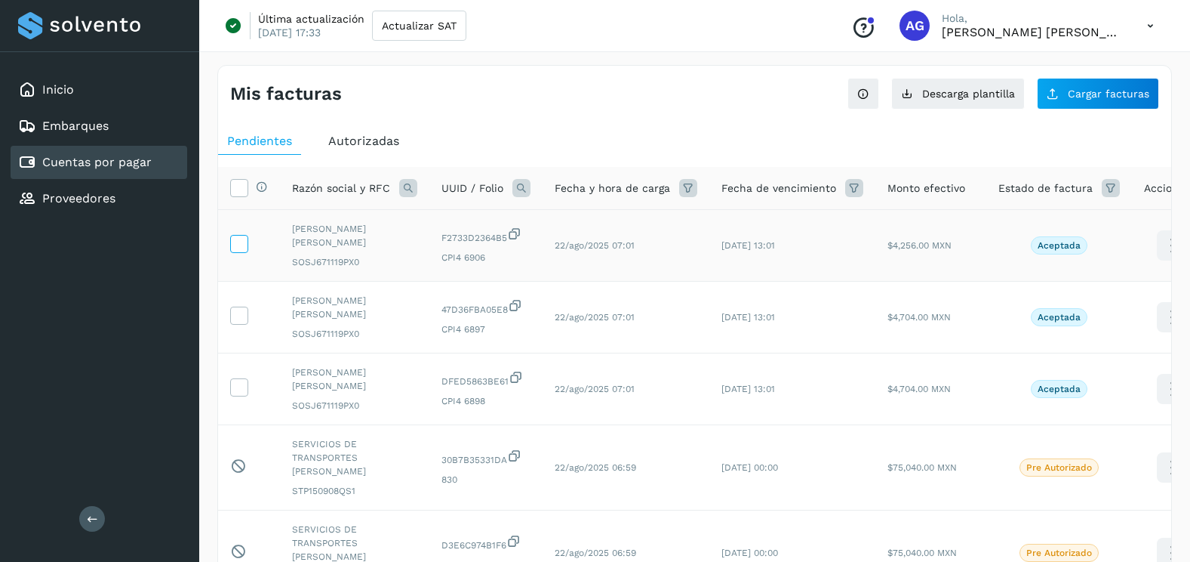
click at [245, 251] on span at bounding box center [239, 247] width 16 height 11
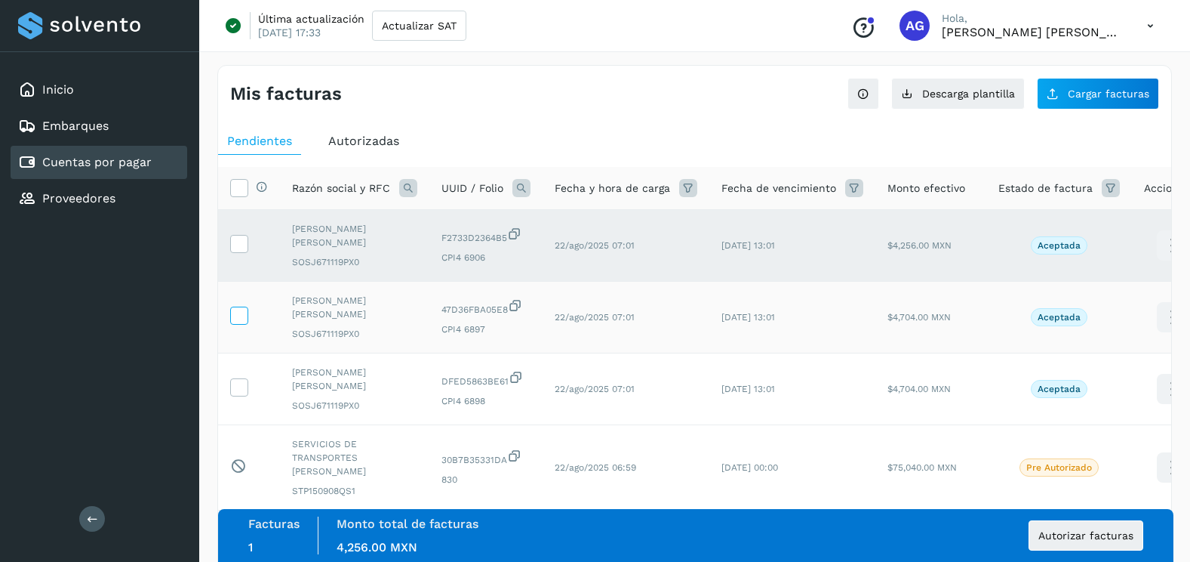
click at [239, 319] on icon at bounding box center [239, 314] width 16 height 16
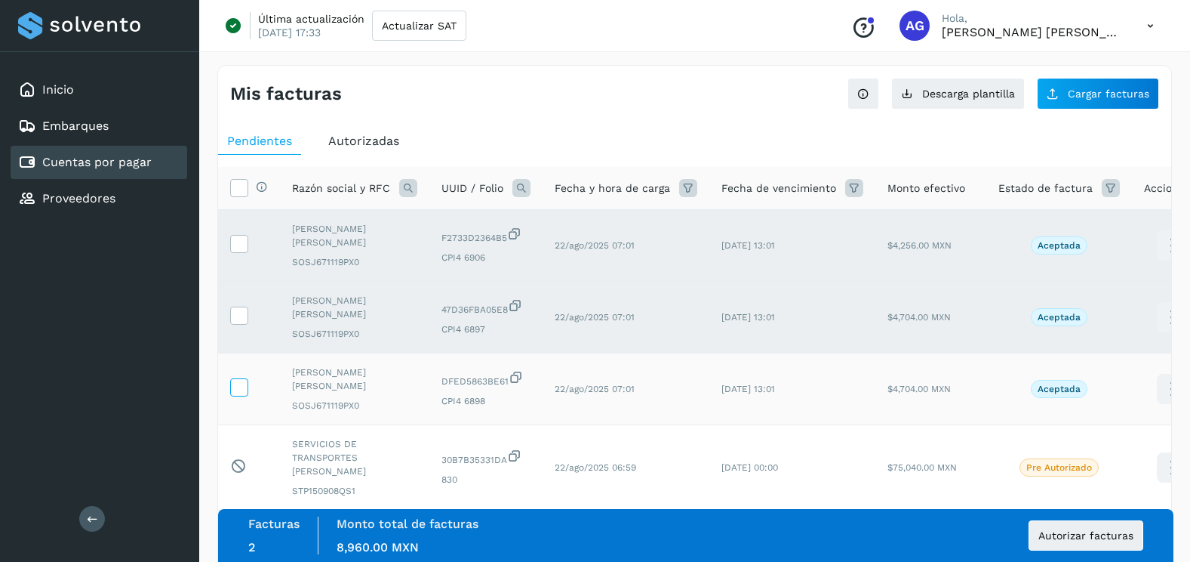
click at [236, 390] on icon at bounding box center [239, 386] width 16 height 16
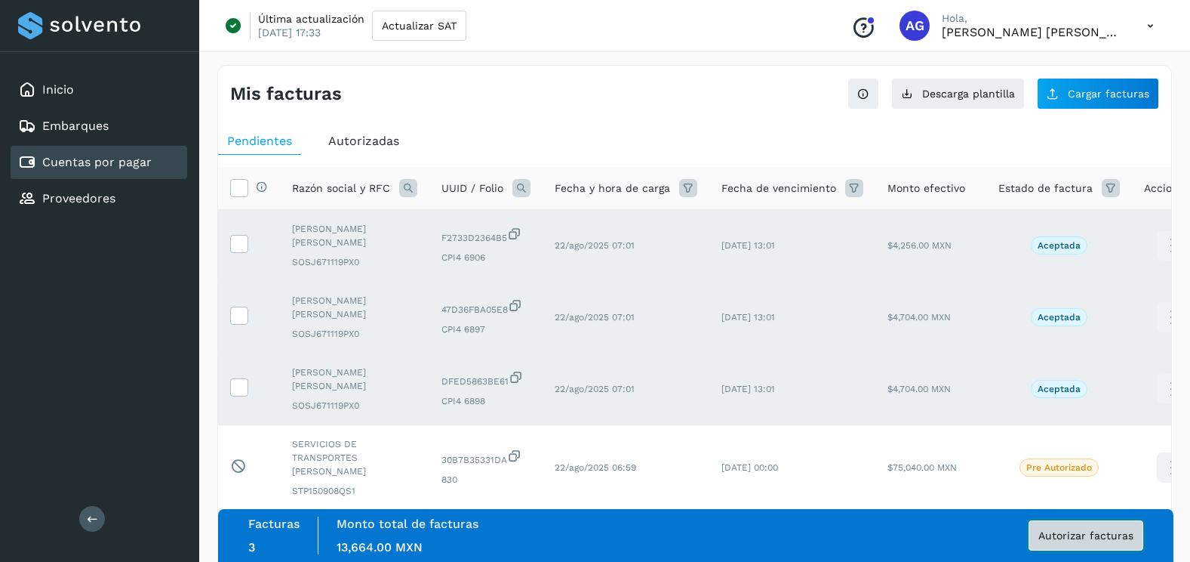
click at [1098, 545] on button "Autorizar facturas" at bounding box center [1086, 535] width 115 height 30
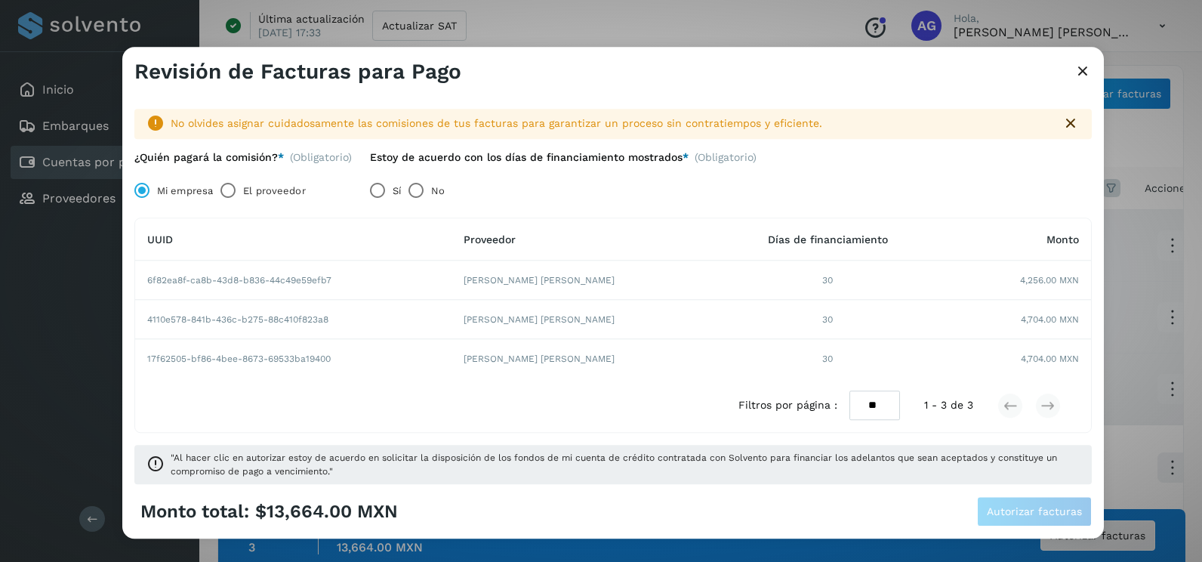
click at [398, 195] on label "Sí" at bounding box center [396, 191] width 8 height 30
click at [1078, 512] on span "Autorizar facturas" at bounding box center [1033, 511] width 95 height 11
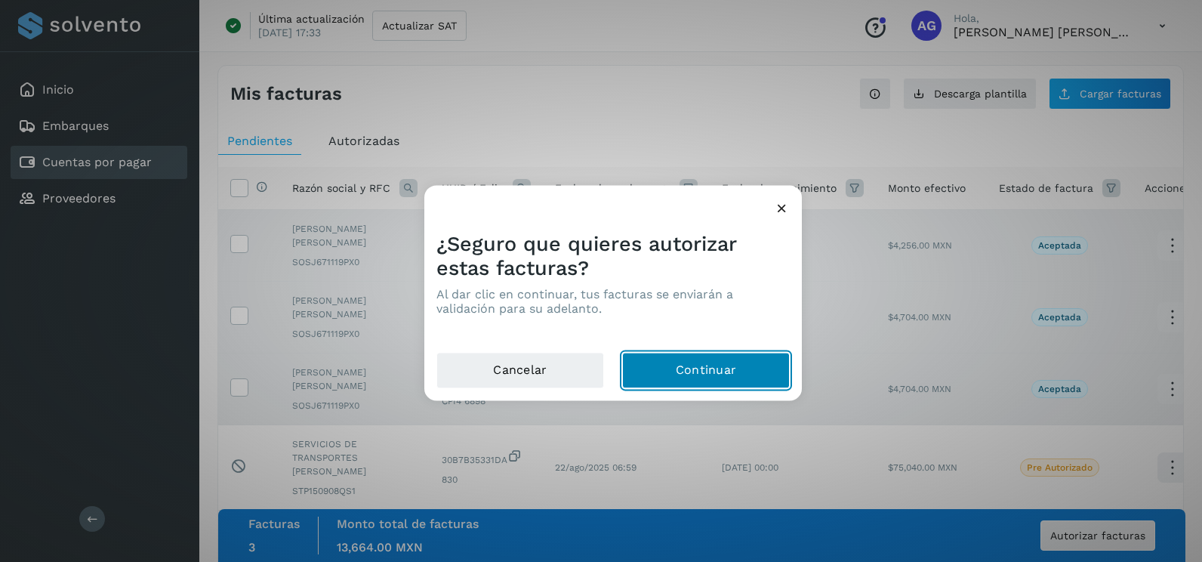
click at [751, 372] on button "Continuar" at bounding box center [706, 370] width 168 height 36
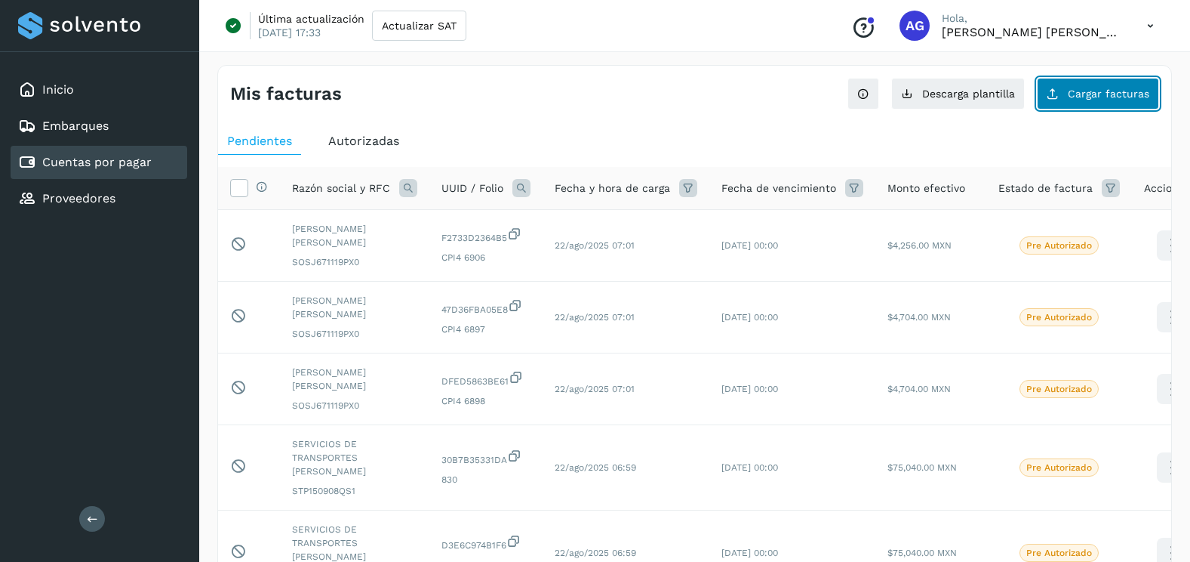
click at [1087, 103] on button "Cargar facturas" at bounding box center [1098, 94] width 122 height 32
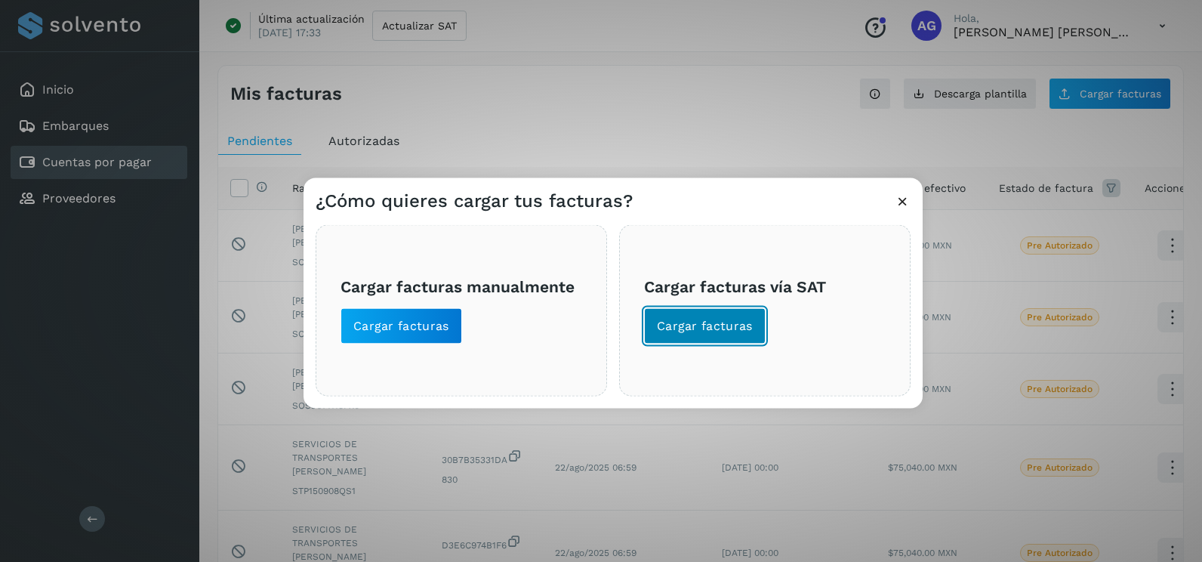
click at [714, 319] on span "Cargar facturas" at bounding box center [705, 326] width 96 height 17
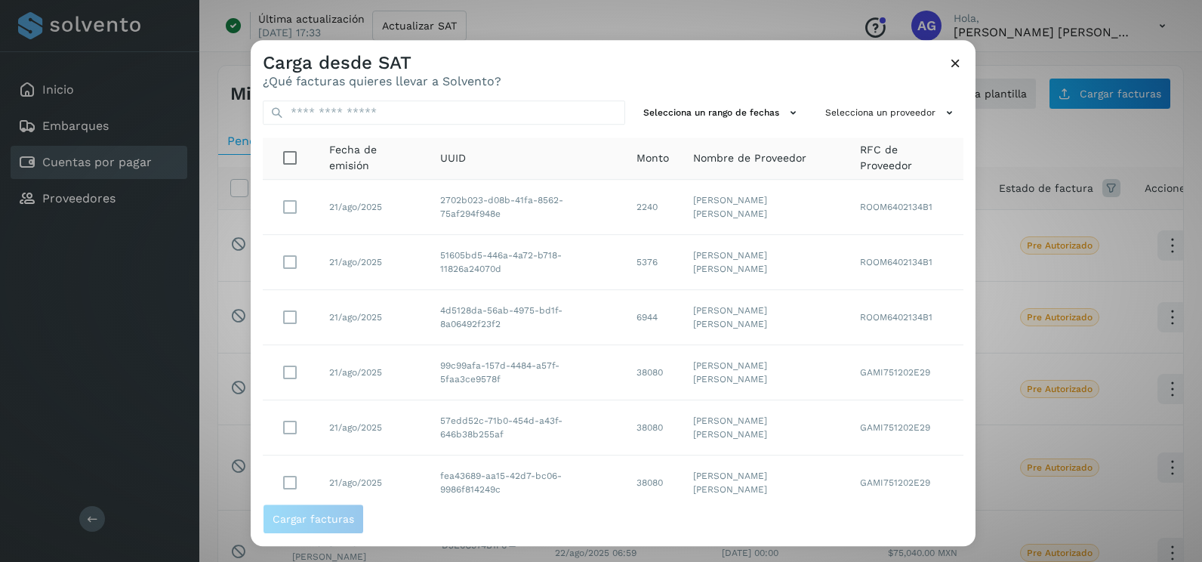
click at [726, 247] on td "[PERSON_NAME]" at bounding box center [764, 262] width 167 height 55
click at [726, 117] on button "Selecciona un rango de fechas" at bounding box center [722, 112] width 170 height 25
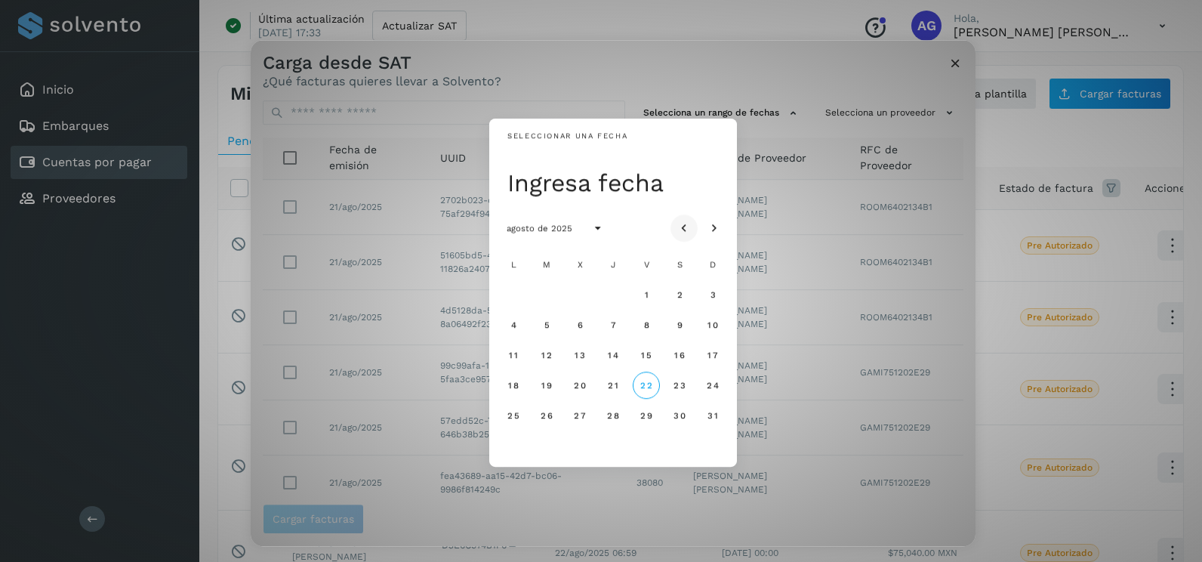
click at [684, 221] on icon "Mes anterior" at bounding box center [683, 228] width 15 height 15
click at [715, 223] on icon "Mes siguiente" at bounding box center [713, 228] width 15 height 15
click at [517, 357] on span "11" at bounding box center [513, 354] width 10 height 11
click at [549, 356] on span "12" at bounding box center [545, 354] width 11 height 11
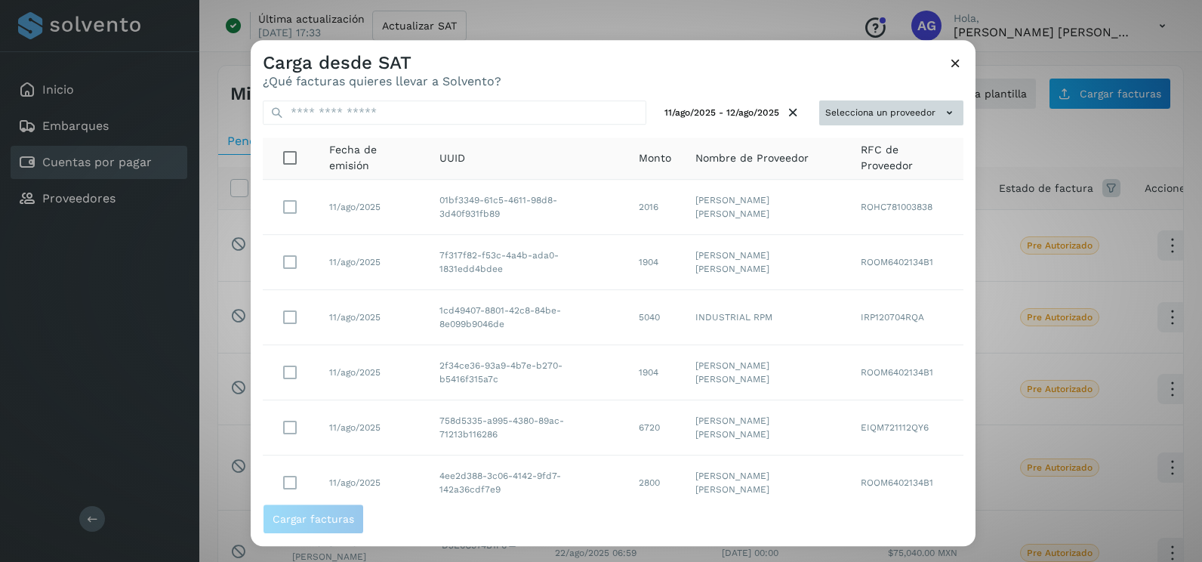
click at [866, 107] on button "Selecciona un proveedor" at bounding box center [891, 112] width 144 height 25
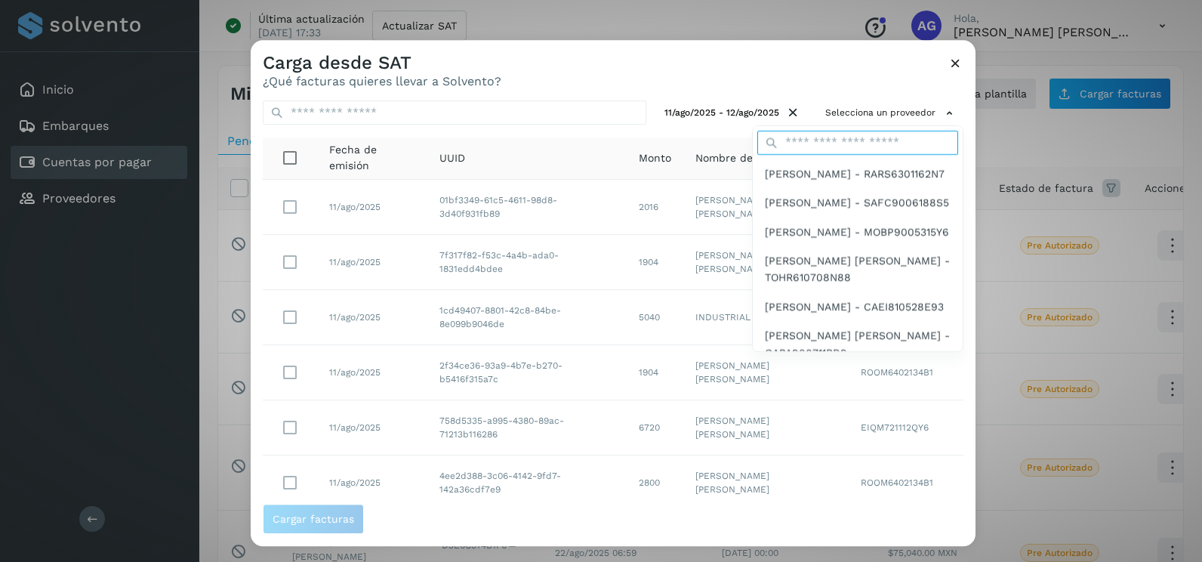
click at [856, 143] on input "text" at bounding box center [857, 143] width 201 height 24
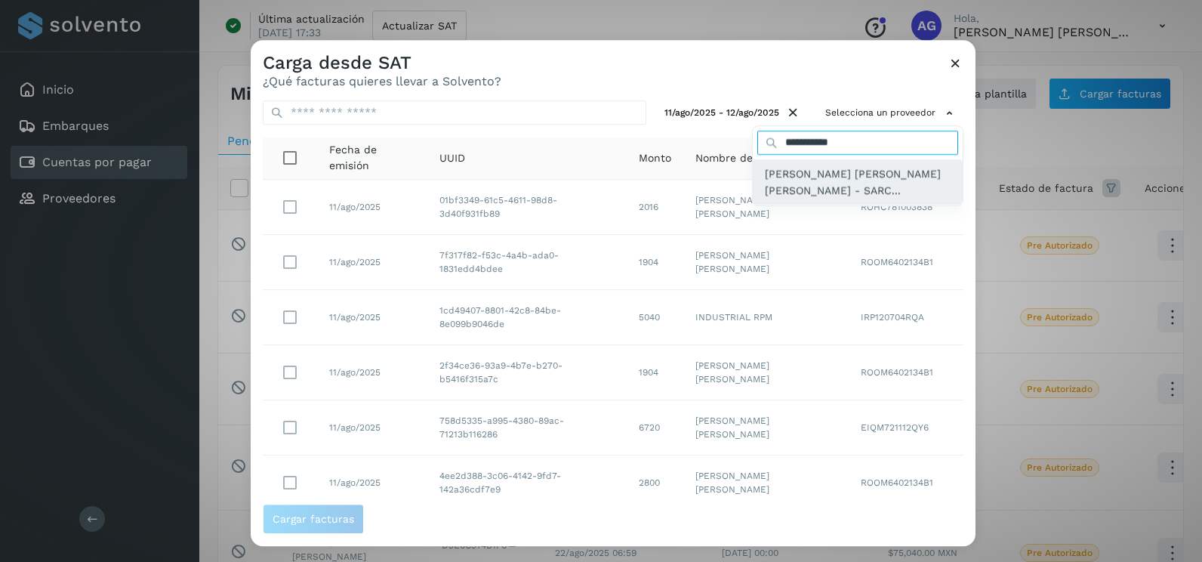
type input "**********"
click at [860, 184] on span "[PERSON_NAME]..." at bounding box center [858, 182] width 186 height 34
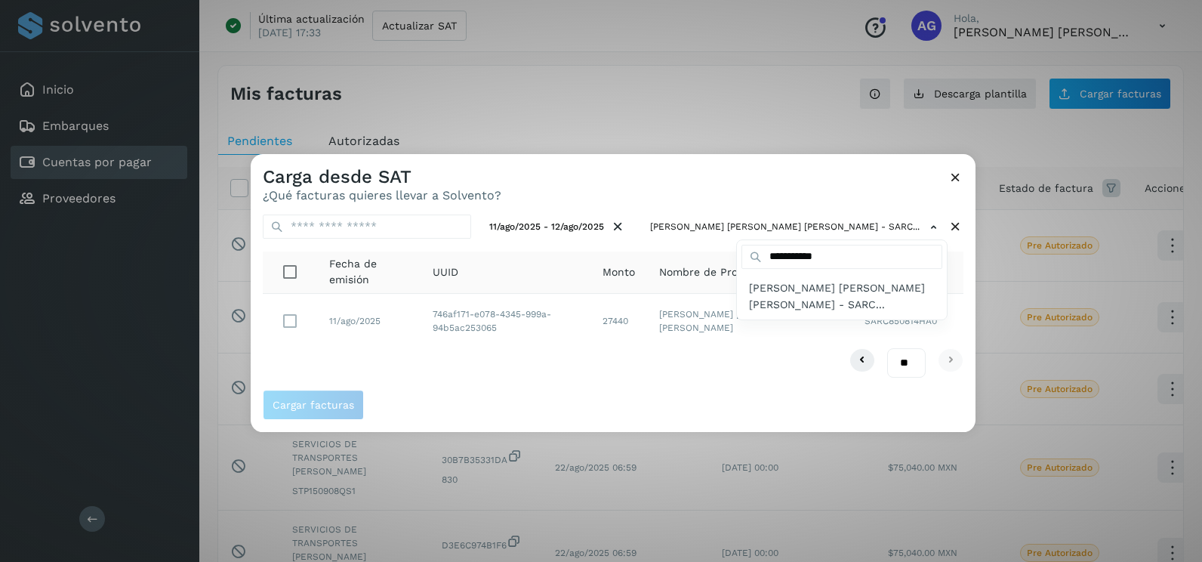
click at [288, 329] on div at bounding box center [852, 435] width 1202 height 562
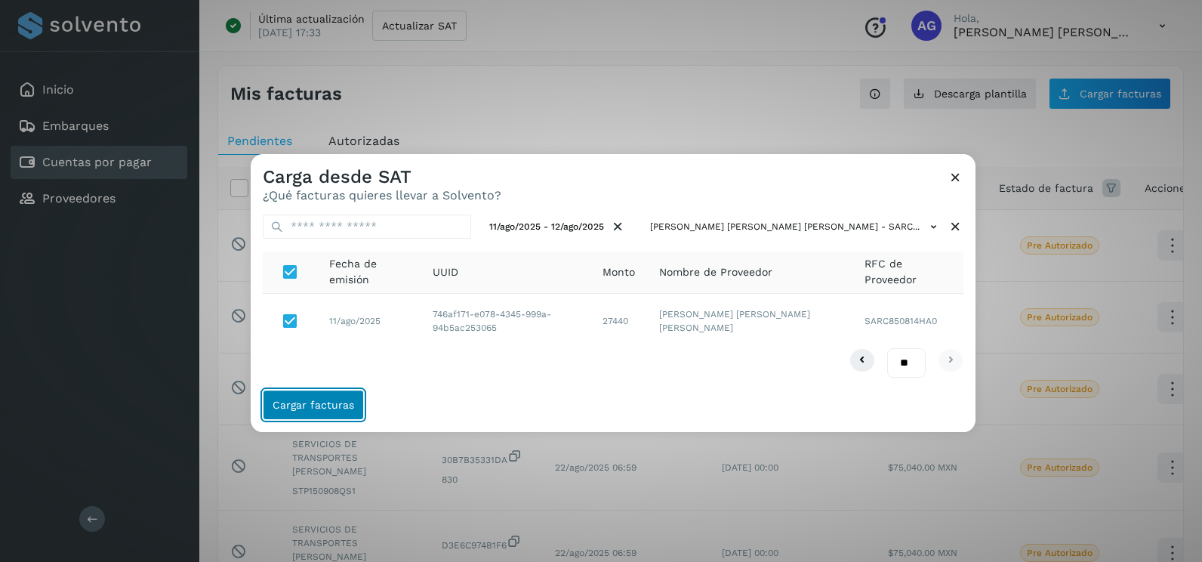
click at [323, 402] on span "Cargar facturas" at bounding box center [313, 404] width 82 height 11
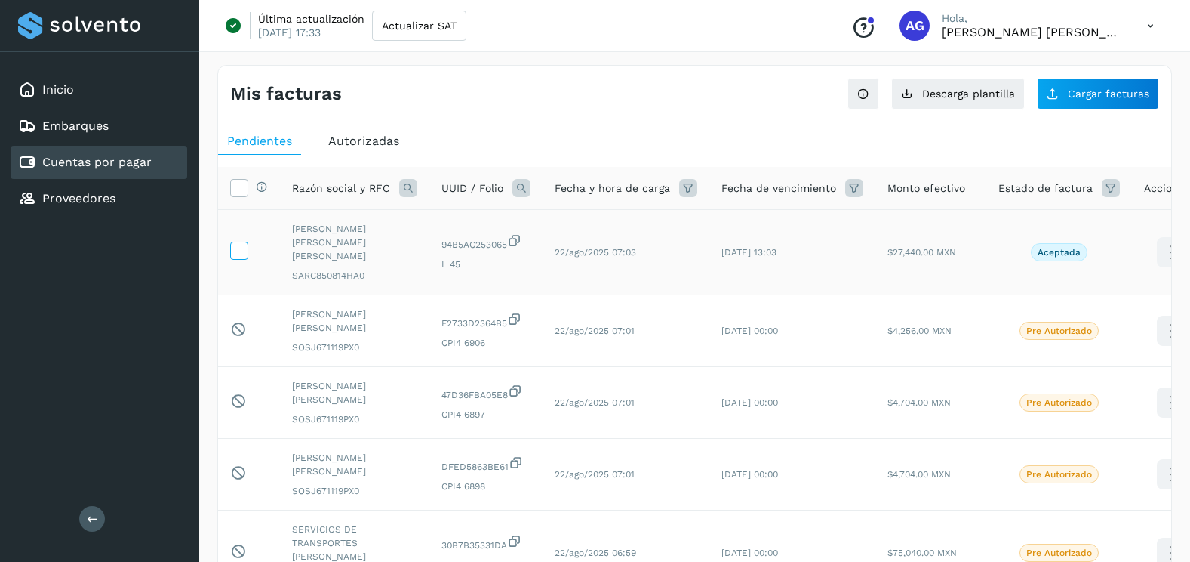
click at [246, 244] on icon at bounding box center [239, 250] width 16 height 16
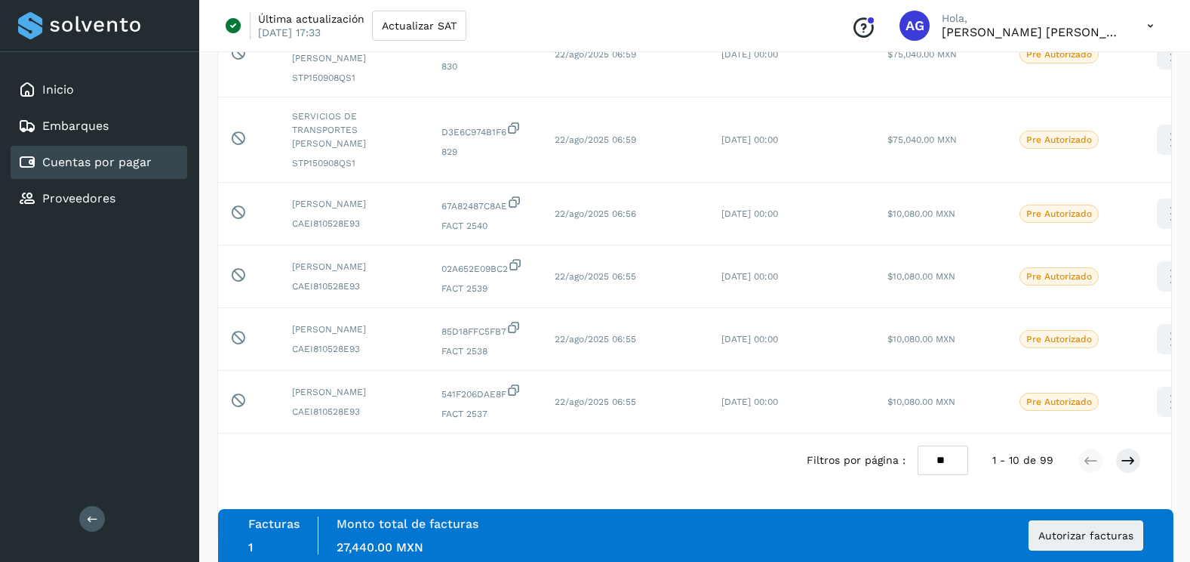
scroll to position [505, 0]
click at [1089, 526] on button "Autorizar facturas" at bounding box center [1086, 535] width 115 height 30
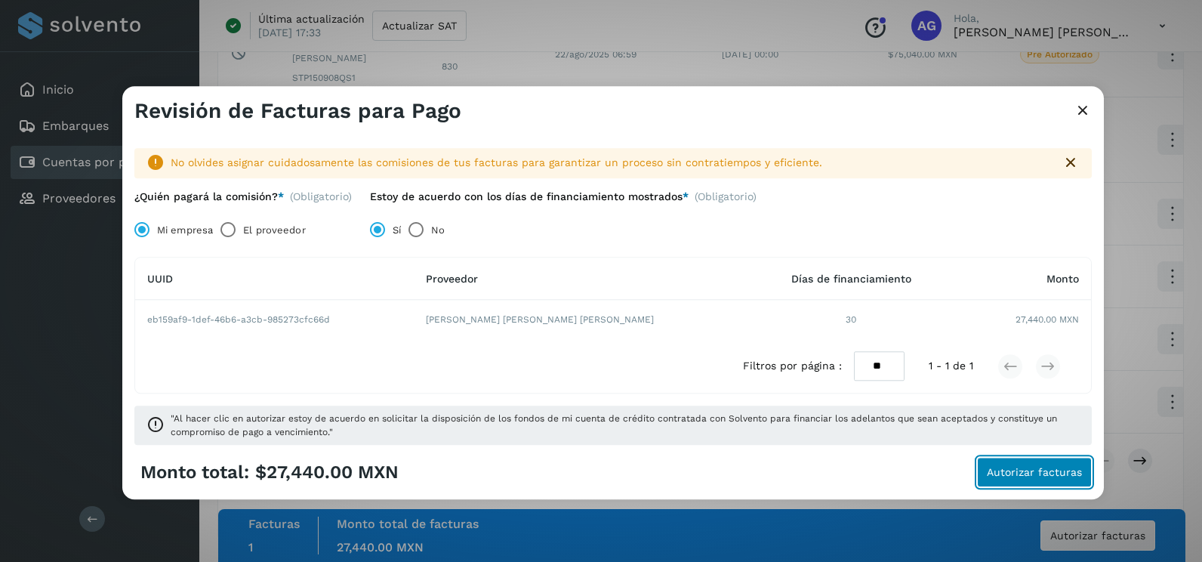
click at [1024, 470] on span "Autorizar facturas" at bounding box center [1033, 472] width 95 height 11
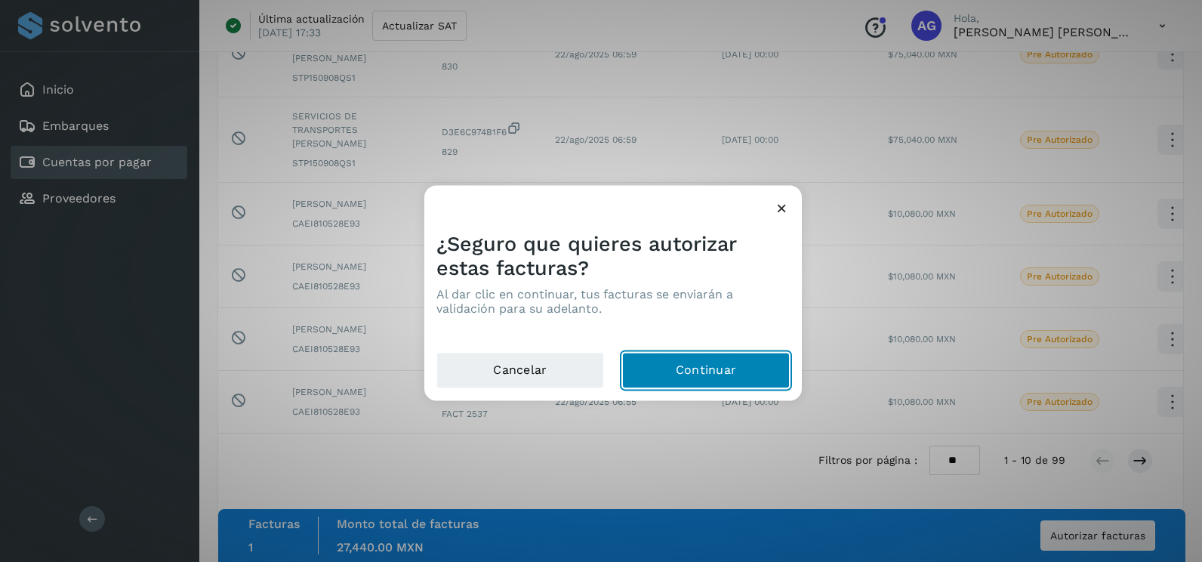
click at [679, 387] on button "Continuar" at bounding box center [706, 370] width 168 height 36
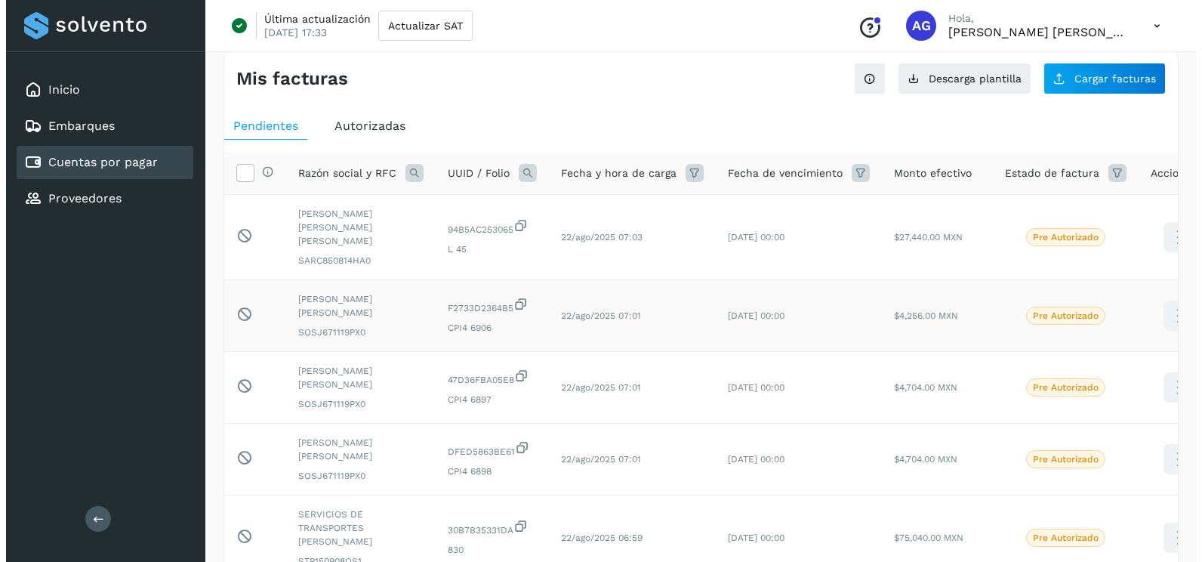
scroll to position [0, 0]
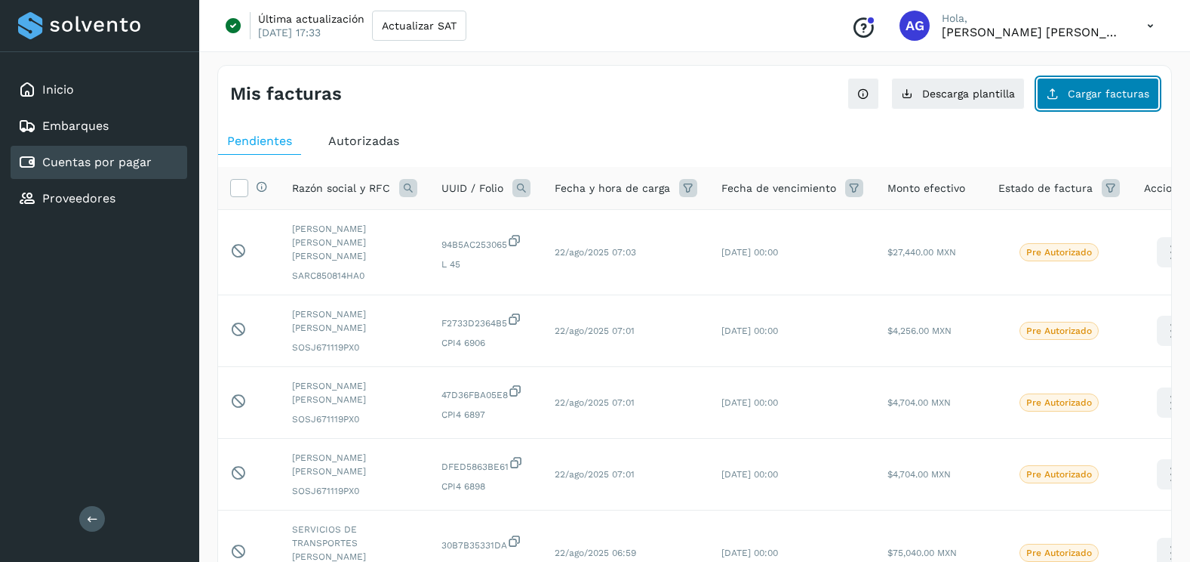
click at [1054, 90] on icon at bounding box center [1053, 94] width 12 height 12
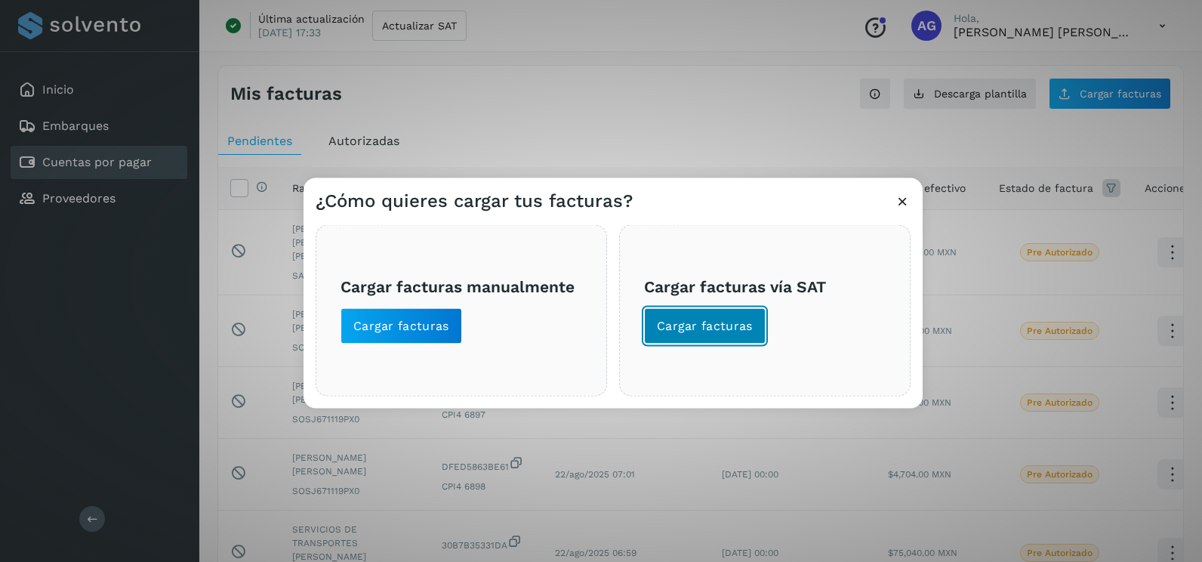
click at [727, 322] on span "Cargar facturas" at bounding box center [705, 326] width 96 height 17
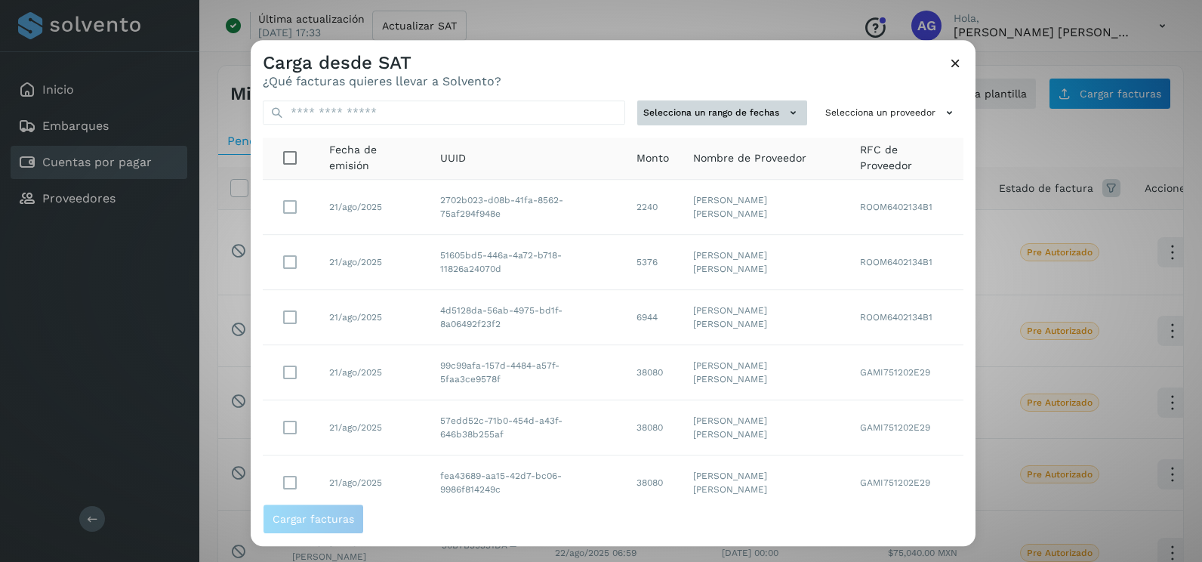
click at [785, 113] on icon at bounding box center [793, 113] width 16 height 16
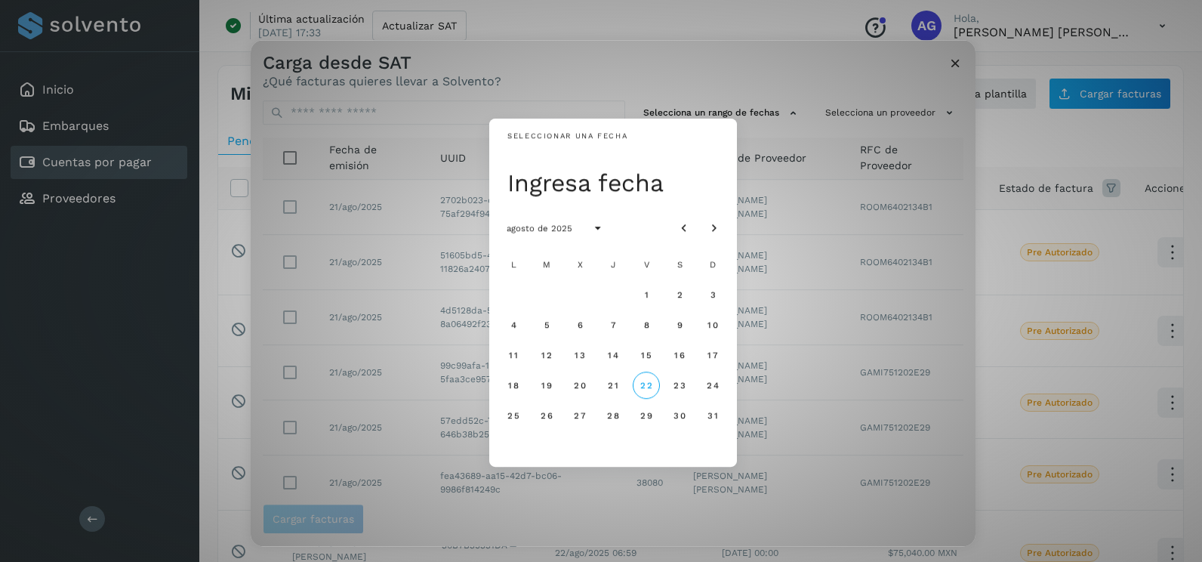
drag, startPoint x: 697, startPoint y: 234, endPoint x: 685, endPoint y: 229, distance: 12.9
click at [696, 234] on div at bounding box center [698, 227] width 57 height 27
click at [685, 229] on icon "Mes anterior" at bounding box center [683, 228] width 15 height 15
click at [544, 383] on span "17" at bounding box center [545, 385] width 11 height 11
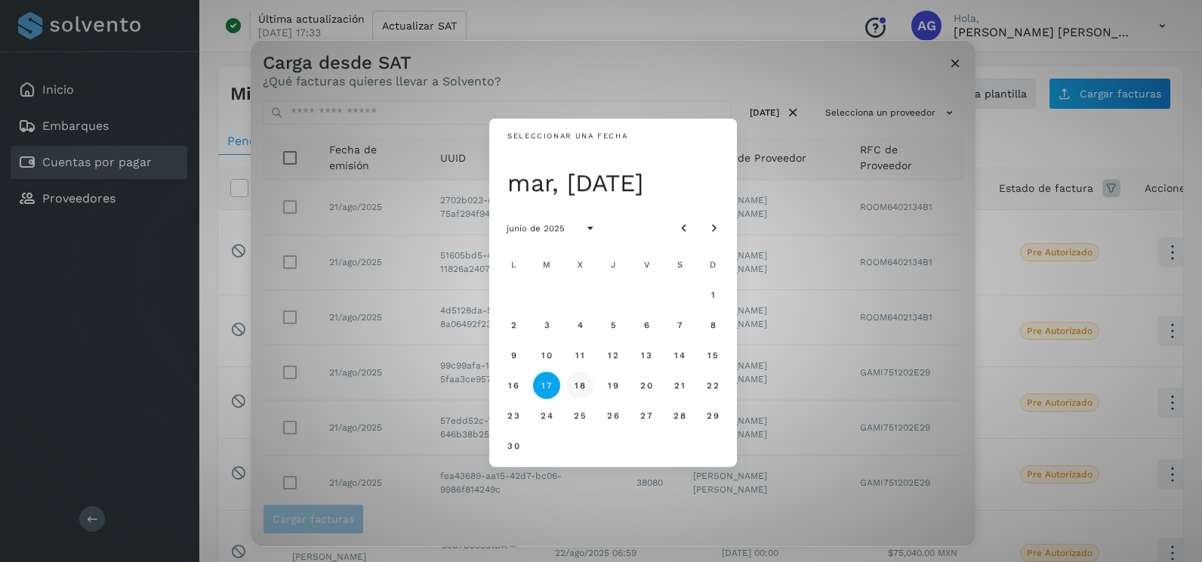
click at [578, 384] on span "18" at bounding box center [579, 385] width 11 height 11
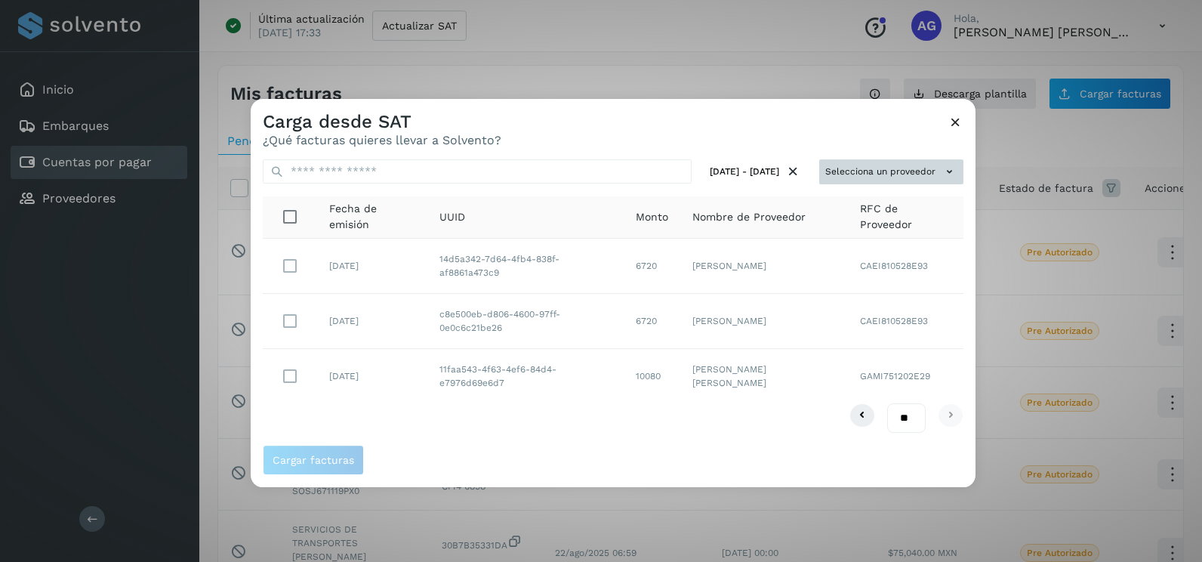
click at [907, 178] on button "Selecciona un proveedor" at bounding box center [891, 171] width 144 height 25
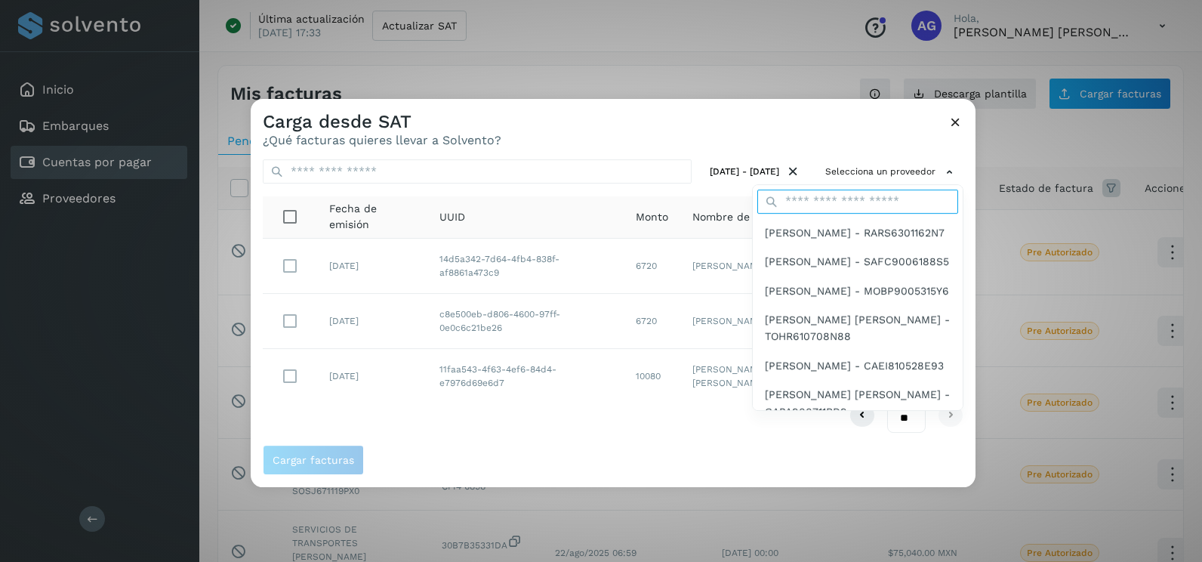
click at [853, 206] on input "text" at bounding box center [857, 201] width 201 height 24
click at [603, 149] on div at bounding box center [852, 380] width 1202 height 562
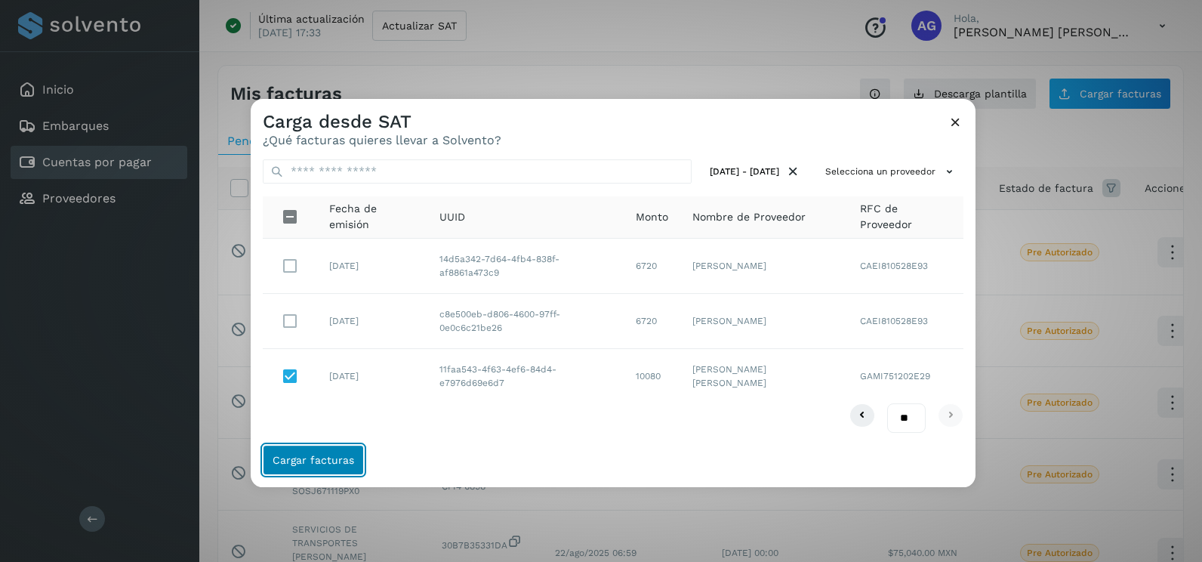
click at [346, 460] on span "Cargar facturas" at bounding box center [313, 459] width 82 height 11
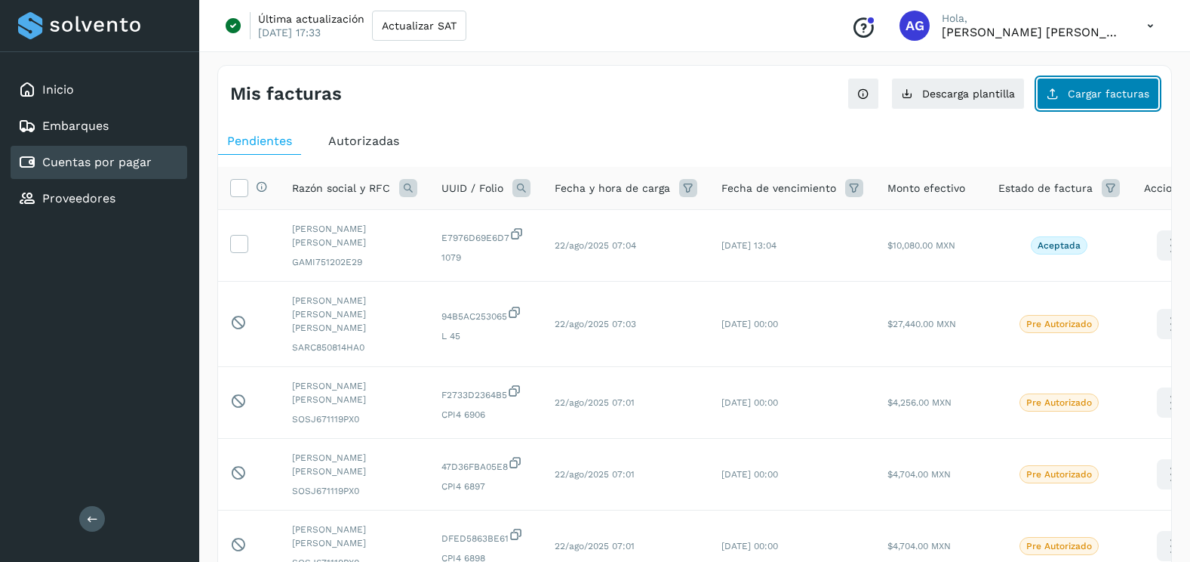
click at [1080, 105] on button "Cargar facturas" at bounding box center [1098, 94] width 122 height 32
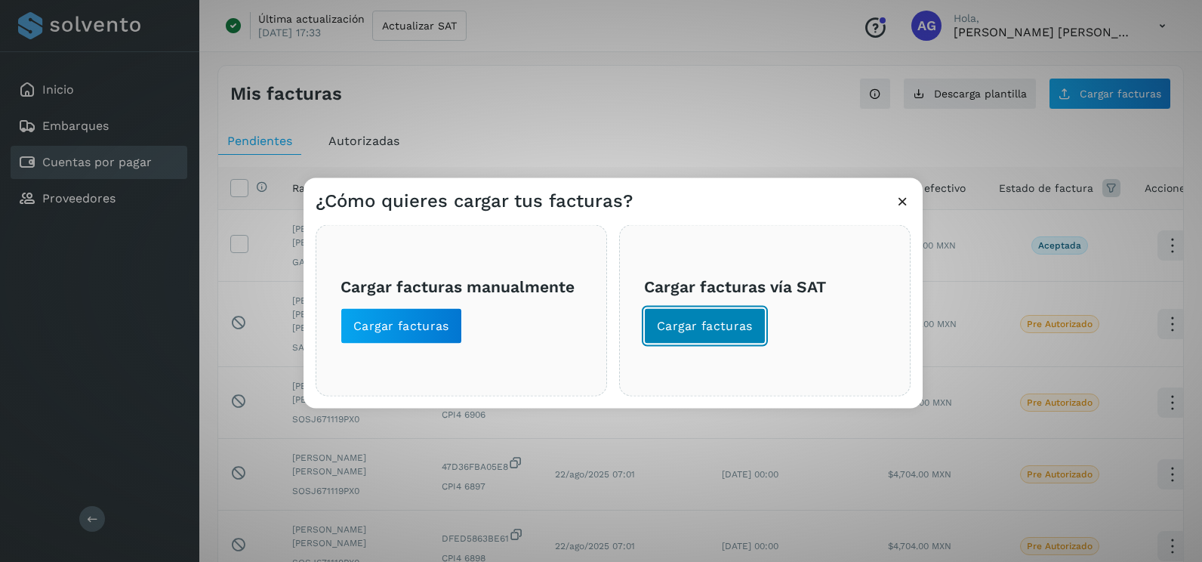
click at [699, 319] on span "Cargar facturas" at bounding box center [705, 326] width 96 height 17
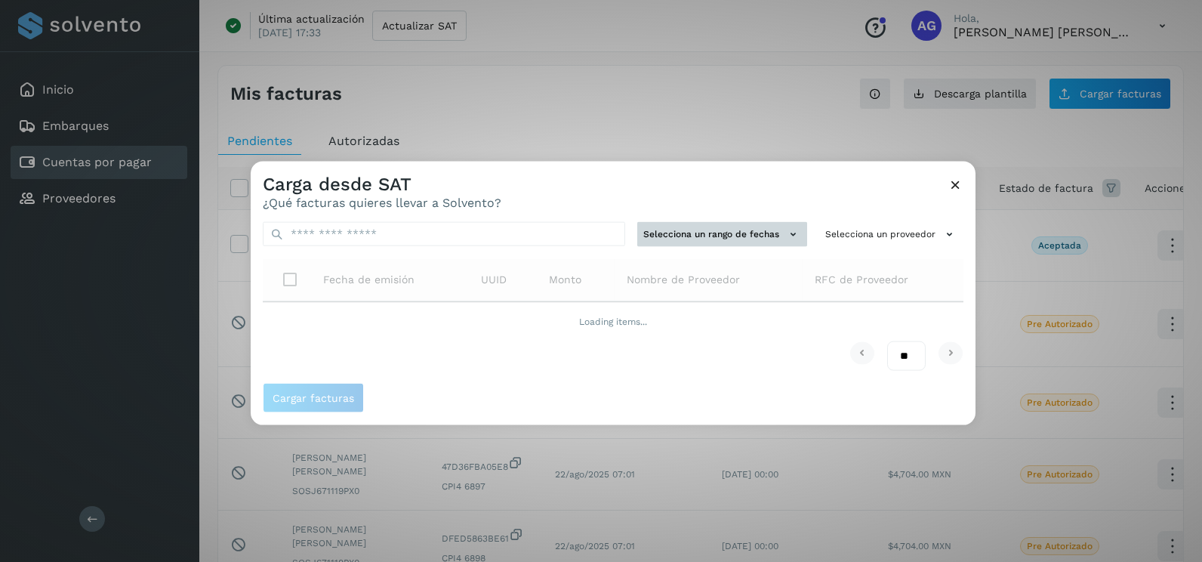
click at [705, 242] on button "Selecciona un rango de fechas" at bounding box center [722, 234] width 170 height 25
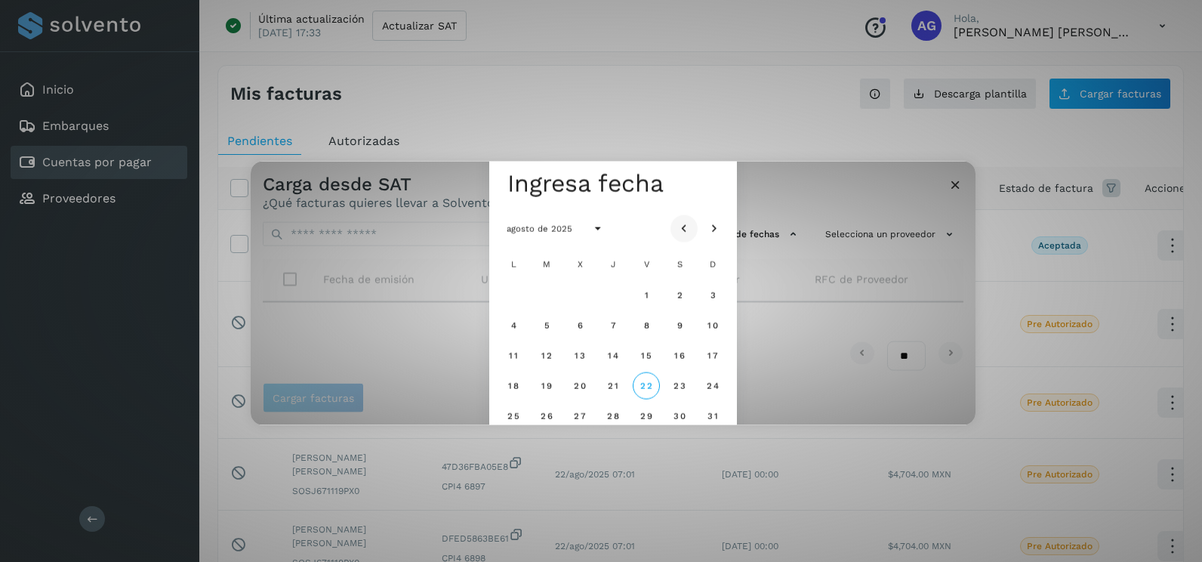
click at [682, 223] on icon "Mes anterior" at bounding box center [683, 228] width 15 height 15
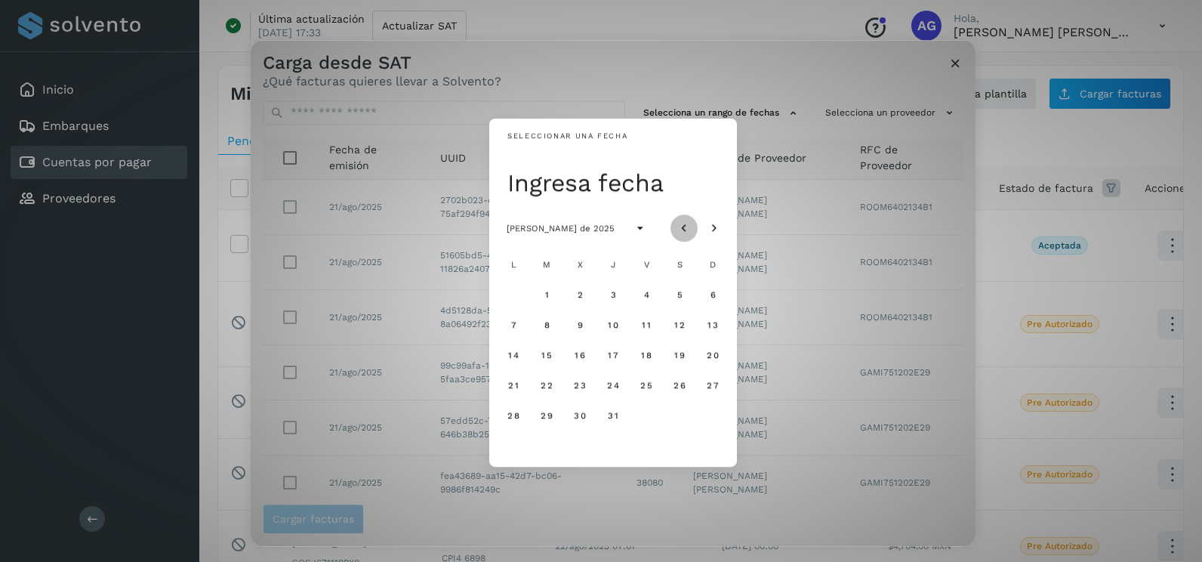
click at [682, 223] on icon "Mes anterior" at bounding box center [683, 228] width 15 height 15
click at [549, 387] on span "17" at bounding box center [545, 385] width 11 height 11
click at [579, 393] on button "18" at bounding box center [579, 384] width 27 height 27
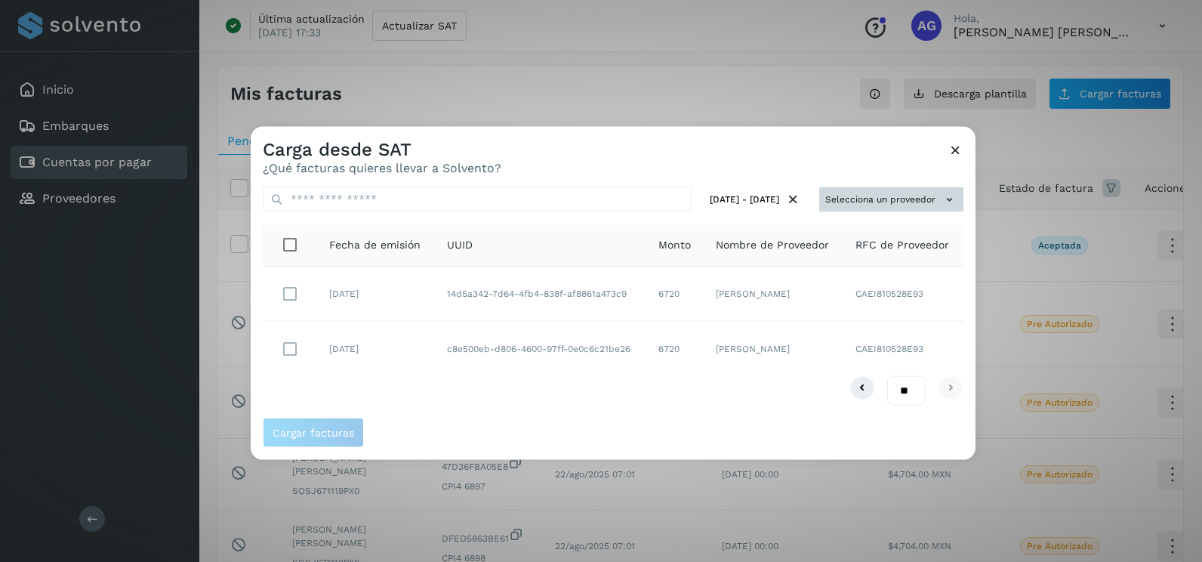
click at [894, 195] on button "Selecciona un proveedor" at bounding box center [891, 199] width 144 height 25
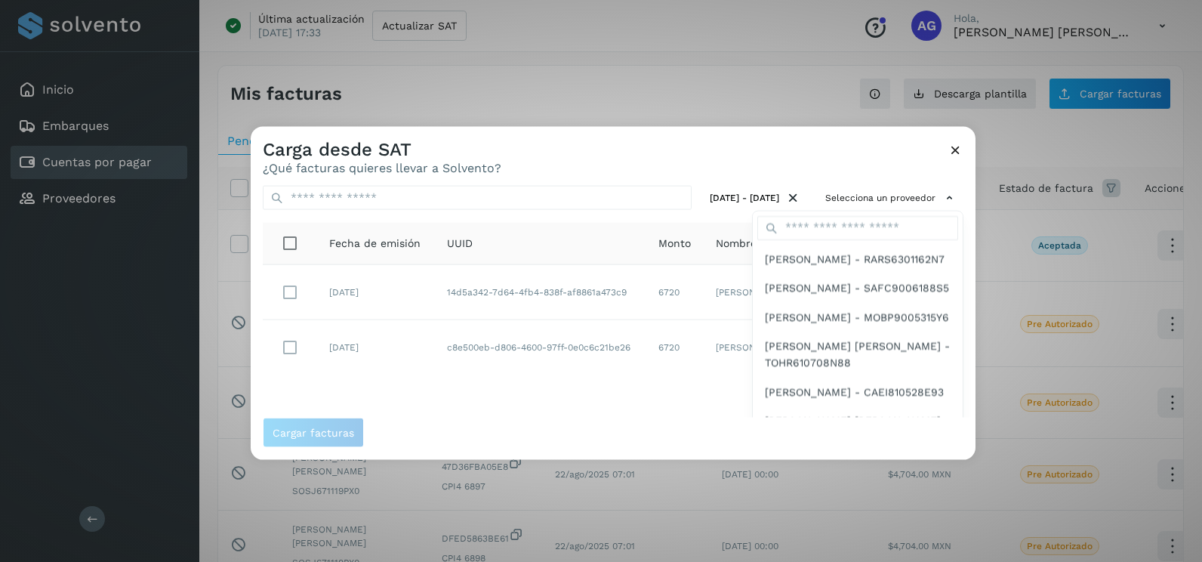
click at [950, 152] on div at bounding box center [852, 408] width 1202 height 562
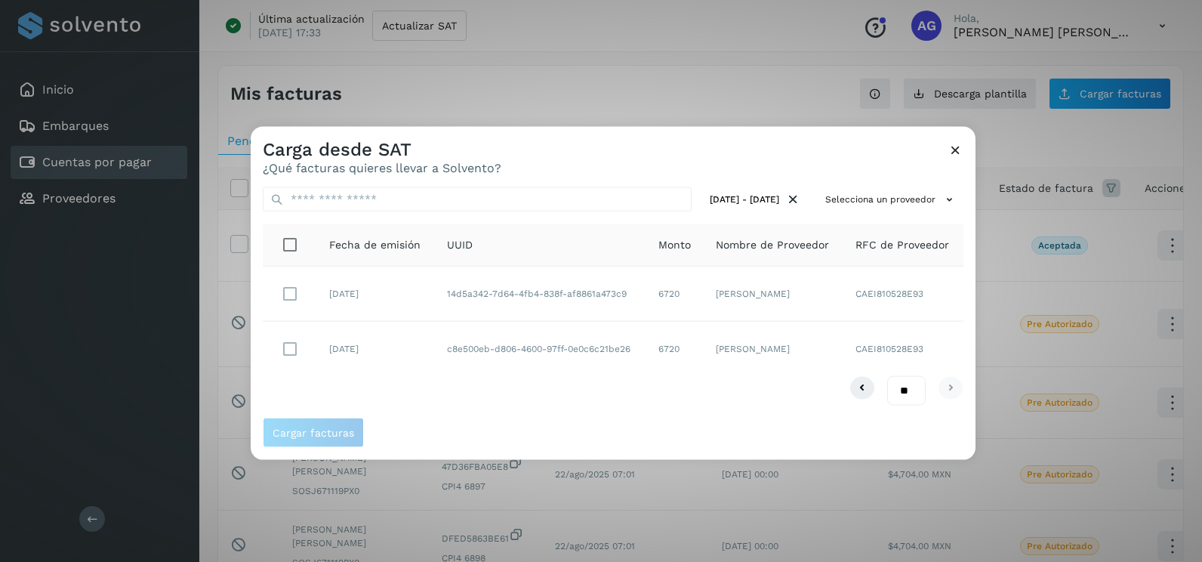
scroll to position [0, 0]
click at [950, 152] on icon at bounding box center [955, 150] width 16 height 16
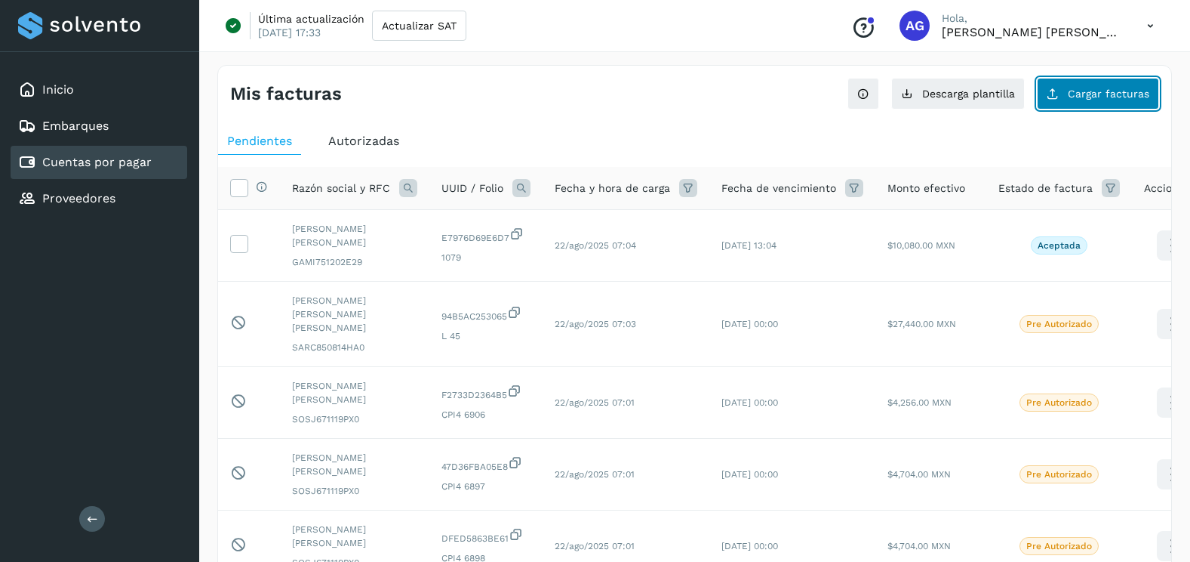
click at [1076, 91] on span "Cargar facturas" at bounding box center [1109, 93] width 82 height 11
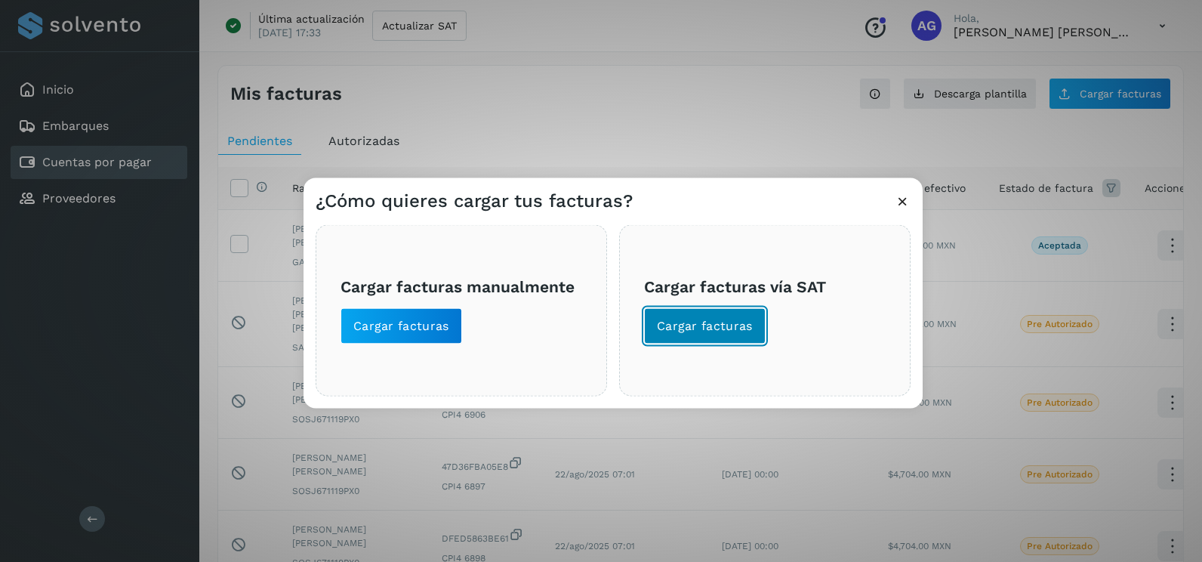
click at [743, 328] on span "Cargar facturas" at bounding box center [705, 326] width 96 height 17
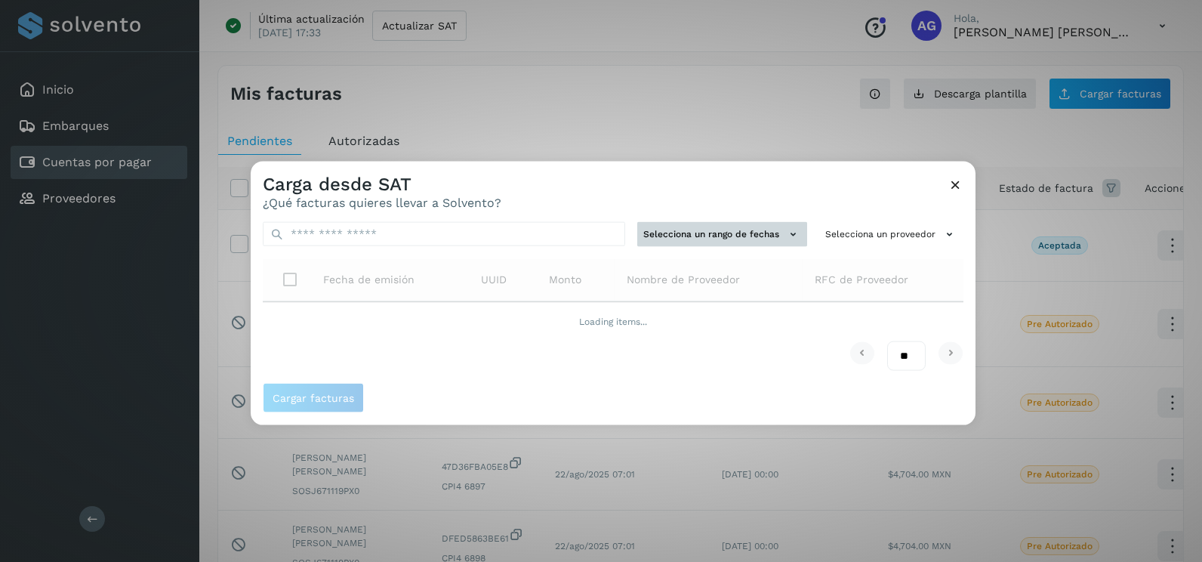
click at [747, 222] on button "Selecciona un rango de fechas" at bounding box center [722, 234] width 170 height 25
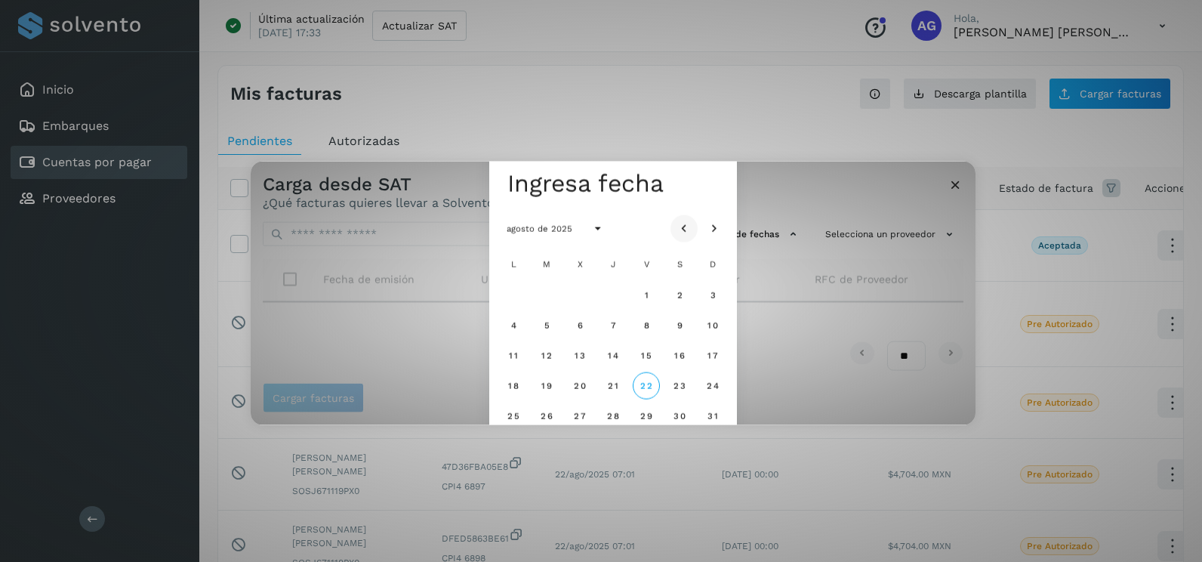
click at [686, 227] on icon "Mes anterior" at bounding box center [683, 228] width 15 height 15
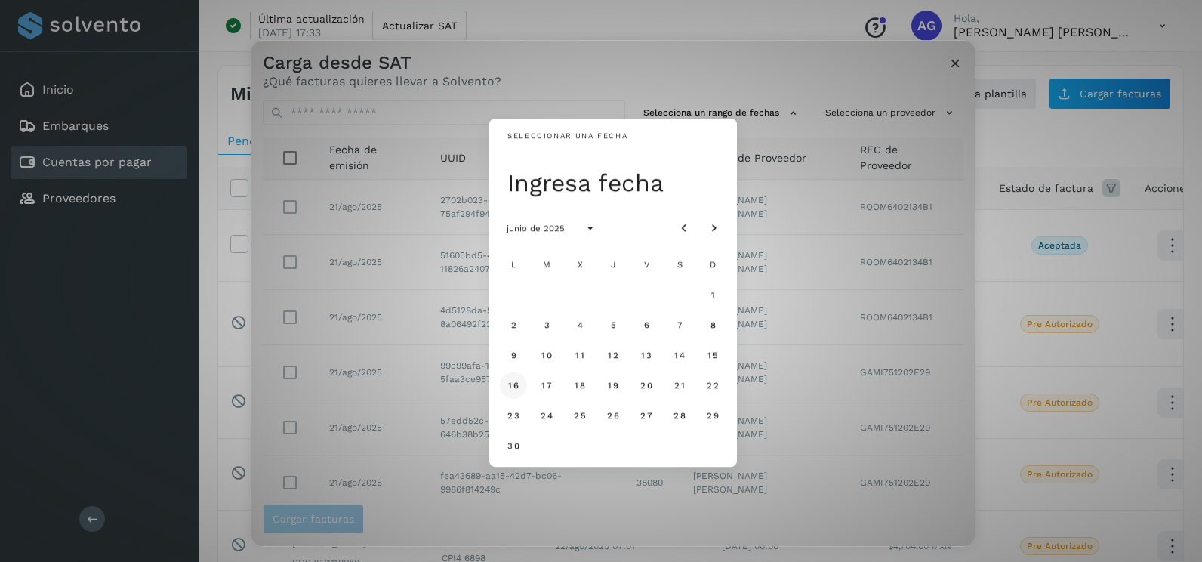
click at [510, 386] on span "16" at bounding box center [512, 385] width 11 height 11
click at [550, 389] on span "17" at bounding box center [545, 385] width 11 height 11
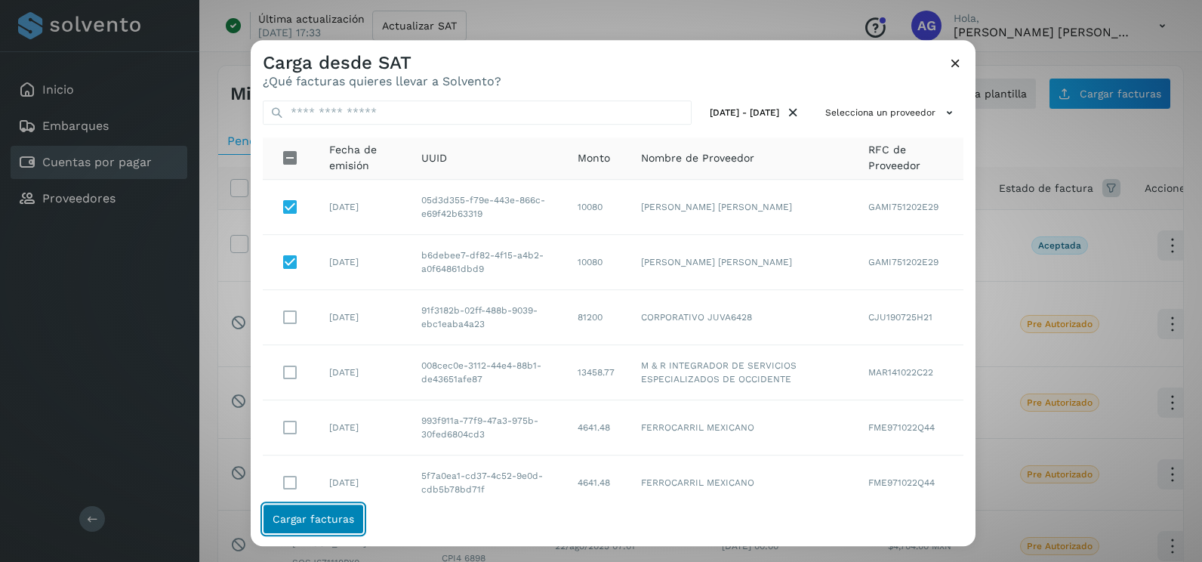
click at [349, 514] on span "Cargar facturas" at bounding box center [313, 518] width 82 height 11
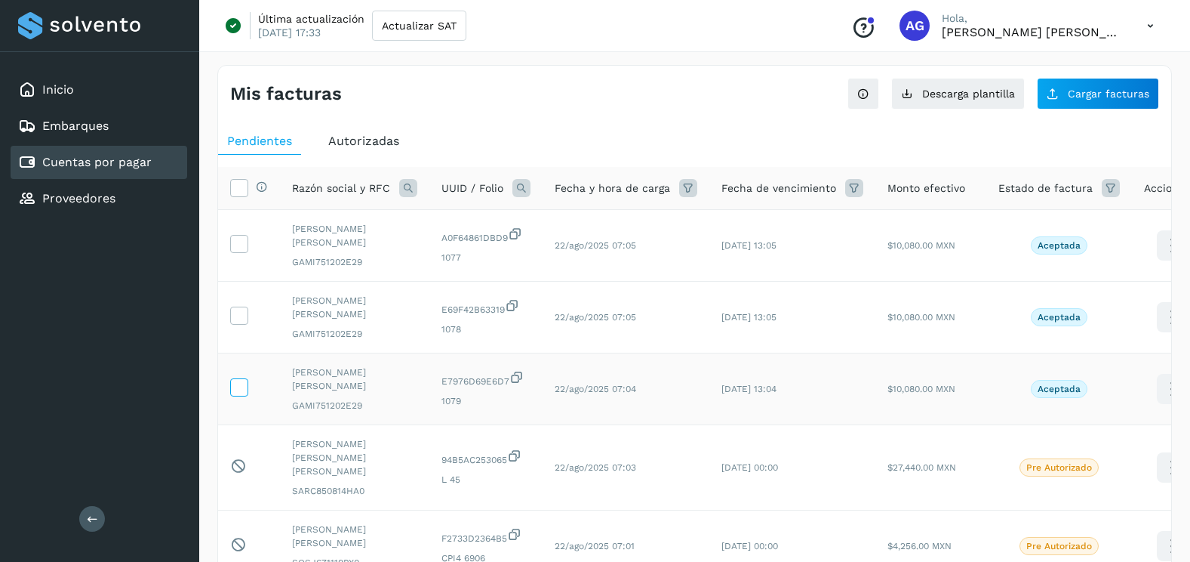
click at [232, 386] on icon at bounding box center [239, 386] width 16 height 16
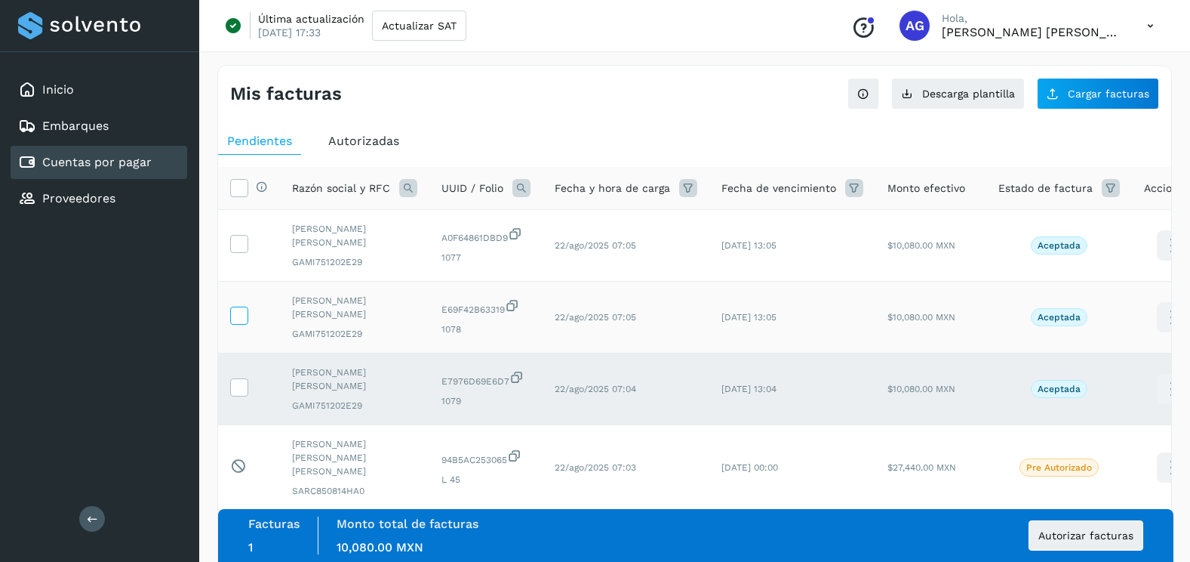
click at [245, 310] on icon at bounding box center [239, 314] width 16 height 16
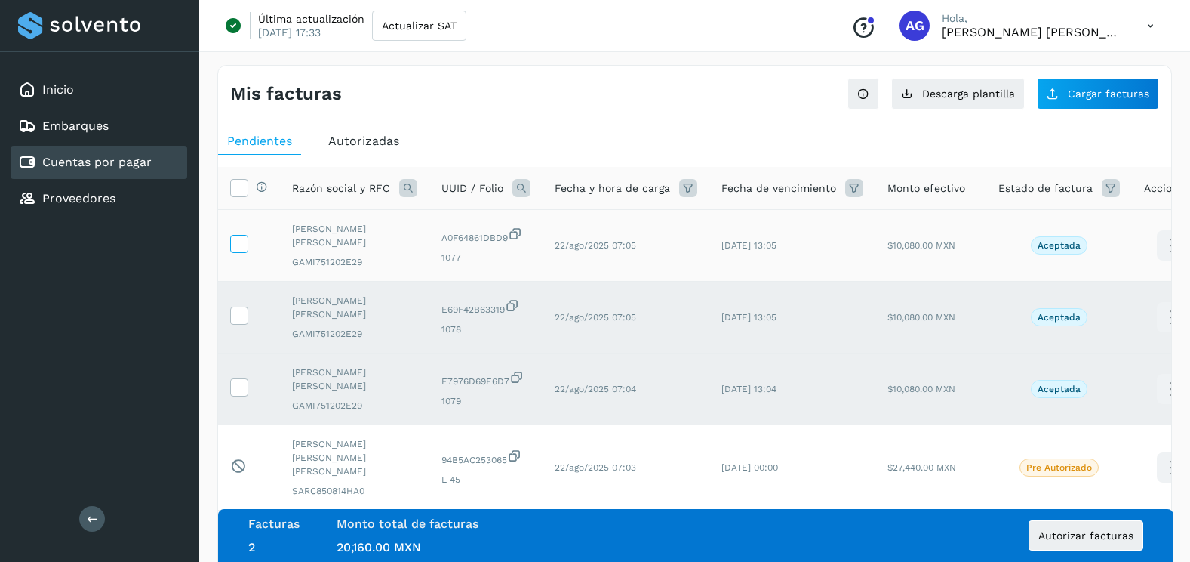
click at [244, 252] on label at bounding box center [239, 244] width 18 height 18
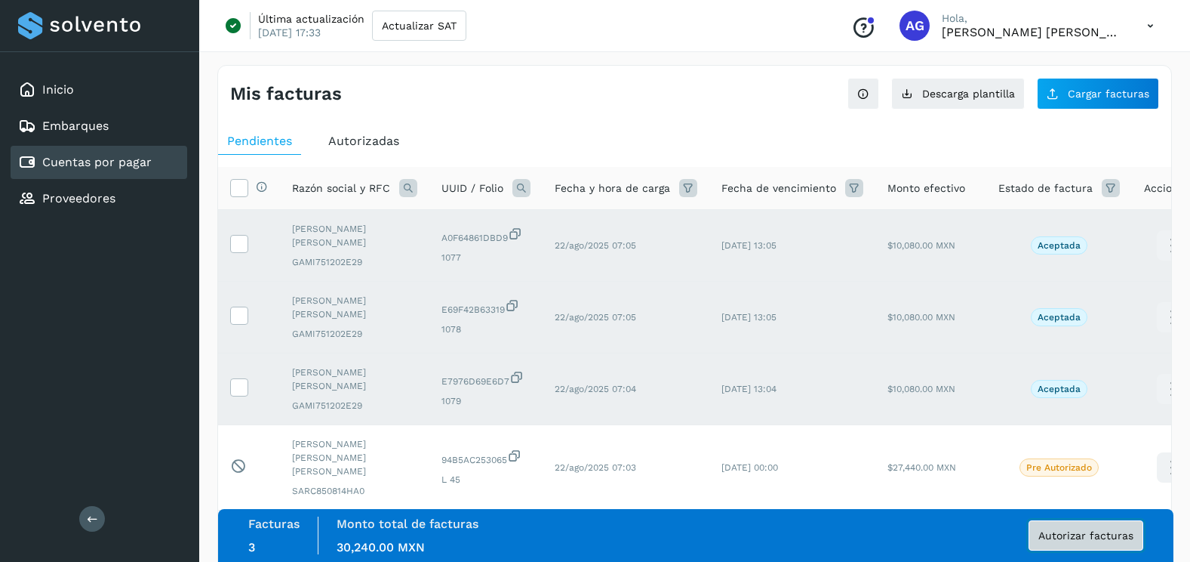
click at [1116, 530] on span "Autorizar facturas" at bounding box center [1086, 535] width 95 height 11
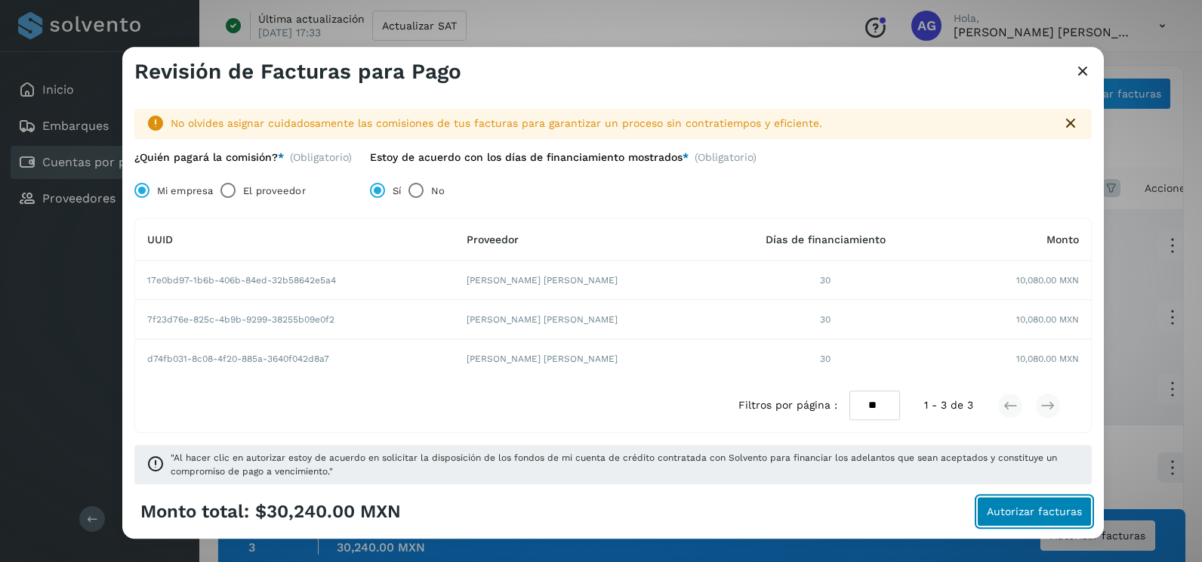
click at [1023, 512] on span "Autorizar facturas" at bounding box center [1033, 511] width 95 height 11
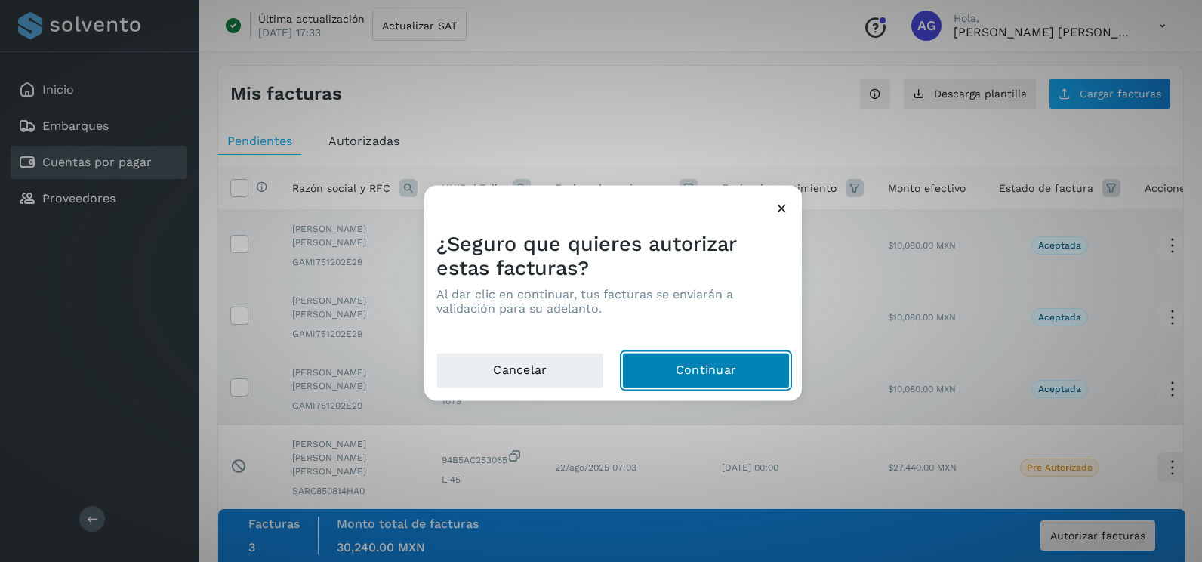
click at [740, 371] on button "Continuar" at bounding box center [706, 370] width 168 height 36
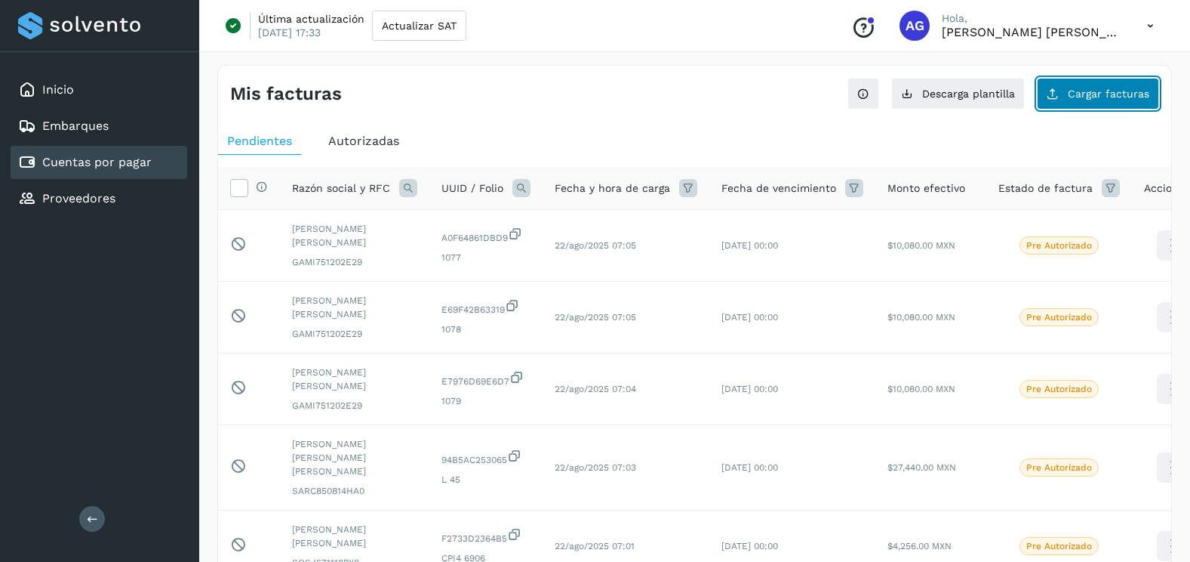
click at [1143, 100] on button "Cargar facturas" at bounding box center [1098, 94] width 122 height 32
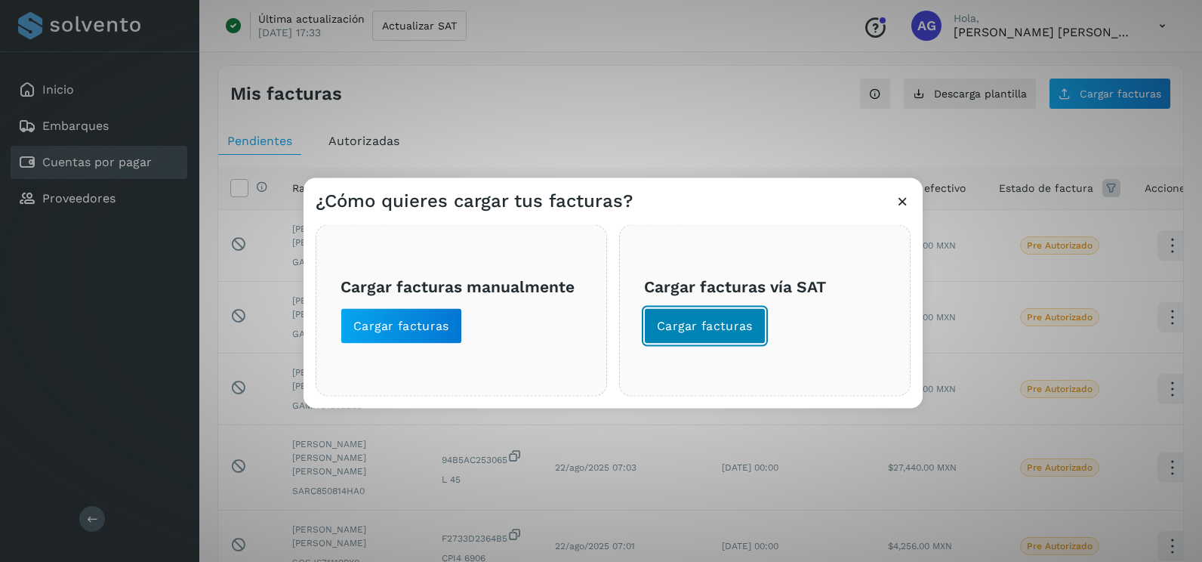
click at [726, 319] on span "Cargar facturas" at bounding box center [705, 326] width 96 height 17
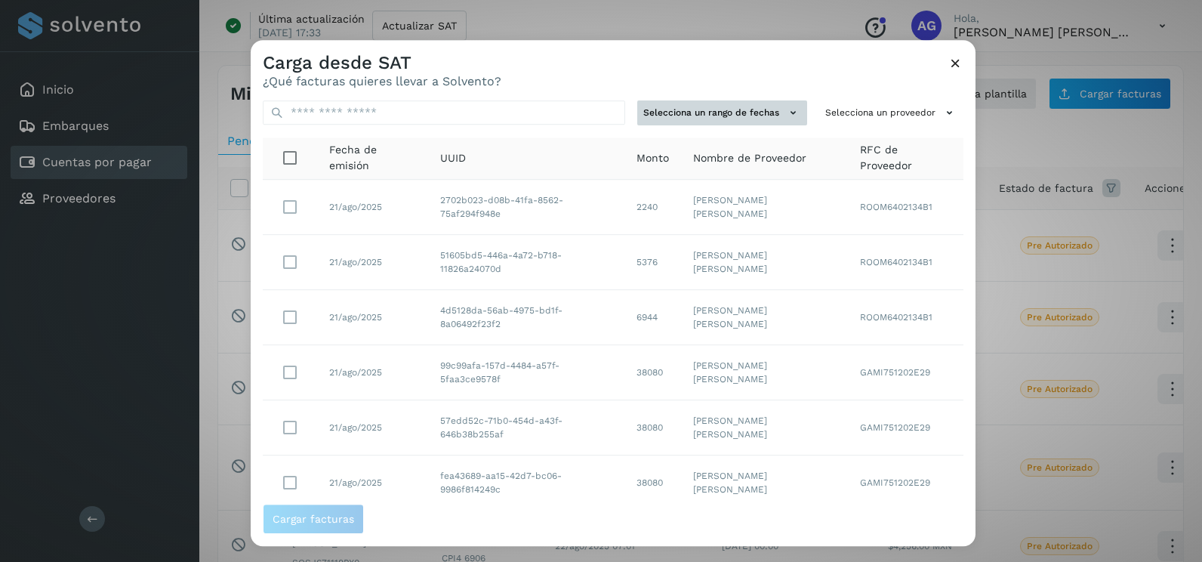
click at [752, 118] on button "Selecciona un rango de fechas" at bounding box center [722, 112] width 170 height 25
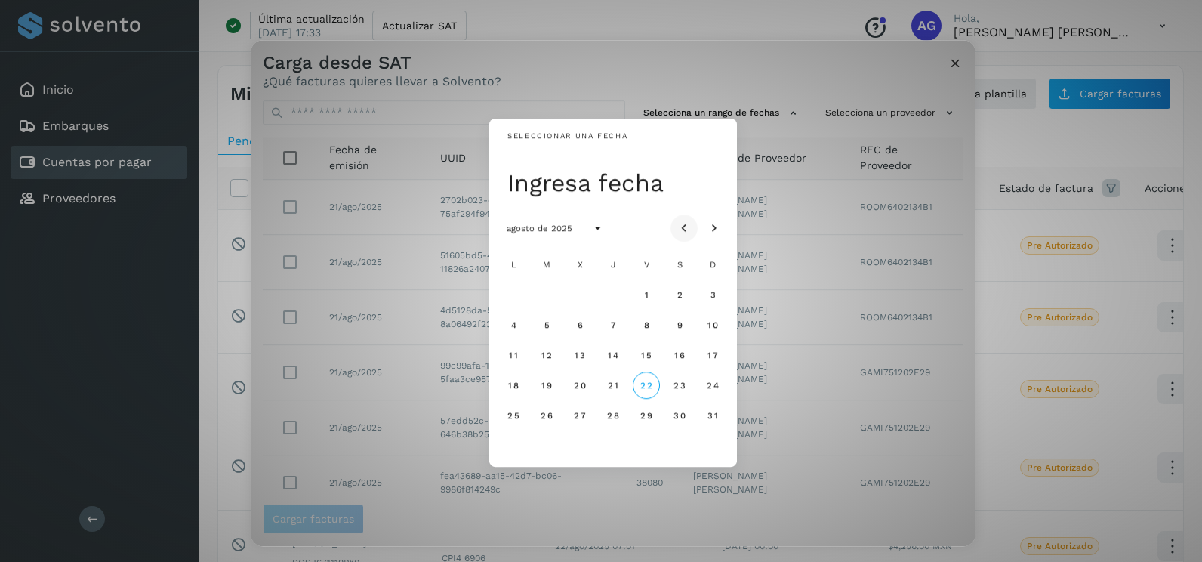
click at [676, 218] on button "Mes anterior" at bounding box center [683, 227] width 27 height 27
click at [546, 389] on span "22" at bounding box center [546, 385] width 13 height 11
click at [582, 389] on span "23" at bounding box center [579, 385] width 13 height 11
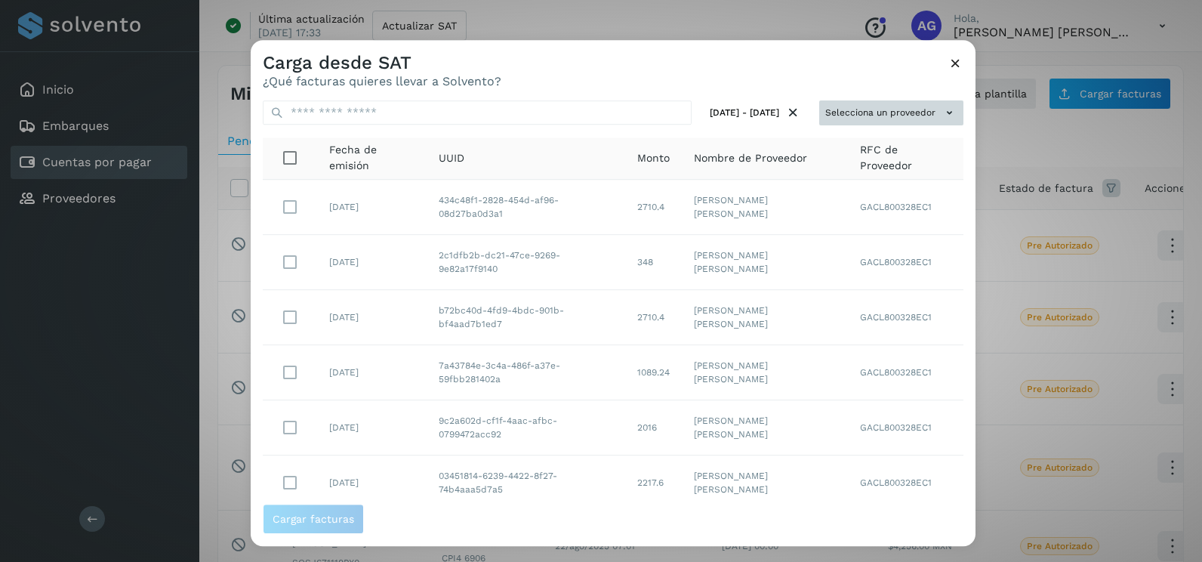
click at [903, 106] on button "Selecciona un proveedor" at bounding box center [891, 112] width 144 height 25
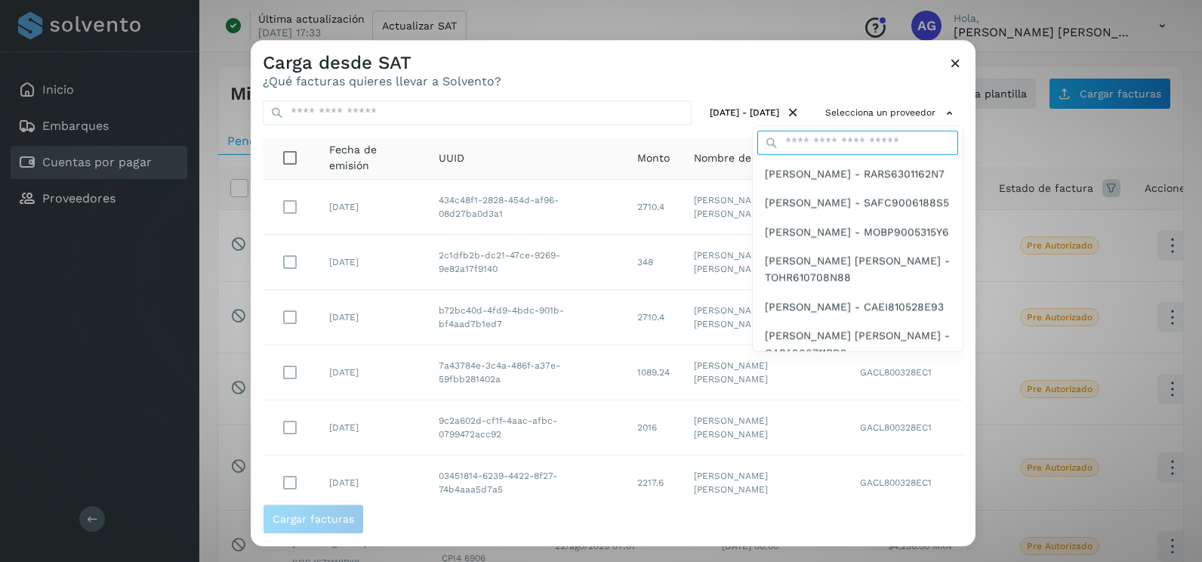
click at [873, 141] on input "text" at bounding box center [857, 143] width 201 height 24
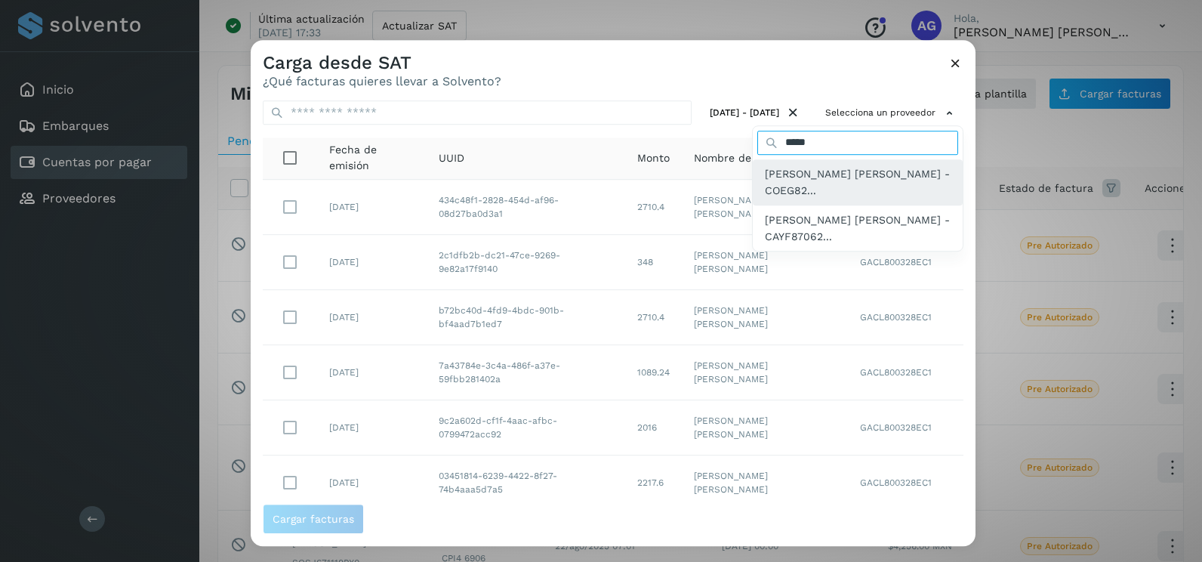
type input "*****"
click at [861, 186] on span "[PERSON_NAME] - COEG82..." at bounding box center [858, 182] width 186 height 34
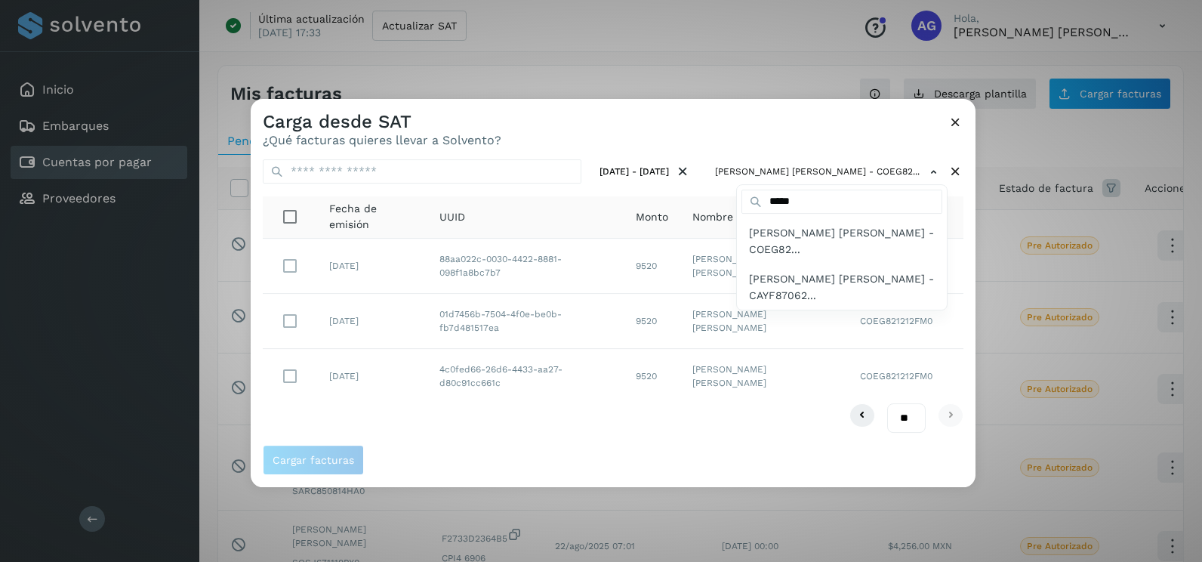
click at [753, 144] on div at bounding box center [852, 380] width 1202 height 562
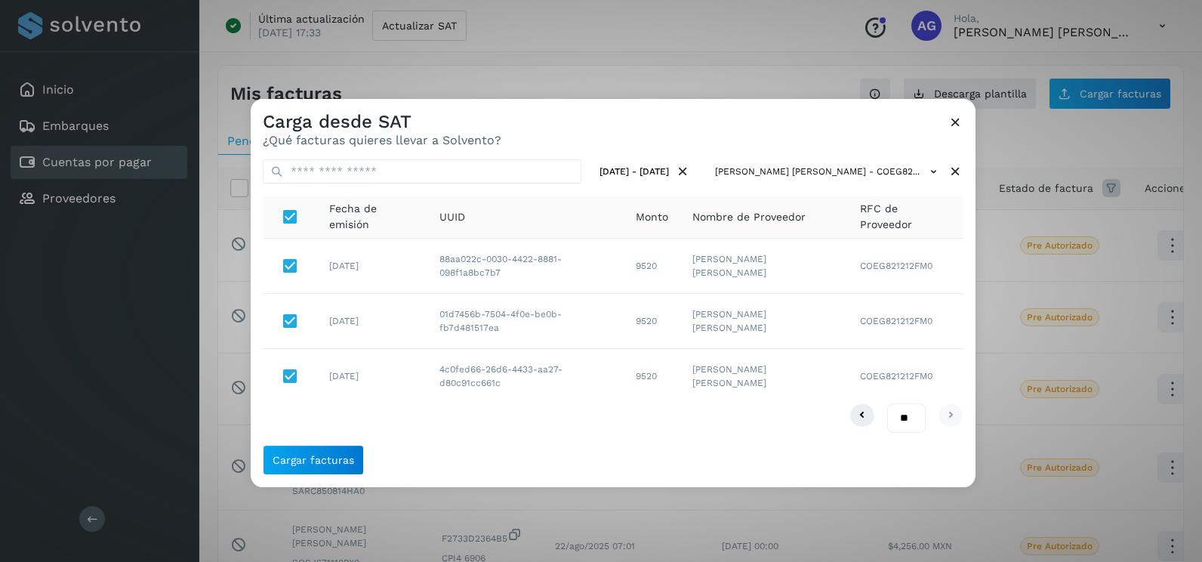
click at [953, 119] on icon at bounding box center [955, 122] width 16 height 16
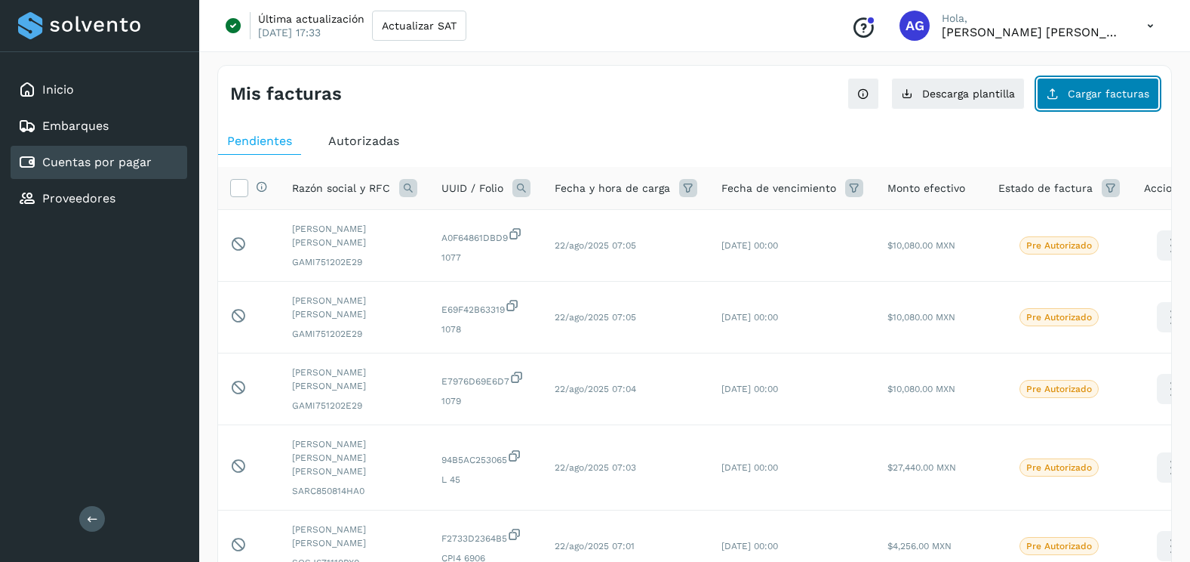
click at [1073, 107] on button "Cargar facturas" at bounding box center [1098, 94] width 122 height 32
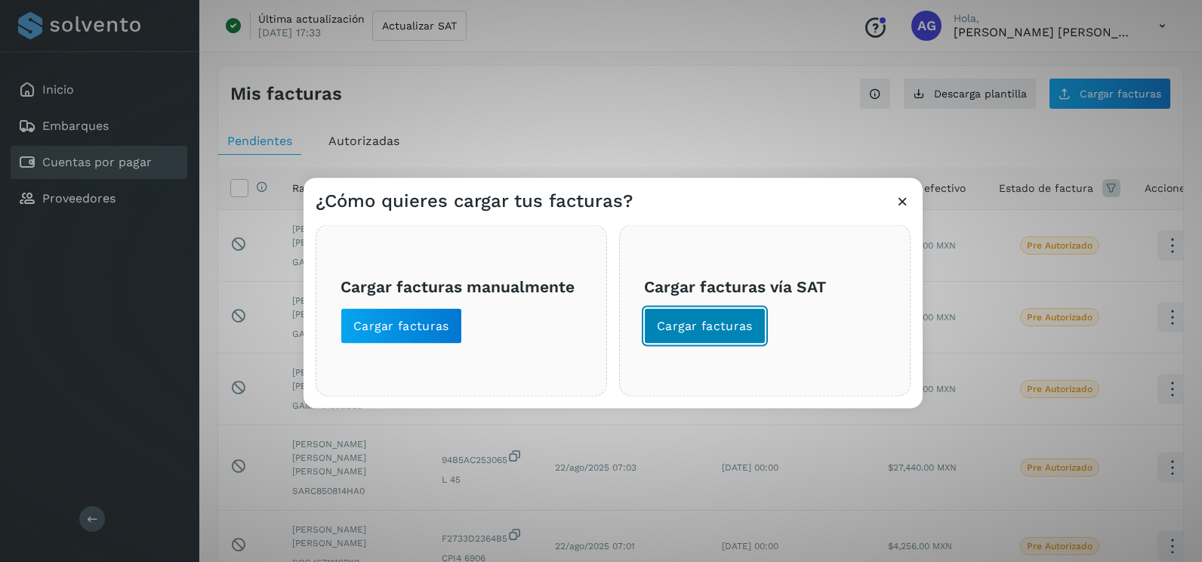
click at [714, 313] on button "Cargar facturas" at bounding box center [705, 326] width 122 height 36
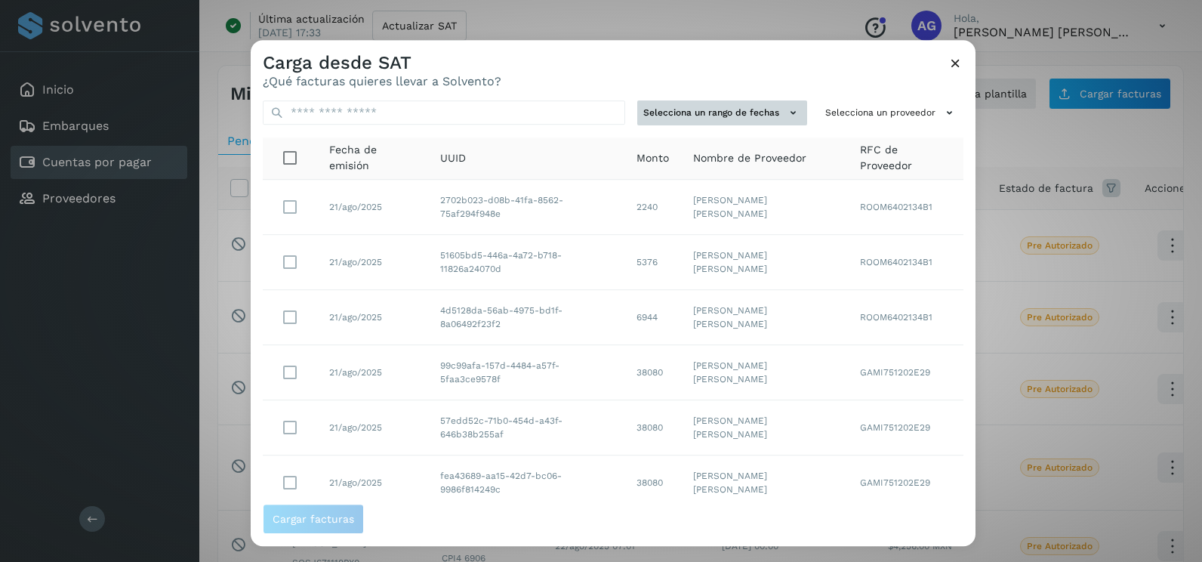
click at [734, 109] on button "Selecciona un rango de fechas" at bounding box center [722, 112] width 170 height 25
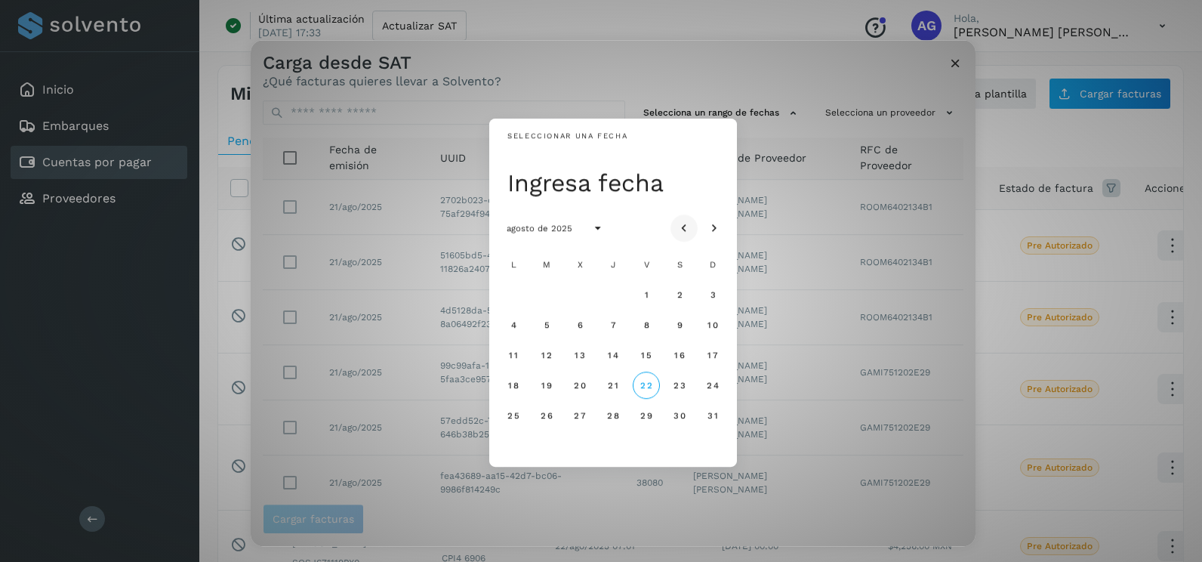
click at [685, 223] on icon "Mes anterior" at bounding box center [683, 228] width 15 height 15
click at [615, 387] on span "24" at bounding box center [612, 385] width 13 height 11
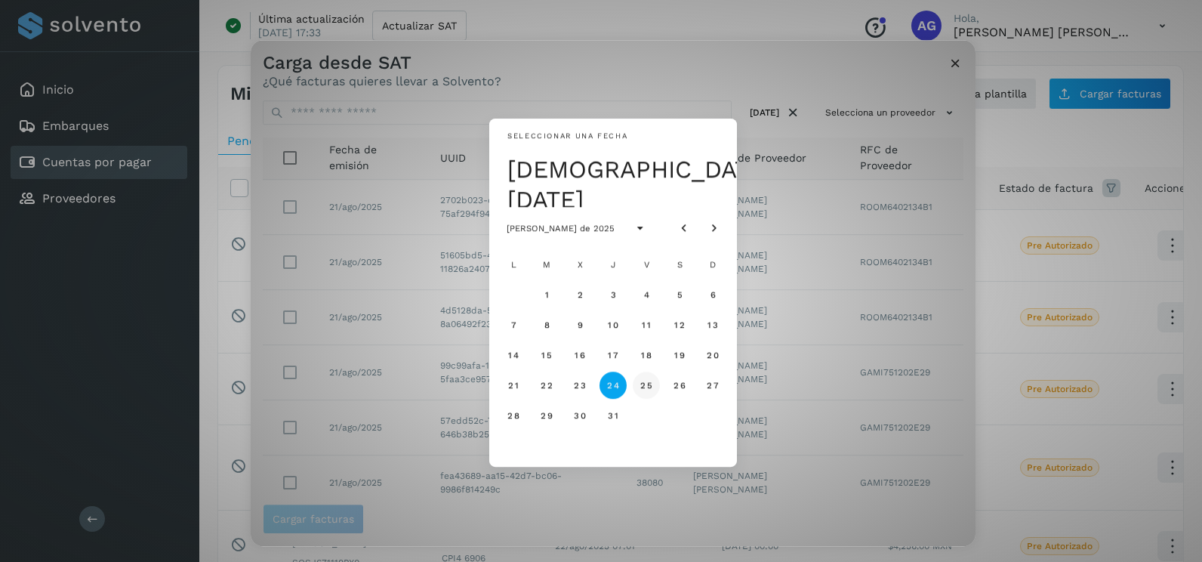
click at [643, 383] on span "25" at bounding box center [645, 385] width 13 height 11
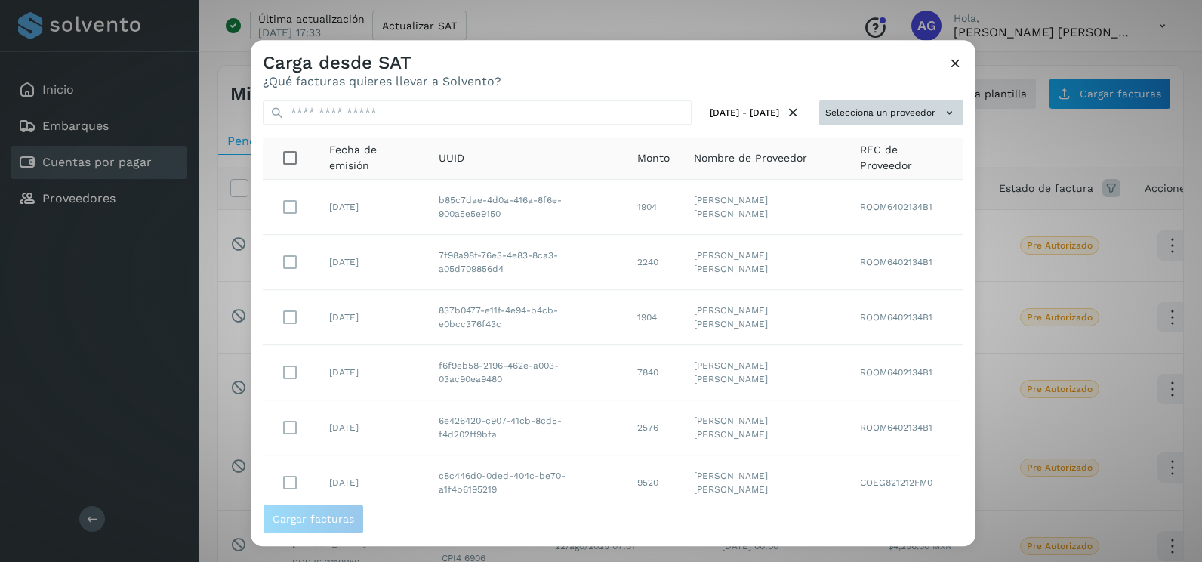
click at [915, 112] on button "Selecciona un proveedor" at bounding box center [891, 112] width 144 height 25
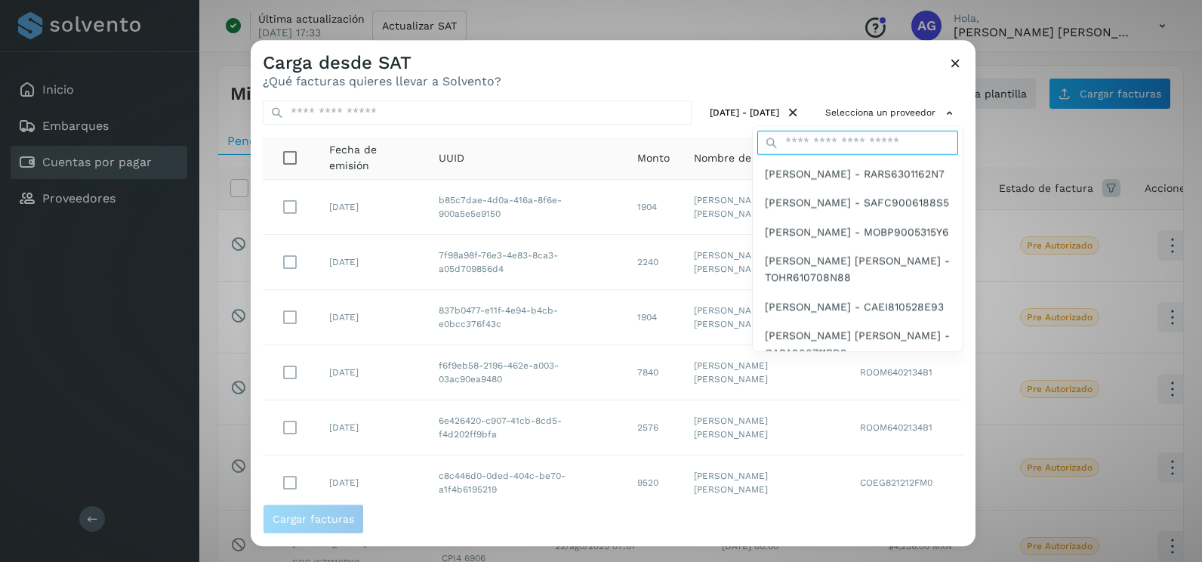
click at [862, 146] on input "text" at bounding box center [857, 143] width 201 height 24
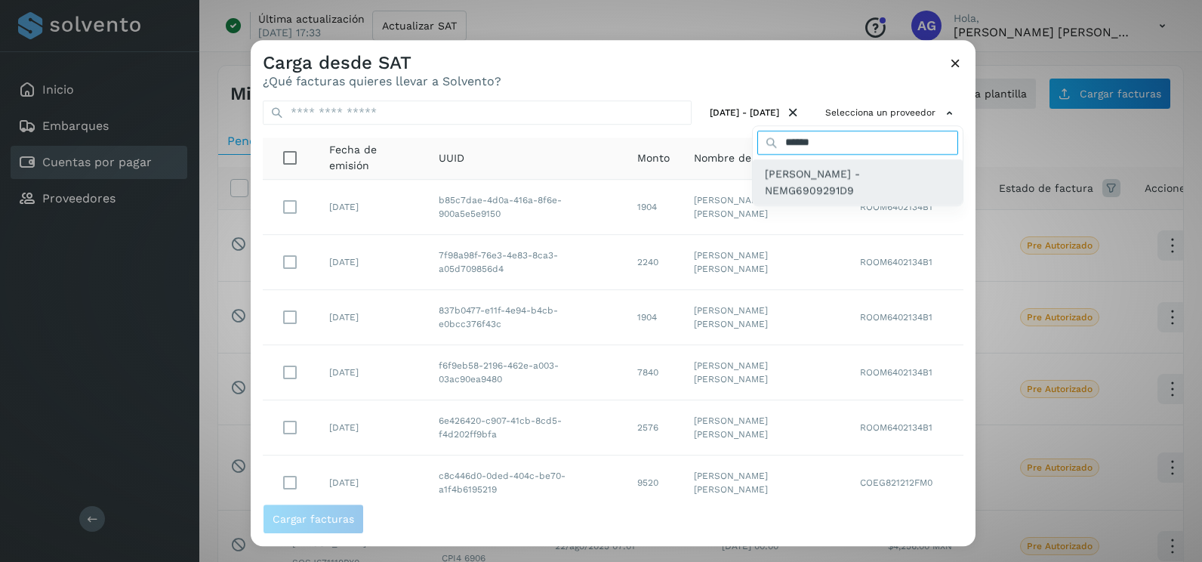
type input "******"
click at [826, 187] on span "[PERSON_NAME] - NEMG6909291D9" at bounding box center [858, 182] width 186 height 34
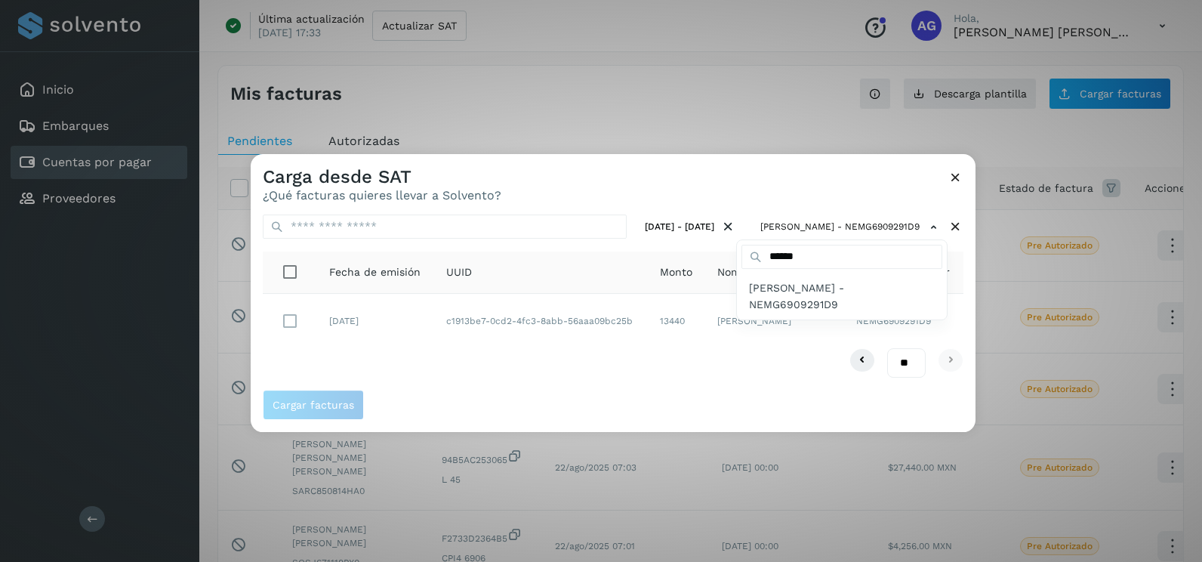
click at [505, 344] on div at bounding box center [852, 435] width 1202 height 562
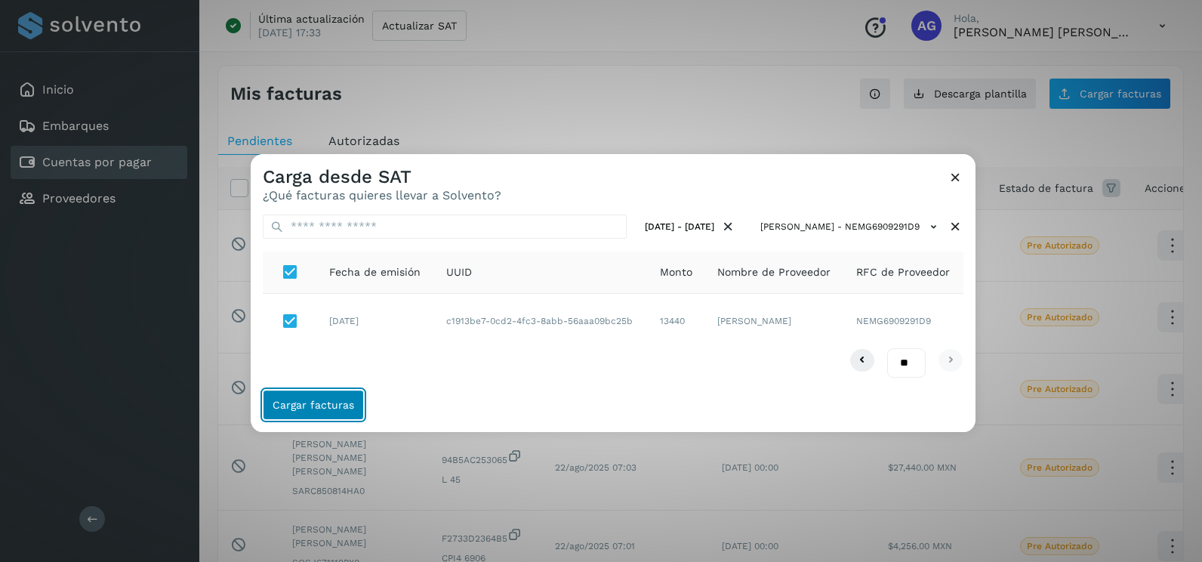
click at [339, 406] on span "Cargar facturas" at bounding box center [313, 404] width 82 height 11
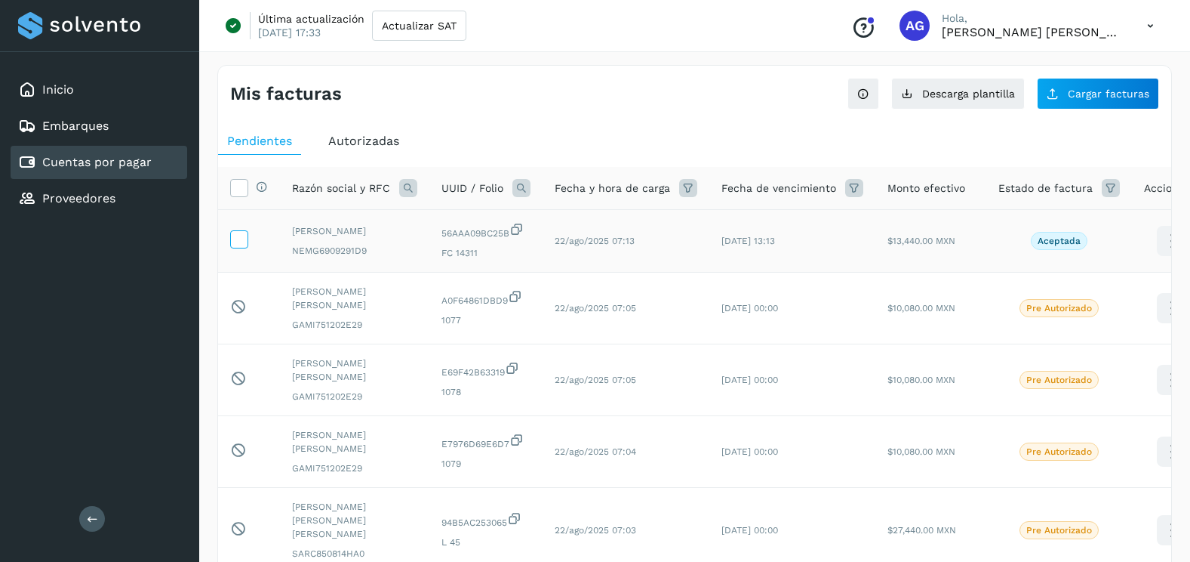
click at [242, 235] on icon at bounding box center [239, 238] width 16 height 16
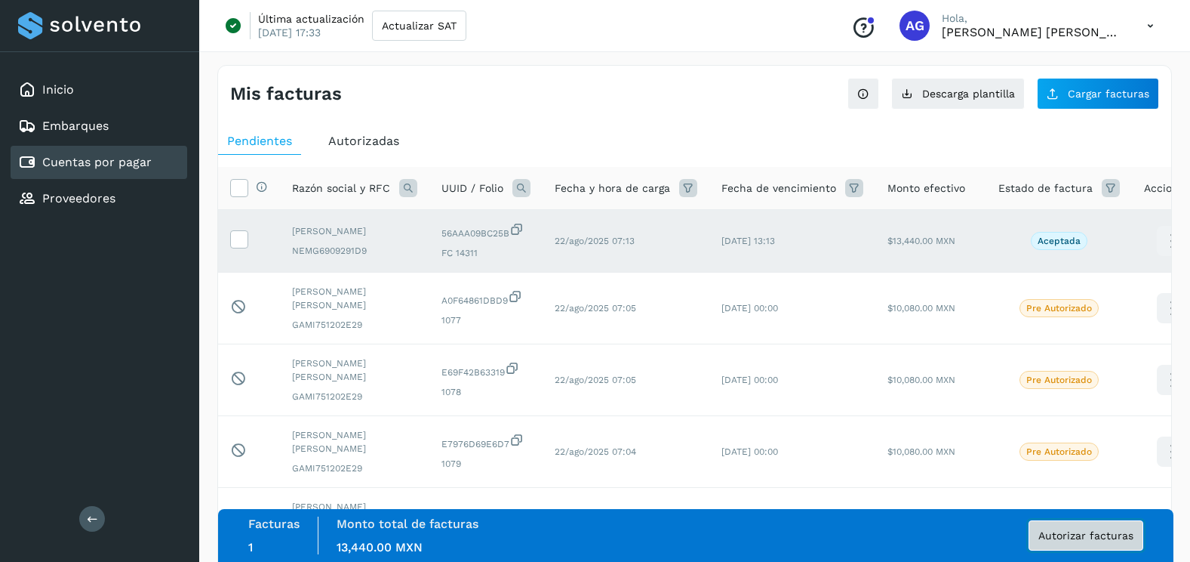
click at [1077, 531] on span "Autorizar facturas" at bounding box center [1086, 535] width 95 height 11
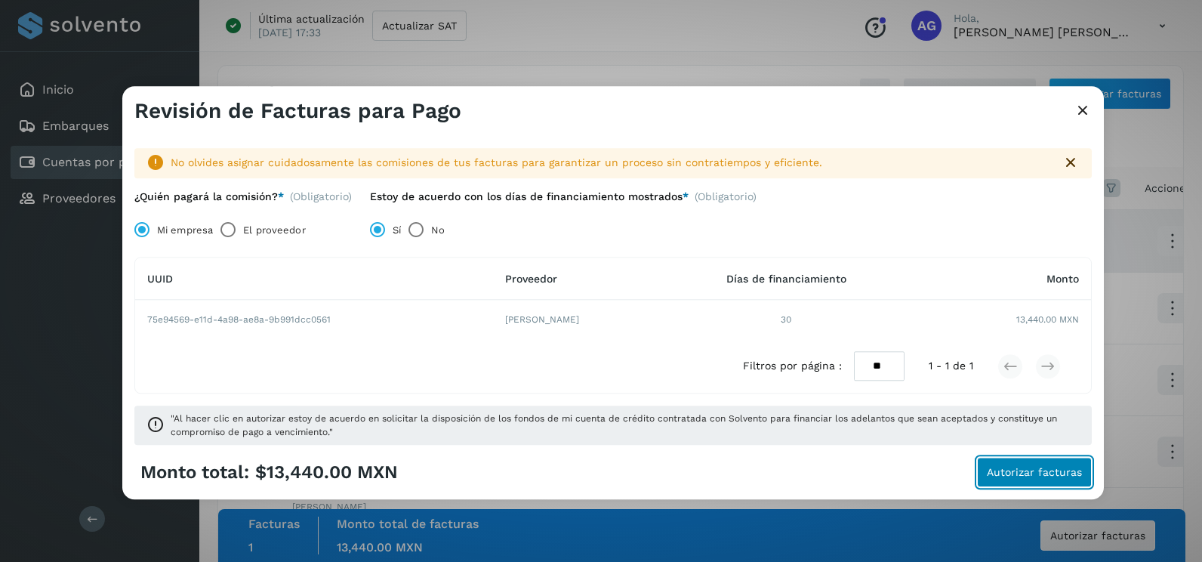
click at [1073, 484] on button "Autorizar facturas" at bounding box center [1034, 472] width 115 height 30
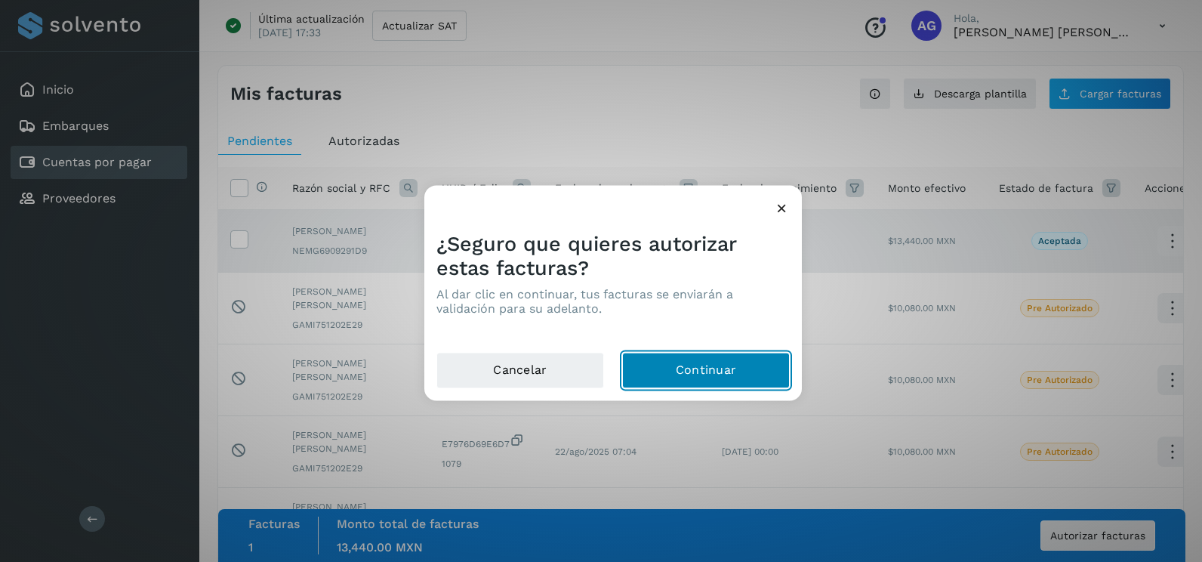
click at [695, 373] on button "Continuar" at bounding box center [706, 370] width 168 height 36
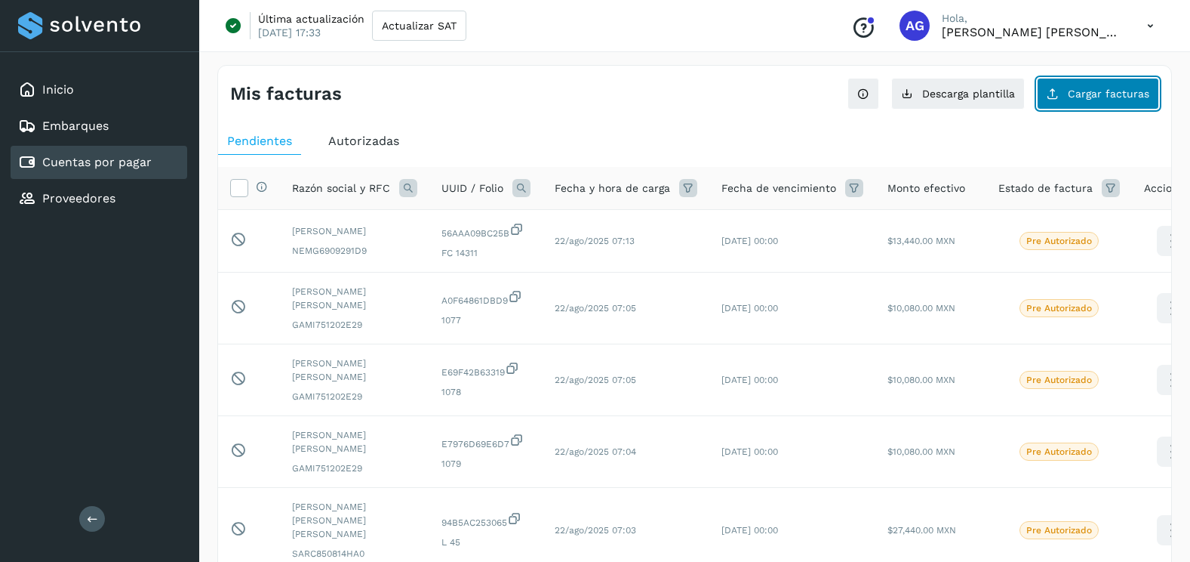
click at [1122, 92] on span "Cargar facturas" at bounding box center [1109, 93] width 82 height 11
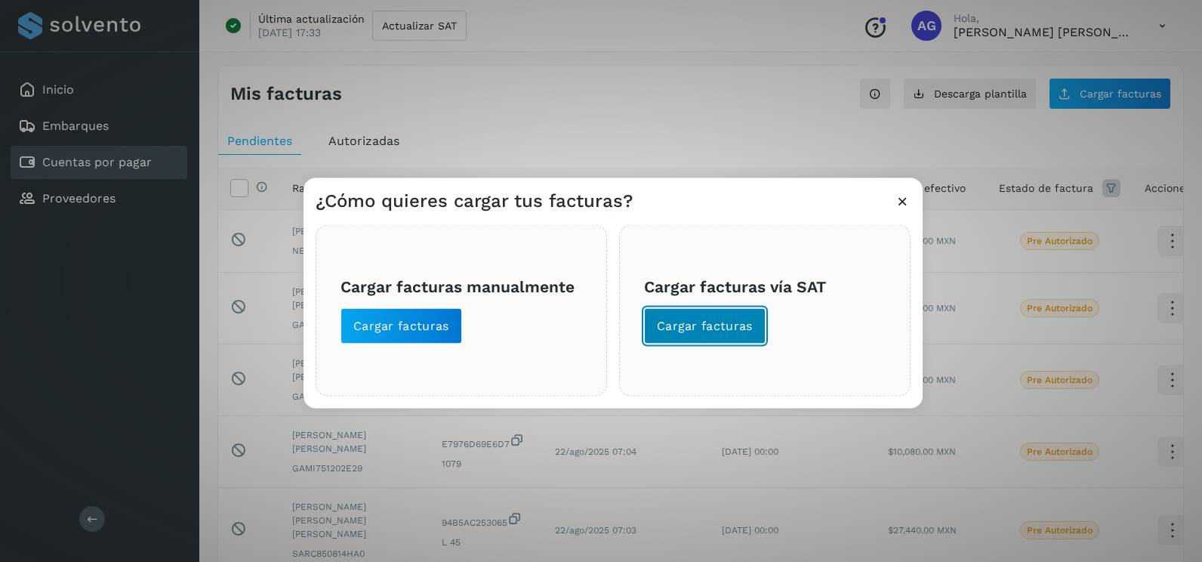
click at [728, 324] on span "Cargar facturas" at bounding box center [705, 326] width 96 height 17
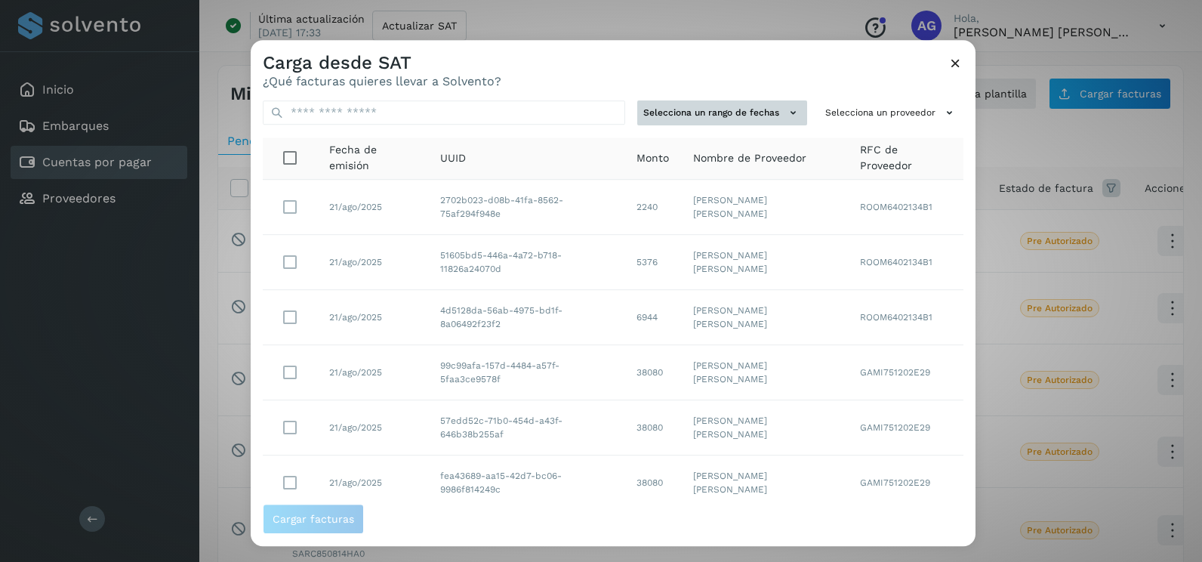
click at [759, 112] on button "Selecciona un rango de fechas" at bounding box center [722, 112] width 170 height 25
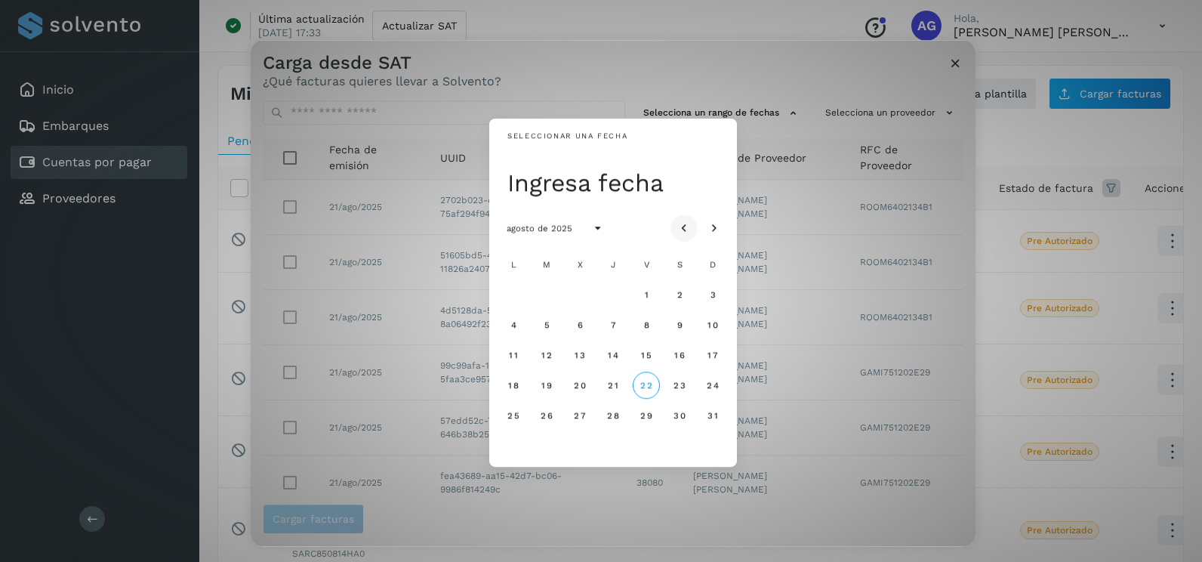
click at [685, 227] on icon "Mes anterior" at bounding box center [683, 228] width 15 height 15
click at [544, 324] on span "8" at bounding box center [546, 324] width 7 height 11
click at [586, 325] on button "9" at bounding box center [579, 324] width 27 height 27
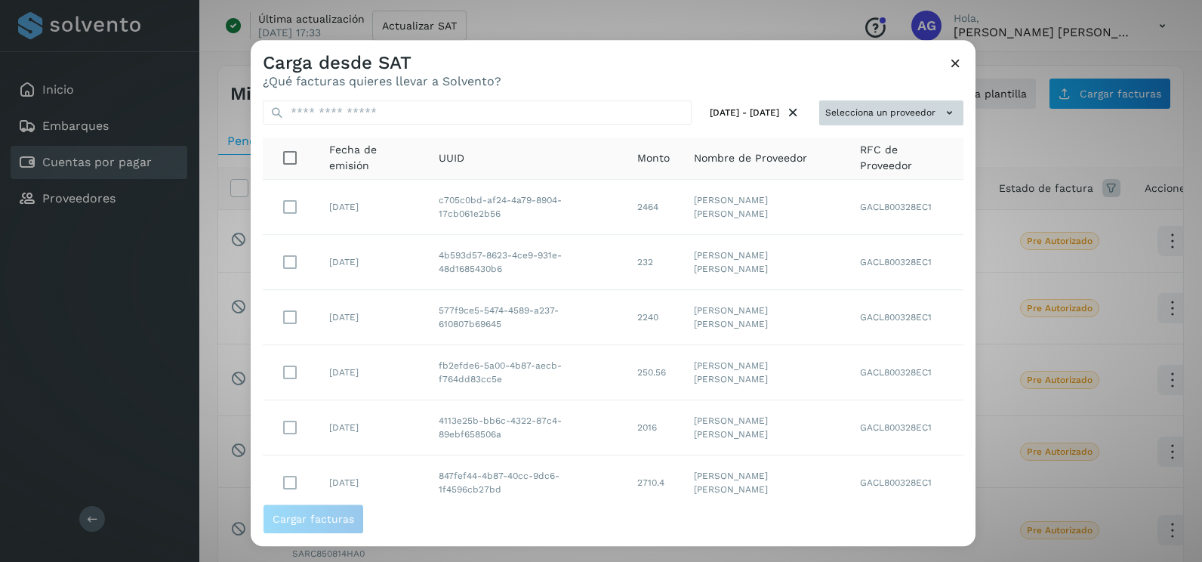
click at [941, 115] on icon at bounding box center [949, 113] width 16 height 16
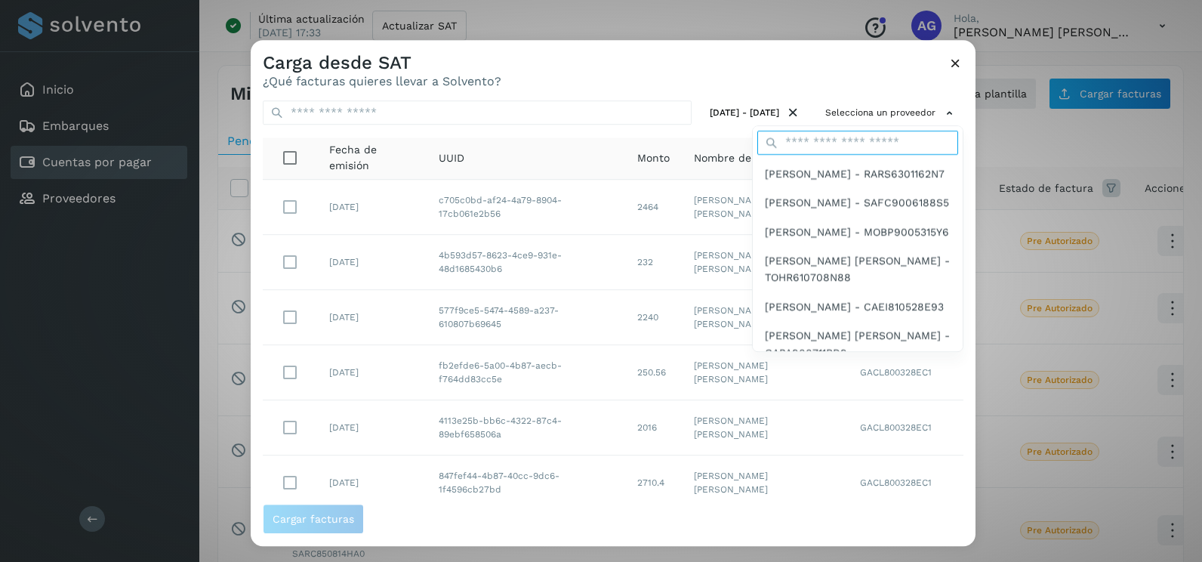
click at [874, 147] on input "text" at bounding box center [857, 143] width 201 height 24
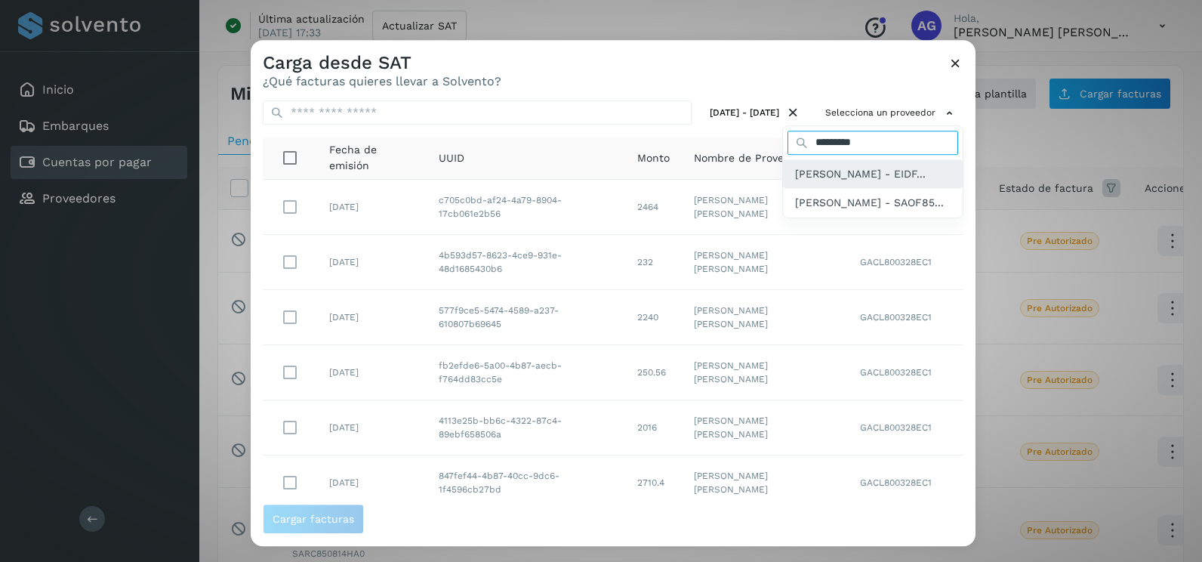
type input "*********"
click at [904, 182] on span "[PERSON_NAME] - EIDF..." at bounding box center [860, 173] width 131 height 17
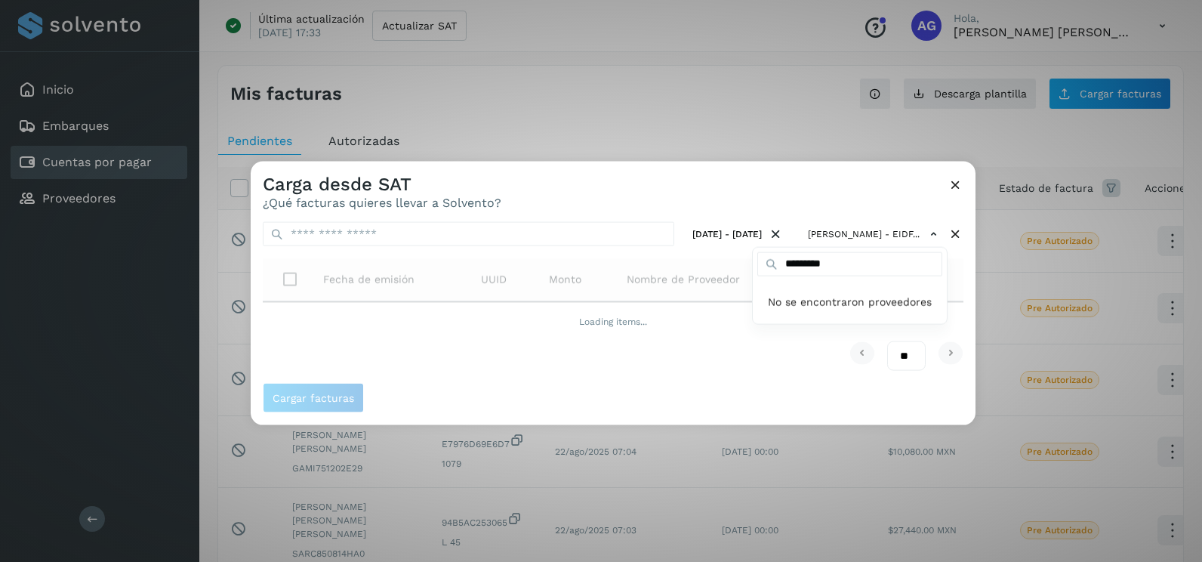
click at [967, 261] on div at bounding box center [852, 443] width 1202 height 562
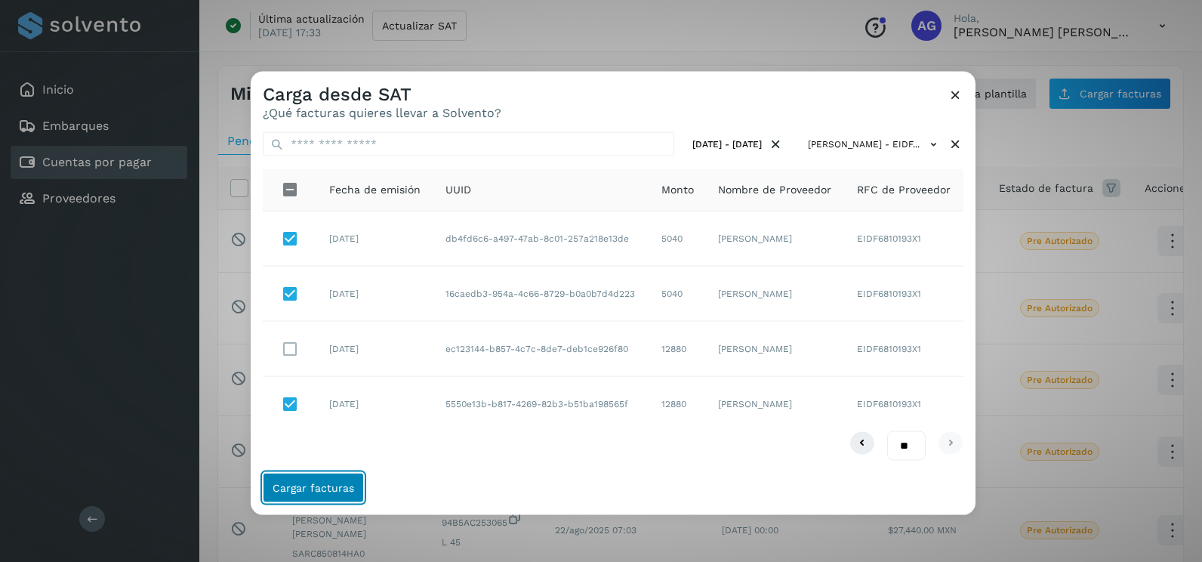
click at [349, 485] on span "Cargar facturas" at bounding box center [313, 487] width 82 height 11
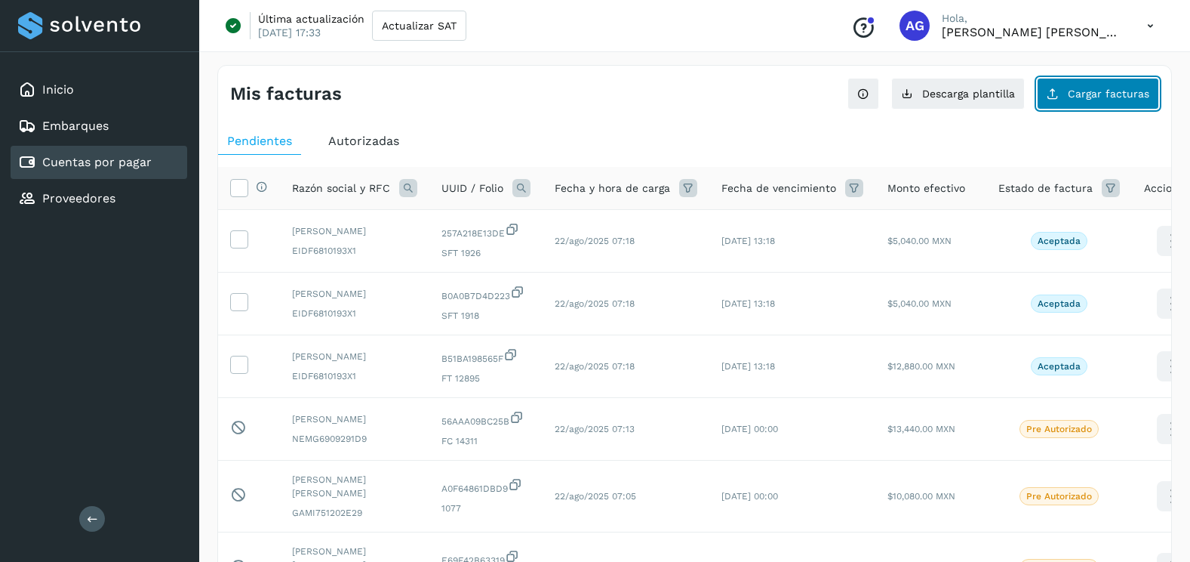
click at [1094, 97] on span "Cargar facturas" at bounding box center [1109, 93] width 82 height 11
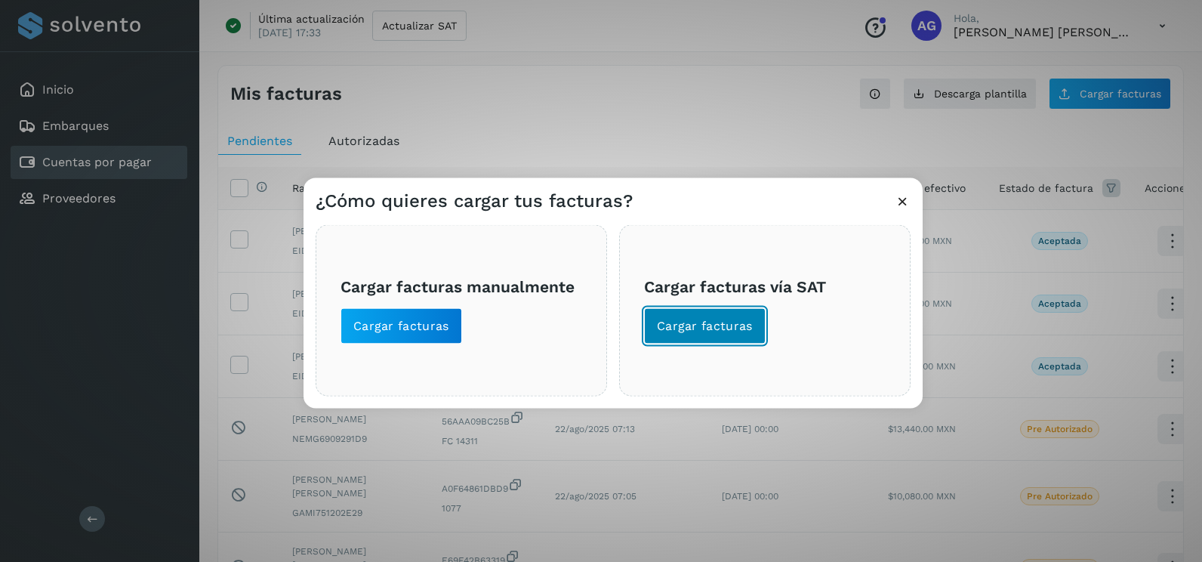
click at [747, 333] on span "Cargar facturas" at bounding box center [705, 326] width 96 height 17
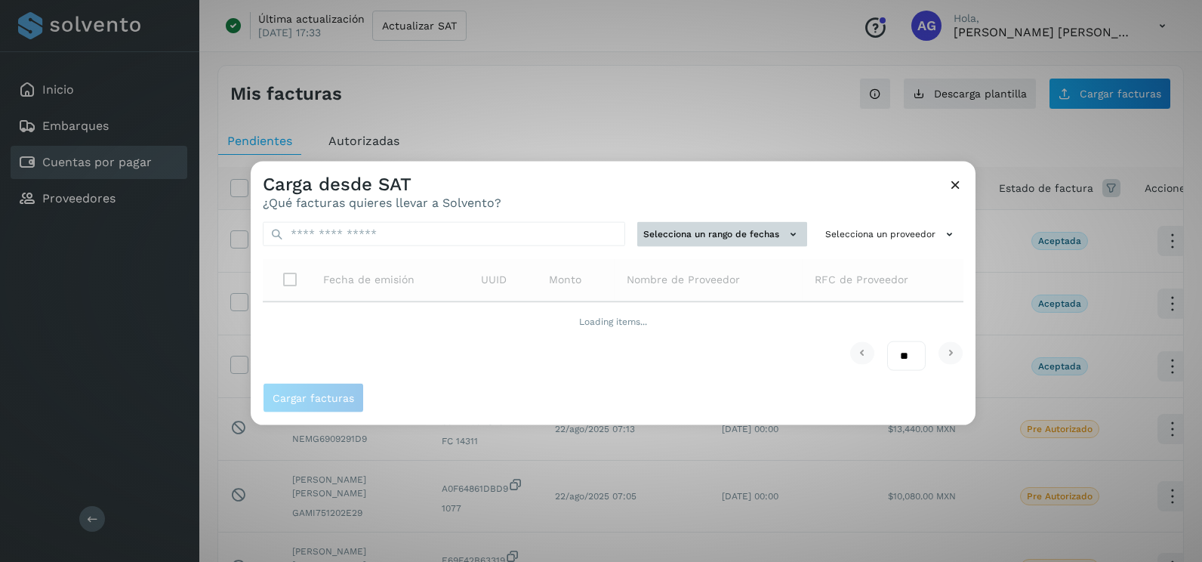
click at [753, 232] on button "Selecciona un rango de fechas" at bounding box center [722, 234] width 170 height 25
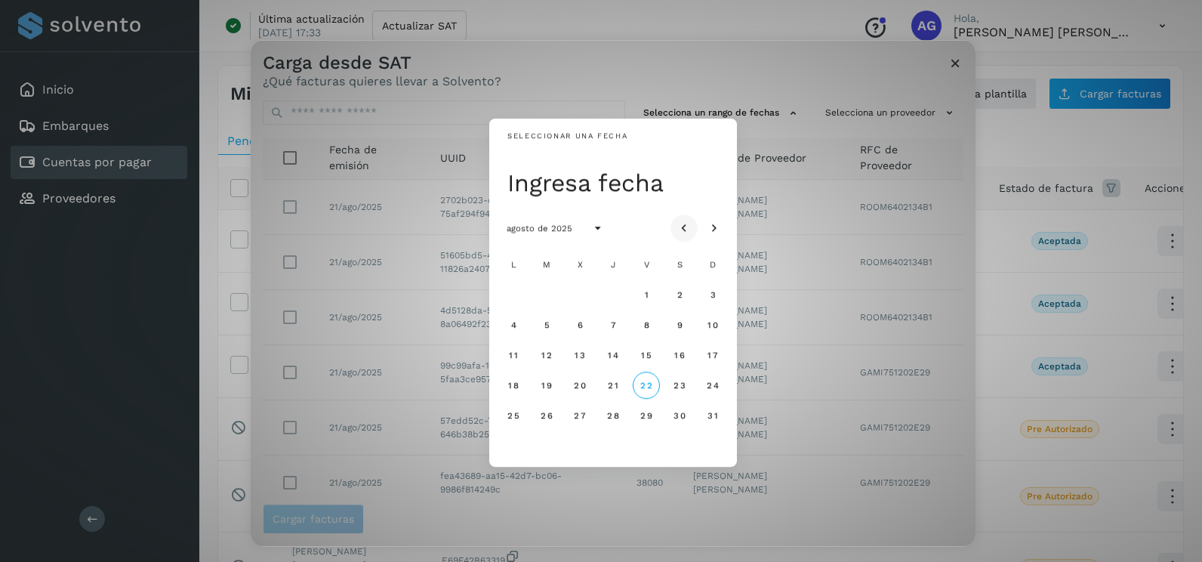
click at [686, 221] on icon "Mes anterior" at bounding box center [683, 228] width 15 height 15
click at [617, 358] on span "17" at bounding box center [612, 354] width 11 height 11
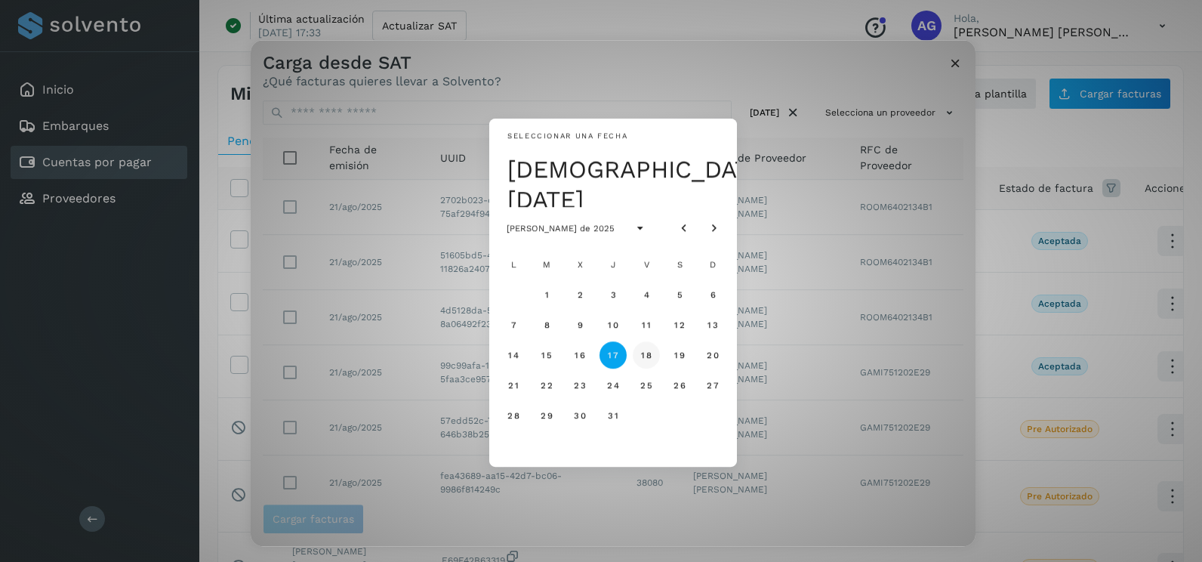
click at [644, 364] on button "18" at bounding box center [646, 354] width 27 height 27
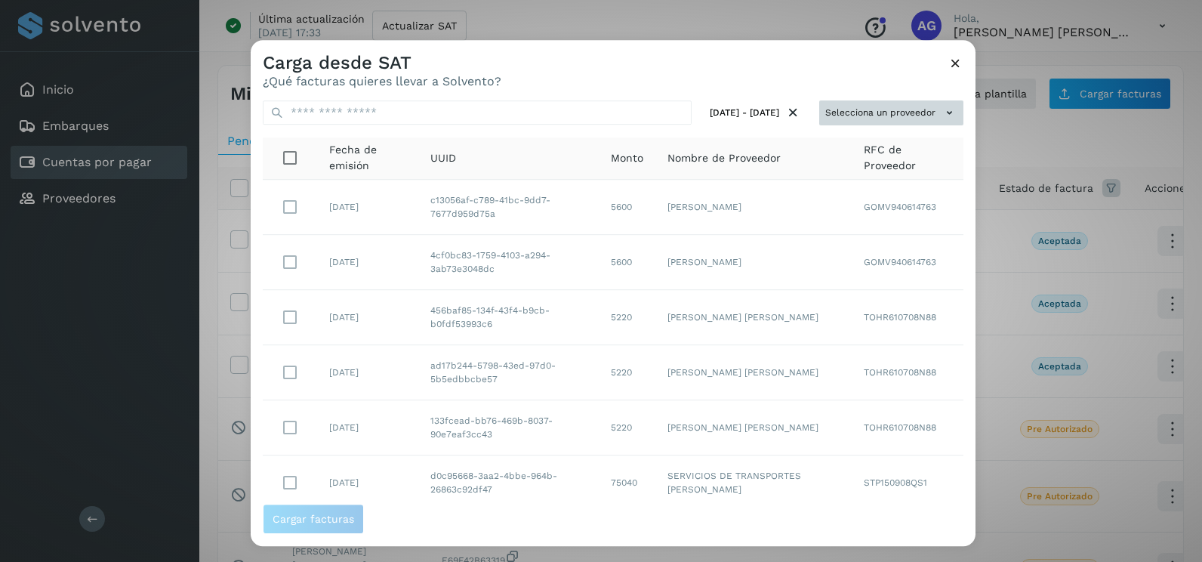
click at [911, 112] on button "Selecciona un proveedor" at bounding box center [891, 112] width 144 height 25
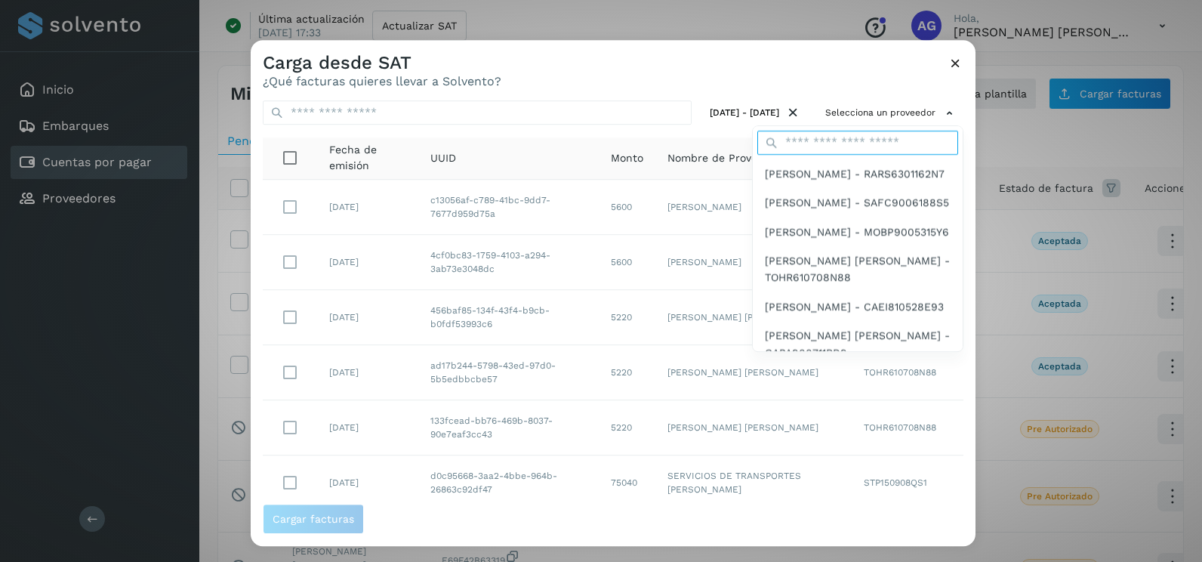
click at [796, 139] on input "text" at bounding box center [857, 143] width 201 height 24
type input "*********"
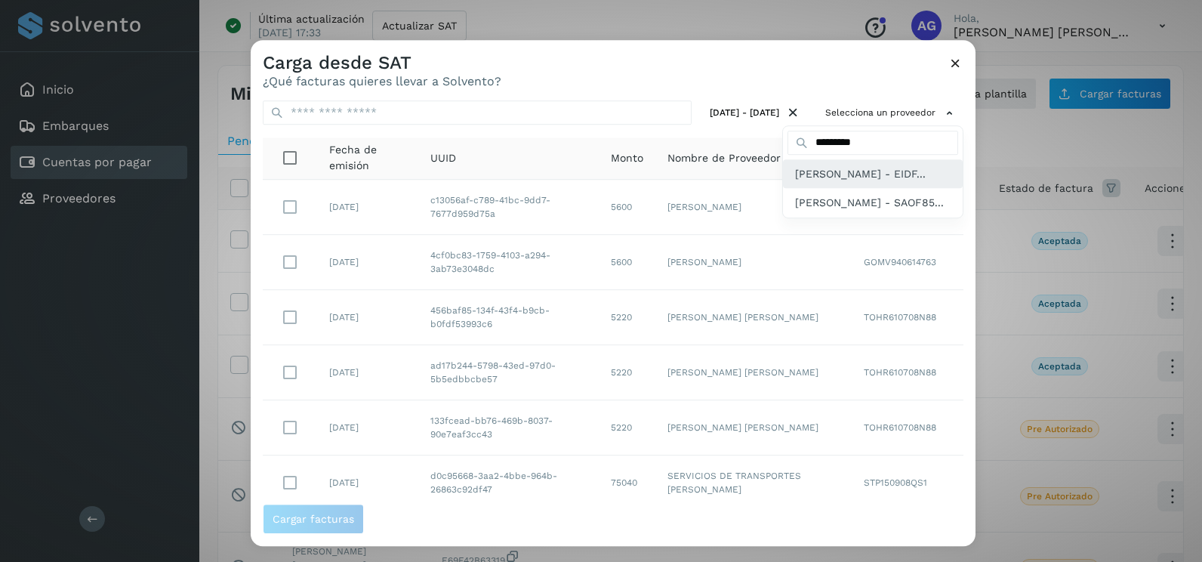
click at [795, 182] on span "[PERSON_NAME] - EIDF..." at bounding box center [860, 173] width 131 height 17
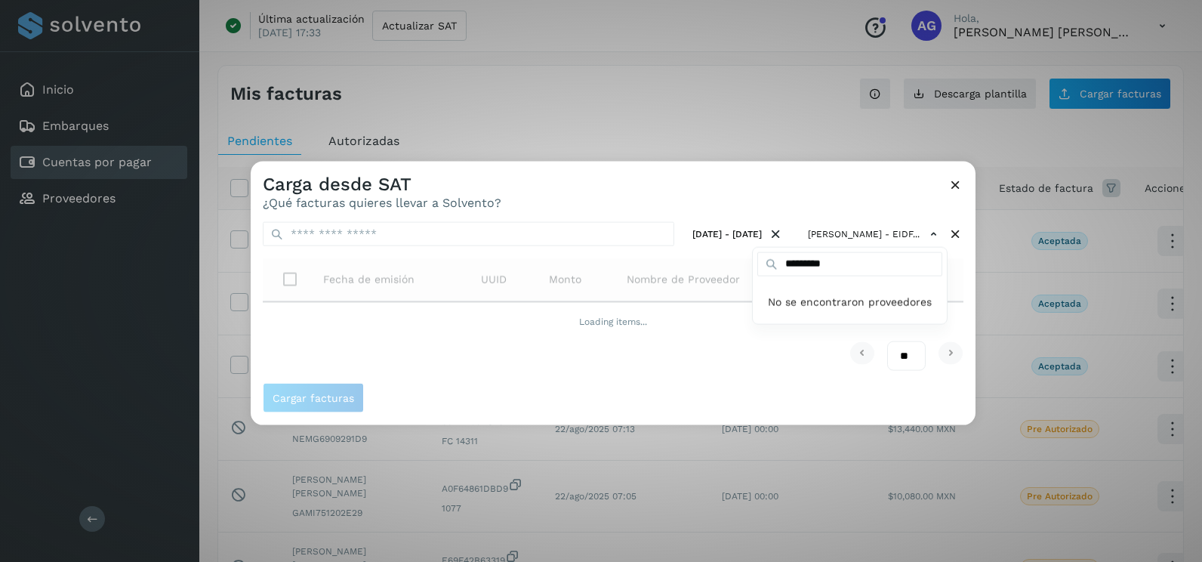
click at [749, 183] on div at bounding box center [852, 443] width 1202 height 562
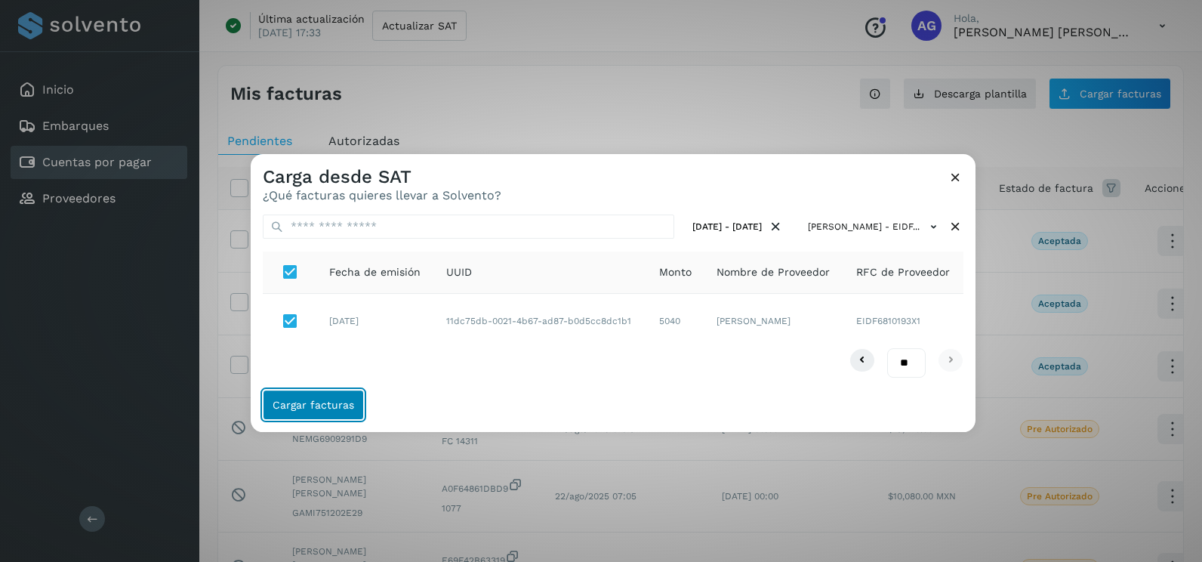
click at [317, 411] on button "Cargar facturas" at bounding box center [313, 404] width 101 height 30
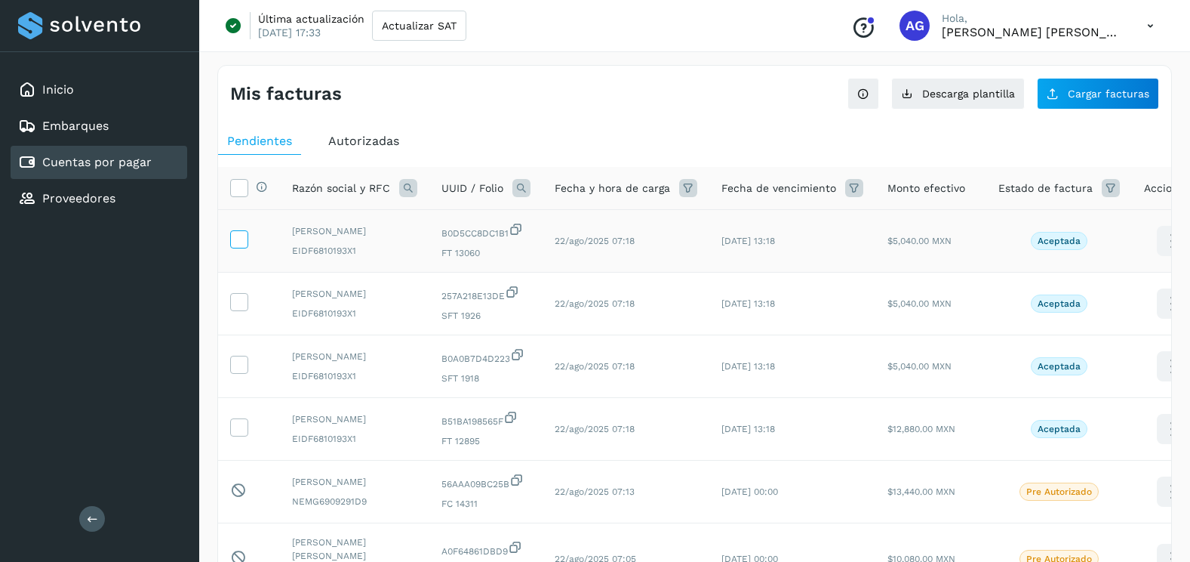
click at [244, 246] on icon at bounding box center [239, 238] width 16 height 16
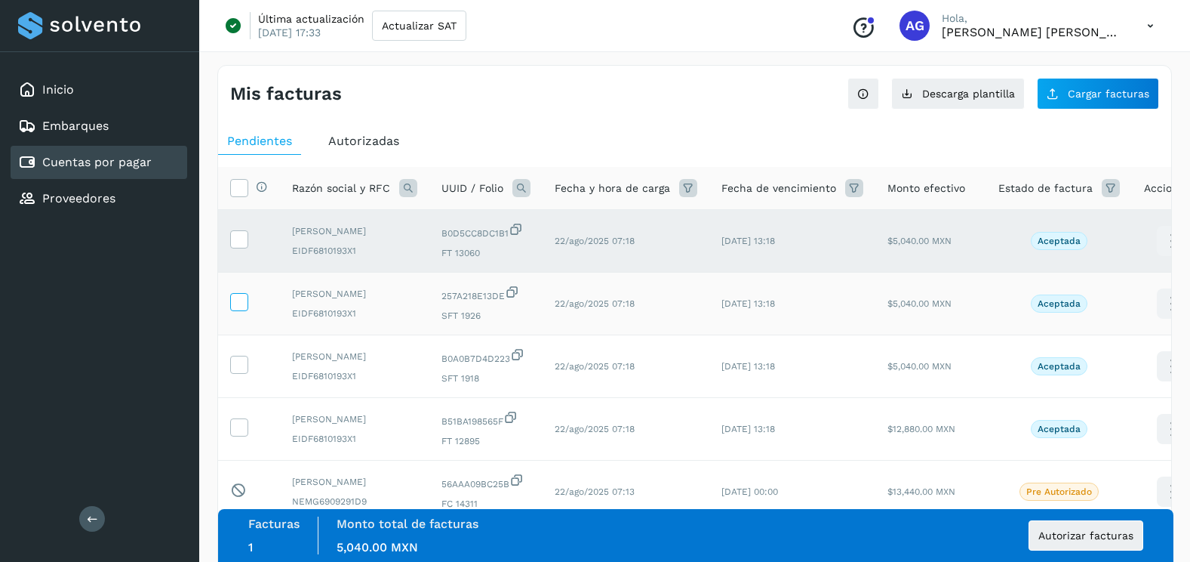
click at [244, 309] on icon at bounding box center [239, 301] width 16 height 16
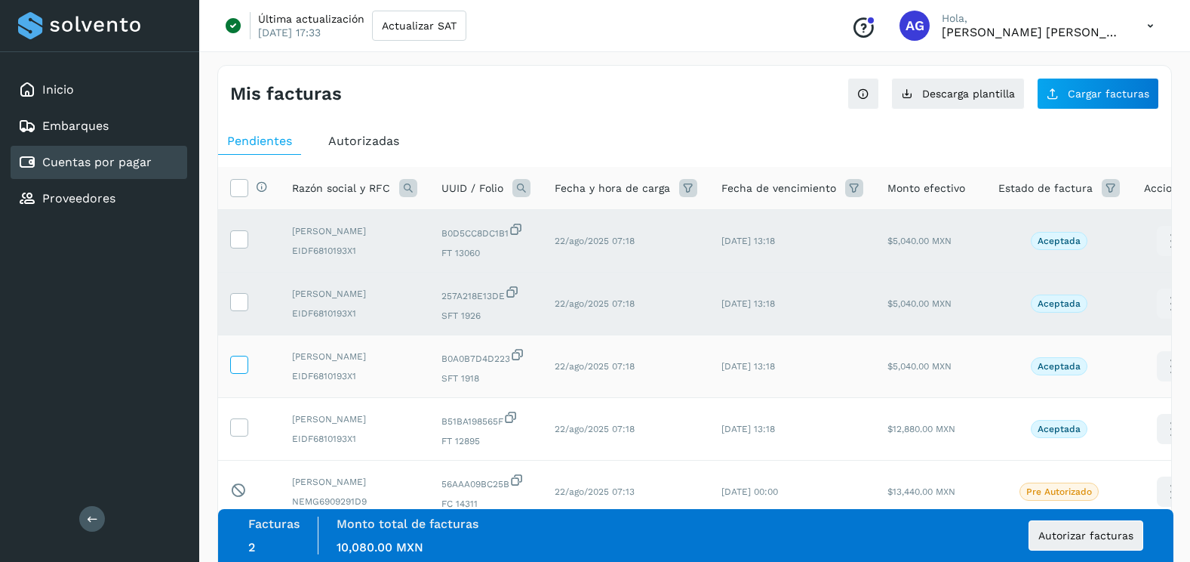
click at [245, 374] on label at bounding box center [239, 364] width 18 height 18
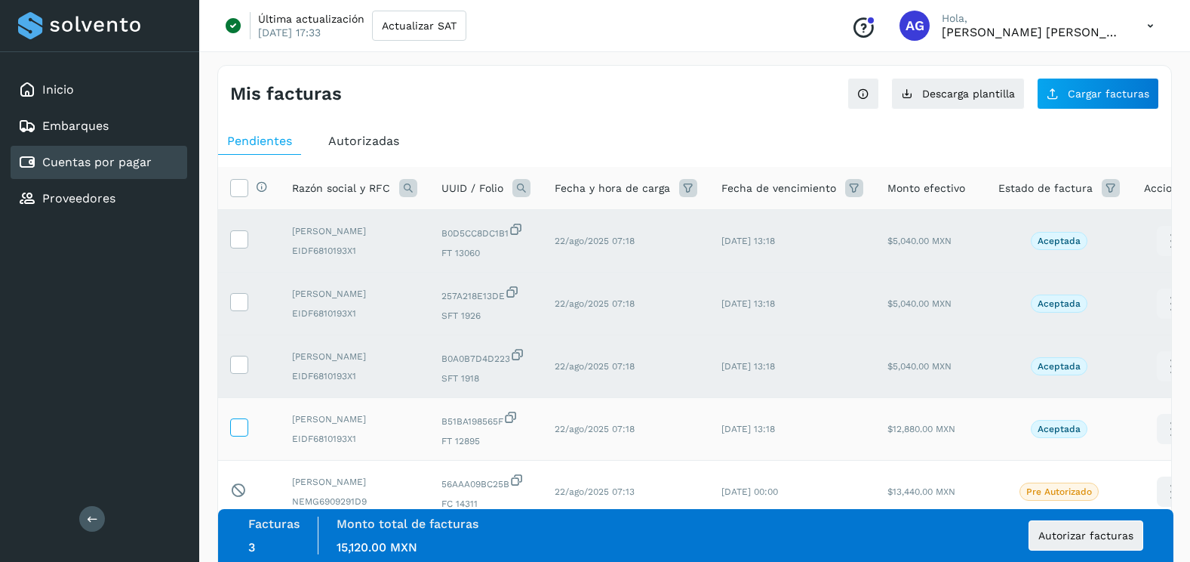
click at [239, 434] on icon at bounding box center [239, 426] width 16 height 16
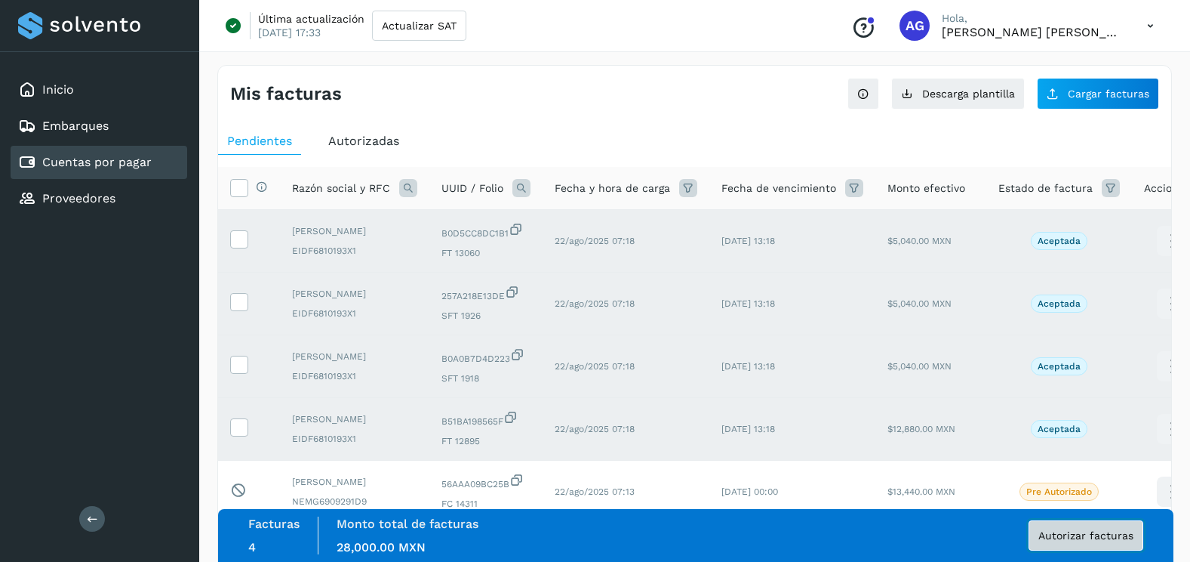
click at [1073, 531] on span "Autorizar facturas" at bounding box center [1086, 535] width 95 height 11
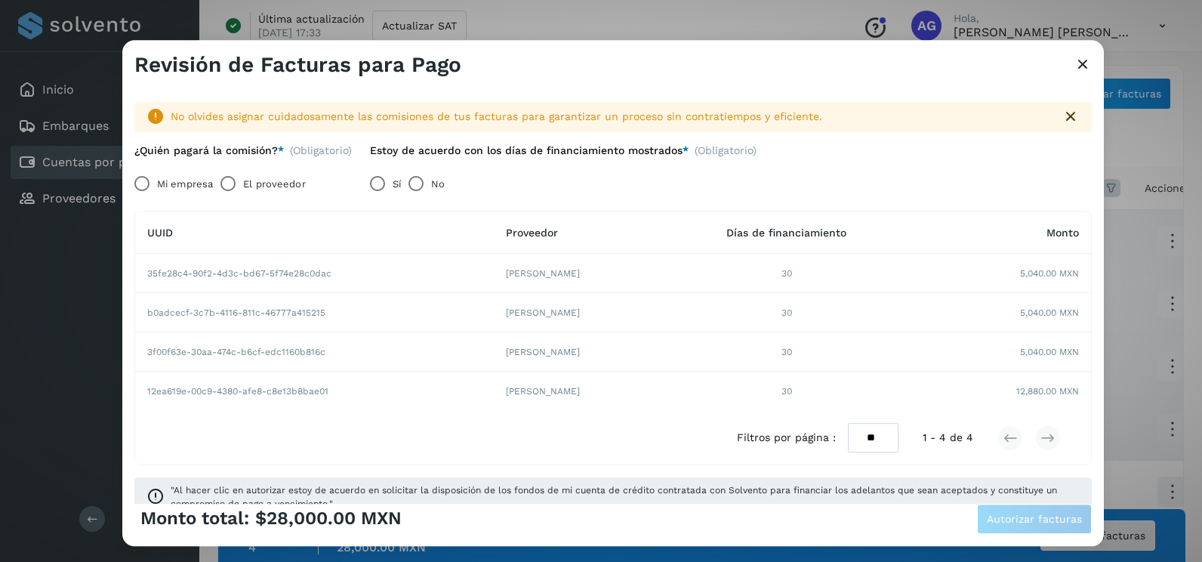
click at [174, 175] on label "Mi empresa" at bounding box center [185, 184] width 56 height 30
click at [1060, 512] on button "Autorizar facturas" at bounding box center [1034, 518] width 115 height 30
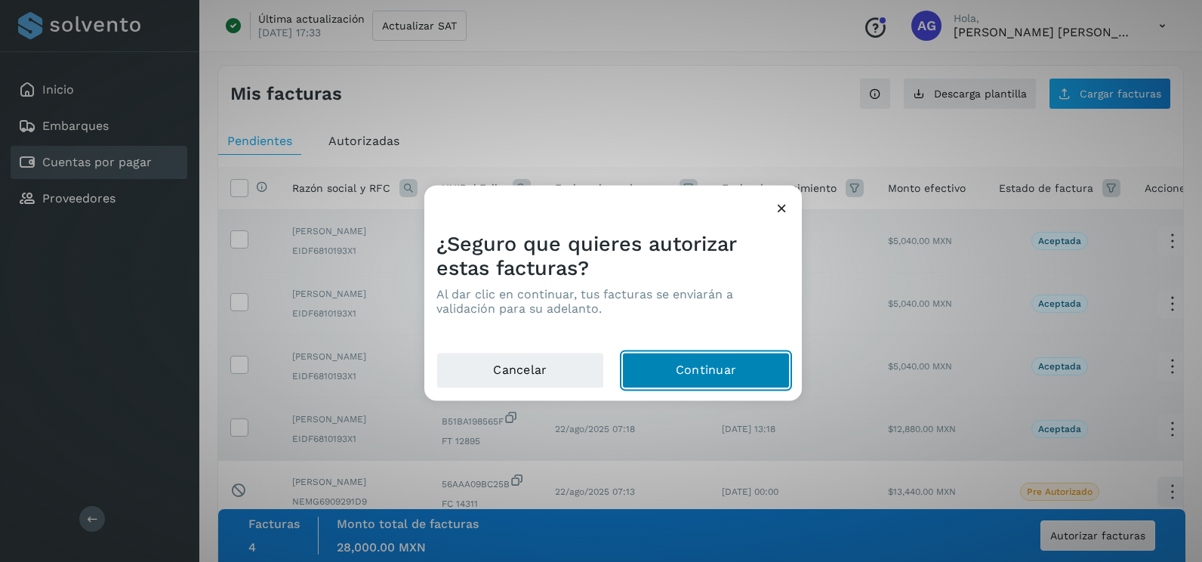
click at [751, 364] on button "Continuar" at bounding box center [706, 370] width 168 height 36
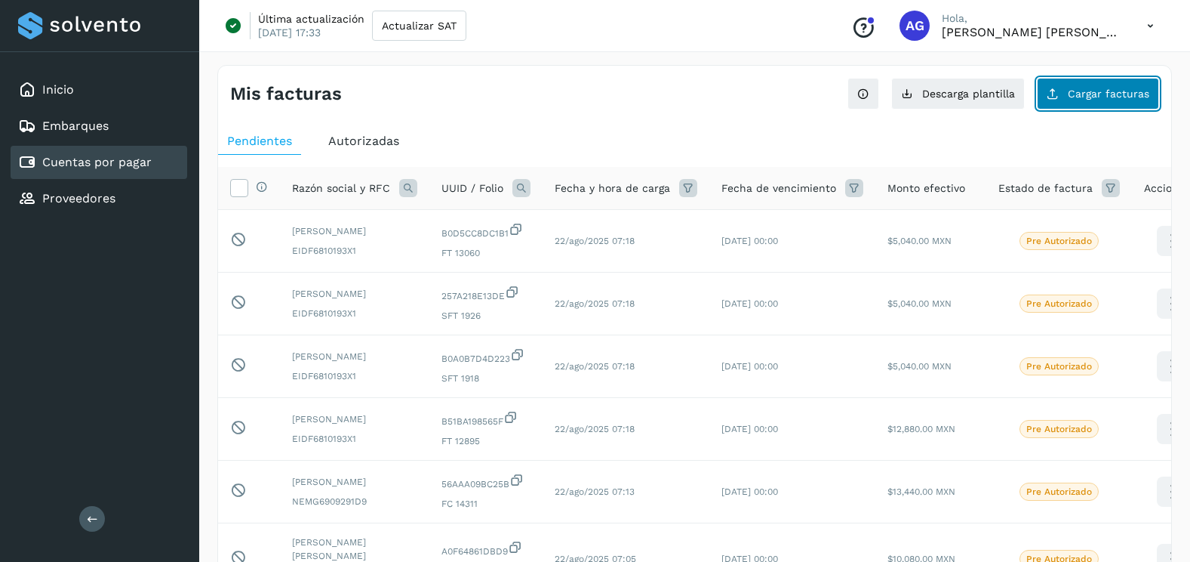
click at [1080, 101] on button "Cargar facturas" at bounding box center [1098, 94] width 122 height 32
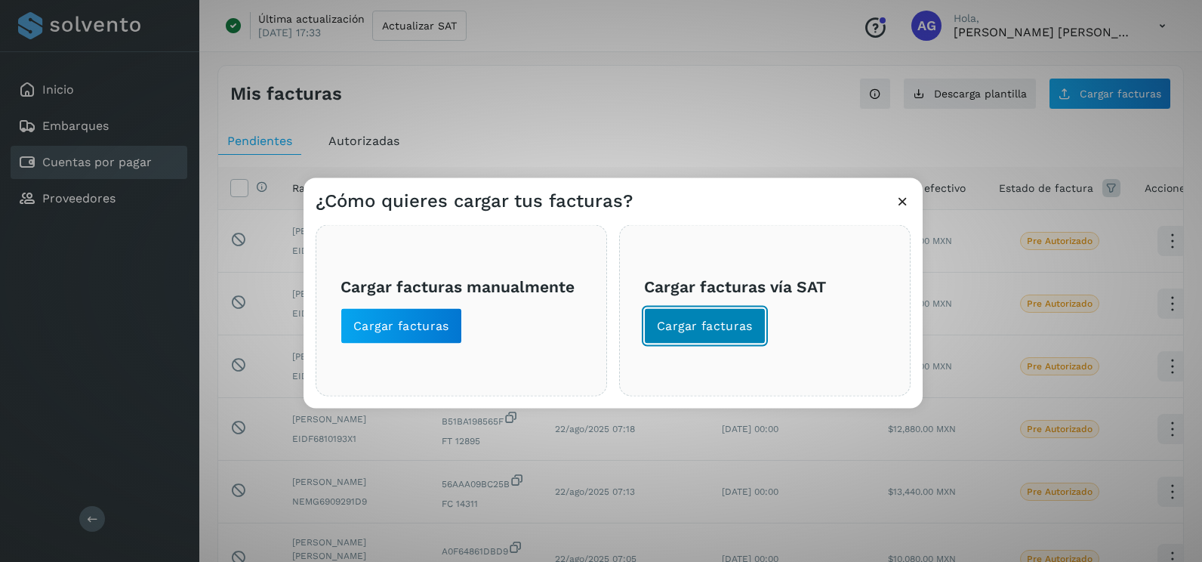
click at [669, 328] on span "Cargar facturas" at bounding box center [705, 326] width 96 height 17
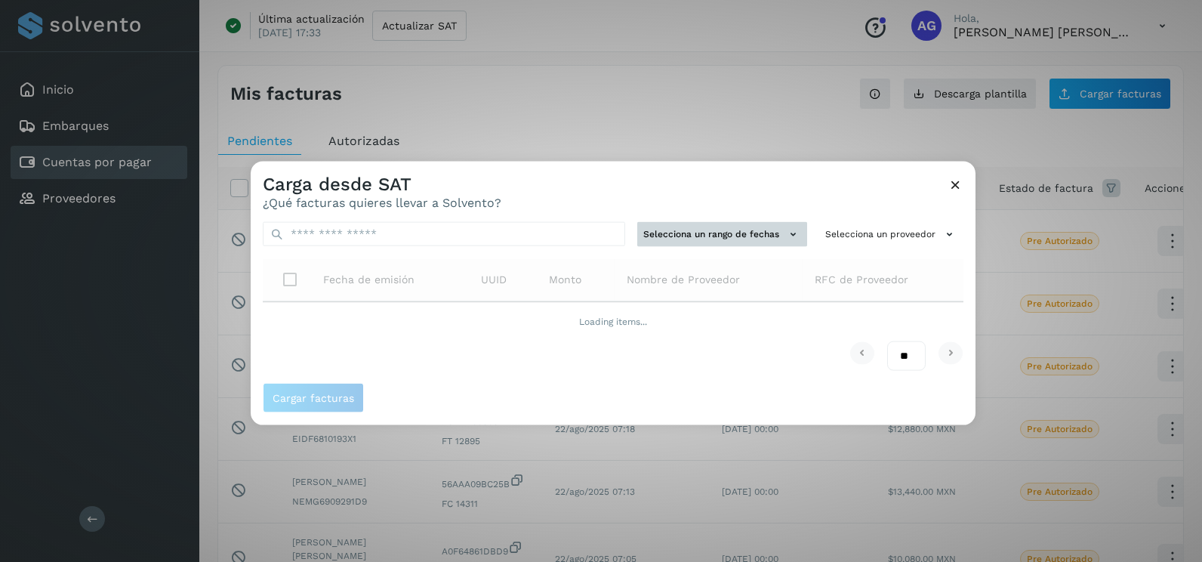
click at [748, 237] on button "Selecciona un rango de fechas" at bounding box center [722, 234] width 170 height 25
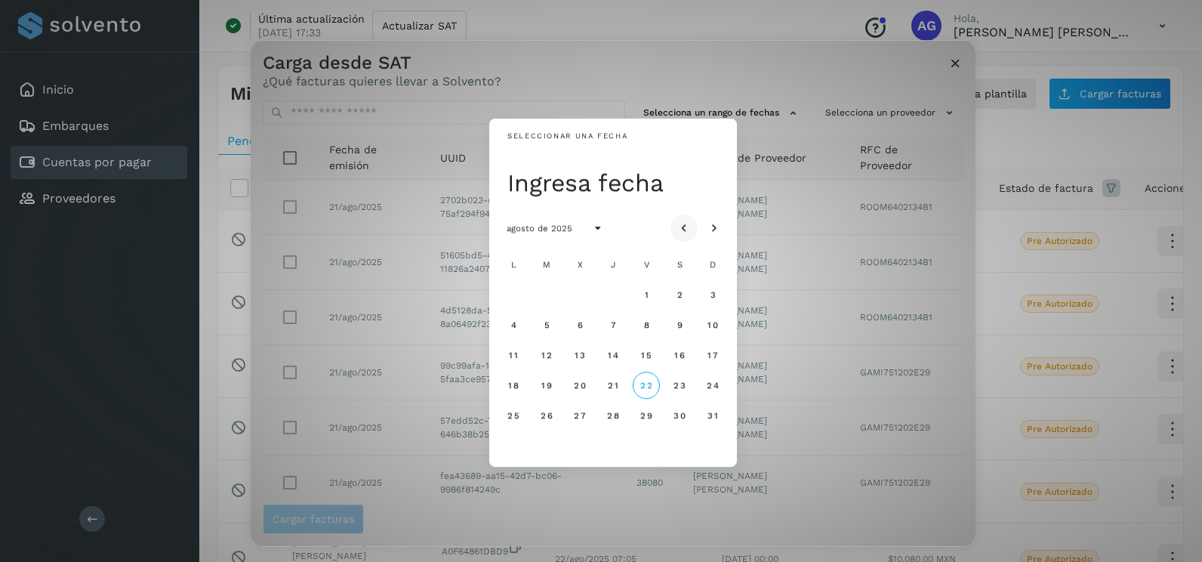
click at [685, 231] on icon "Mes anterior" at bounding box center [683, 228] width 15 height 15
click at [546, 392] on button "22" at bounding box center [546, 384] width 27 height 27
click at [580, 386] on span "23" at bounding box center [579, 385] width 13 height 11
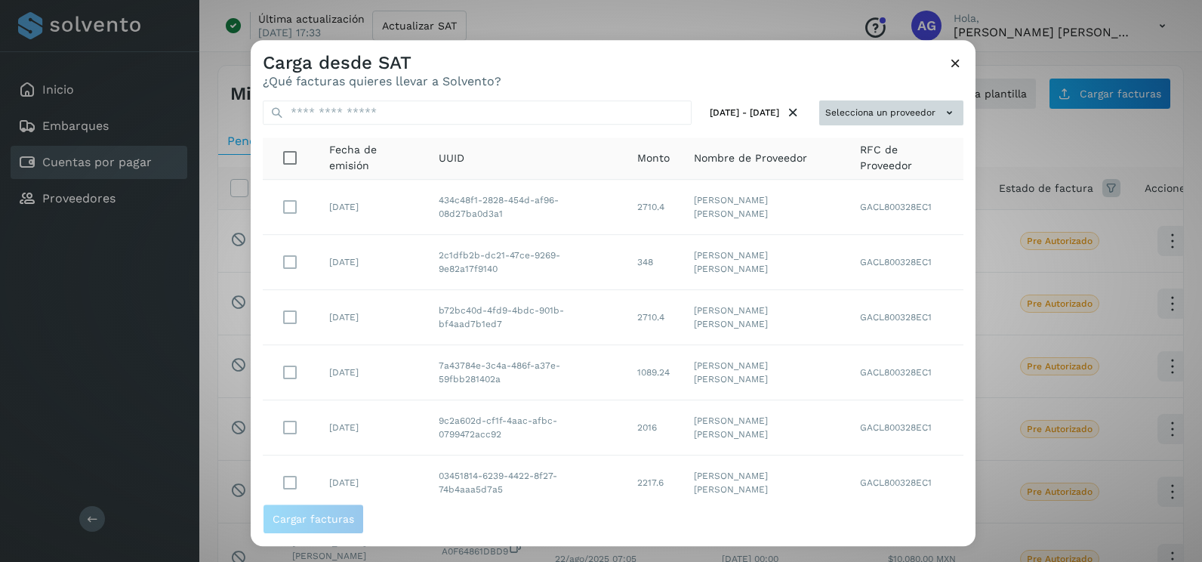
click at [928, 115] on button "Selecciona un proveedor" at bounding box center [891, 112] width 144 height 25
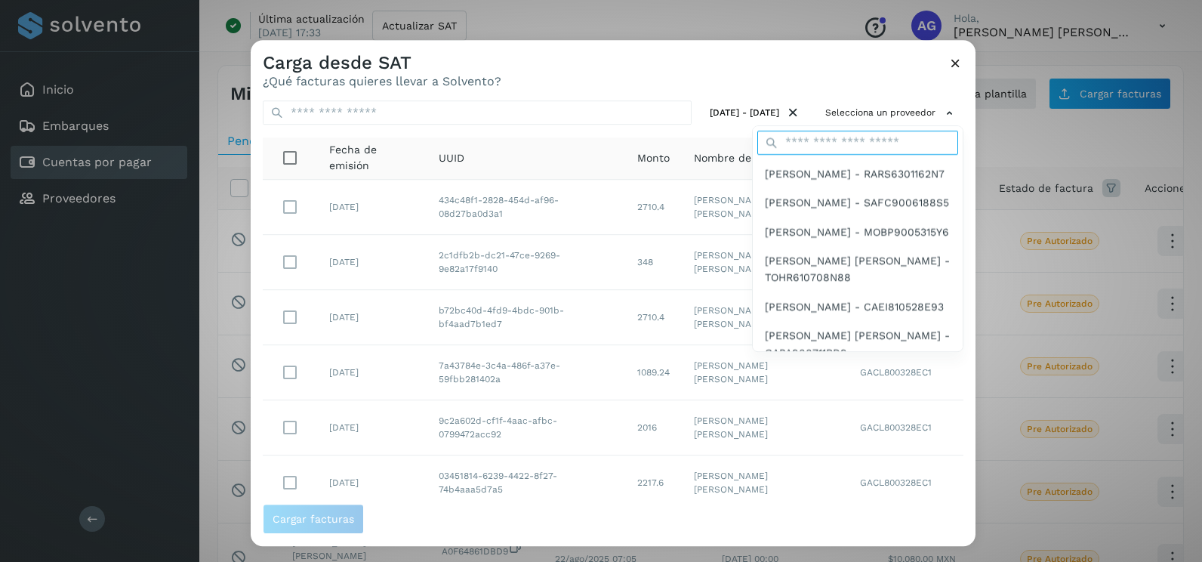
click at [849, 143] on input "text" at bounding box center [857, 143] width 201 height 24
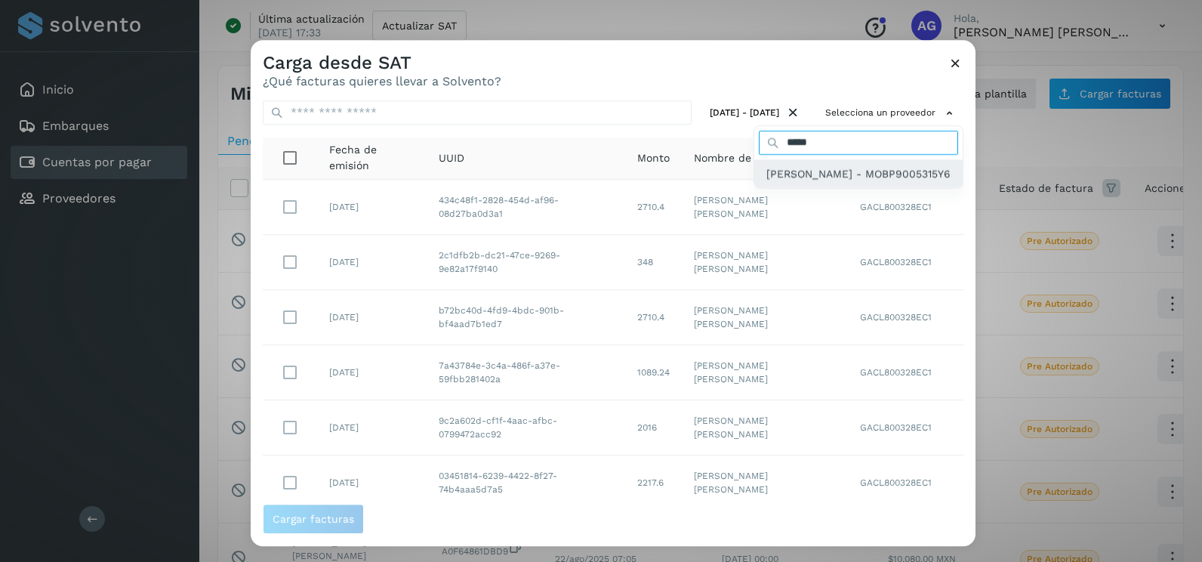
type input "*****"
click at [812, 182] on span "[PERSON_NAME] - MOBP9005315Y6" at bounding box center [858, 173] width 184 height 17
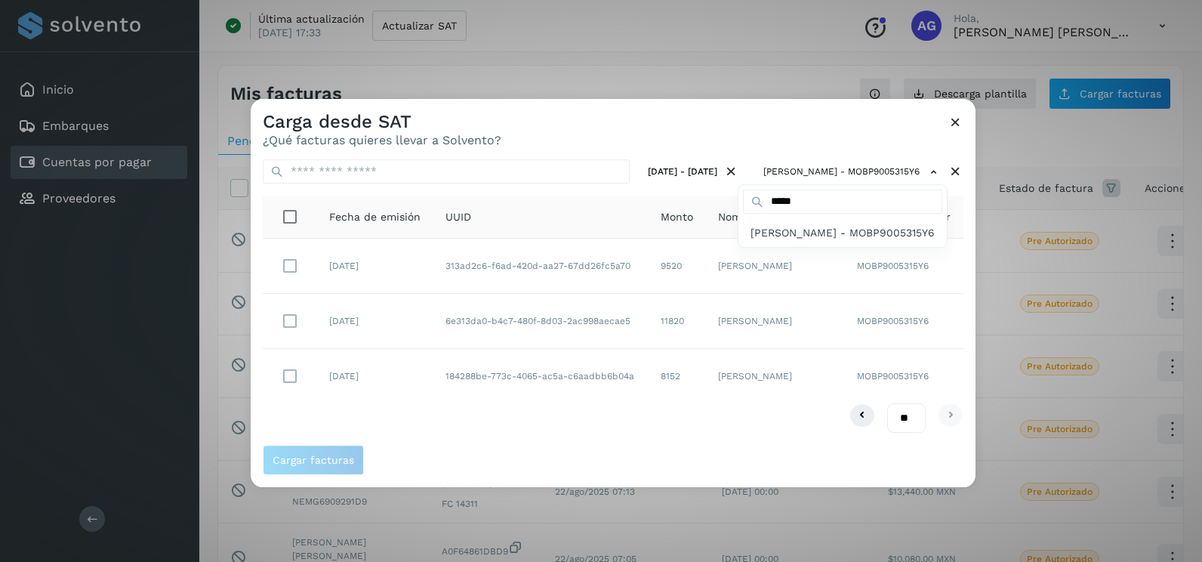
click at [957, 220] on div at bounding box center [852, 380] width 1202 height 562
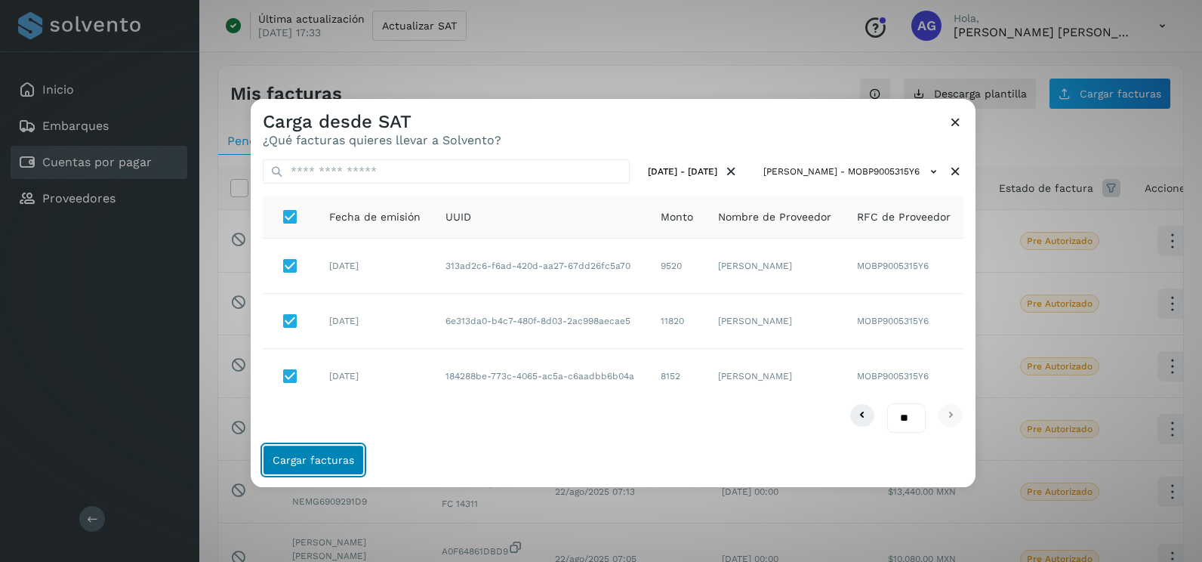
click at [315, 449] on button "Cargar facturas" at bounding box center [313, 460] width 101 height 30
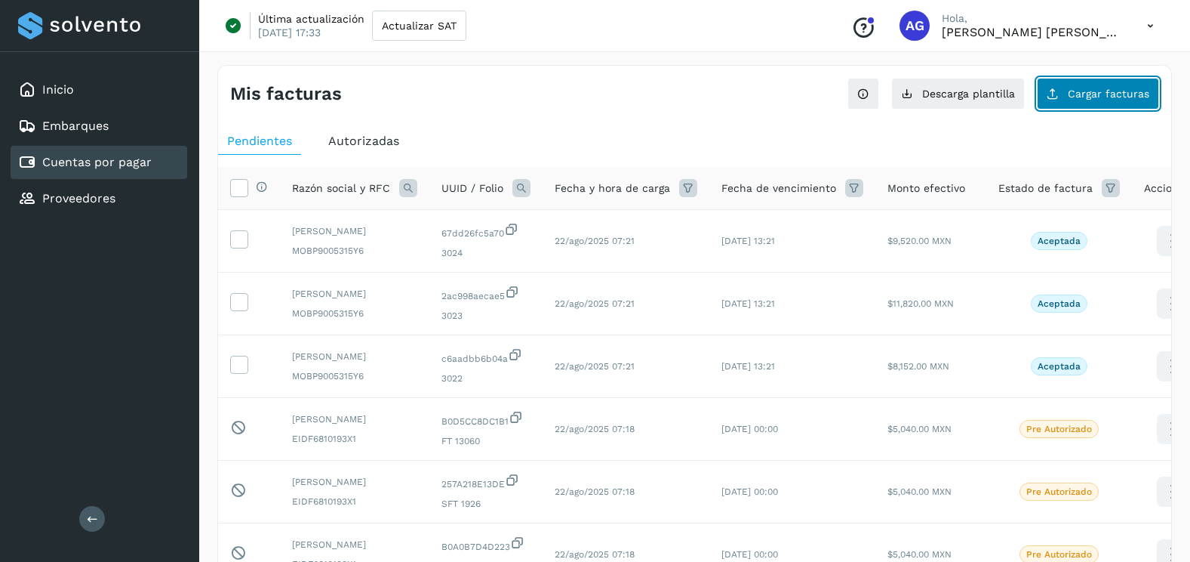
click at [1078, 92] on span "Cargar facturas" at bounding box center [1109, 93] width 82 height 11
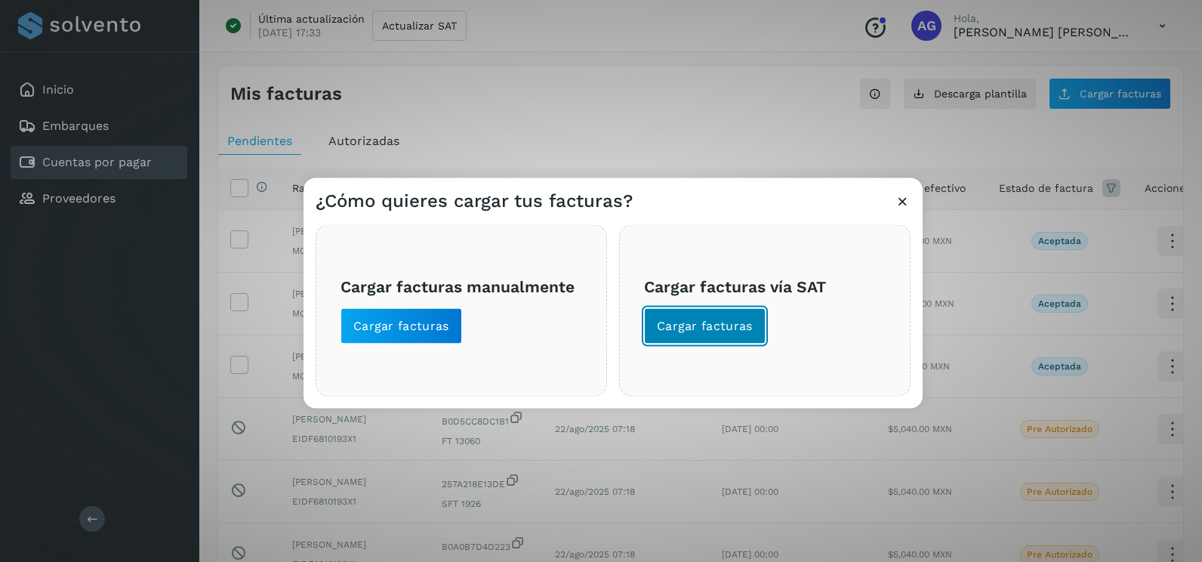
click at [716, 324] on span "Cargar facturas" at bounding box center [705, 326] width 96 height 17
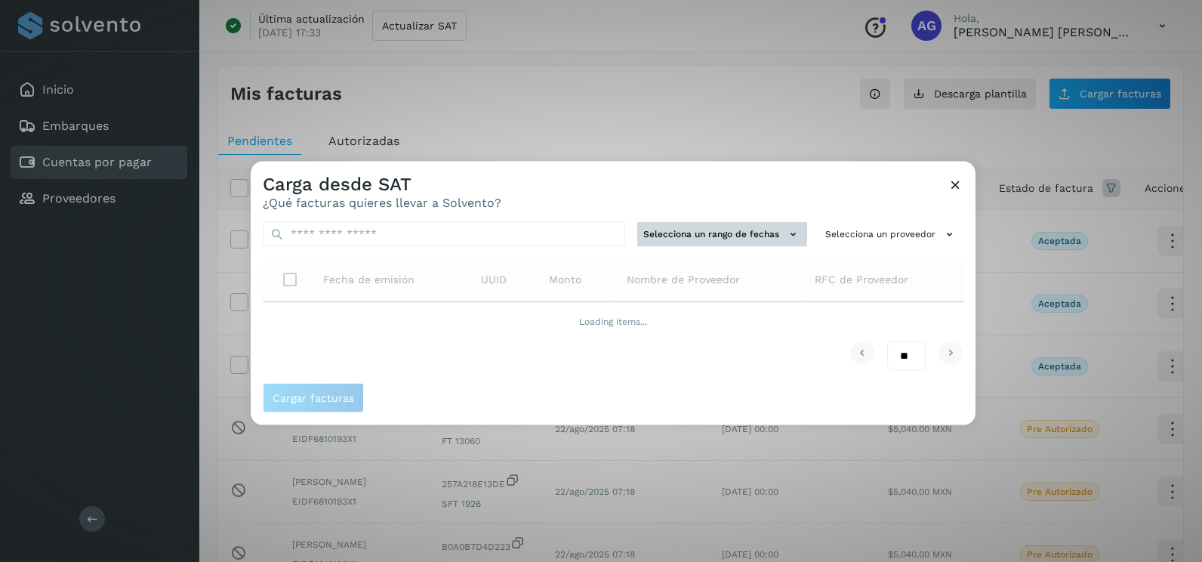
click at [750, 235] on button "Selecciona un rango de fechas" at bounding box center [722, 234] width 170 height 25
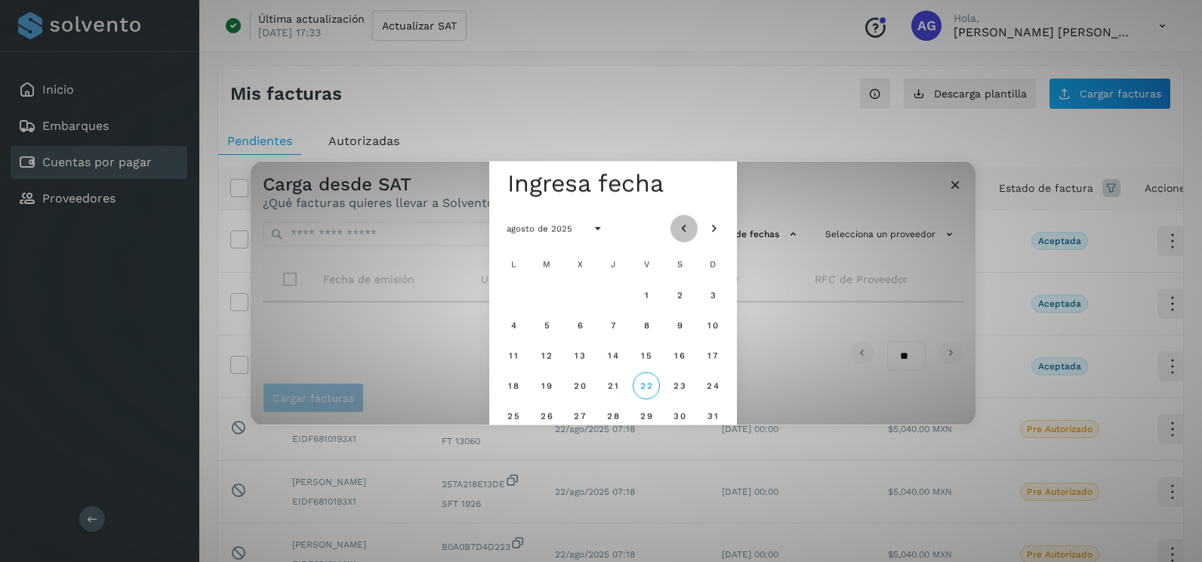
click at [689, 229] on icon "Mes anterior" at bounding box center [683, 228] width 15 height 15
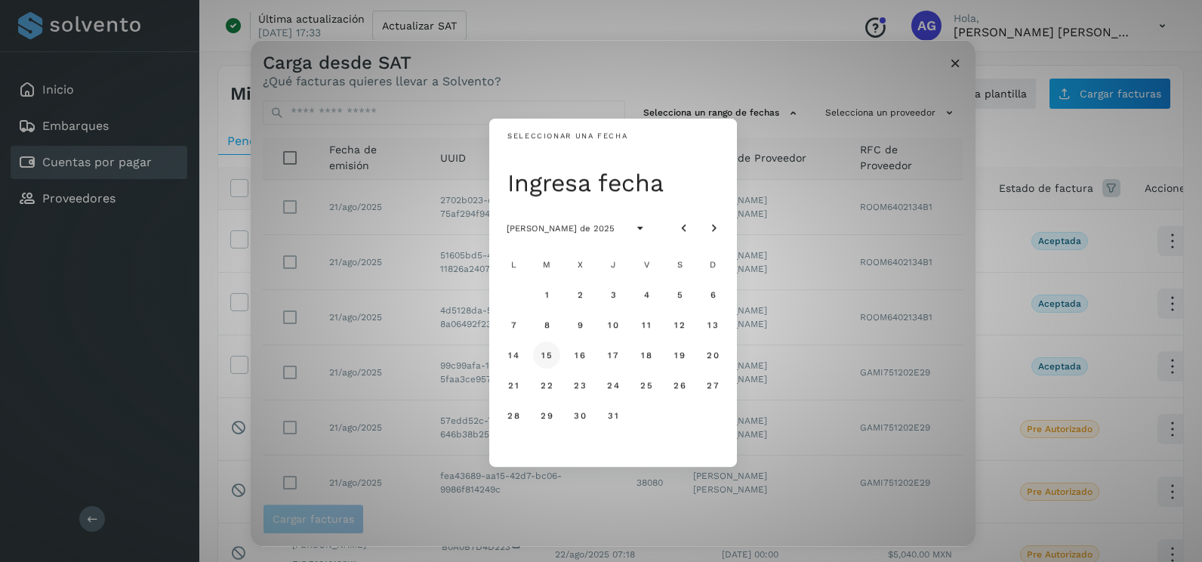
click at [545, 360] on span "15" at bounding box center [545, 354] width 11 height 11
click at [579, 354] on span "16" at bounding box center [579, 354] width 11 height 11
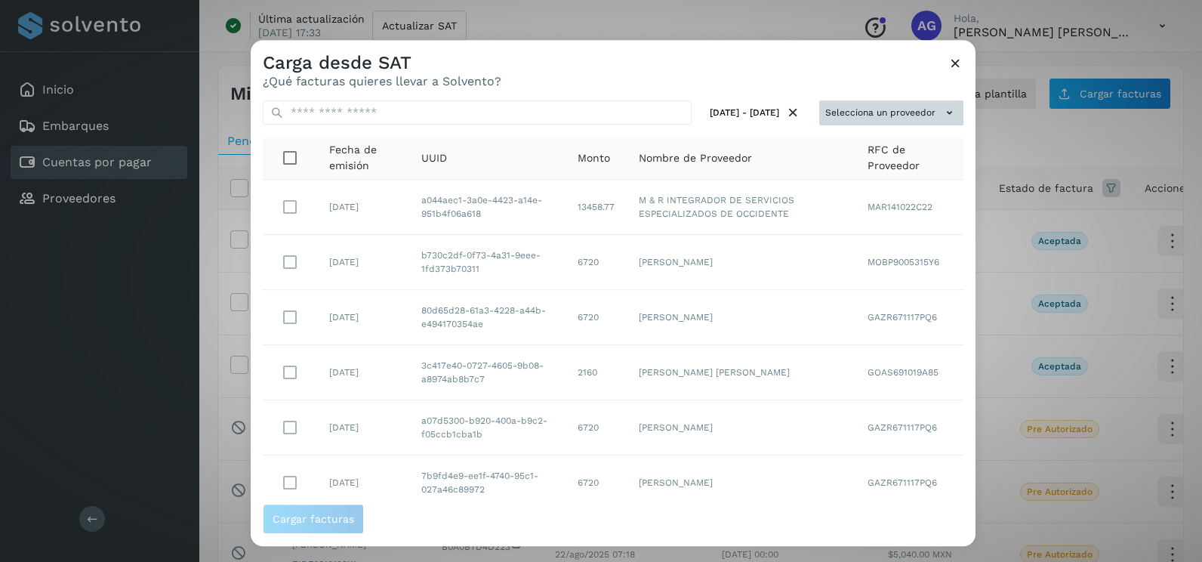
click at [915, 115] on button "Selecciona un proveedor" at bounding box center [891, 112] width 144 height 25
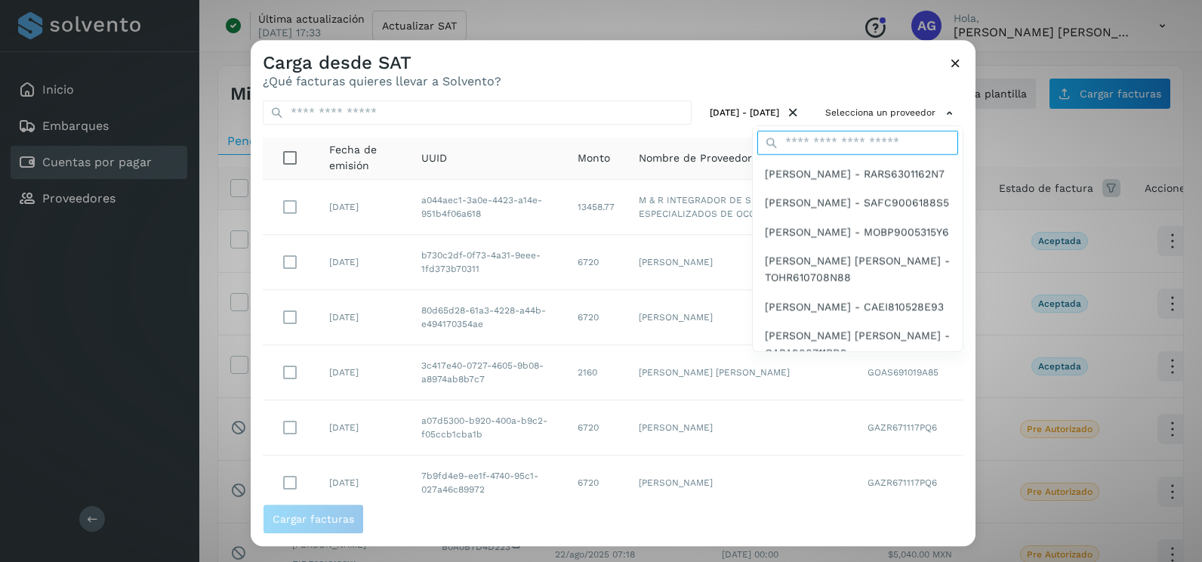
click at [867, 146] on input "text" at bounding box center [857, 143] width 201 height 24
type input "*****"
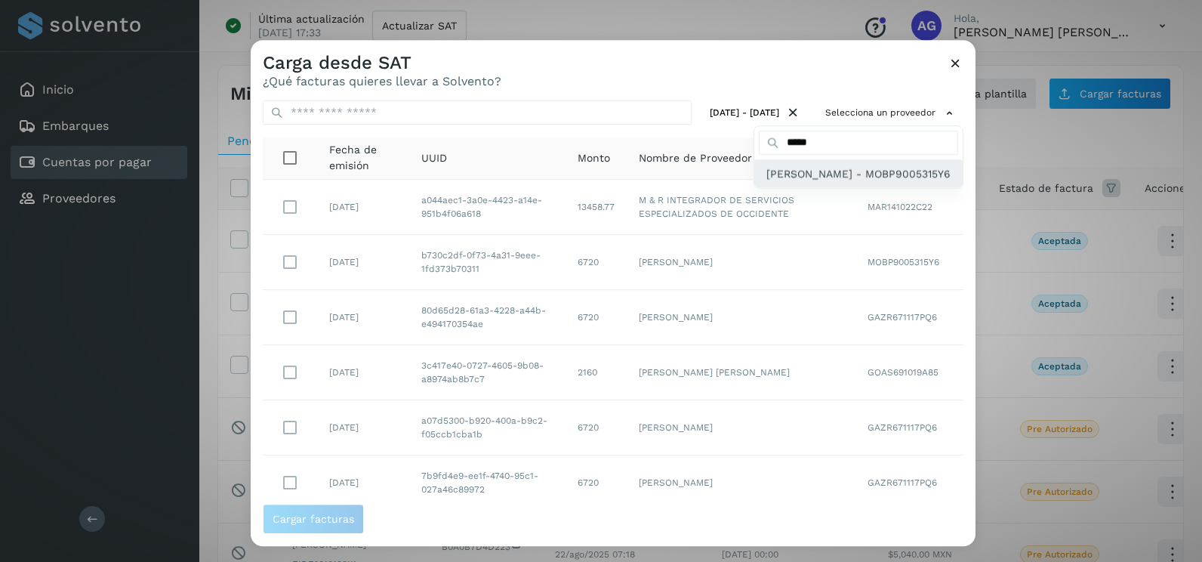
click at [843, 181] on span "[PERSON_NAME] - MOBP9005315Y6" at bounding box center [858, 173] width 184 height 17
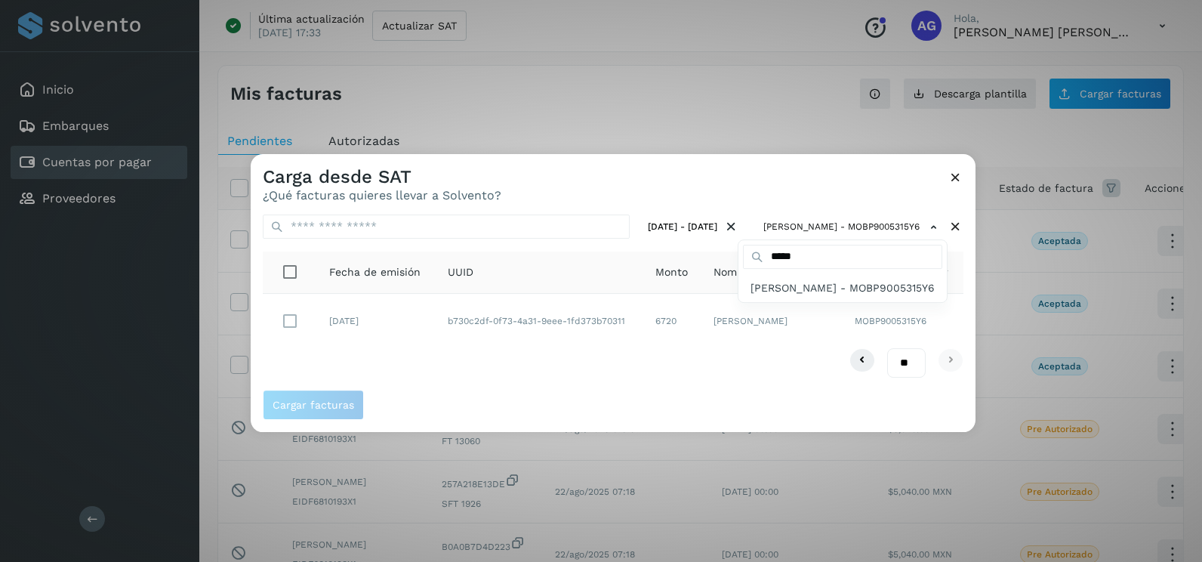
click at [556, 380] on div at bounding box center [852, 435] width 1202 height 562
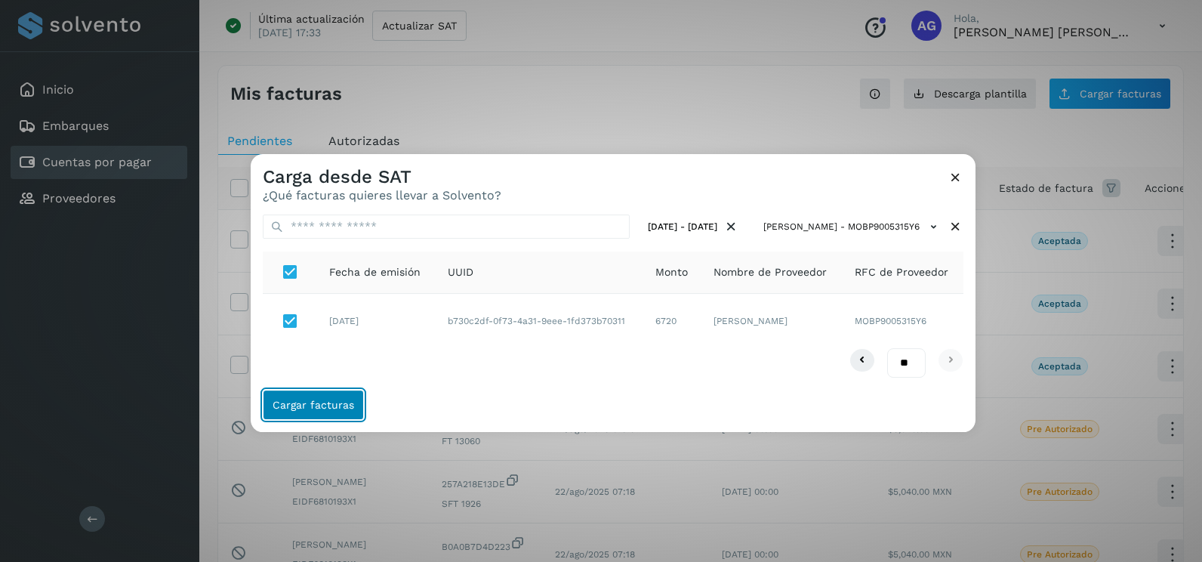
click at [334, 413] on button "Cargar facturas" at bounding box center [313, 404] width 101 height 30
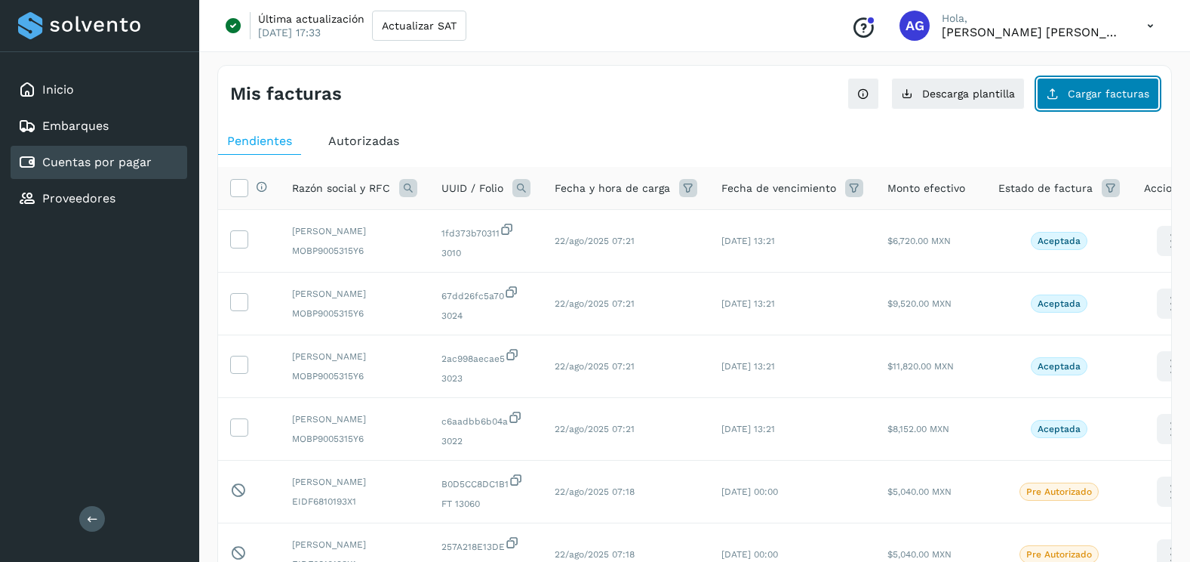
click at [1063, 88] on button "Cargar facturas" at bounding box center [1098, 94] width 122 height 32
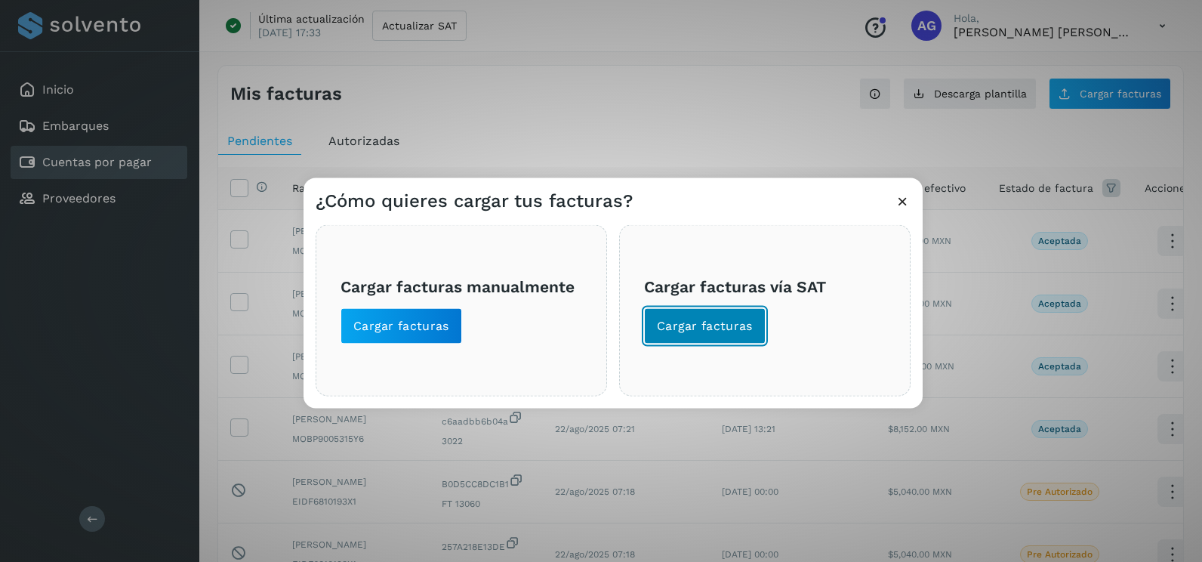
click at [685, 331] on span "Cargar facturas" at bounding box center [705, 326] width 96 height 17
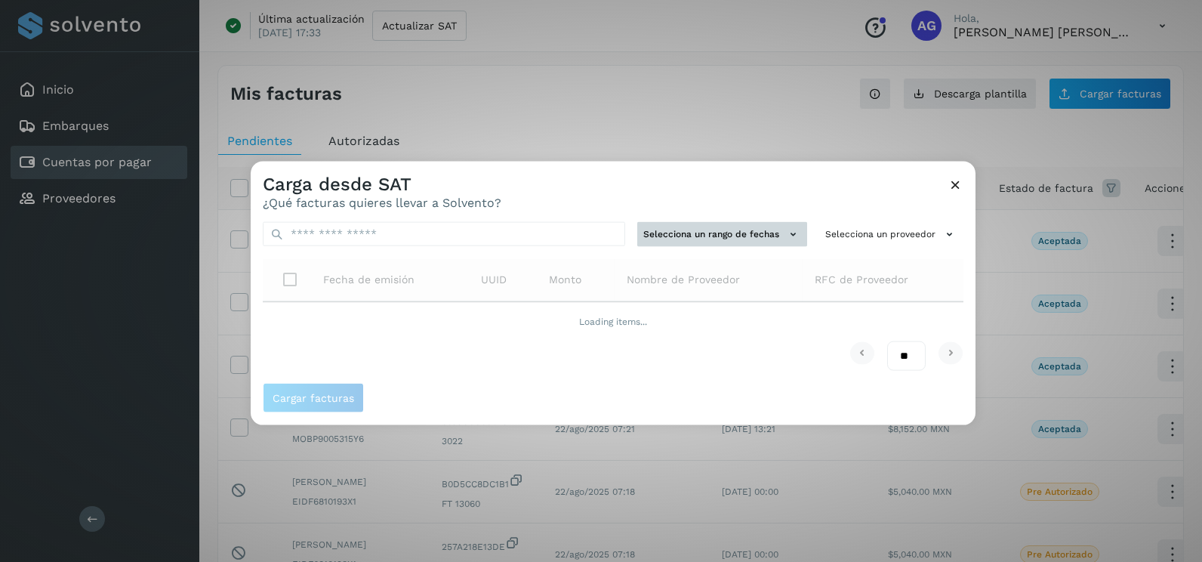
click at [716, 231] on button "Selecciona un rango de fechas" at bounding box center [722, 234] width 170 height 25
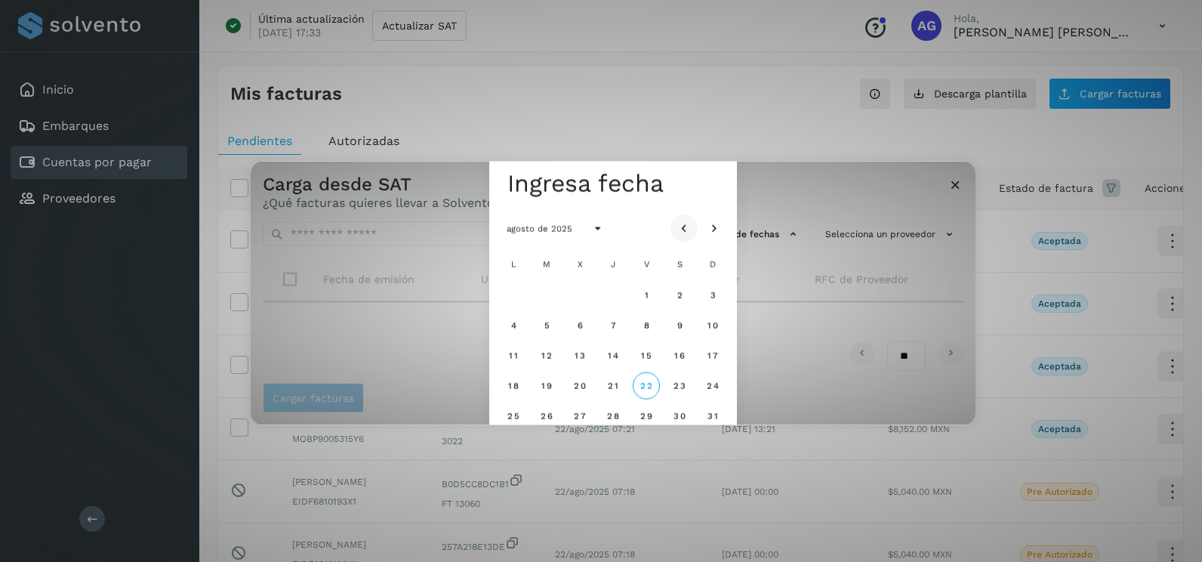
click at [682, 229] on icon "Mes anterior" at bounding box center [683, 228] width 15 height 15
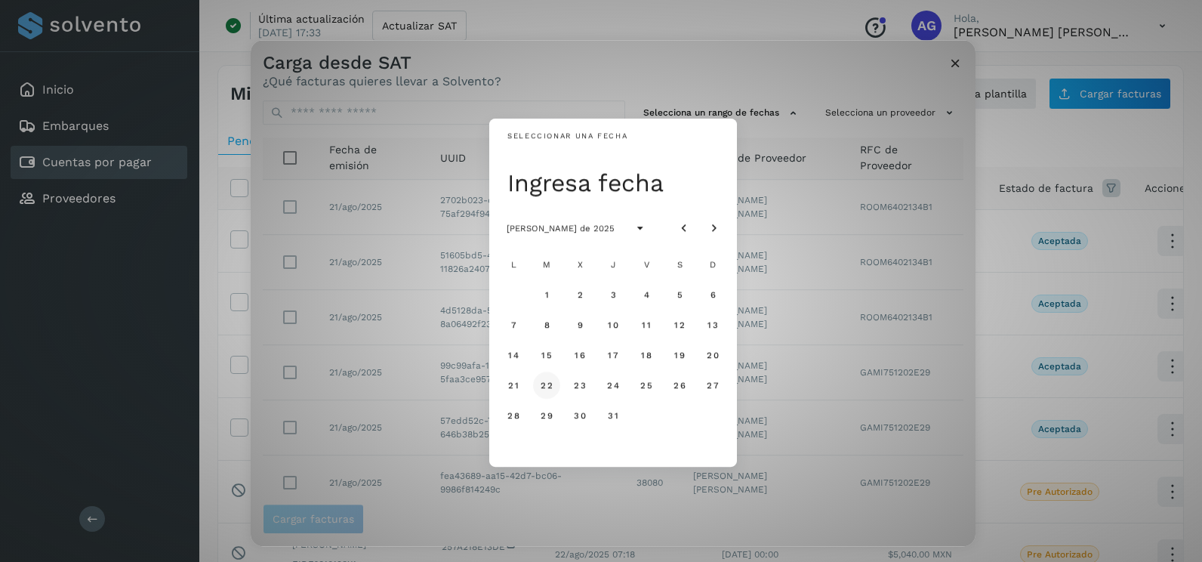
click at [543, 390] on span "22" at bounding box center [546, 385] width 13 height 11
click at [586, 384] on button "23" at bounding box center [579, 384] width 27 height 27
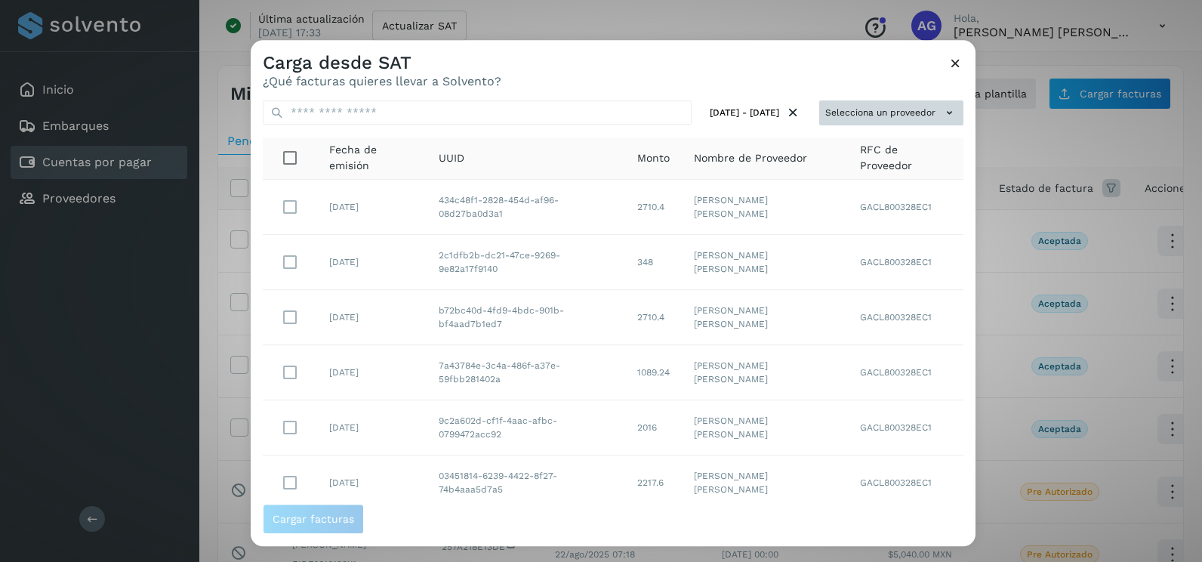
click at [848, 121] on button "Selecciona un proveedor" at bounding box center [891, 112] width 144 height 25
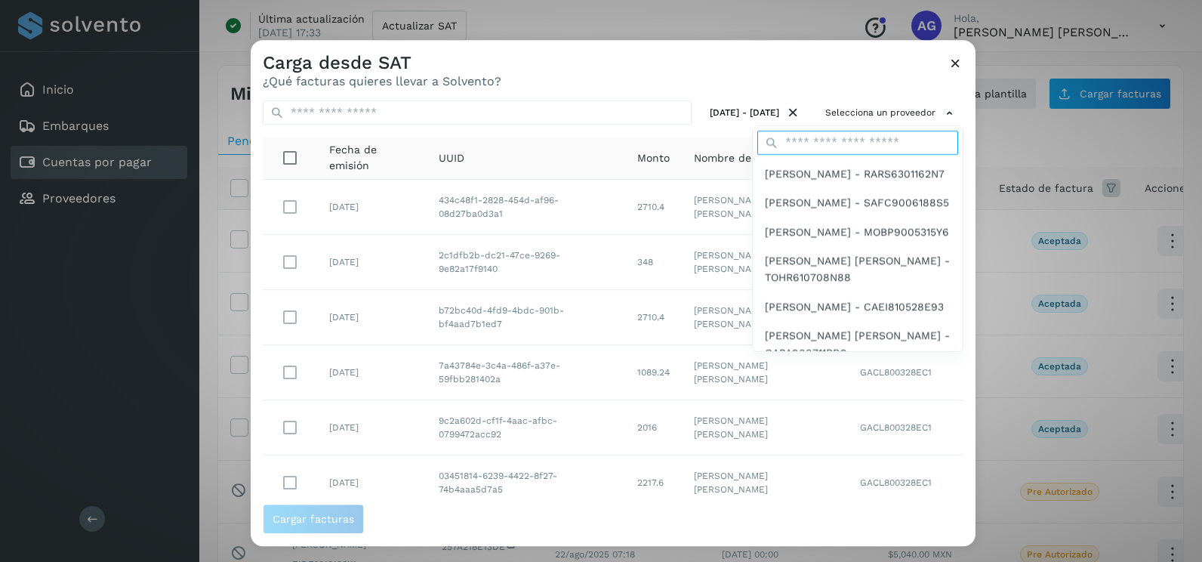
click at [814, 134] on input "text" at bounding box center [857, 143] width 201 height 24
type input "*****"
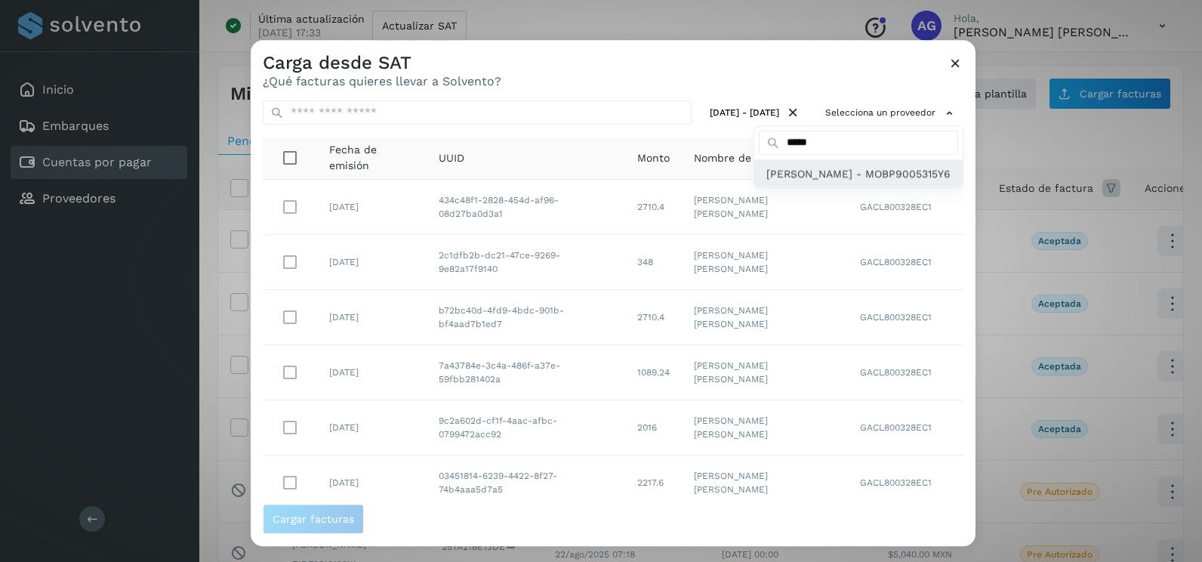
click at [789, 182] on span "[PERSON_NAME] - MOBP9005315Y6" at bounding box center [858, 173] width 184 height 17
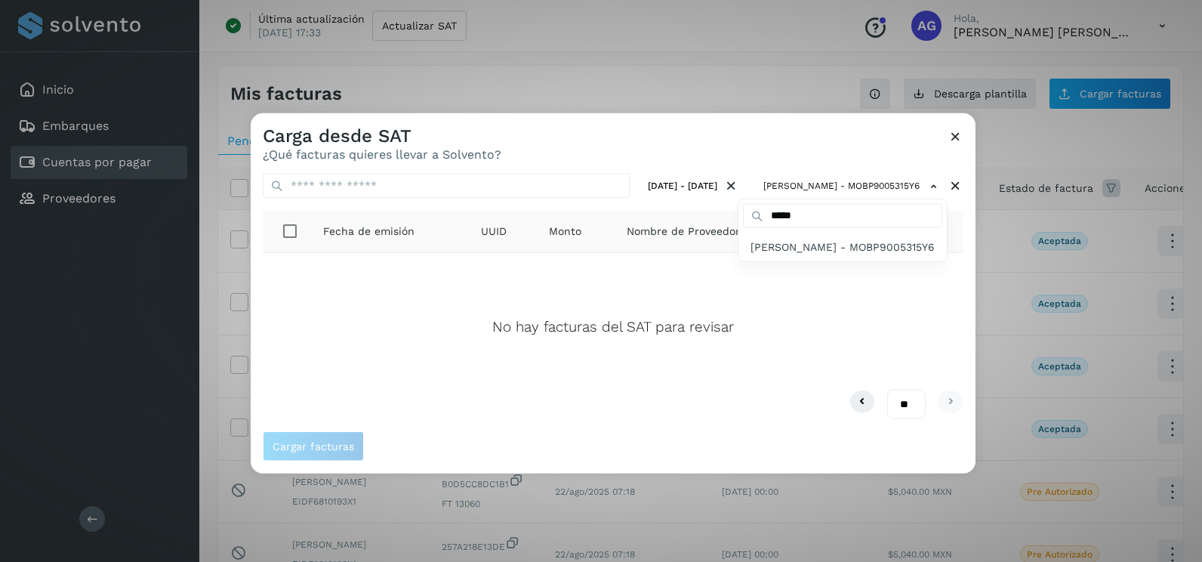
click at [956, 133] on div at bounding box center [852, 394] width 1202 height 562
click at [958, 133] on icon at bounding box center [955, 136] width 16 height 16
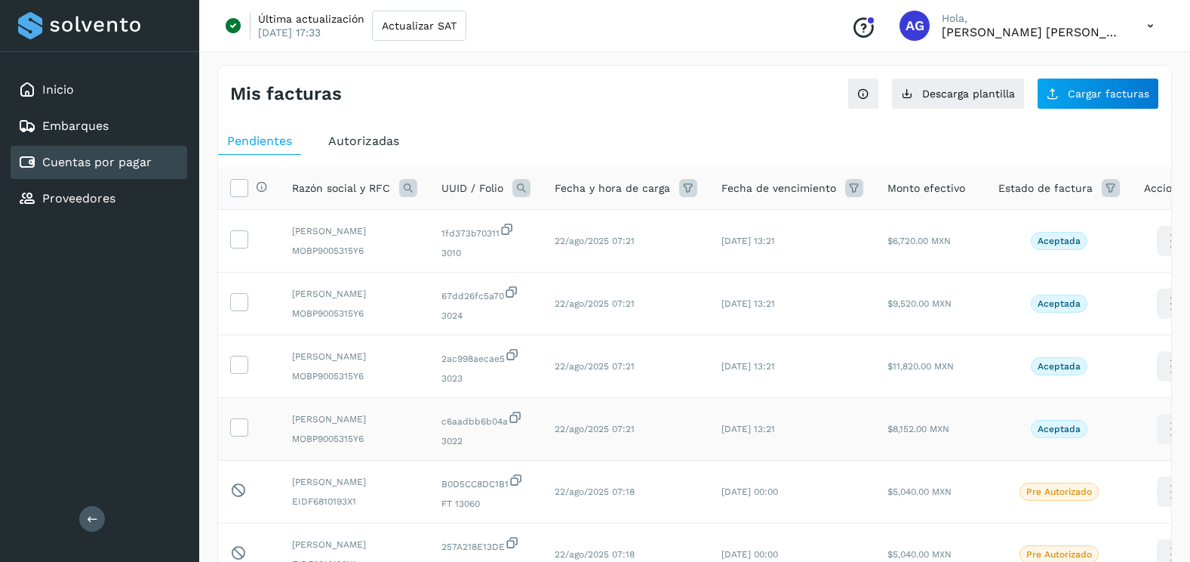
drag, startPoint x: 244, startPoint y: 469, endPoint x: 245, endPoint y: 439, distance: 30.2
click at [244, 460] on td at bounding box center [249, 429] width 62 height 63
click at [242, 437] on td at bounding box center [249, 429] width 62 height 63
click at [242, 434] on td at bounding box center [249, 429] width 62 height 63
click at [238, 436] on span at bounding box center [239, 430] width 16 height 11
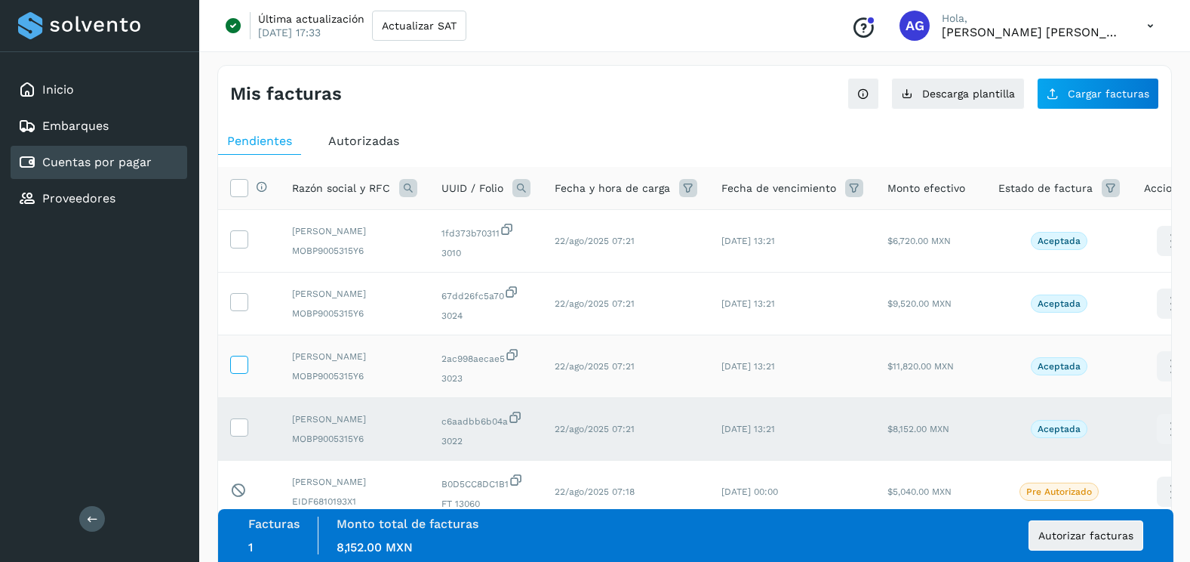
click at [246, 373] on span at bounding box center [239, 367] width 16 height 11
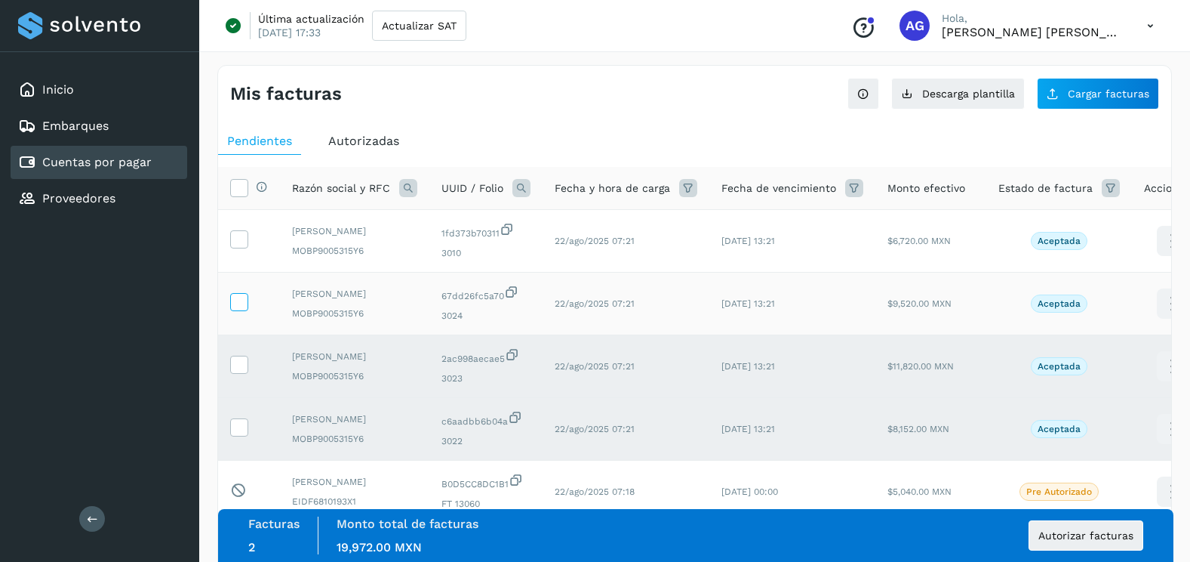
click at [247, 311] on label at bounding box center [239, 302] width 18 height 18
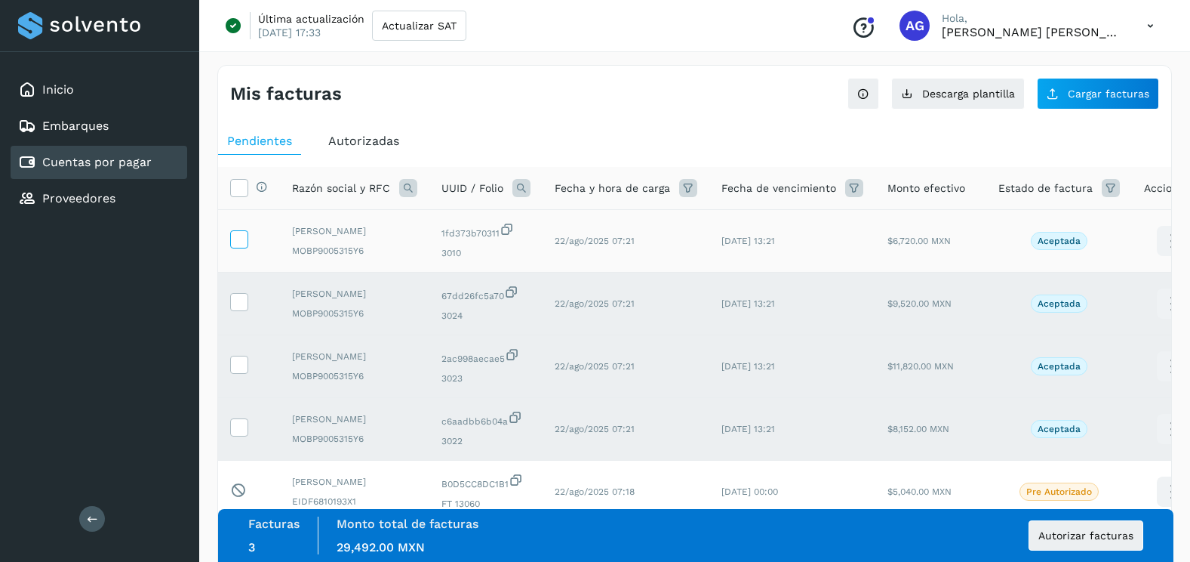
click at [241, 237] on icon at bounding box center [239, 238] width 16 height 16
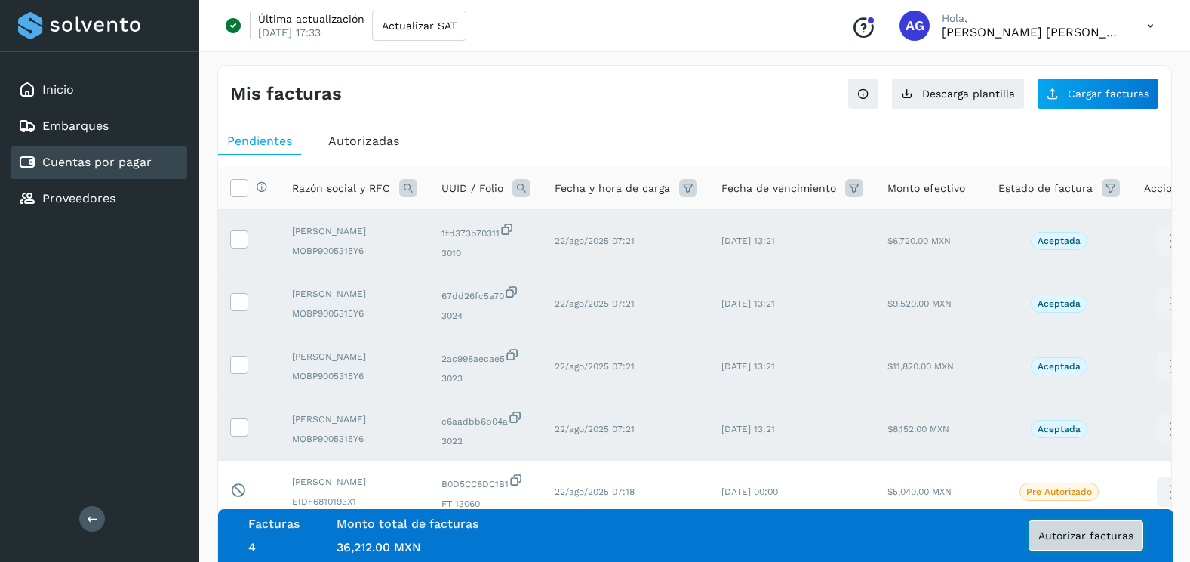
click at [1070, 531] on span "Autorizar facturas" at bounding box center [1086, 535] width 95 height 11
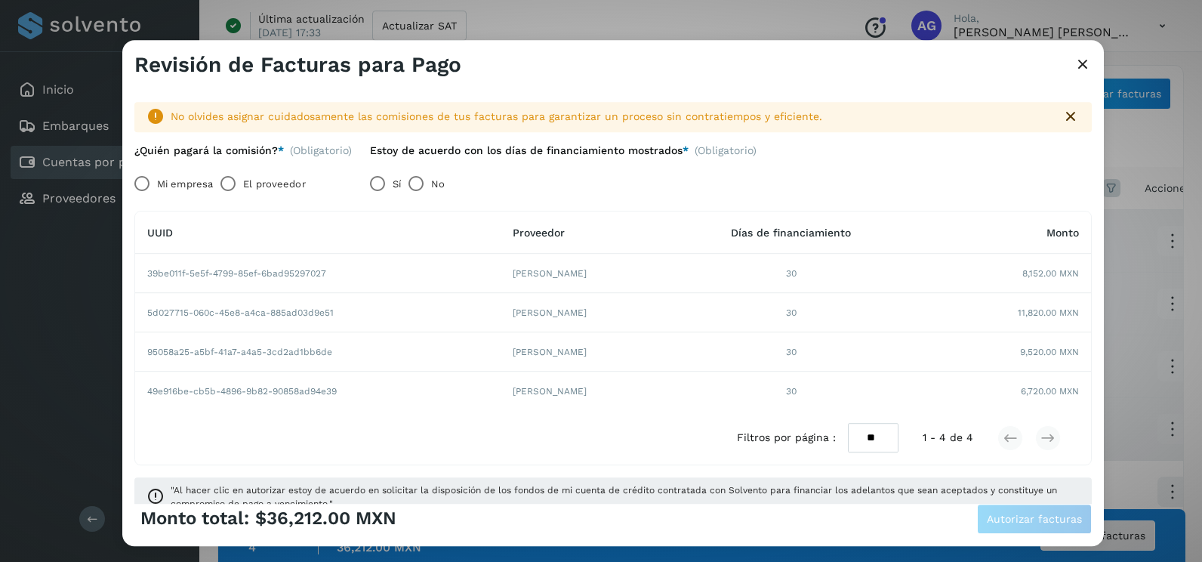
click at [172, 188] on label "Mi empresa" at bounding box center [185, 184] width 56 height 30
click at [1070, 509] on button "Autorizar facturas" at bounding box center [1034, 518] width 115 height 30
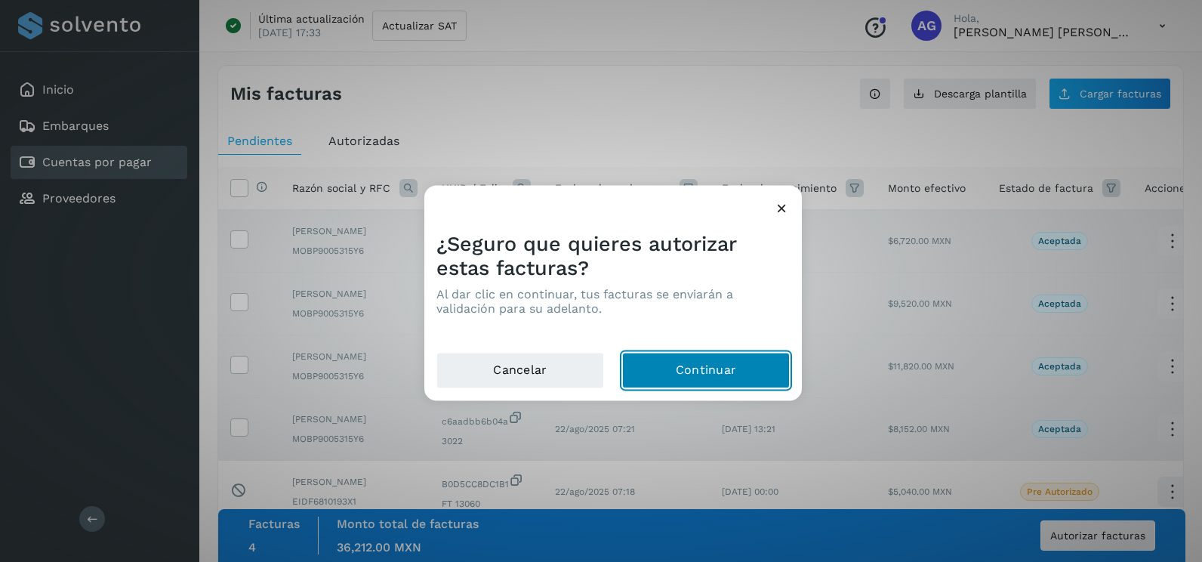
click at [722, 365] on button "Continuar" at bounding box center [706, 370] width 168 height 36
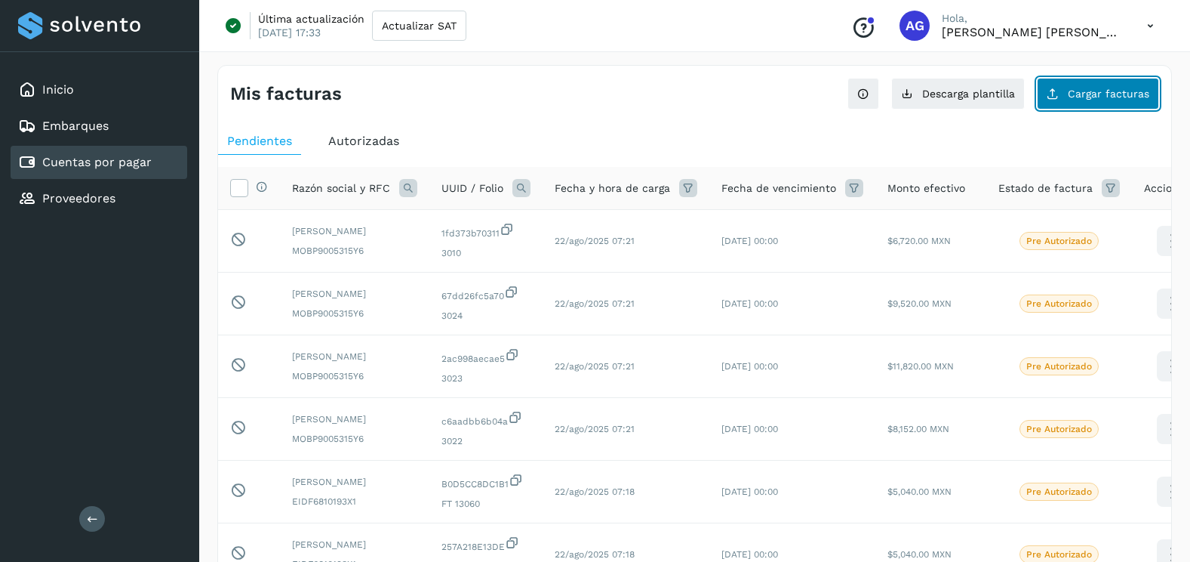
click at [1133, 106] on button "Cargar facturas" at bounding box center [1098, 94] width 122 height 32
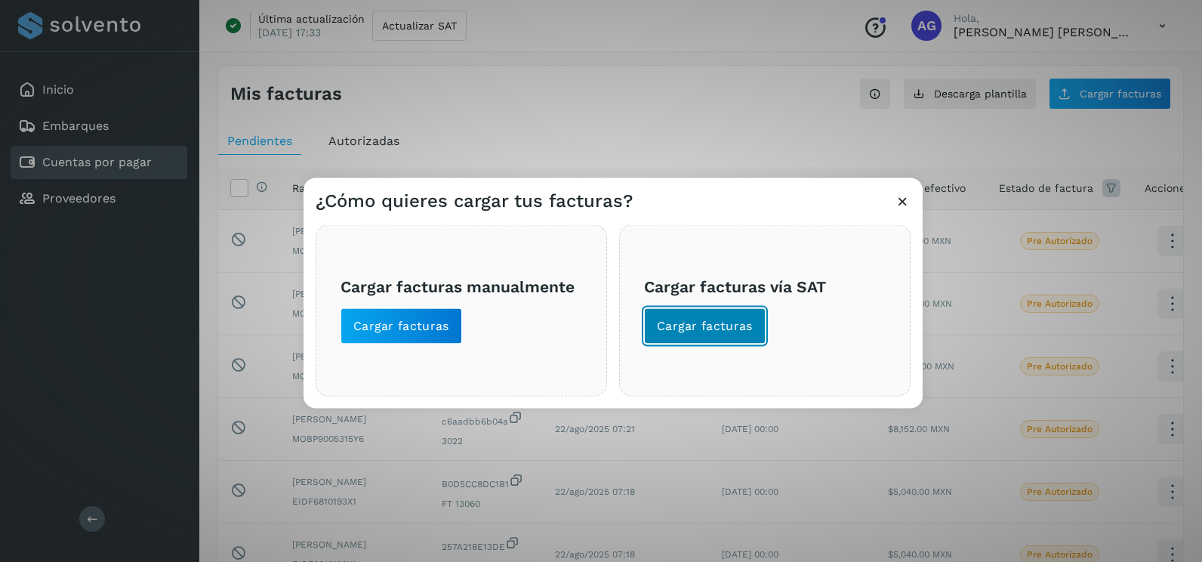
click at [732, 332] on span "Cargar facturas" at bounding box center [705, 326] width 96 height 17
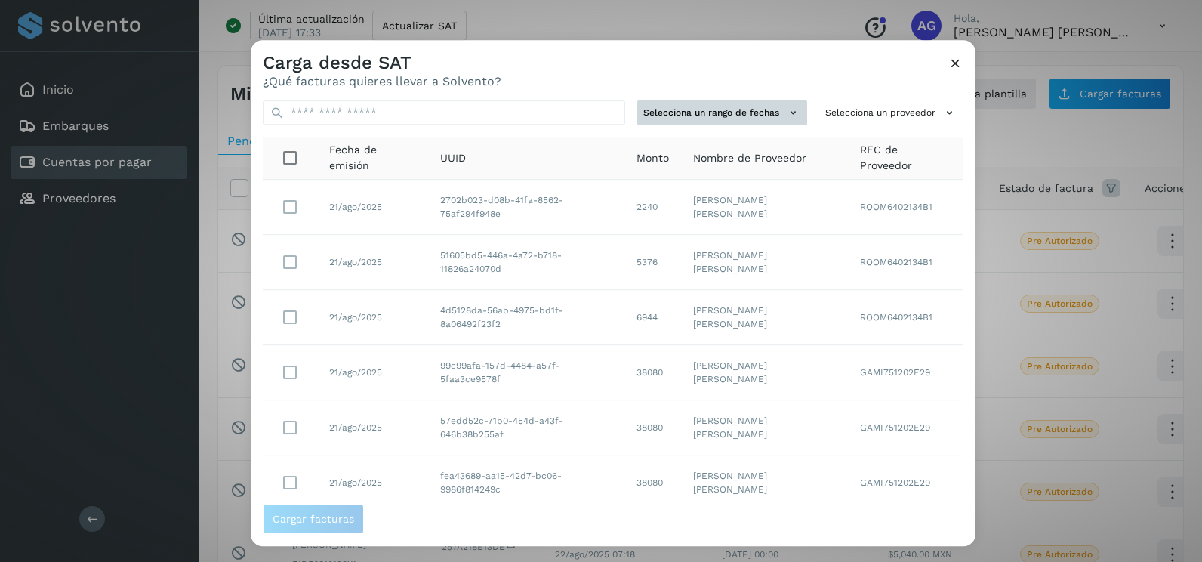
click at [719, 112] on button "Selecciona un rango de fechas" at bounding box center [722, 112] width 170 height 25
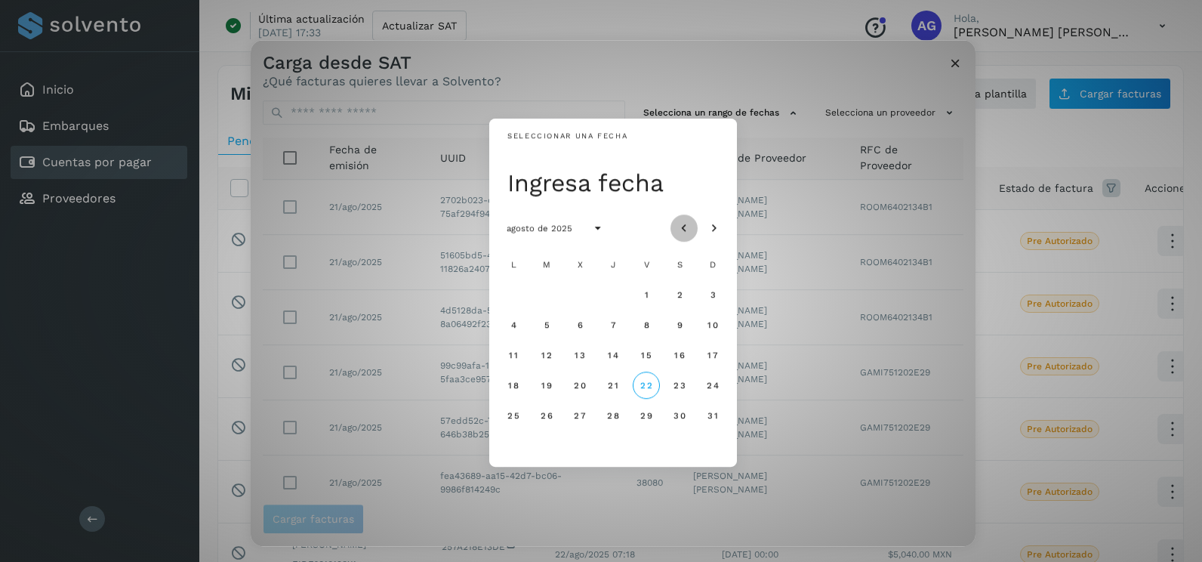
click at [683, 228] on icon "Mes anterior" at bounding box center [683, 228] width 15 height 15
drag, startPoint x: 515, startPoint y: 352, endPoint x: 553, endPoint y: 350, distance: 38.5
click at [516, 352] on span "14" at bounding box center [512, 354] width 11 height 11
click at [553, 350] on button "15" at bounding box center [546, 354] width 27 height 27
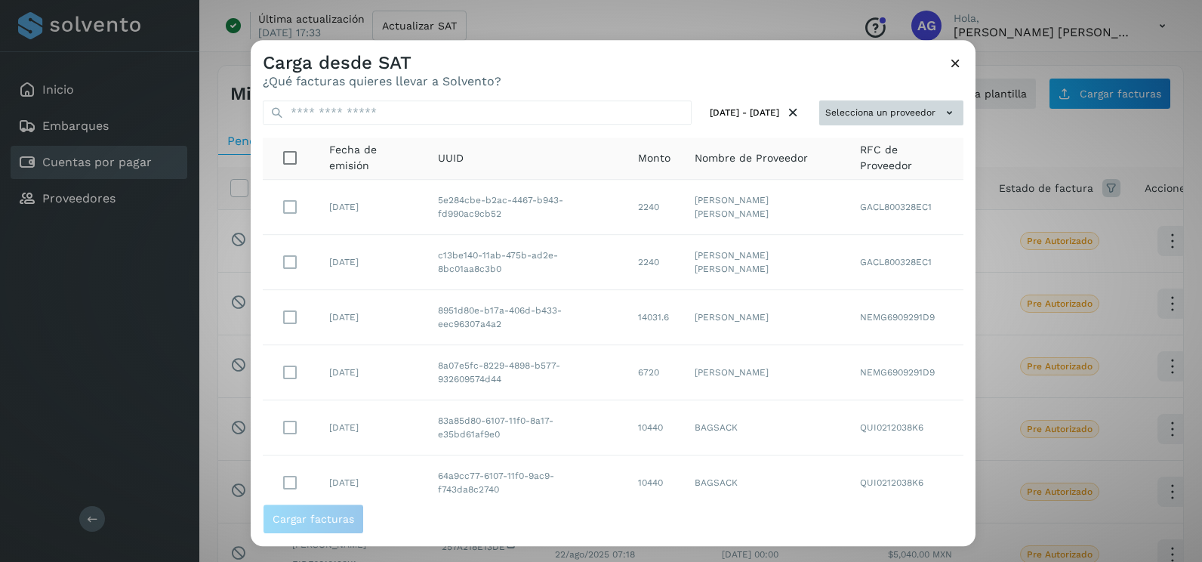
click at [897, 114] on button "Selecciona un proveedor" at bounding box center [891, 112] width 144 height 25
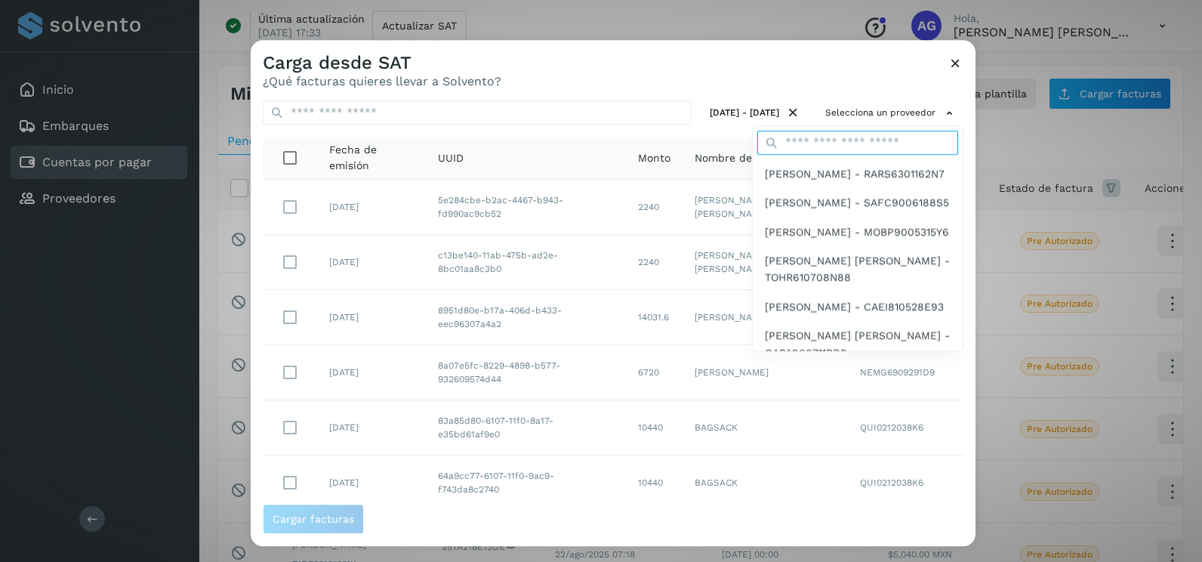
click at [884, 143] on input "text" at bounding box center [857, 143] width 201 height 24
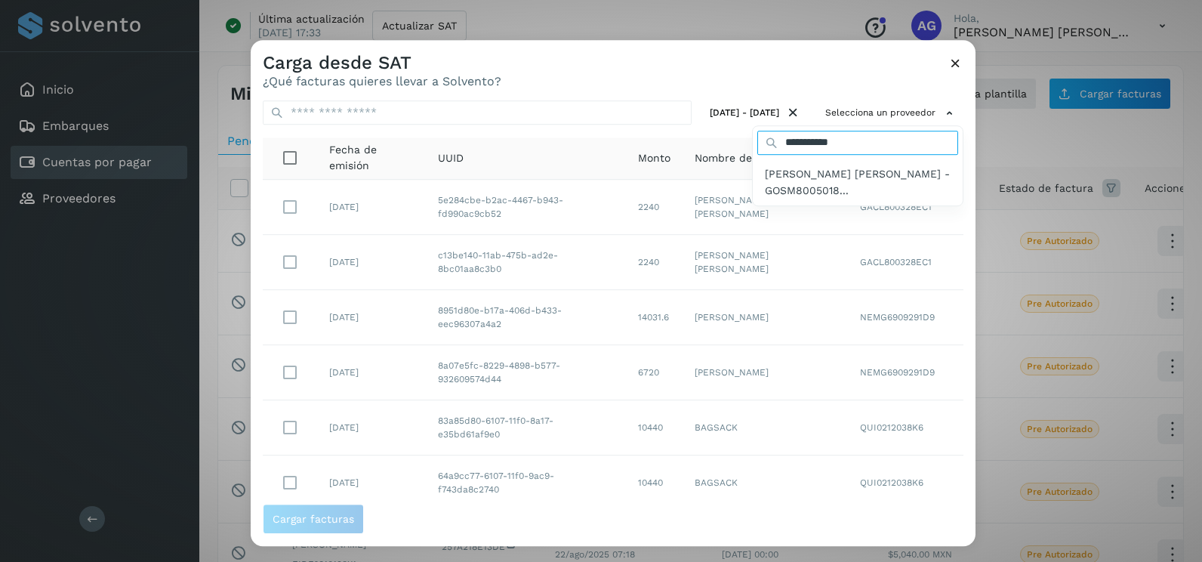
type input "**********"
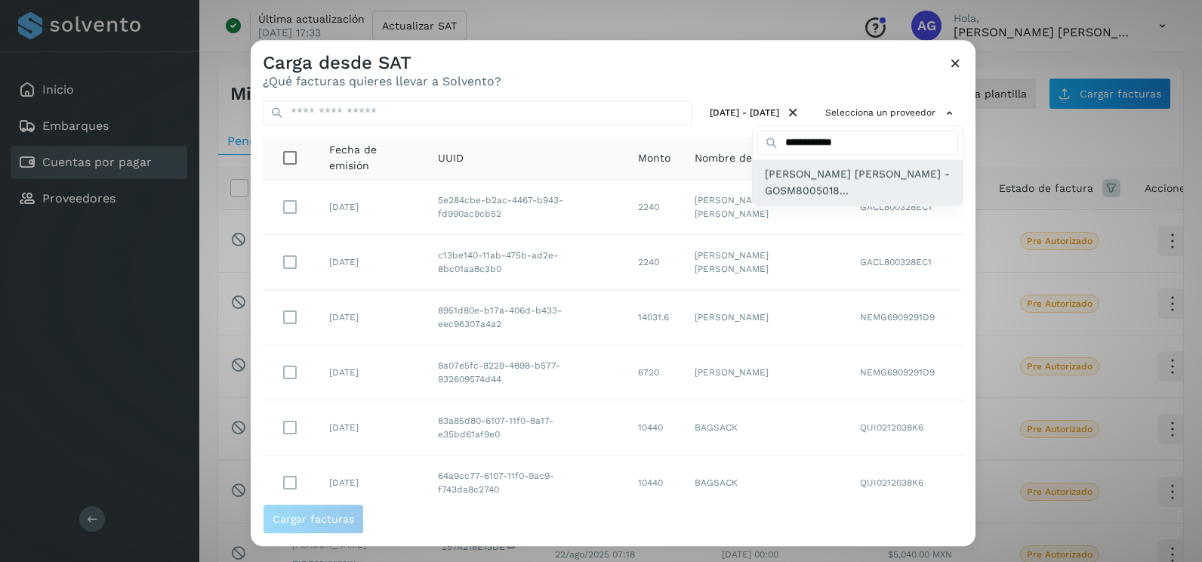
click at [896, 184] on span "[PERSON_NAME] [PERSON_NAME] - GOSM8005018..." at bounding box center [858, 182] width 186 height 34
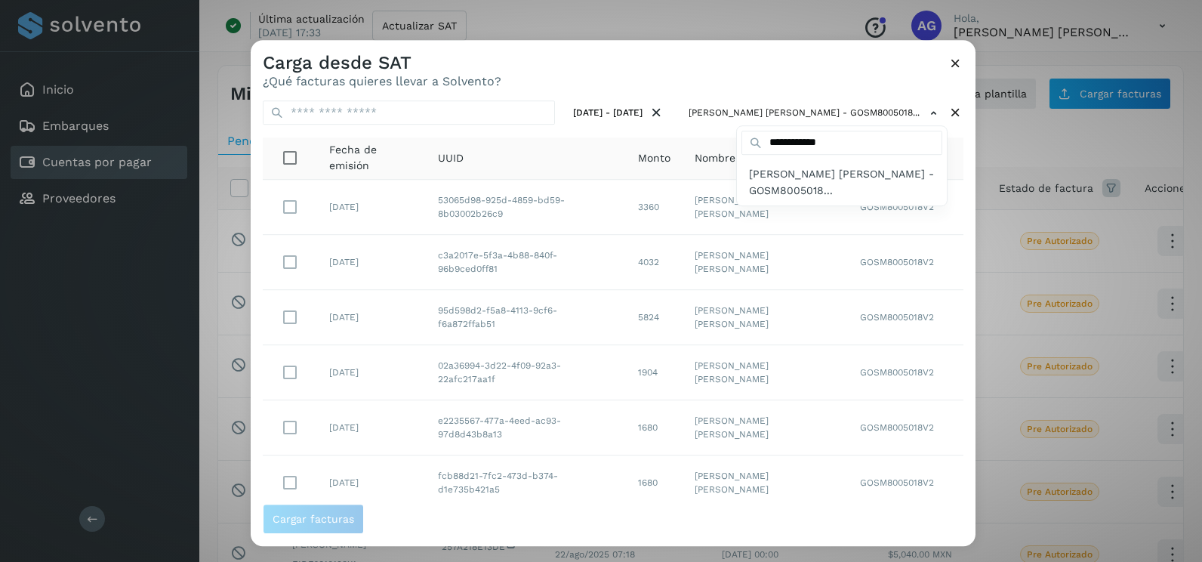
click at [658, 62] on div at bounding box center [852, 321] width 1202 height 562
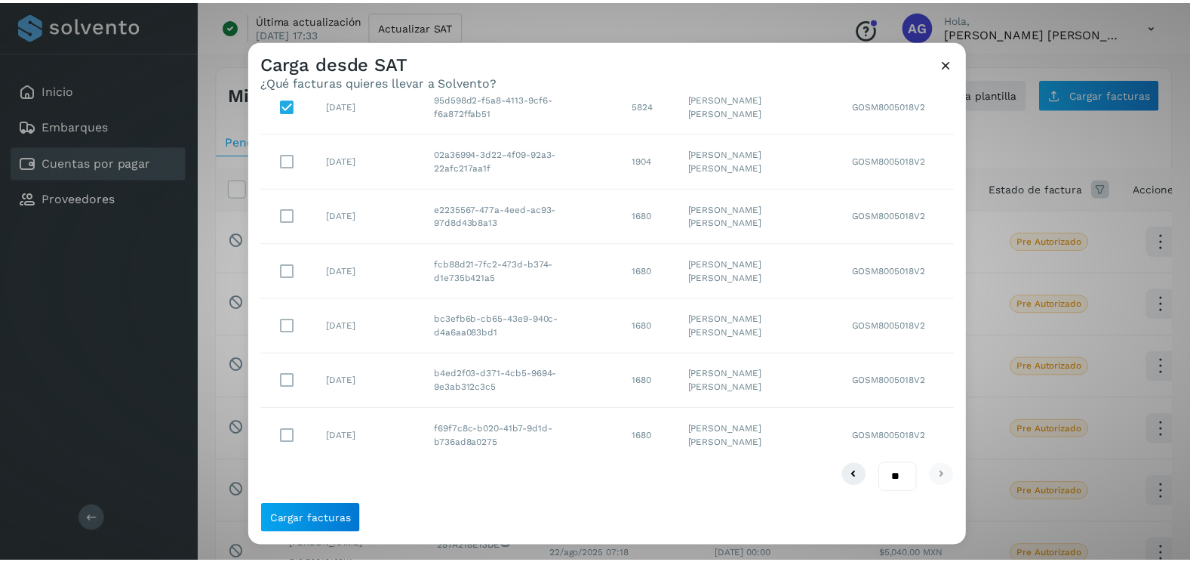
scroll to position [213, 0]
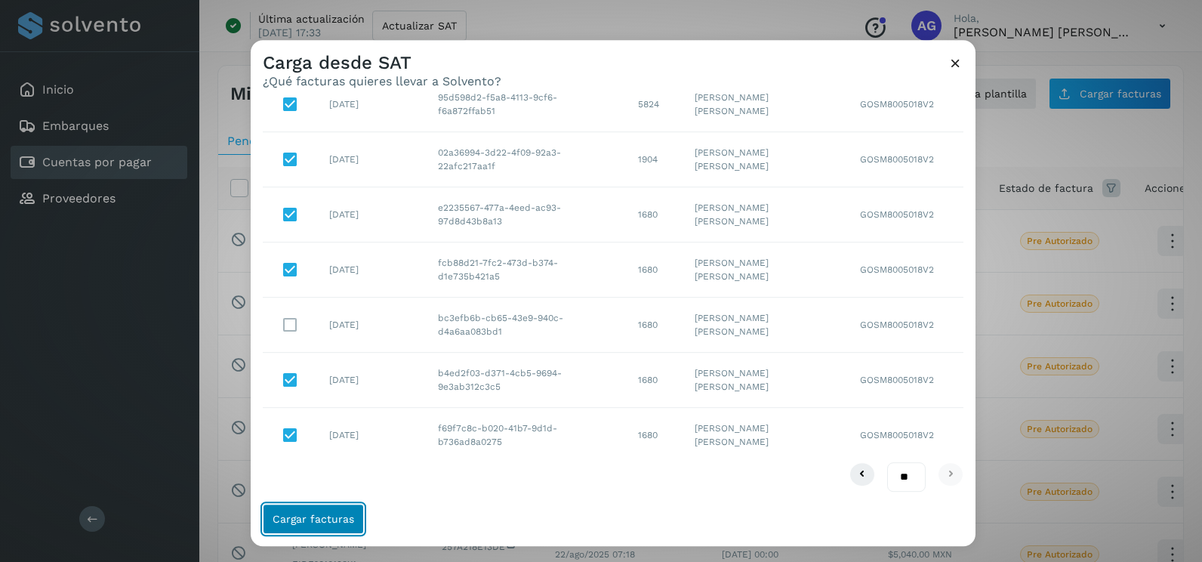
click at [337, 509] on button "Cargar facturas" at bounding box center [313, 518] width 101 height 30
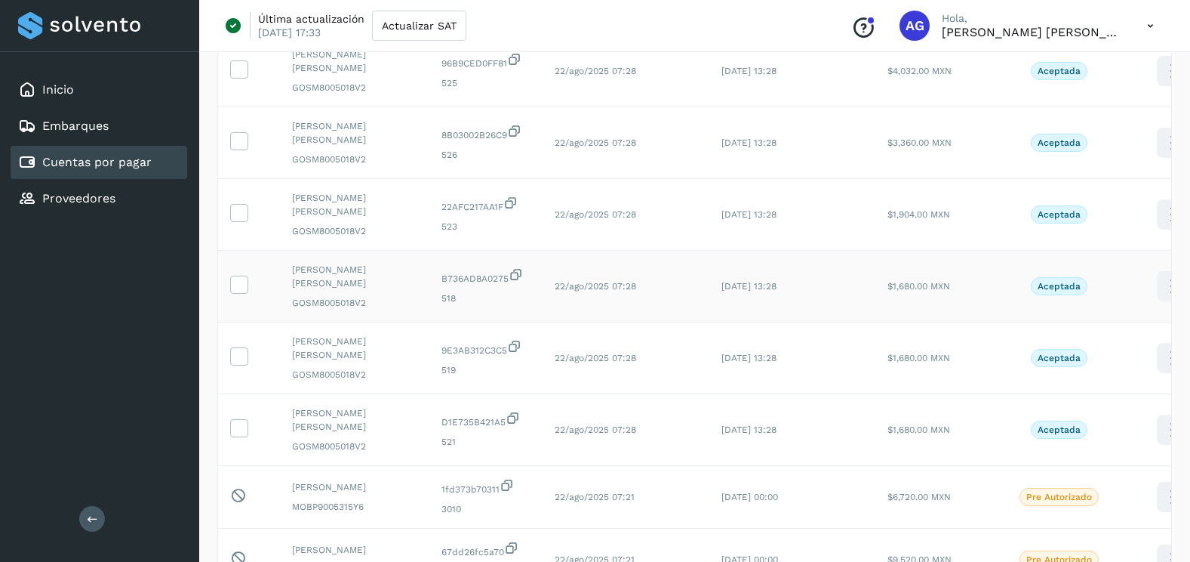
scroll to position [377, 0]
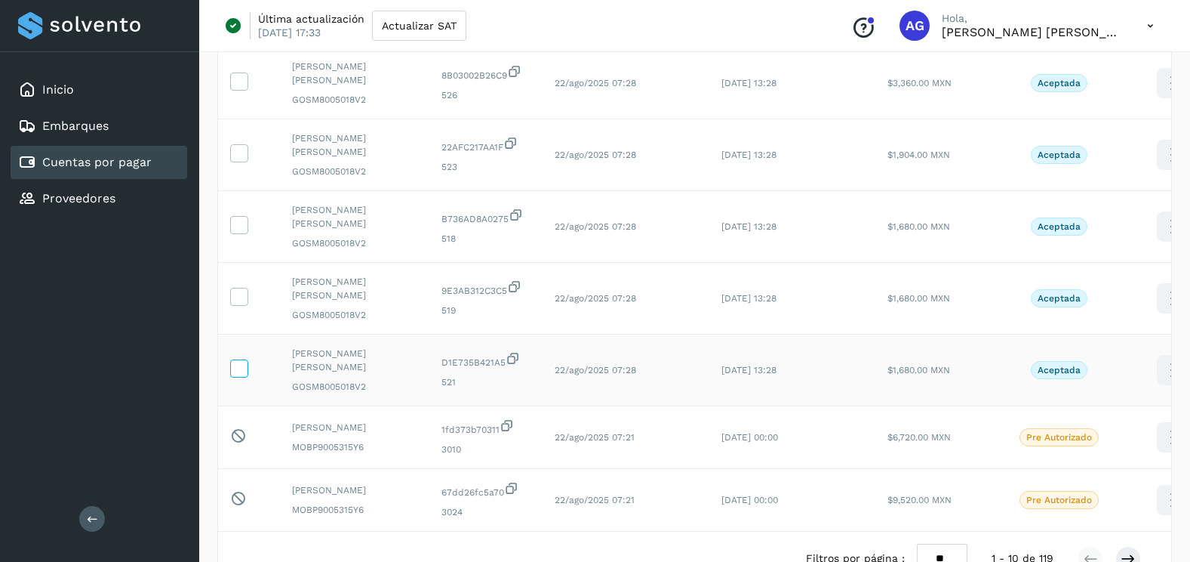
click at [231, 371] on icon at bounding box center [239, 367] width 16 height 16
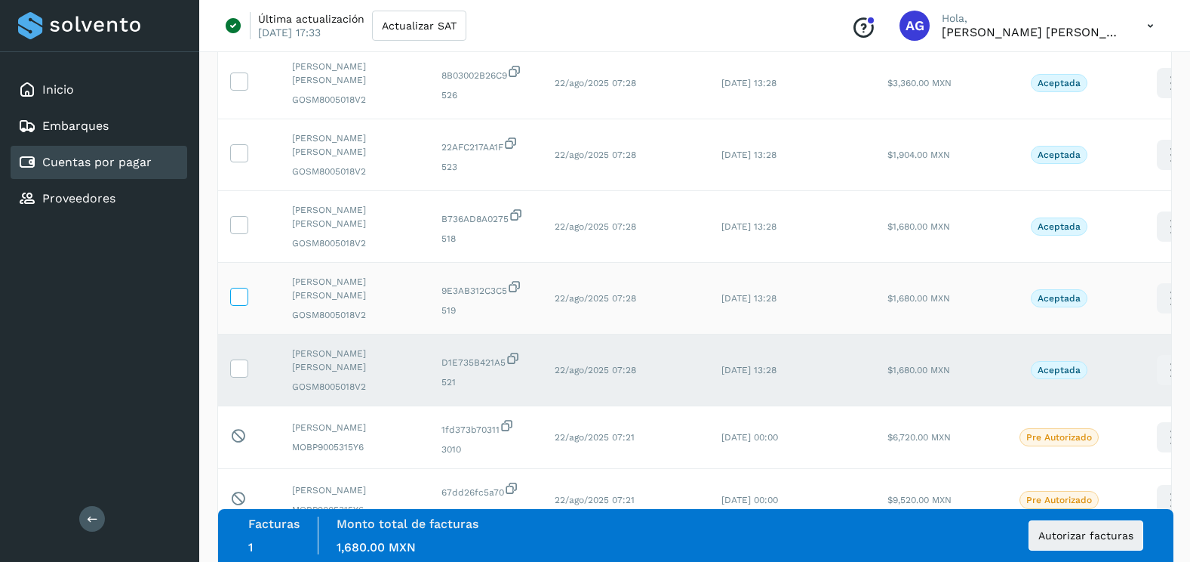
click at [236, 296] on icon at bounding box center [239, 296] width 16 height 16
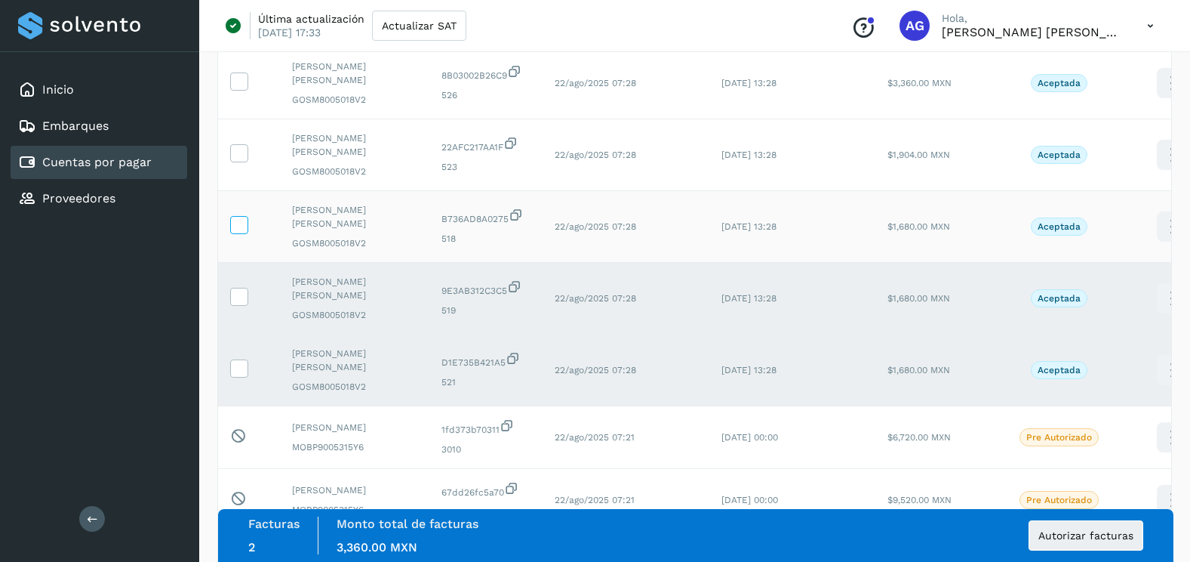
click at [243, 223] on icon at bounding box center [239, 224] width 16 height 16
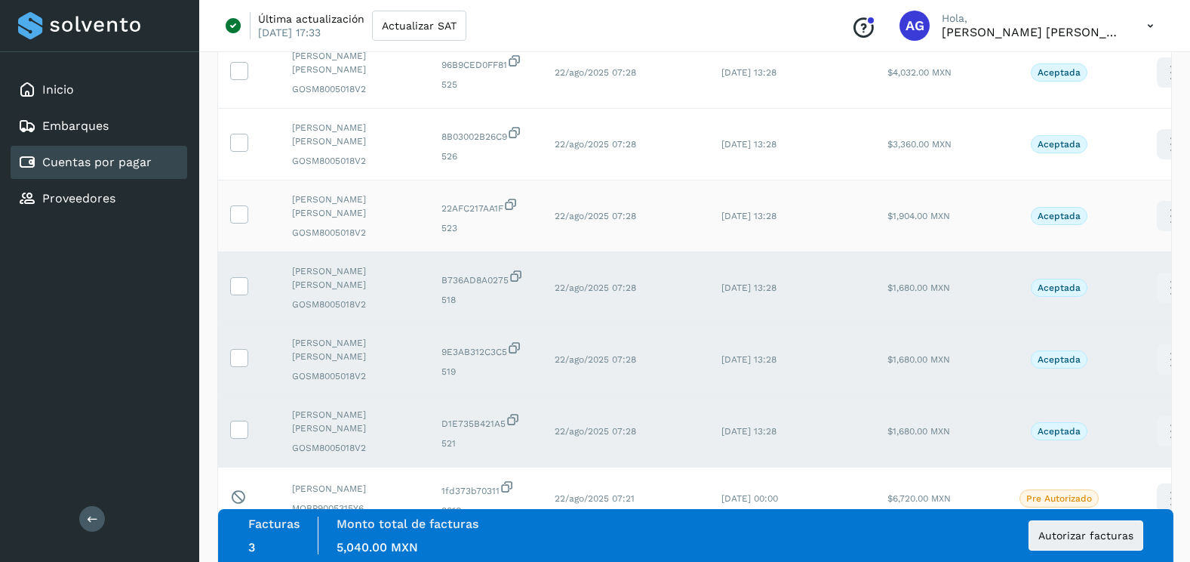
scroll to position [226, 0]
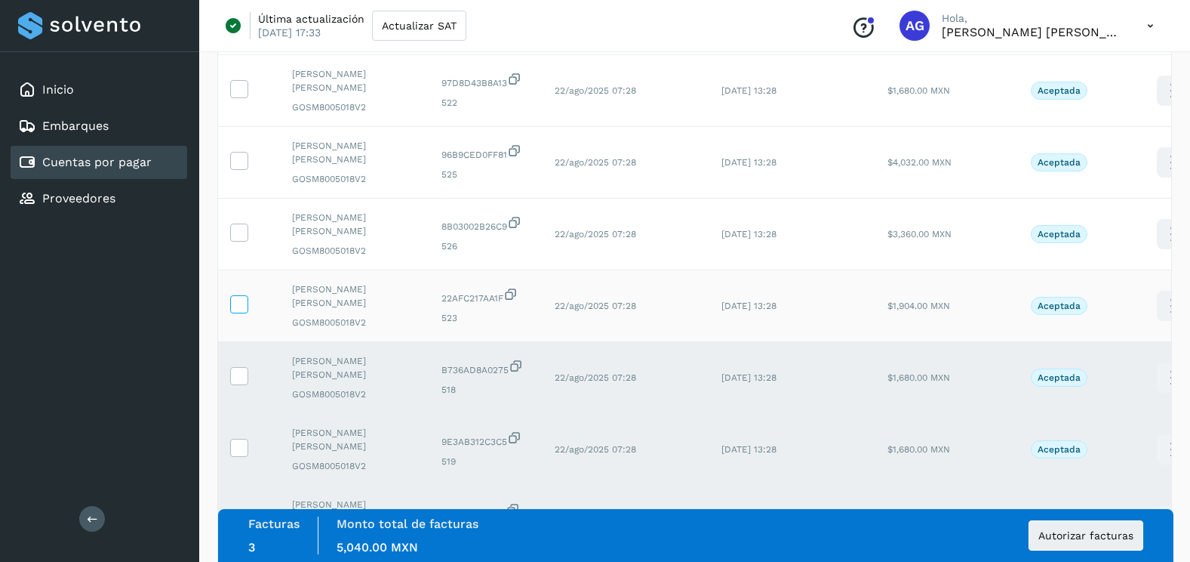
click at [236, 303] on icon at bounding box center [239, 303] width 16 height 16
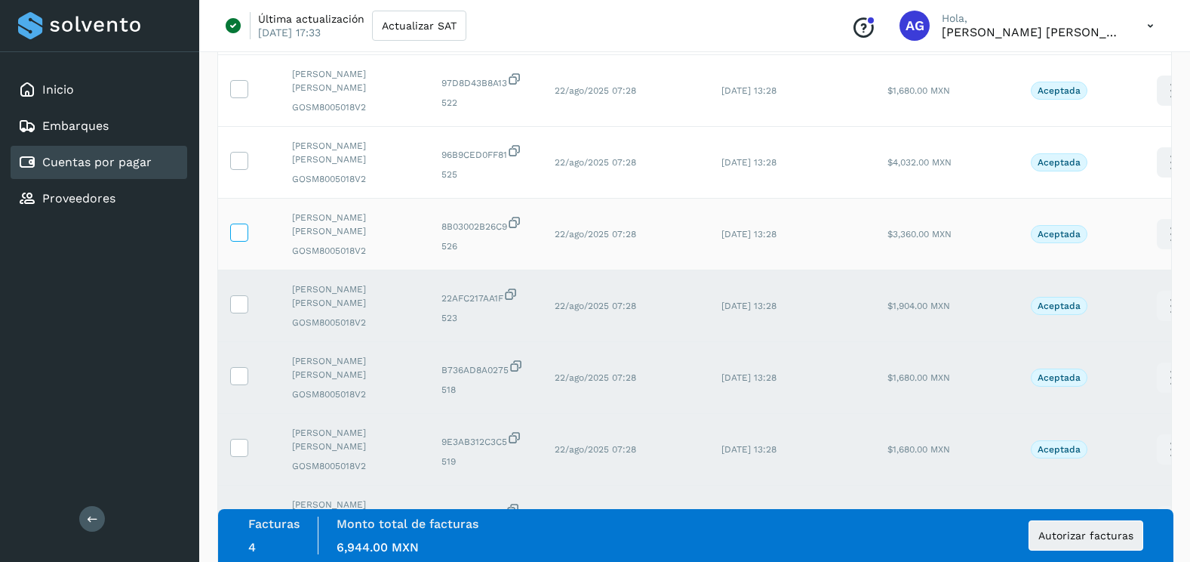
click at [239, 238] on icon at bounding box center [239, 231] width 16 height 16
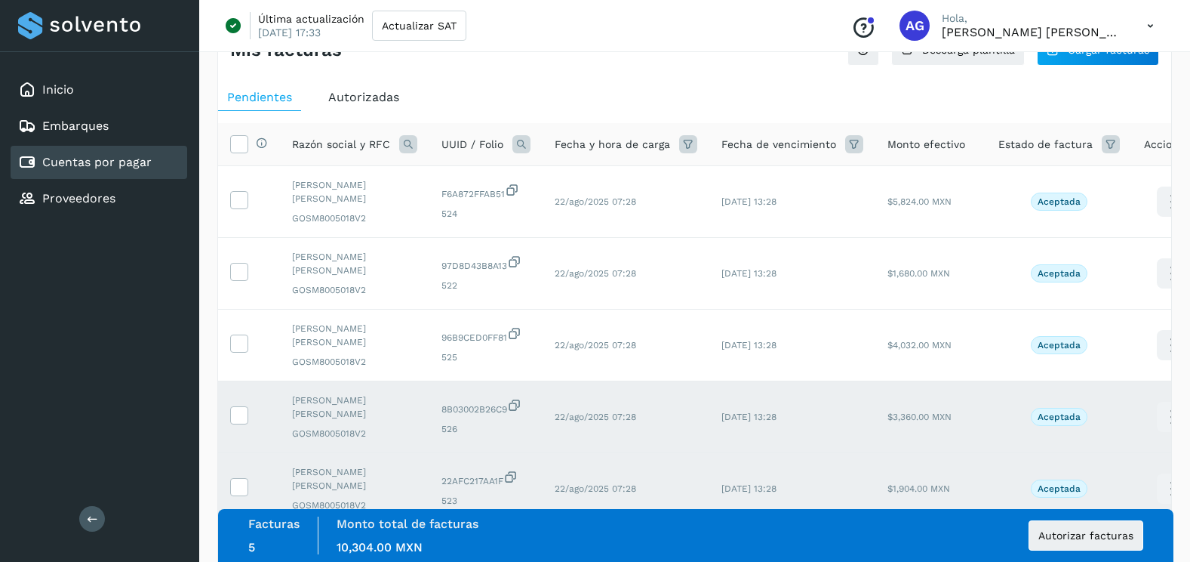
scroll to position [0, 0]
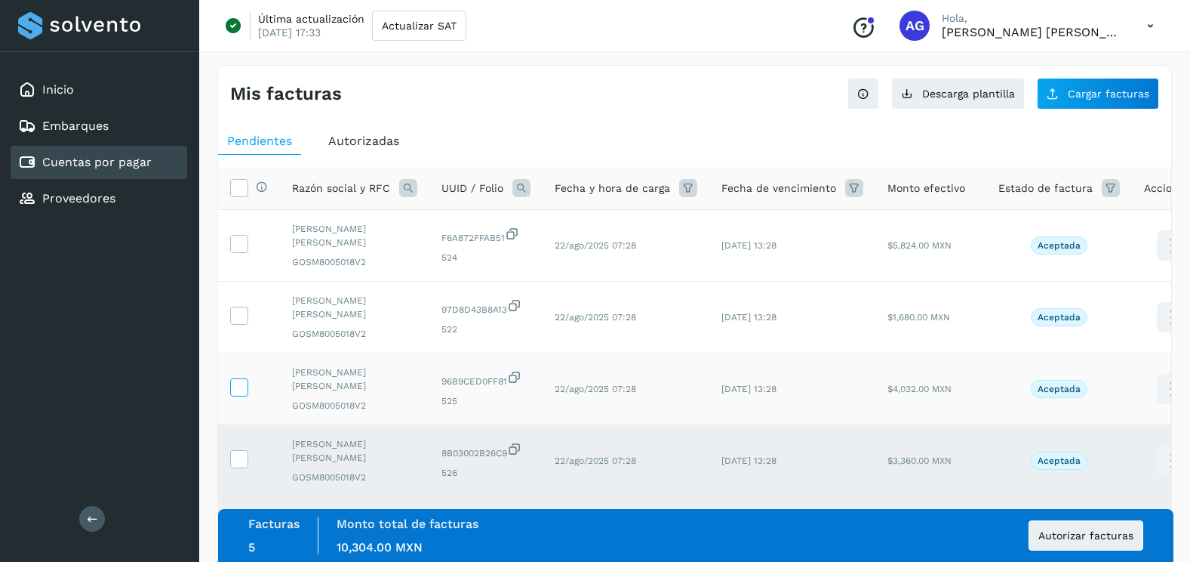
click at [242, 384] on icon at bounding box center [239, 386] width 16 height 16
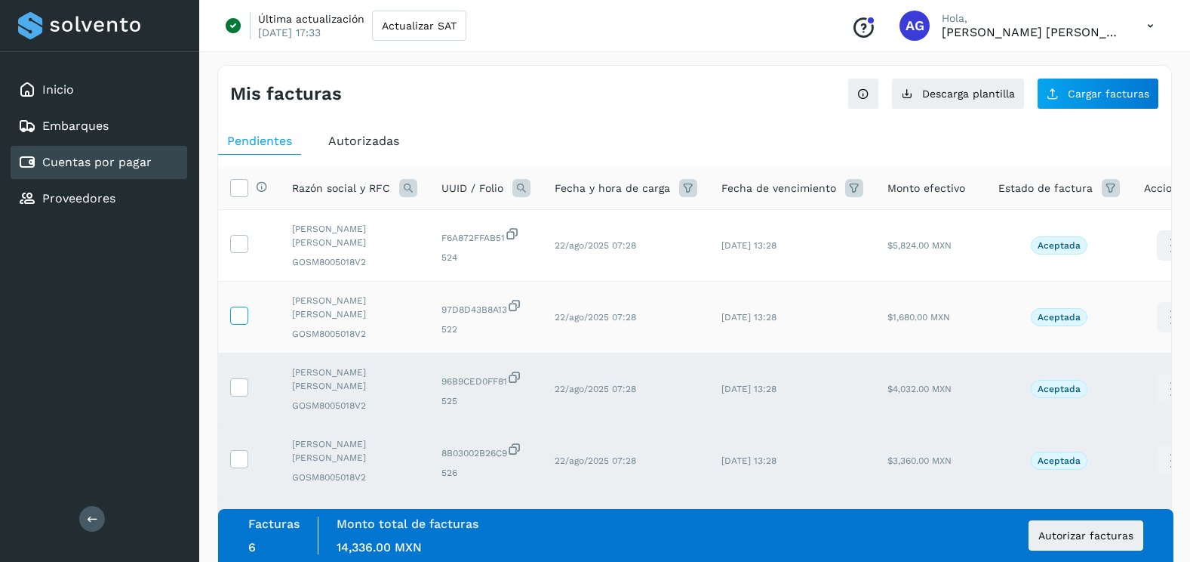
click at [242, 322] on span at bounding box center [239, 318] width 16 height 11
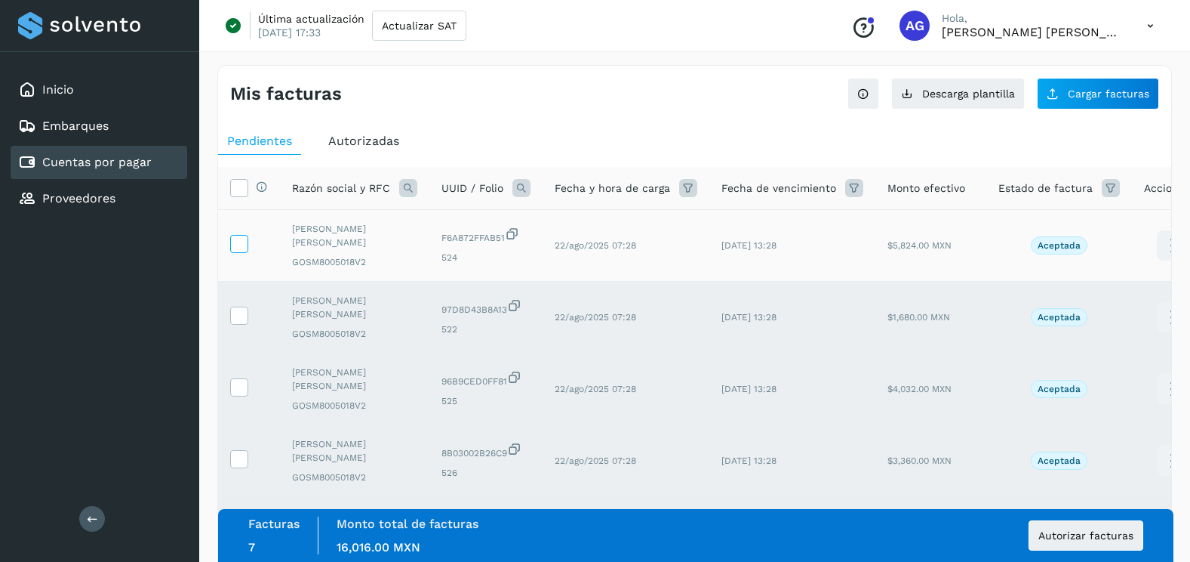
click at [246, 248] on icon at bounding box center [239, 243] width 16 height 16
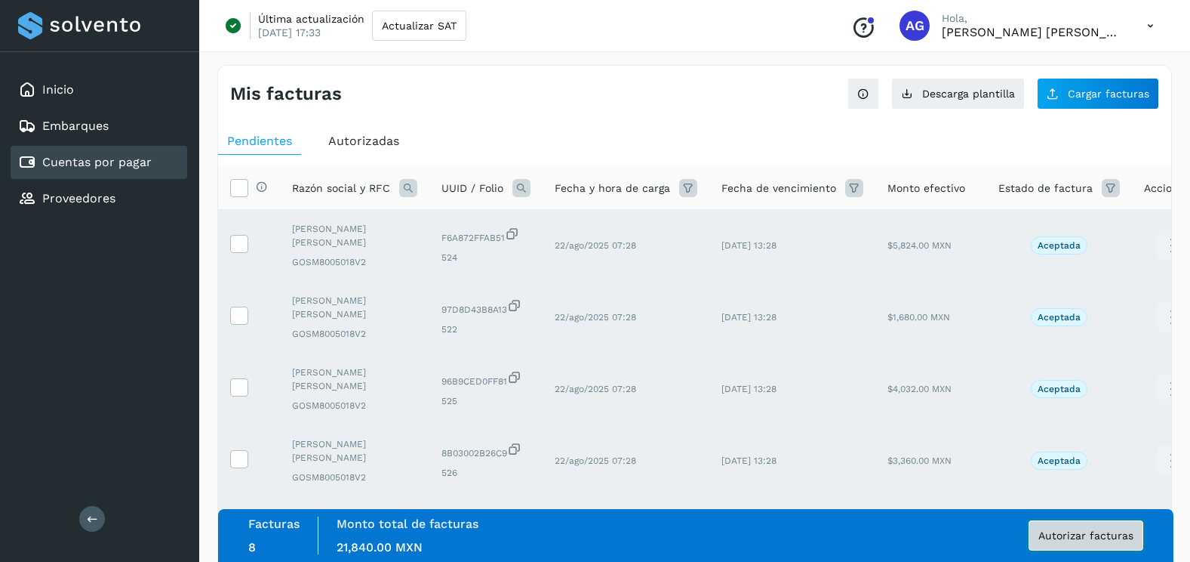
click at [1052, 534] on span "Autorizar facturas" at bounding box center [1086, 535] width 95 height 11
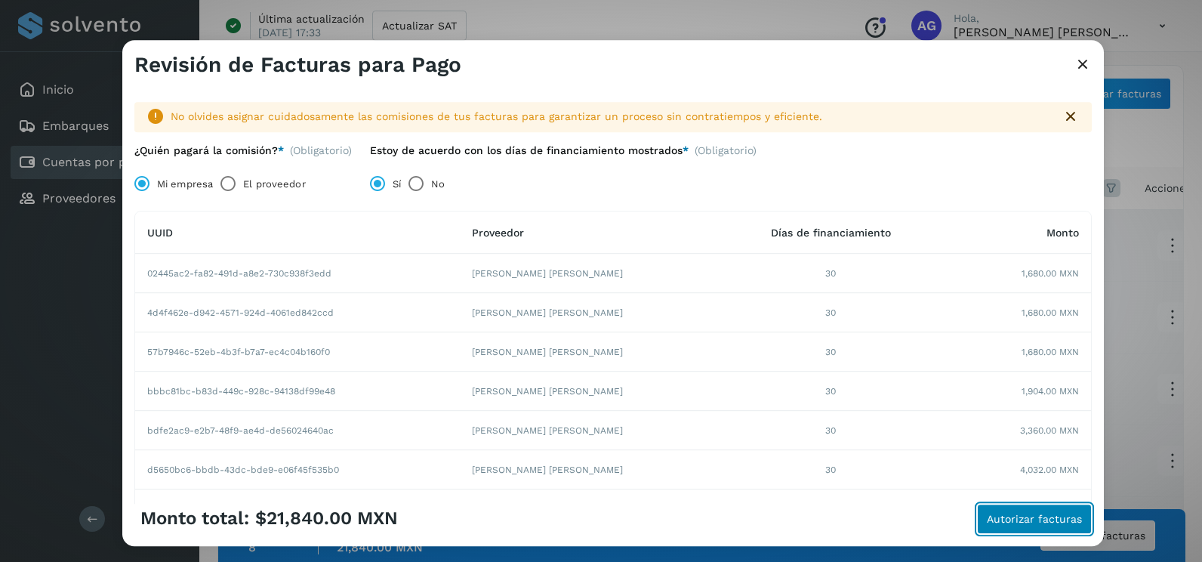
click at [1004, 526] on button "Autorizar facturas" at bounding box center [1034, 518] width 115 height 30
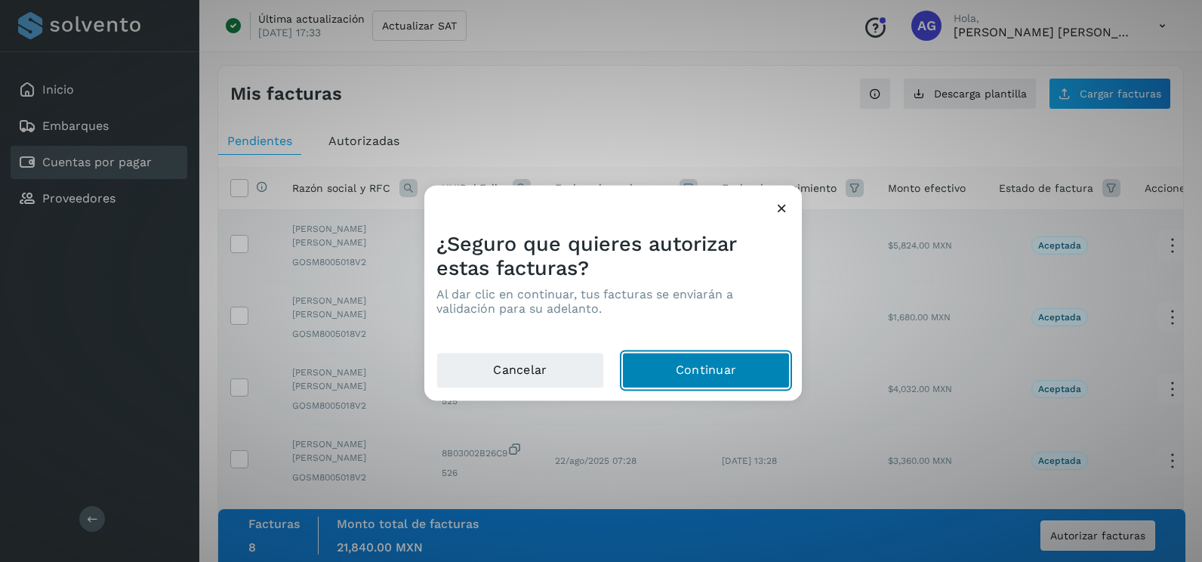
click at [709, 371] on button "Continuar" at bounding box center [706, 370] width 168 height 36
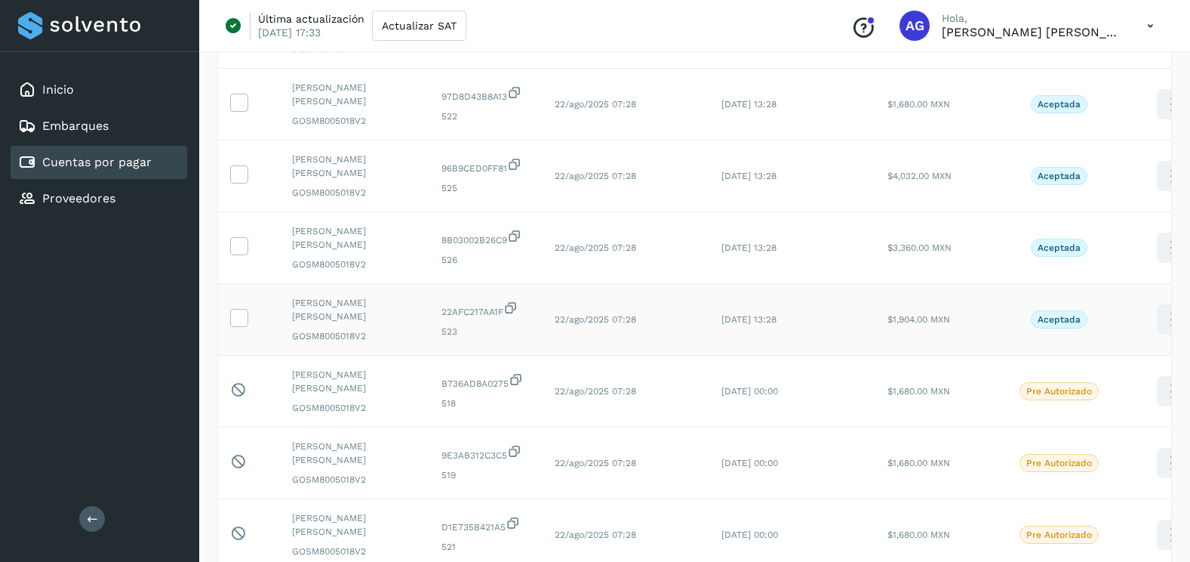
scroll to position [203, 0]
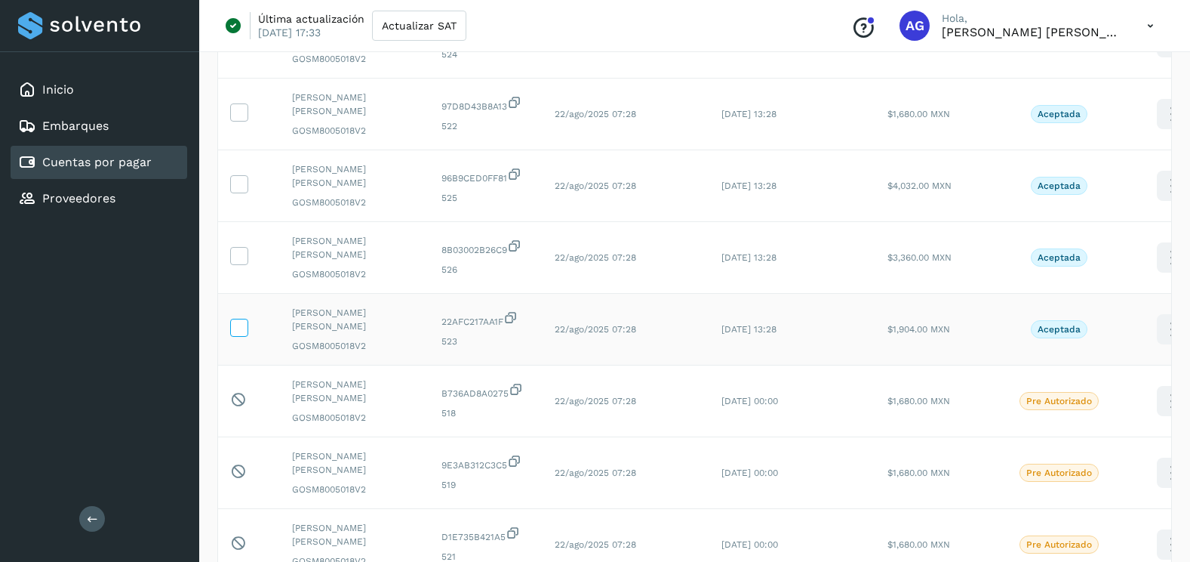
click at [242, 334] on span at bounding box center [239, 330] width 16 height 11
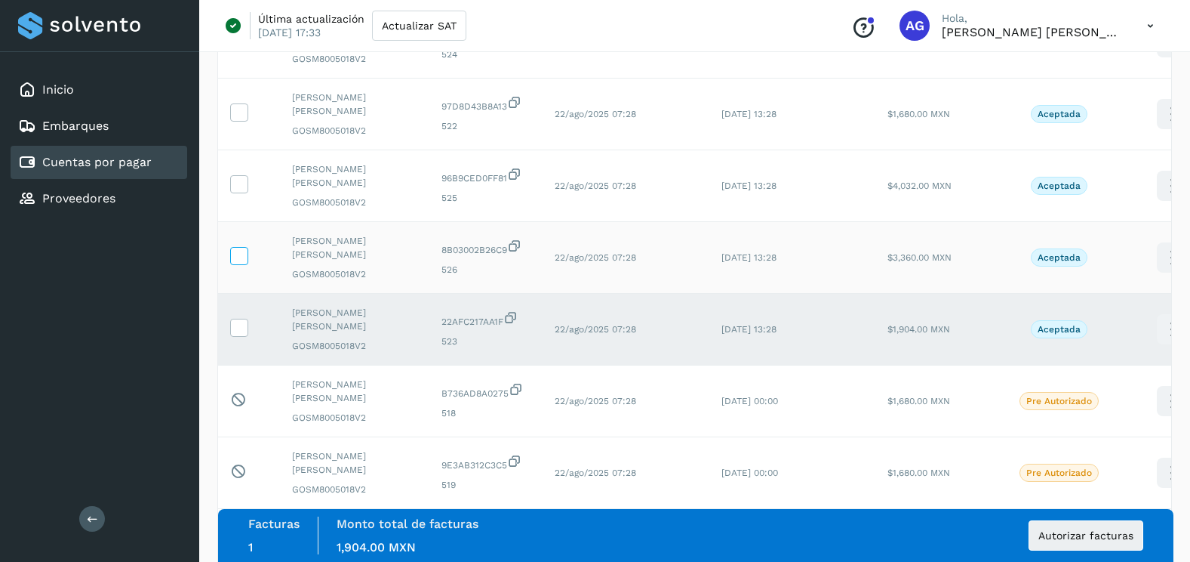
click at [242, 263] on span at bounding box center [239, 259] width 16 height 11
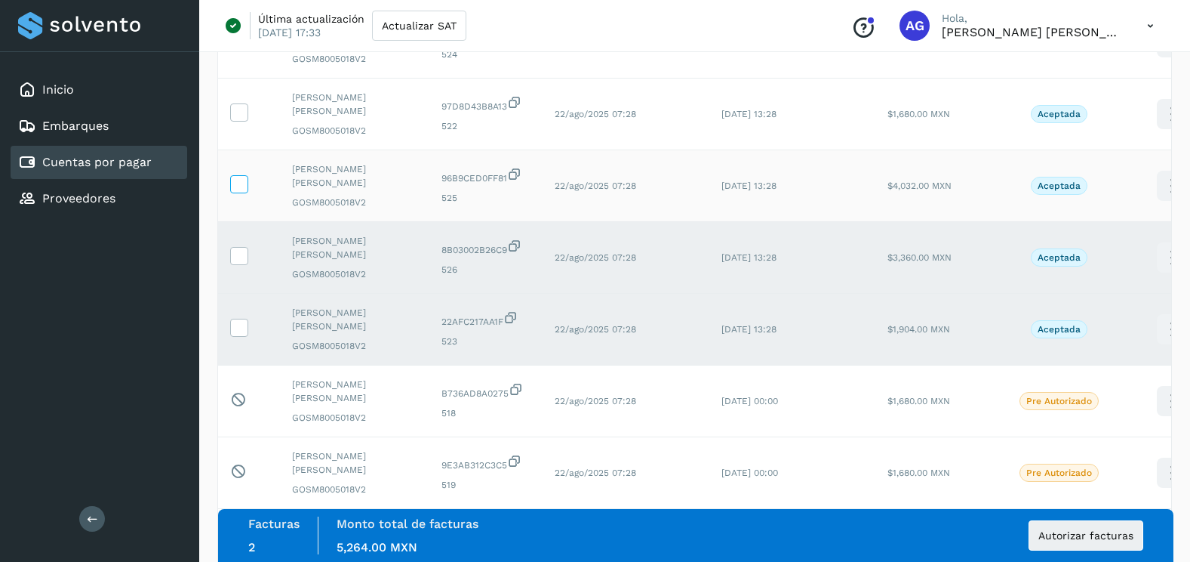
click at [239, 184] on icon at bounding box center [239, 183] width 16 height 16
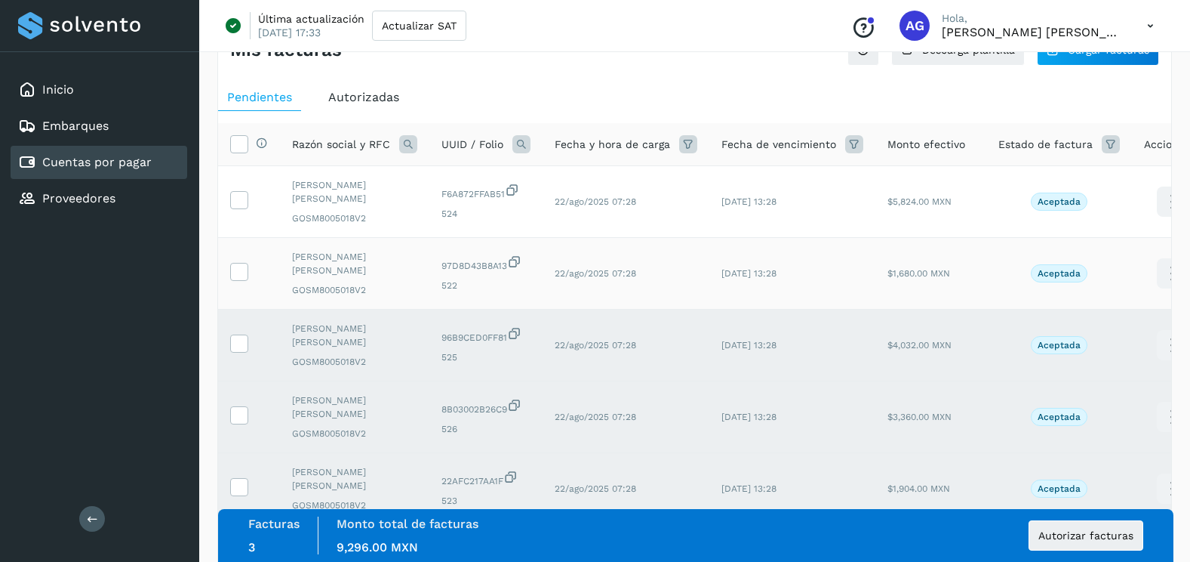
scroll to position [0, 0]
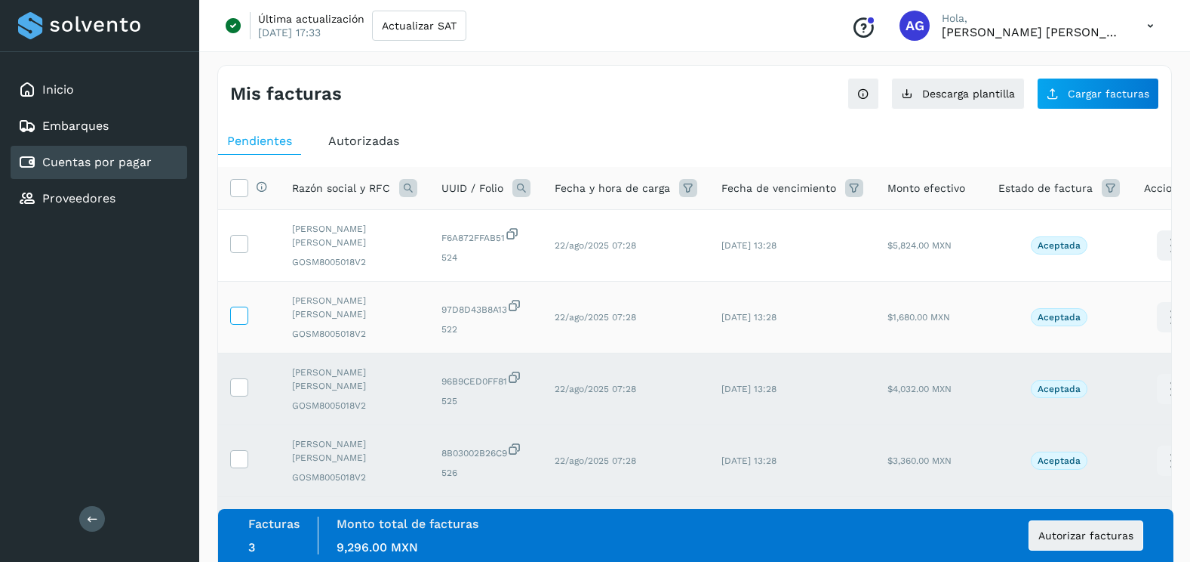
click at [239, 324] on label at bounding box center [239, 315] width 18 height 18
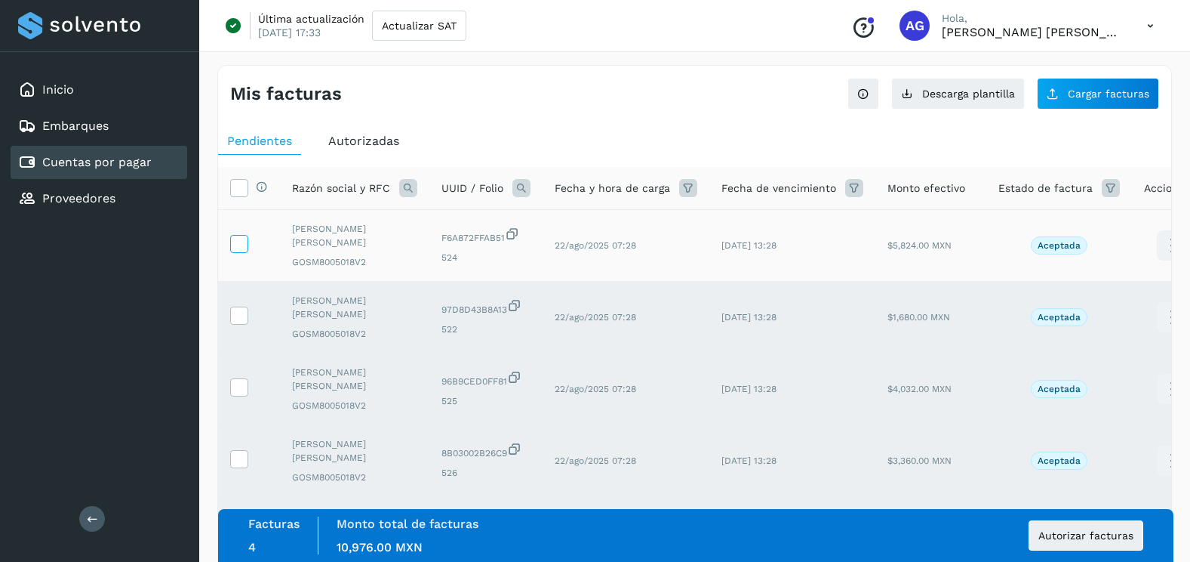
click at [248, 242] on label at bounding box center [239, 244] width 18 height 18
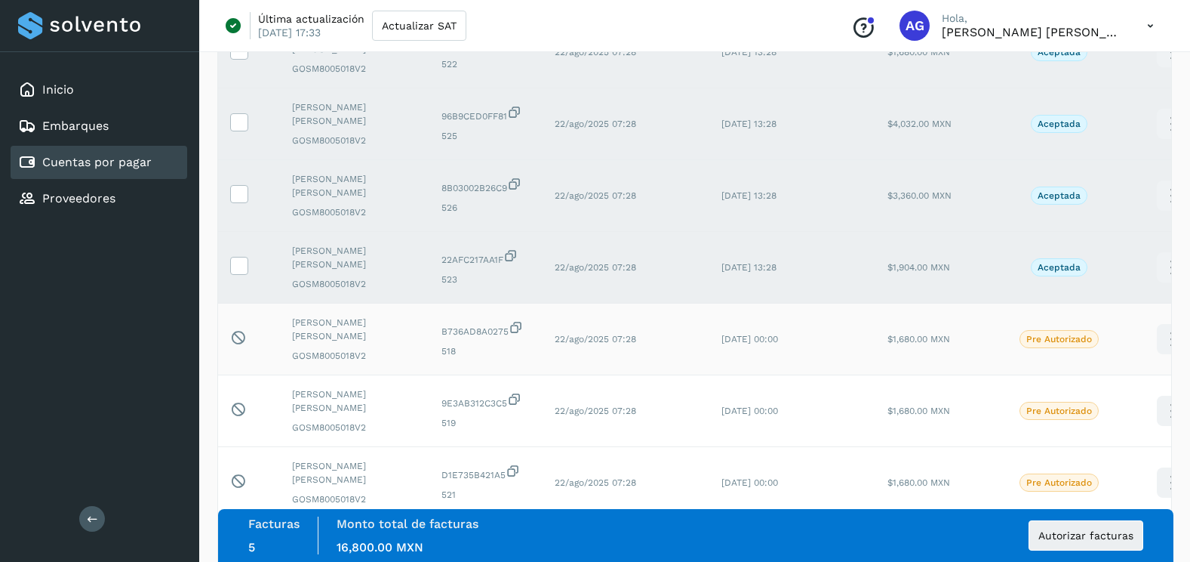
scroll to position [377, 0]
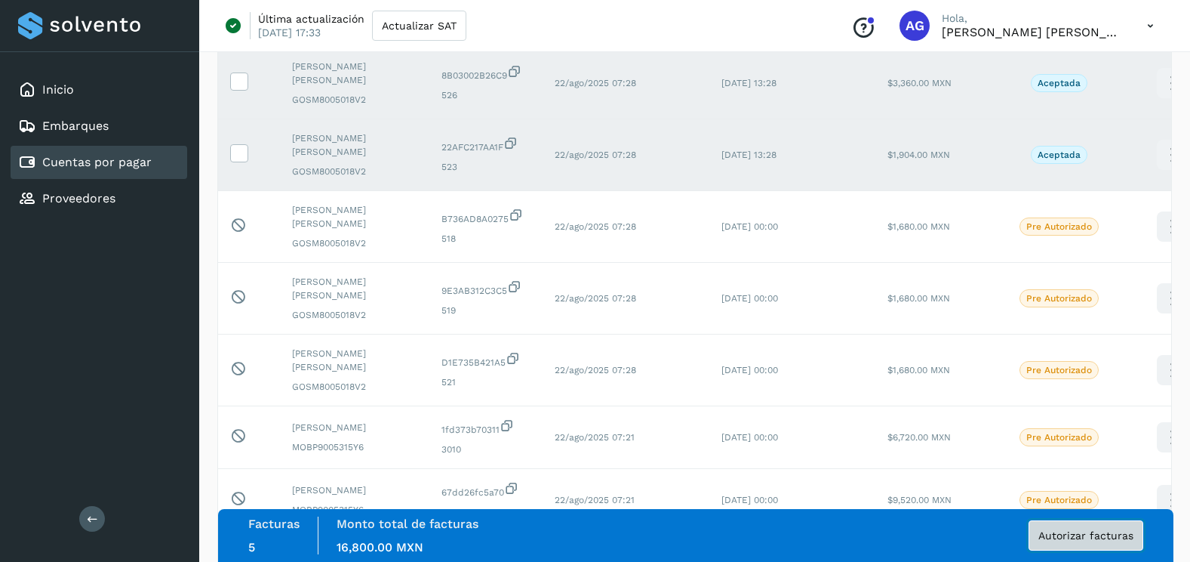
click at [1053, 542] on button "Autorizar facturas" at bounding box center [1086, 535] width 115 height 30
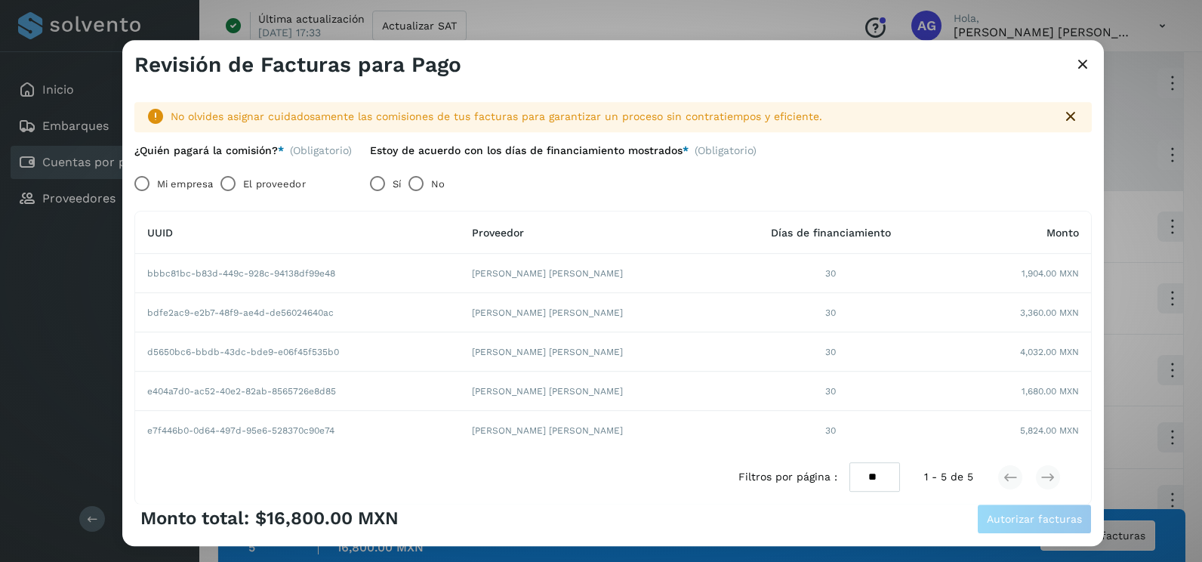
click at [161, 176] on label "Mi empresa" at bounding box center [185, 184] width 56 height 30
click at [983, 516] on button "Autorizar facturas" at bounding box center [1034, 518] width 115 height 30
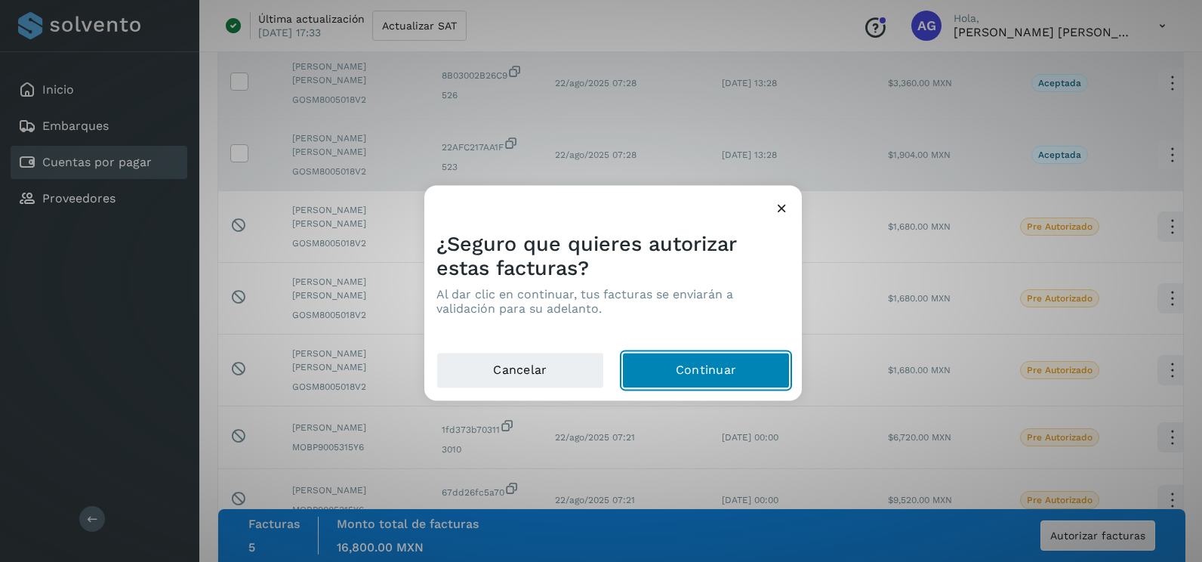
click at [779, 364] on button "Continuar" at bounding box center [706, 370] width 168 height 36
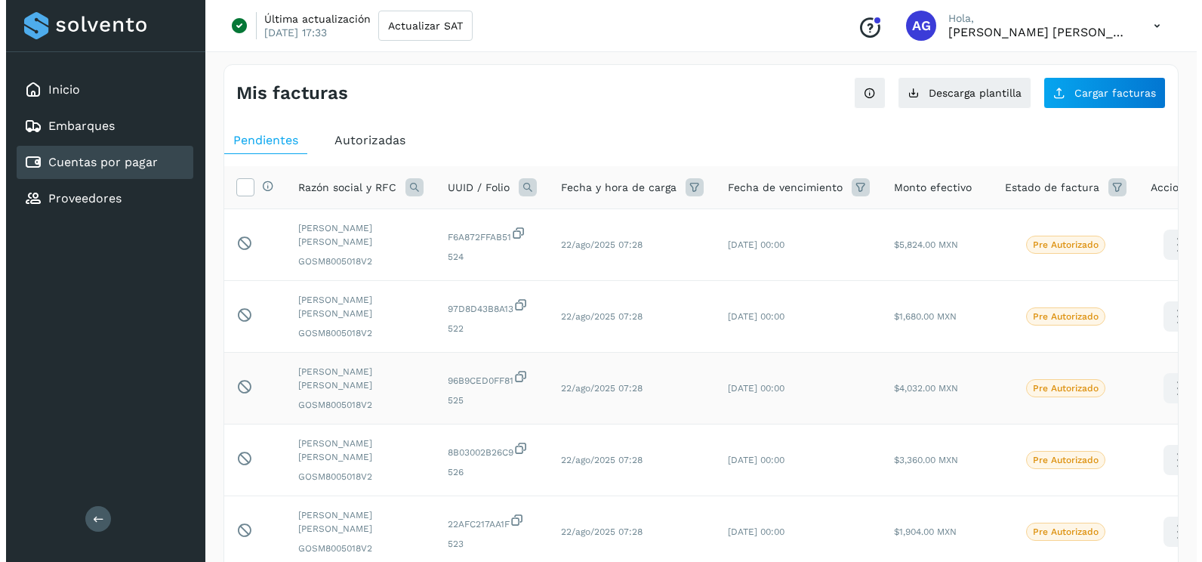
scroll to position [0, 0]
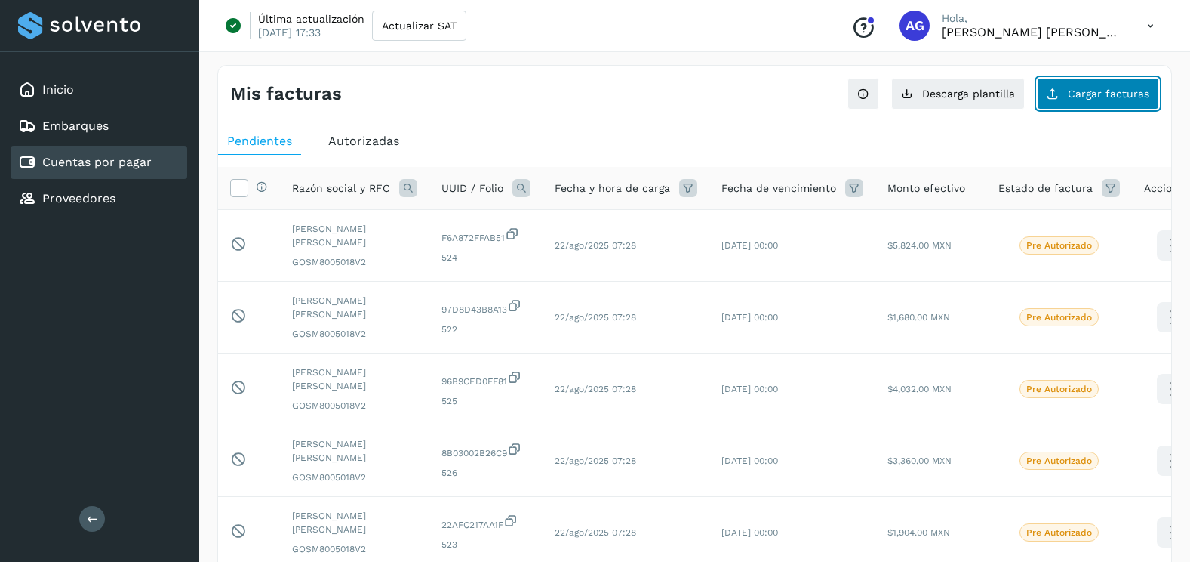
click at [1050, 97] on icon at bounding box center [1053, 94] width 12 height 12
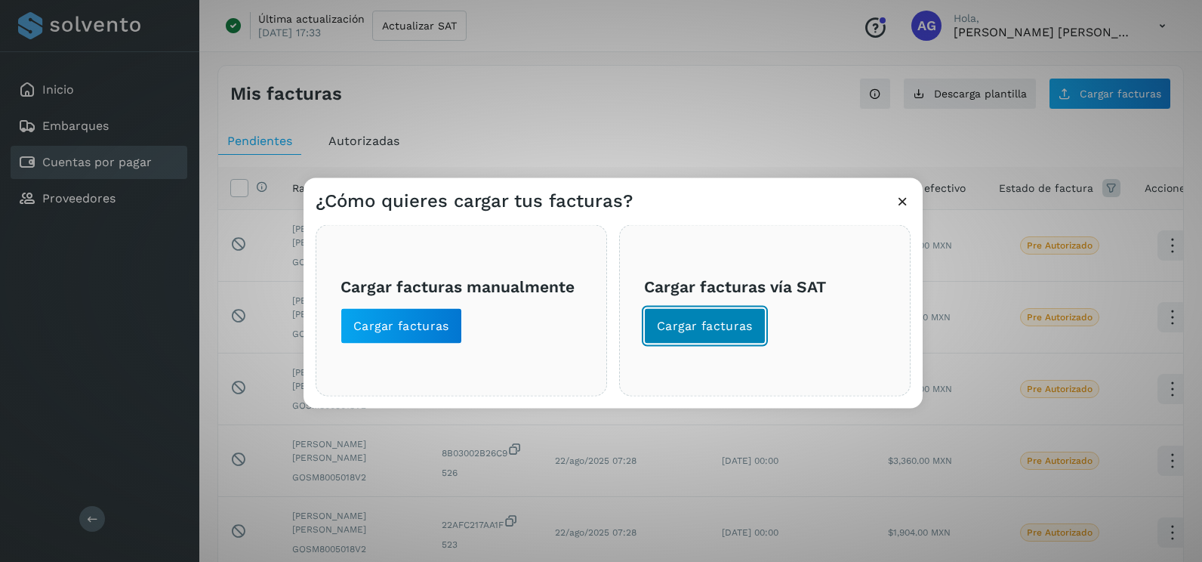
click at [762, 333] on button "Cargar facturas" at bounding box center [705, 326] width 122 height 36
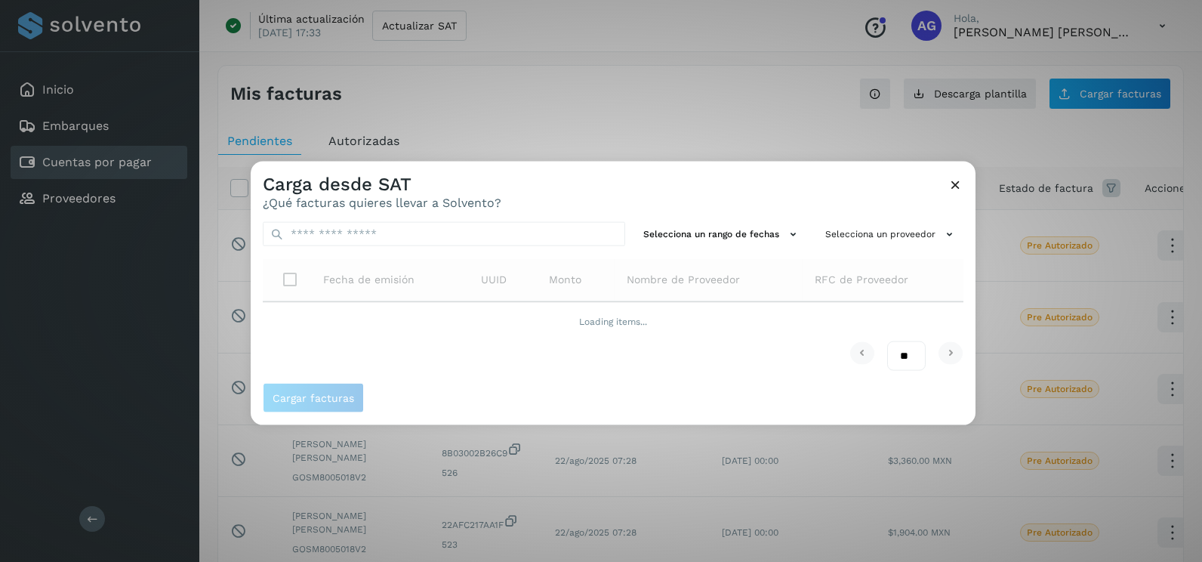
click at [772, 249] on div "Selecciona un rango de fechas Selecciona un proveedor Fecha de emisión UUID Mon…" at bounding box center [613, 296] width 725 height 173
click at [753, 236] on div "Selecciona un rango de fechas Selecciona un proveedor Fecha de emisión UUID Mon…" at bounding box center [613, 296] width 725 height 173
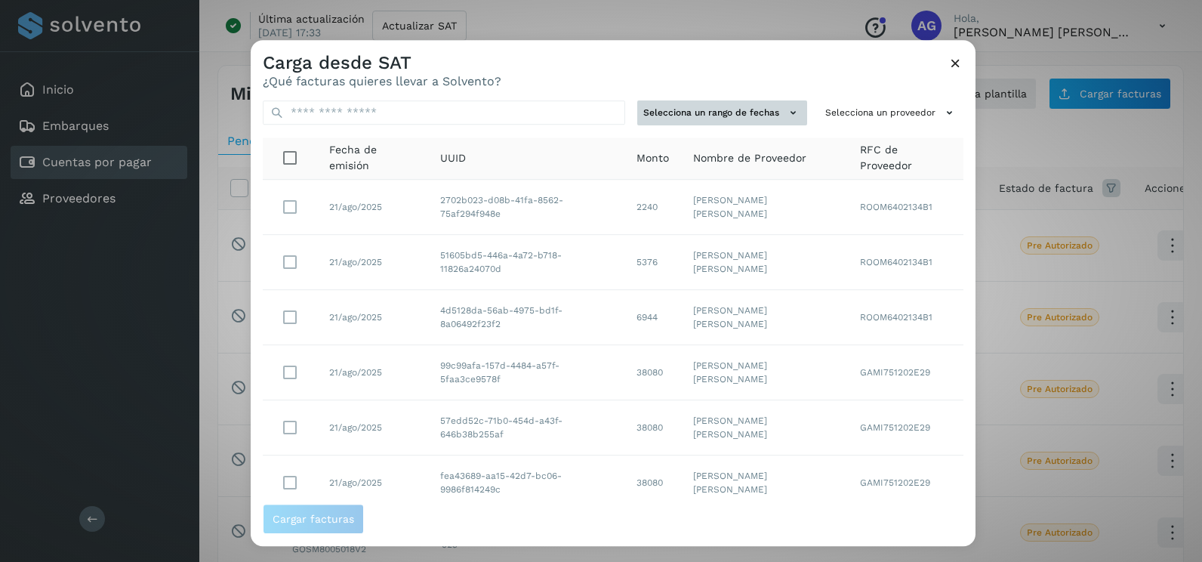
click at [714, 118] on button "Selecciona un rango de fechas" at bounding box center [722, 112] width 170 height 25
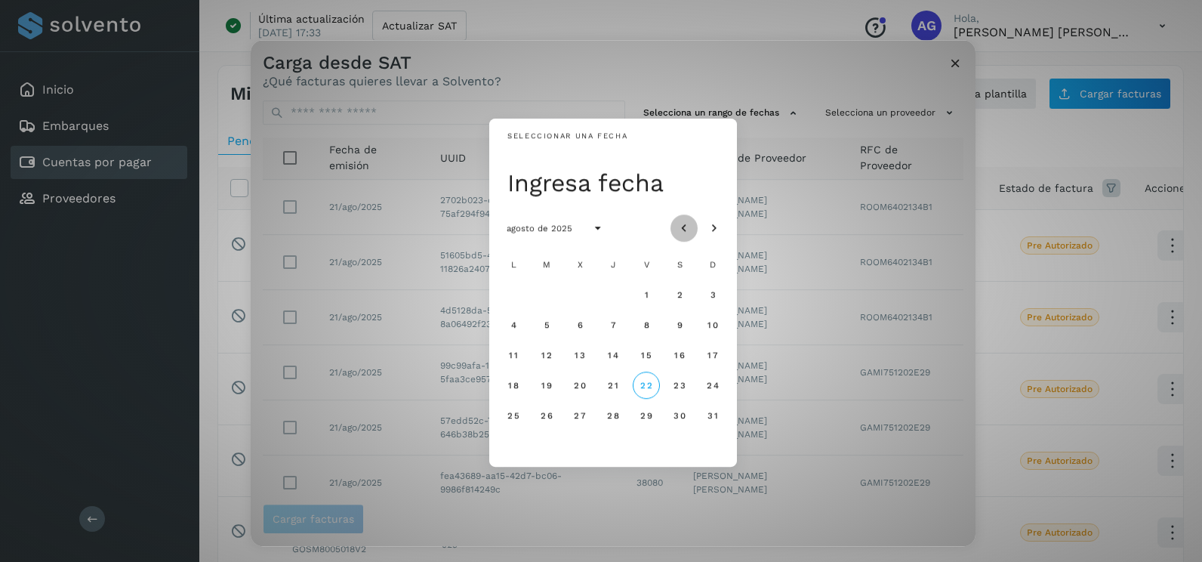
click at [689, 217] on button "Mes anterior" at bounding box center [683, 227] width 27 height 27
click at [611, 349] on button "17" at bounding box center [612, 354] width 27 height 27
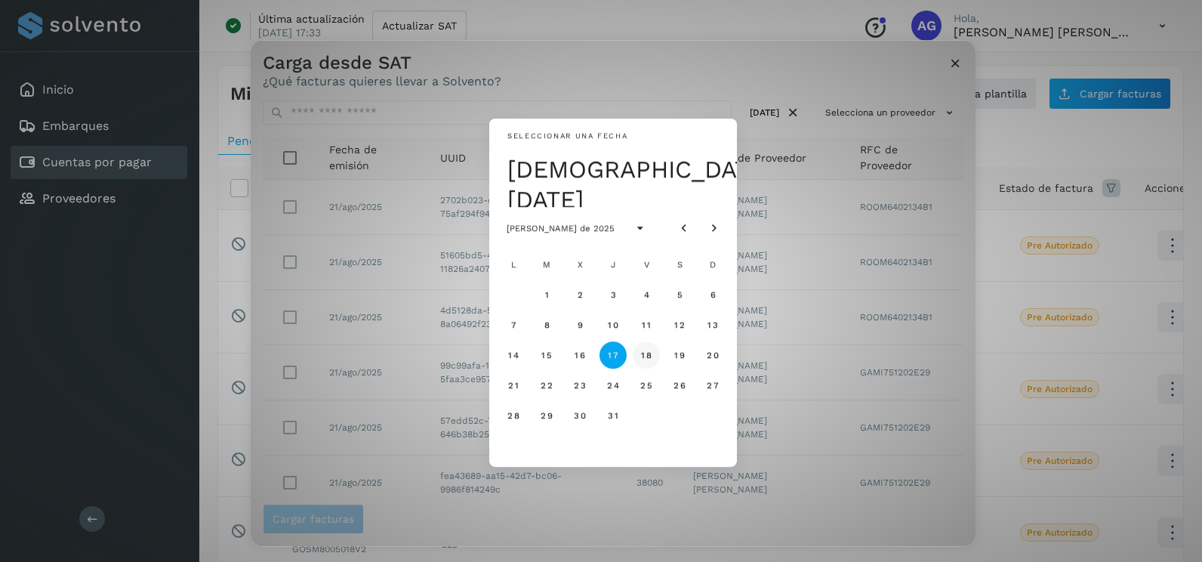
click at [644, 352] on span "18" at bounding box center [645, 354] width 11 height 11
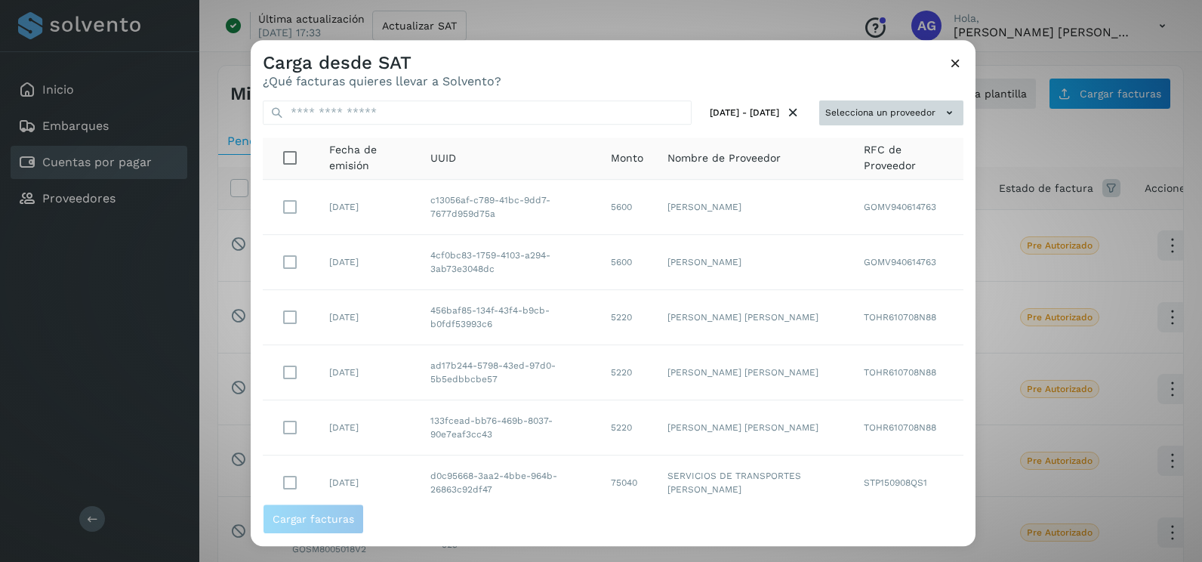
click at [926, 110] on button "Selecciona un proveedor" at bounding box center [891, 112] width 144 height 25
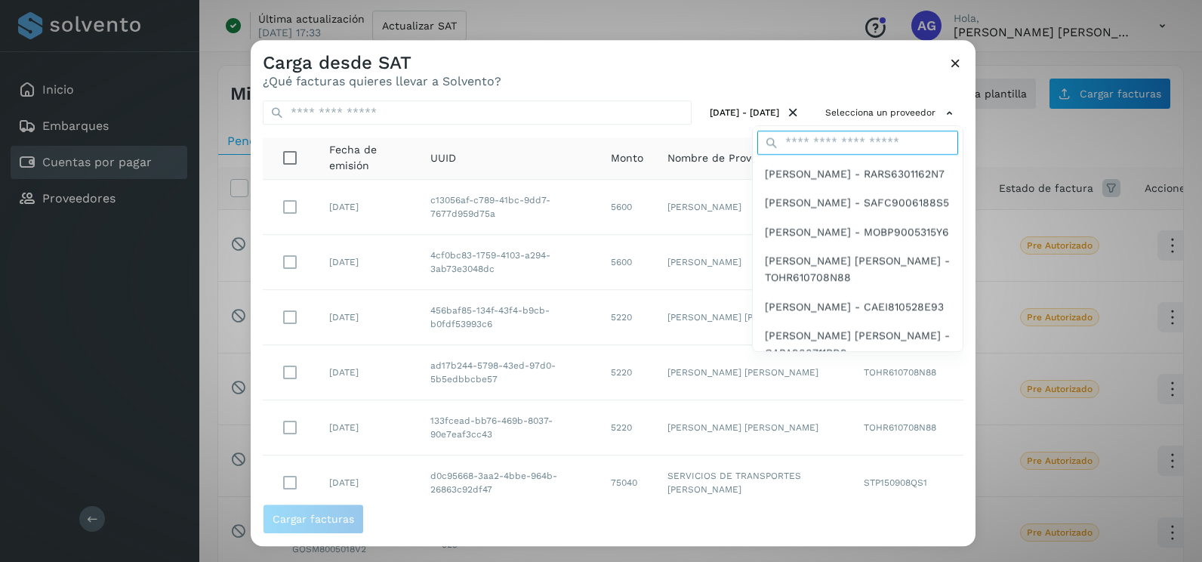
click at [877, 146] on input "text" at bounding box center [857, 143] width 201 height 24
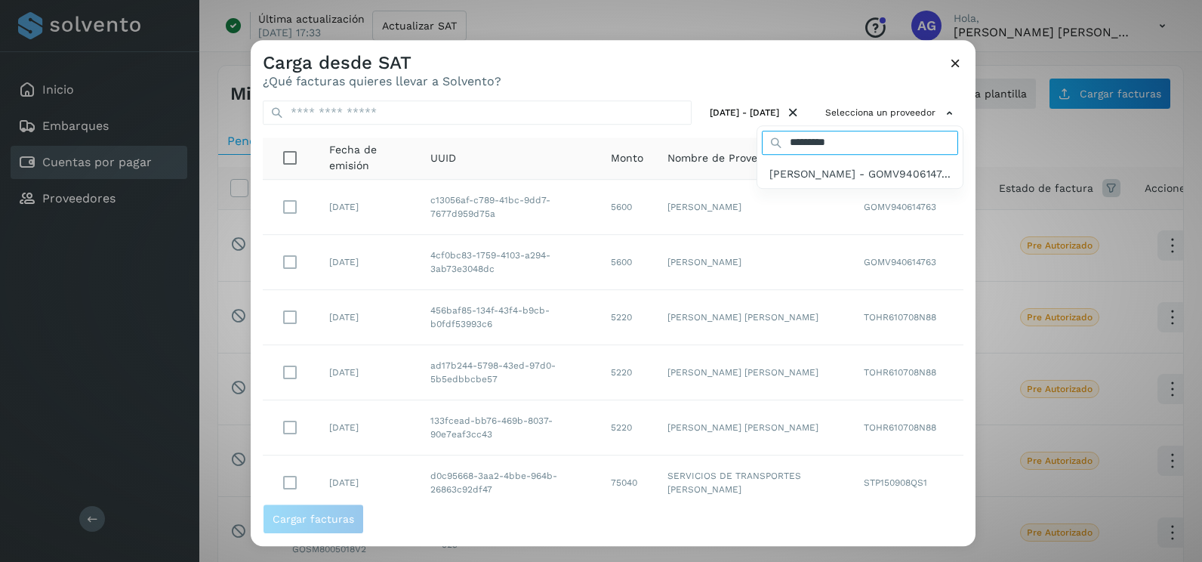
type input "*********"
click at [812, 182] on span "[PERSON_NAME] - GOMV9406147..." at bounding box center [859, 173] width 181 height 17
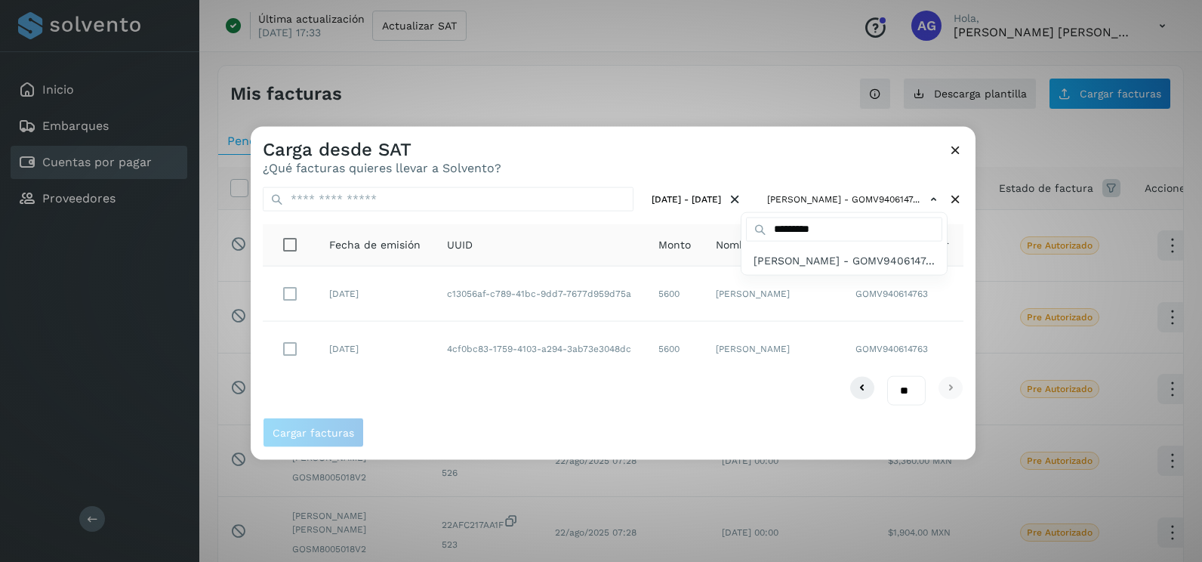
click at [287, 343] on div at bounding box center [852, 408] width 1202 height 562
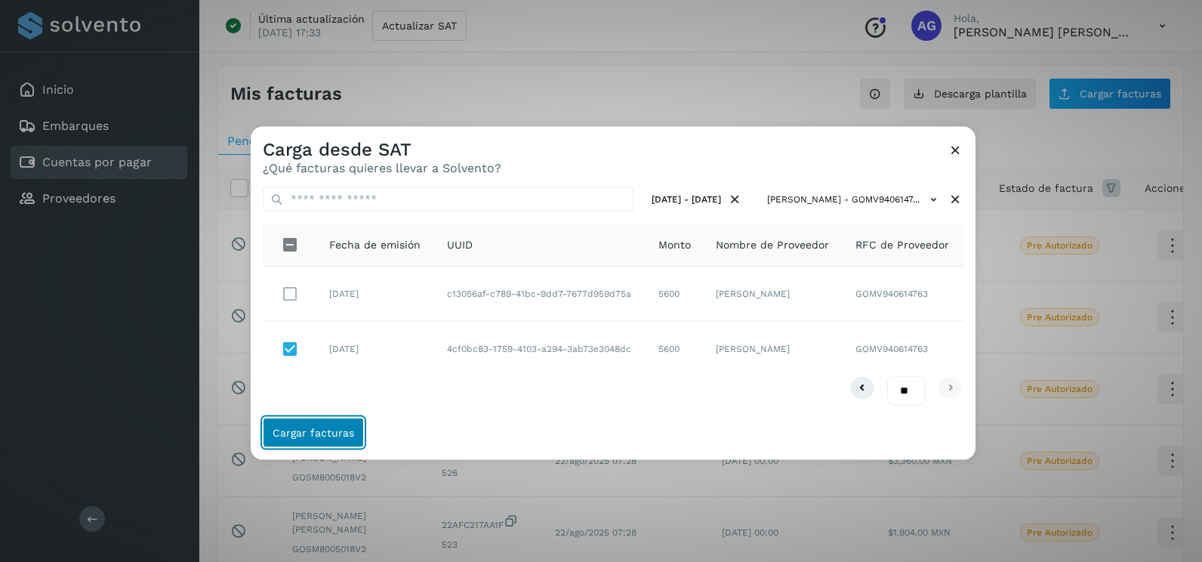
click at [309, 435] on span "Cargar facturas" at bounding box center [313, 431] width 82 height 11
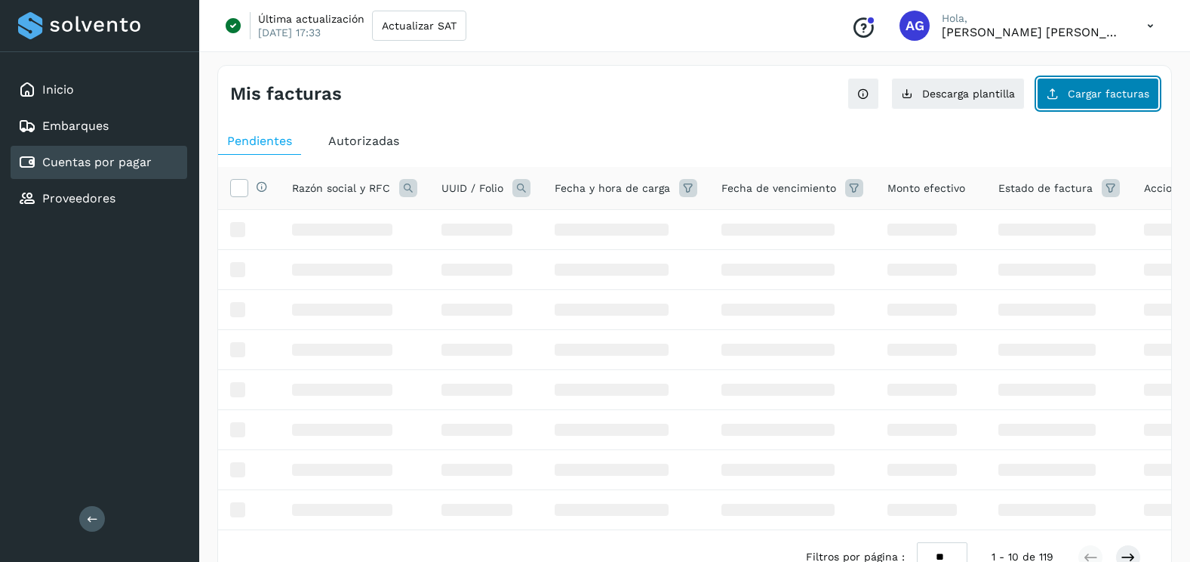
click at [1091, 105] on button "Cargar facturas" at bounding box center [1098, 94] width 122 height 32
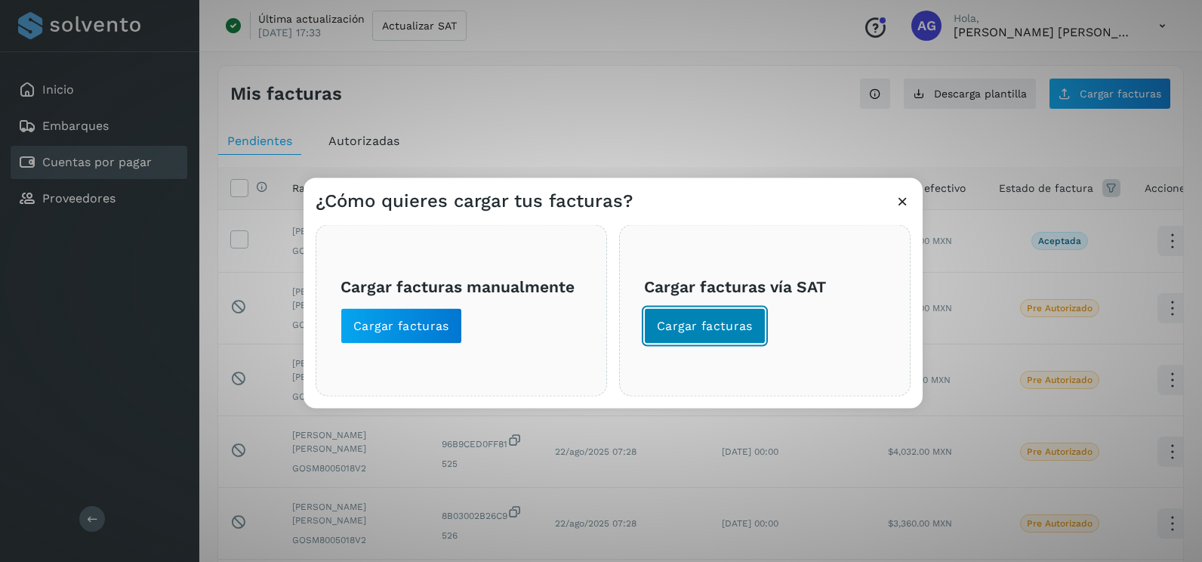
click at [750, 328] on button "Cargar facturas" at bounding box center [705, 326] width 122 height 36
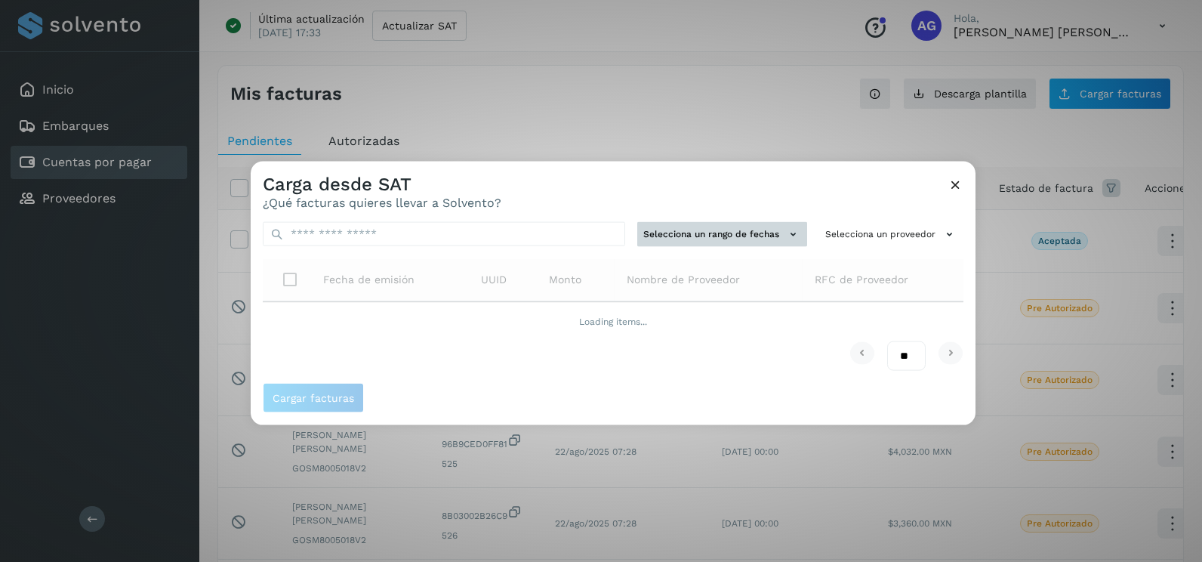
click at [701, 234] on button "Selecciona un rango de fechas" at bounding box center [722, 234] width 170 height 25
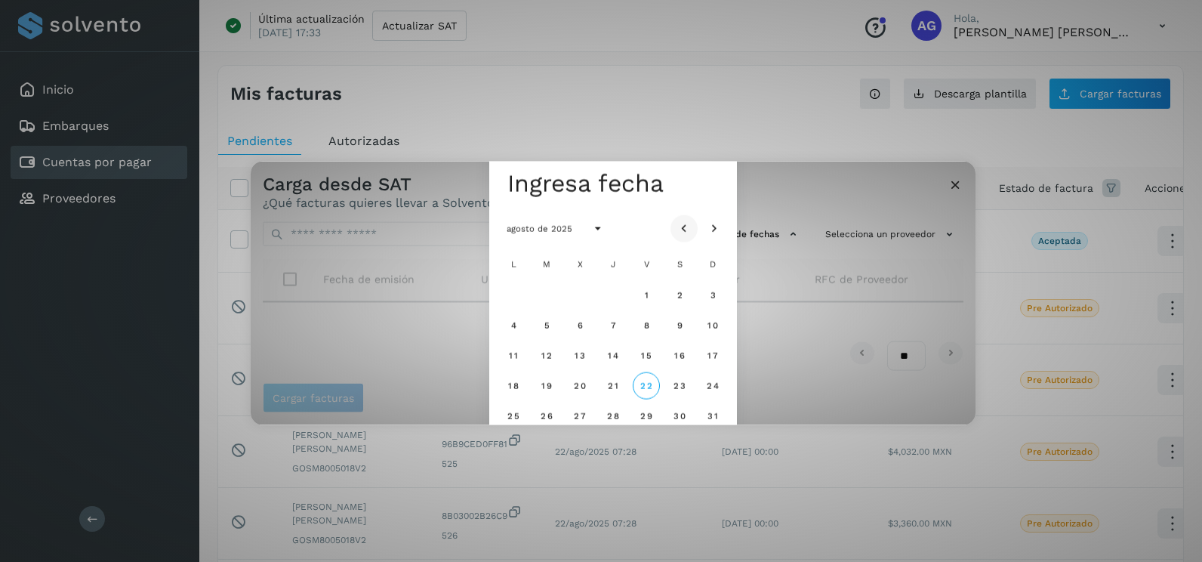
click at [692, 230] on button "Mes anterior" at bounding box center [683, 227] width 27 height 27
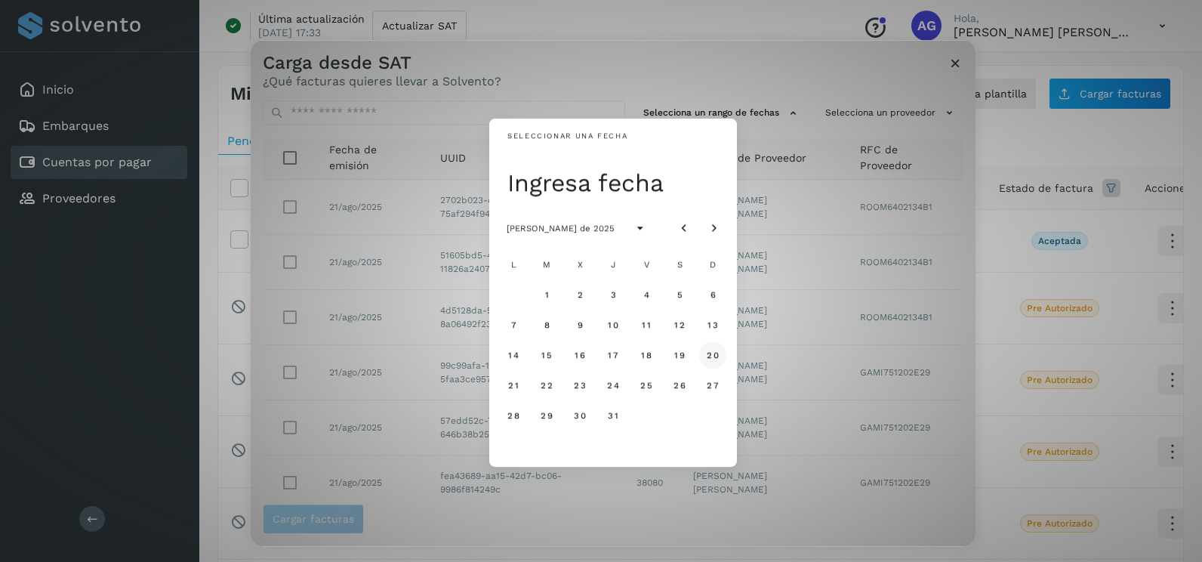
click at [713, 349] on button "20" at bounding box center [712, 354] width 27 height 27
click at [516, 385] on span "21" at bounding box center [512, 385] width 11 height 11
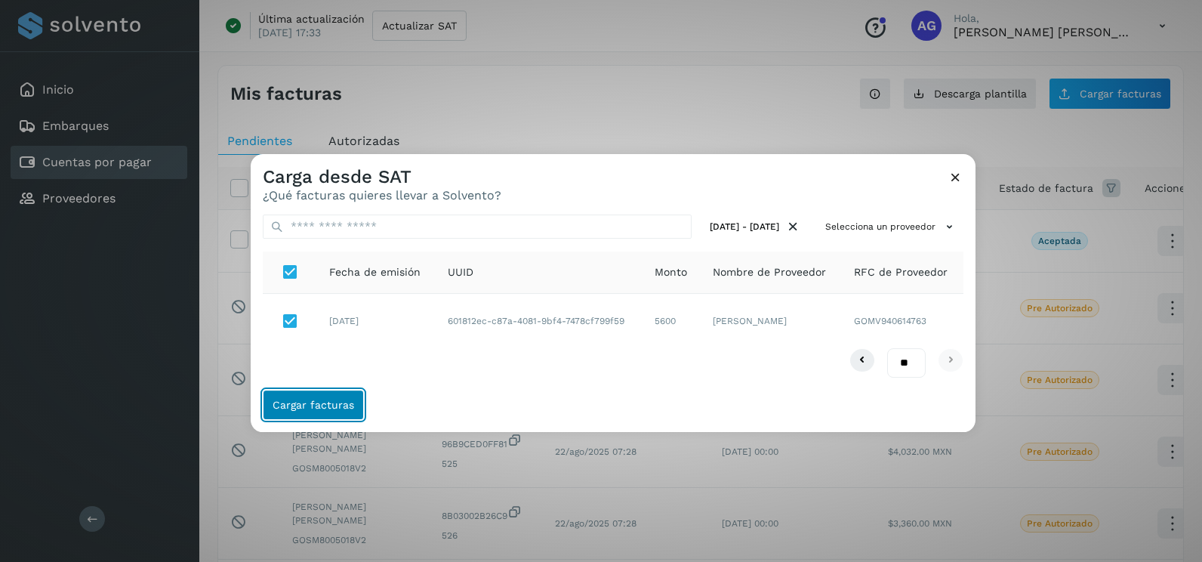
click at [328, 406] on span "Cargar facturas" at bounding box center [313, 404] width 82 height 11
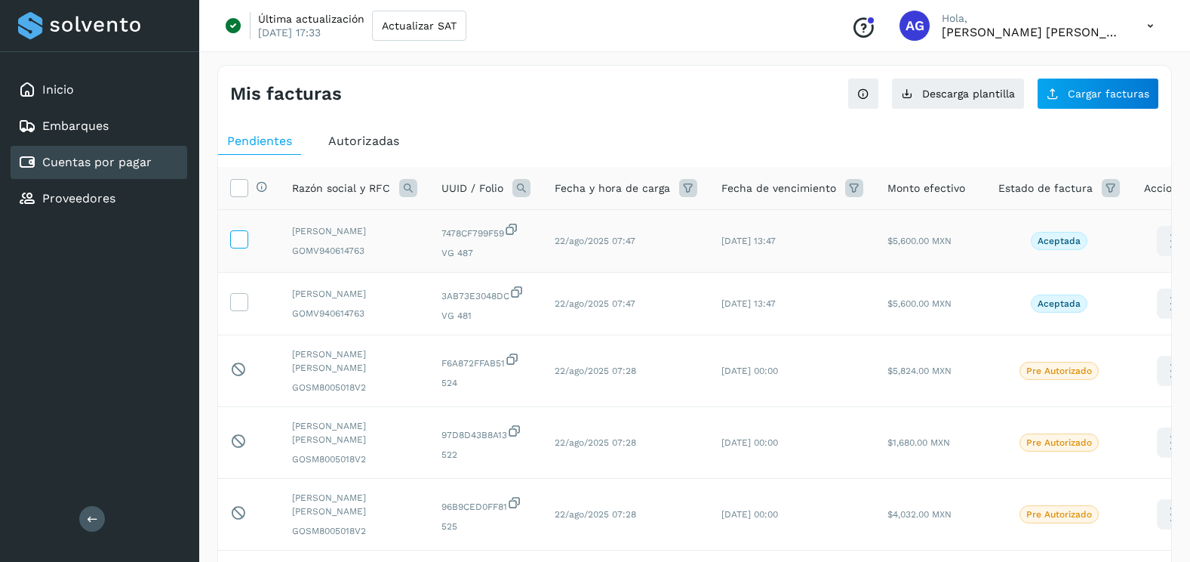
click at [235, 248] on span at bounding box center [239, 242] width 16 height 11
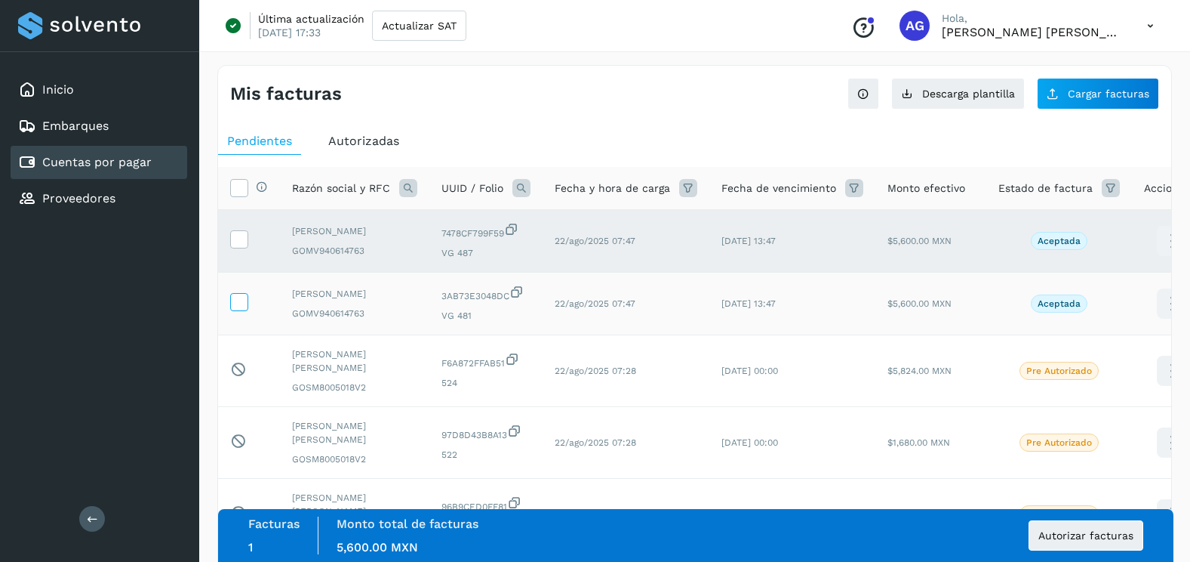
click at [235, 310] on span at bounding box center [239, 305] width 16 height 11
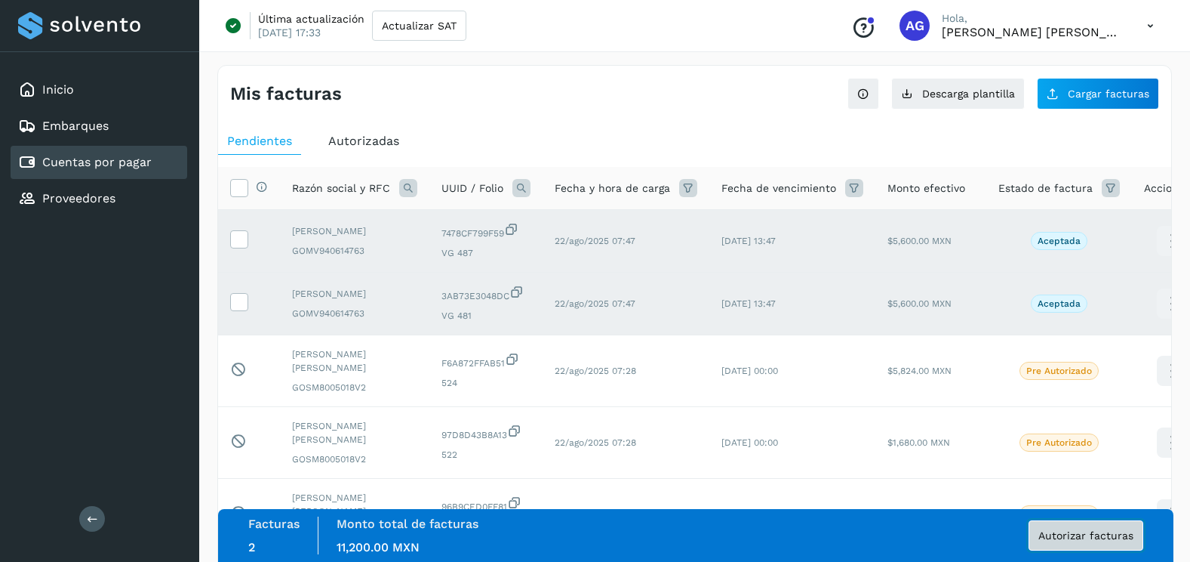
click at [1103, 536] on span "Autorizar facturas" at bounding box center [1086, 535] width 95 height 11
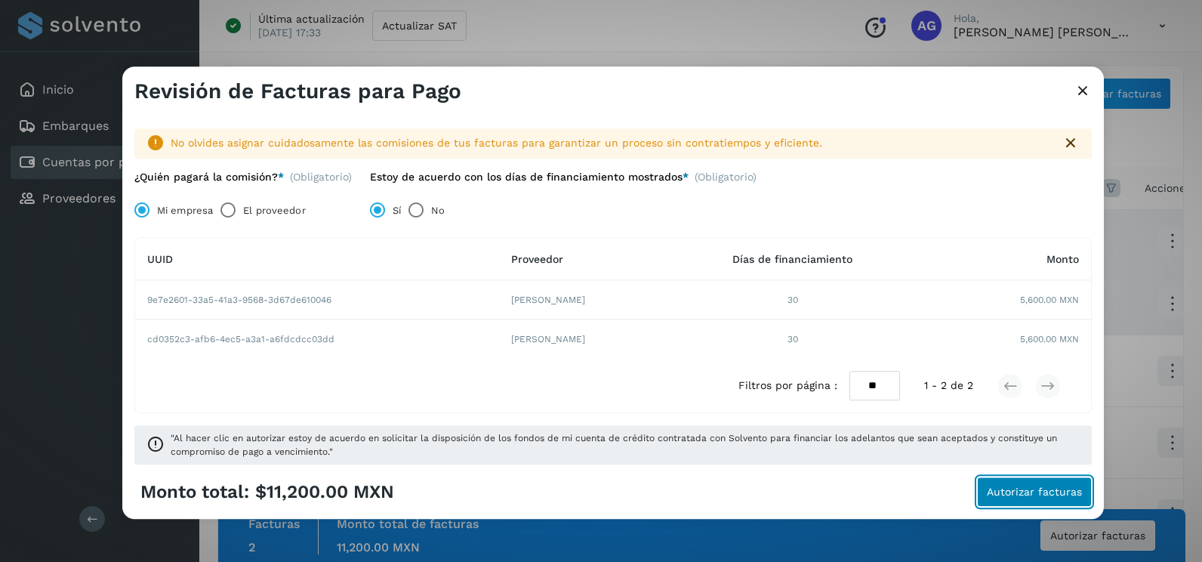
click at [1030, 487] on span "Autorizar facturas" at bounding box center [1033, 492] width 95 height 11
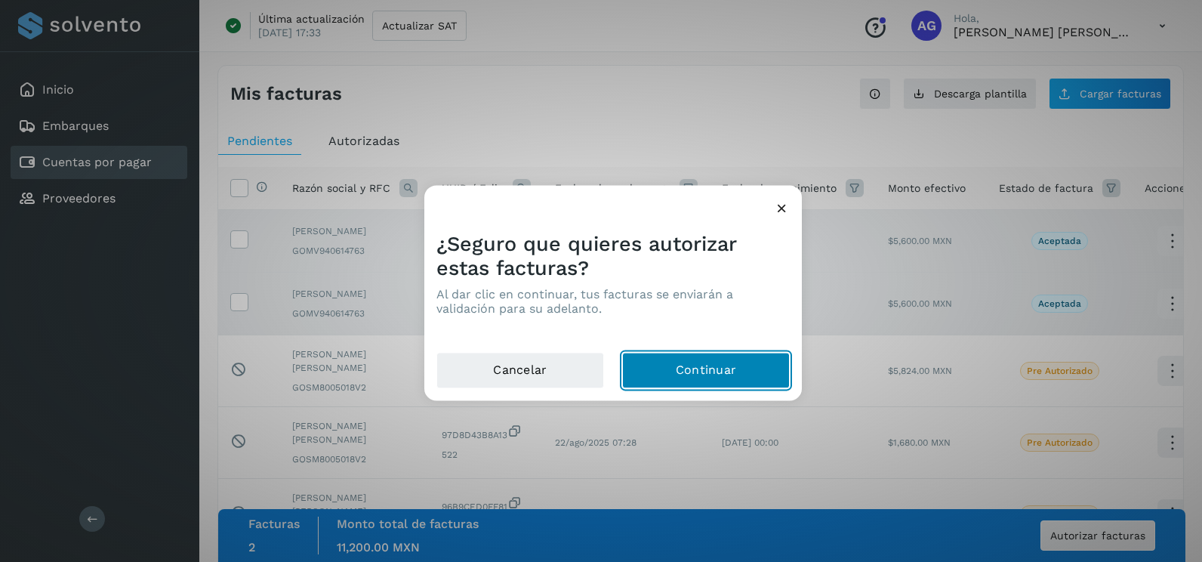
click at [753, 379] on button "Continuar" at bounding box center [706, 370] width 168 height 36
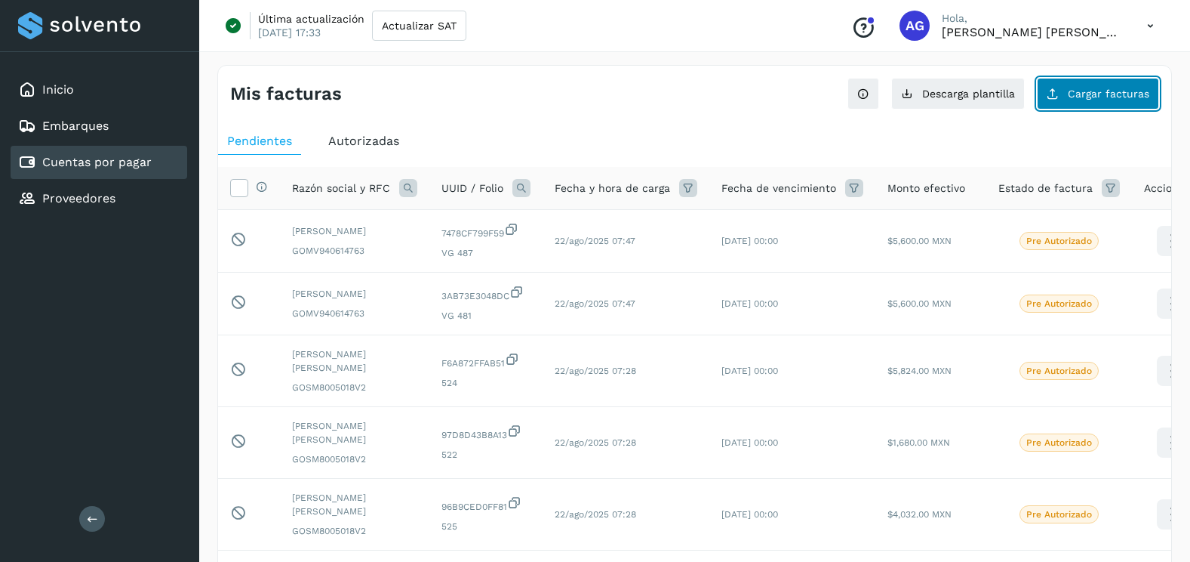
click at [1060, 102] on button "Cargar facturas" at bounding box center [1098, 94] width 122 height 32
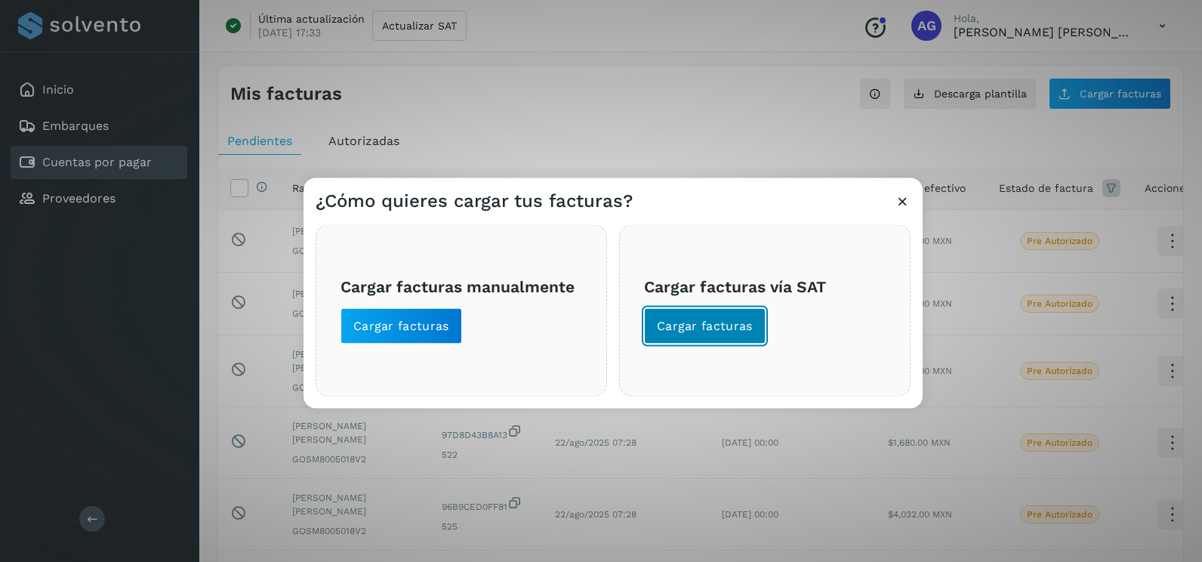
click at [694, 319] on span "Cargar facturas" at bounding box center [705, 326] width 96 height 17
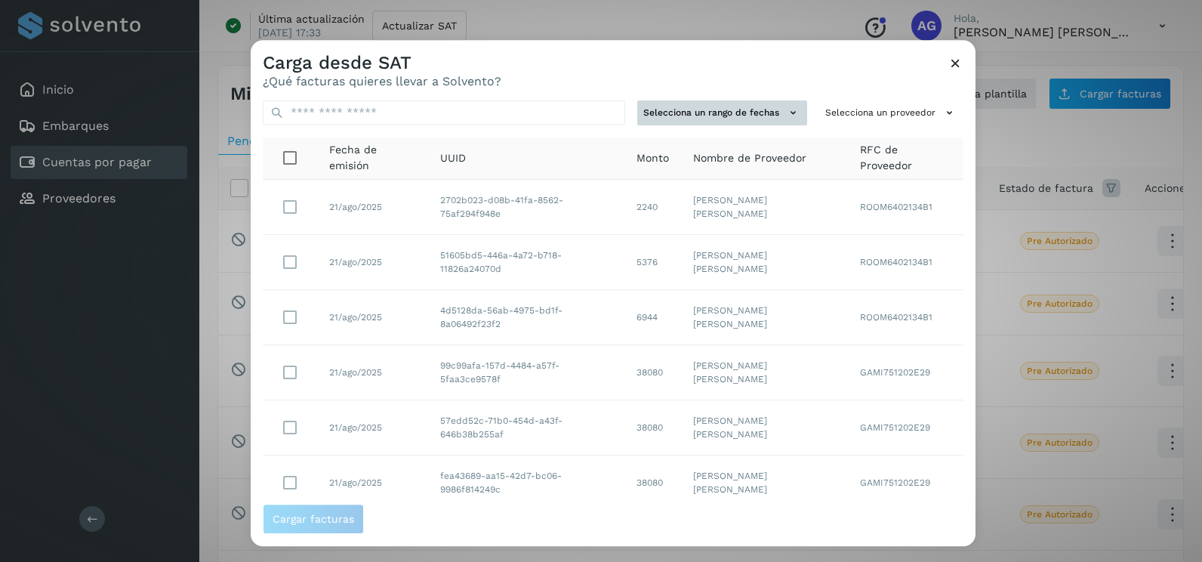
click at [768, 104] on button "Selecciona un rango de fechas" at bounding box center [722, 112] width 170 height 25
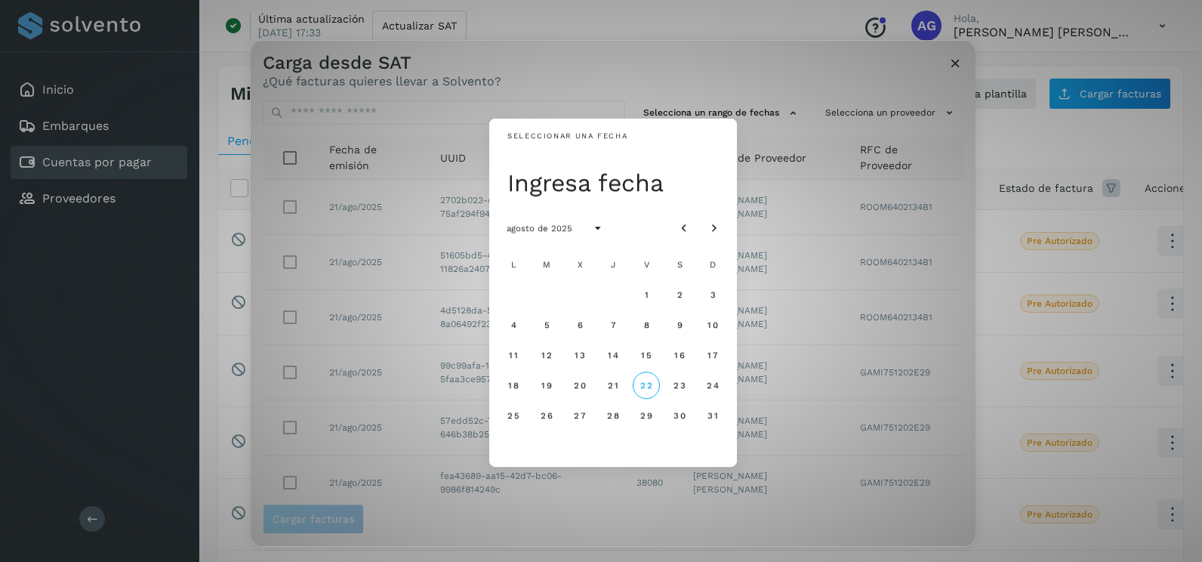
click at [666, 221] on div "agosto de 2025" at bounding box center [613, 228] width 248 height 42
click at [678, 231] on icon "Mes anterior" at bounding box center [683, 228] width 15 height 15
click at [551, 386] on span "22" at bounding box center [546, 385] width 13 height 11
click at [583, 388] on span "23" at bounding box center [579, 385] width 13 height 11
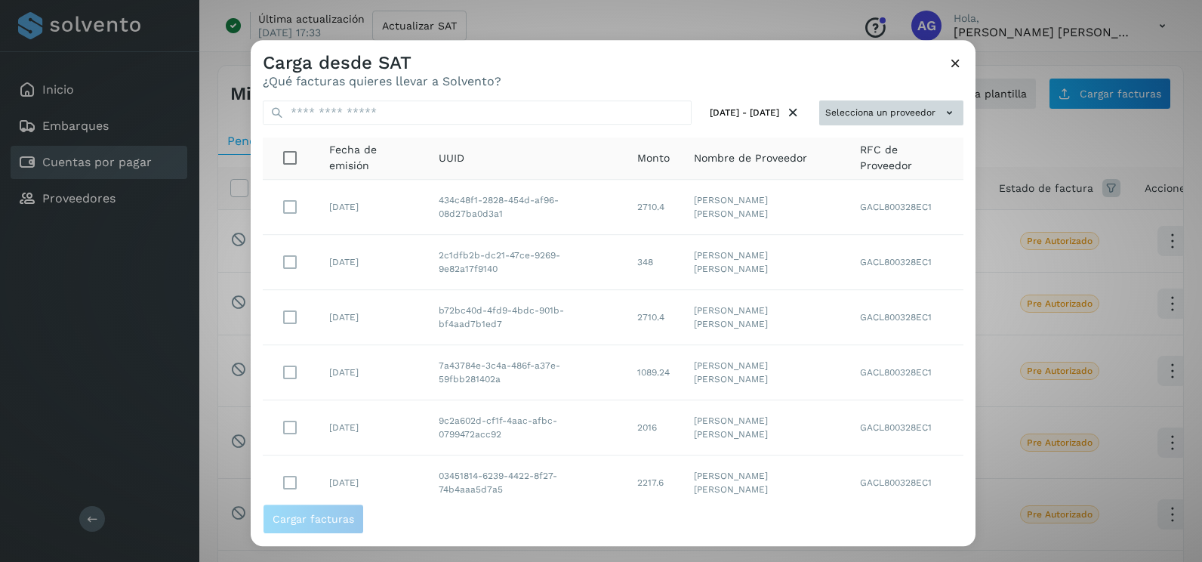
click at [857, 116] on button "Selecciona un proveedor" at bounding box center [891, 112] width 144 height 25
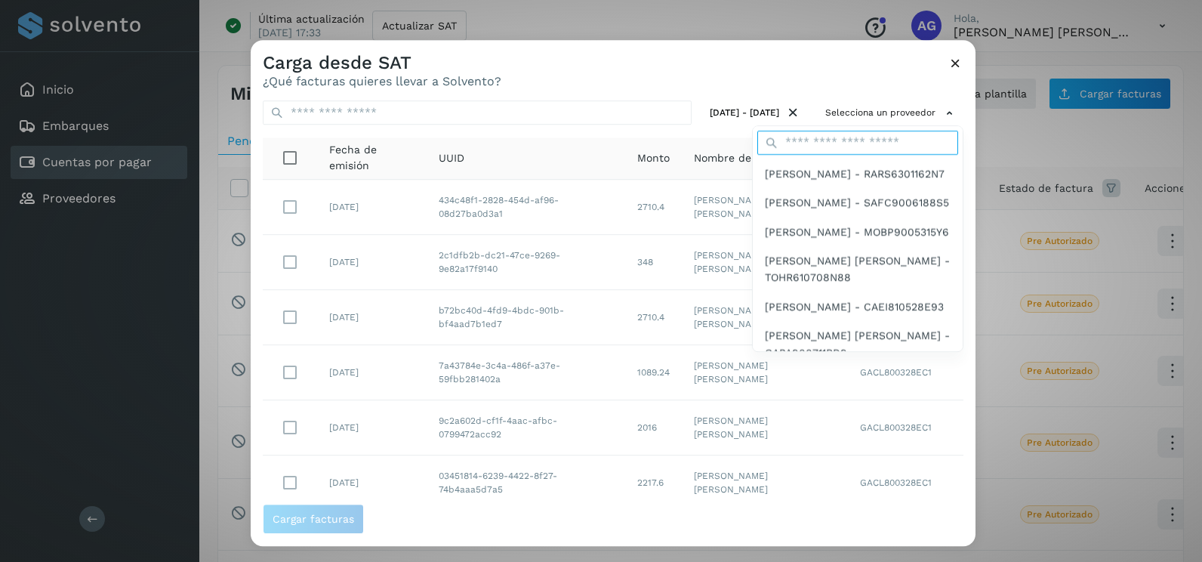
click at [817, 136] on input "text" at bounding box center [857, 143] width 201 height 24
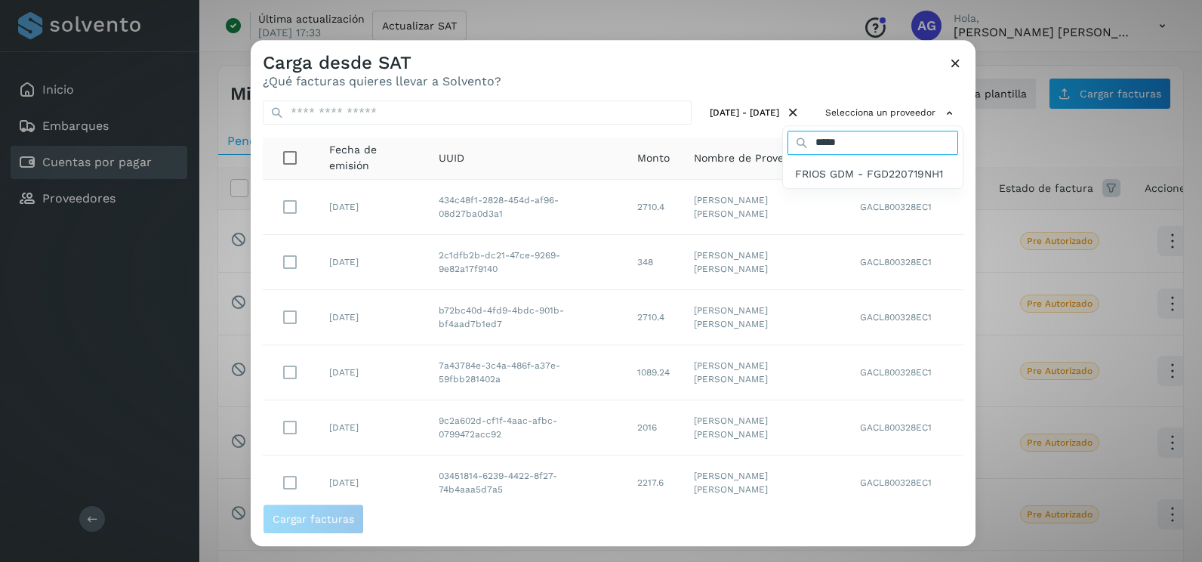
type input "*****"
click at [821, 181] on span "FRIOS GDM - FGD220719NH1" at bounding box center [869, 173] width 148 height 17
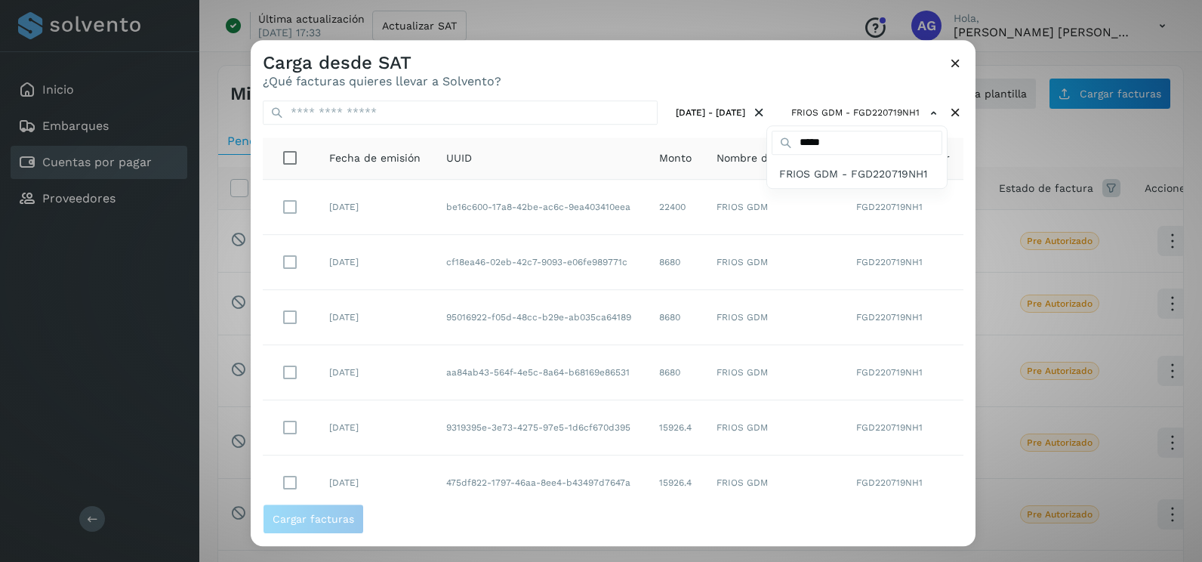
click at [959, 245] on div at bounding box center [852, 321] width 1202 height 562
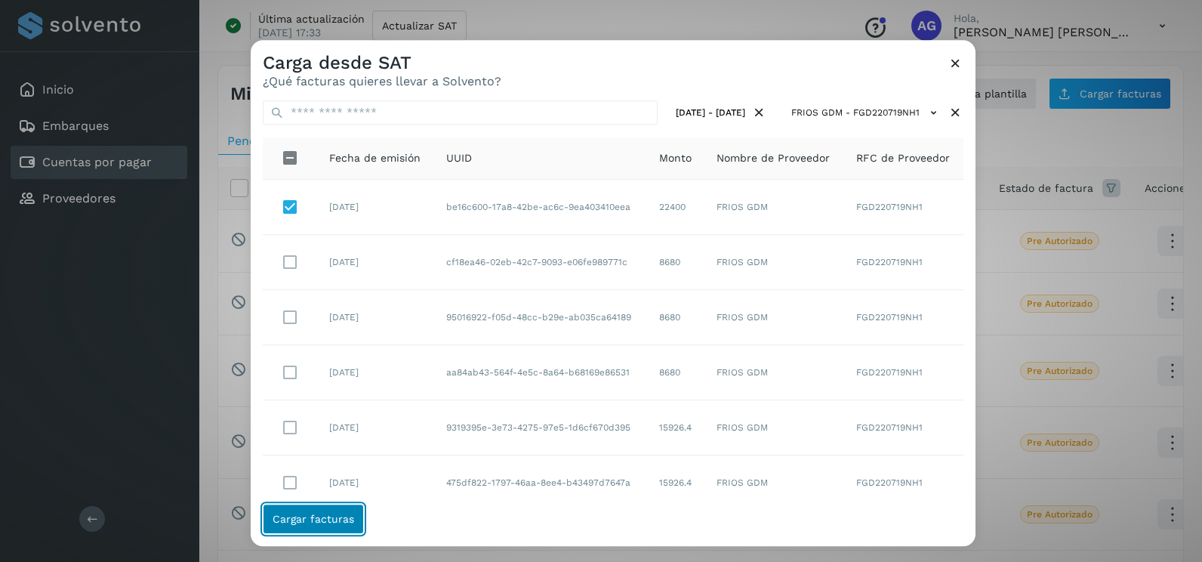
click at [329, 521] on span "Cargar facturas" at bounding box center [313, 518] width 82 height 11
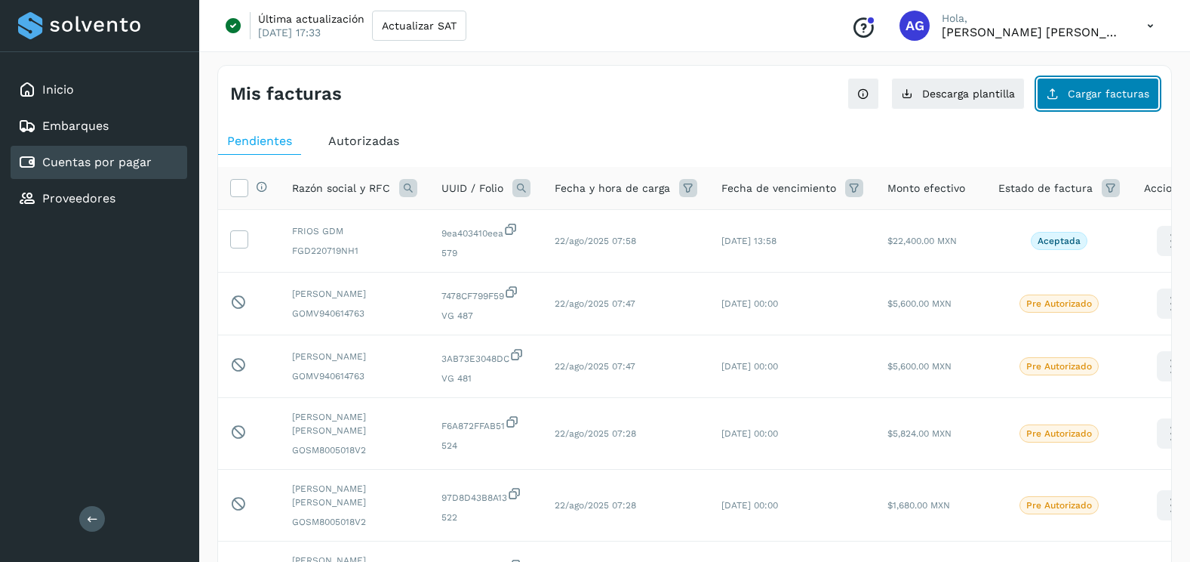
click at [1131, 94] on span "Cargar facturas" at bounding box center [1109, 93] width 82 height 11
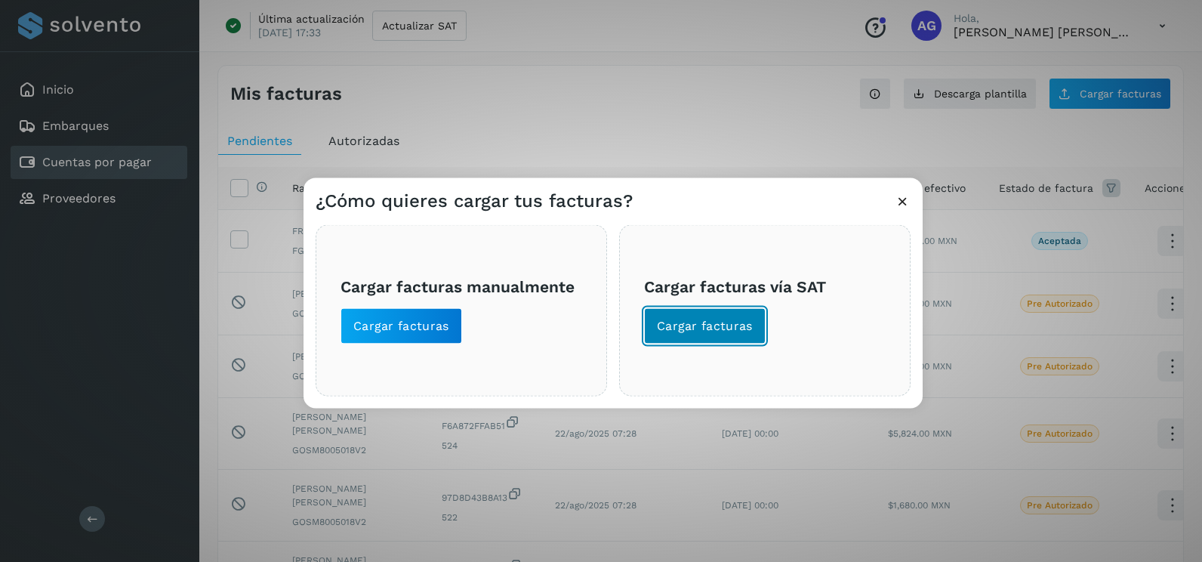
click at [742, 324] on span "Cargar facturas" at bounding box center [705, 326] width 96 height 17
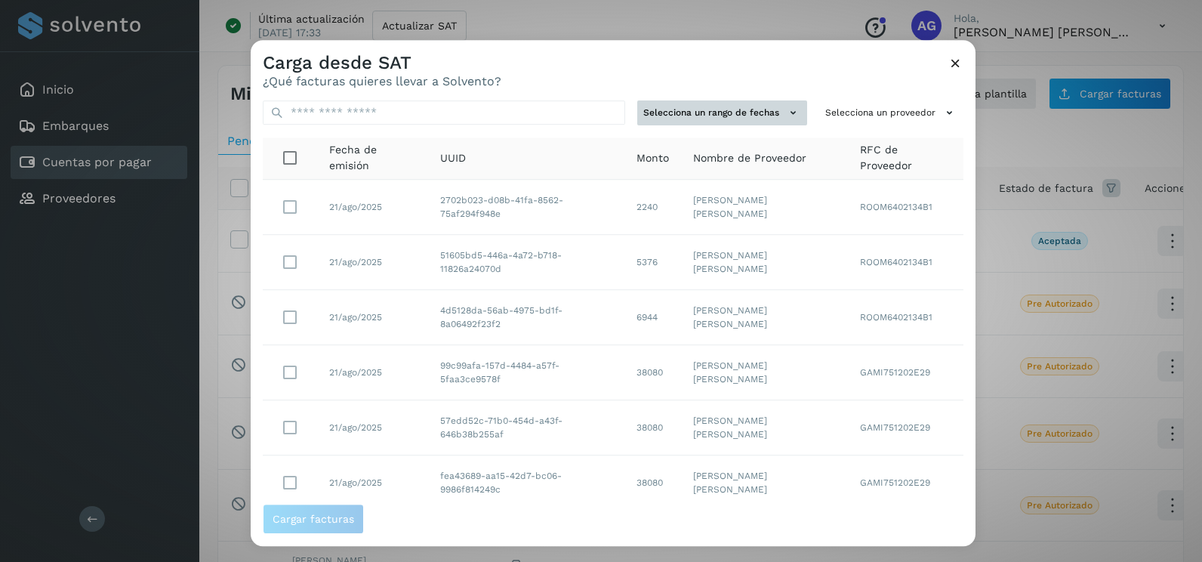
click at [756, 113] on button "Selecciona un rango de fechas" at bounding box center [722, 112] width 170 height 25
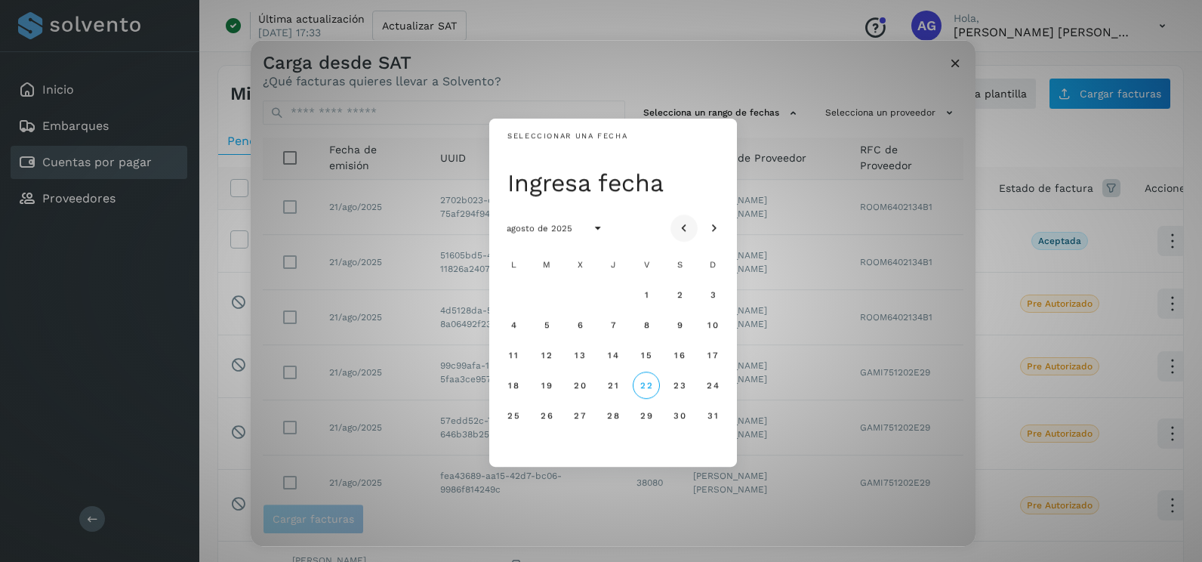
click at [679, 229] on icon "Mes anterior" at bounding box center [683, 228] width 15 height 15
click at [642, 356] on span "18" at bounding box center [645, 354] width 11 height 11
click at [682, 346] on button "19" at bounding box center [679, 354] width 27 height 27
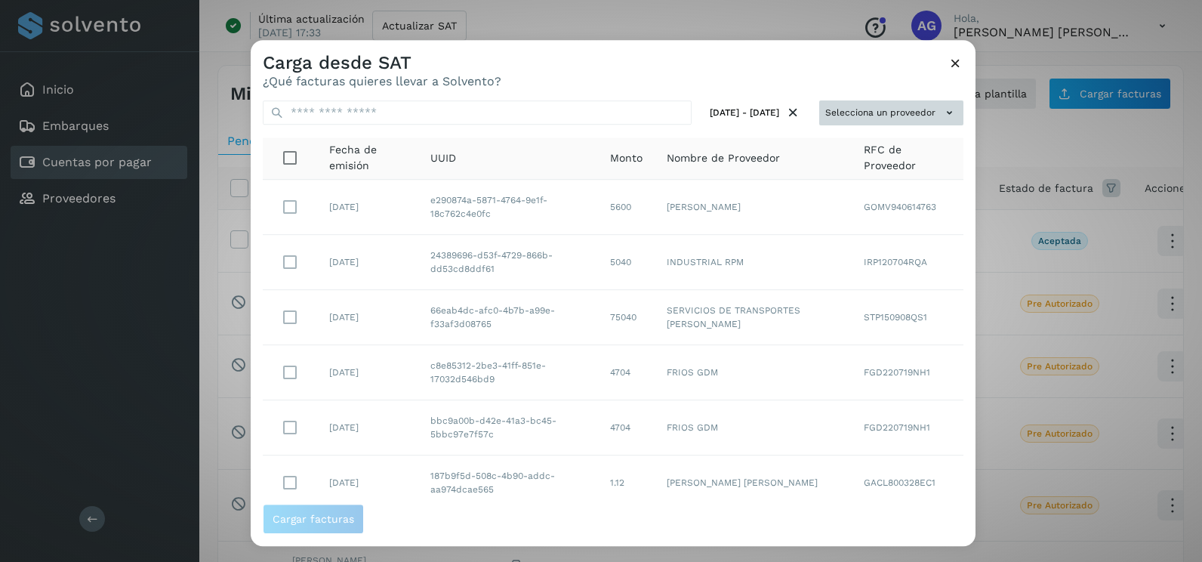
click at [839, 103] on button "Selecciona un proveedor" at bounding box center [891, 112] width 144 height 25
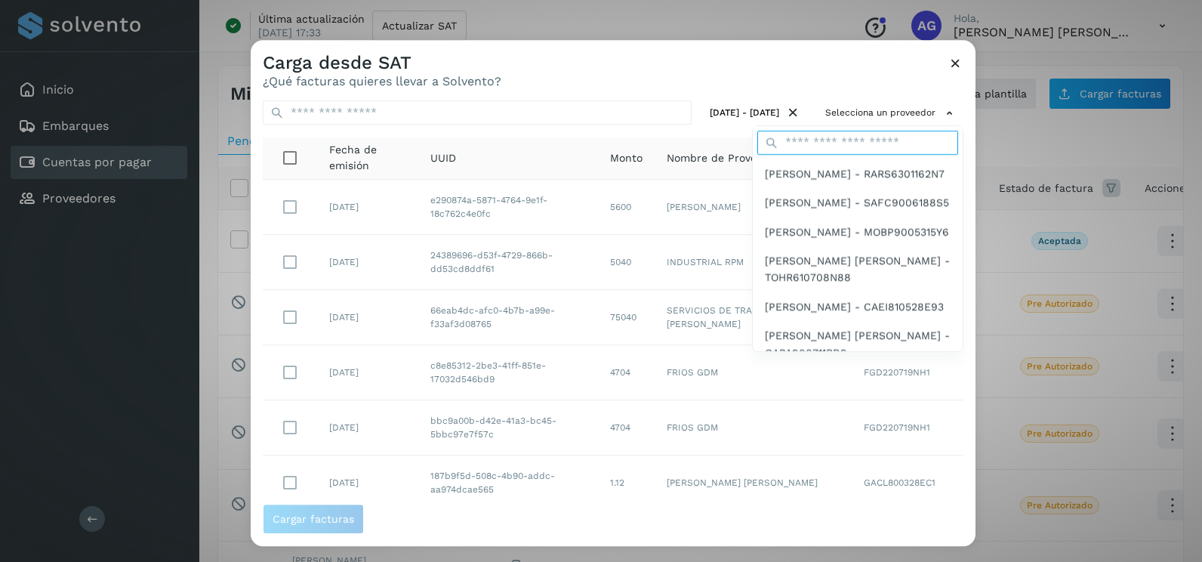
click at [821, 141] on input "text" at bounding box center [857, 143] width 201 height 24
type input "*****"
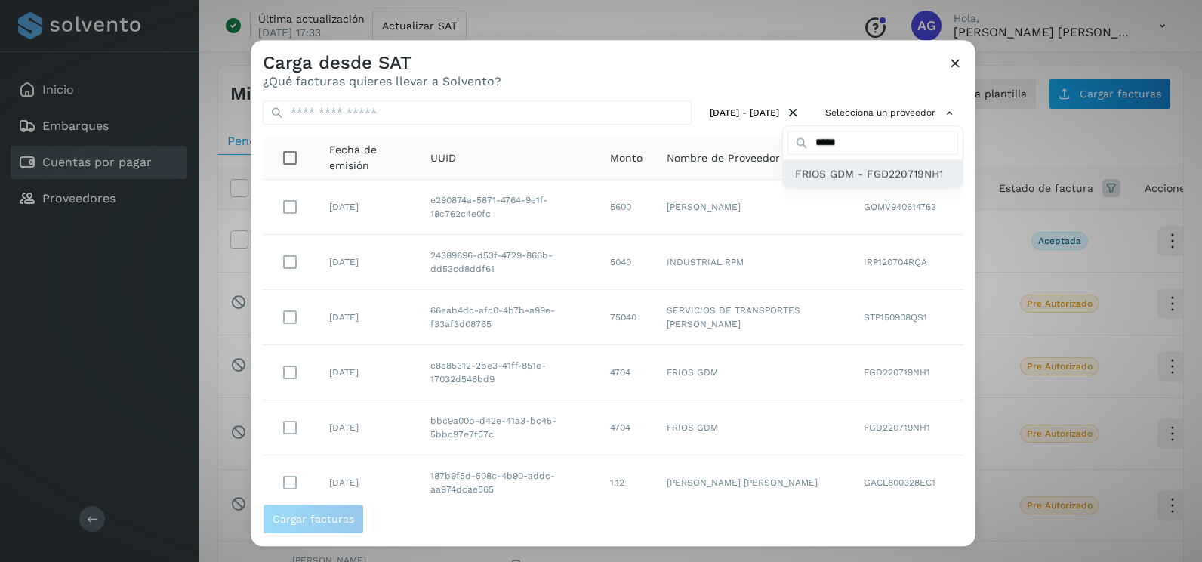
click at [805, 179] on span "FRIOS GDM - FGD220719NH1" at bounding box center [869, 173] width 148 height 17
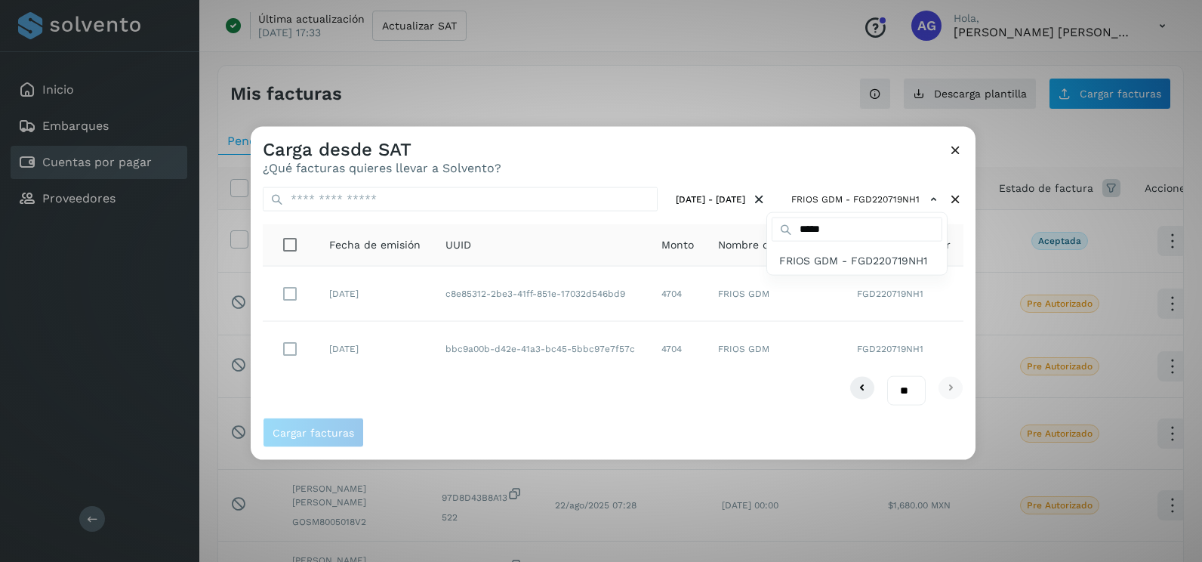
drag, startPoint x: 272, startPoint y: 350, endPoint x: 289, endPoint y: 350, distance: 16.6
click at [273, 350] on div at bounding box center [852, 408] width 1202 height 562
click at [294, 350] on div at bounding box center [852, 408] width 1202 height 562
click at [293, 350] on div at bounding box center [852, 408] width 1202 height 562
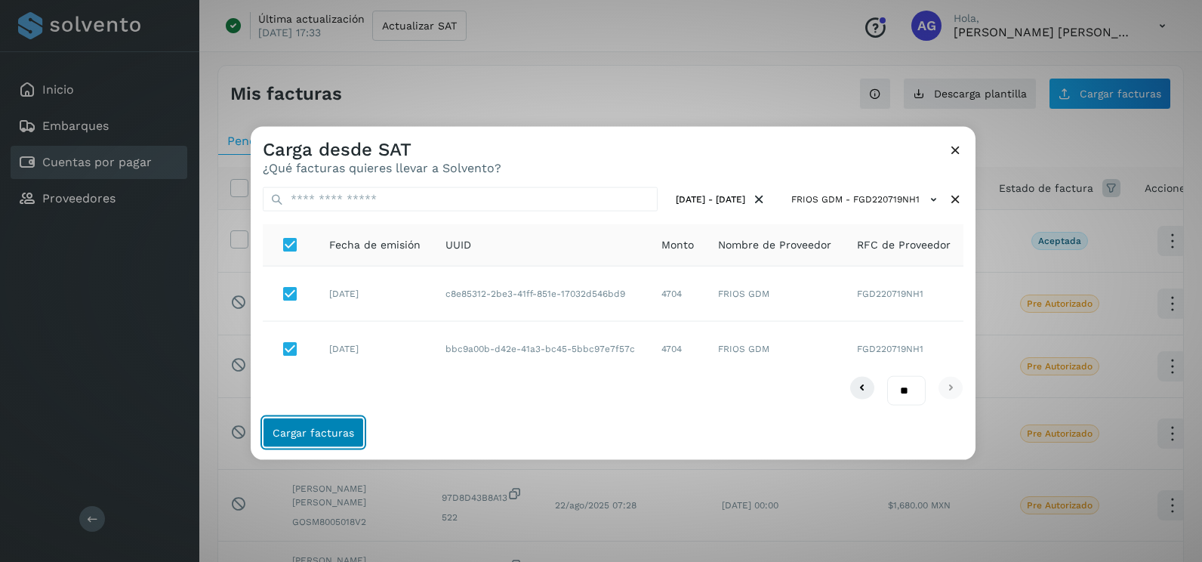
click at [330, 423] on button "Cargar facturas" at bounding box center [313, 432] width 101 height 30
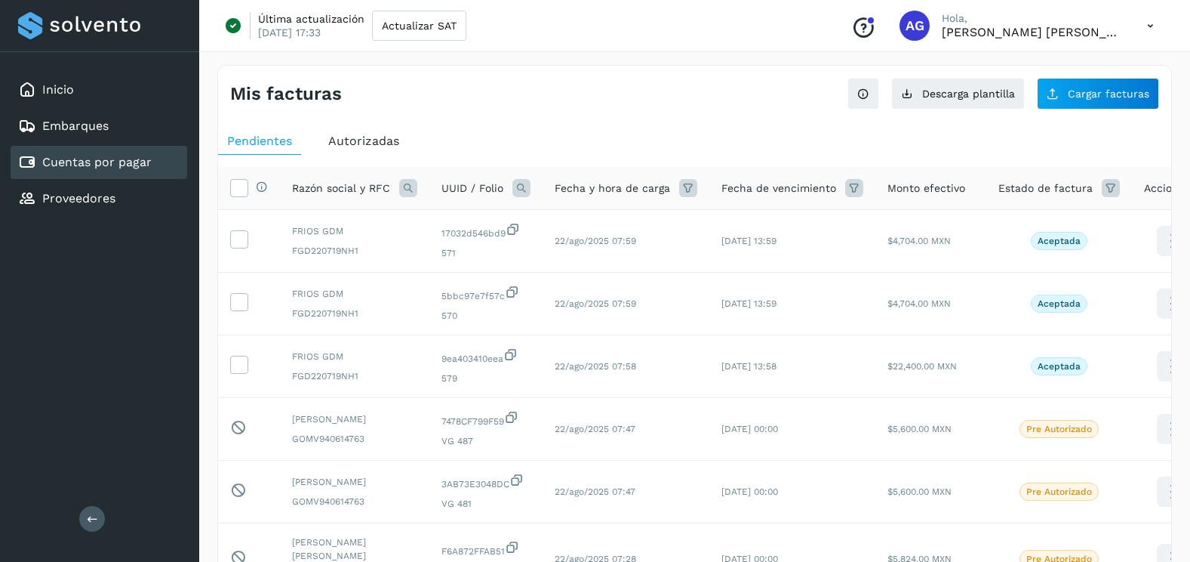
click at [1070, 75] on div "Mis facturas Ver instrucciones para cargar Facturas Descarga plantilla Cargar f…" at bounding box center [694, 88] width 953 height 44
click at [1069, 90] on button "Cargar facturas" at bounding box center [1098, 94] width 122 height 32
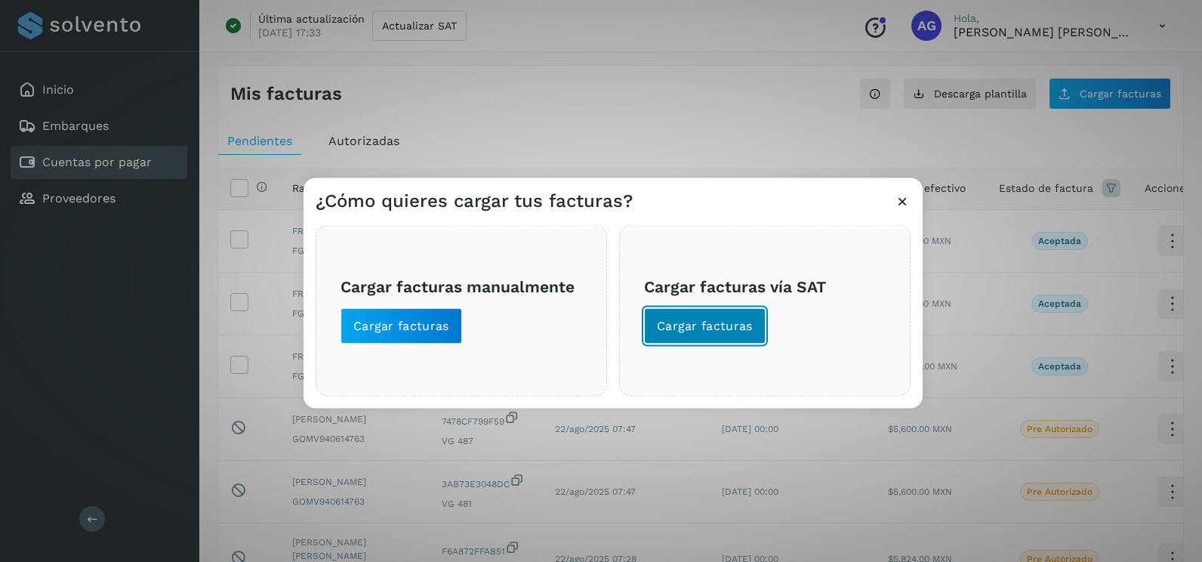
click at [731, 325] on span "Cargar facturas" at bounding box center [705, 326] width 96 height 17
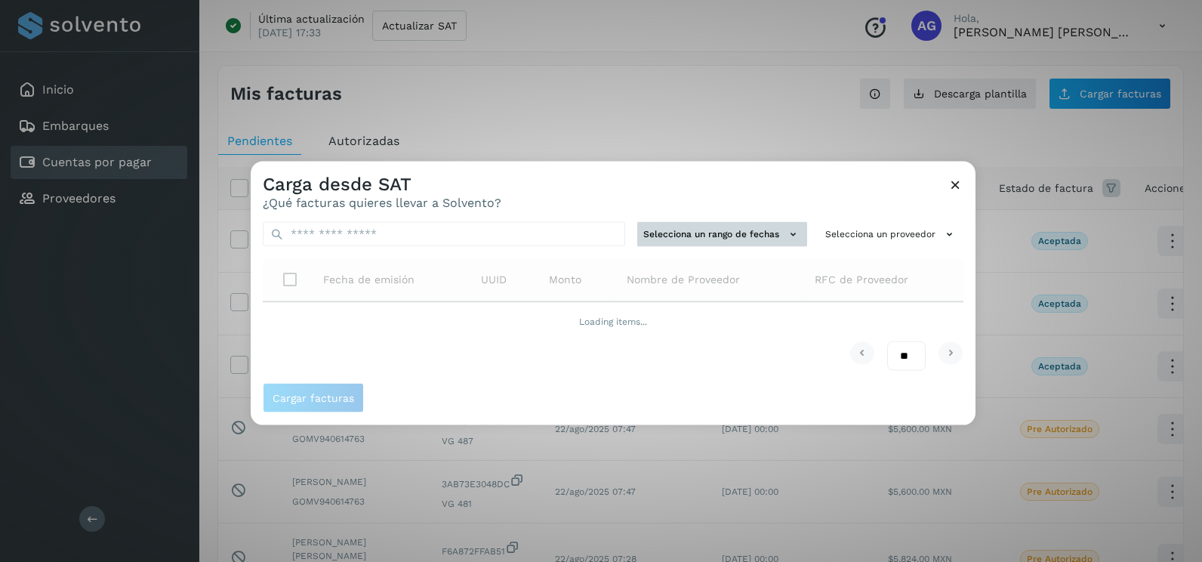
click at [748, 226] on button "Selecciona un rango de fechas" at bounding box center [722, 234] width 170 height 25
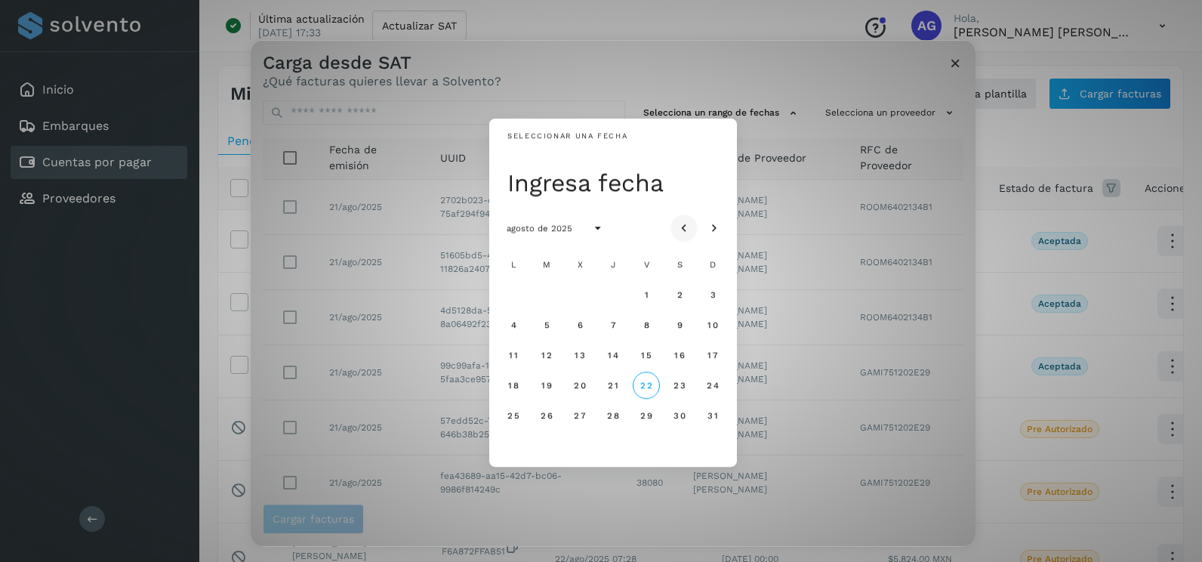
click at [681, 214] on div "agosto de 2025" at bounding box center [613, 228] width 248 height 42
click at [688, 225] on icon "Mes anterior" at bounding box center [683, 228] width 15 height 15
click at [617, 351] on span "17" at bounding box center [612, 354] width 11 height 11
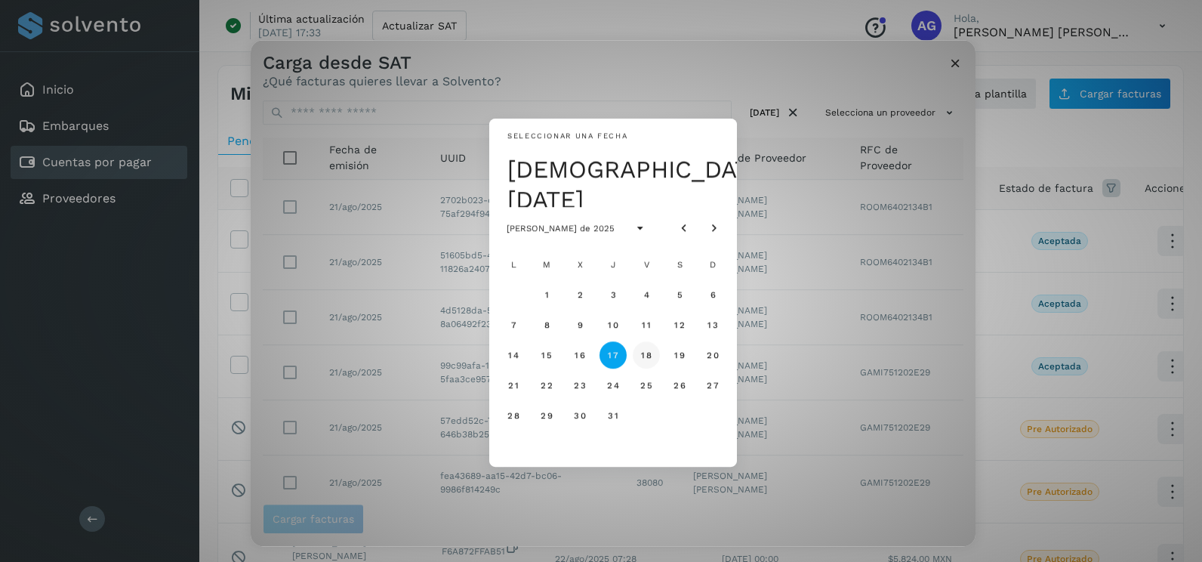
click at [650, 359] on span "18" at bounding box center [645, 354] width 11 height 11
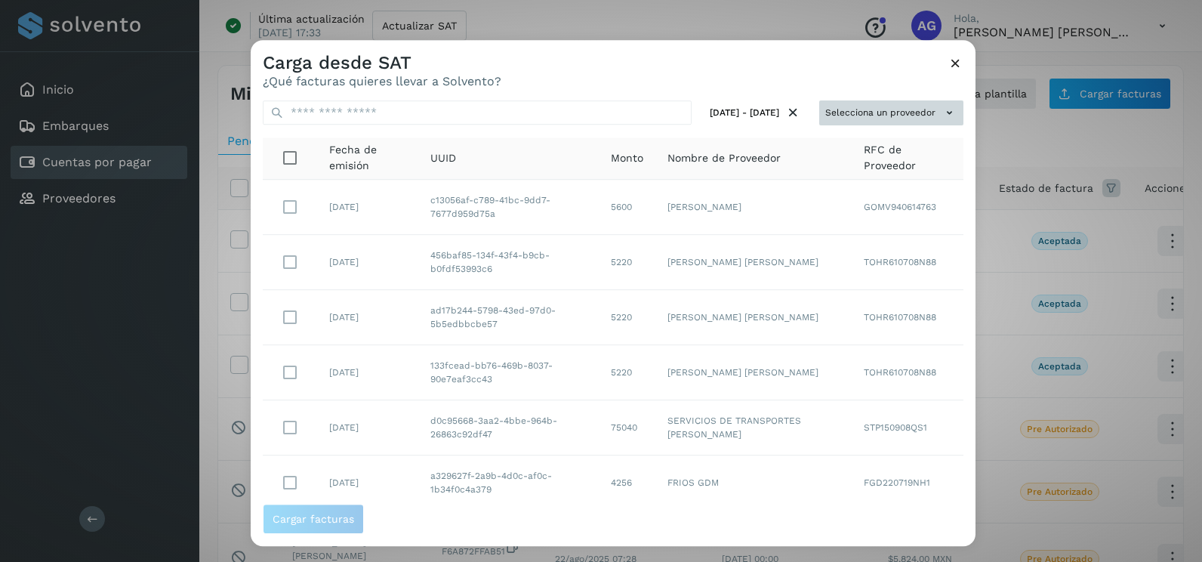
click at [859, 104] on button "Selecciona un proveedor" at bounding box center [891, 112] width 144 height 25
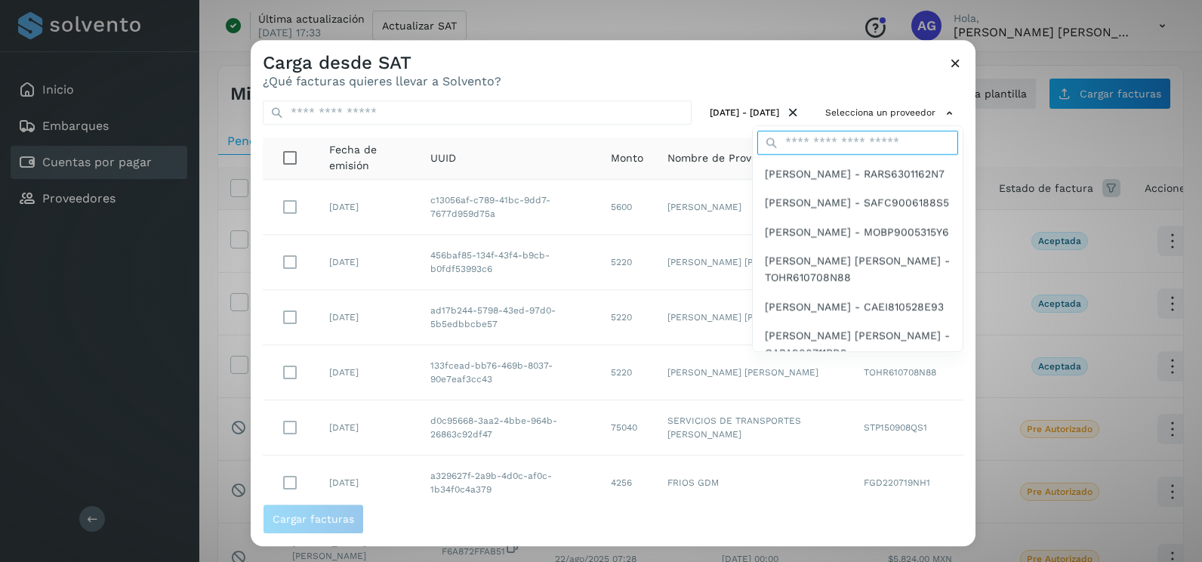
click at [851, 137] on input "text" at bounding box center [857, 143] width 201 height 24
type input "*****"
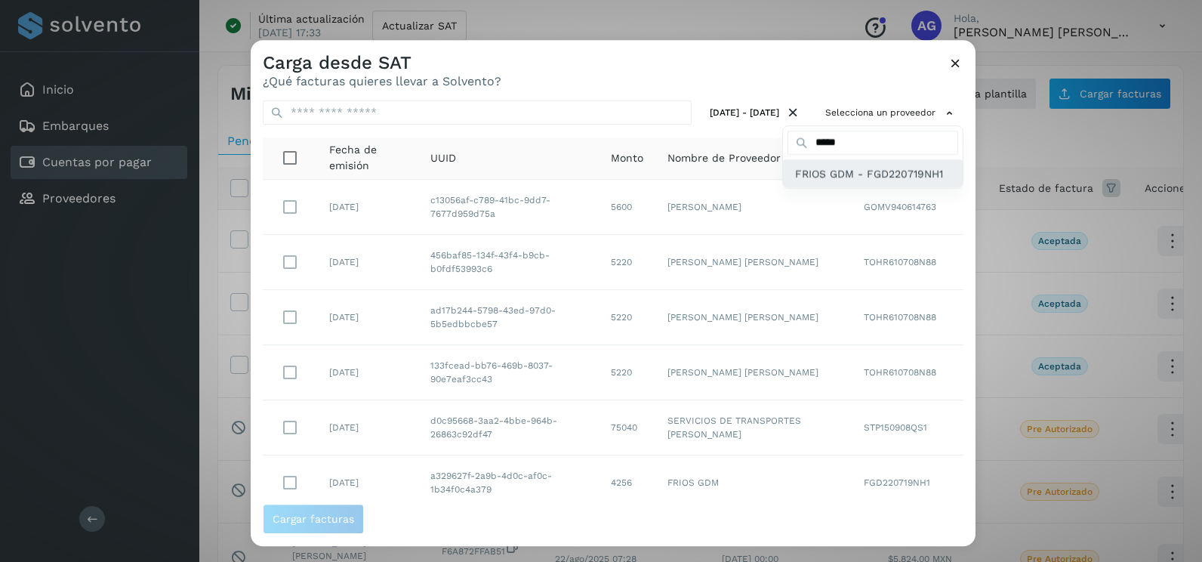
click at [835, 183] on div "FRIOS GDM - FGD220719NH1" at bounding box center [873, 173] width 180 height 29
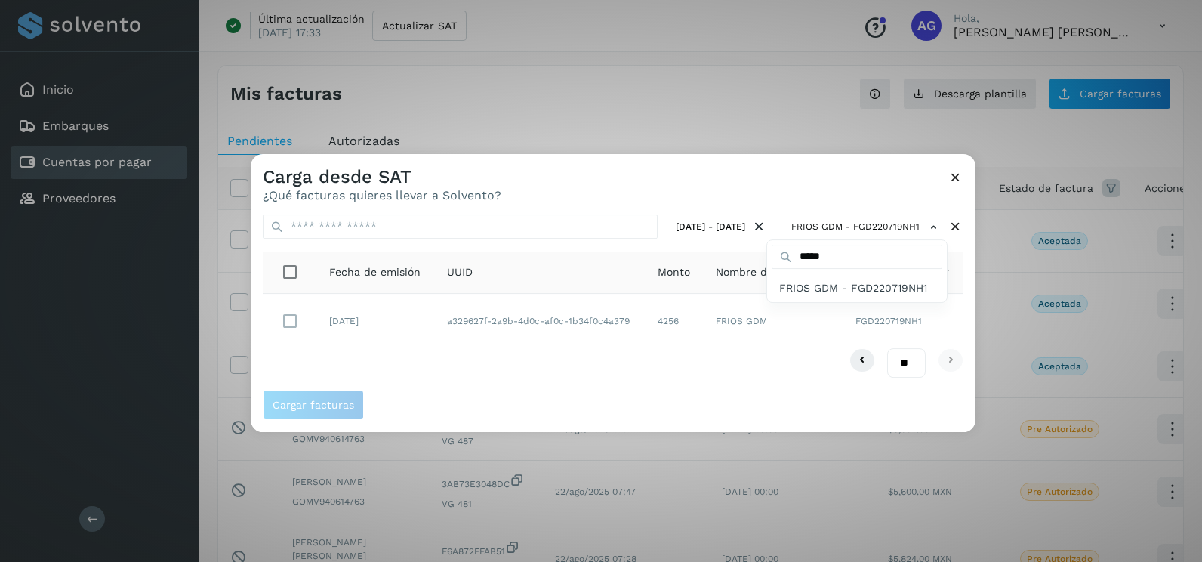
click at [355, 339] on div at bounding box center [852, 435] width 1202 height 562
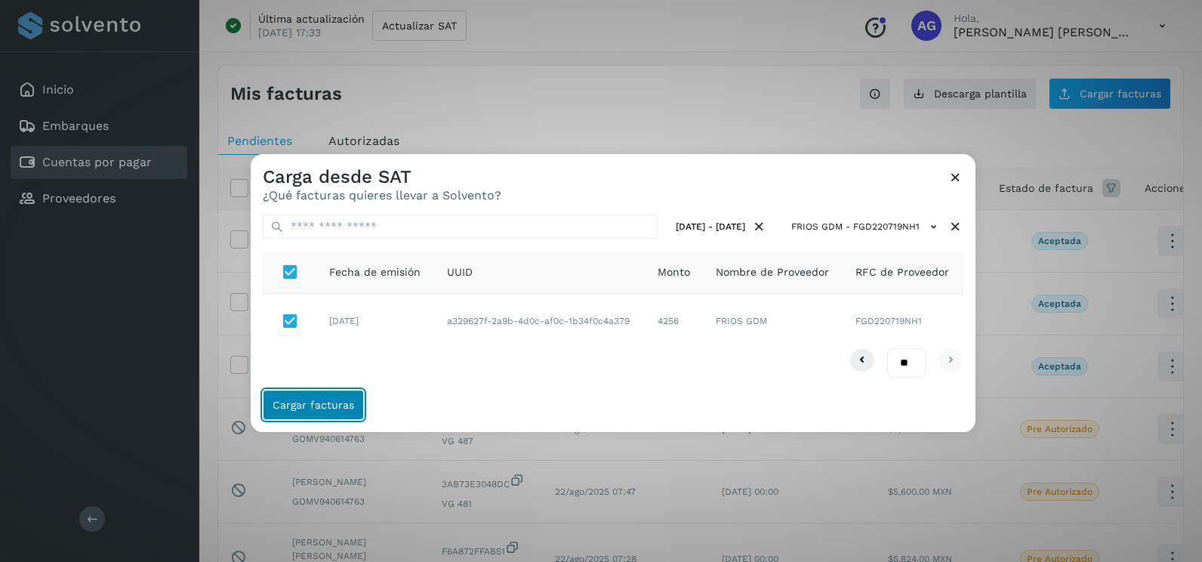
click at [328, 400] on span "Cargar facturas" at bounding box center [313, 404] width 82 height 11
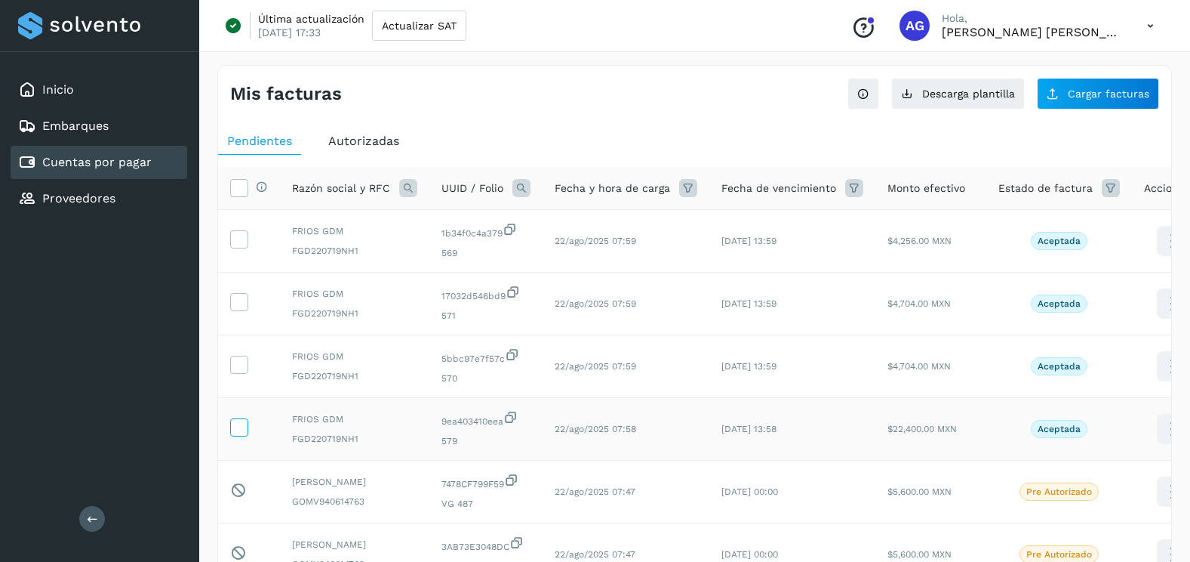
click at [239, 436] on label at bounding box center [239, 427] width 18 height 18
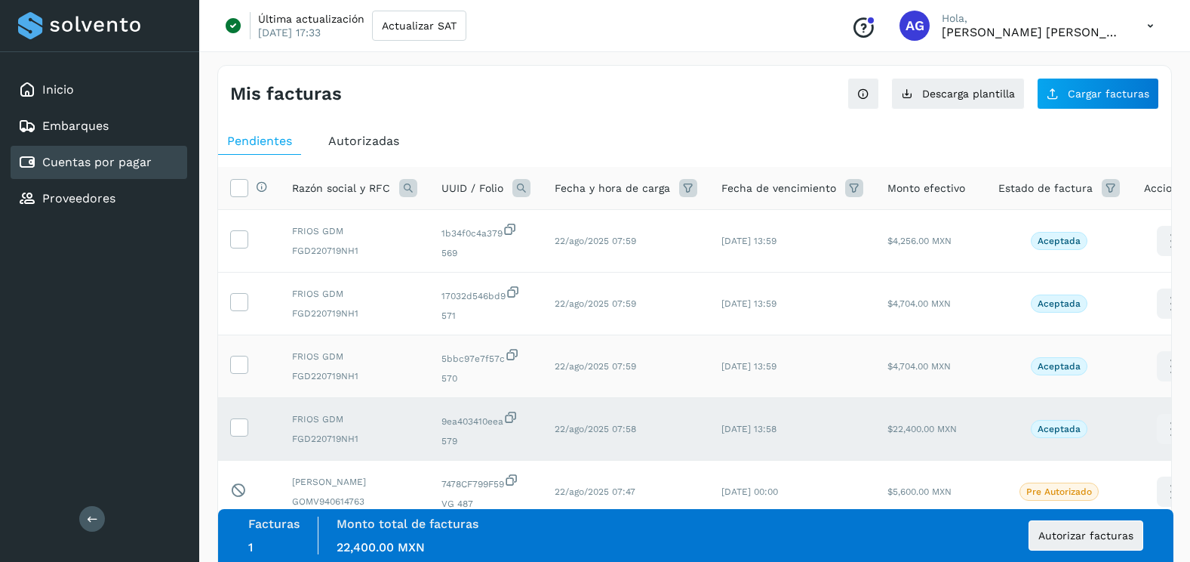
click at [242, 374] on td at bounding box center [249, 366] width 62 height 63
click at [243, 381] on td at bounding box center [249, 366] width 62 height 63
click at [242, 365] on icon at bounding box center [239, 363] width 16 height 16
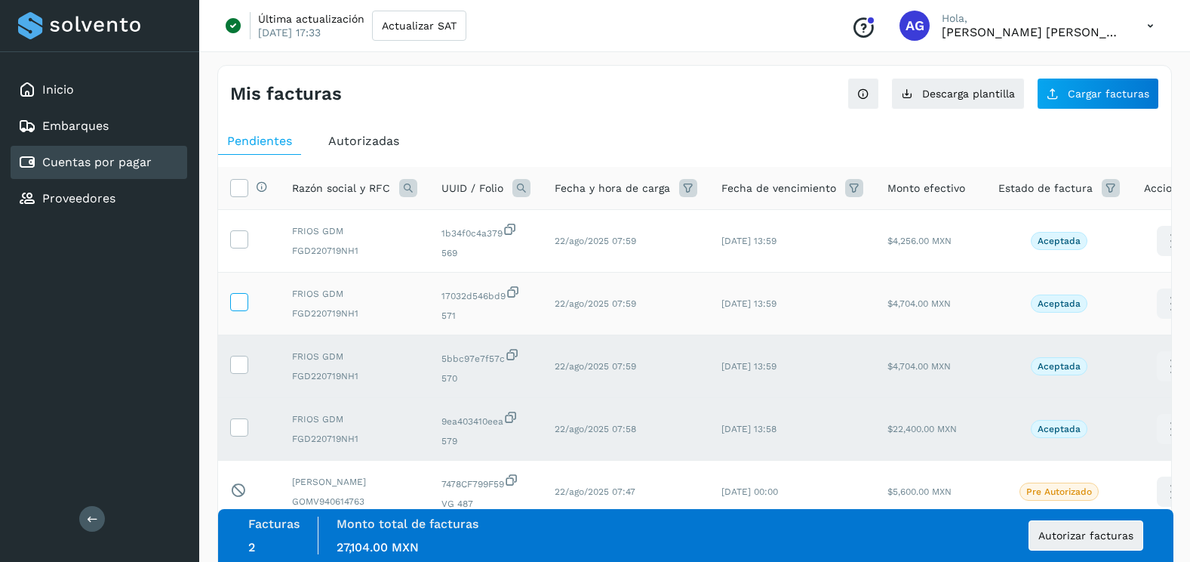
click at [243, 305] on icon at bounding box center [239, 301] width 16 height 16
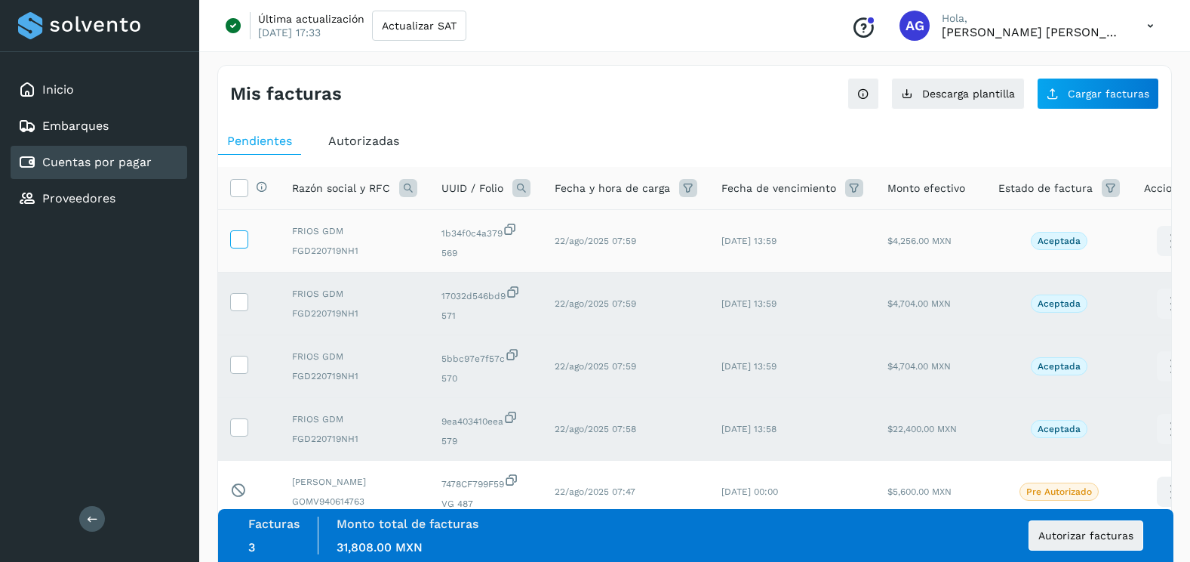
click at [245, 243] on icon at bounding box center [239, 238] width 16 height 16
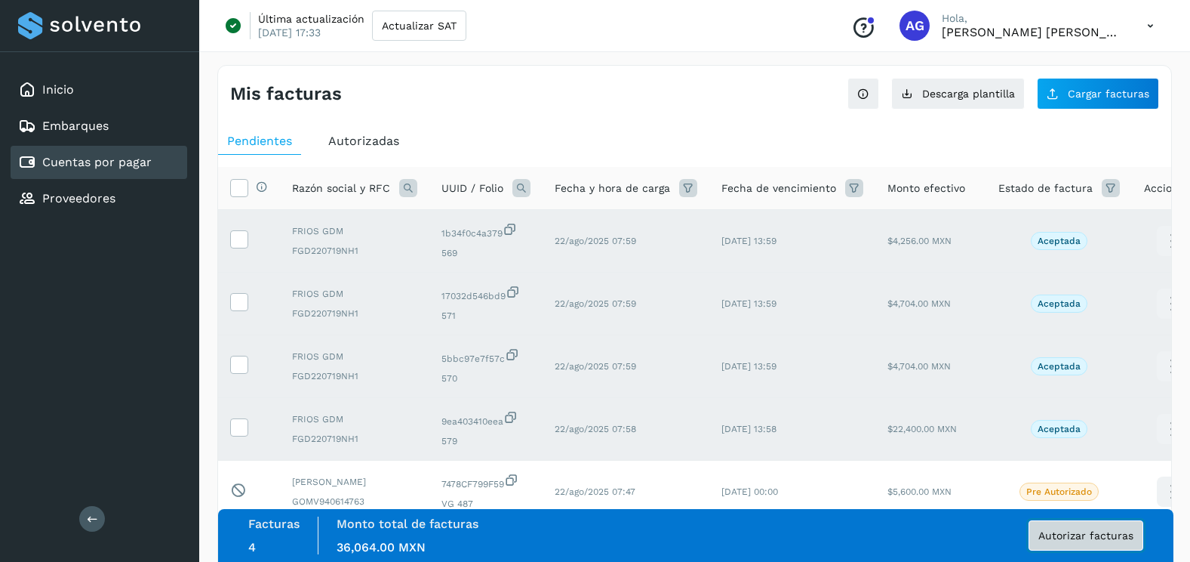
click at [1096, 546] on button "Autorizar facturas" at bounding box center [1086, 535] width 115 height 30
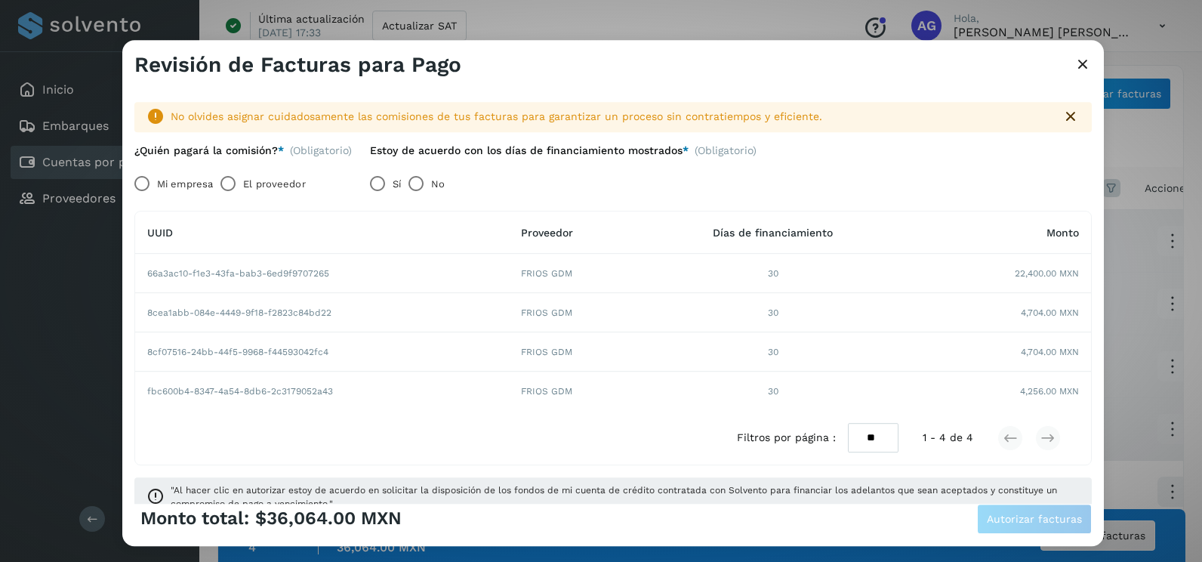
click at [172, 183] on label "Mi empresa" at bounding box center [185, 184] width 56 height 30
click at [1036, 521] on span "Autorizar facturas" at bounding box center [1033, 518] width 95 height 11
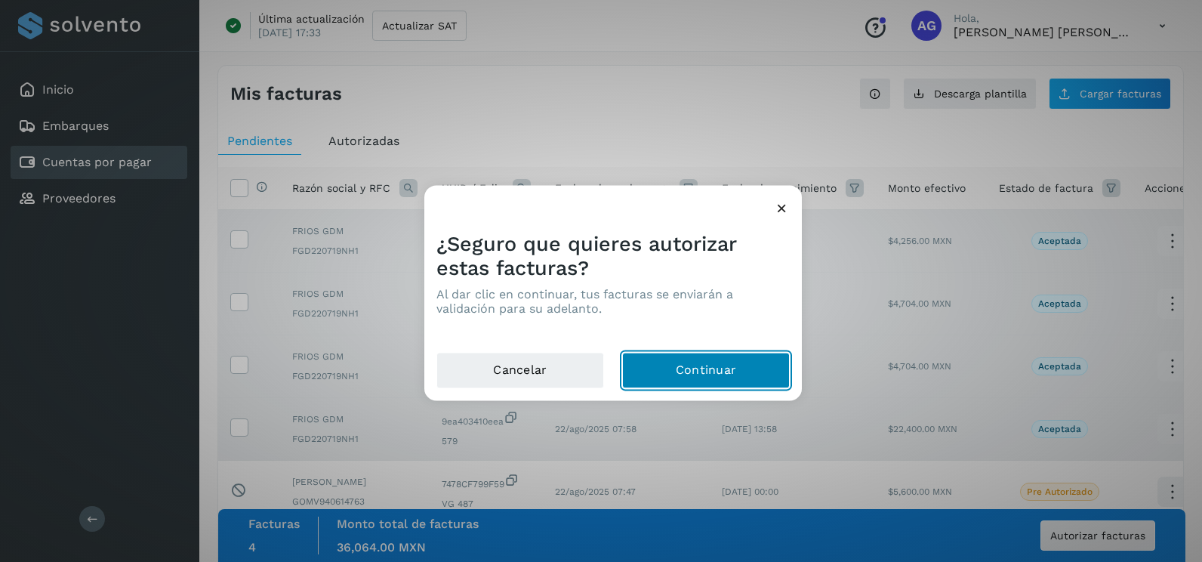
click at [747, 374] on button "Continuar" at bounding box center [706, 370] width 168 height 36
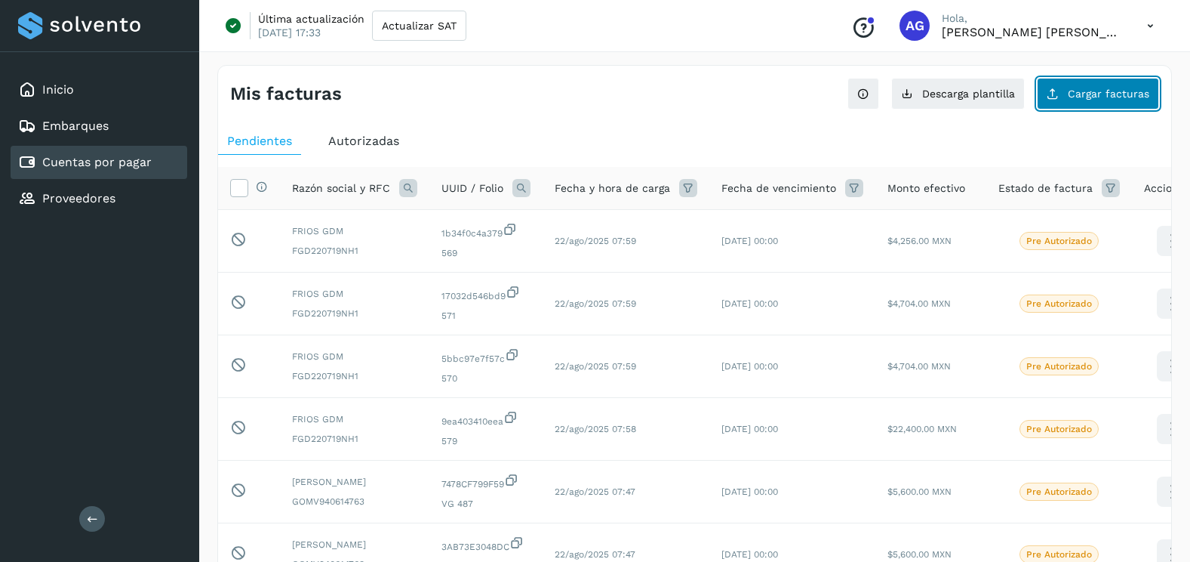
click at [1080, 91] on span "Cargar facturas" at bounding box center [1109, 93] width 82 height 11
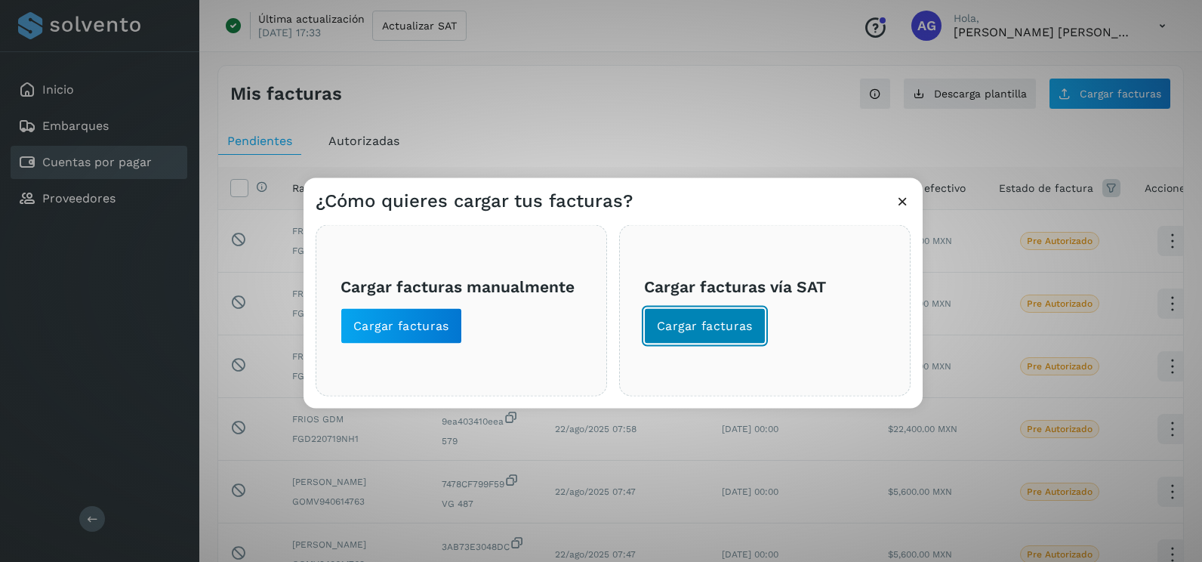
click at [717, 325] on span "Cargar facturas" at bounding box center [705, 326] width 96 height 17
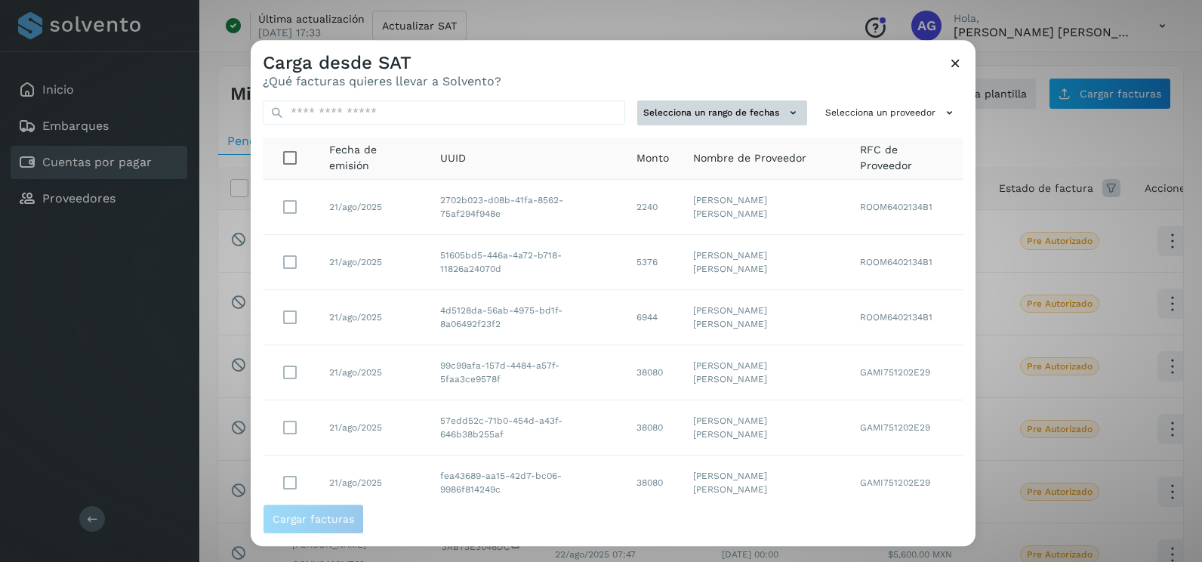
click at [719, 110] on button "Selecciona un rango de fechas" at bounding box center [722, 112] width 170 height 25
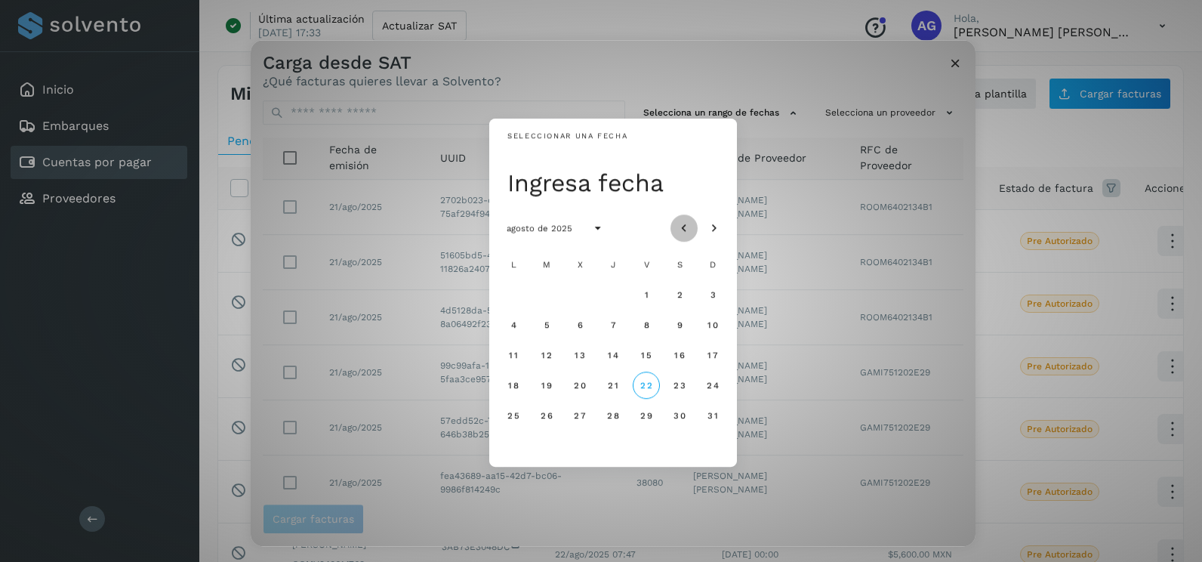
click at [682, 218] on button "Mes anterior" at bounding box center [683, 227] width 27 height 27
click at [546, 389] on span "22" at bounding box center [546, 385] width 13 height 11
click at [586, 381] on span "23" at bounding box center [579, 385] width 13 height 11
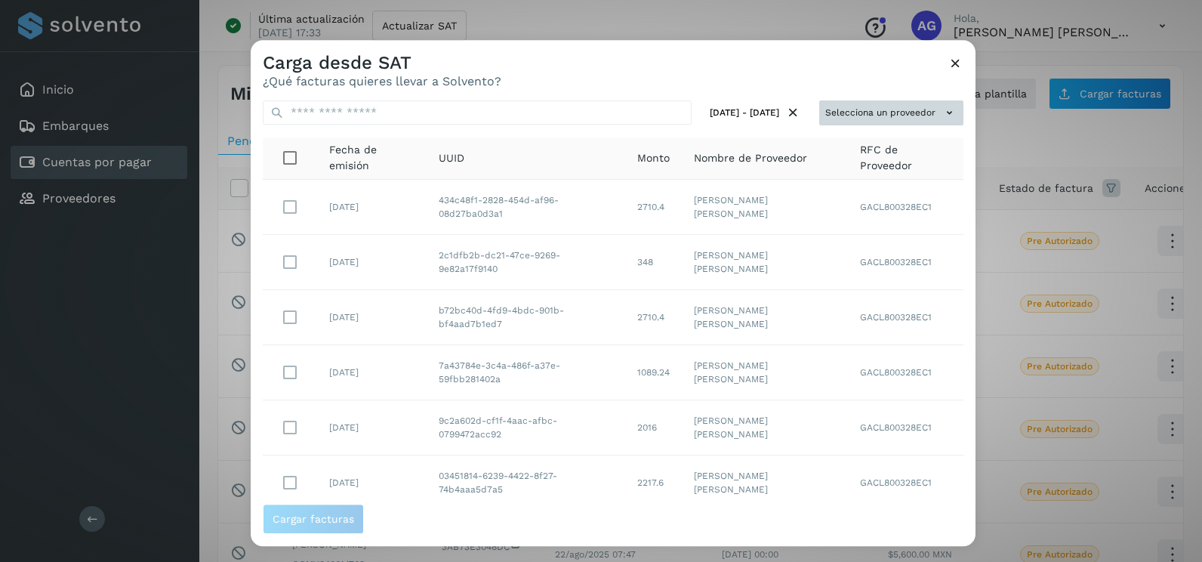
click at [873, 115] on button "Selecciona un proveedor" at bounding box center [891, 112] width 144 height 25
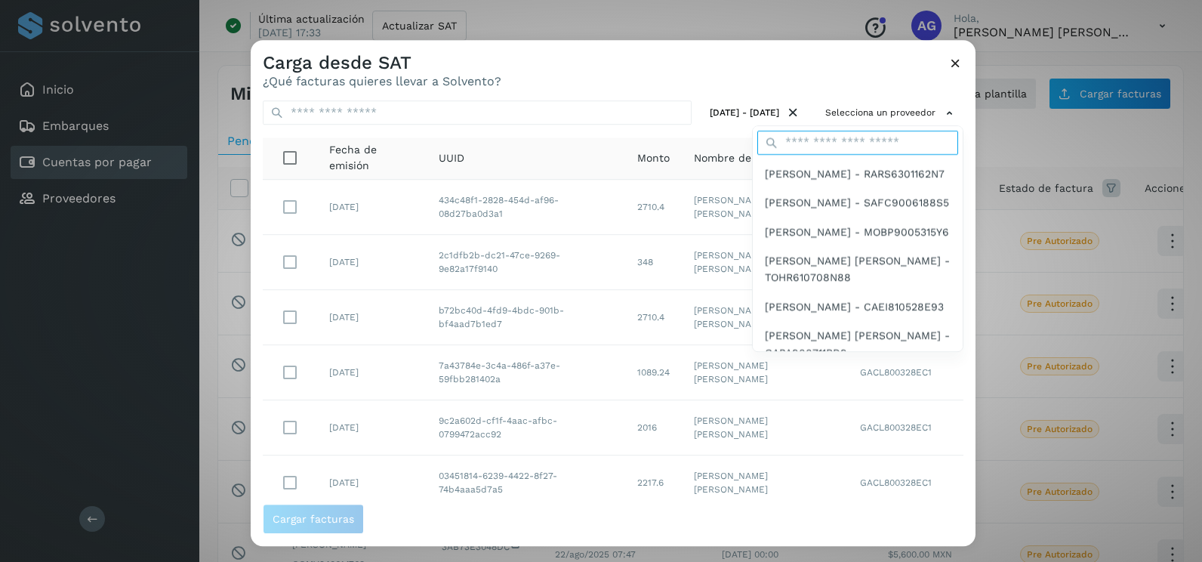
click at [837, 143] on input "text" at bounding box center [857, 143] width 201 height 24
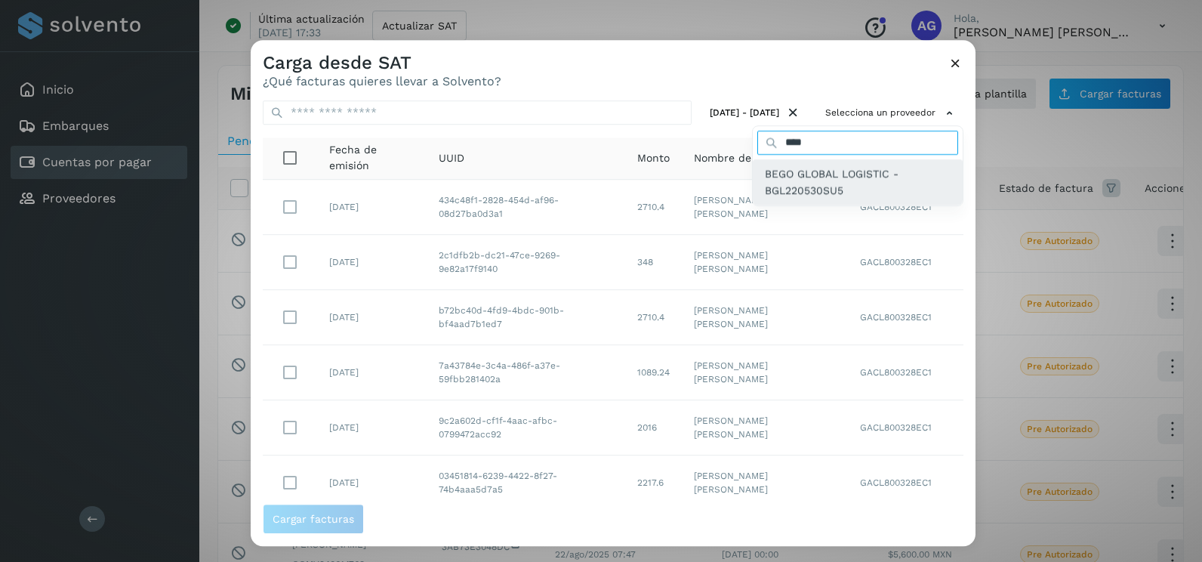
type input "****"
click at [833, 189] on span "BEGO GLOBAL LOGISTIC - BGL220530SU5" at bounding box center [858, 182] width 186 height 34
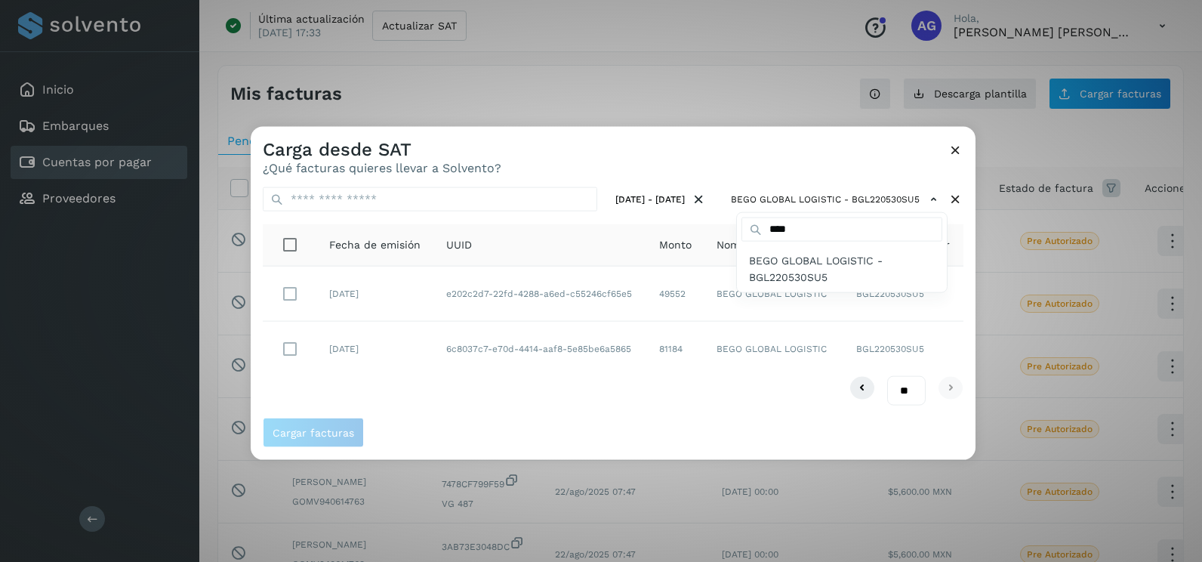
click at [817, 169] on div at bounding box center [852, 408] width 1202 height 562
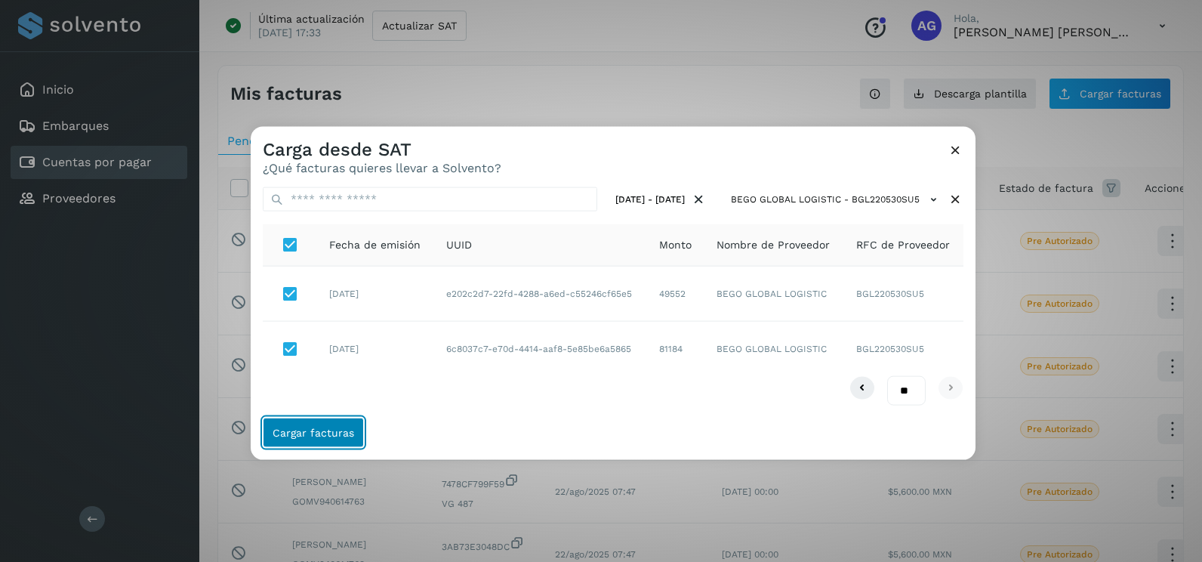
click at [335, 429] on span "Cargar facturas" at bounding box center [313, 431] width 82 height 11
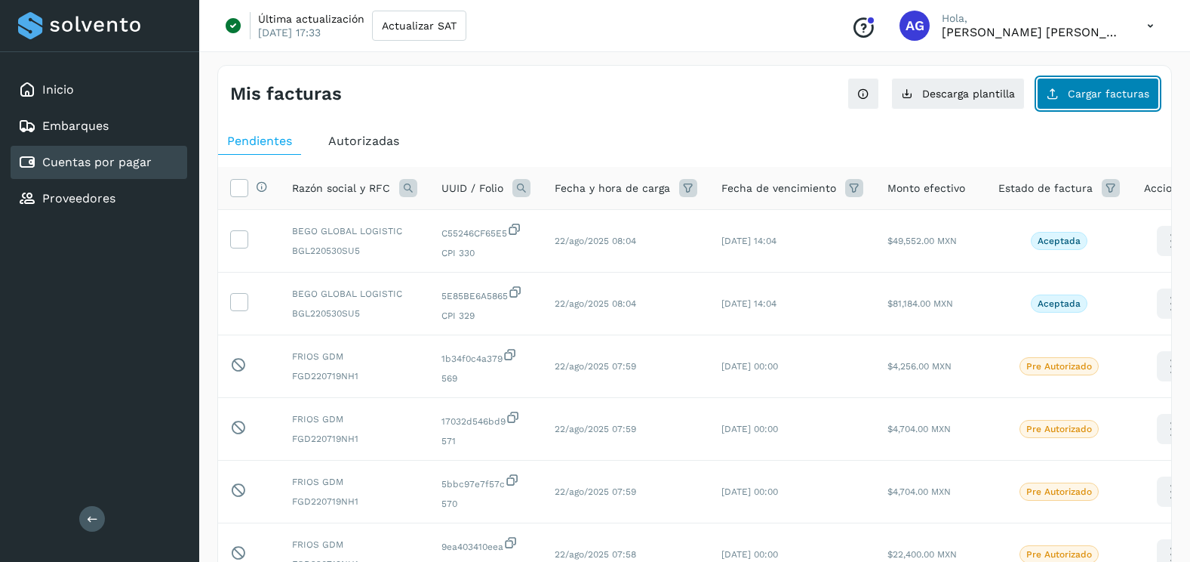
click at [1070, 97] on button "Cargar facturas" at bounding box center [1098, 94] width 122 height 32
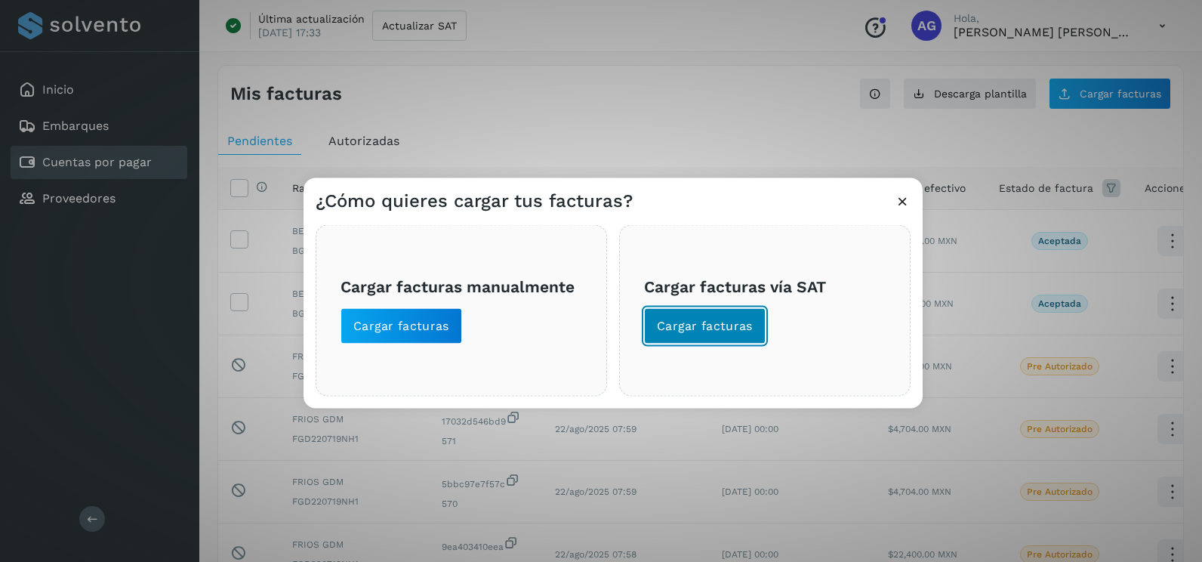
click at [733, 325] on span "Cargar facturas" at bounding box center [705, 326] width 96 height 17
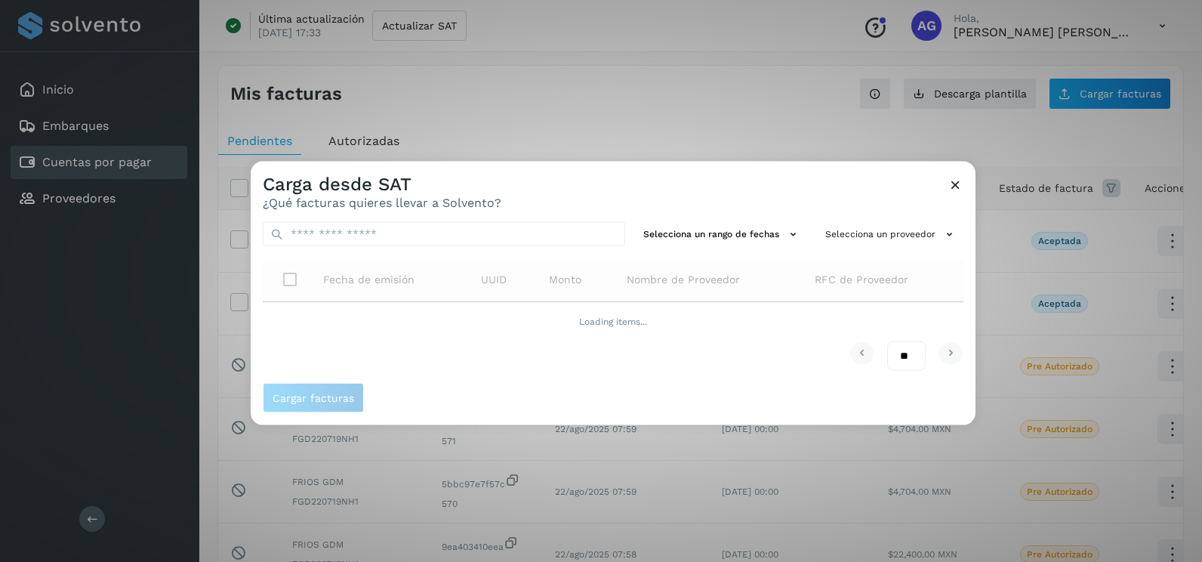
click at [695, 249] on div "Selecciona un rango de fechas Selecciona un proveedor Fecha de emisión UUID Mon…" at bounding box center [613, 296] width 725 height 173
click at [696, 235] on button "Selecciona un rango de fechas" at bounding box center [722, 234] width 170 height 25
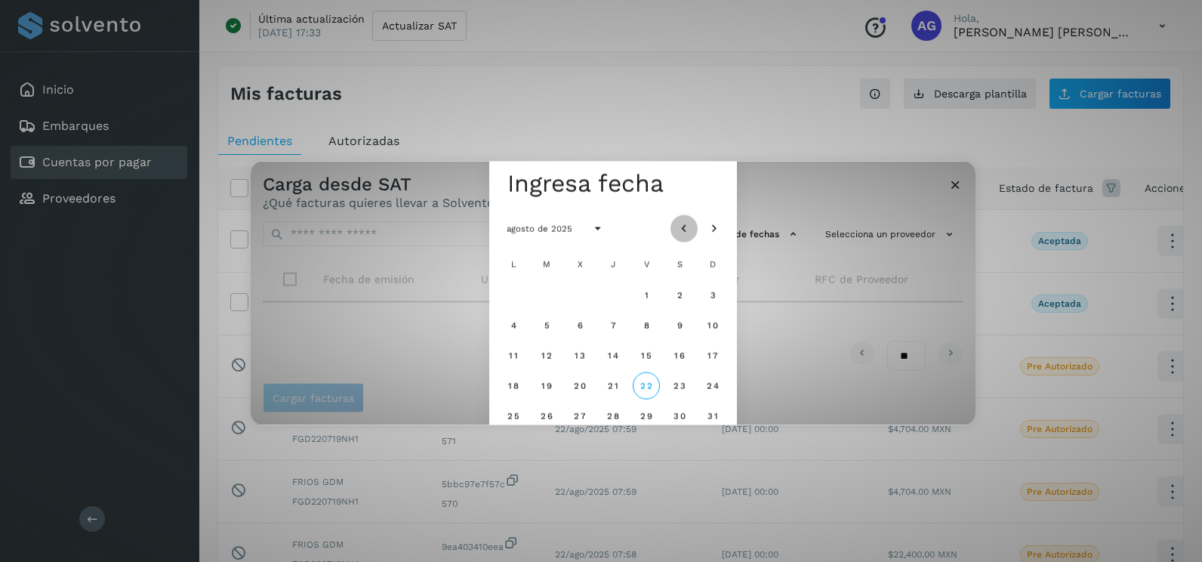
click at [686, 227] on icon "Mes anterior" at bounding box center [683, 228] width 15 height 15
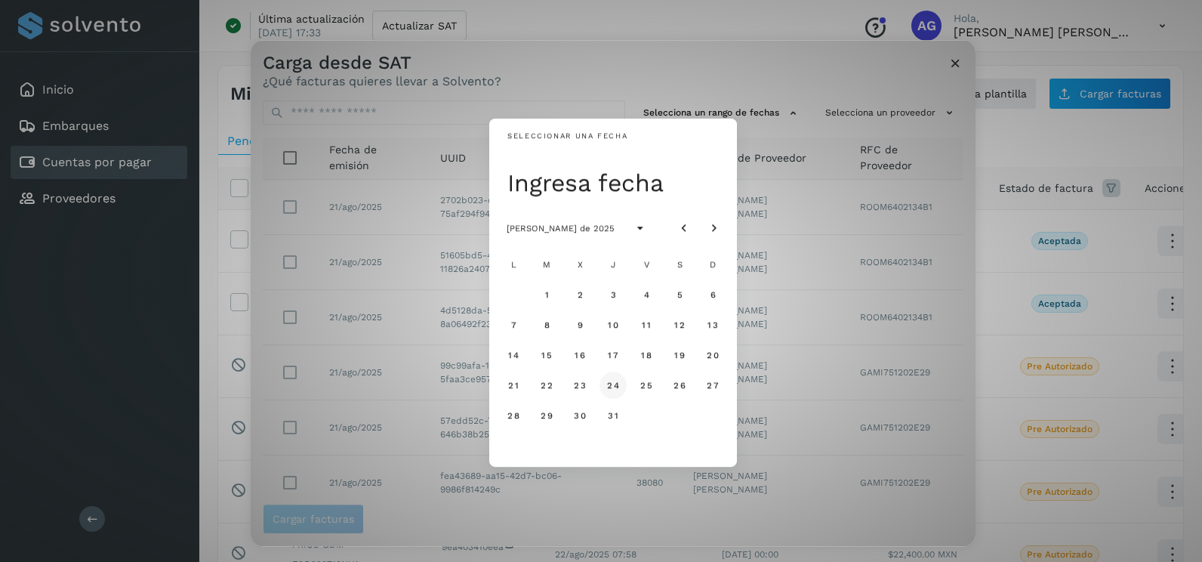
click at [616, 388] on span "24" at bounding box center [612, 385] width 13 height 11
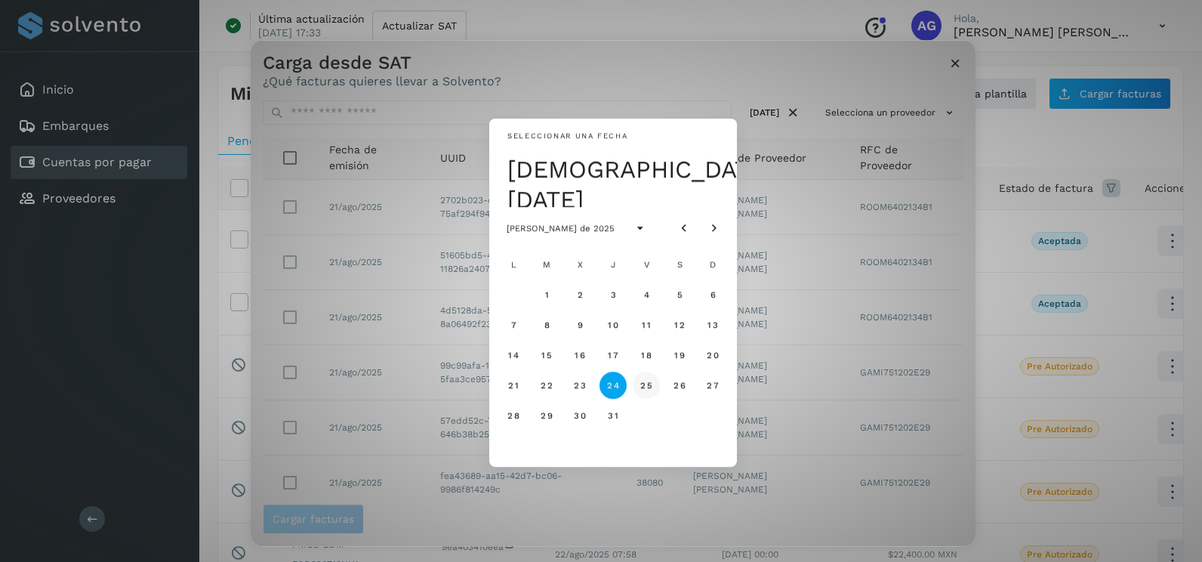
click at [643, 388] on span "25" at bounding box center [645, 385] width 13 height 11
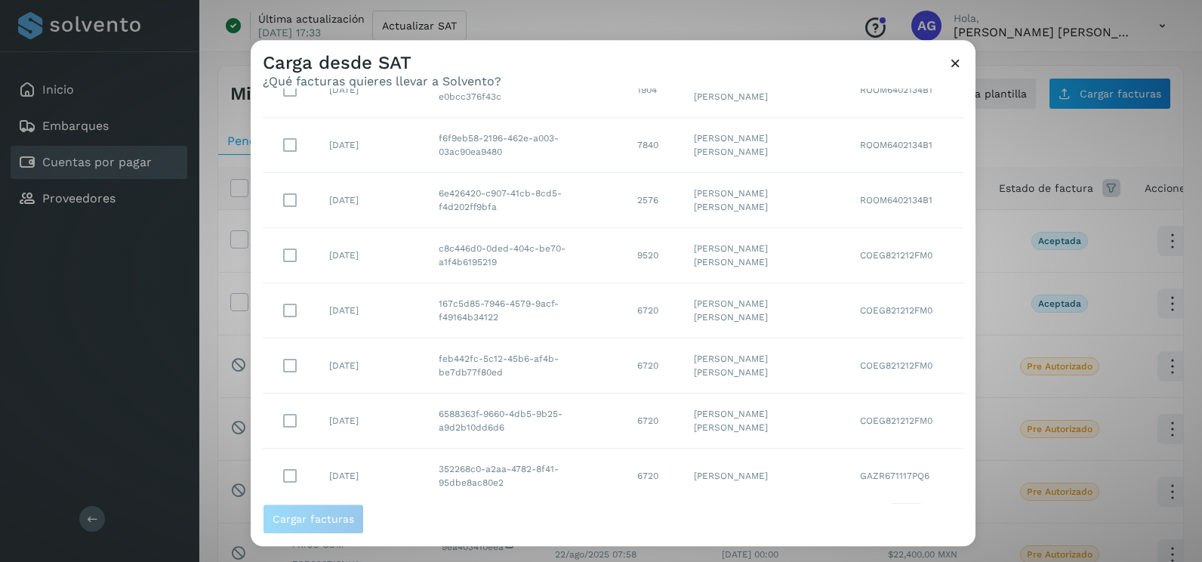
scroll to position [268, 0]
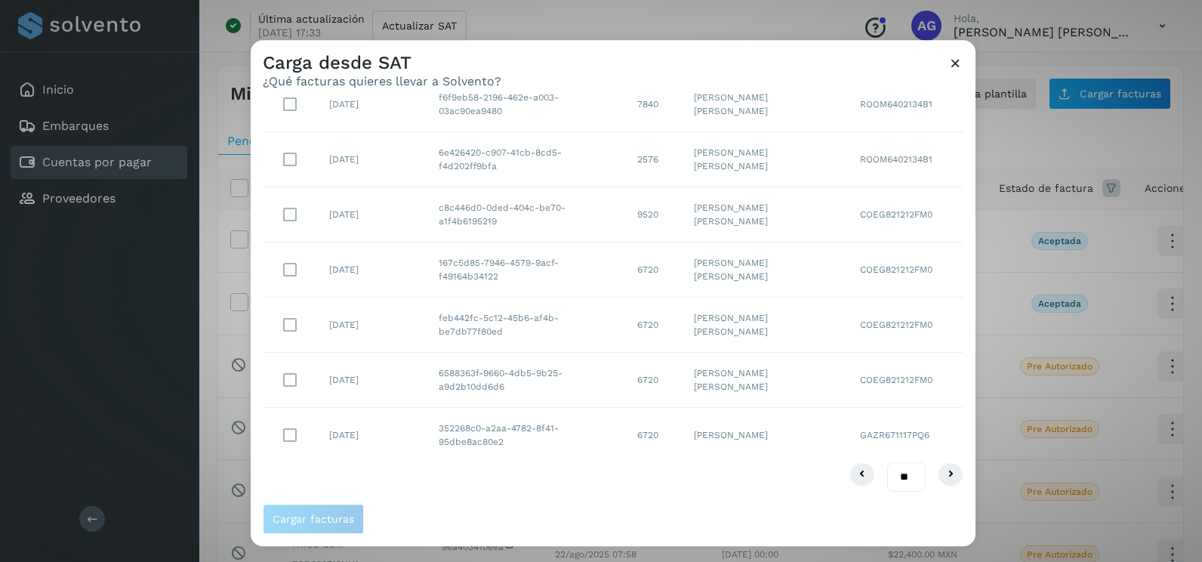
click at [900, 480] on select "** ** **" at bounding box center [906, 476] width 38 height 29
select select "**"
click at [887, 462] on select "** ** **" at bounding box center [906, 476] width 38 height 29
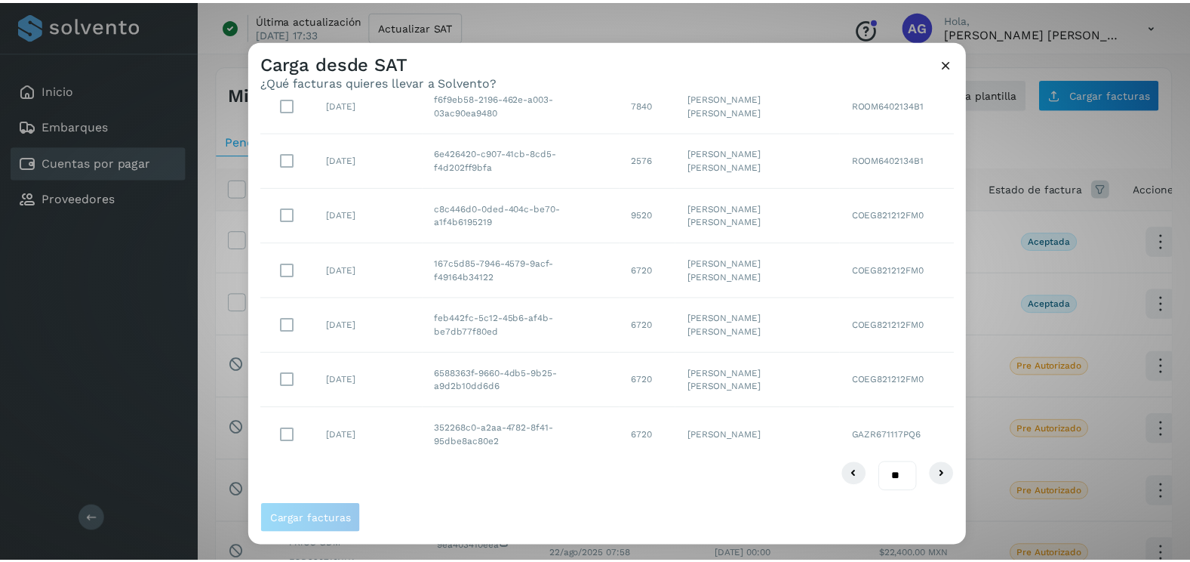
scroll to position [0, 0]
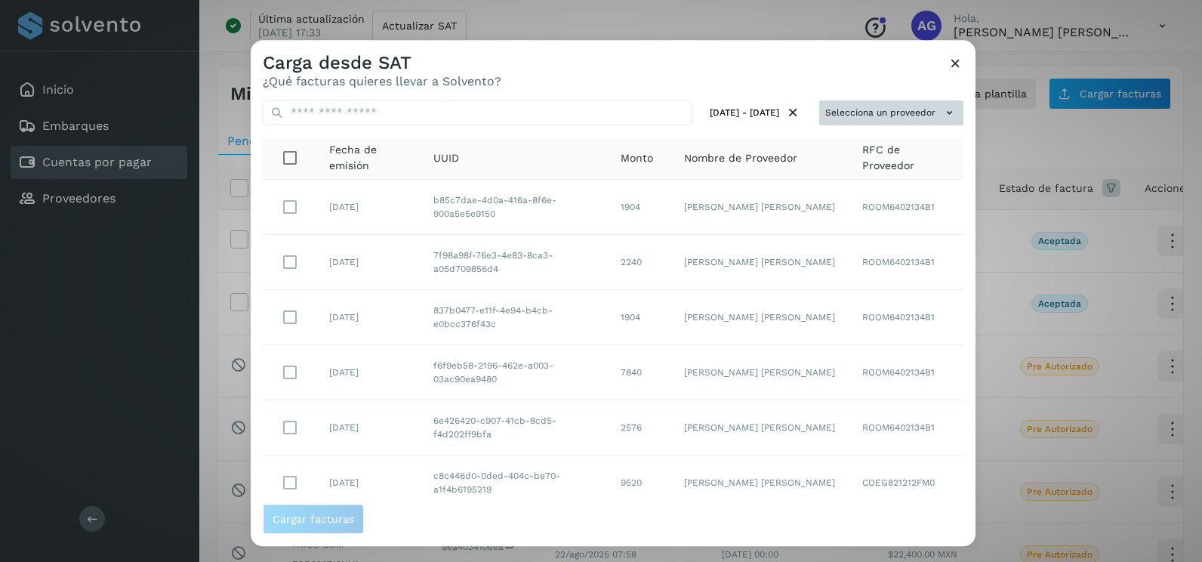
click at [916, 103] on button "Selecciona un proveedor" at bounding box center [891, 112] width 144 height 25
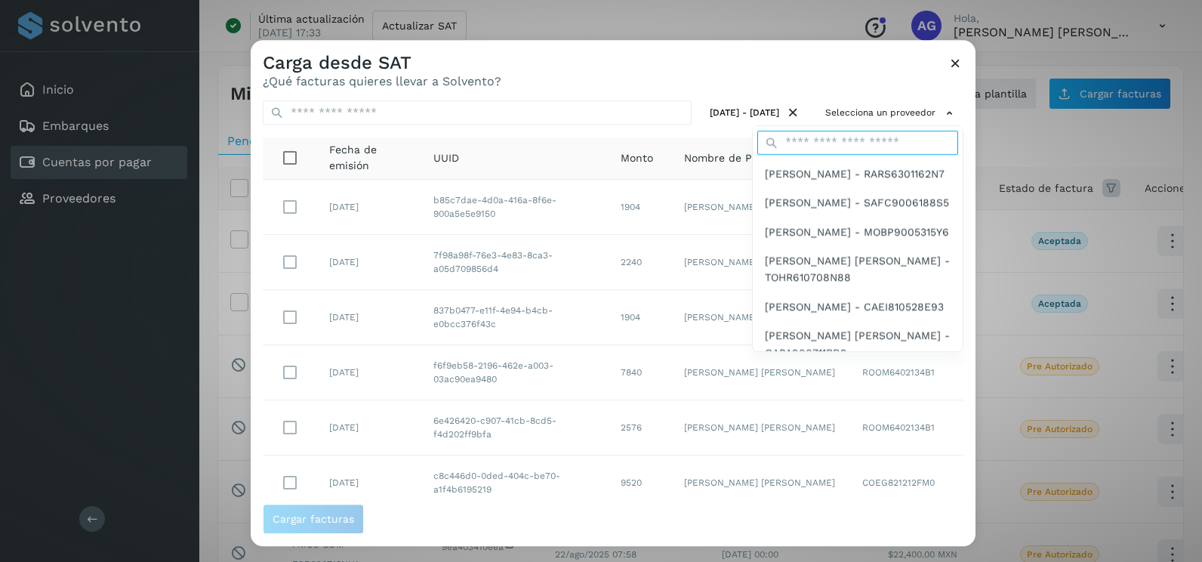
click at [867, 136] on input "text" at bounding box center [857, 143] width 201 height 24
type input "****"
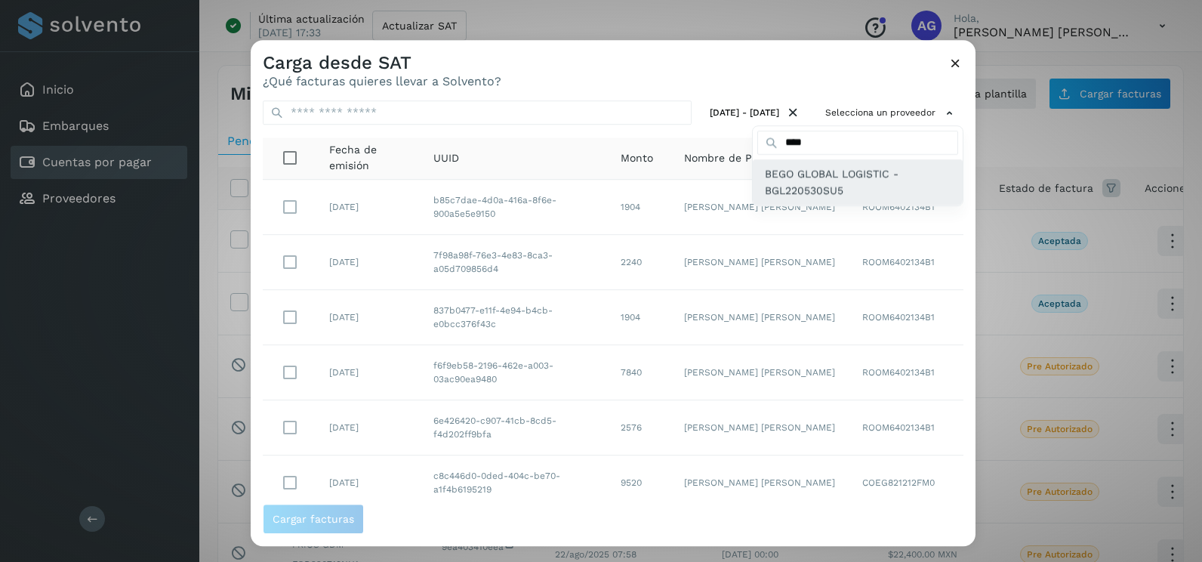
click at [825, 183] on span "BEGO GLOBAL LOGISTIC - BGL220530SU5" at bounding box center [858, 182] width 186 height 34
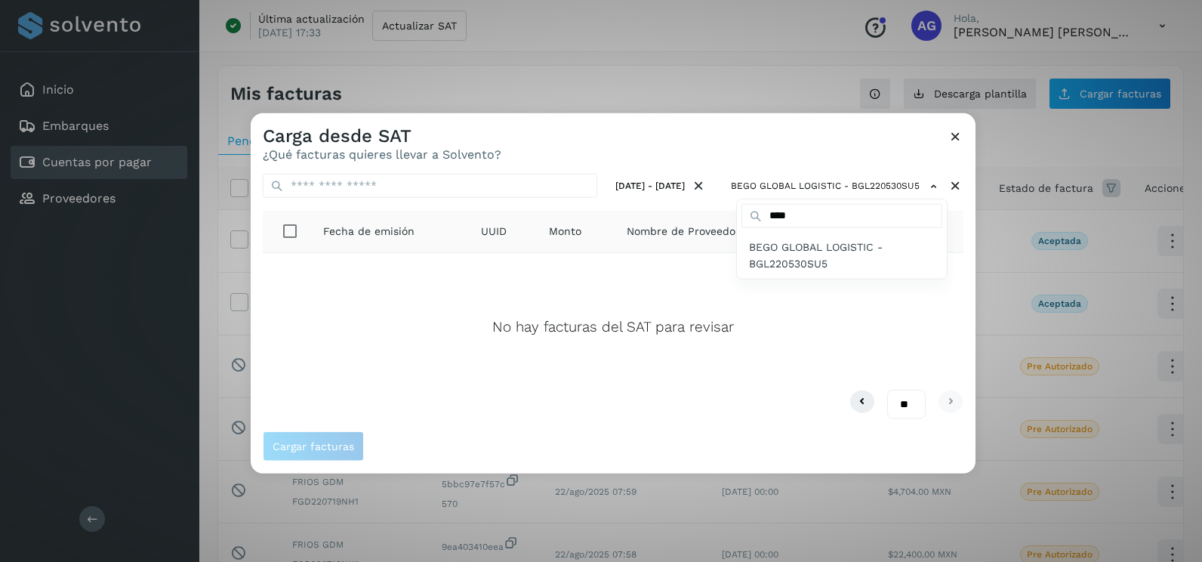
click at [953, 139] on div at bounding box center [852, 394] width 1202 height 562
click at [960, 130] on icon at bounding box center [955, 136] width 16 height 16
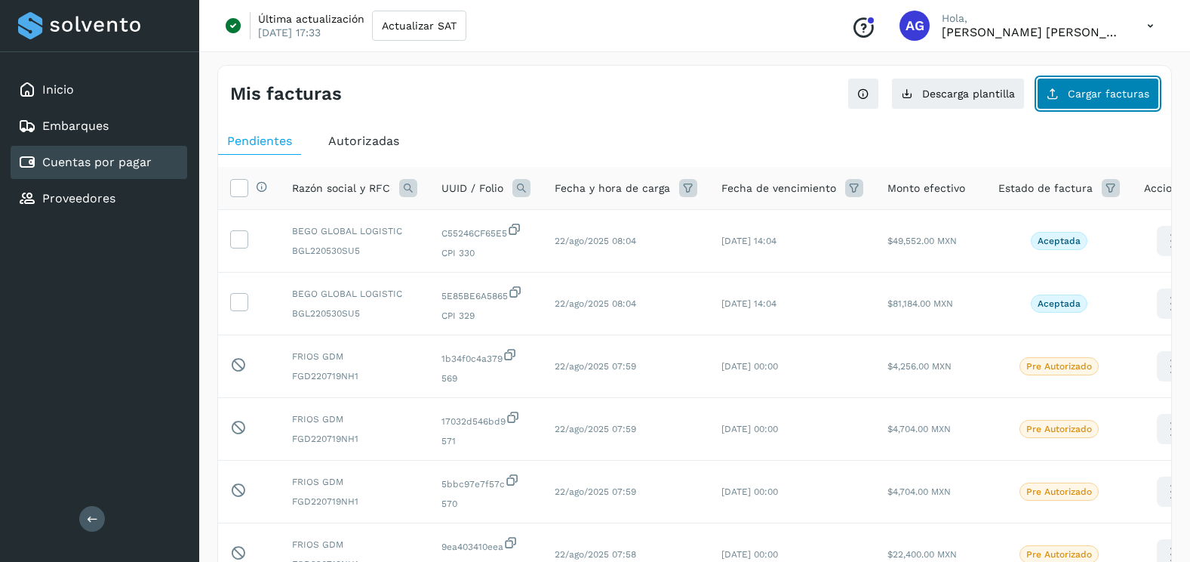
click at [1085, 100] on button "Cargar facturas" at bounding box center [1098, 94] width 122 height 32
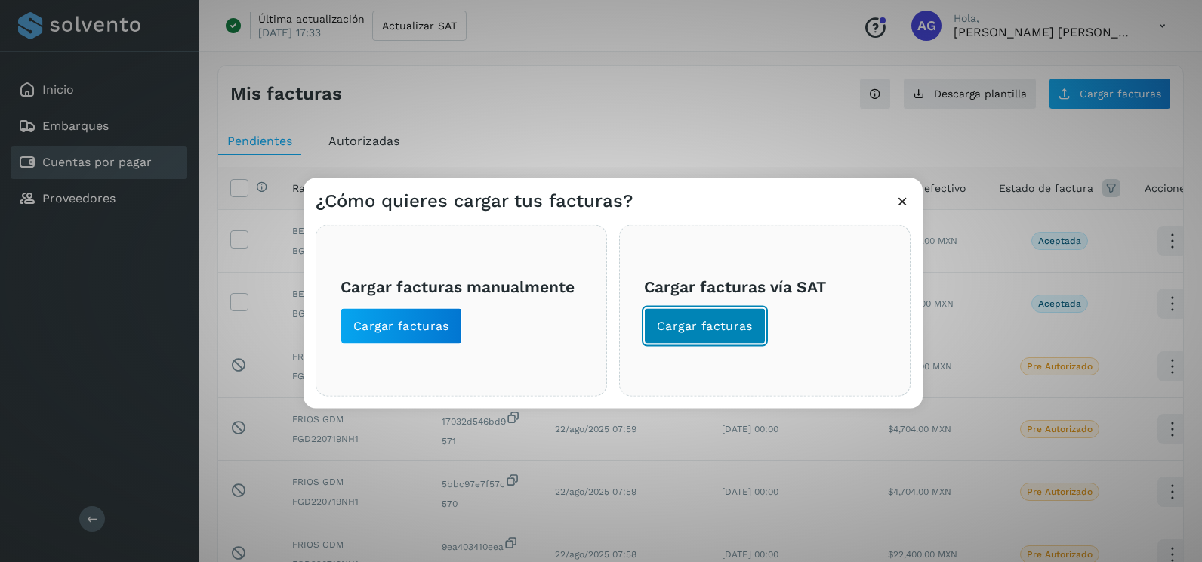
click at [703, 336] on button "Cargar facturas" at bounding box center [705, 326] width 122 height 36
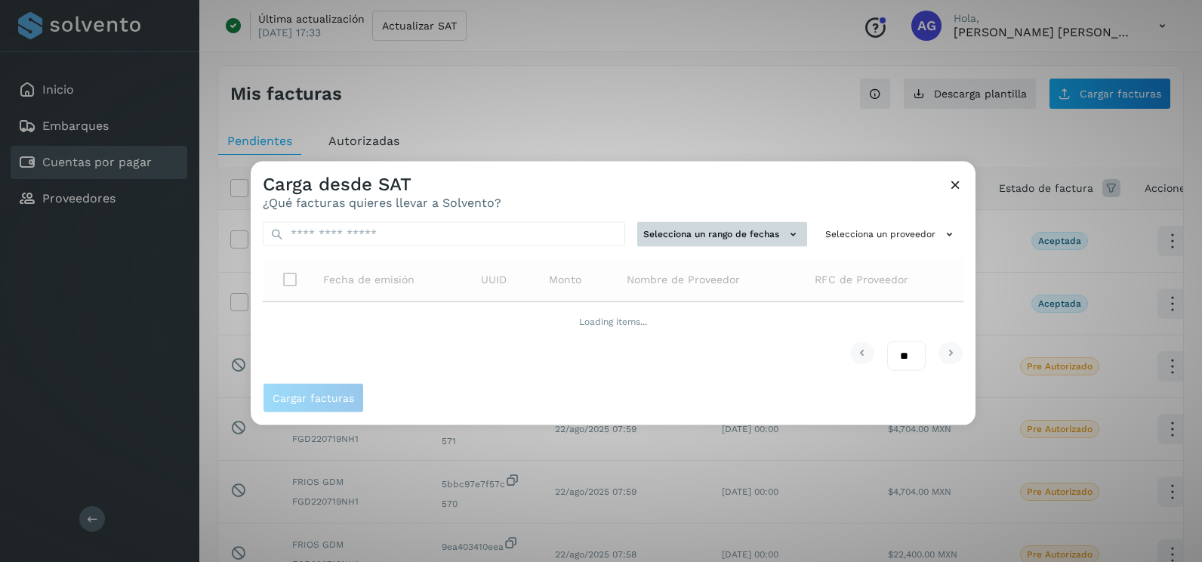
click at [725, 231] on button "Selecciona un rango de fechas" at bounding box center [722, 234] width 170 height 25
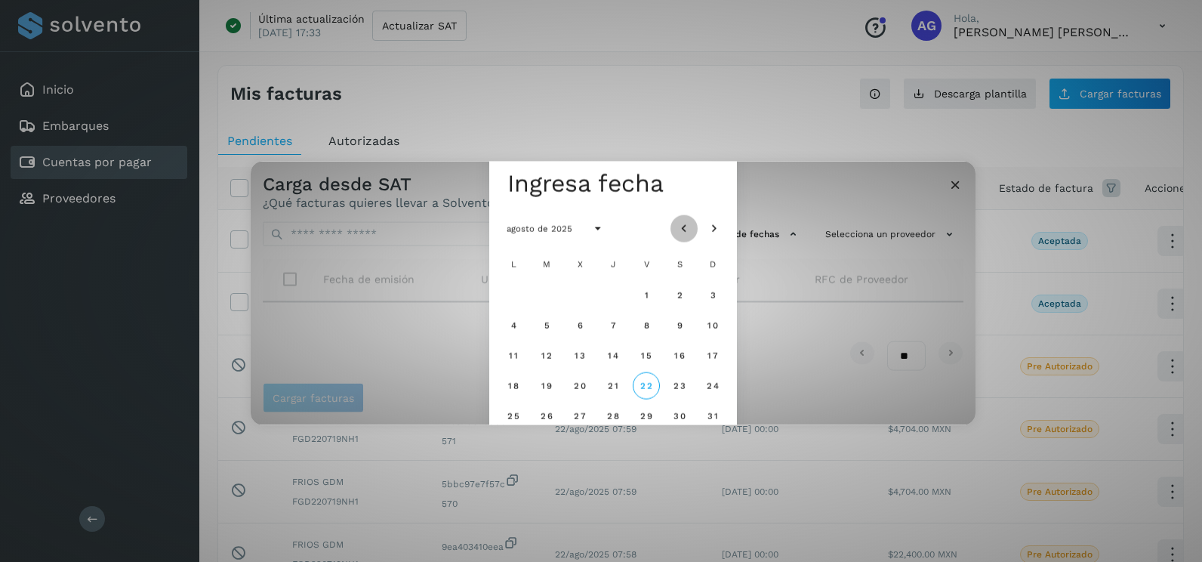
click at [696, 223] on button "Mes anterior" at bounding box center [683, 227] width 27 height 27
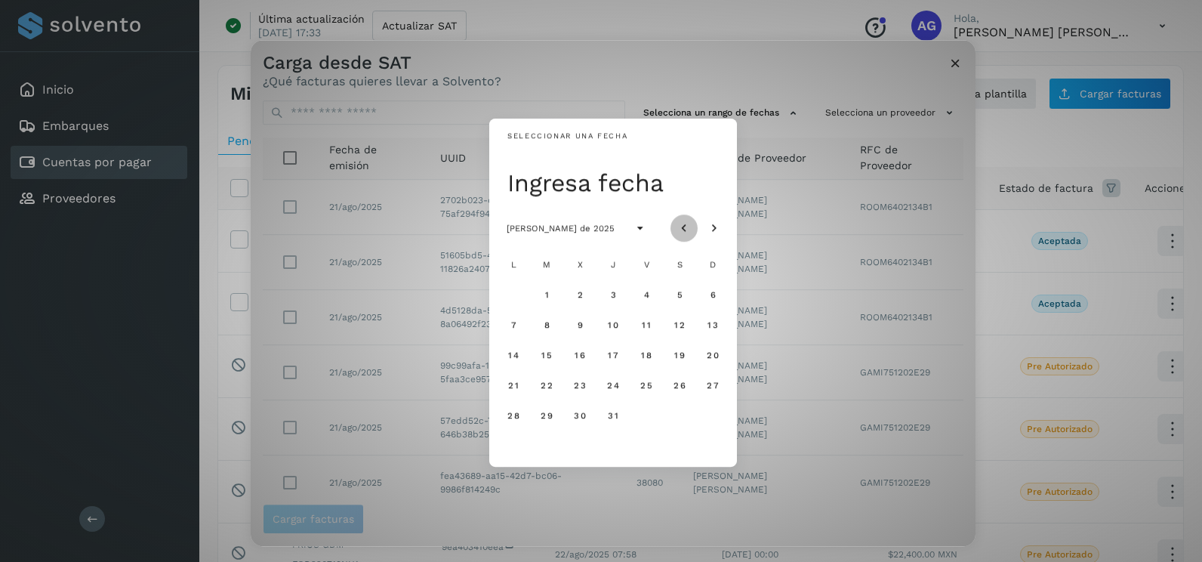
click at [696, 223] on button "Mes anterior" at bounding box center [683, 227] width 27 height 27
click at [716, 226] on icon "Mes siguiente" at bounding box center [713, 228] width 15 height 15
click at [615, 386] on span "24" at bounding box center [612, 385] width 13 height 11
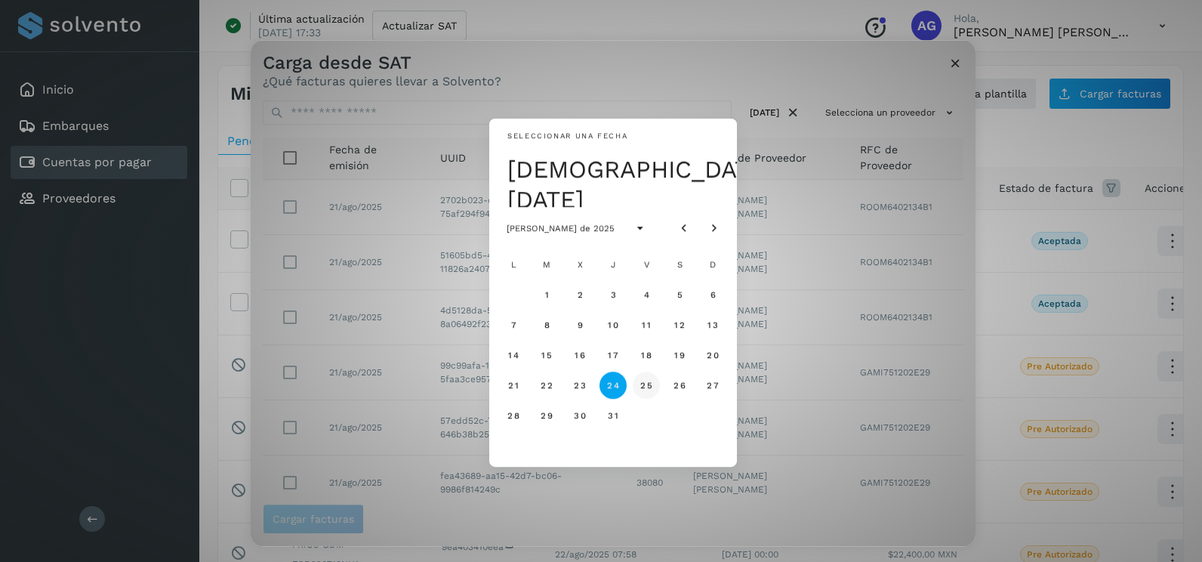
click at [649, 383] on span "25" at bounding box center [645, 385] width 13 height 11
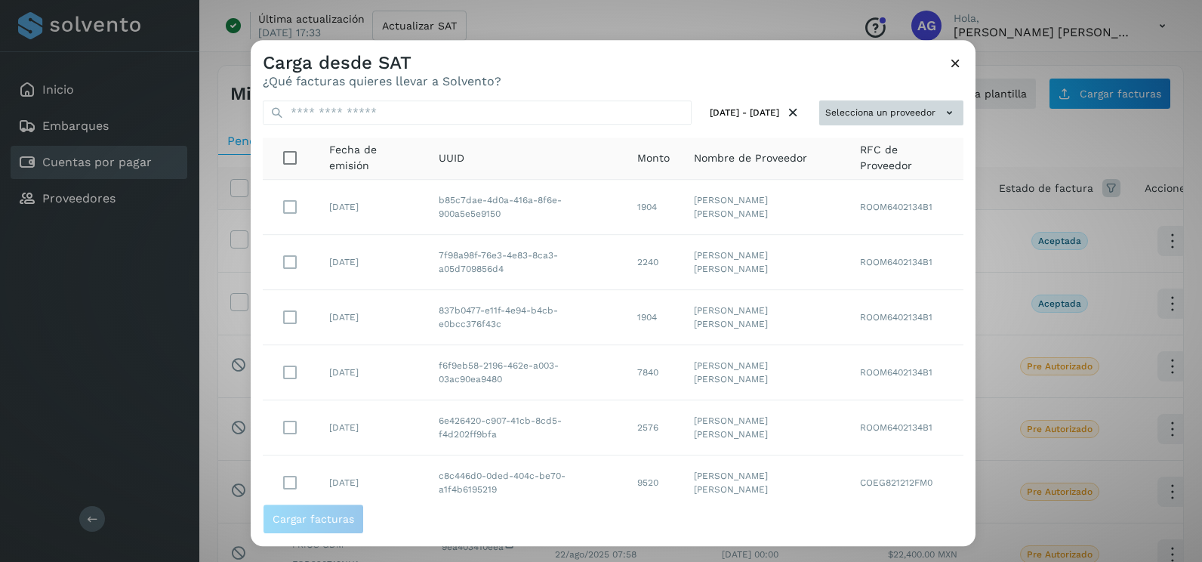
click at [876, 108] on button "Selecciona un proveedor" at bounding box center [891, 112] width 144 height 25
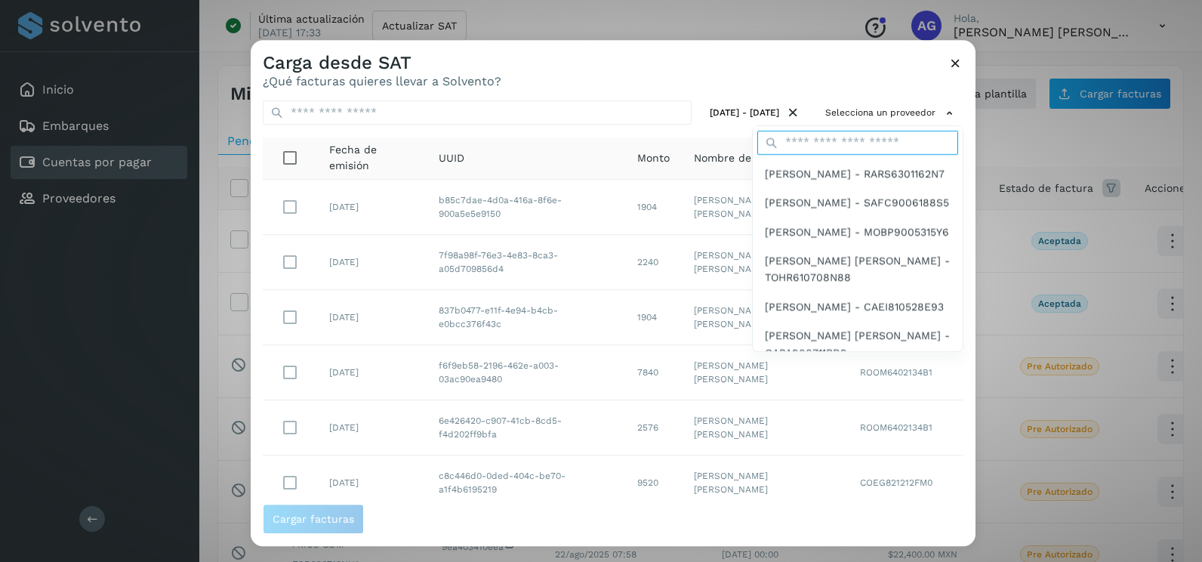
click at [824, 143] on input "text" at bounding box center [857, 143] width 201 height 24
type input "****"
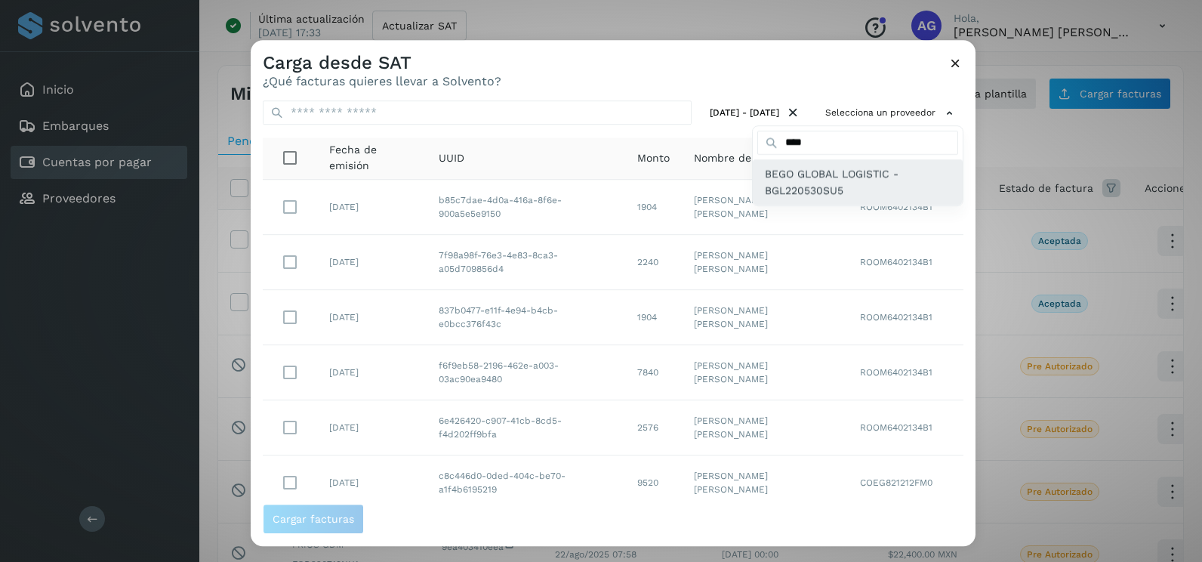
click at [822, 198] on span "BEGO GLOBAL LOGISTIC - BGL220530SU5" at bounding box center [858, 182] width 186 height 34
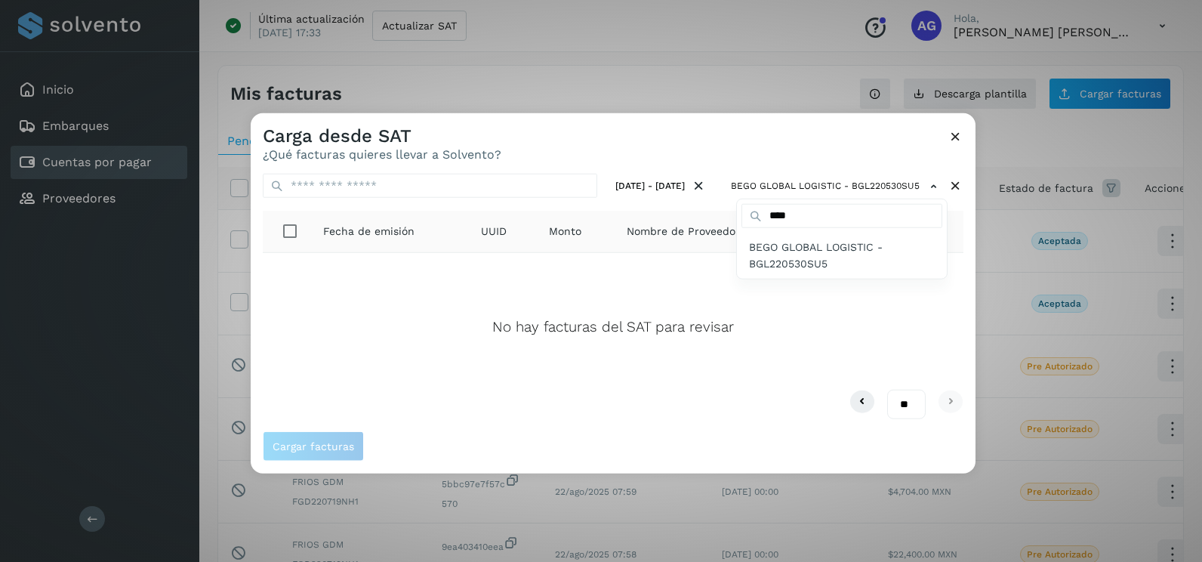
click at [966, 131] on div at bounding box center [852, 394] width 1202 height 562
click at [959, 136] on icon at bounding box center [955, 136] width 16 height 16
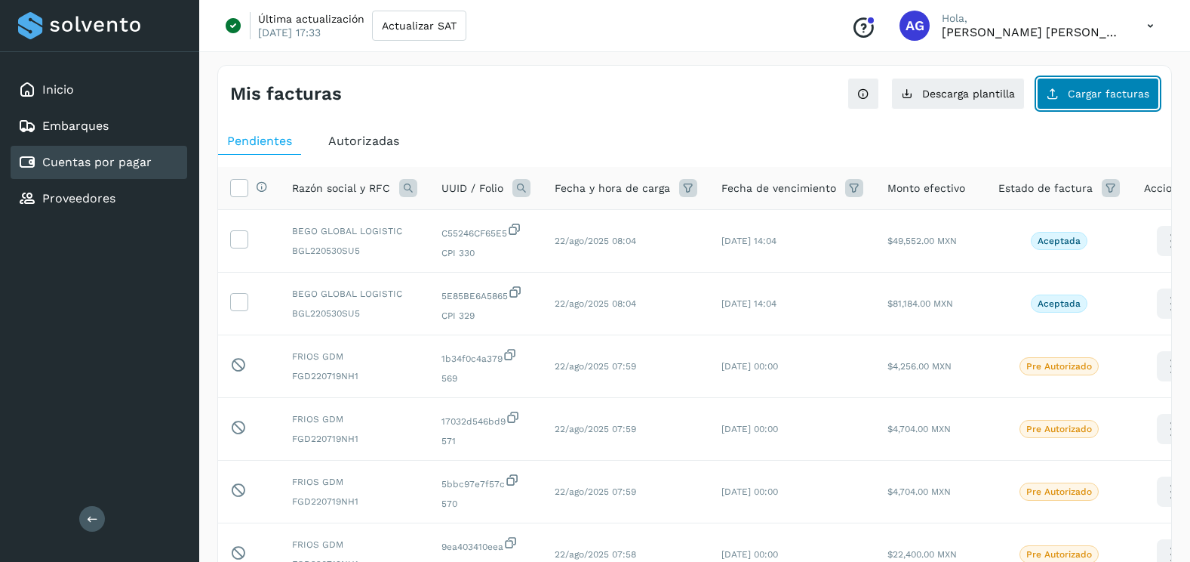
click at [1114, 99] on span "Cargar facturas" at bounding box center [1109, 93] width 82 height 11
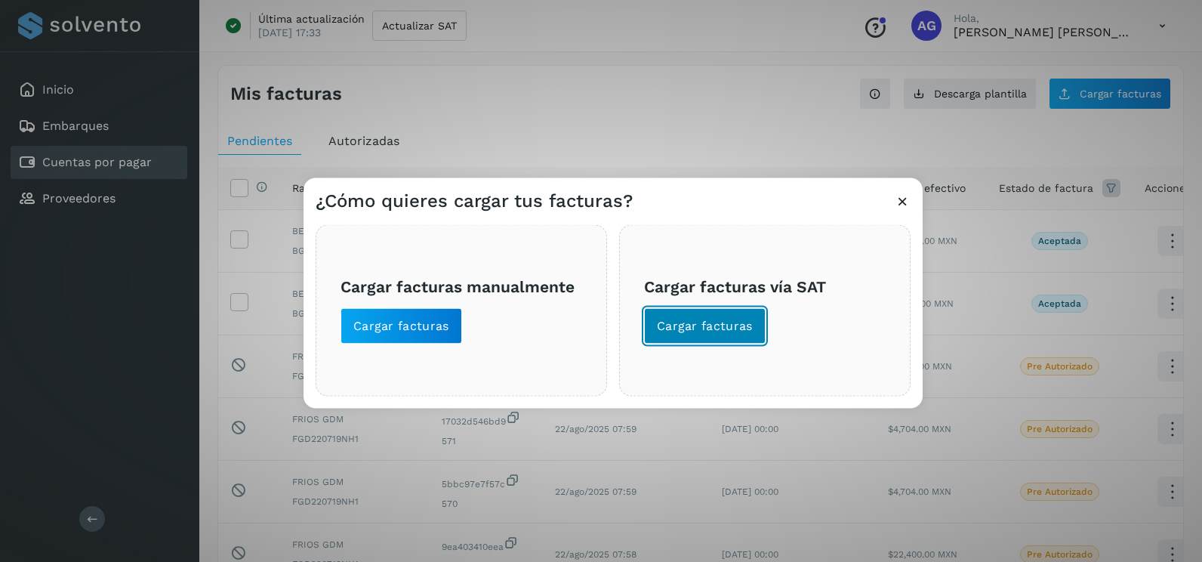
click at [710, 336] on button "Cargar facturas" at bounding box center [705, 326] width 122 height 36
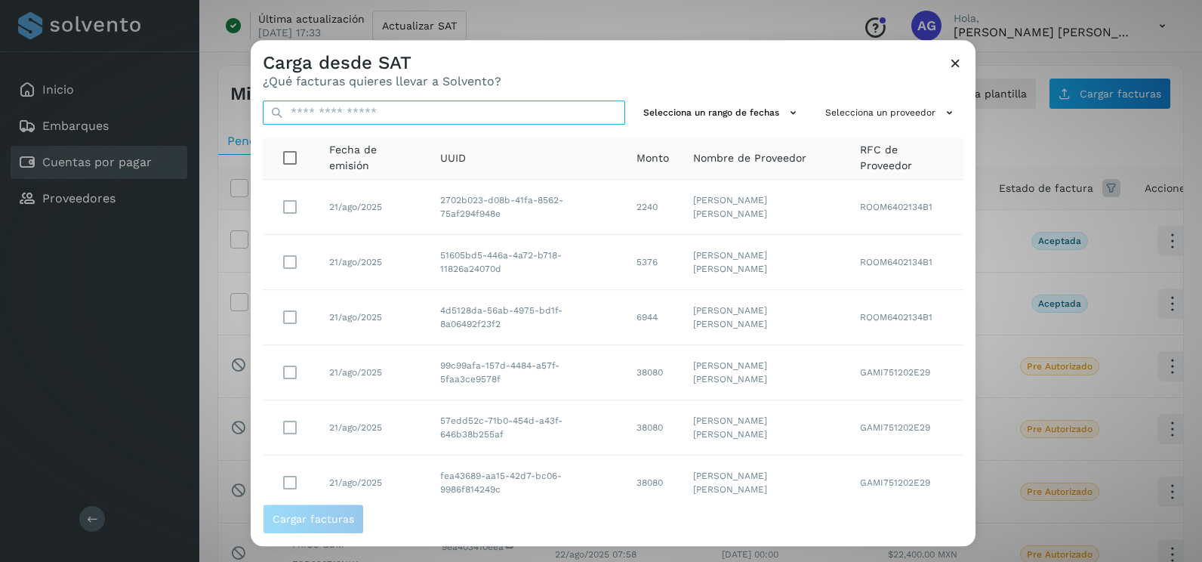
click at [447, 104] on input "text" at bounding box center [444, 112] width 362 height 24
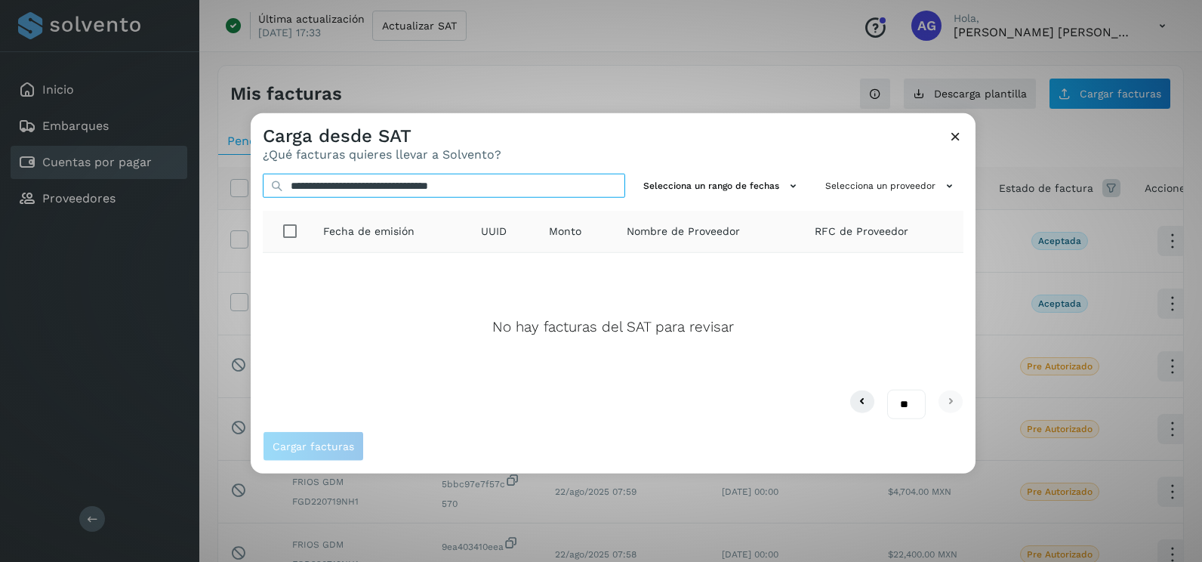
drag, startPoint x: 527, startPoint y: 180, endPoint x: 279, endPoint y: 194, distance: 248.7
click at [279, 194] on div "**********" at bounding box center [444, 186] width 362 height 25
type input "**********"
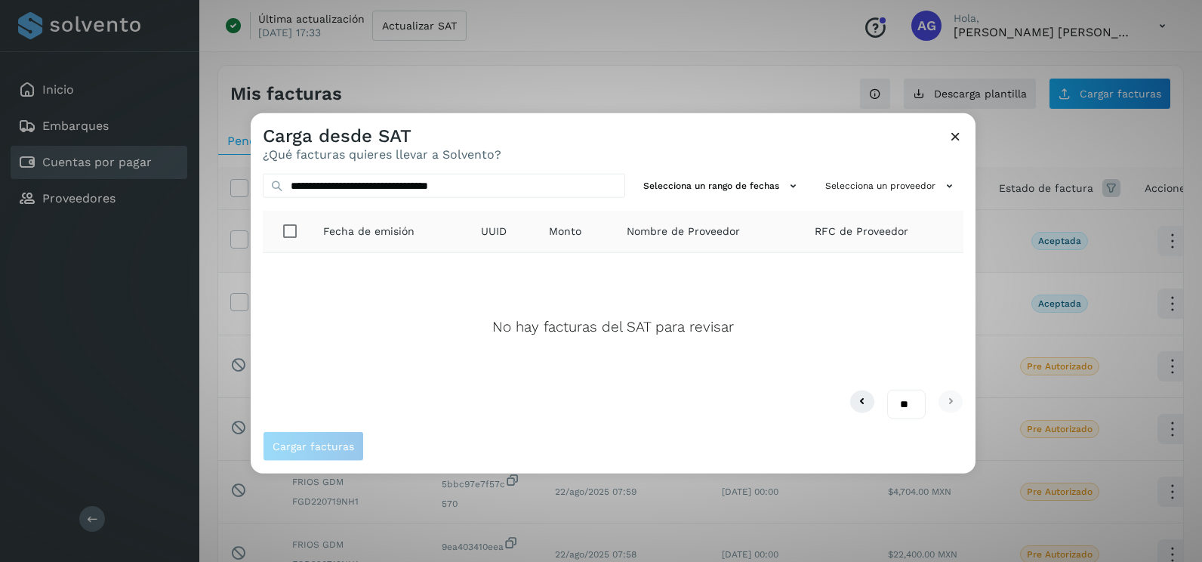
drag, startPoint x: 959, startPoint y: 139, endPoint x: 769, endPoint y: 223, distance: 208.1
click at [959, 139] on icon at bounding box center [955, 136] width 16 height 16
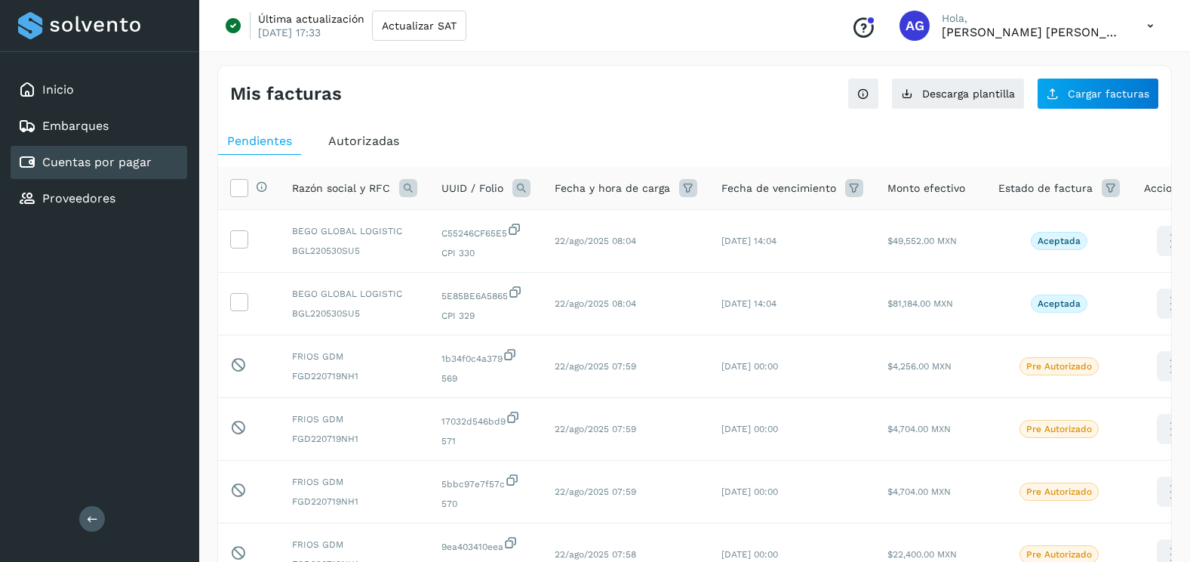
click at [370, 143] on span "Autorizadas" at bounding box center [363, 141] width 71 height 14
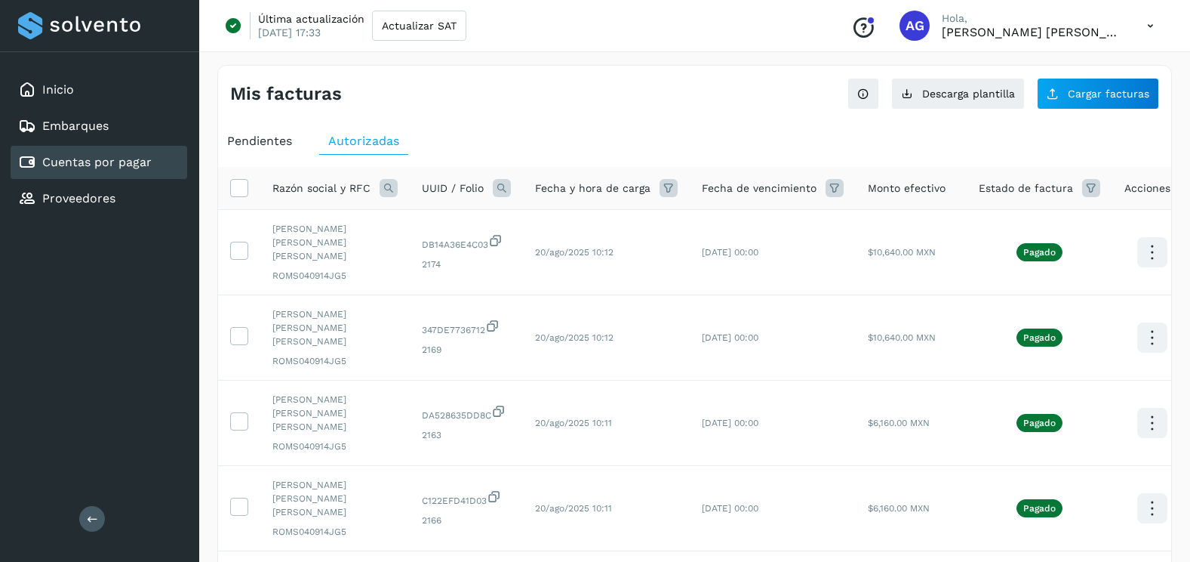
click at [382, 190] on icon at bounding box center [389, 188] width 18 height 18
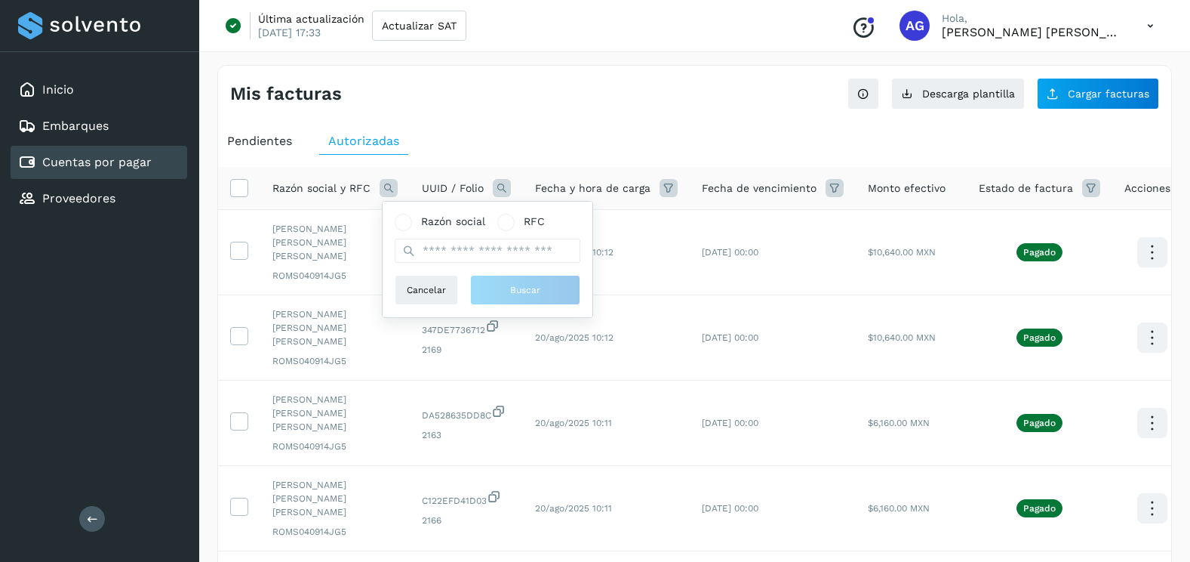
click at [523, 171] on th "UUID / Folio" at bounding box center [606, 188] width 167 height 43
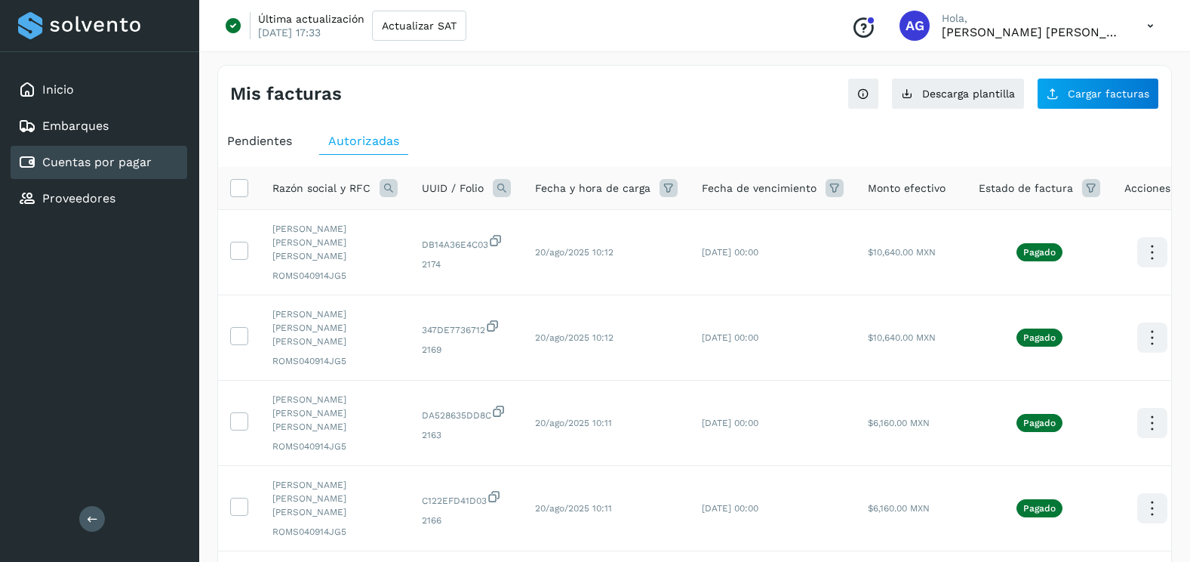
click at [500, 190] on icon at bounding box center [502, 188] width 18 height 18
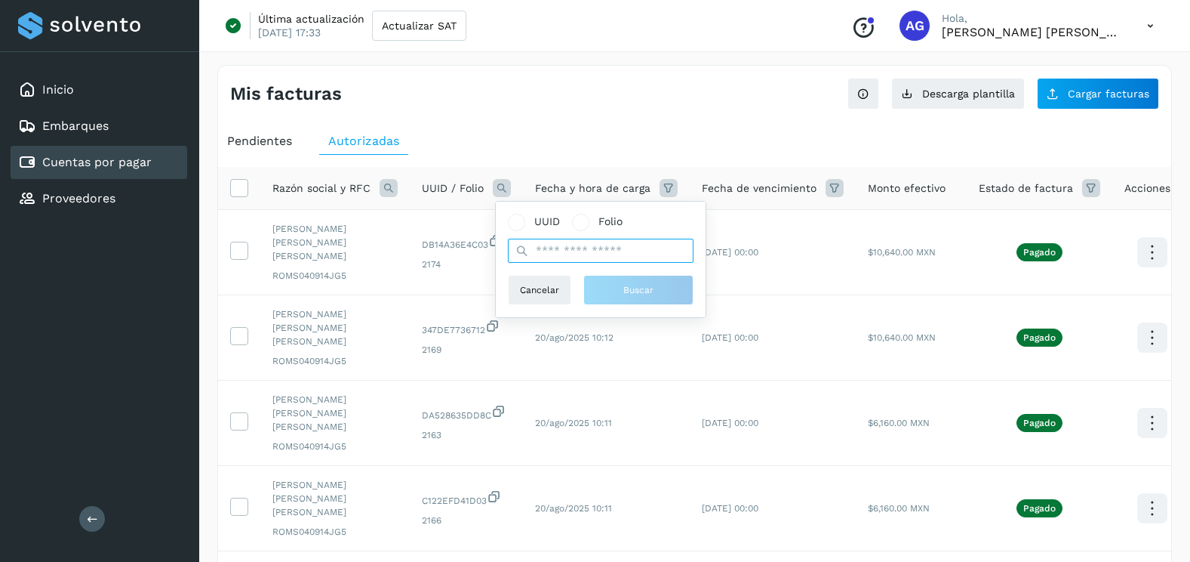
click at [549, 251] on input "text" at bounding box center [601, 251] width 186 height 24
paste input "**********"
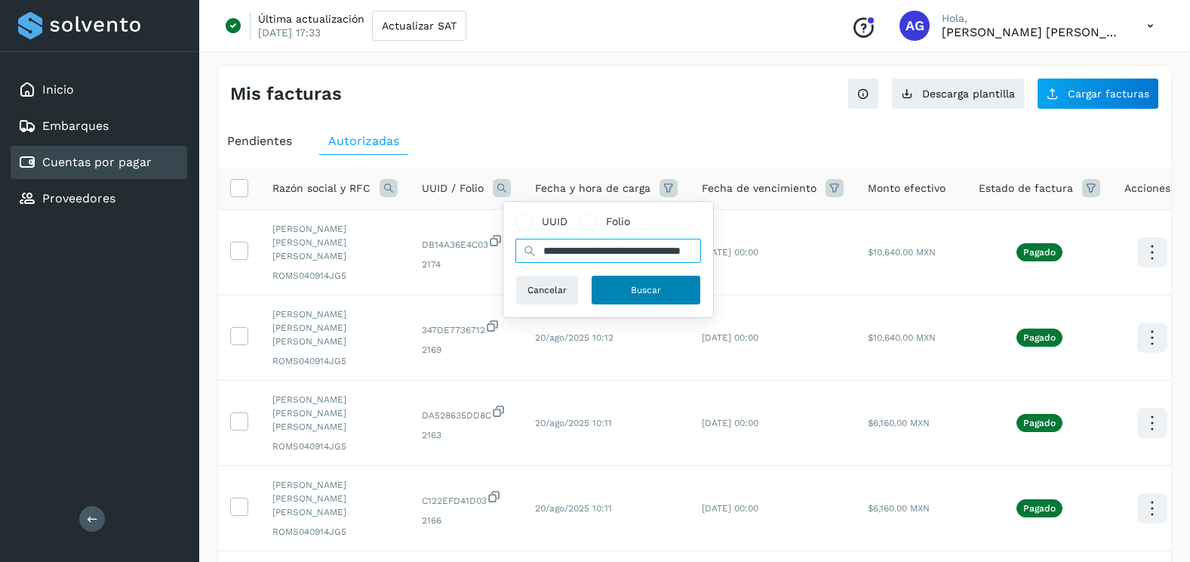
type input "**********"
click at [633, 284] on span "Buscar" at bounding box center [646, 290] width 30 height 14
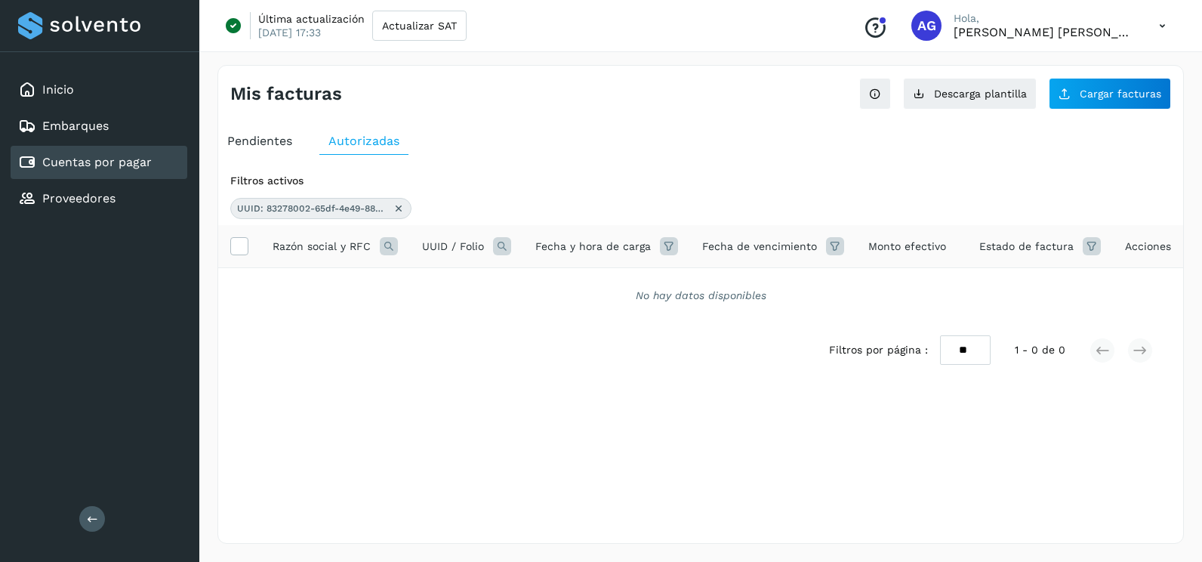
click at [397, 211] on icon at bounding box center [398, 208] width 12 height 12
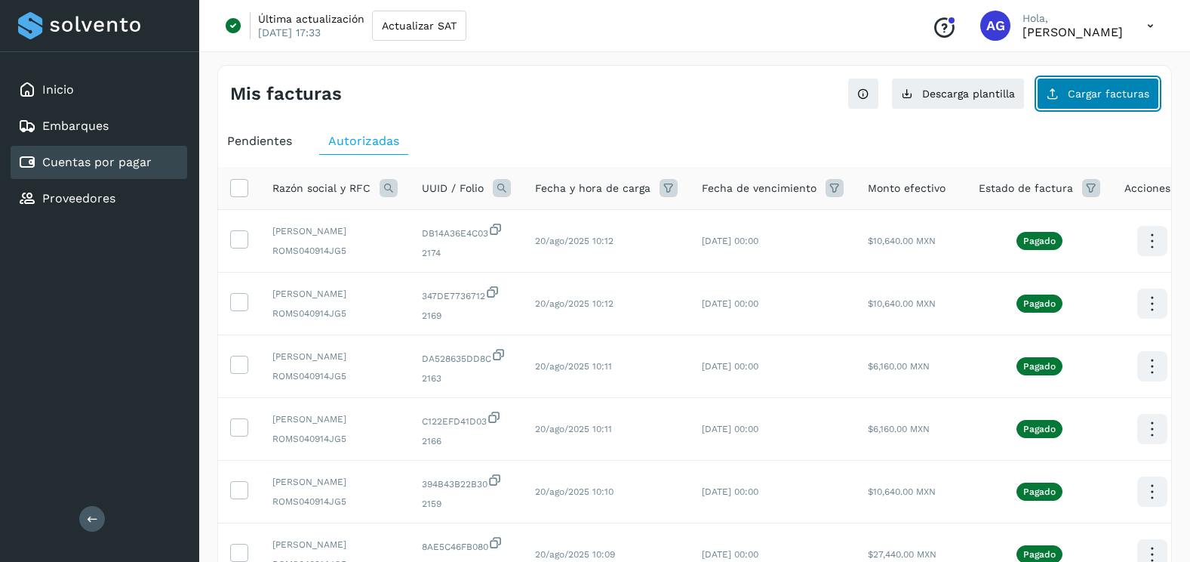
click at [1081, 96] on span "Cargar facturas" at bounding box center [1109, 93] width 82 height 11
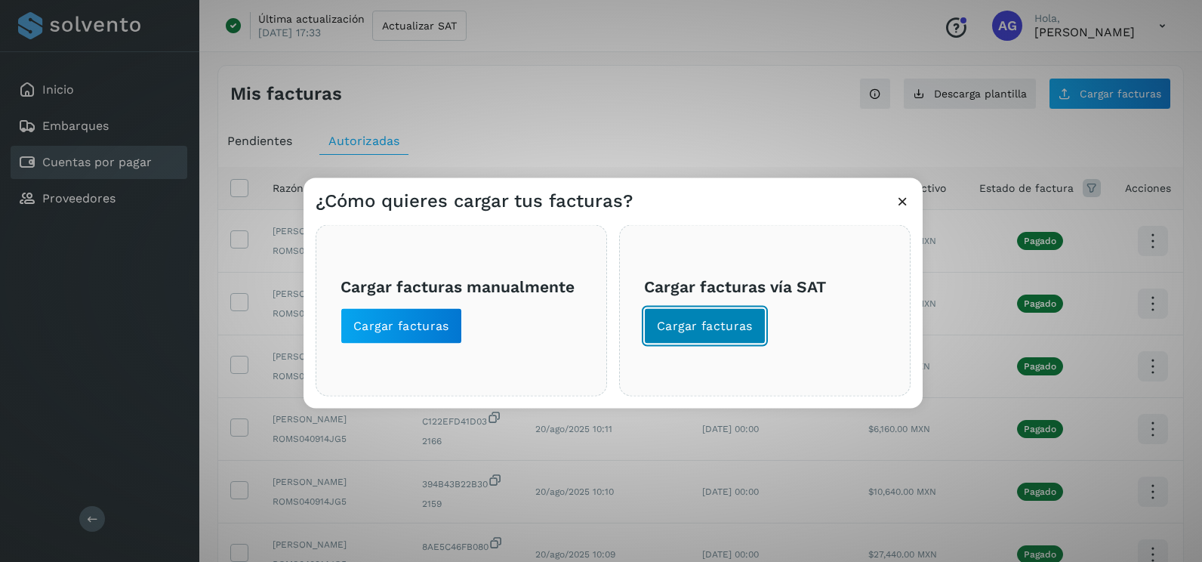
click at [678, 328] on span "Cargar facturas" at bounding box center [705, 326] width 96 height 17
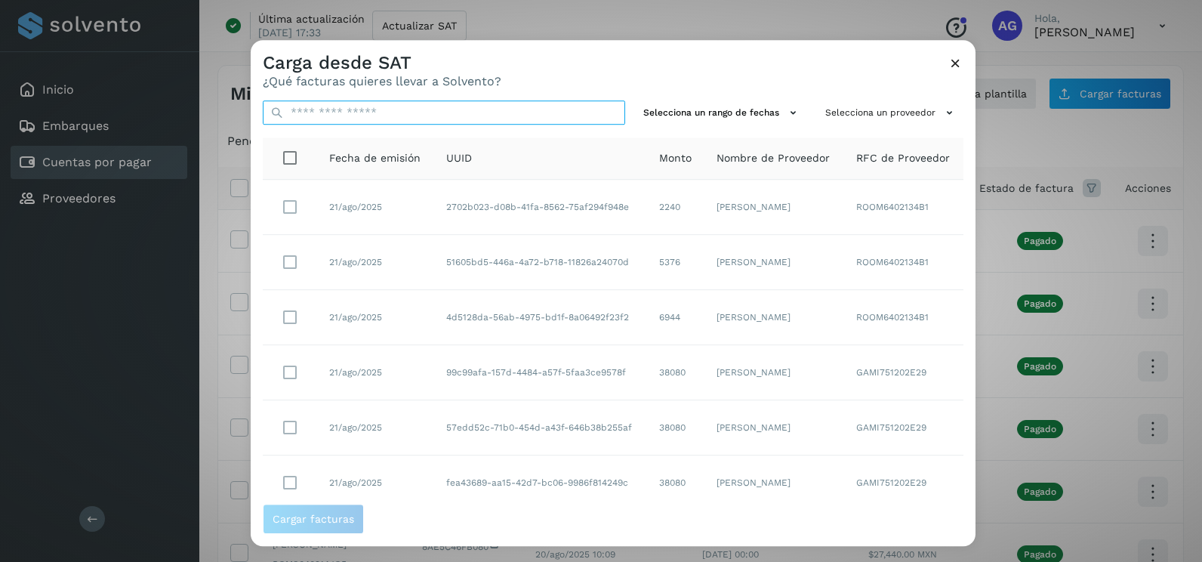
click at [415, 114] on input "text" at bounding box center [444, 112] width 362 height 24
click at [497, 113] on input "text" at bounding box center [444, 112] width 362 height 24
paste input "**********"
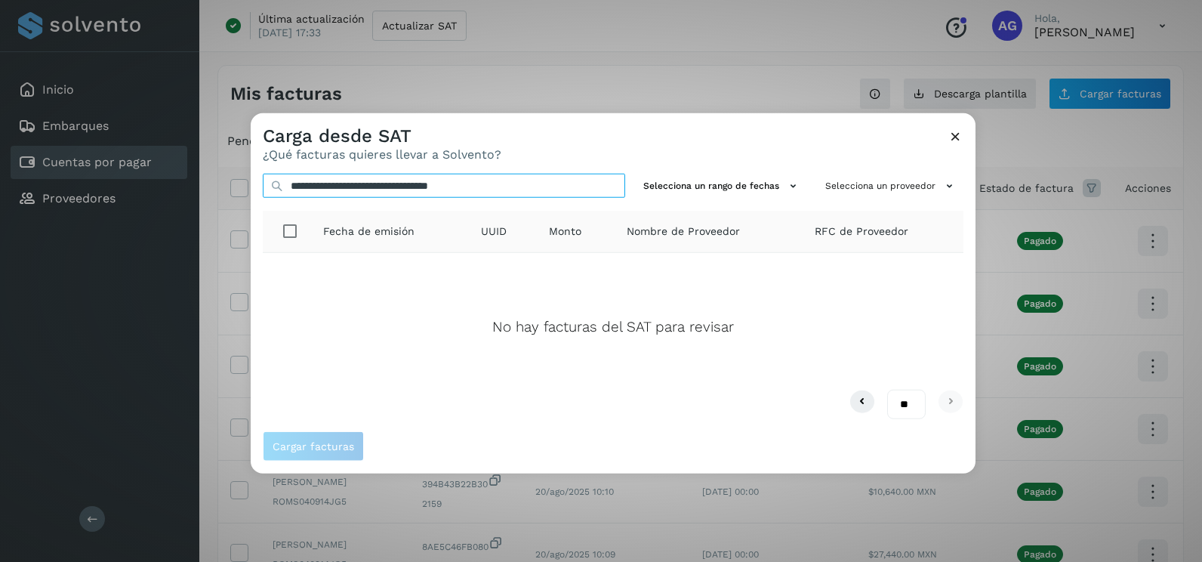
type input "**********"
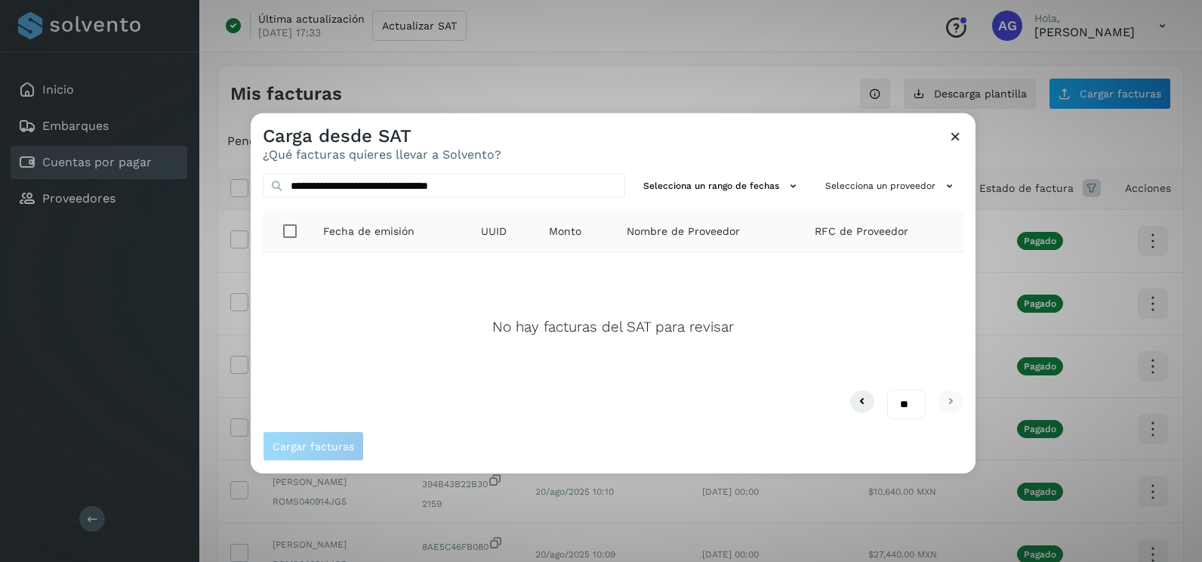
click at [952, 140] on icon at bounding box center [955, 136] width 16 height 16
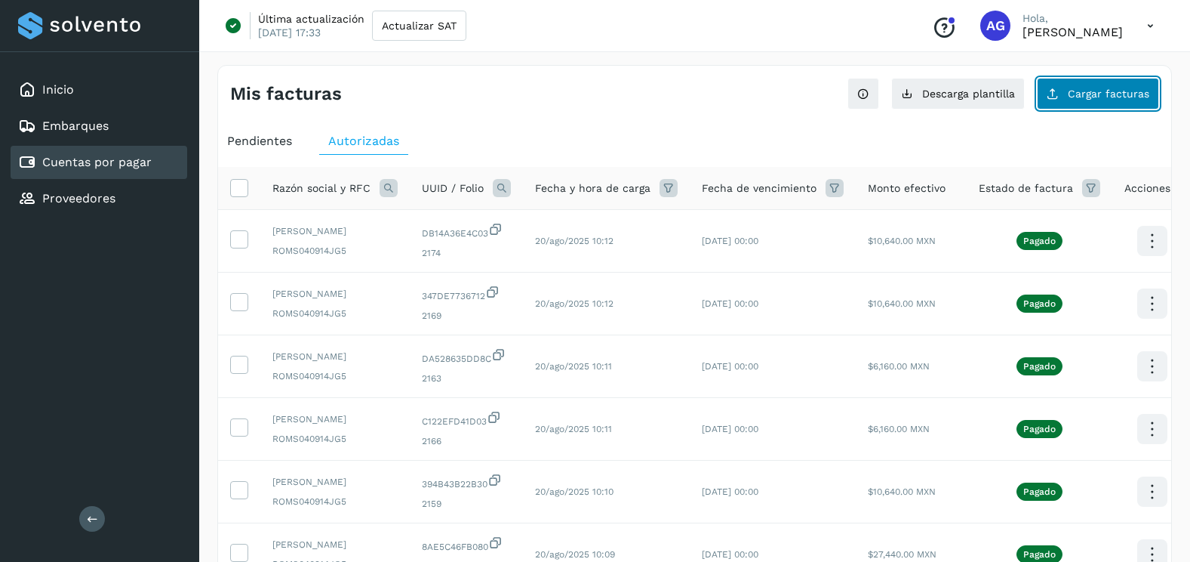
click at [1088, 90] on span "Cargar facturas" at bounding box center [1109, 93] width 82 height 11
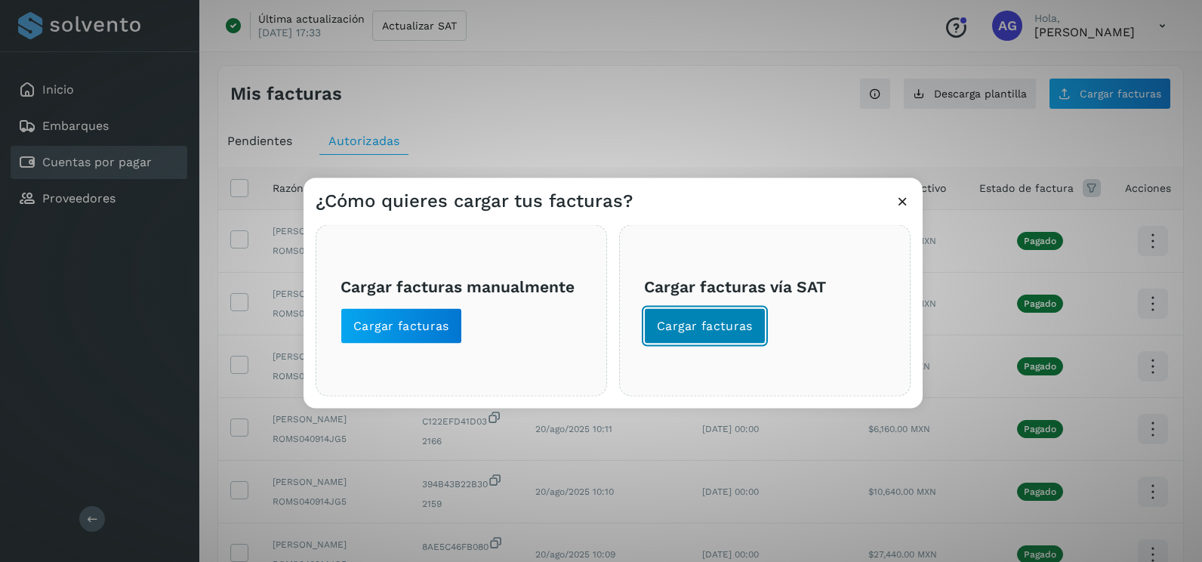
click at [721, 322] on span "Cargar facturas" at bounding box center [705, 326] width 96 height 17
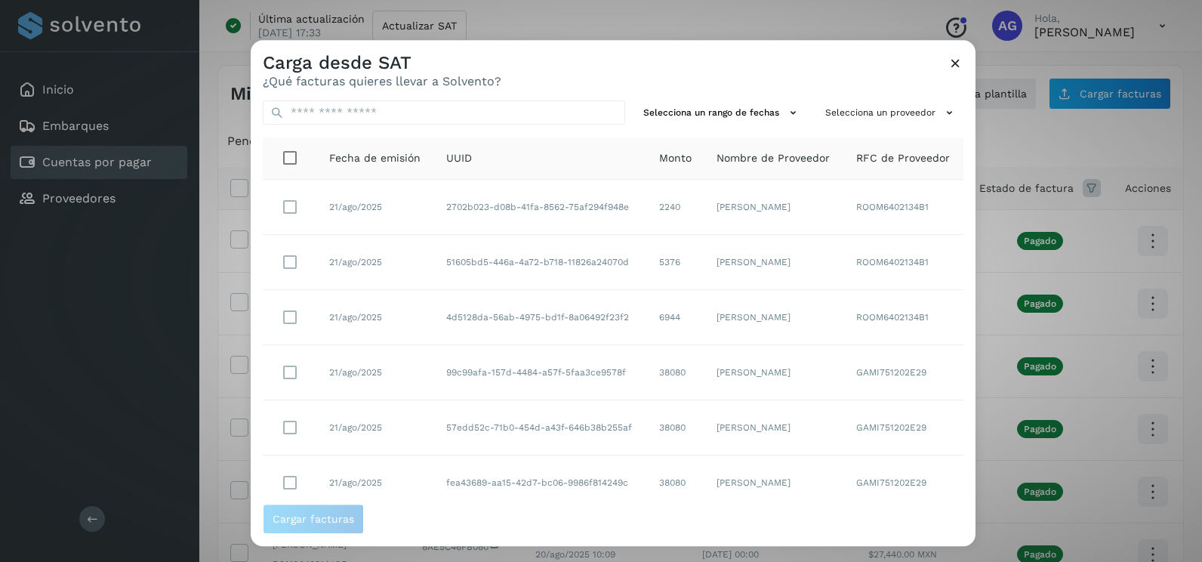
click at [774, 129] on div "Selecciona un rango de fechas Selecciona un proveedor Fecha de emisión UUID Mon…" at bounding box center [613, 295] width 725 height 415
click at [785, 119] on icon at bounding box center [793, 113] width 16 height 16
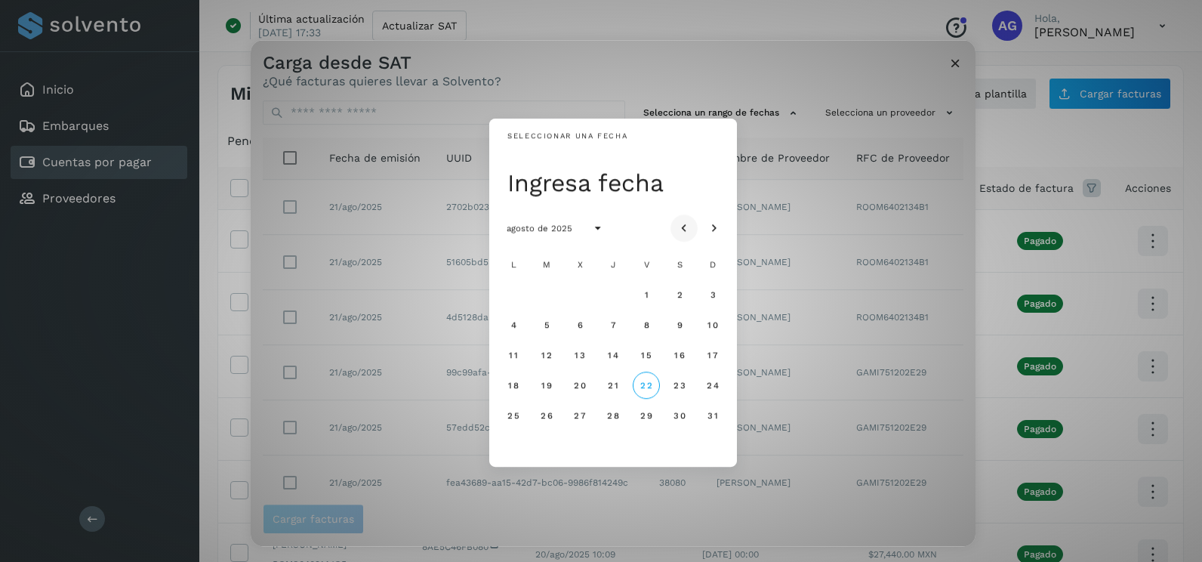
click at [689, 226] on icon "Mes anterior" at bounding box center [683, 228] width 15 height 15
click at [620, 387] on button "24" at bounding box center [612, 384] width 27 height 27
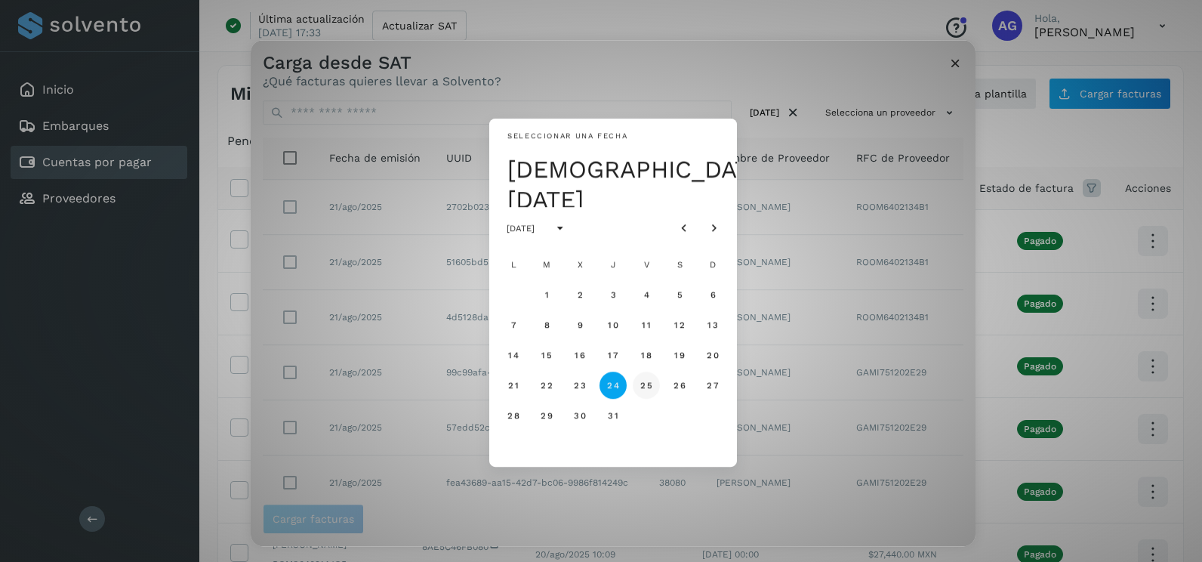
click at [645, 383] on span "25" at bounding box center [645, 385] width 13 height 11
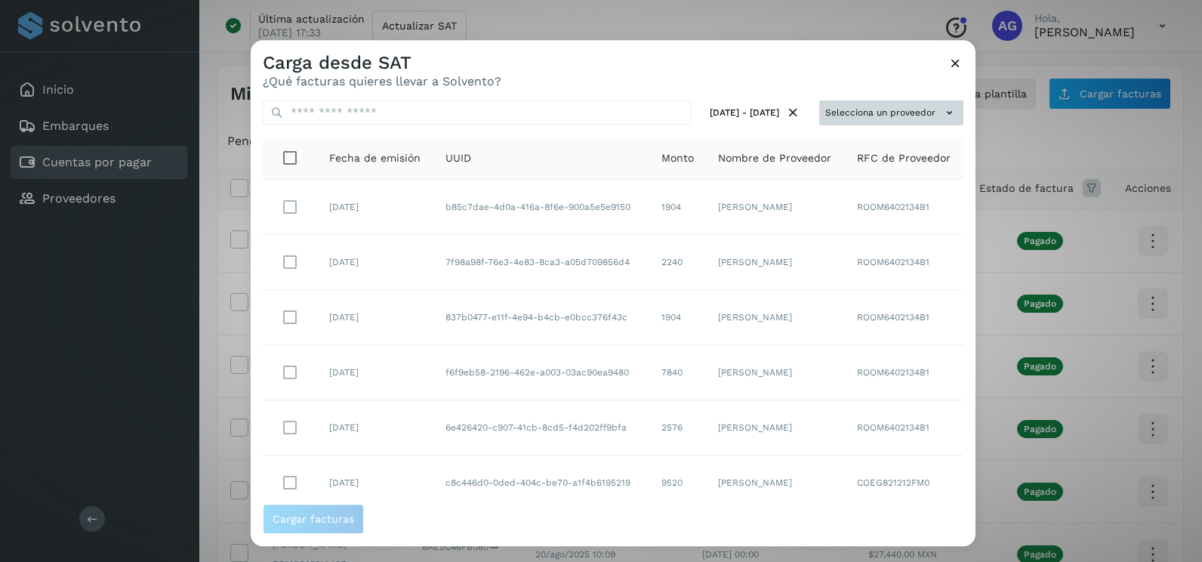
click at [891, 106] on button "Selecciona un proveedor" at bounding box center [891, 112] width 144 height 25
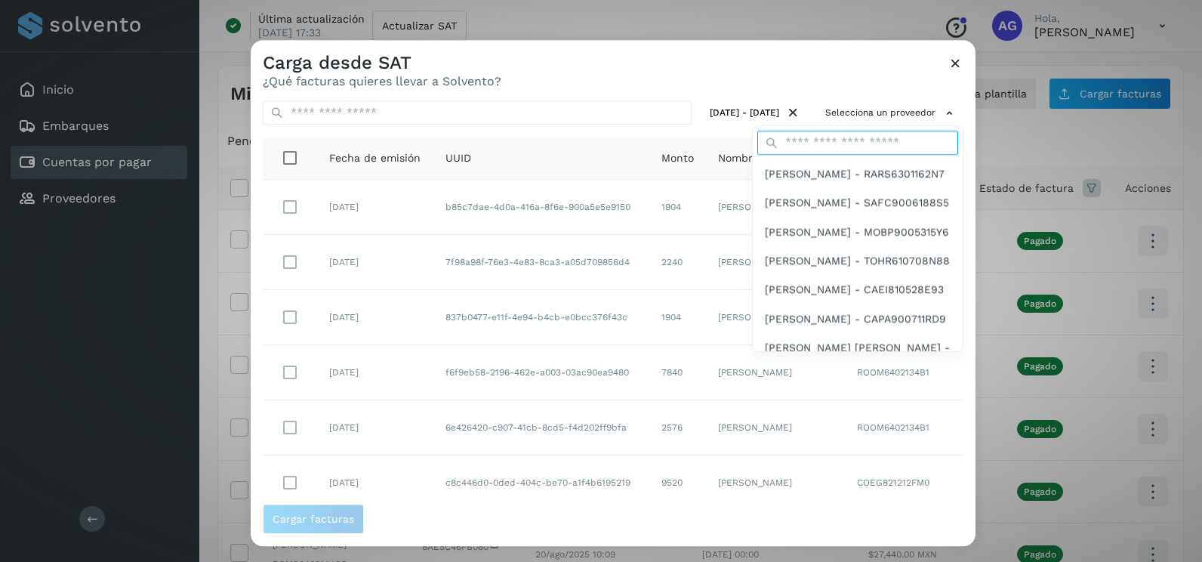
click at [830, 142] on input "text" at bounding box center [857, 143] width 201 height 24
type input "****"
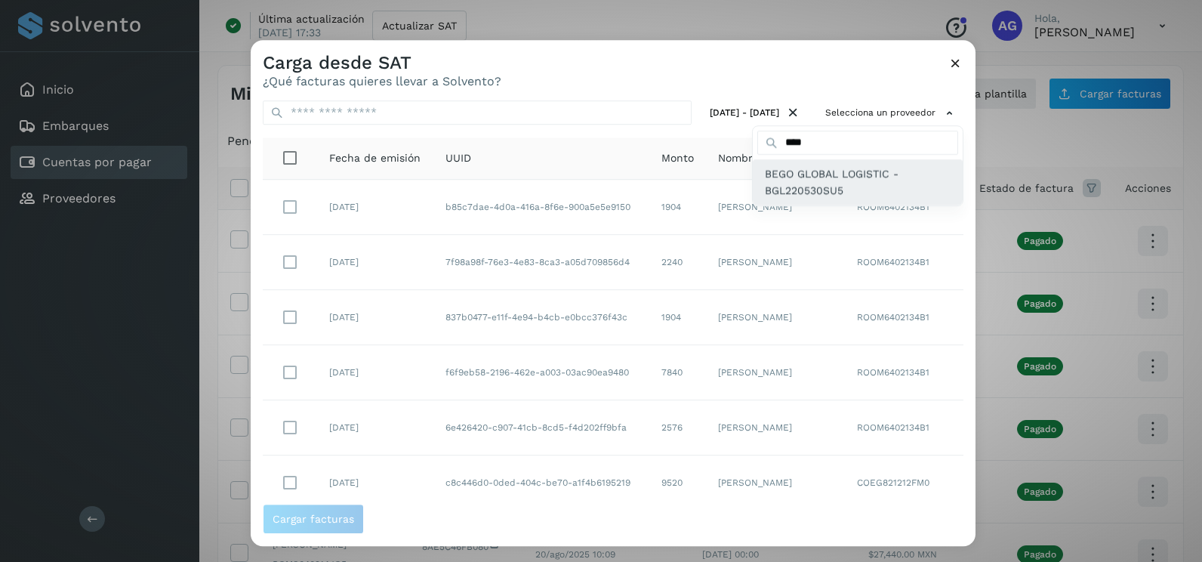
click at [823, 185] on span "BEGO GLOBAL LOGISTIC - BGL220530SU5" at bounding box center [858, 182] width 186 height 34
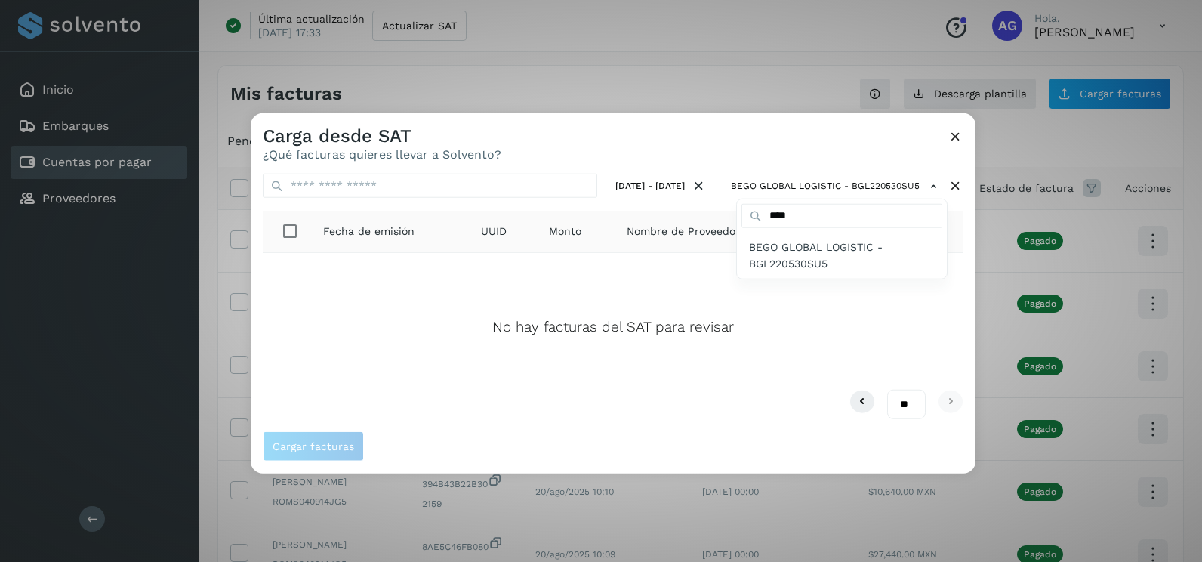
click at [969, 282] on div at bounding box center [852, 394] width 1202 height 562
click at [958, 146] on button at bounding box center [955, 138] width 16 height 19
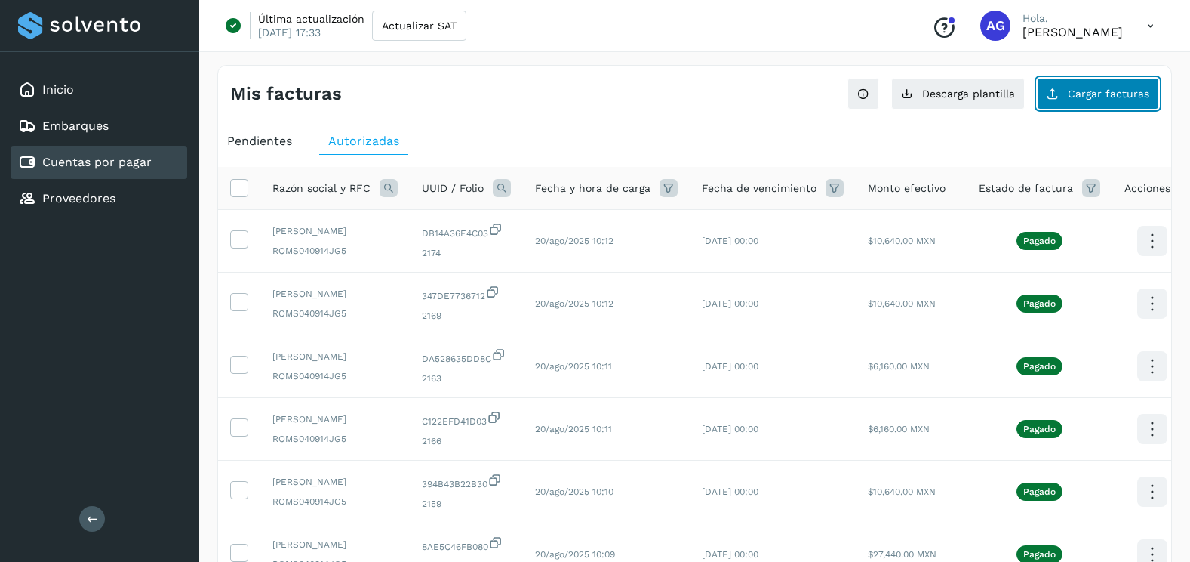
click at [1115, 85] on button "Cargar facturas" at bounding box center [1098, 94] width 122 height 32
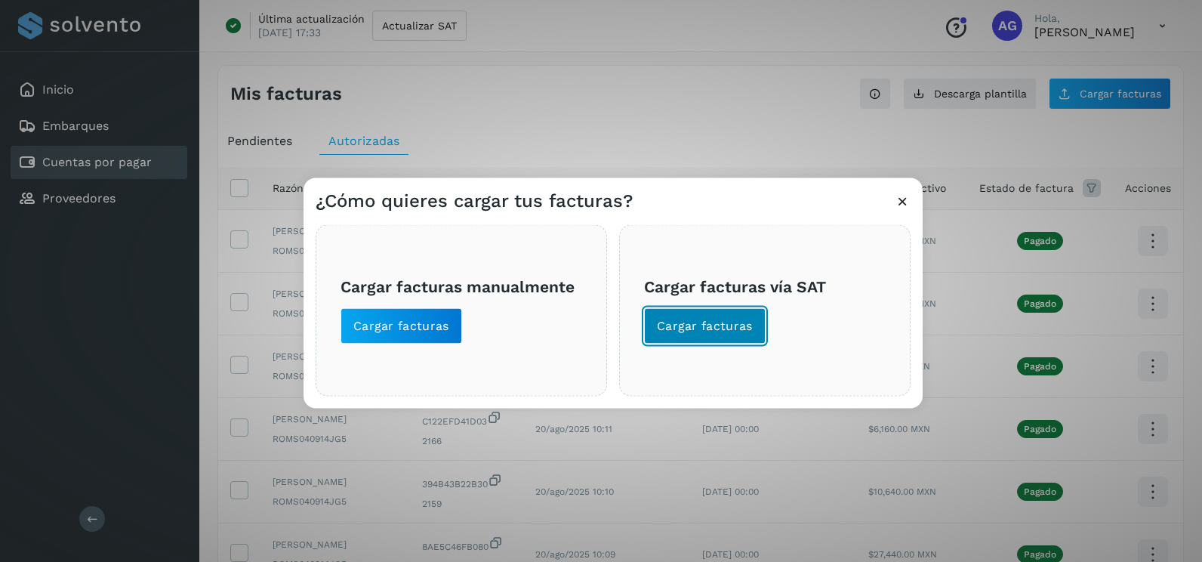
click at [733, 318] on span "Cargar facturas" at bounding box center [705, 326] width 96 height 17
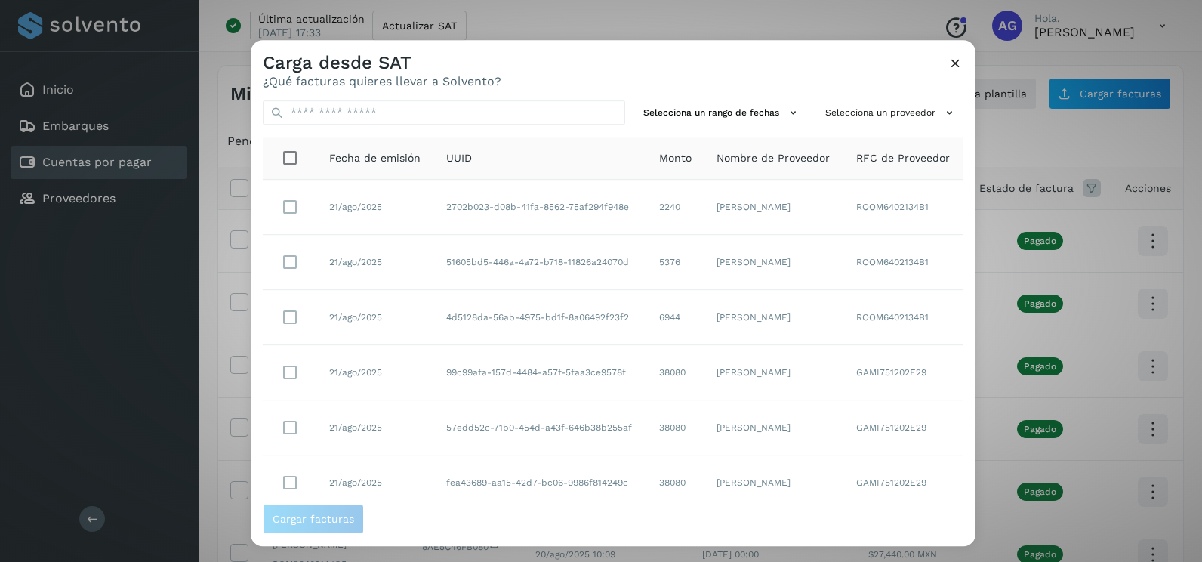
click at [953, 64] on icon at bounding box center [955, 63] width 16 height 16
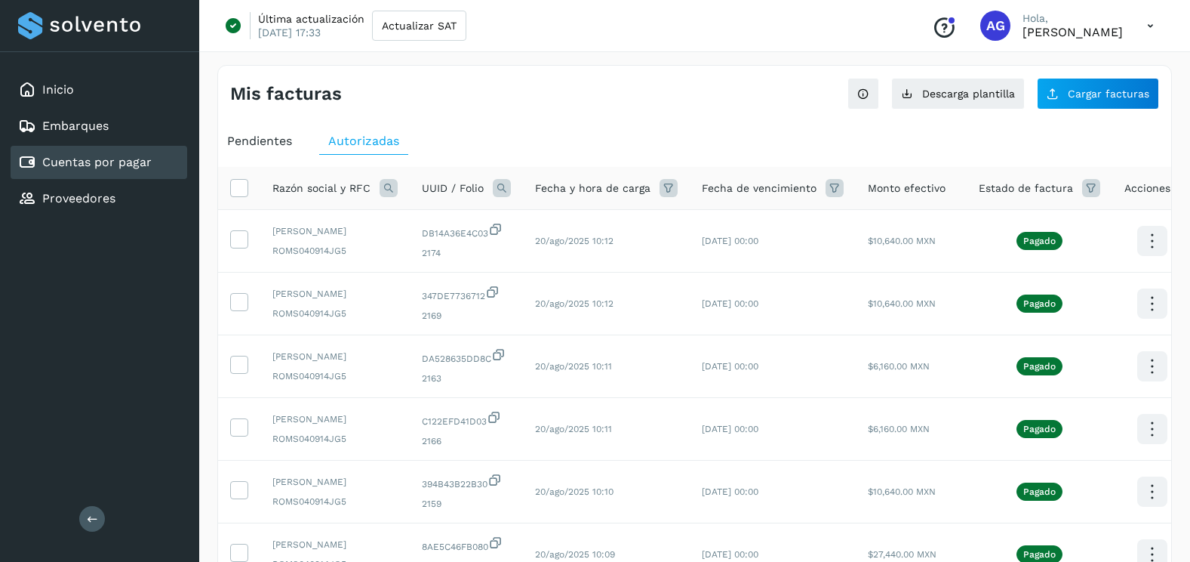
click at [258, 140] on span "Pendientes" at bounding box center [259, 141] width 65 height 14
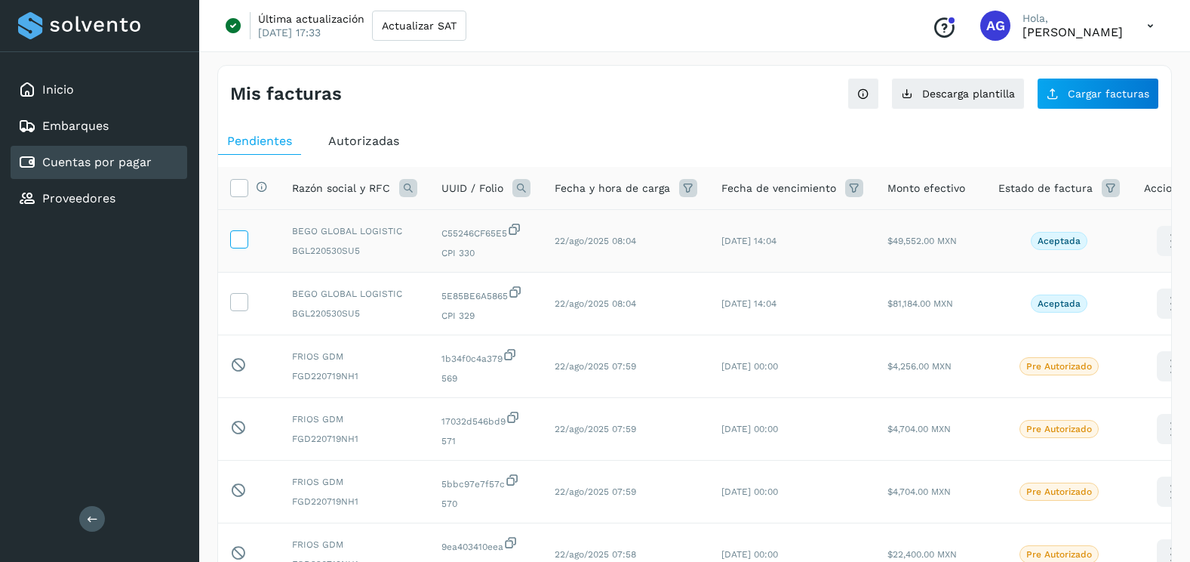
click at [239, 232] on icon at bounding box center [239, 238] width 16 height 16
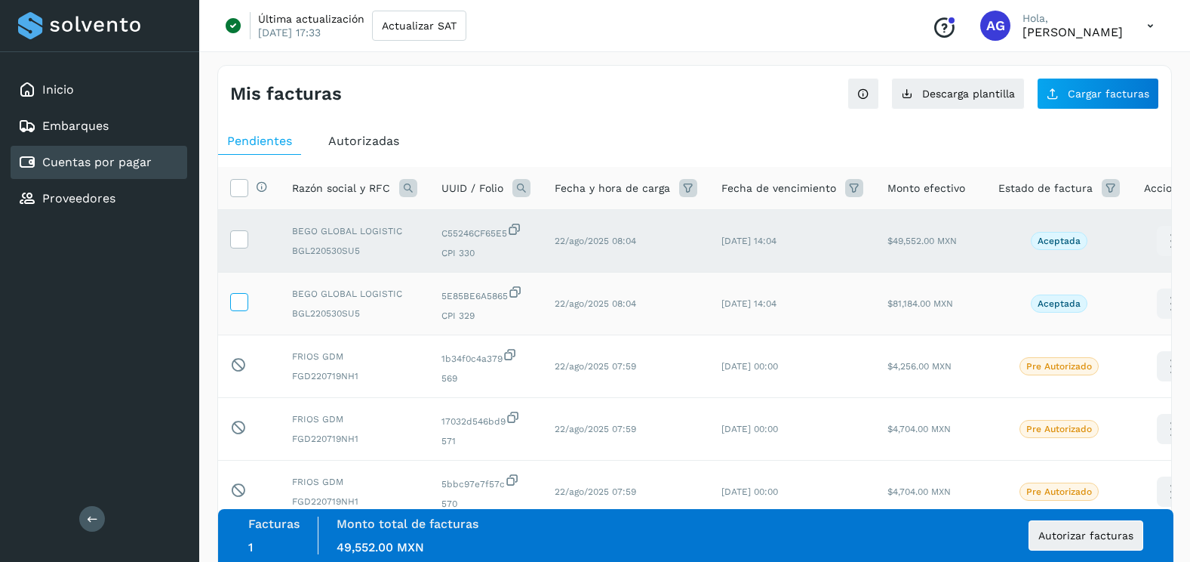
click at [239, 307] on icon at bounding box center [239, 301] width 16 height 16
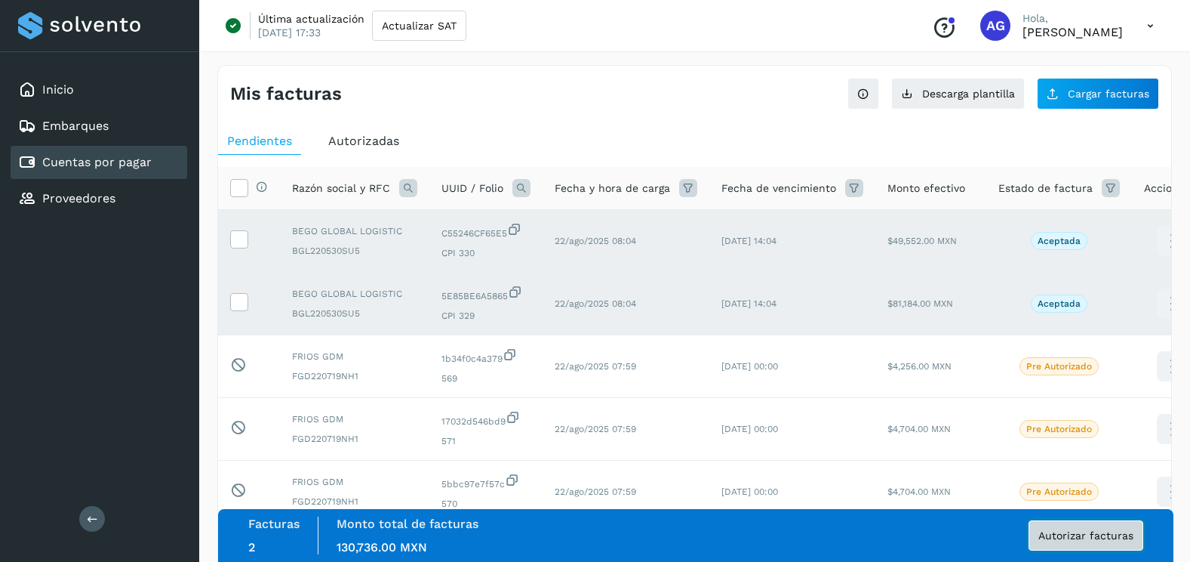
click at [1135, 538] on button "Autorizar facturas" at bounding box center [1086, 535] width 115 height 30
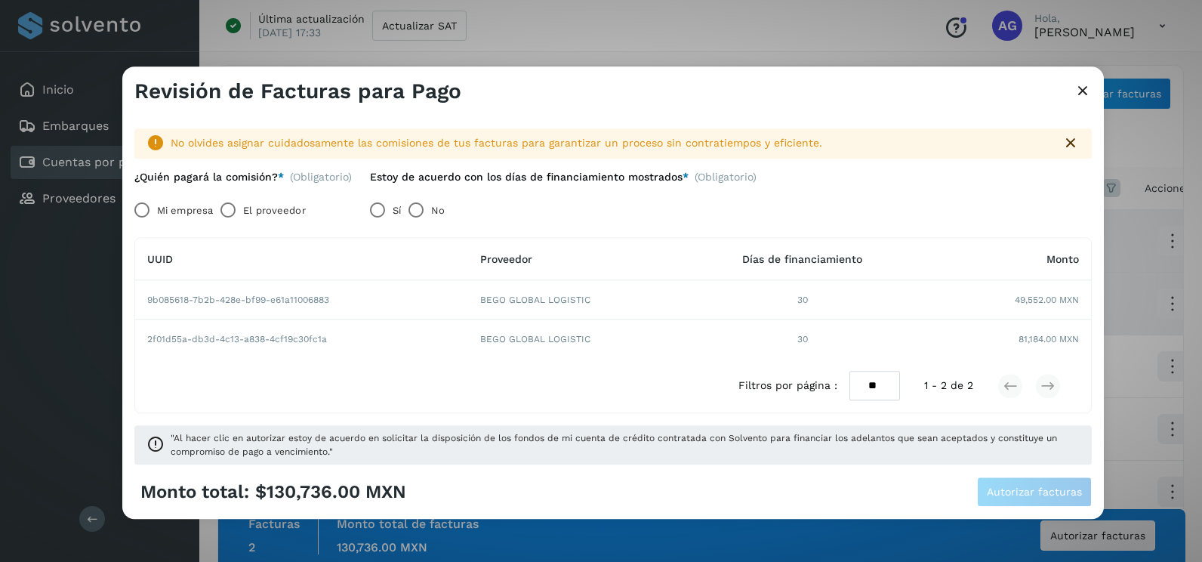
click at [177, 215] on label "Mi empresa" at bounding box center [185, 210] width 56 height 30
click at [1085, 496] on button "Autorizar facturas" at bounding box center [1034, 492] width 115 height 30
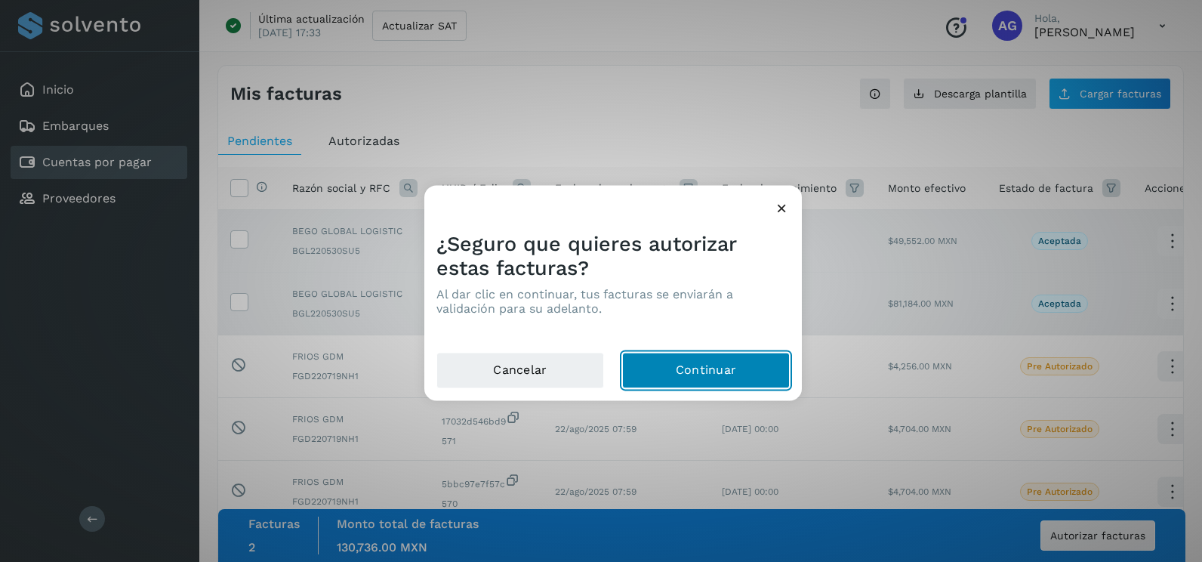
click at [757, 373] on button "Continuar" at bounding box center [706, 370] width 168 height 36
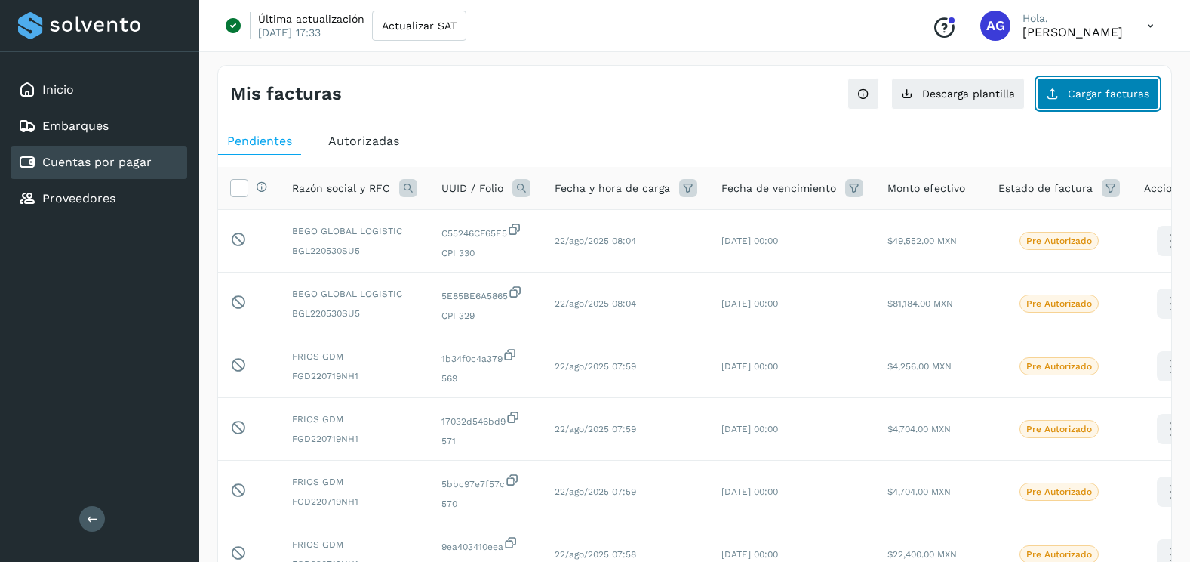
click at [1059, 94] on icon at bounding box center [1053, 94] width 12 height 12
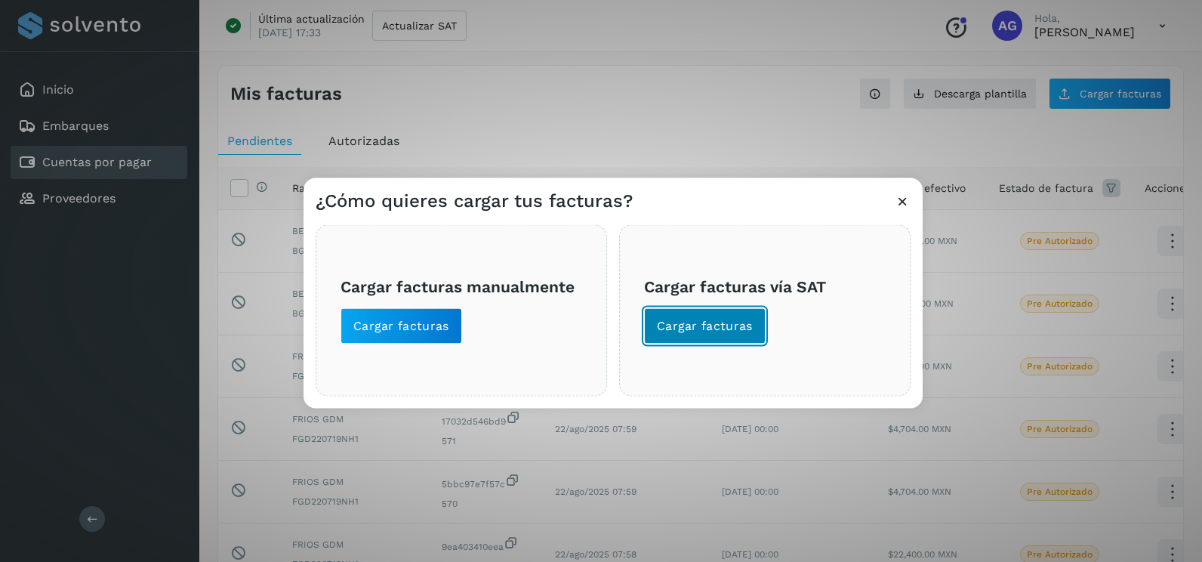
click at [719, 323] on span "Cargar facturas" at bounding box center [705, 326] width 96 height 17
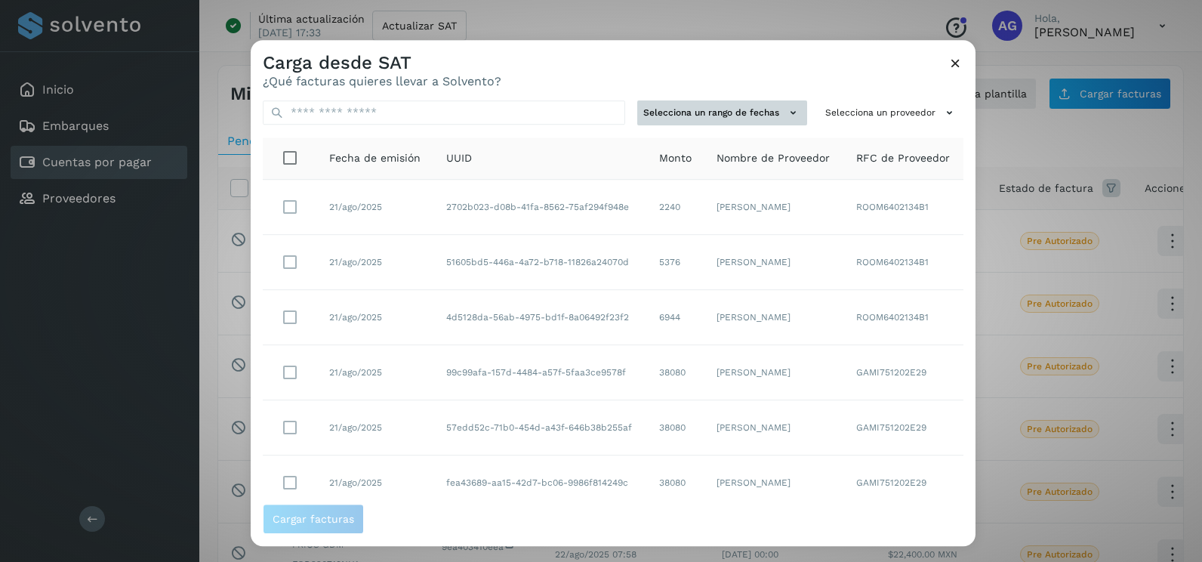
click at [753, 115] on button "Selecciona un rango de fechas" at bounding box center [722, 112] width 170 height 25
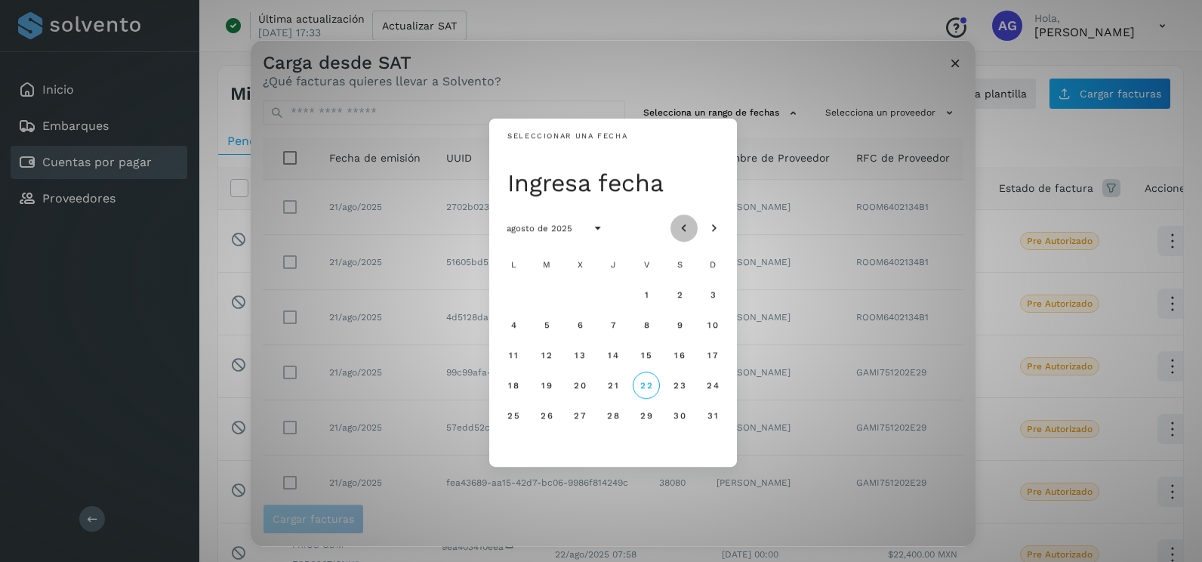
click at [682, 230] on icon "Mes anterior" at bounding box center [683, 228] width 15 height 15
click at [584, 351] on span "16" at bounding box center [579, 354] width 11 height 11
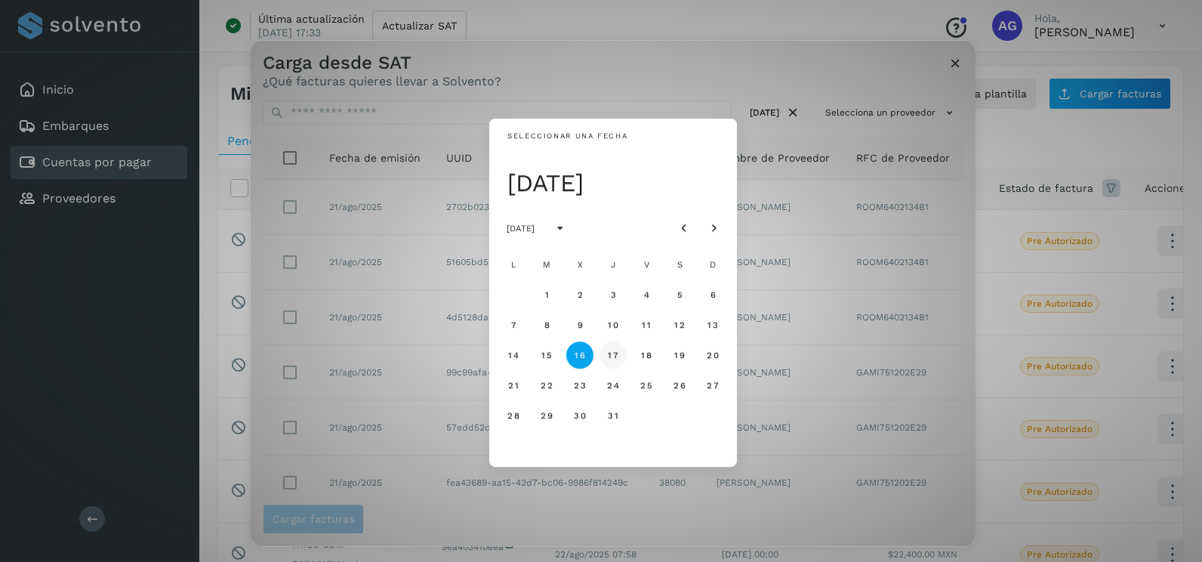
click at [618, 359] on span "17" at bounding box center [612, 354] width 11 height 11
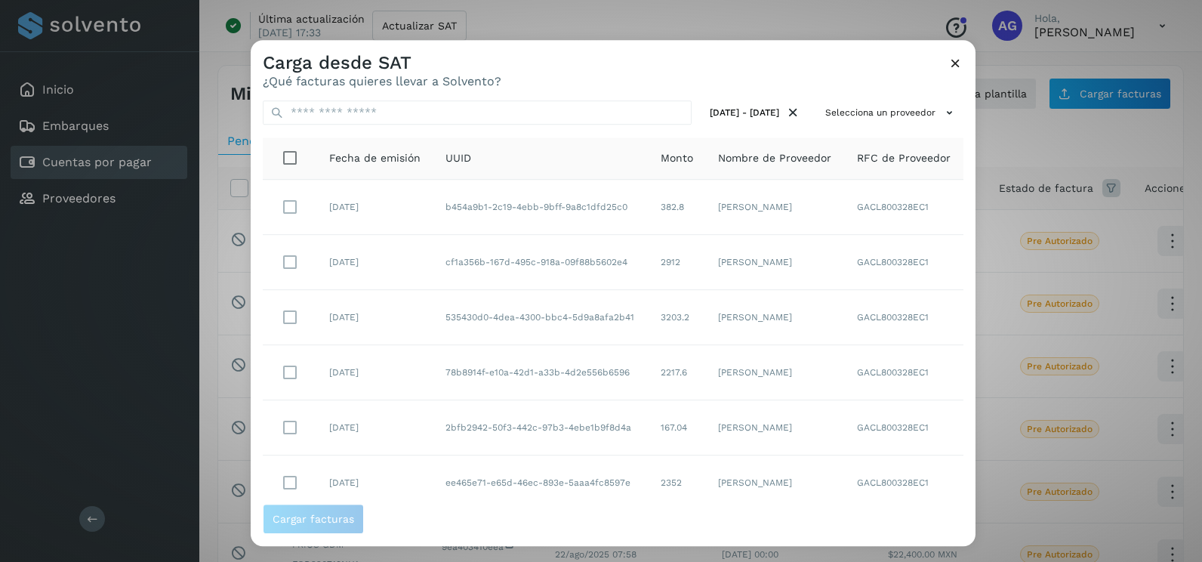
click at [922, 125] on div "[DATE] - [DATE] Selecciona un proveedor Fecha de emisión UUID Monto Nombre de P…" at bounding box center [613, 295] width 725 height 415
click at [921, 106] on button "Selecciona un proveedor" at bounding box center [891, 112] width 144 height 25
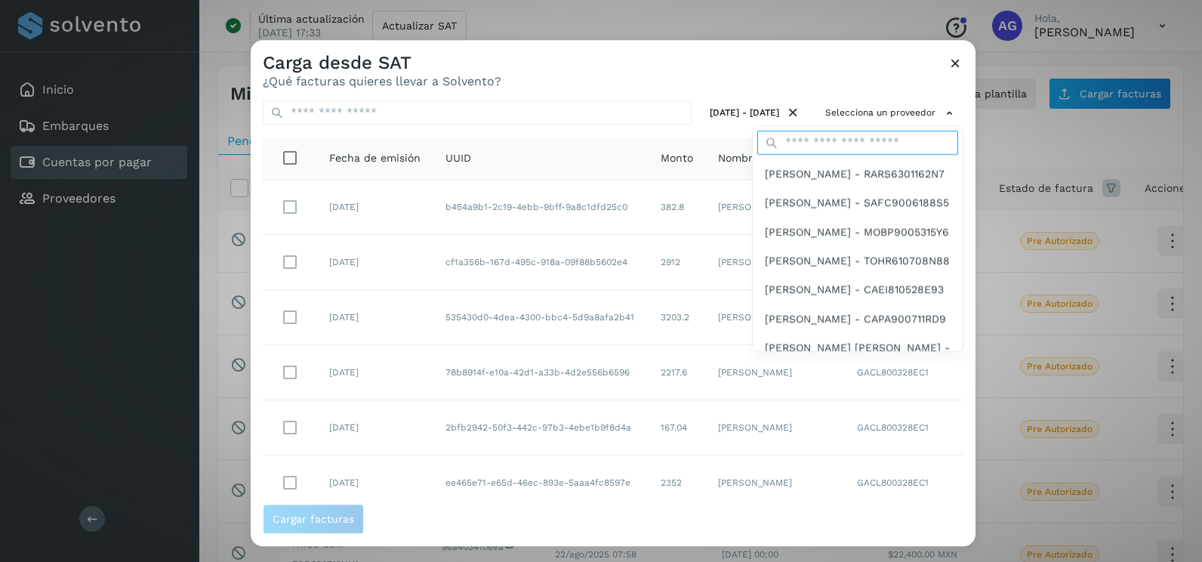
click at [836, 142] on input "text" at bounding box center [857, 143] width 201 height 24
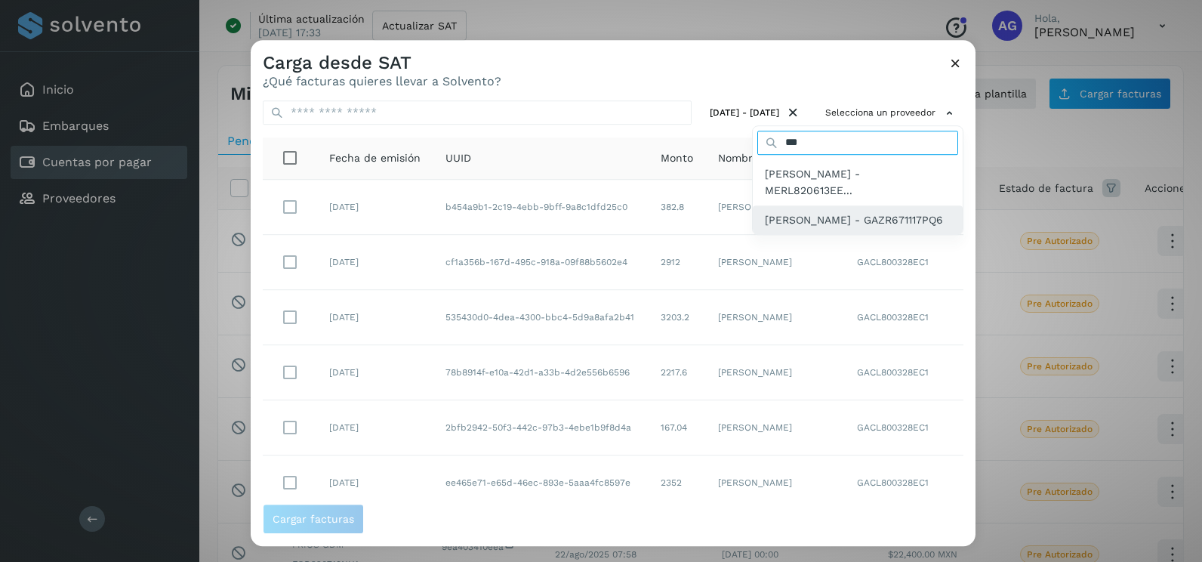
type input "***"
click at [838, 215] on span "[PERSON_NAME] - GAZR671117PQ6" at bounding box center [854, 219] width 178 height 17
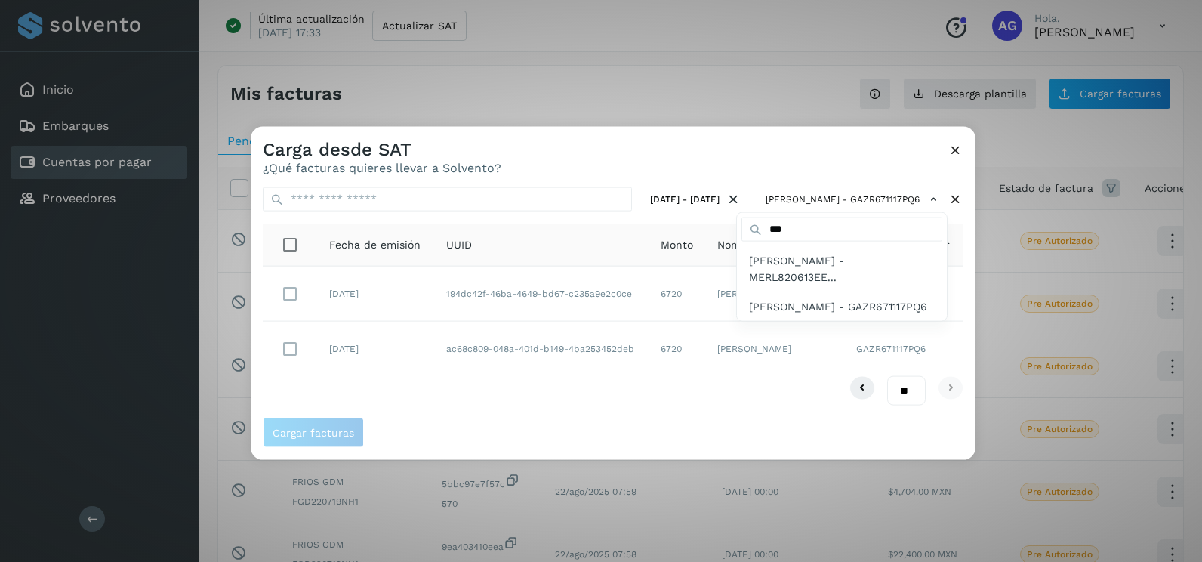
click at [965, 251] on div at bounding box center [852, 408] width 1202 height 562
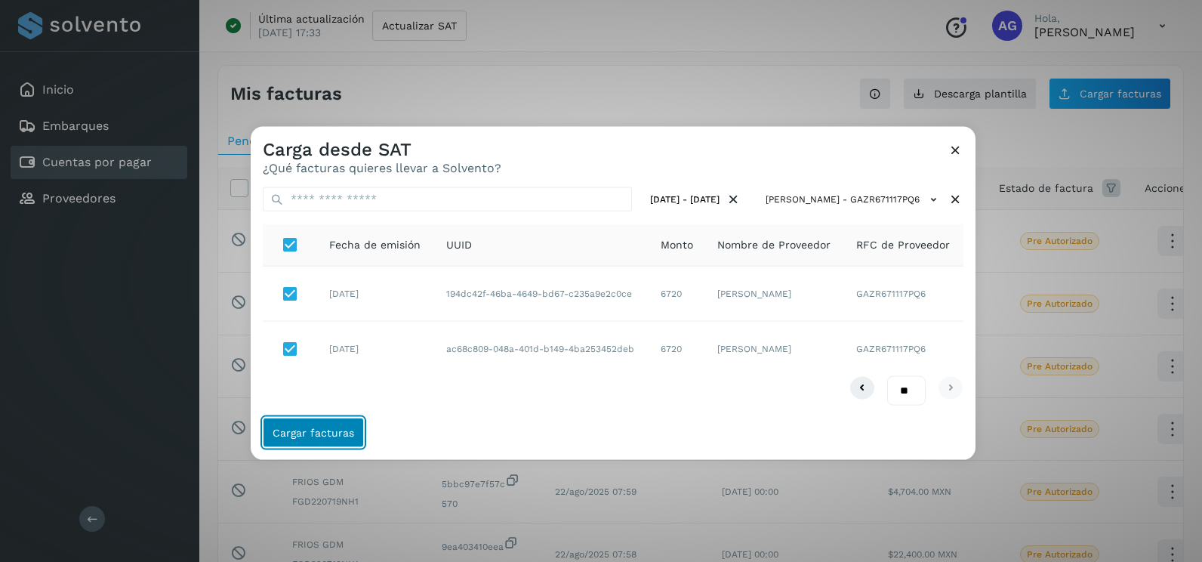
click at [349, 427] on span "Cargar facturas" at bounding box center [313, 431] width 82 height 11
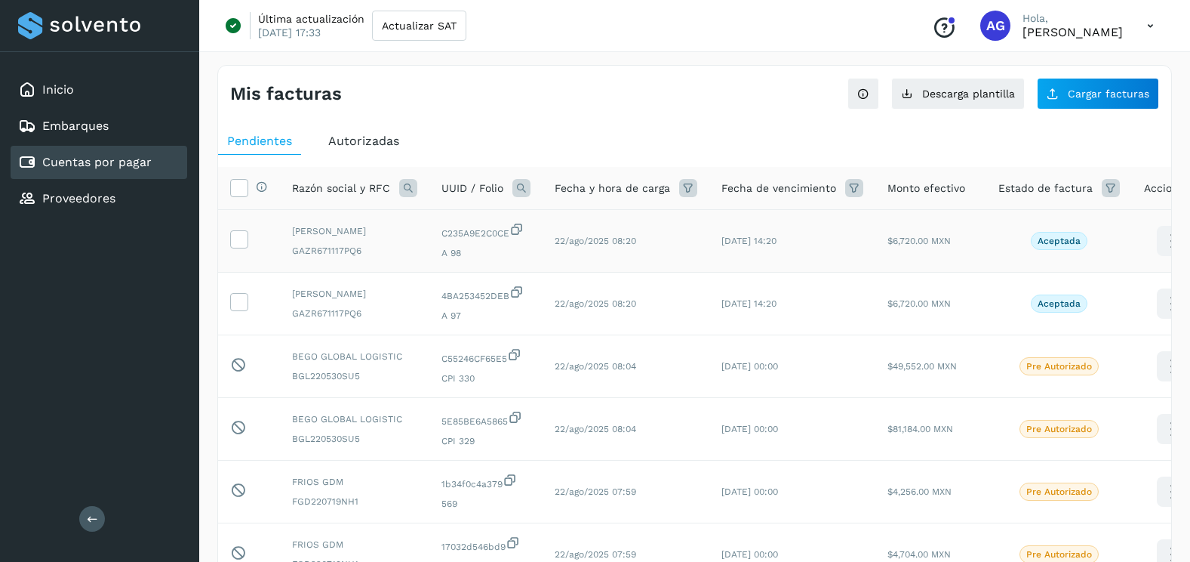
click at [254, 245] on td at bounding box center [249, 241] width 62 height 63
click at [240, 245] on icon at bounding box center [239, 238] width 16 height 16
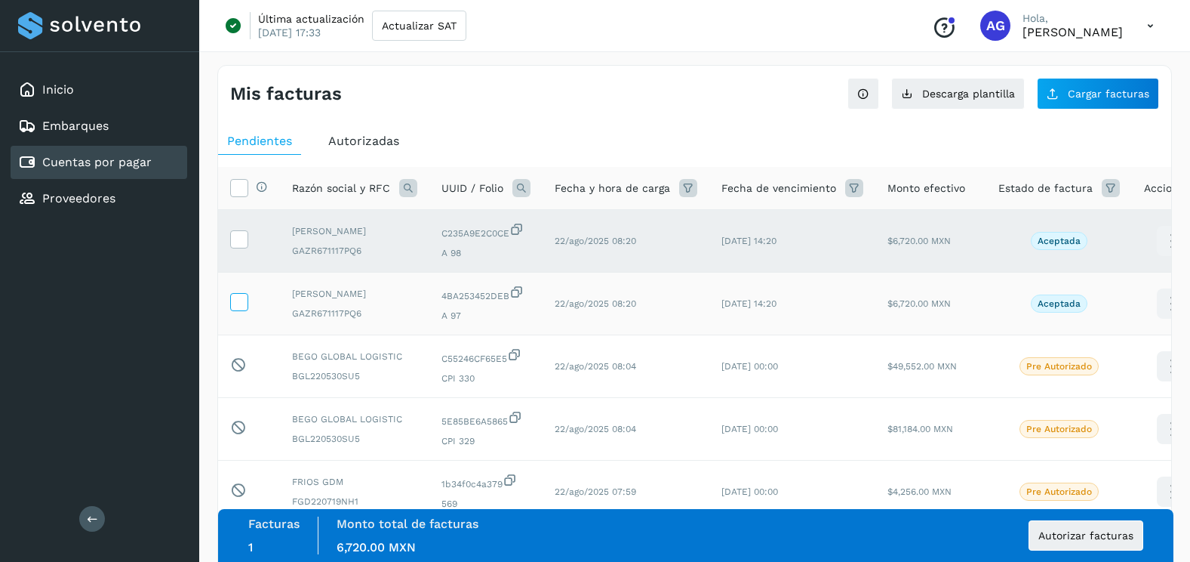
click at [245, 309] on icon at bounding box center [239, 301] width 16 height 16
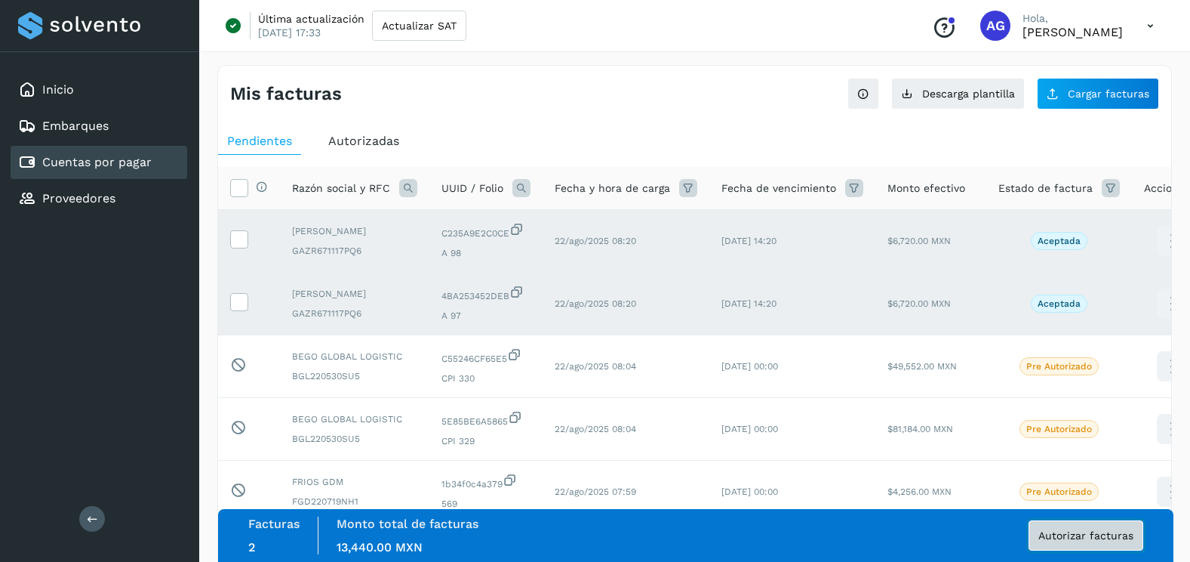
click at [1071, 548] on button "Autorizar facturas" at bounding box center [1086, 535] width 115 height 30
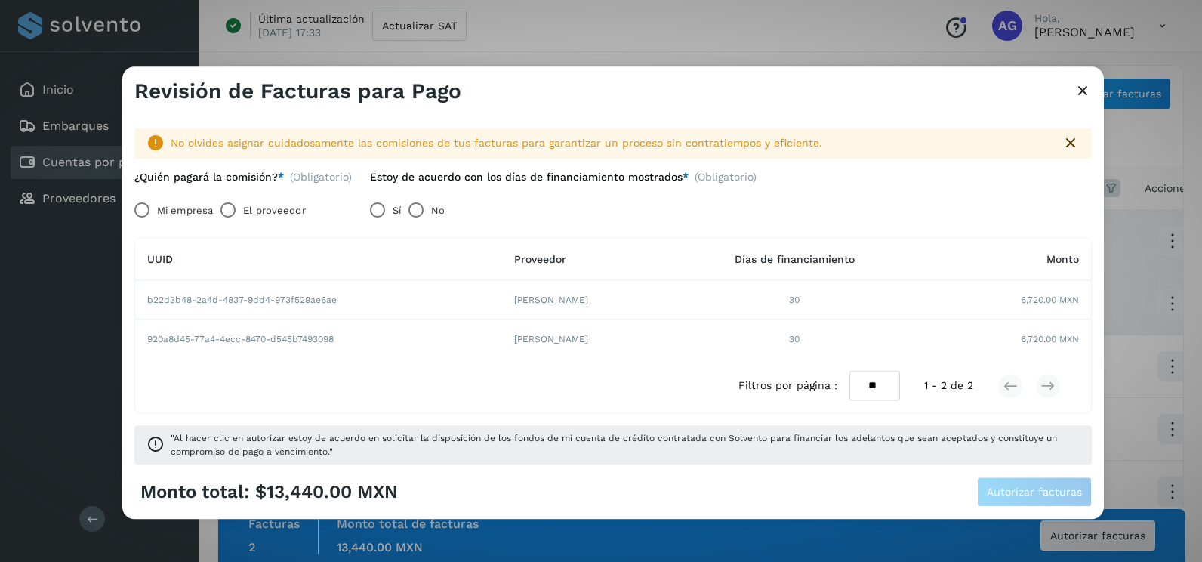
click at [180, 207] on label "Mi empresa" at bounding box center [185, 210] width 56 height 30
click at [1030, 500] on button "Autorizar facturas" at bounding box center [1034, 492] width 115 height 30
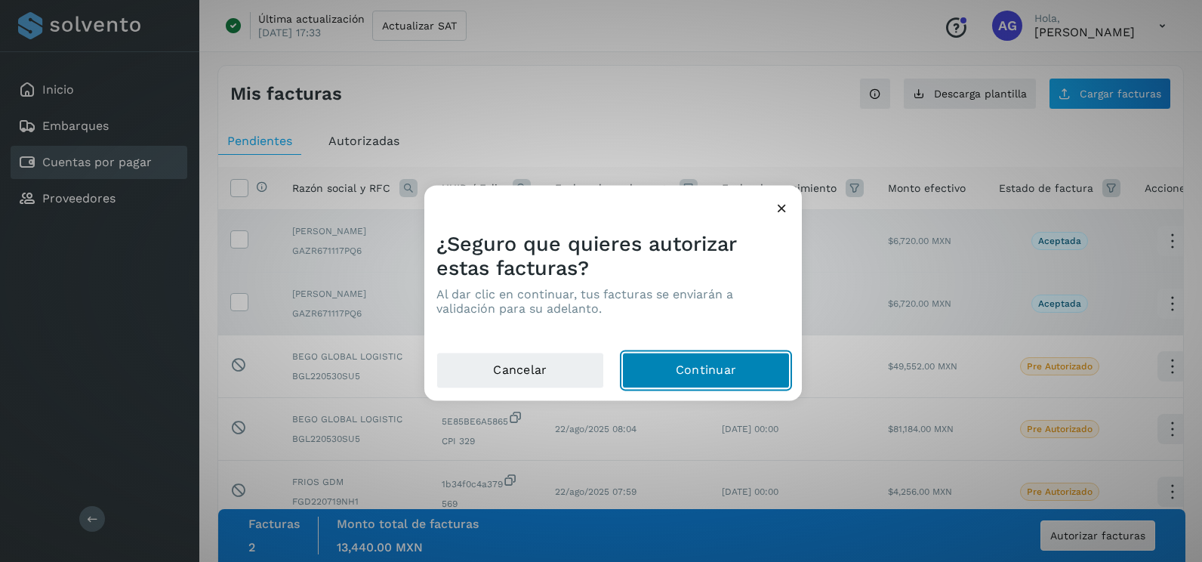
click at [738, 372] on button "Continuar" at bounding box center [706, 370] width 168 height 36
